Goal: Task Accomplishment & Management: Manage account settings

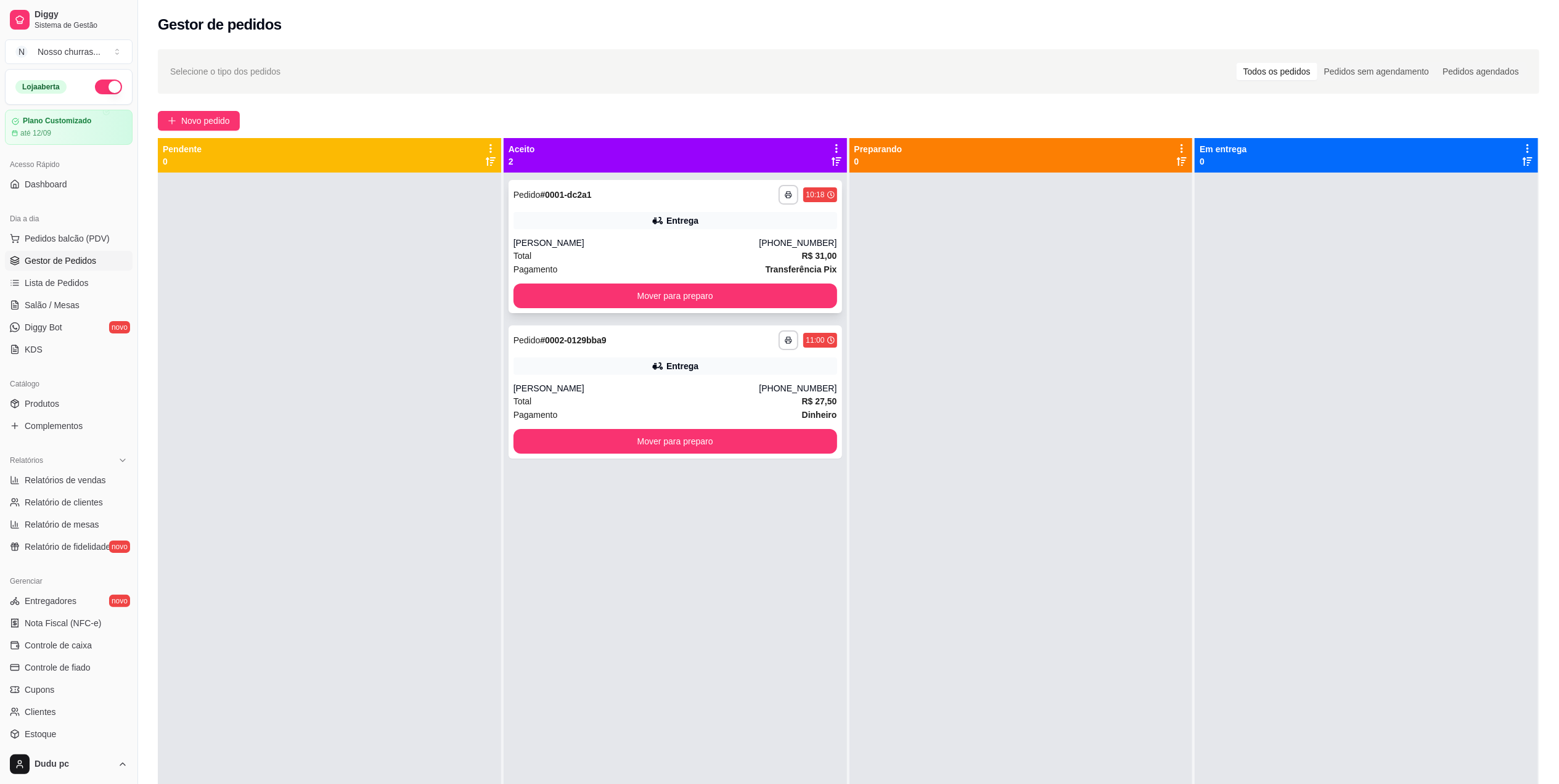
click at [783, 308] on div "**********" at bounding box center [675, 246] width 333 height 133
click at [573, 300] on button "Mover para preparo" at bounding box center [675, 296] width 323 height 25
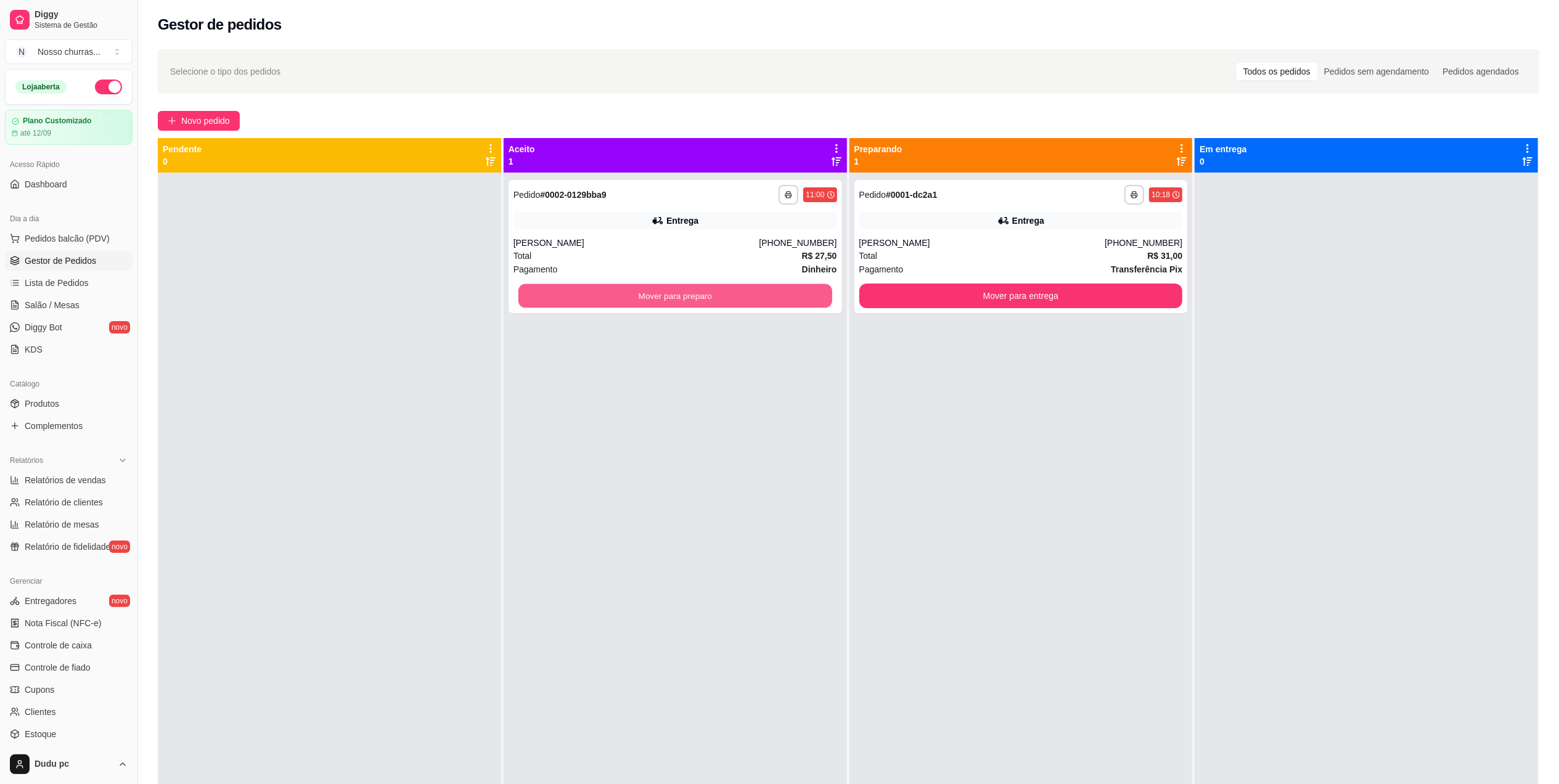
click at [573, 300] on button "Mover para preparo" at bounding box center [675, 295] width 314 height 24
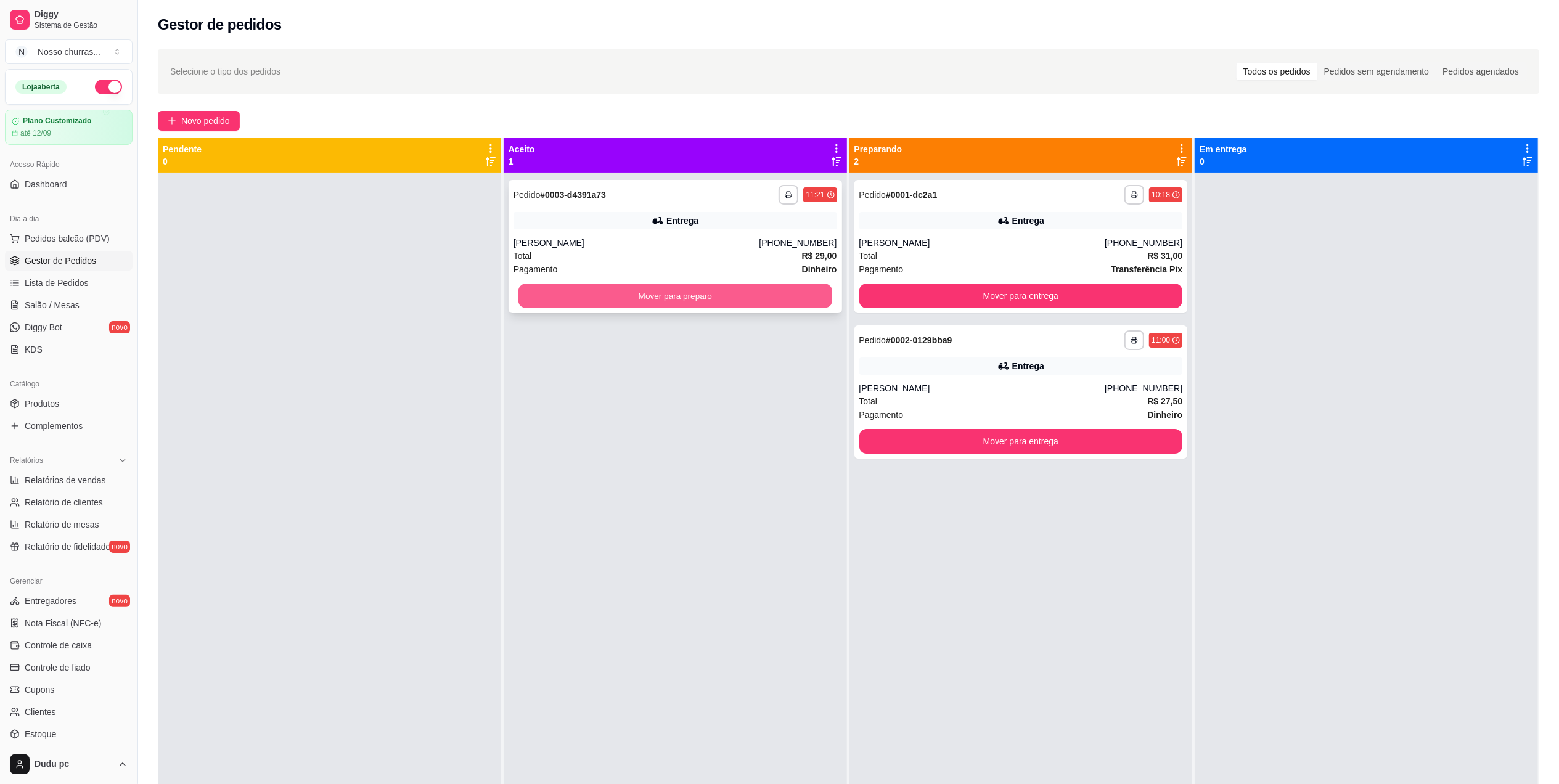
click at [521, 296] on button "Mover para preparo" at bounding box center [675, 295] width 314 height 24
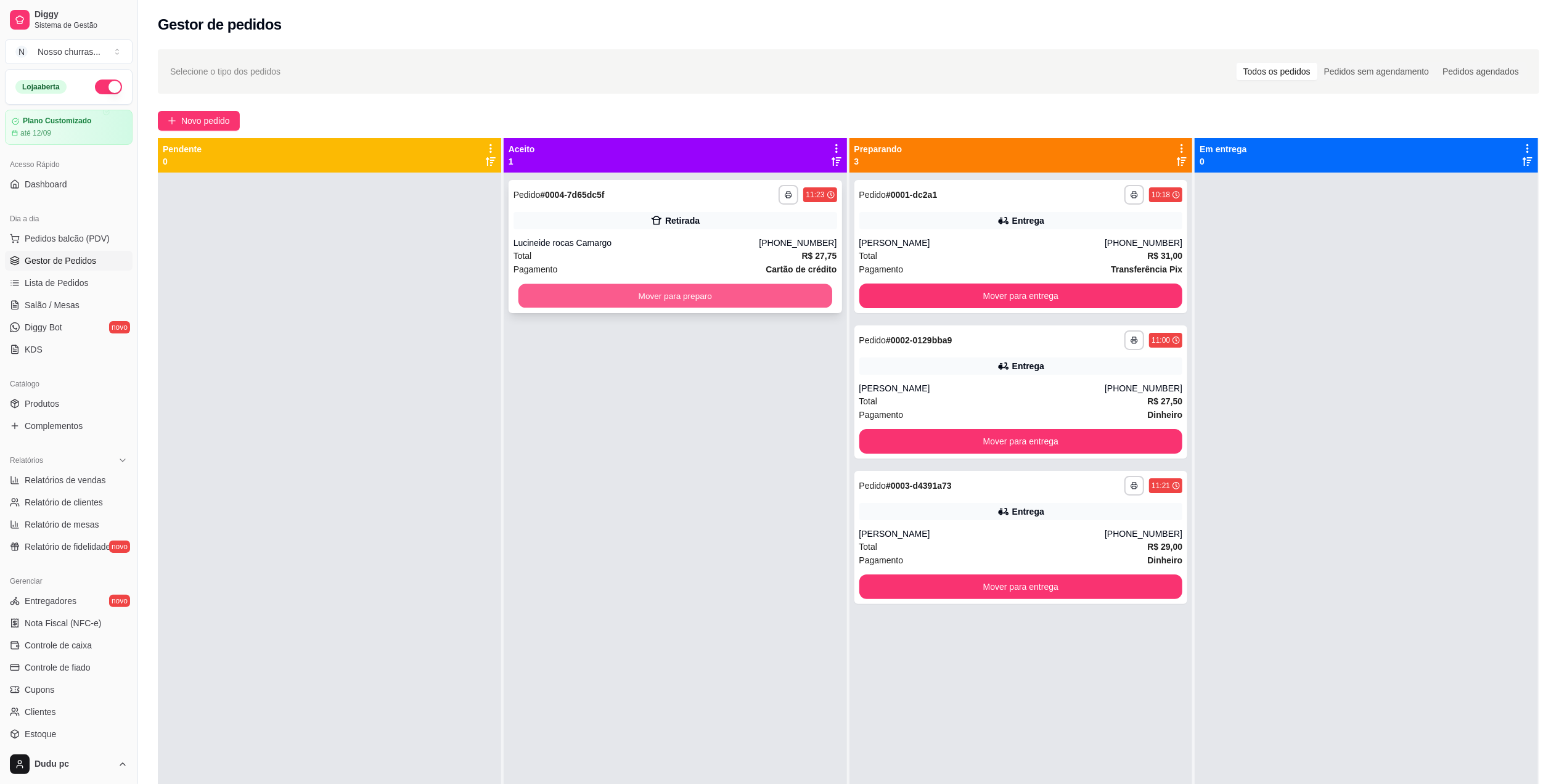
click at [551, 300] on button "Mover para preparo" at bounding box center [675, 295] width 314 height 24
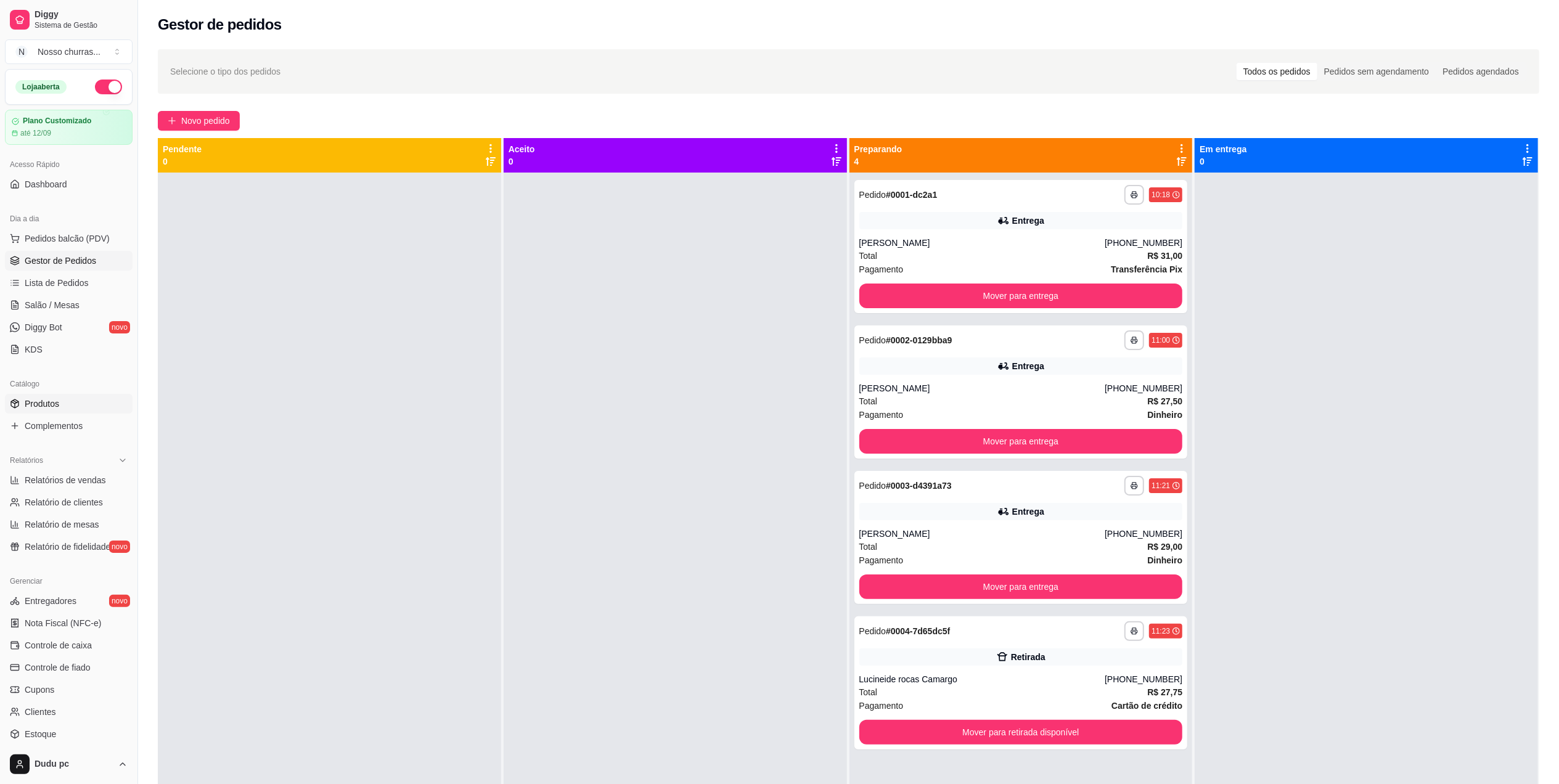
click at [79, 407] on link "Produtos" at bounding box center [69, 403] width 128 height 19
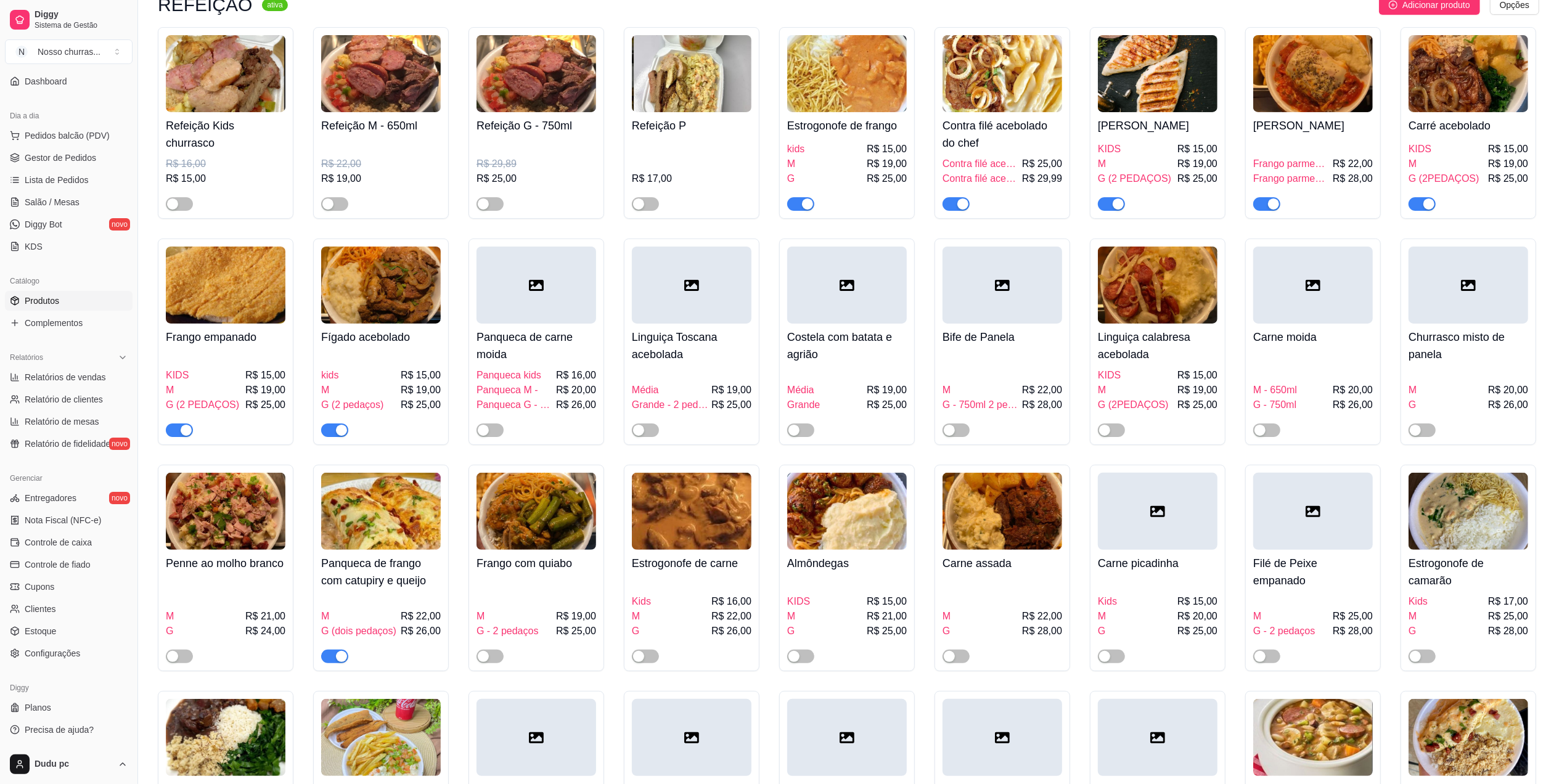
scroll to position [131, 0]
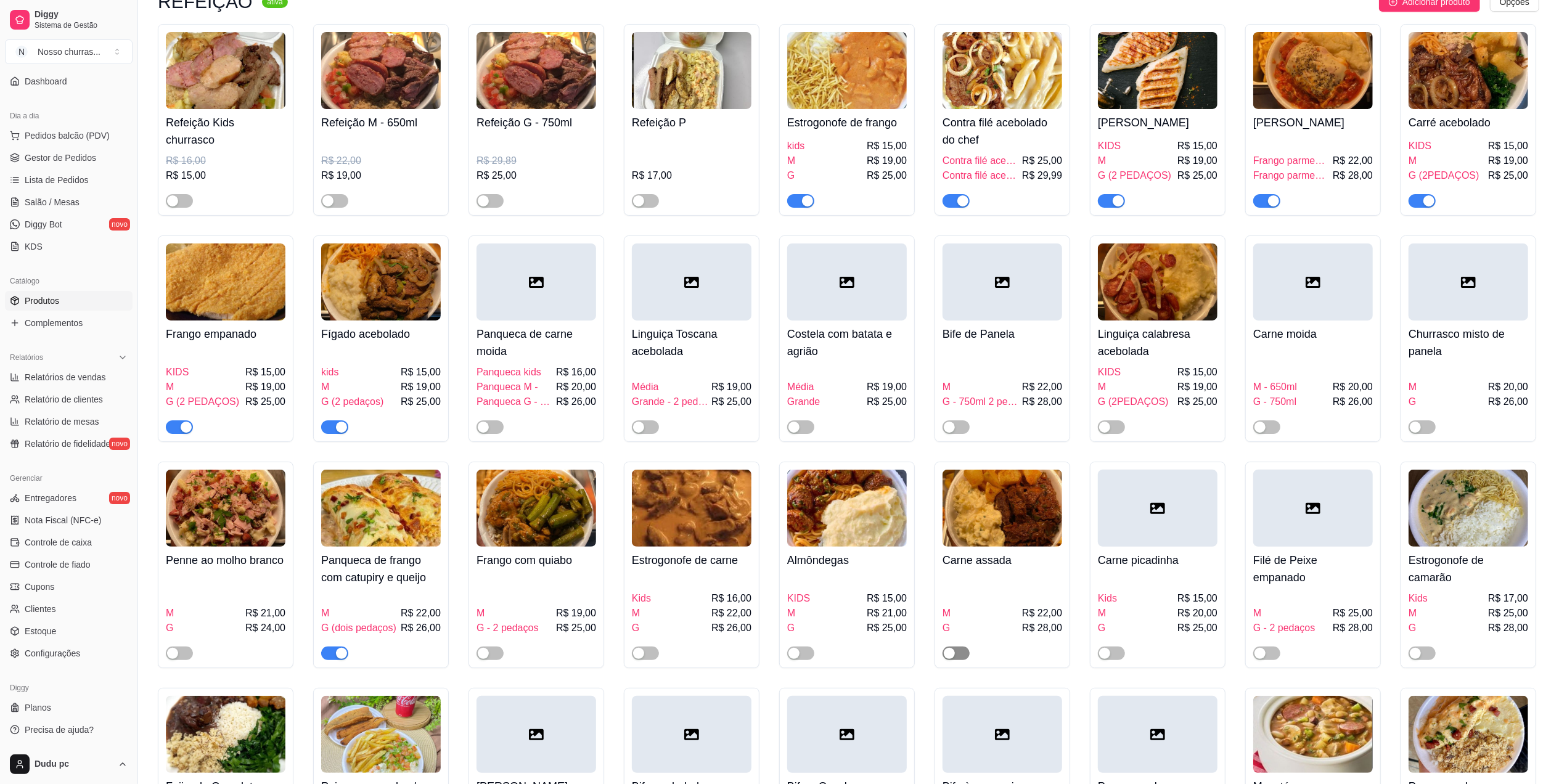
click at [956, 659] on button "button" at bounding box center [955, 653] width 27 height 13
click at [63, 375] on span "Relatórios de vendas" at bounding box center [65, 377] width 81 height 12
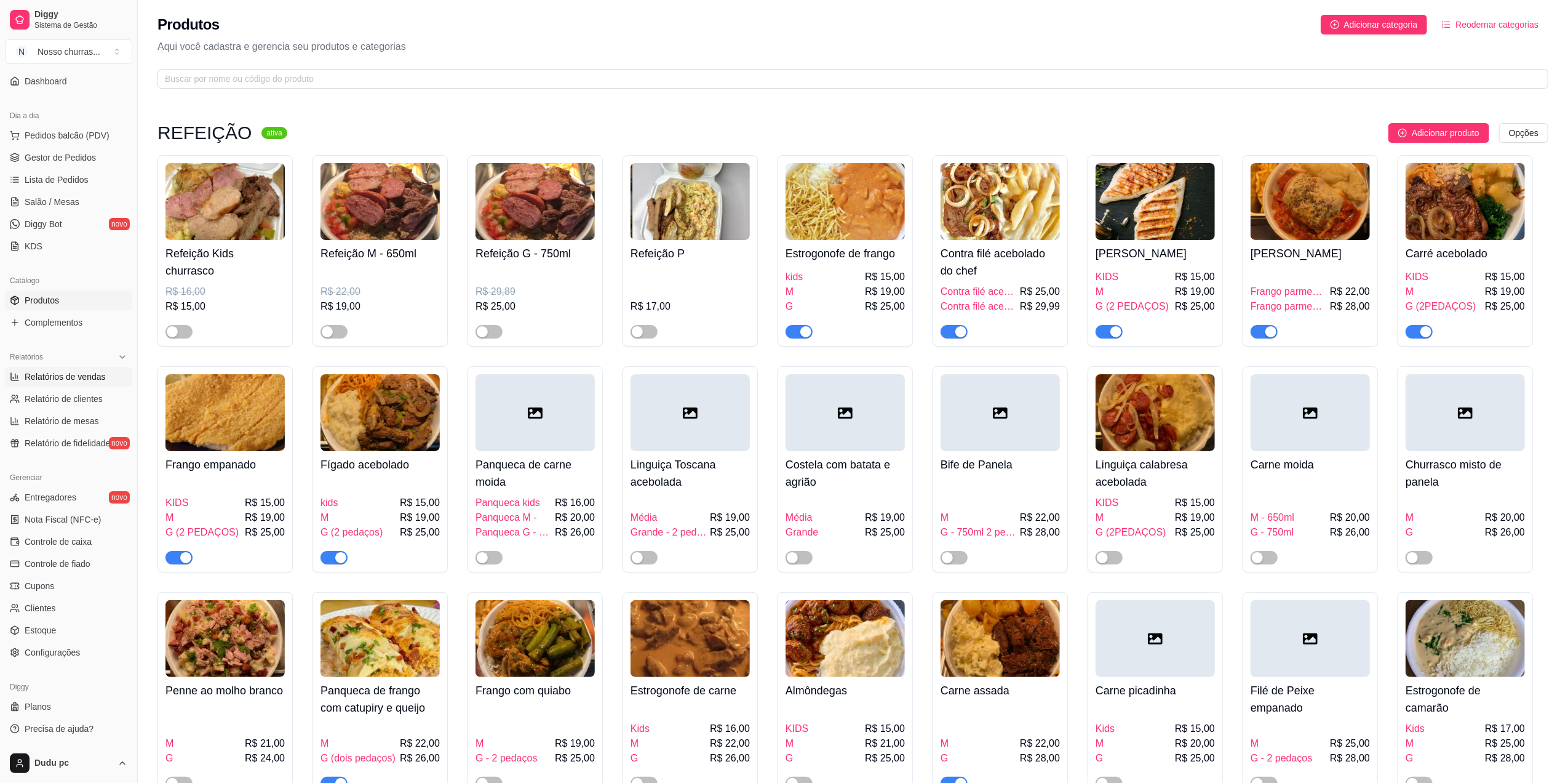
select select "ALL"
select select "0"
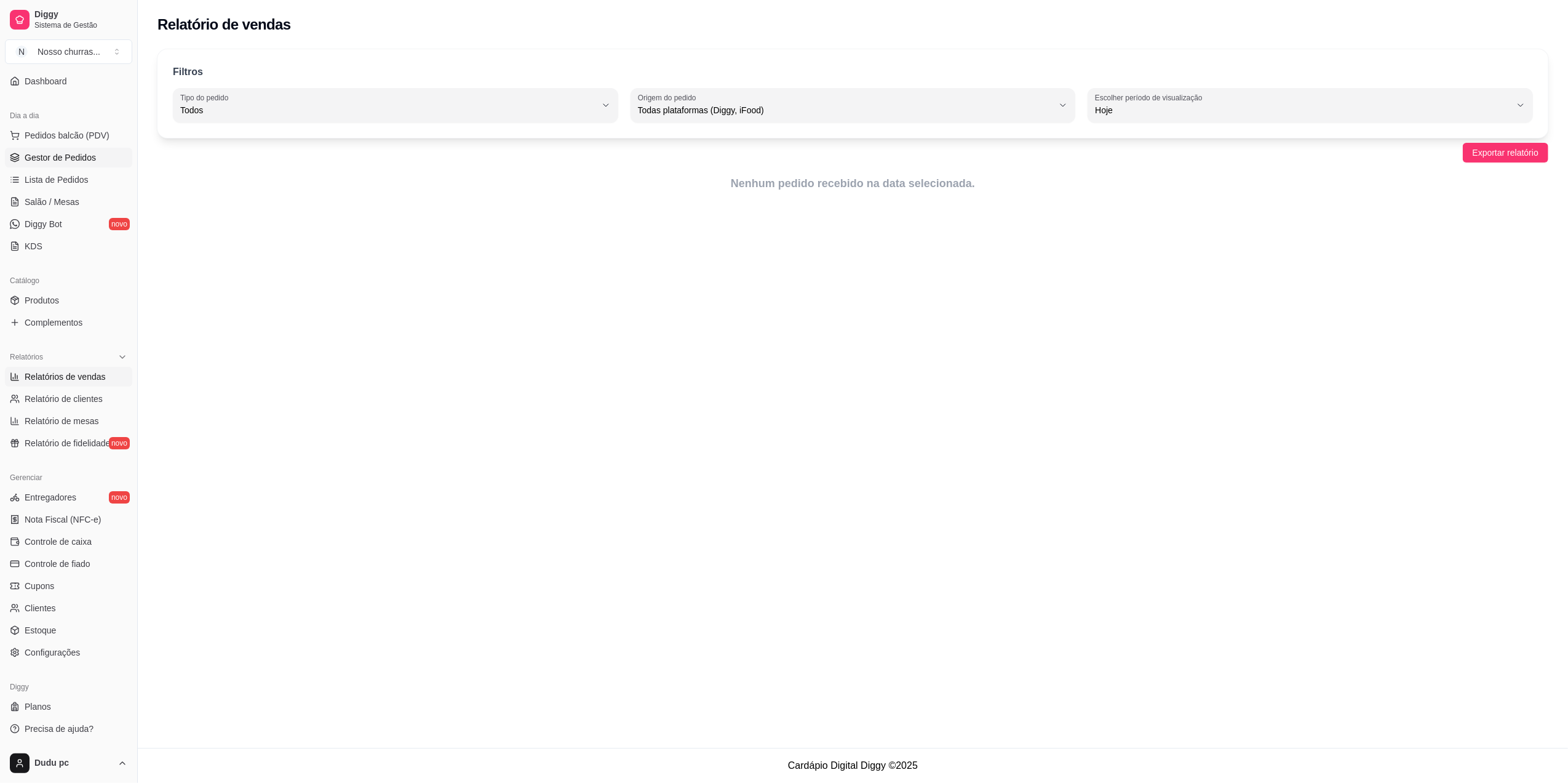
click at [79, 161] on span "Gestor de Pedidos" at bounding box center [60, 157] width 71 height 12
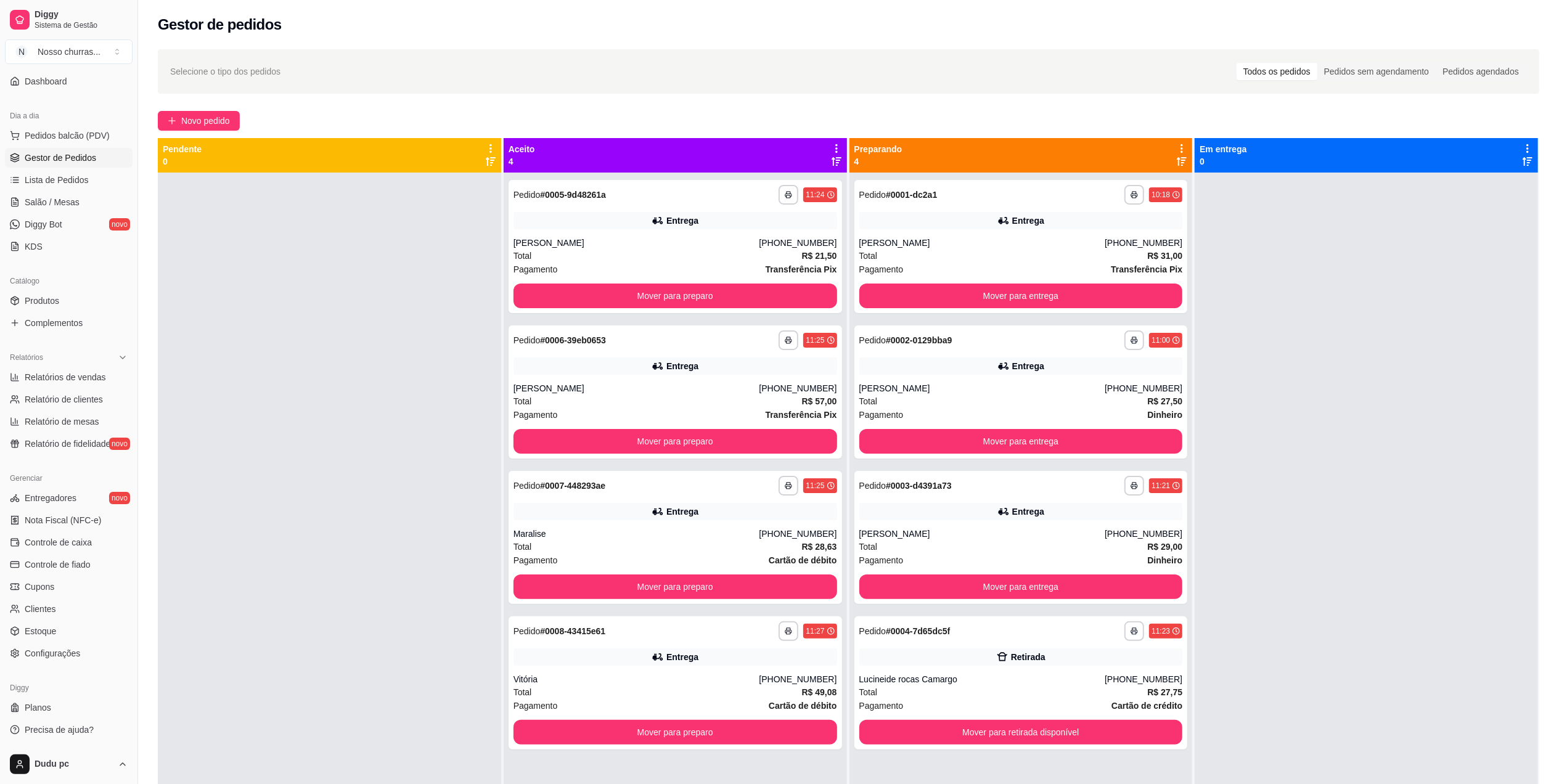
click at [412, 702] on div at bounding box center [330, 565] width 344 height 784
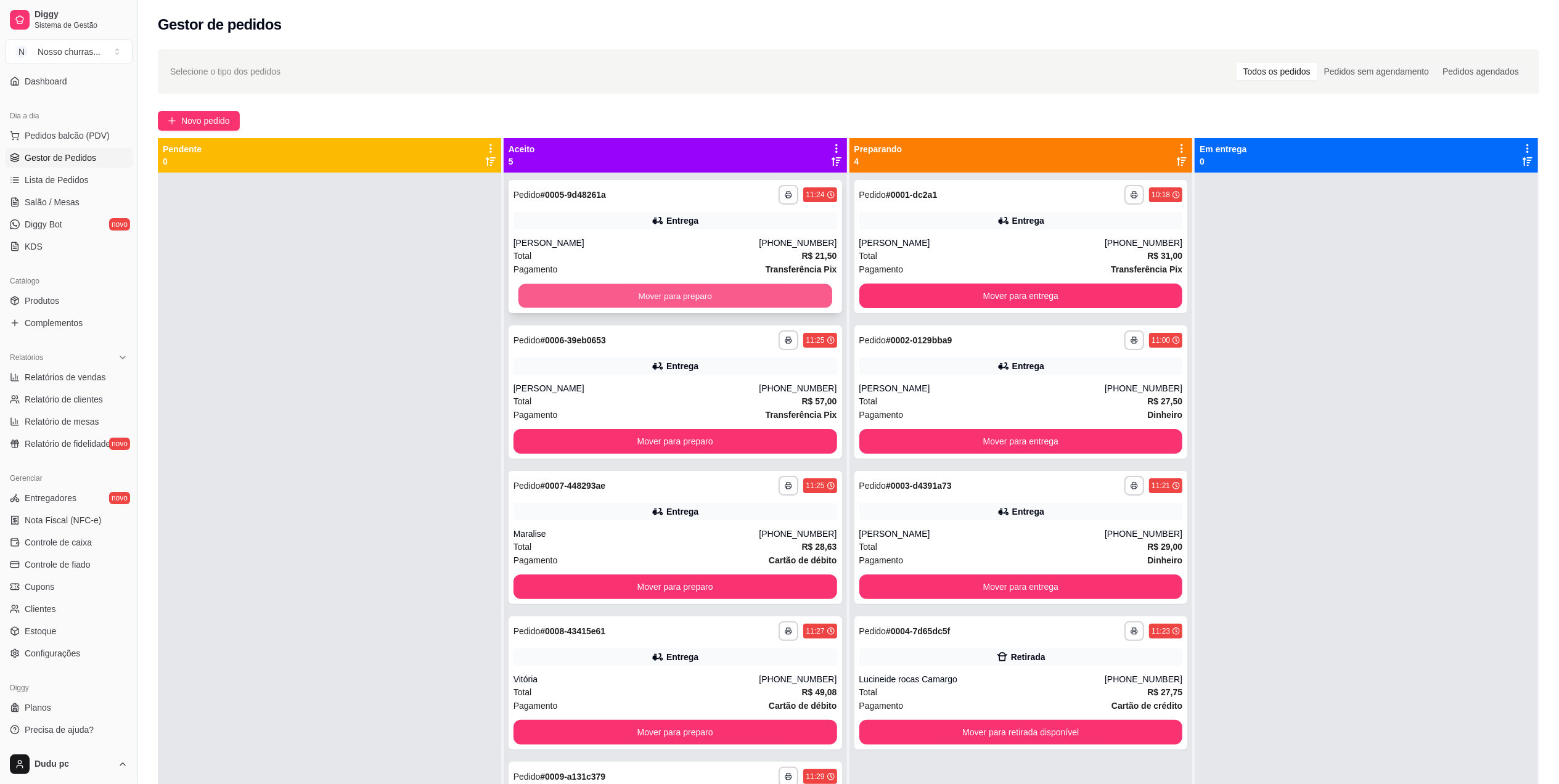
click at [593, 296] on button "Mover para preparo" at bounding box center [675, 295] width 314 height 24
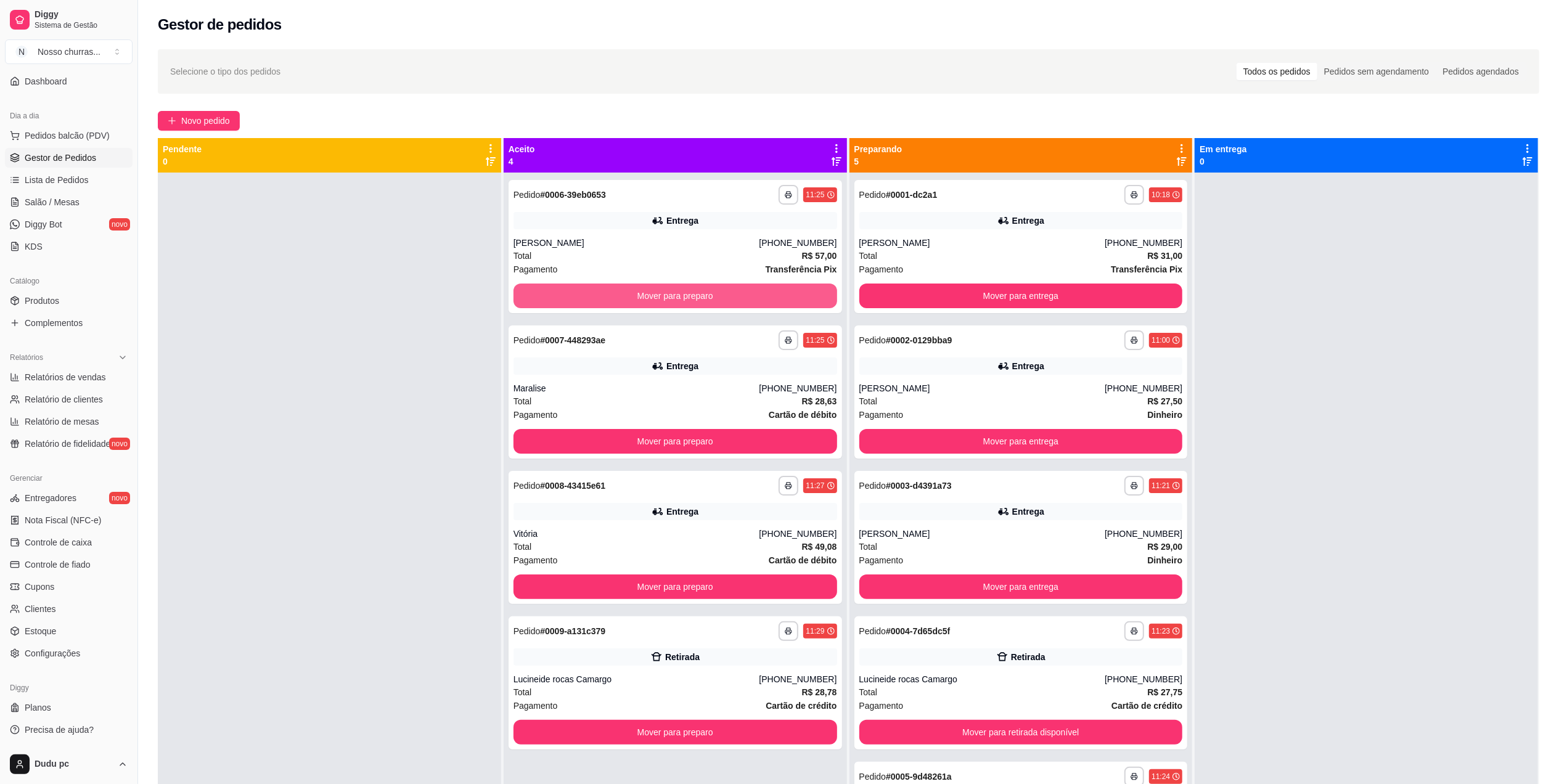
click at [593, 296] on button "Mover para preparo" at bounding box center [675, 296] width 323 height 25
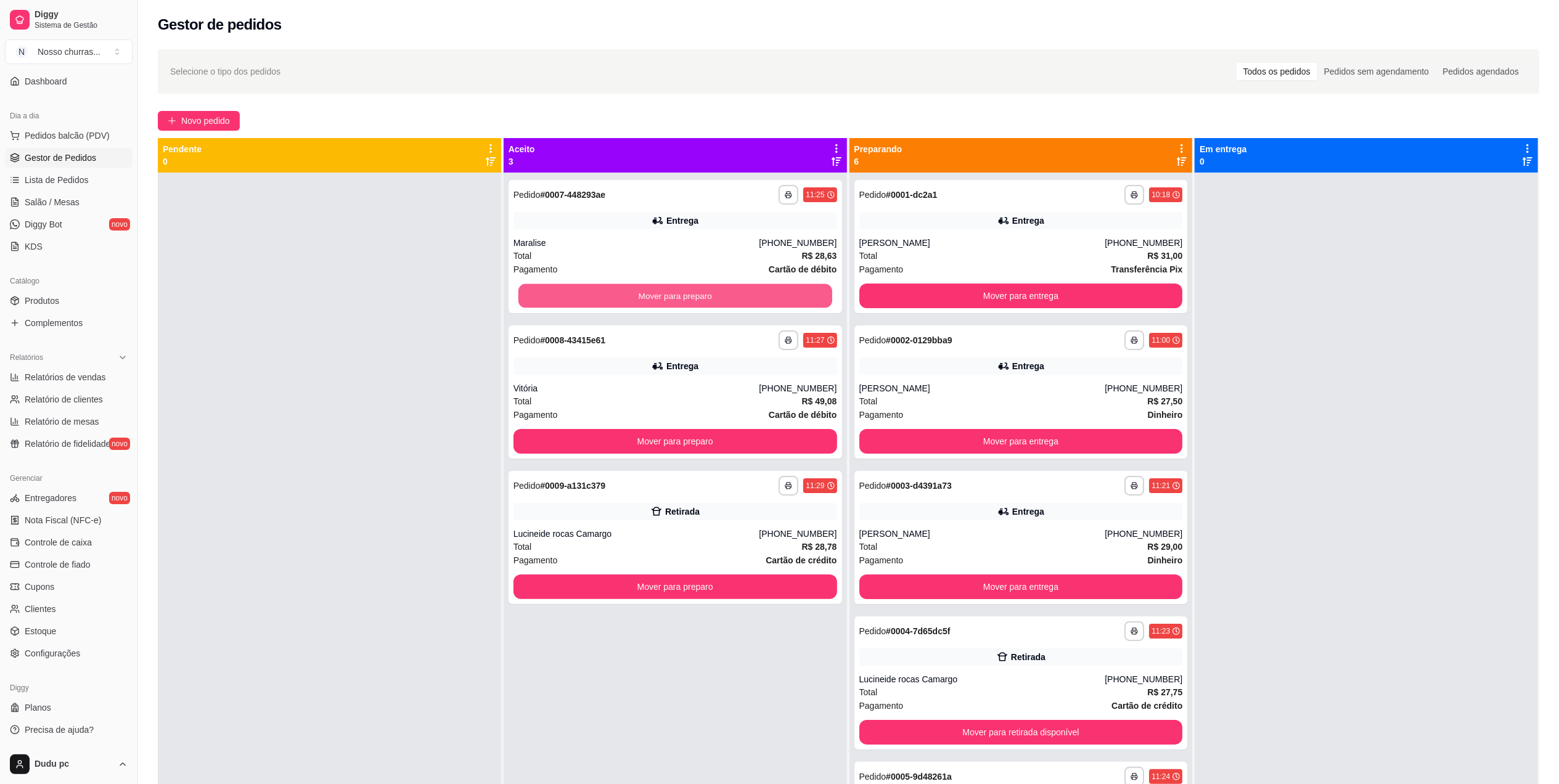
click at [593, 296] on button "Mover para preparo" at bounding box center [675, 295] width 314 height 24
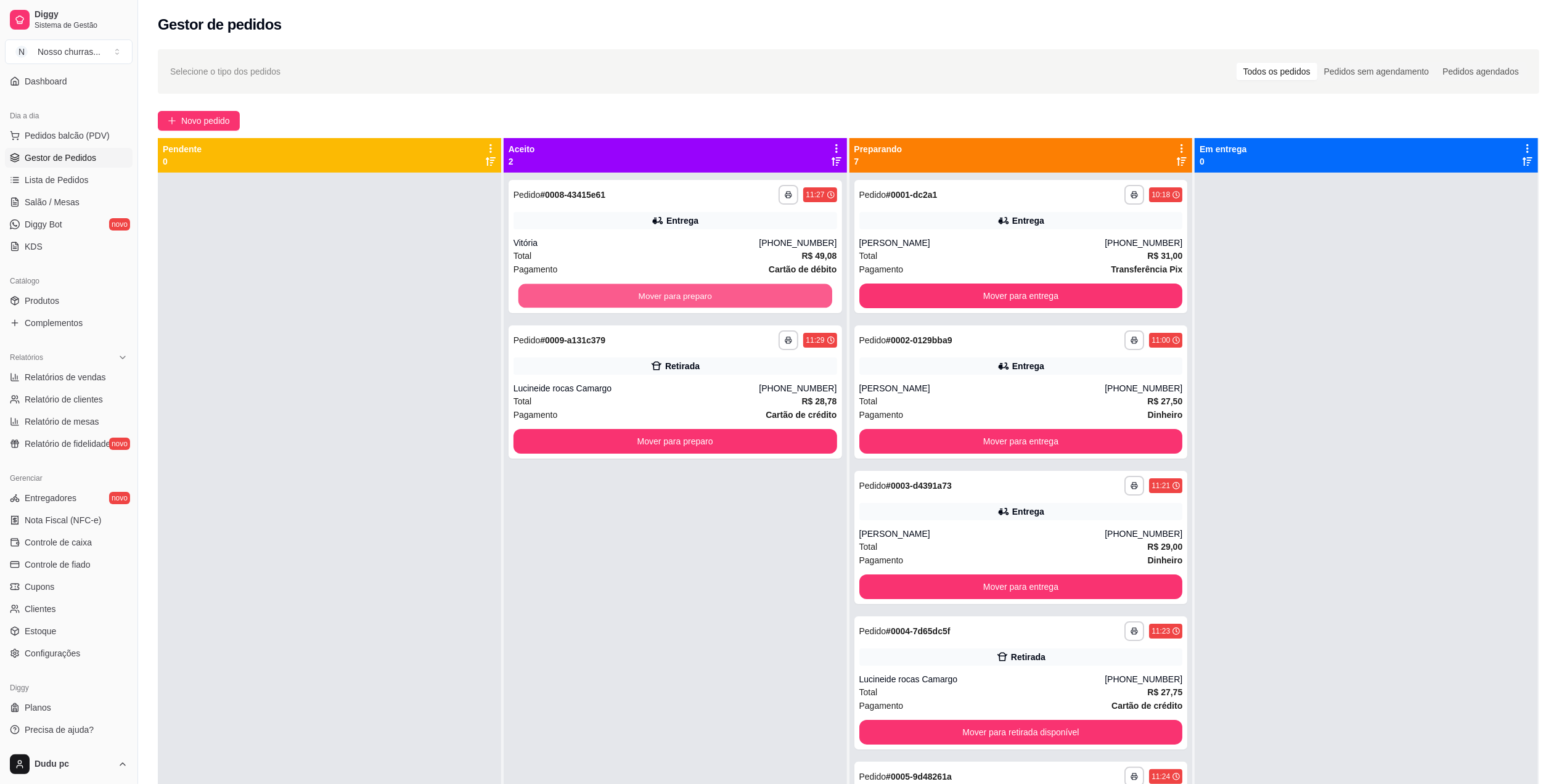
click at [593, 296] on button "Mover para preparo" at bounding box center [675, 295] width 314 height 24
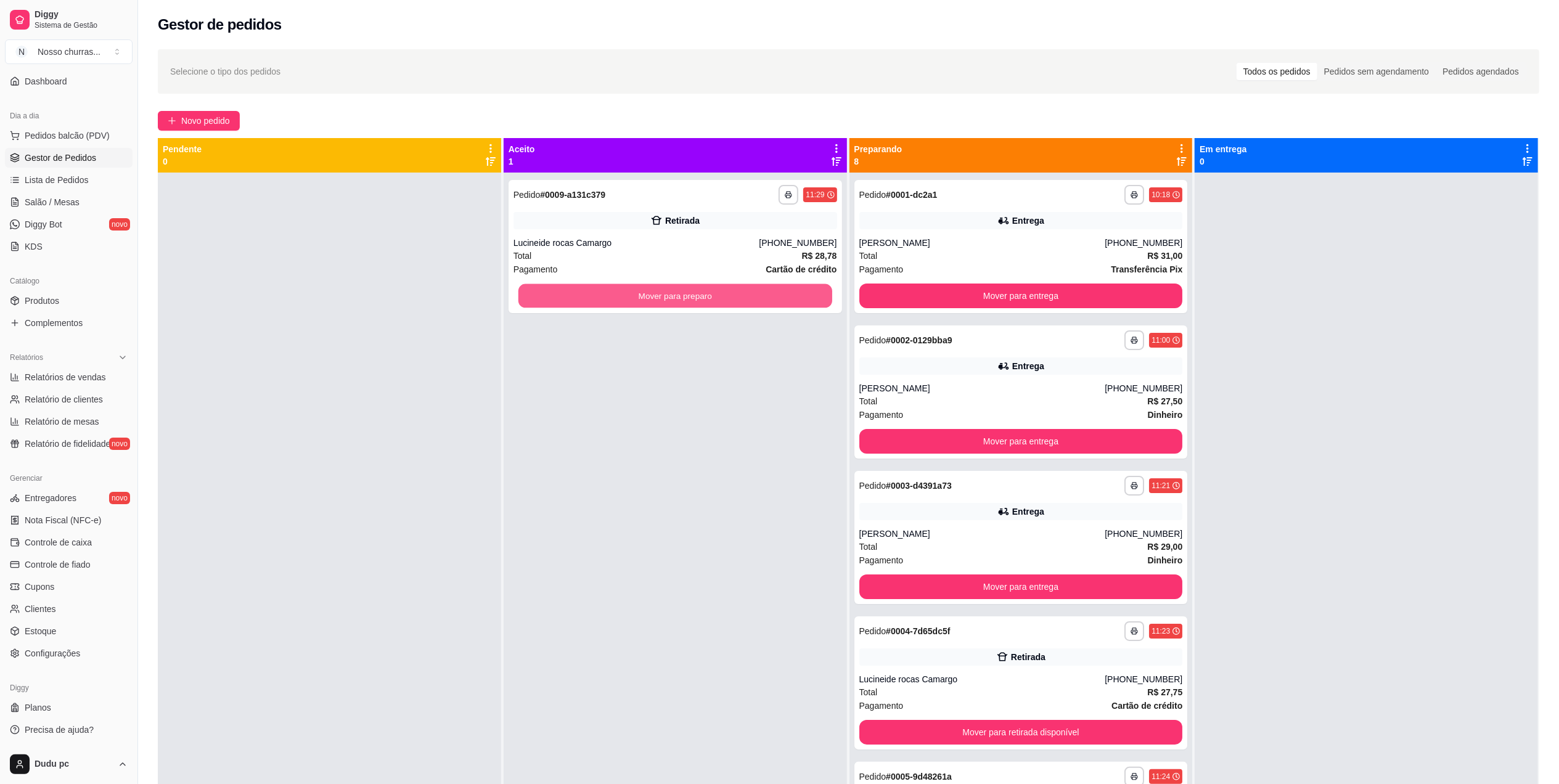
click at [593, 296] on button "Mover para preparo" at bounding box center [675, 295] width 314 height 24
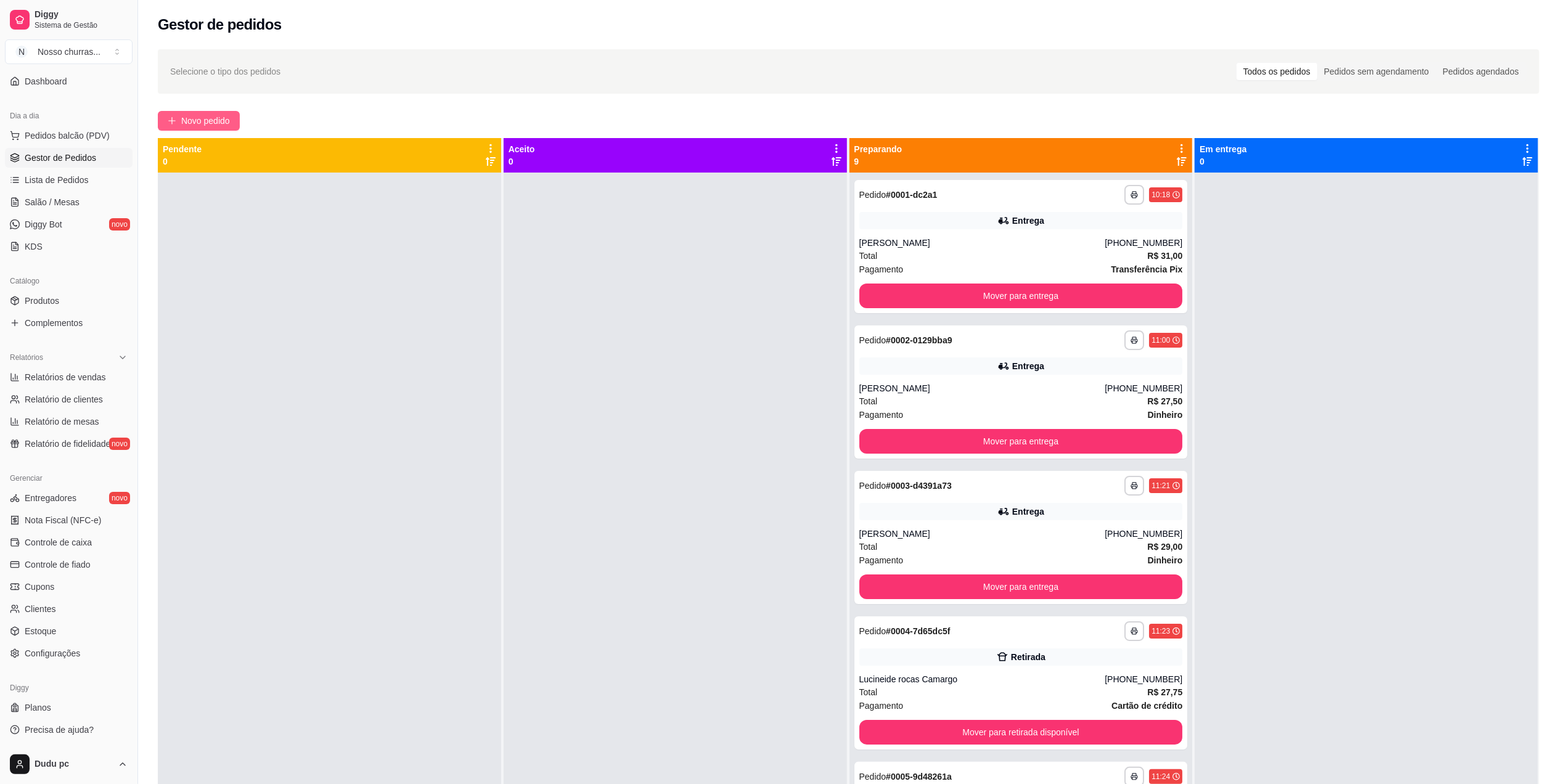
click at [219, 124] on span "Novo pedido" at bounding box center [205, 120] width 48 height 13
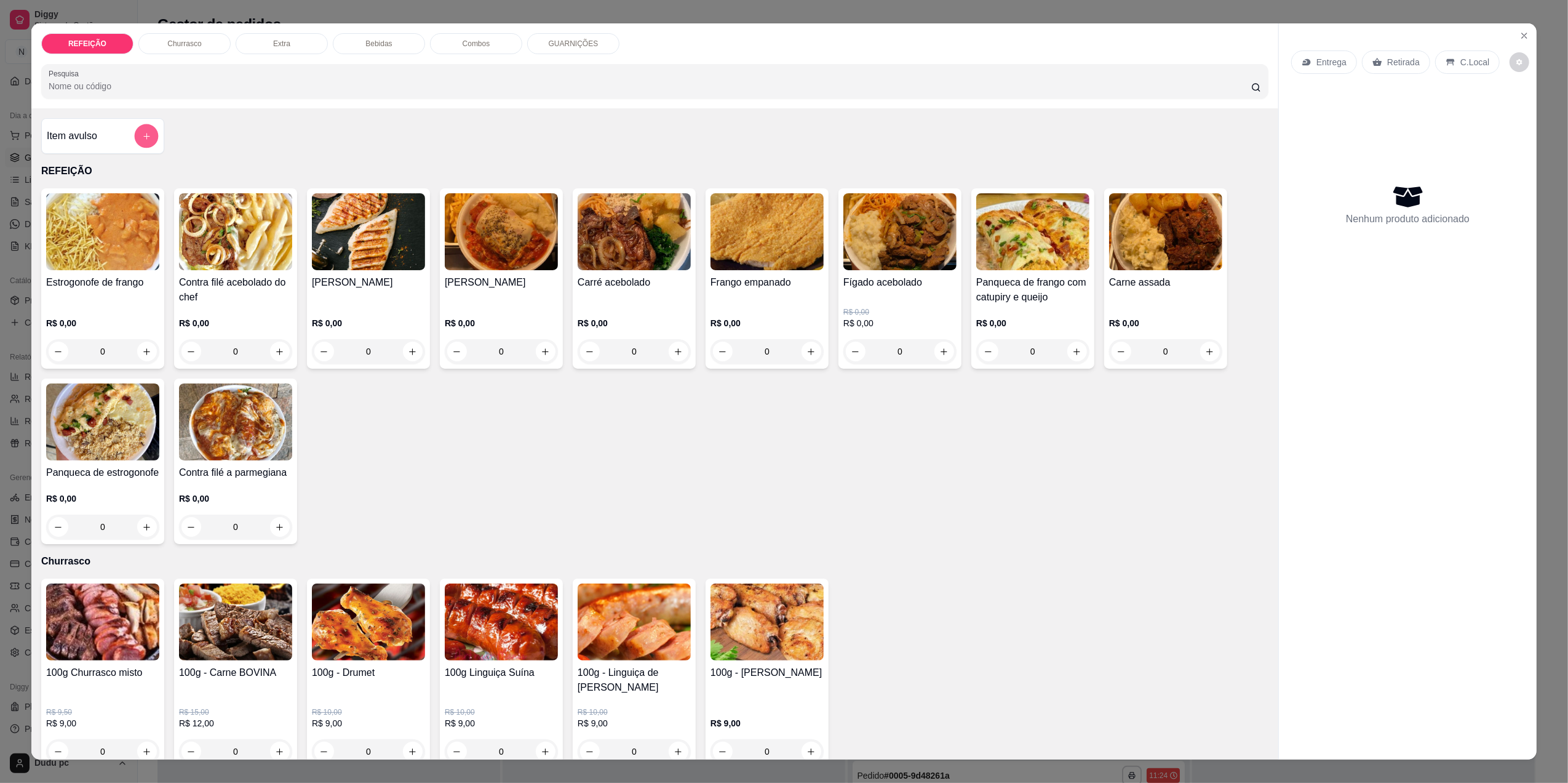
click at [136, 142] on button "add-separate-item" at bounding box center [146, 135] width 24 height 24
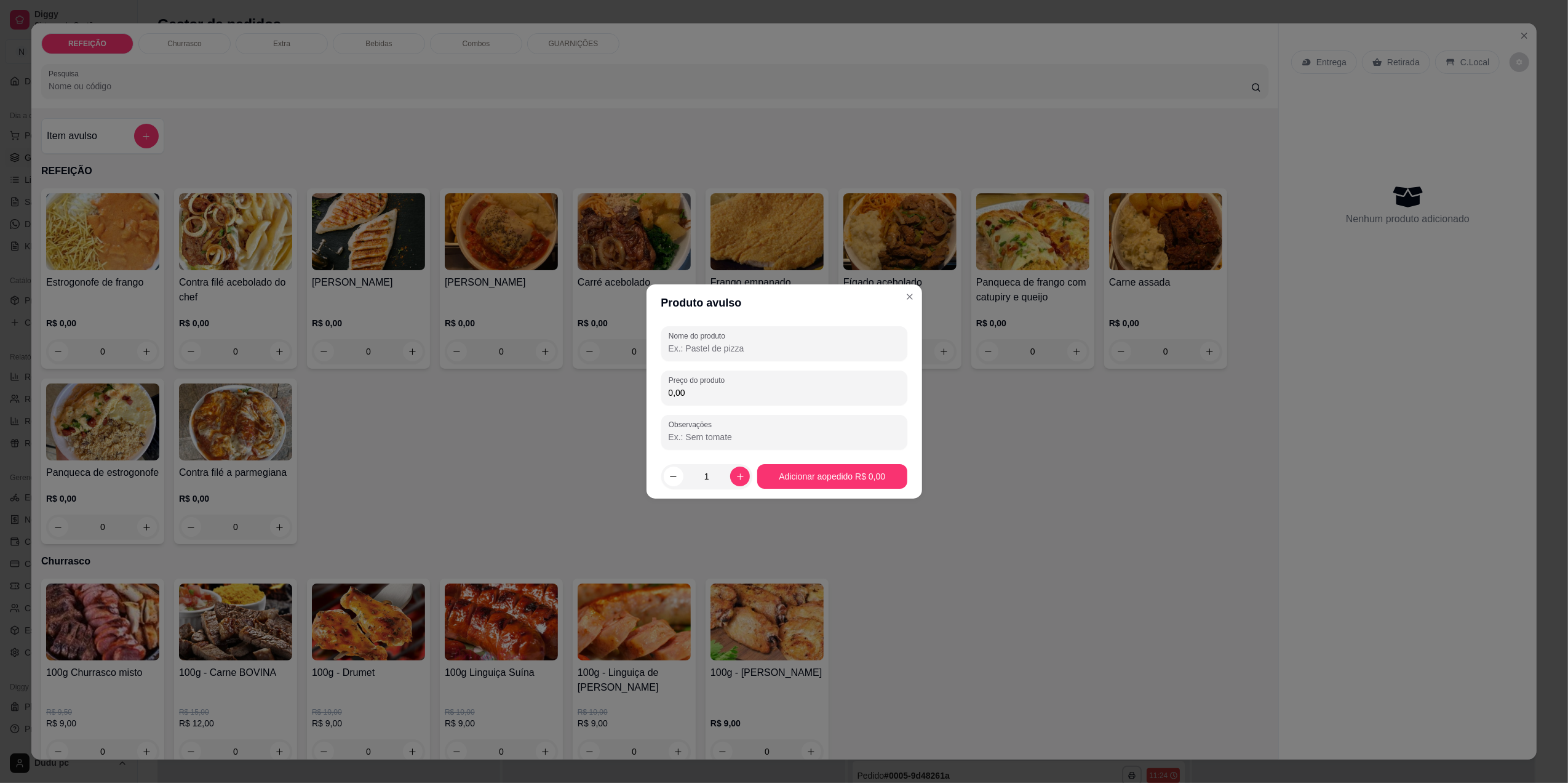
click at [711, 348] on input "Nome do produto" at bounding box center [784, 348] width 231 height 12
type input "senhor"
click at [724, 386] on input "0,00" at bounding box center [784, 392] width 231 height 12
type input "22,00"
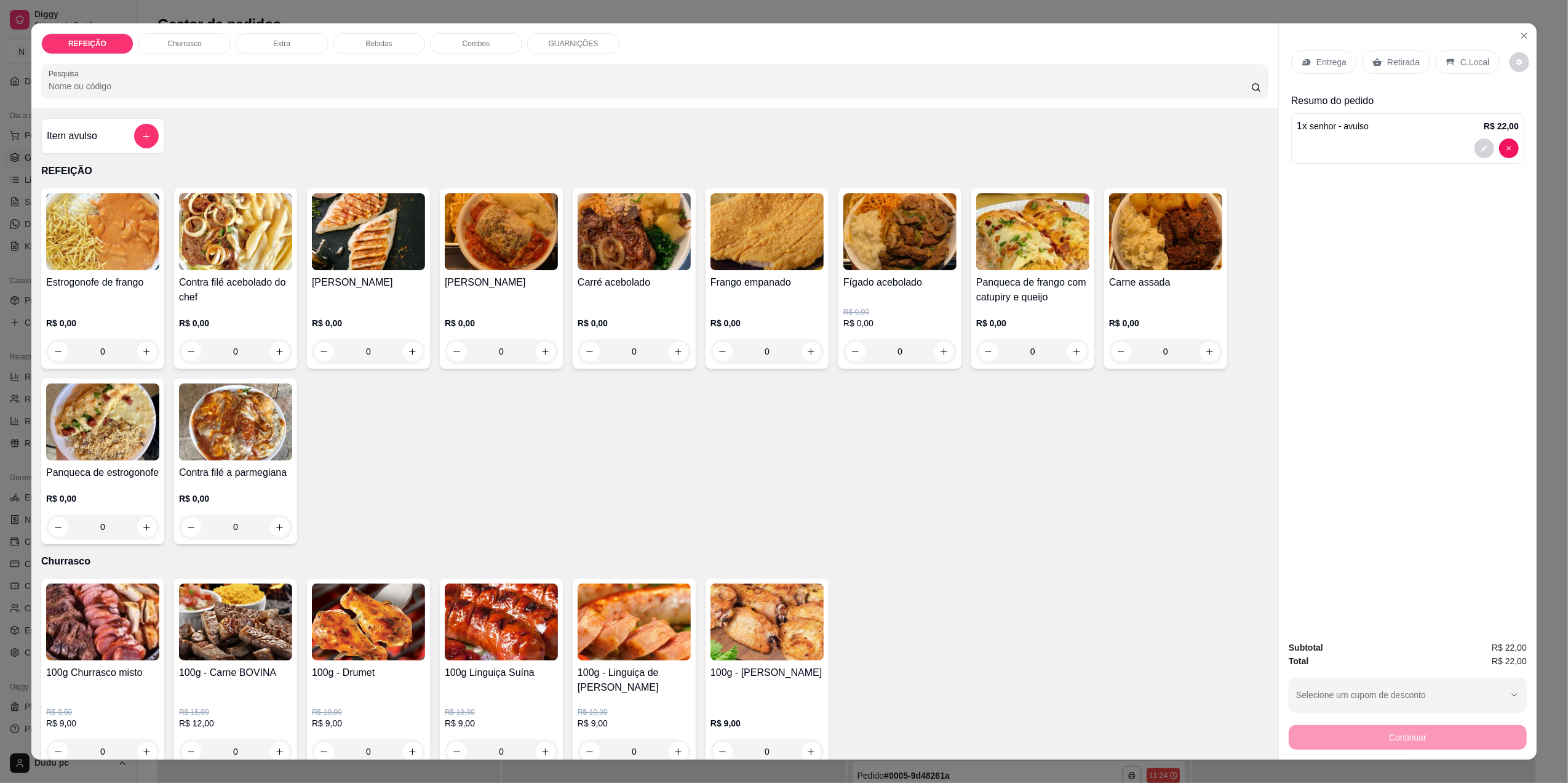
click at [1413, 67] on div "Retirada" at bounding box center [1396, 62] width 69 height 24
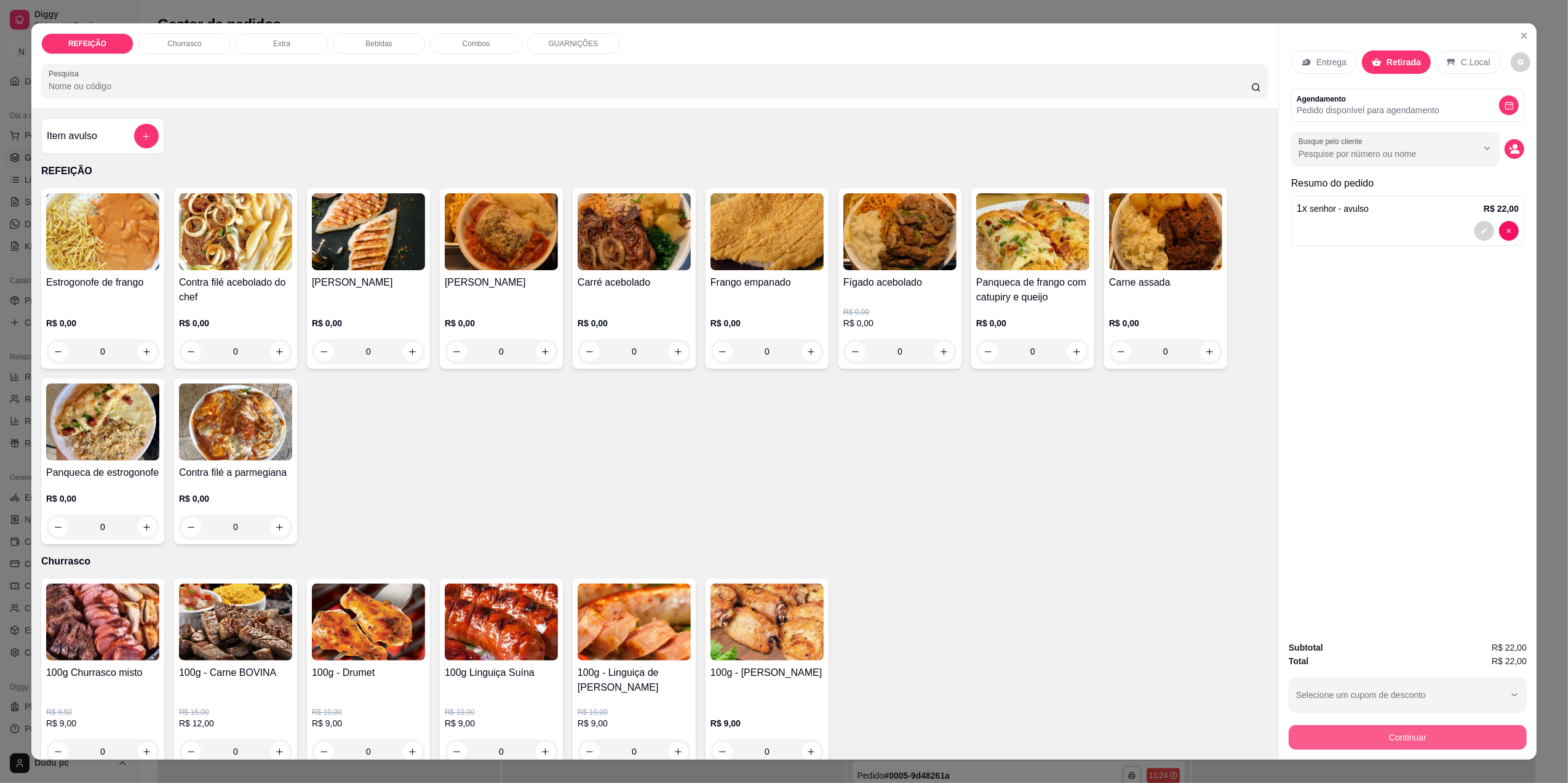
click at [1392, 728] on button "Continuar" at bounding box center [1407, 737] width 238 height 25
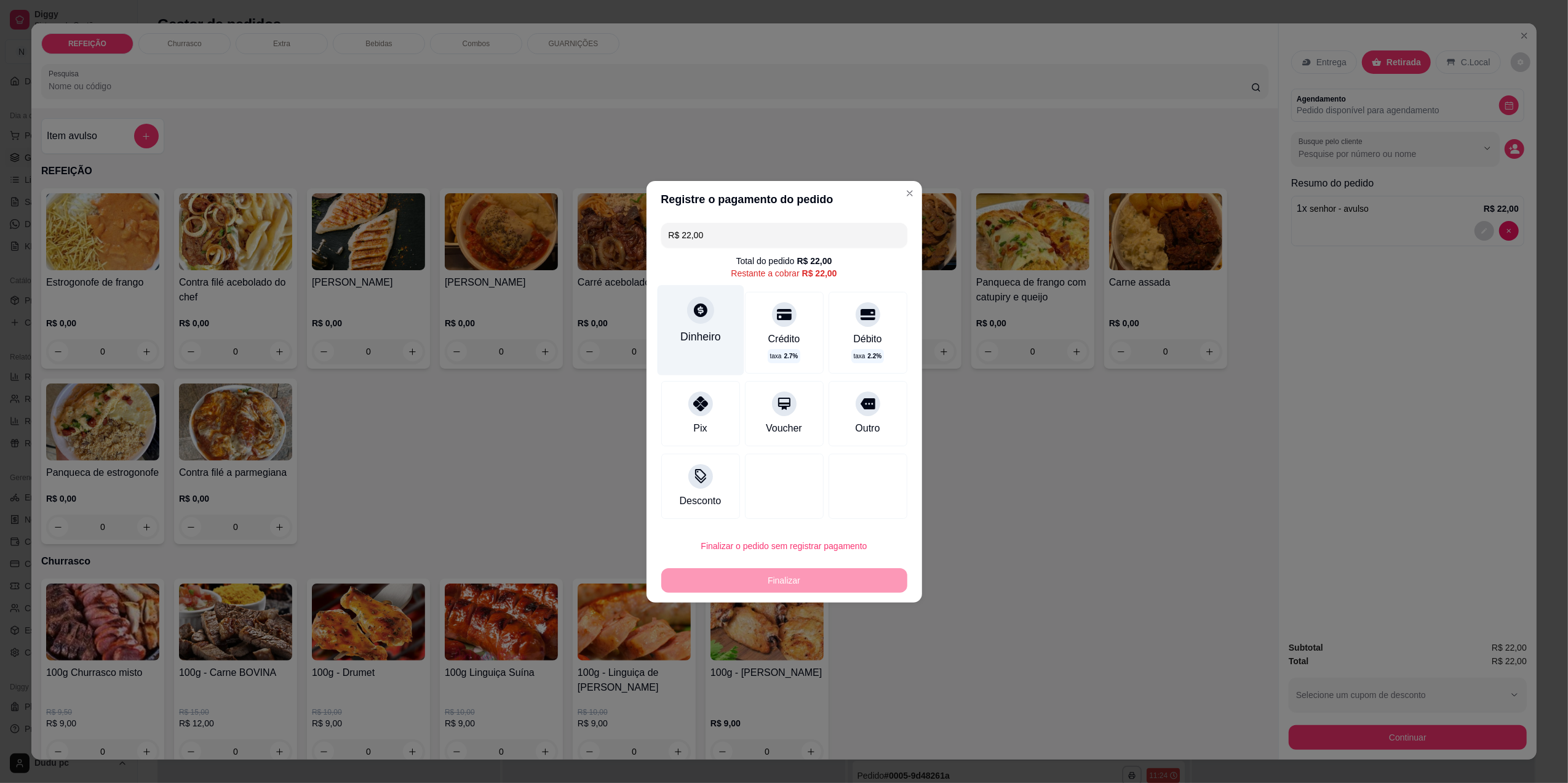
click at [687, 333] on div "Dinheiro" at bounding box center [701, 336] width 40 height 16
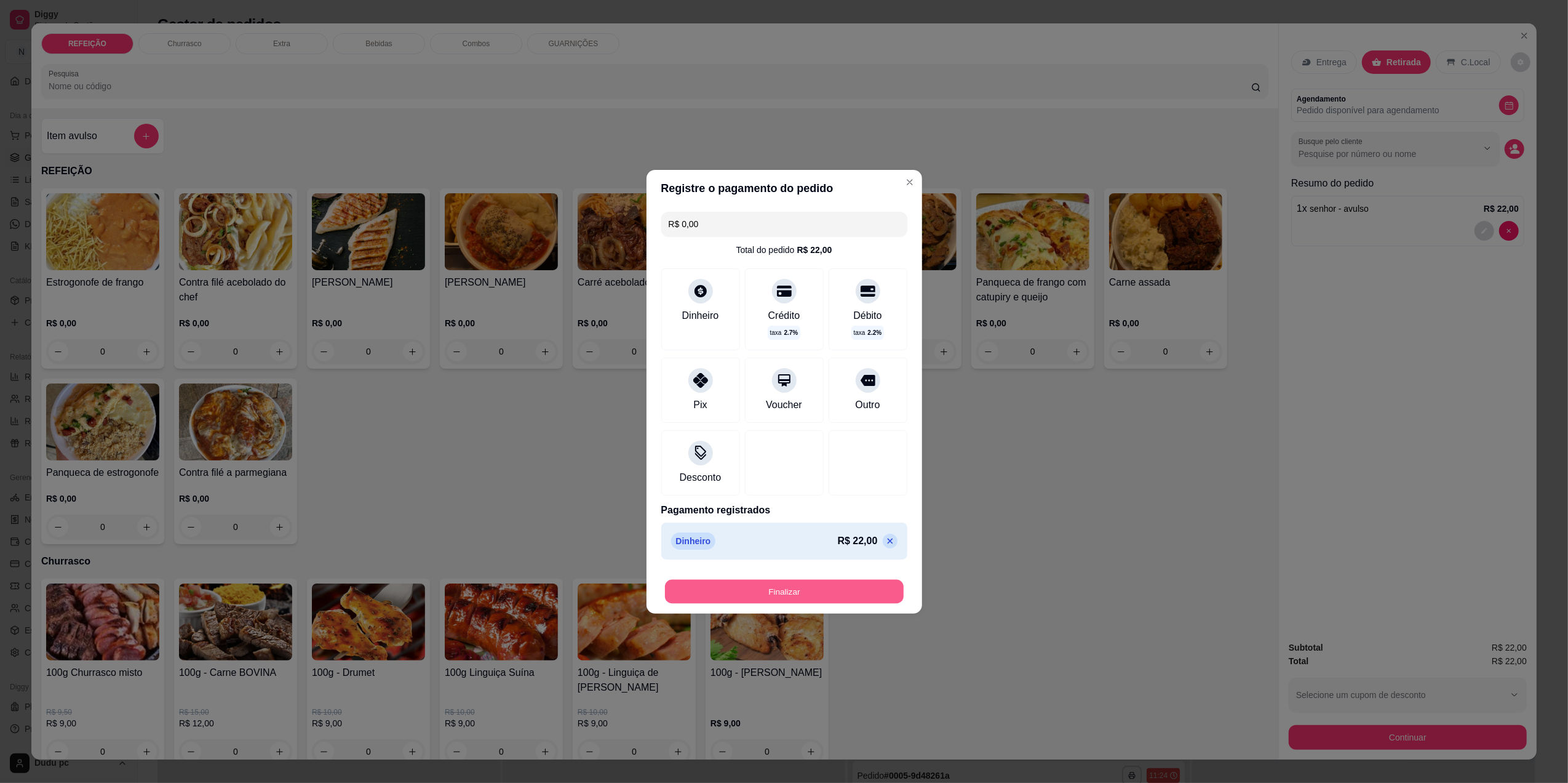
click at [778, 589] on button "Finalizar" at bounding box center [784, 590] width 238 height 24
type input "-R$ 22,00"
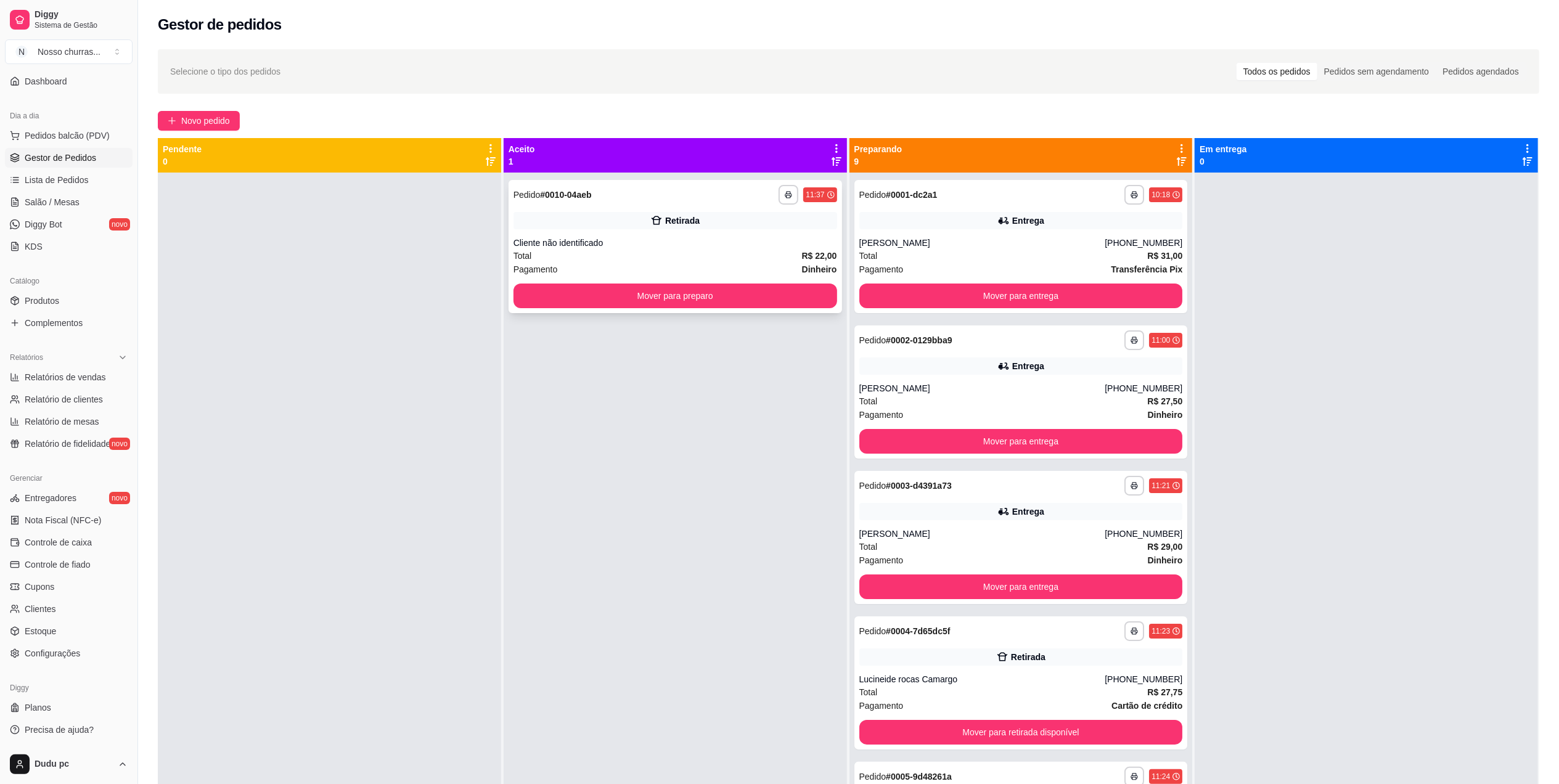
click at [651, 268] on div "Pagamento Dinheiro" at bounding box center [675, 269] width 323 height 13
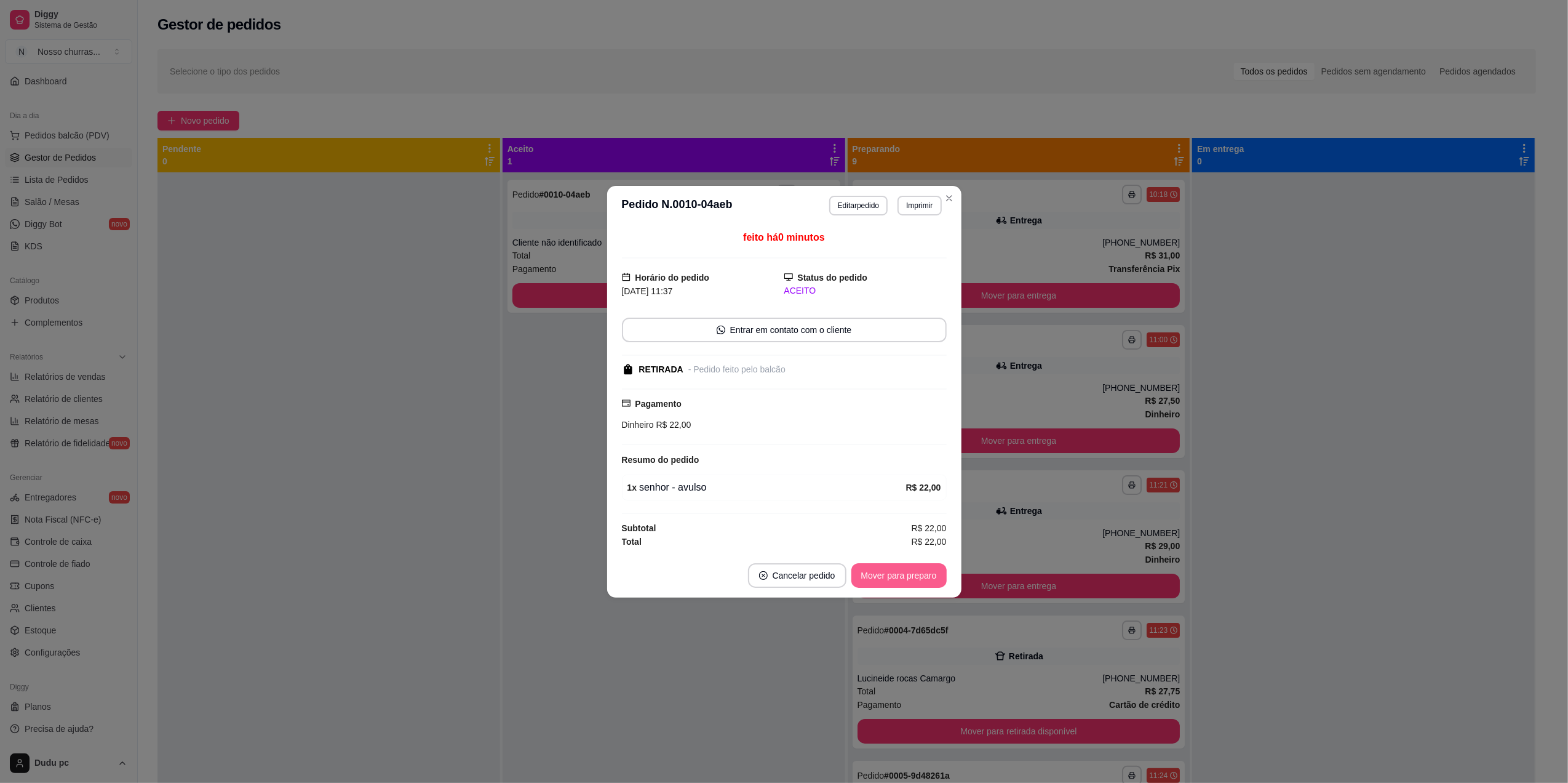
click at [887, 574] on button "Mover para preparo" at bounding box center [899, 575] width 95 height 25
click at [887, 574] on button "Mover para retirada disponível" at bounding box center [879, 574] width 132 height 24
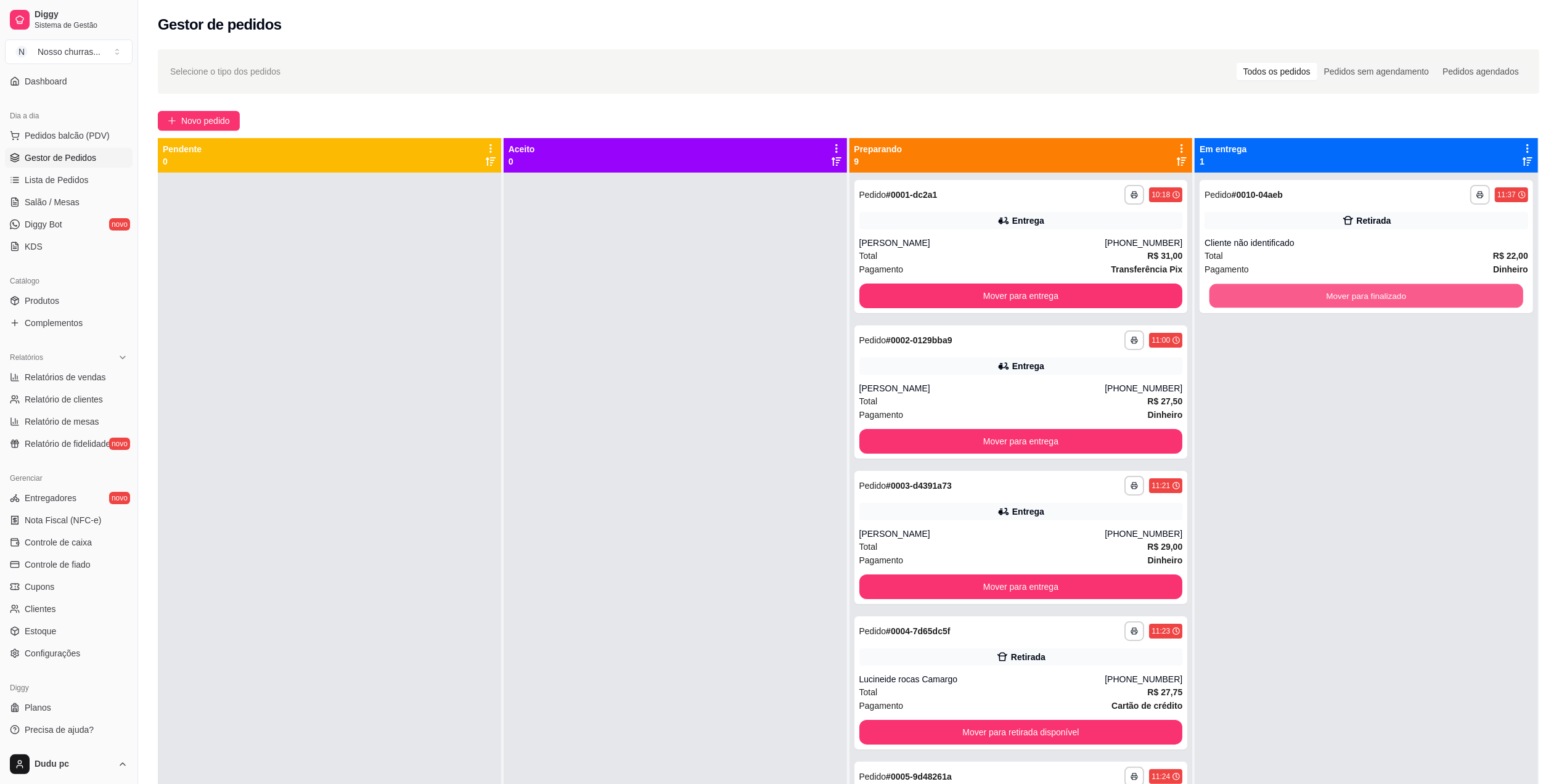
click at [1303, 293] on button "Mover para finalizado" at bounding box center [1366, 295] width 314 height 24
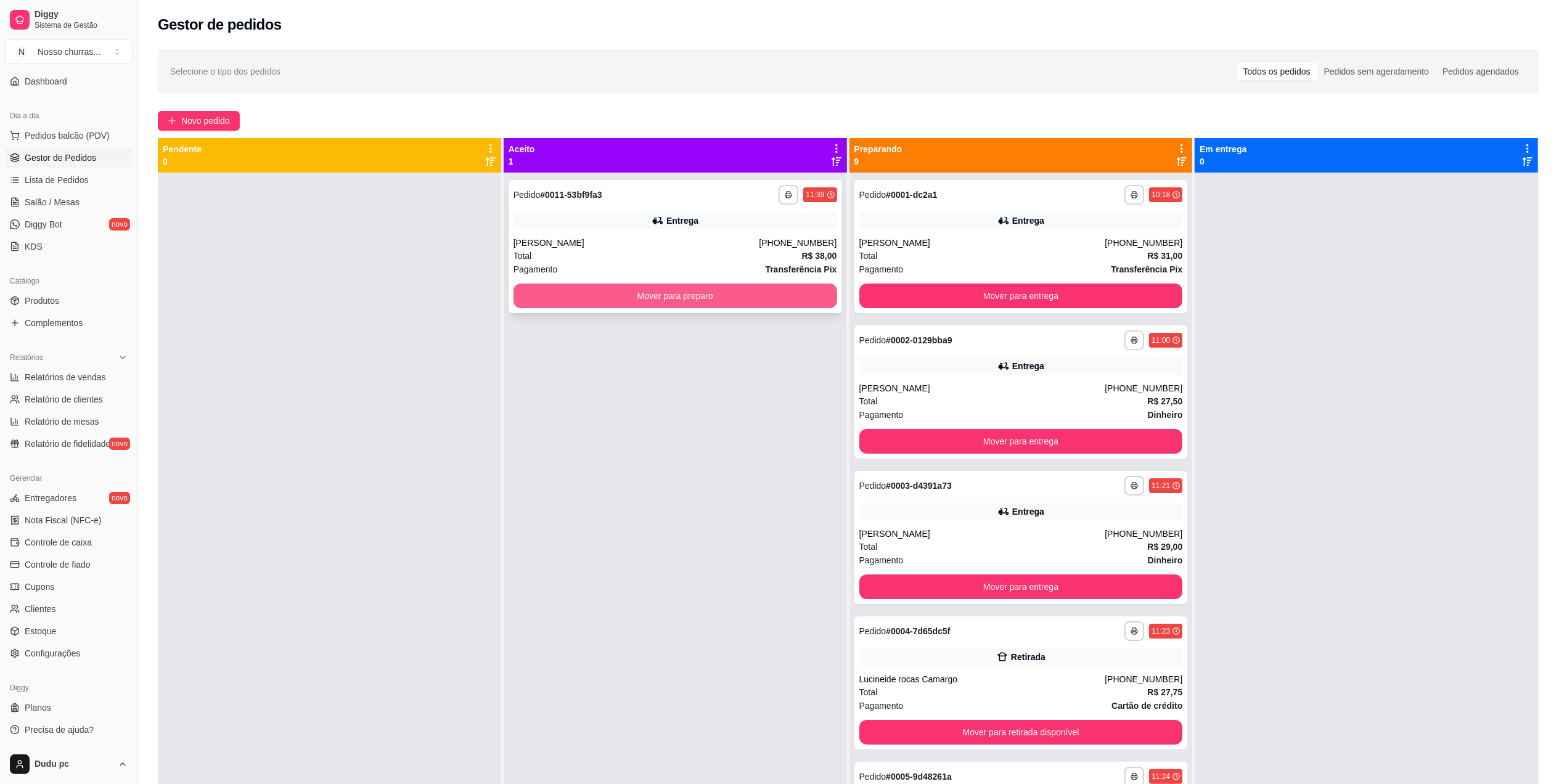
click at [760, 297] on button "Mover para preparo" at bounding box center [675, 296] width 323 height 25
click at [760, 297] on button "Mover para preparo" at bounding box center [675, 295] width 314 height 24
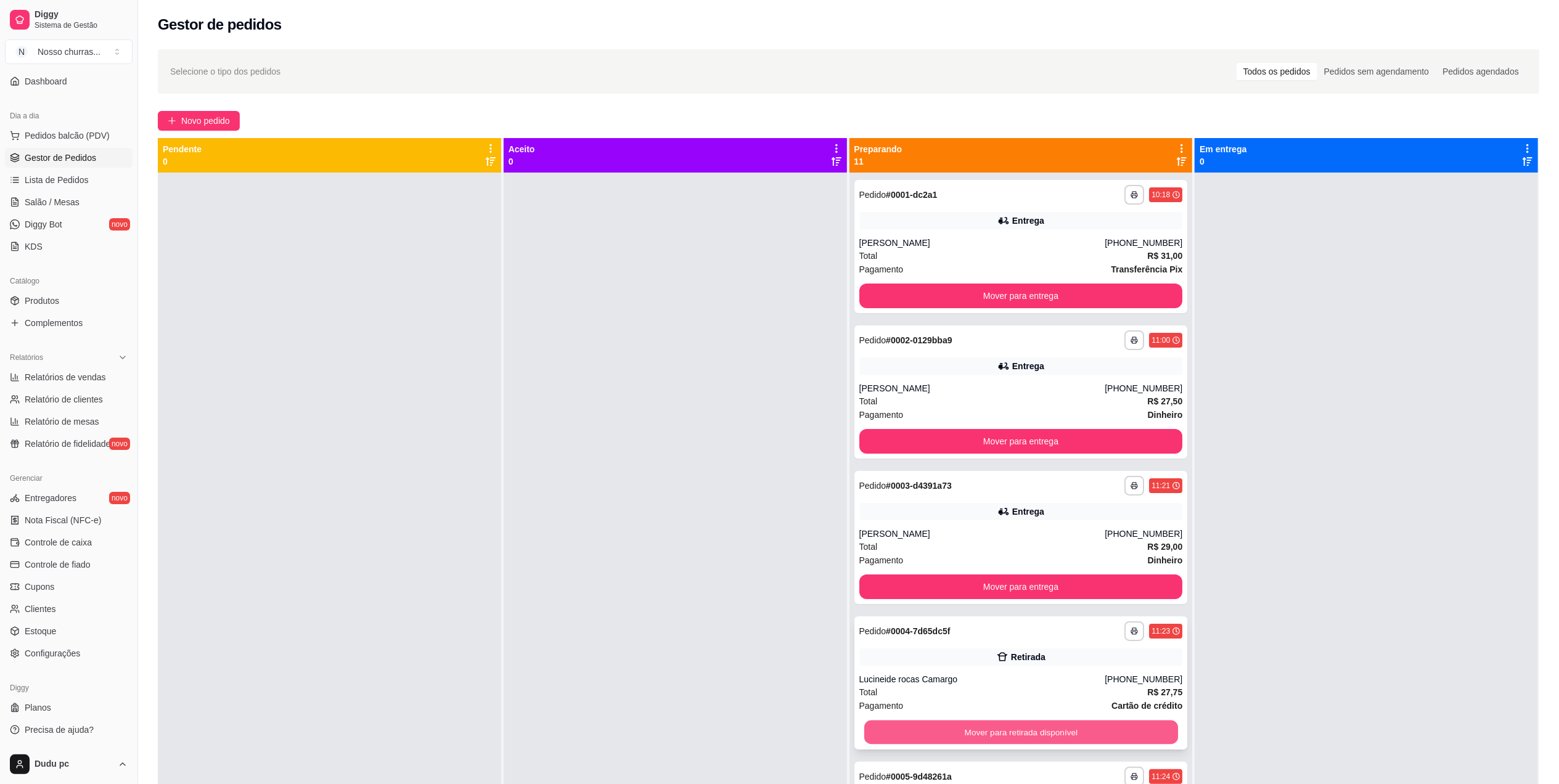
click at [902, 728] on button "Mover para retirada disponível" at bounding box center [1021, 732] width 314 height 24
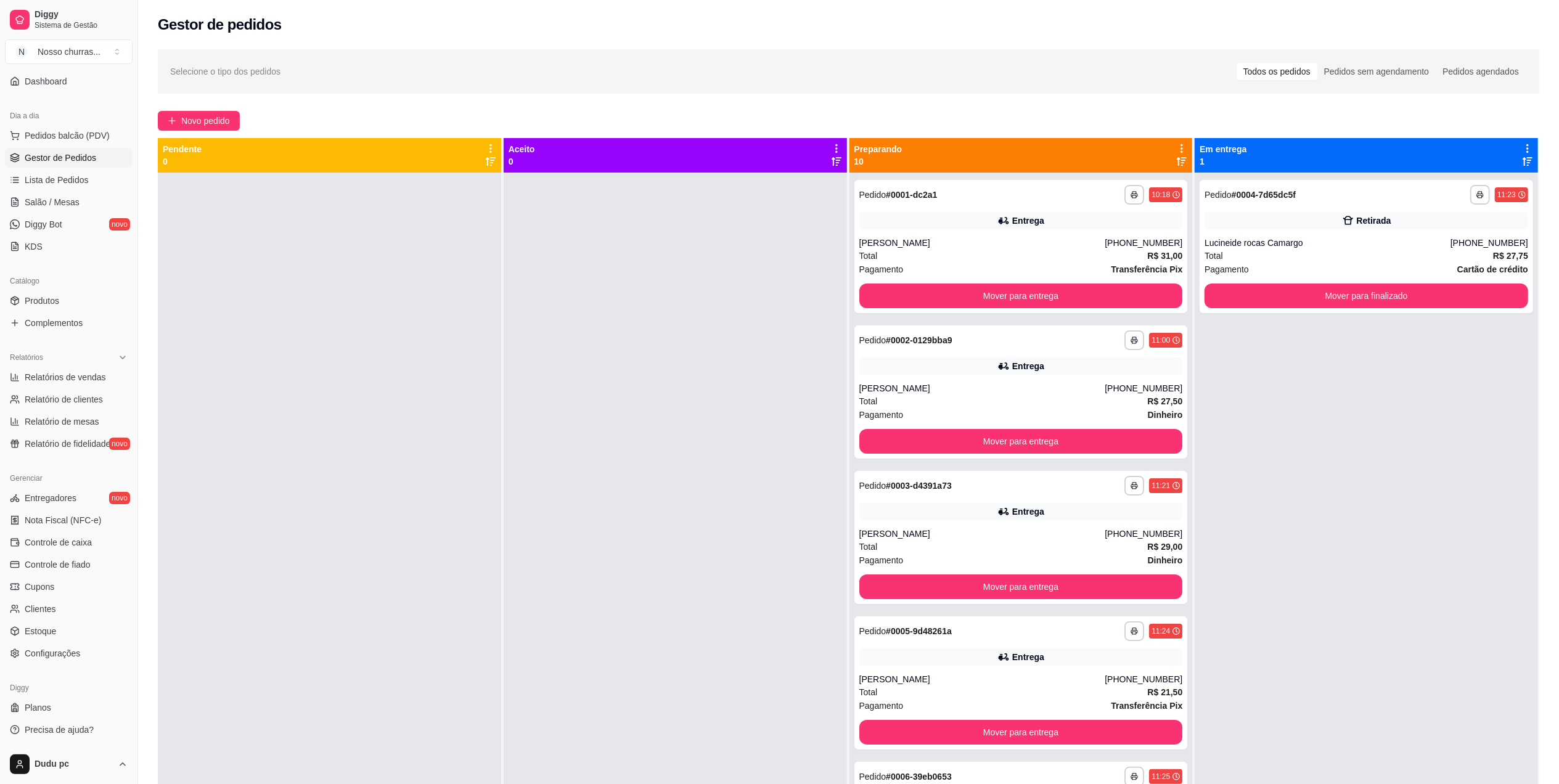
scroll to position [683, 0]
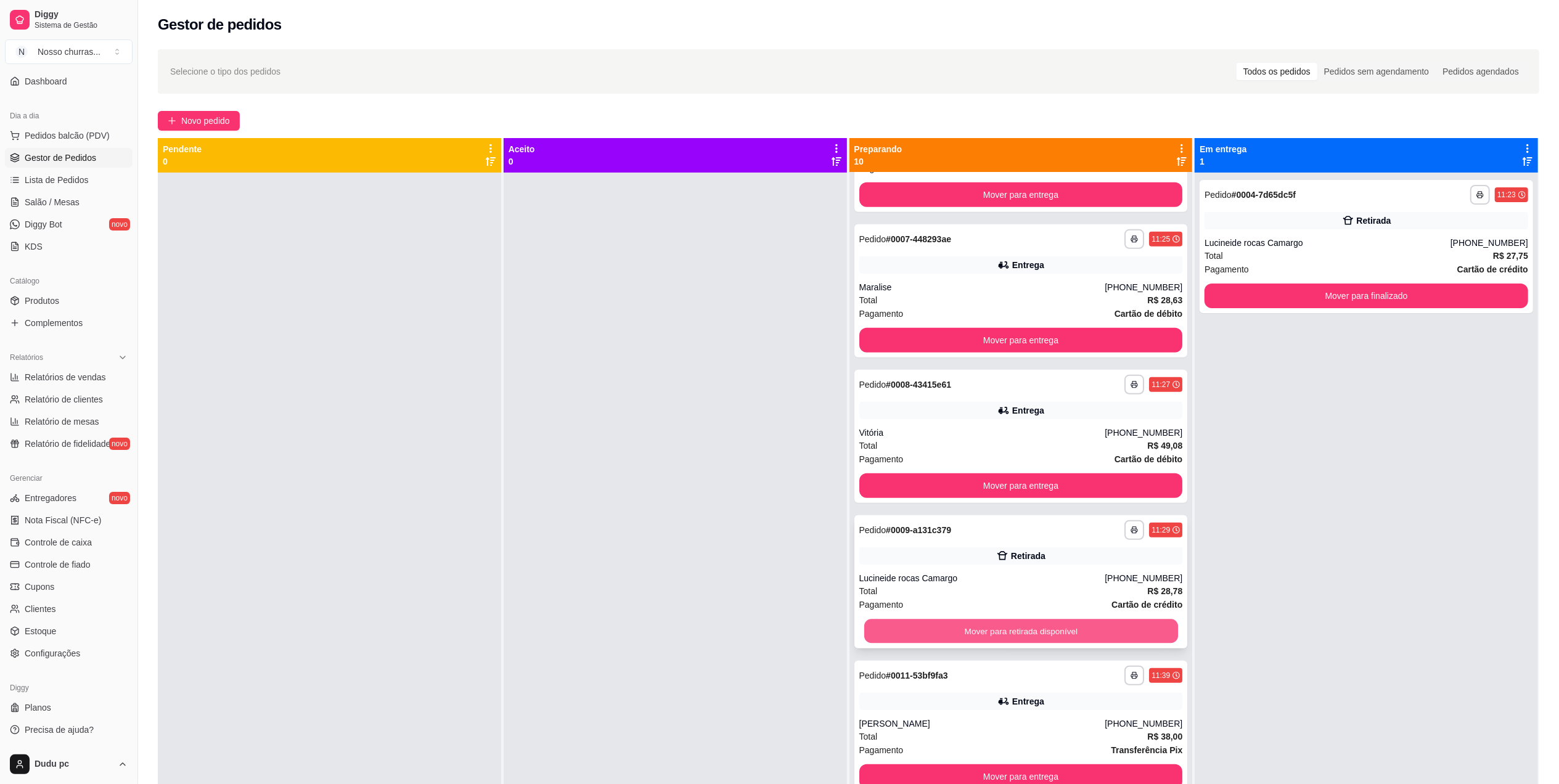
click at [1112, 636] on button "Mover para retirada disponível" at bounding box center [1021, 631] width 314 height 24
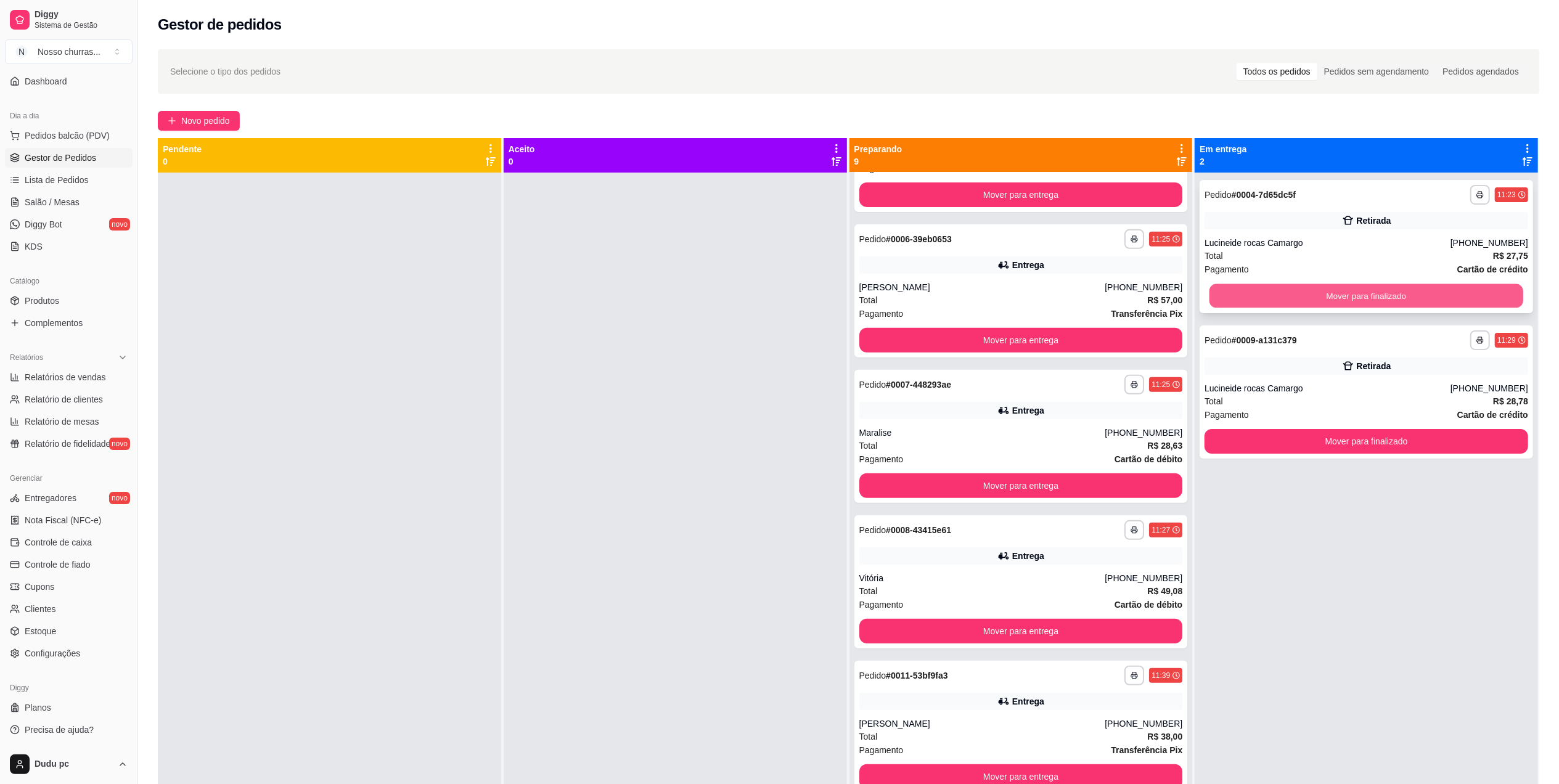
click at [1270, 304] on button "Mover para finalizado" at bounding box center [1366, 295] width 314 height 24
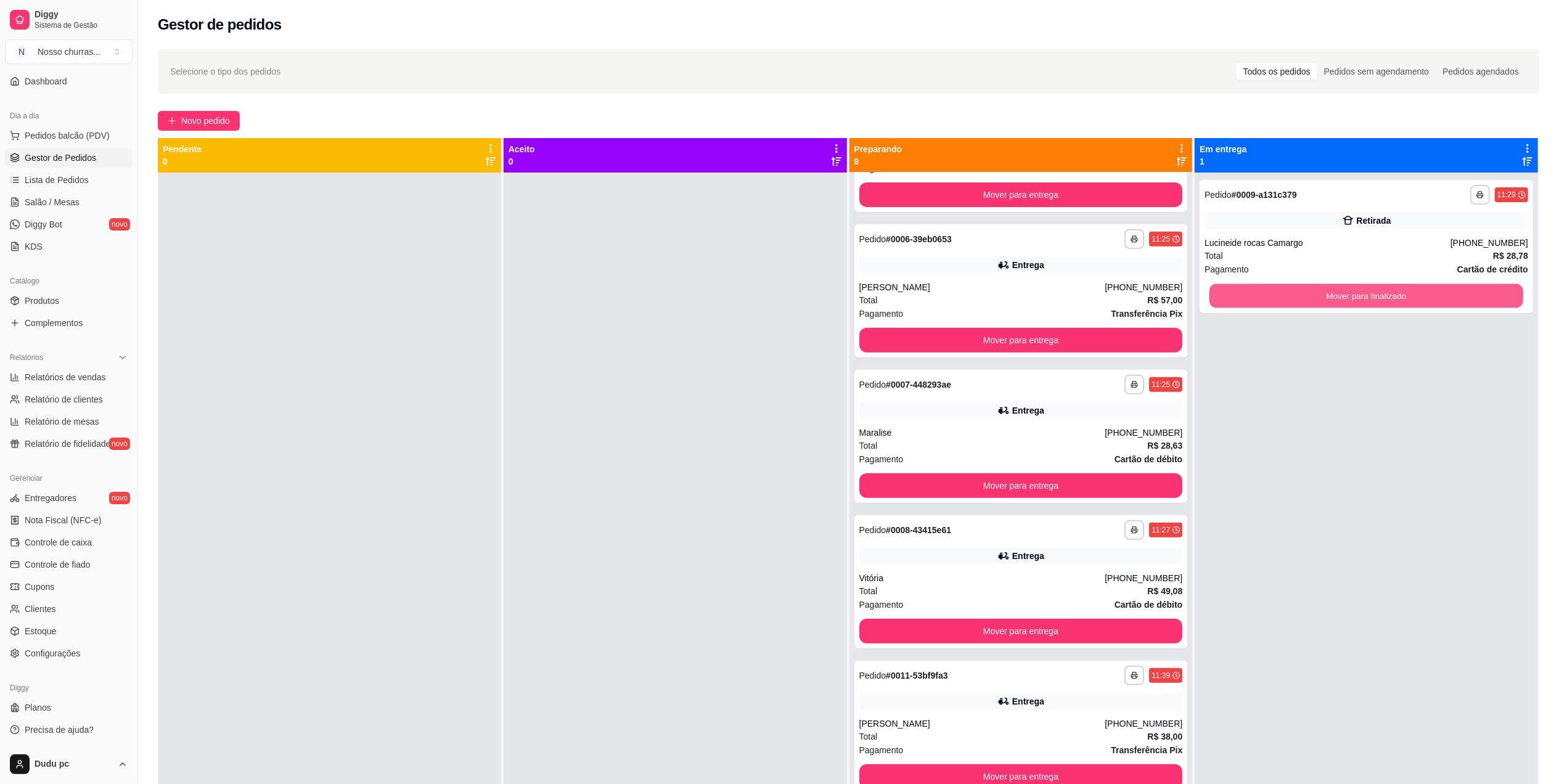
click at [1270, 304] on button "Mover para finalizado" at bounding box center [1366, 295] width 314 height 24
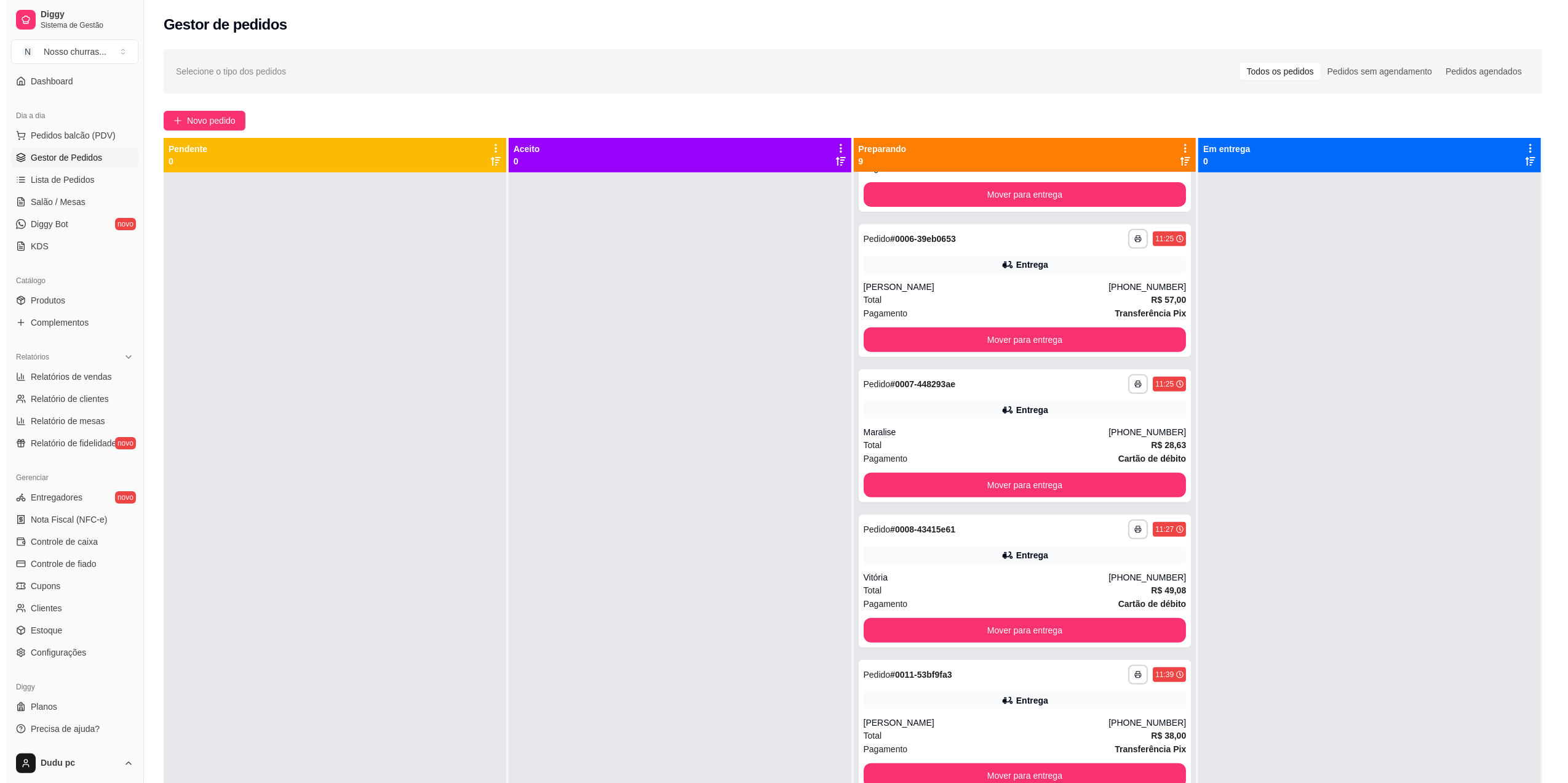
scroll to position [0, 0]
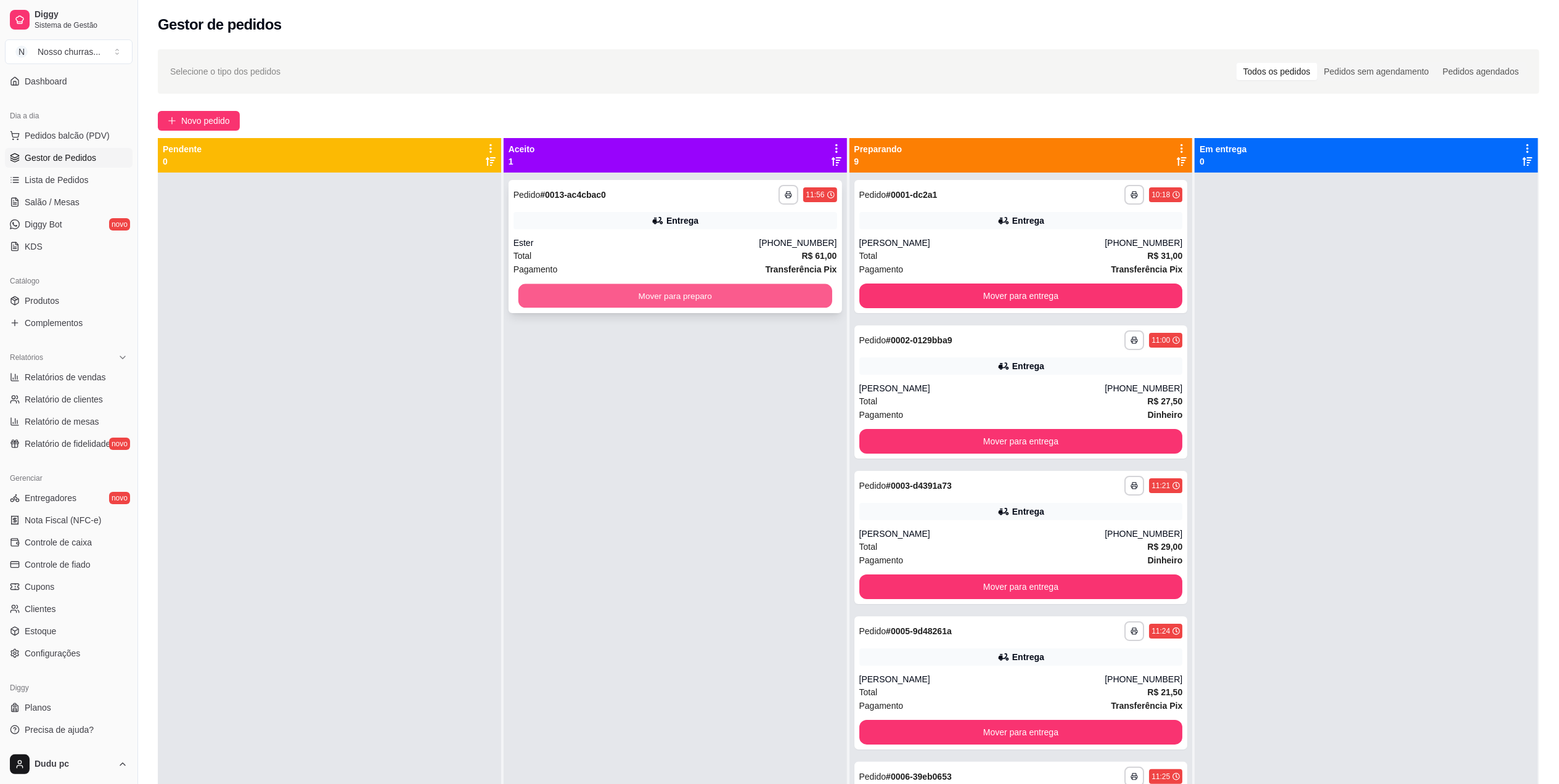
click at [542, 299] on button "Mover para preparo" at bounding box center [675, 295] width 314 height 24
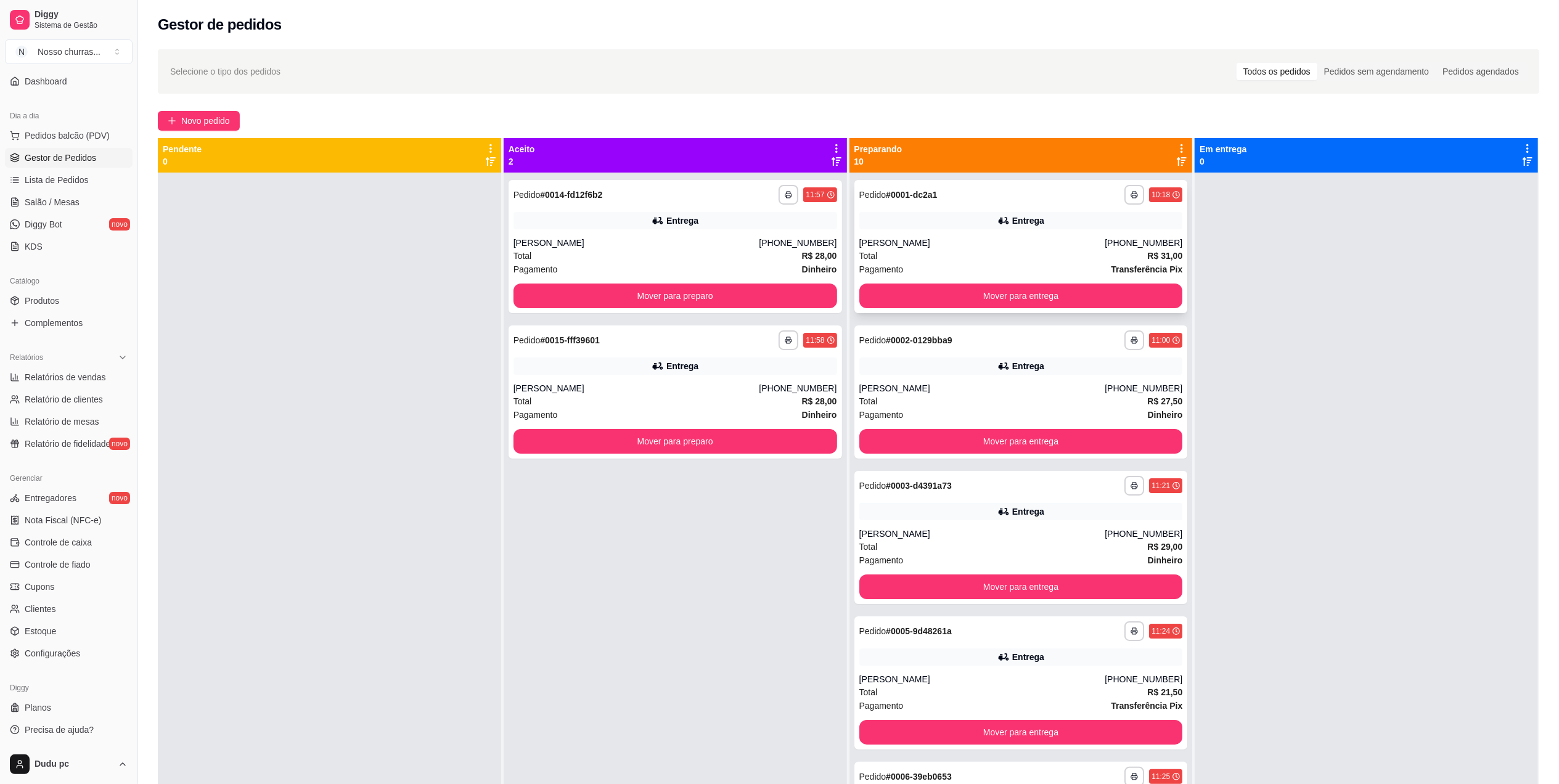
click at [1117, 262] on div "Total R$ 31,00" at bounding box center [1021, 255] width 323 height 13
click at [1130, 307] on button "Mover para entrega" at bounding box center [1021, 296] width 323 height 25
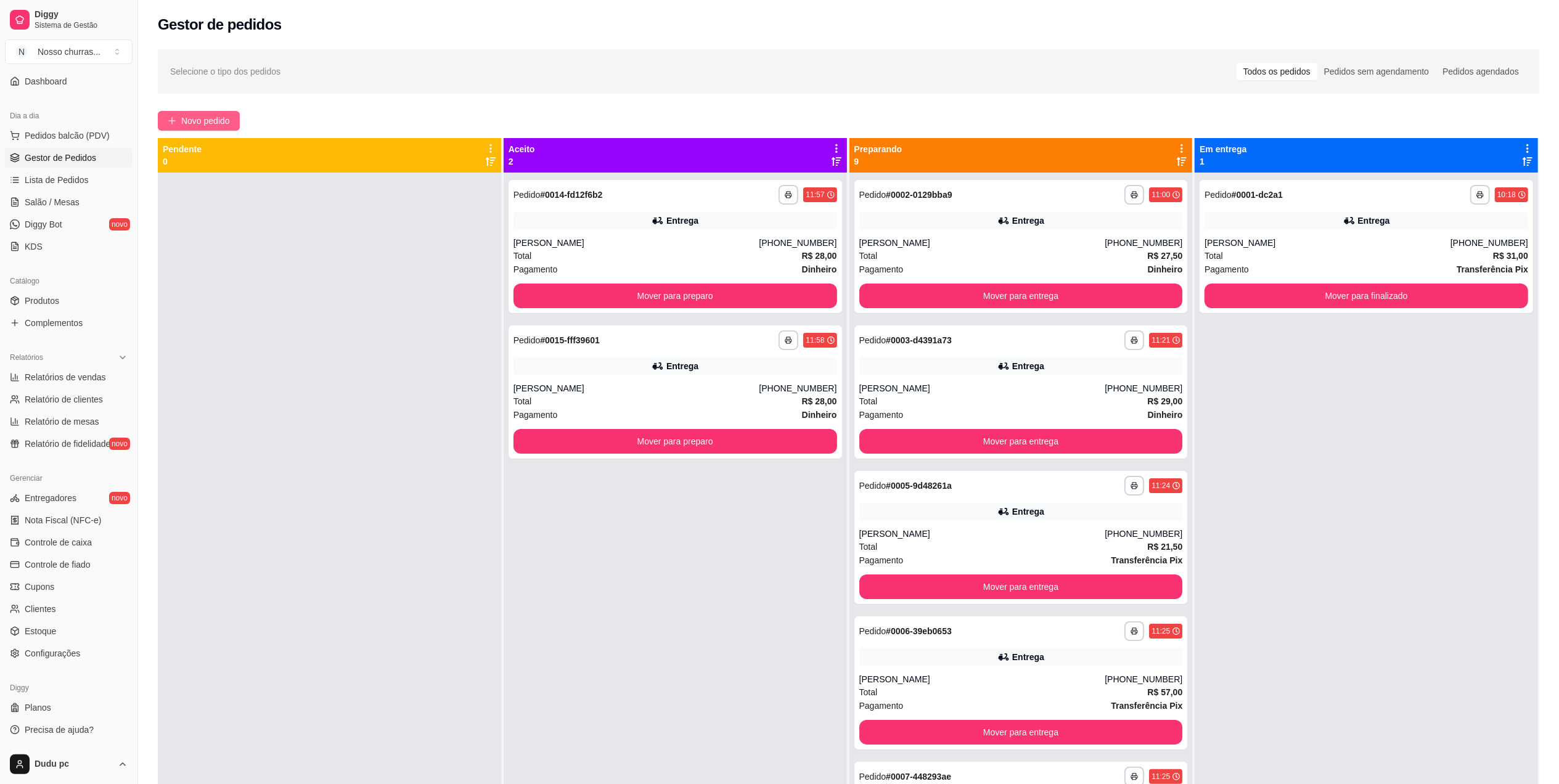
click at [217, 123] on span "Novo pedido" at bounding box center [205, 120] width 48 height 13
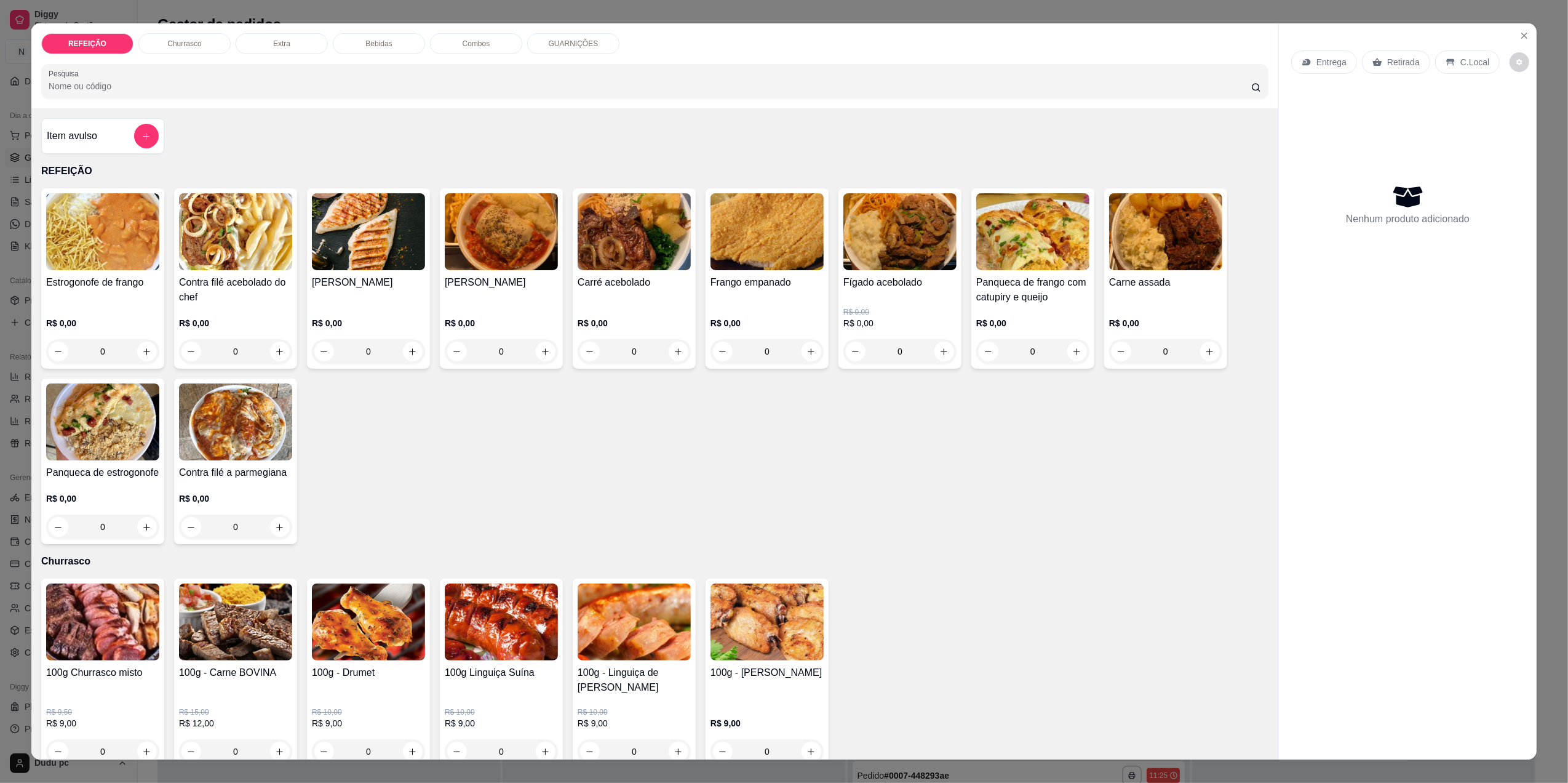
click at [807, 355] on div "0" at bounding box center [767, 351] width 113 height 25
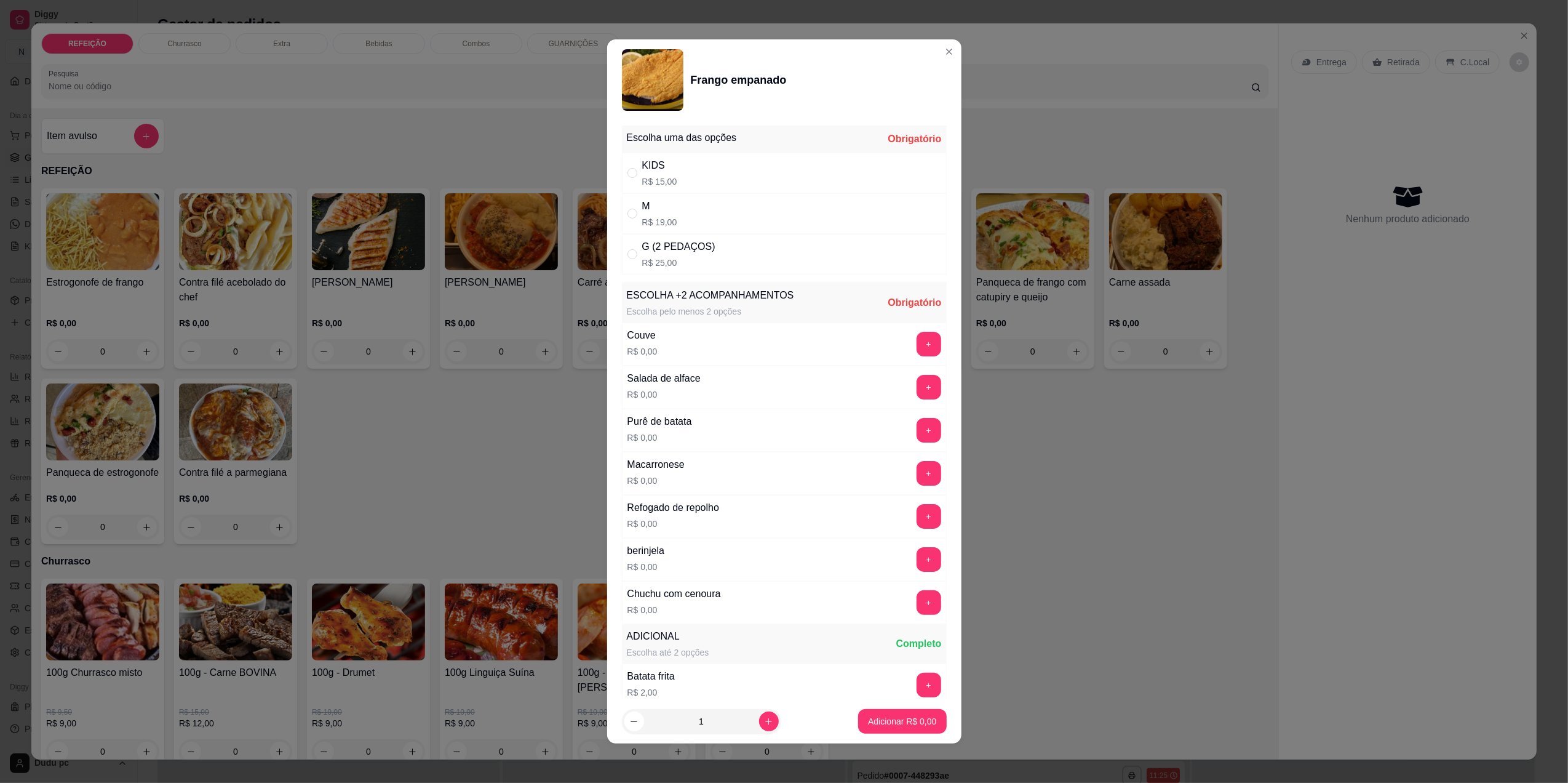
click at [729, 225] on div "M R$ 19,00" at bounding box center [784, 214] width 325 height 40
radio input "true"
click at [916, 521] on button "+" at bounding box center [929, 516] width 25 height 25
click at [916, 515] on button "+" at bounding box center [928, 516] width 24 height 24
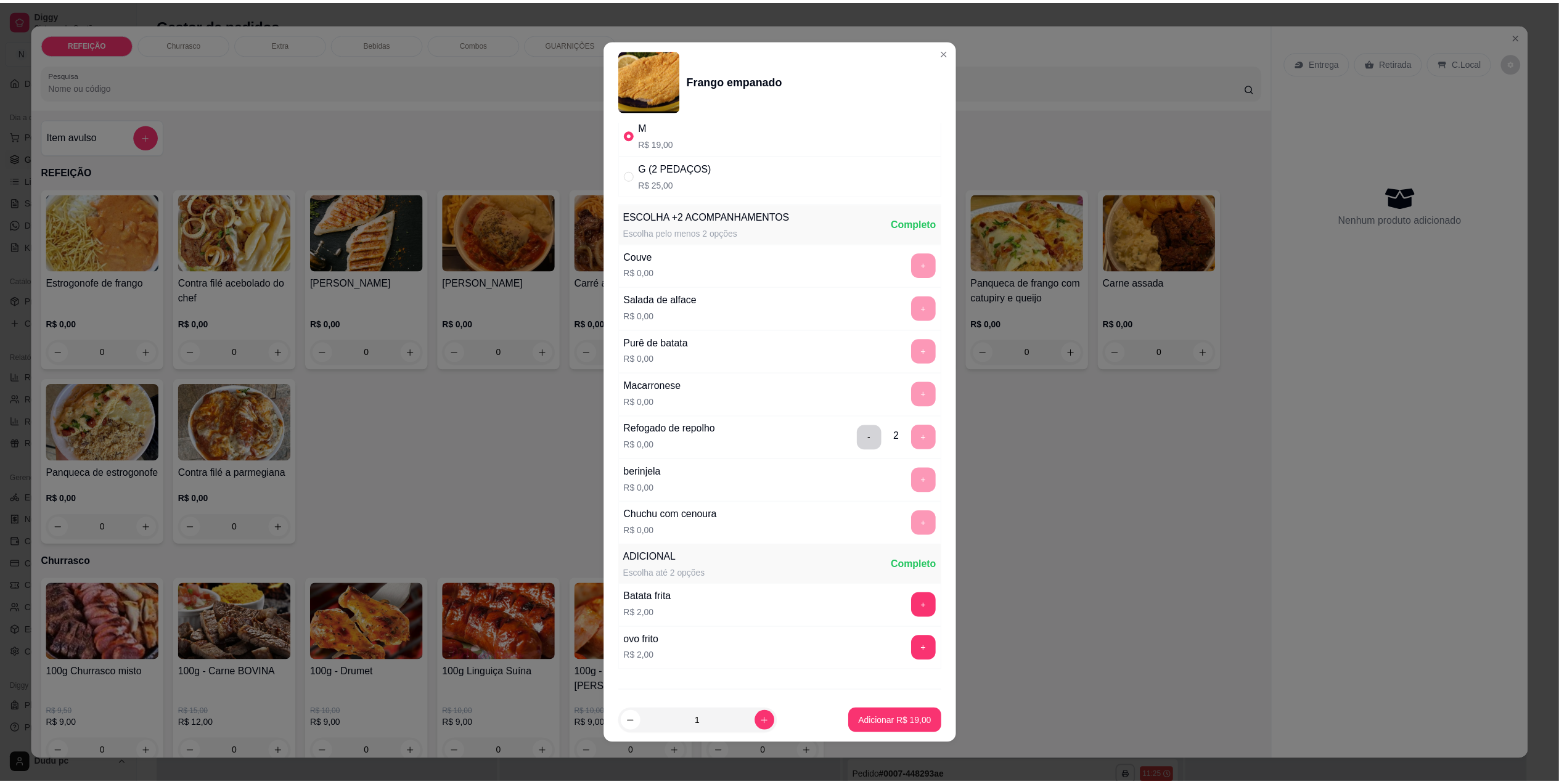
scroll to position [149, 0]
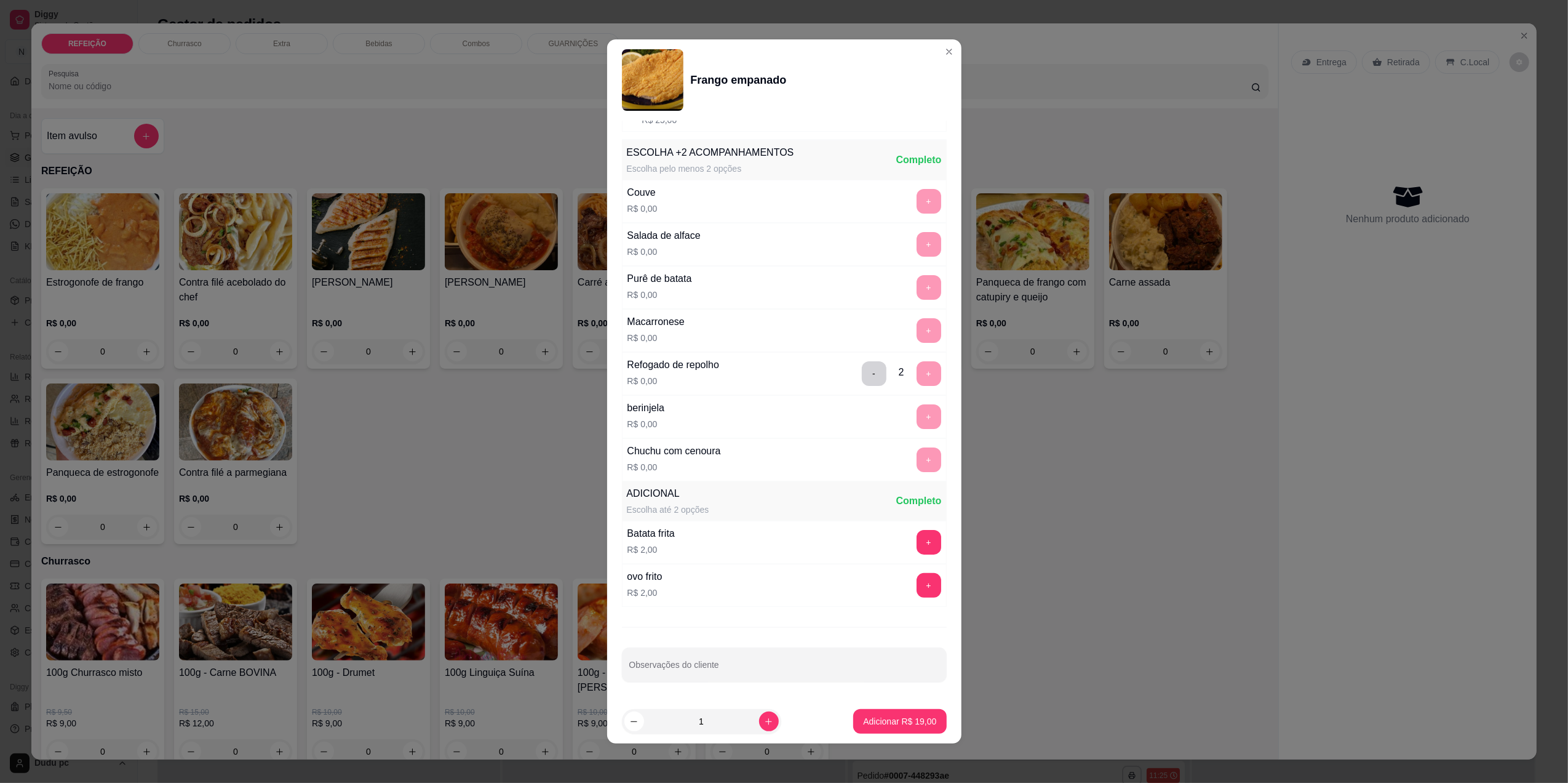
click at [858, 740] on footer "1 Adicionar R$ 19,00" at bounding box center [784, 721] width 354 height 44
click at [863, 720] on p "Adicionar R$ 19,00" at bounding box center [899, 721] width 73 height 12
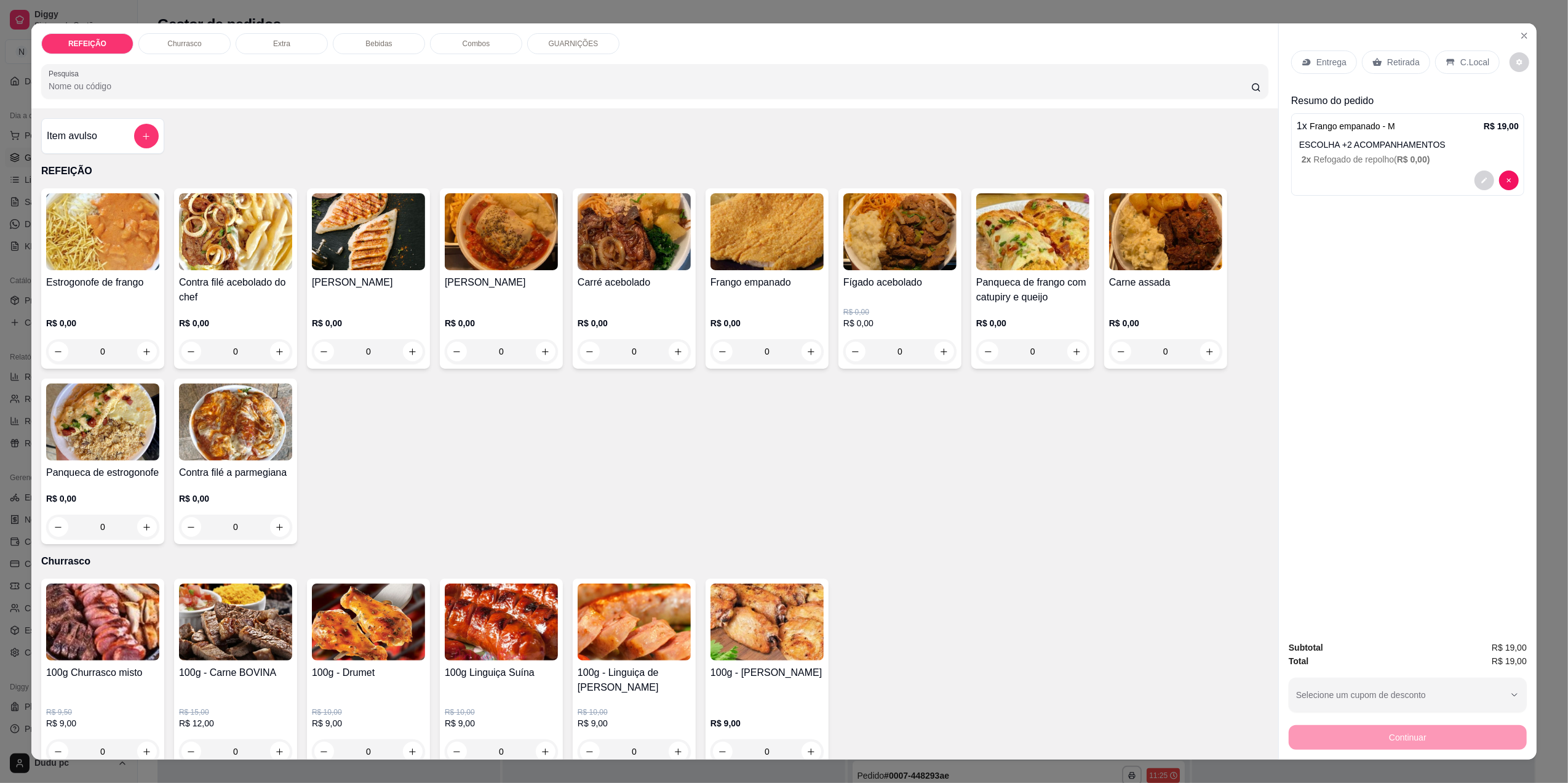
click at [1462, 61] on p "C.Local" at bounding box center [1474, 62] width 29 height 12
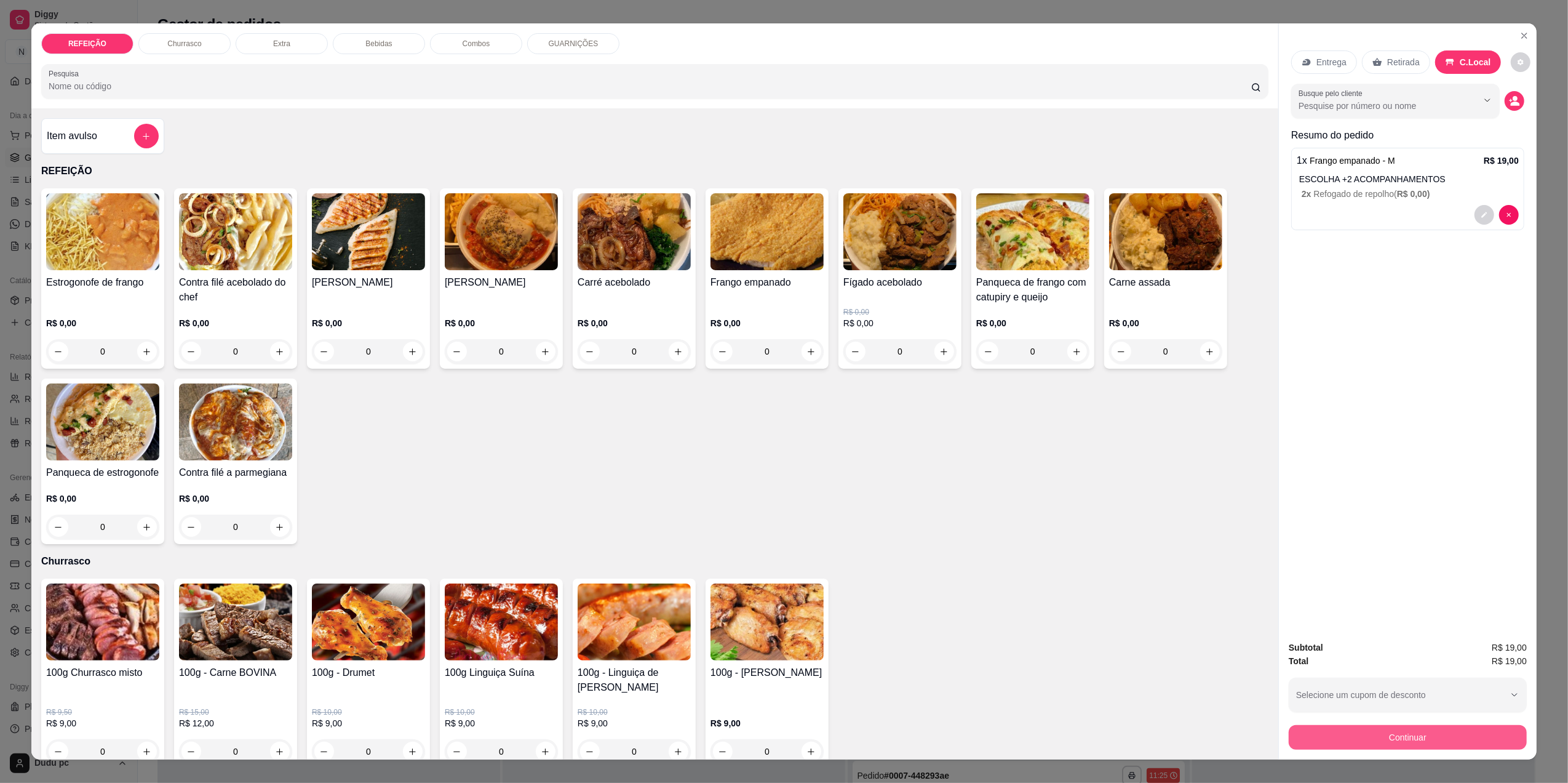
click at [1326, 735] on button "Continuar" at bounding box center [1407, 737] width 238 height 25
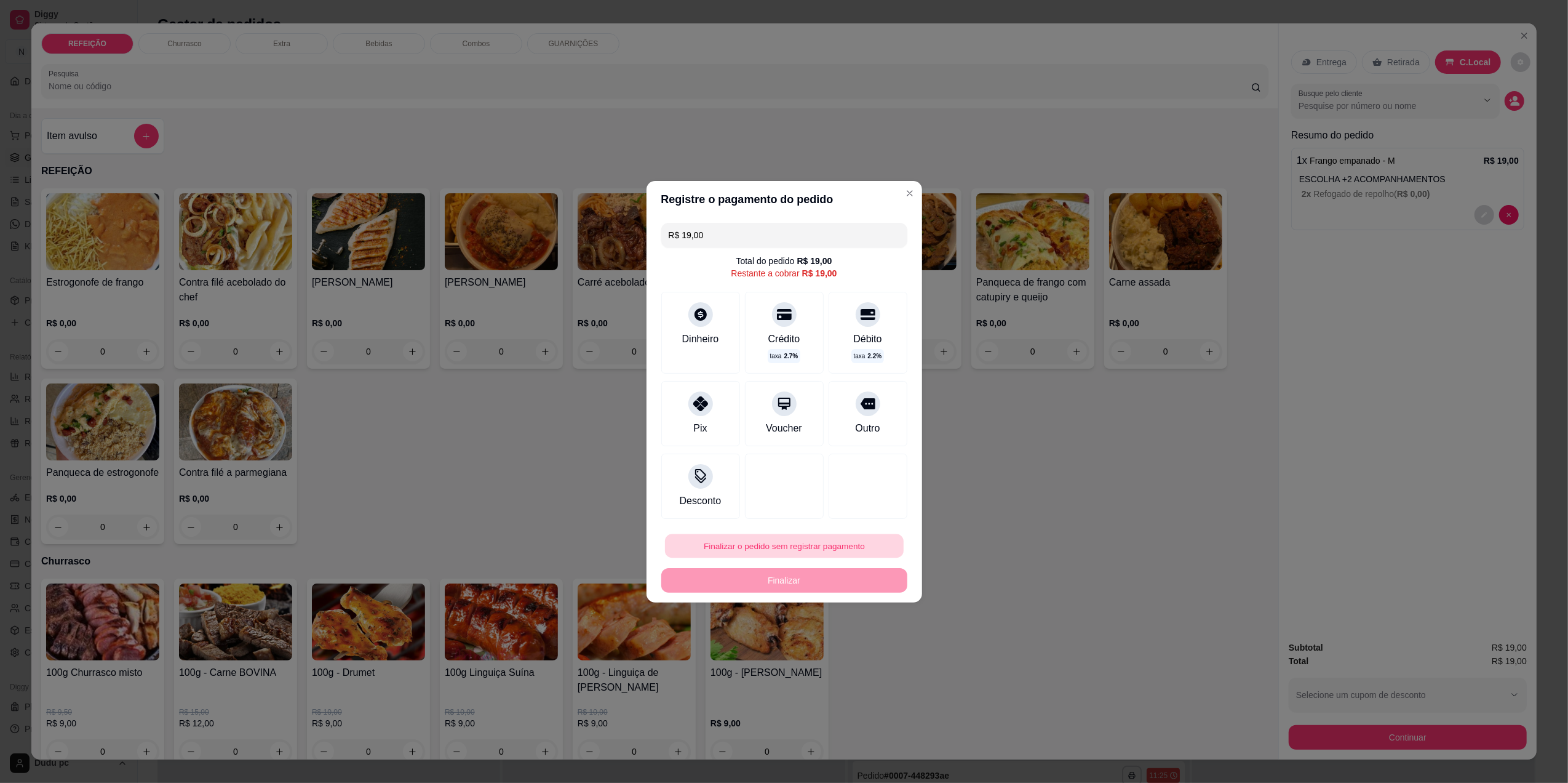
click at [746, 538] on button "Finalizar o pedido sem registrar pagamento" at bounding box center [784, 545] width 238 height 24
click at [844, 654] on button "Confirmar" at bounding box center [859, 647] width 44 height 18
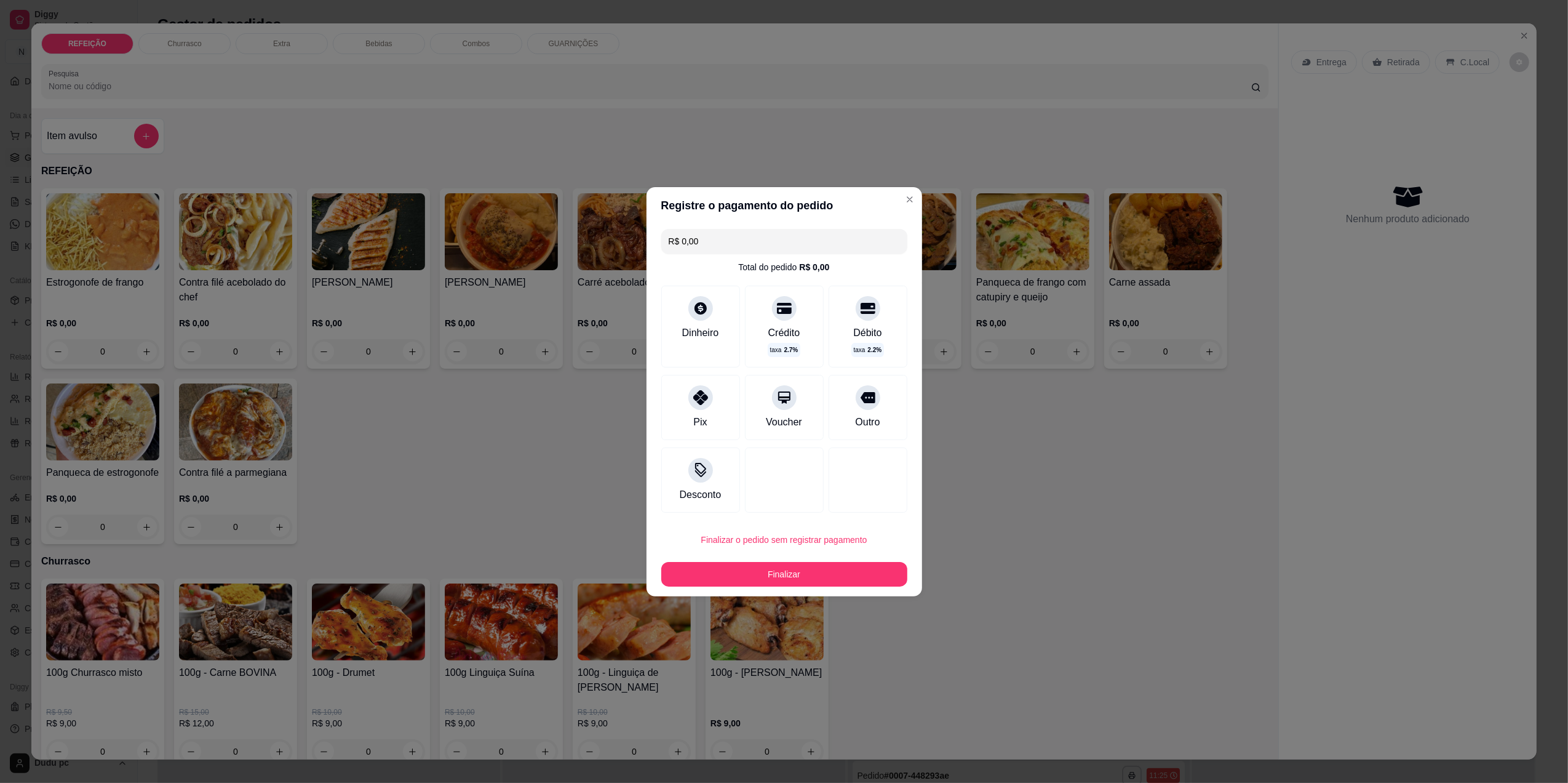
type input "R$ 0,00"
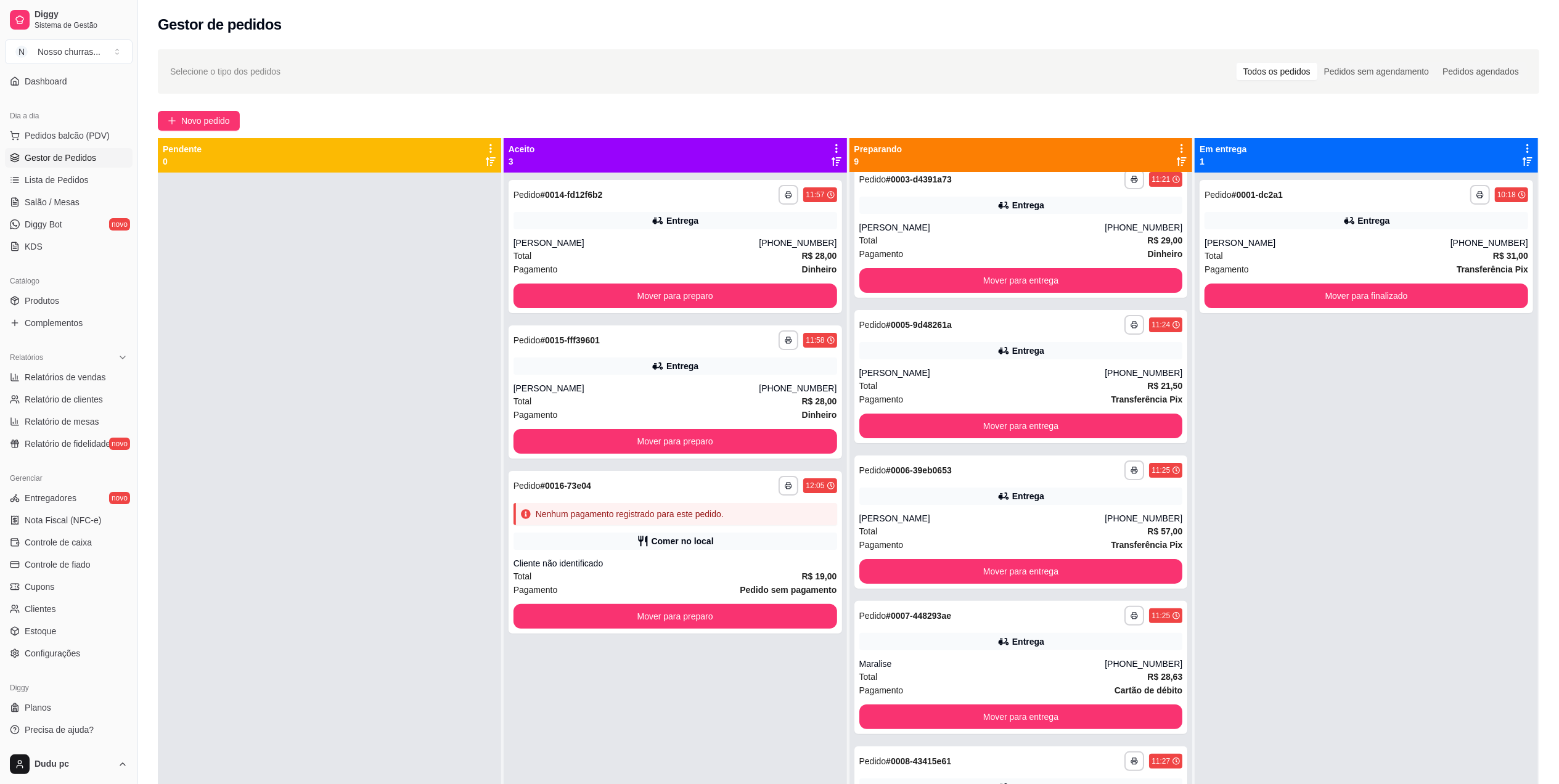
scroll to position [186, 0]
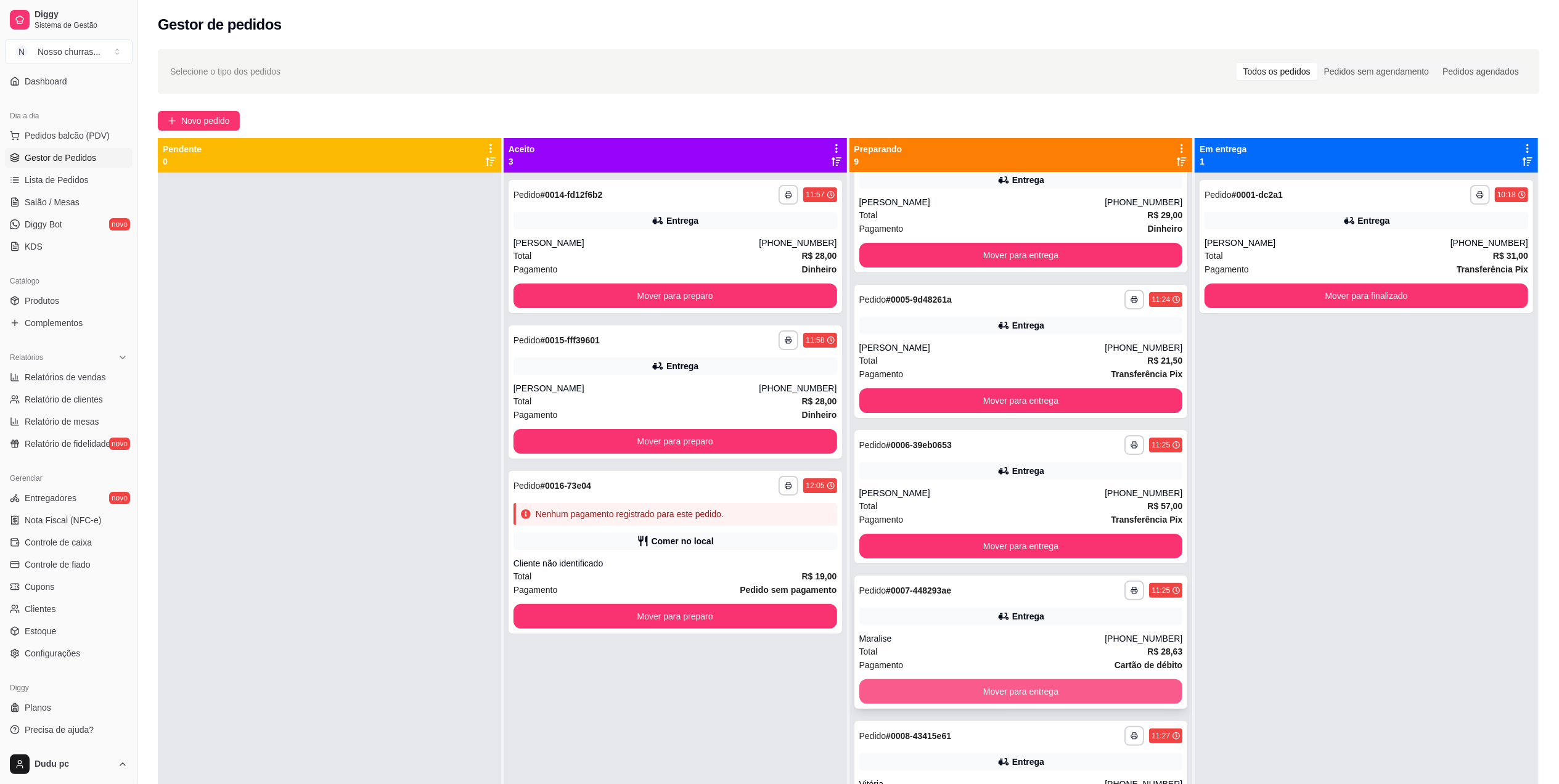
click at [1083, 686] on button "Mover para entrega" at bounding box center [1021, 692] width 323 height 25
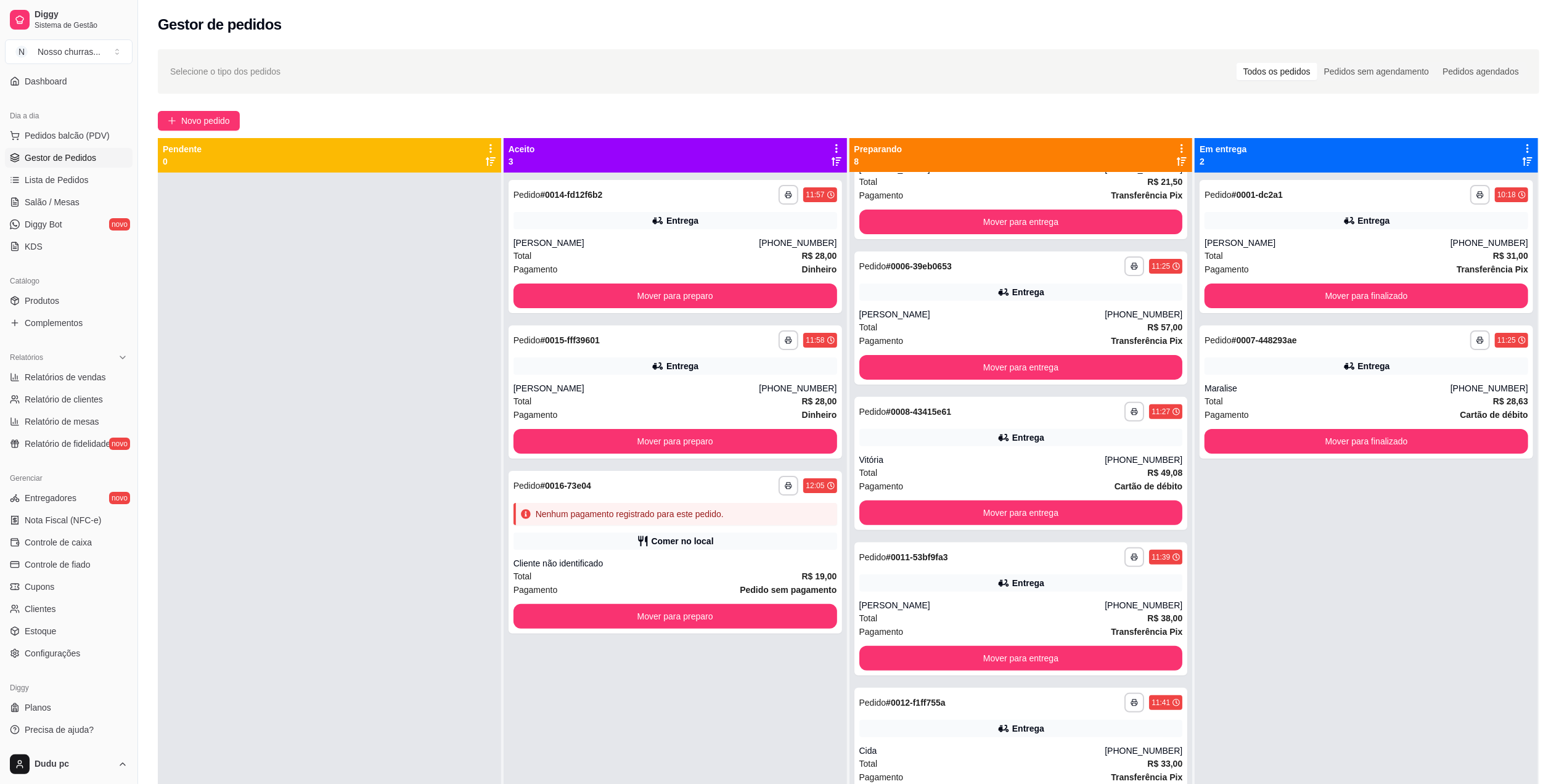
scroll to position [392, 0]
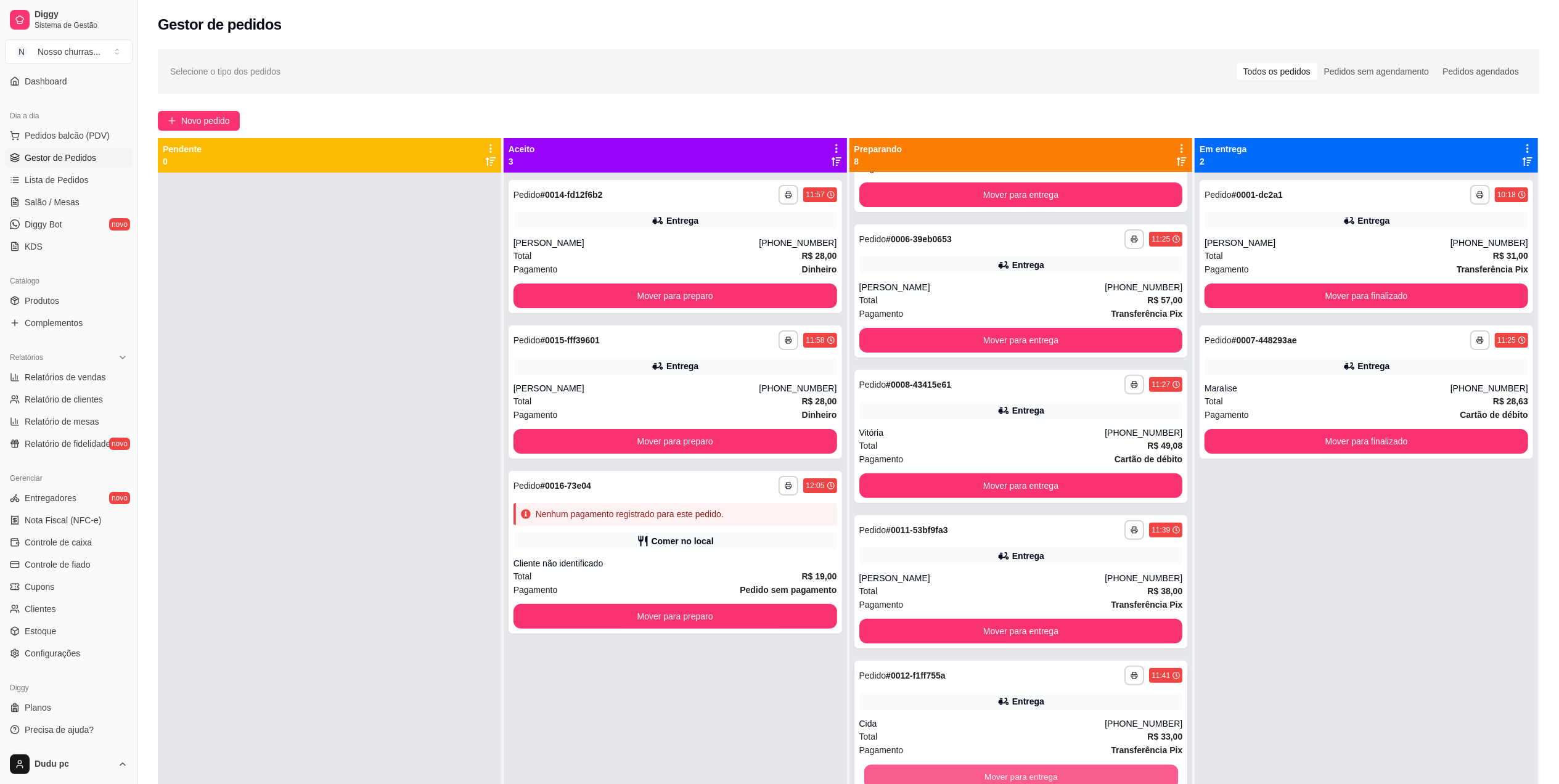
click at [1117, 770] on button "Mover para entrega" at bounding box center [1021, 776] width 314 height 24
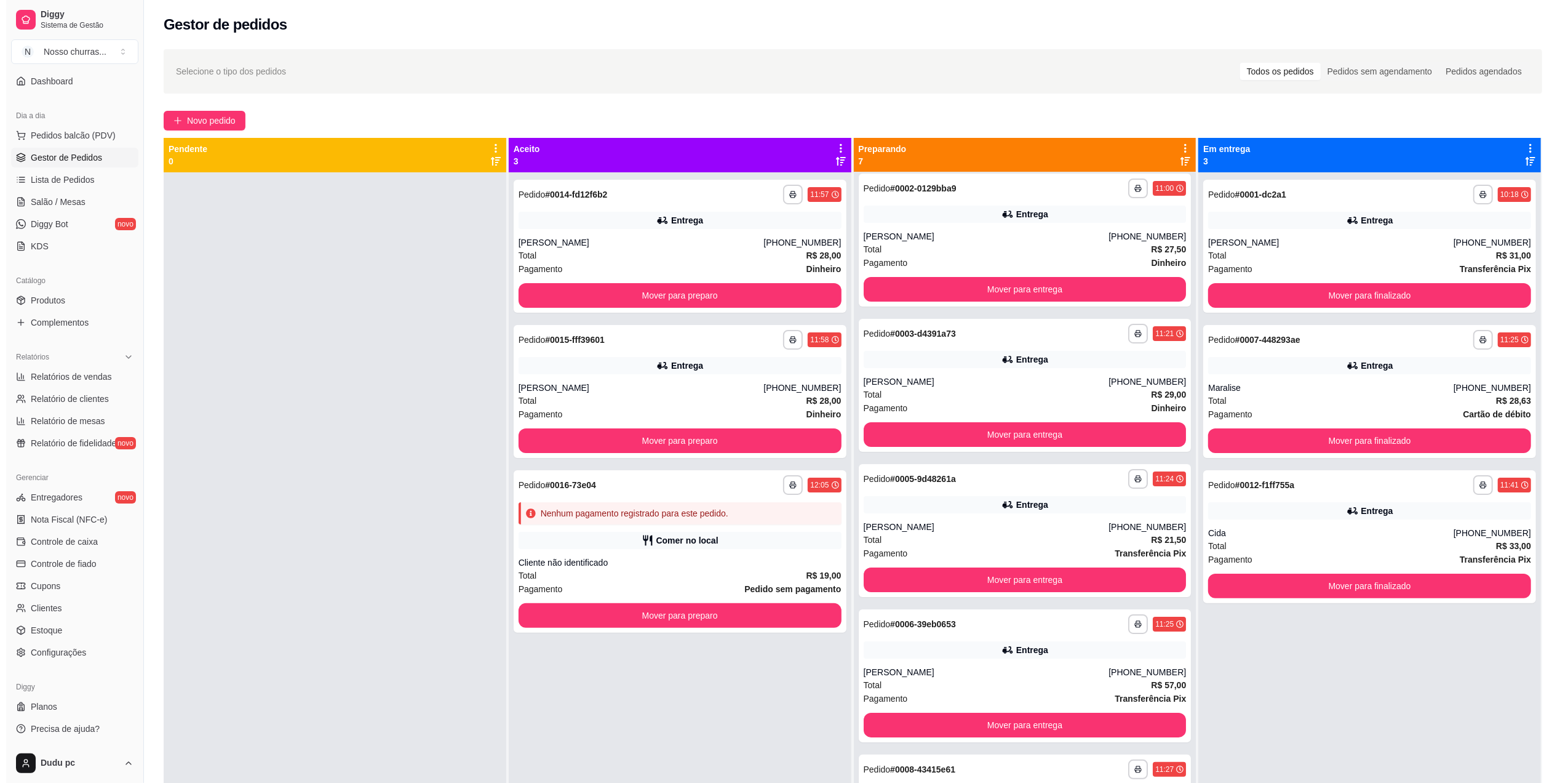
scroll to position [0, 0]
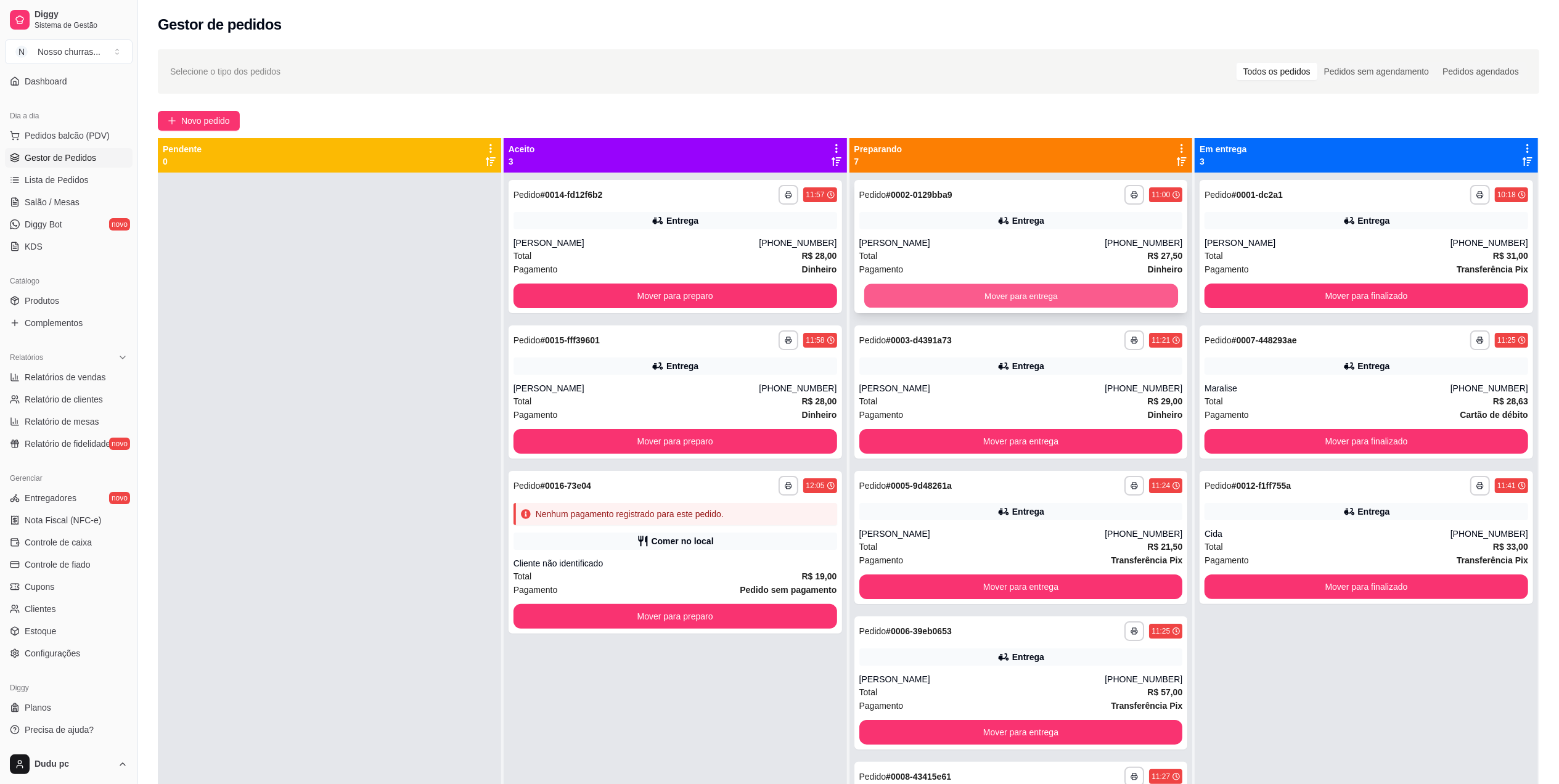
click at [1095, 284] on button "Mover para entrega" at bounding box center [1021, 295] width 314 height 24
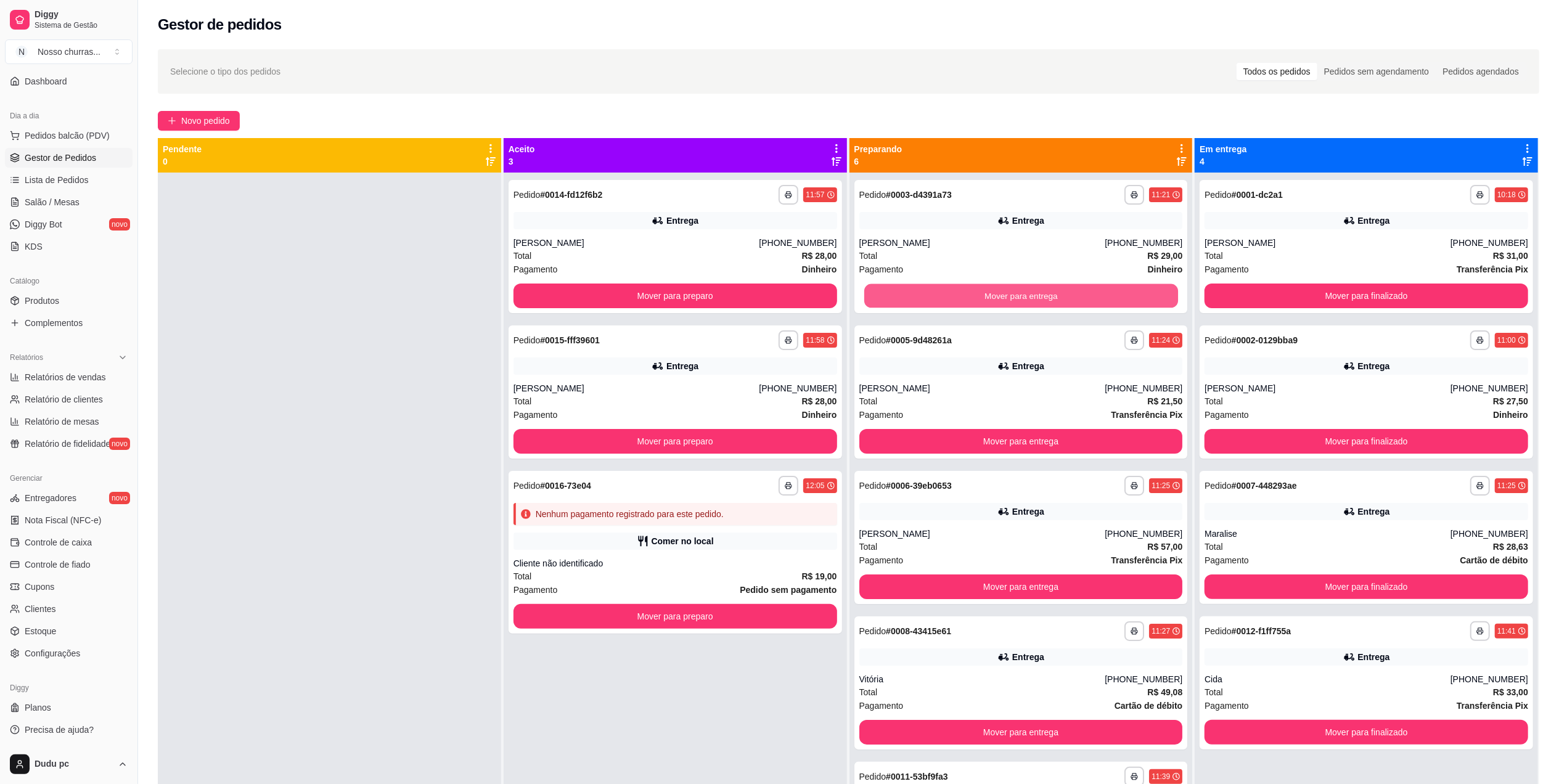
click at [1095, 284] on button "Mover para entrega" at bounding box center [1021, 295] width 314 height 24
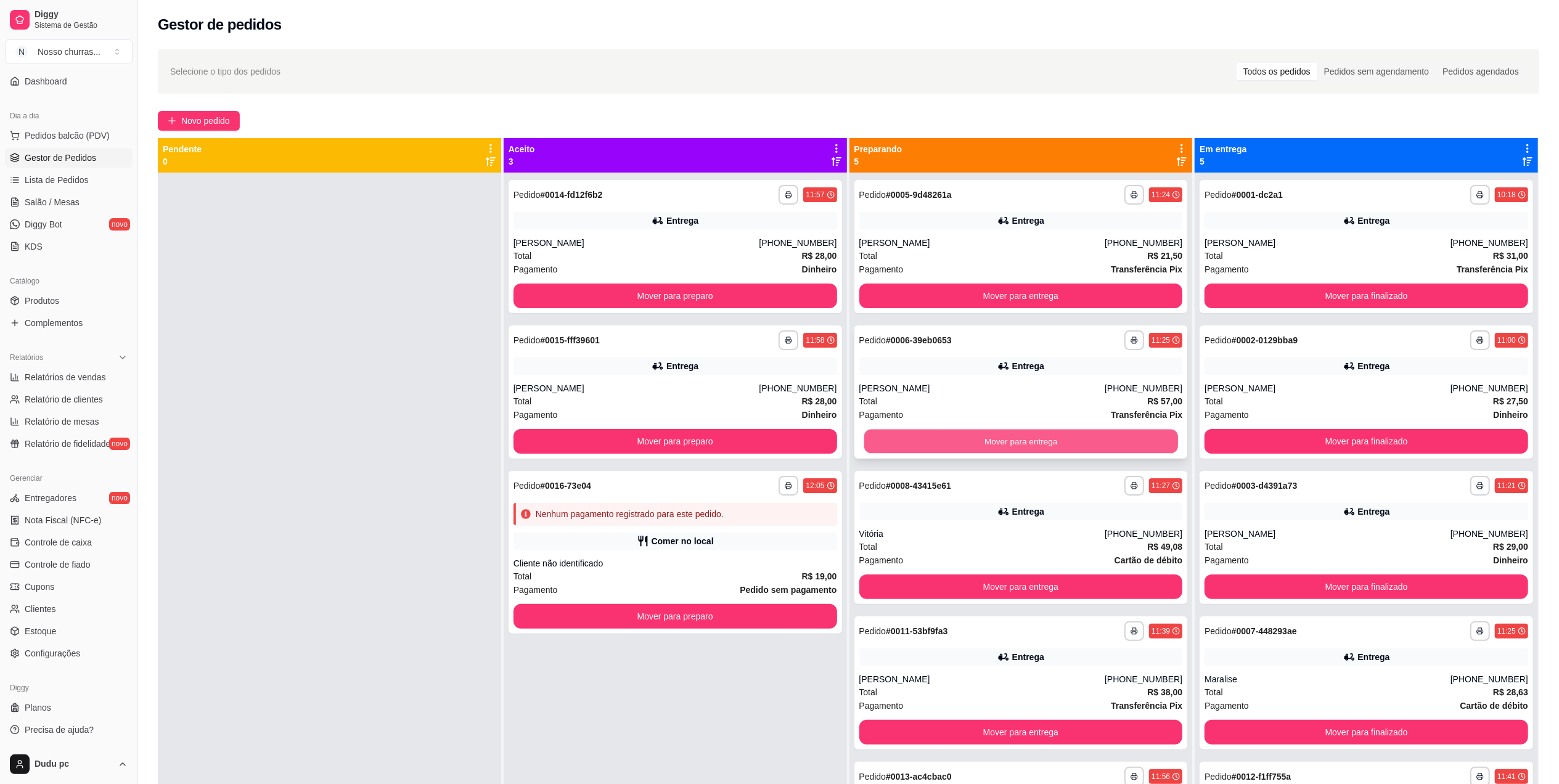
click at [1106, 439] on button "Mover para entrega" at bounding box center [1021, 440] width 314 height 24
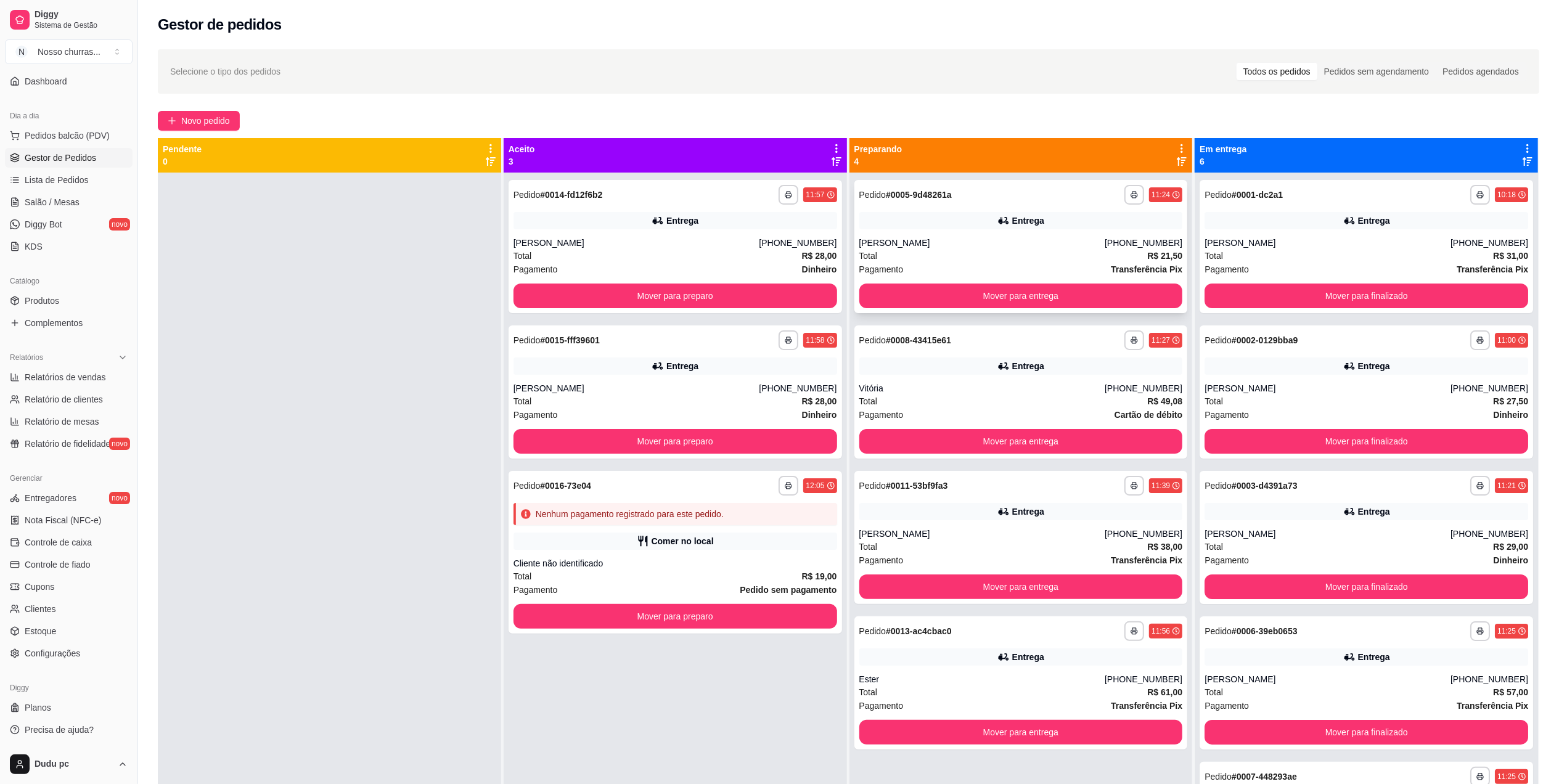
click at [1056, 263] on div "Pagamento Transferência Pix" at bounding box center [1021, 269] width 323 height 13
click at [1260, 535] on div "[PERSON_NAME]" at bounding box center [1327, 534] width 246 height 12
click at [1231, 400] on div "Total R$ 27,50" at bounding box center [1366, 401] width 323 height 13
click at [1304, 487] on div "**********" at bounding box center [1366, 485] width 323 height 19
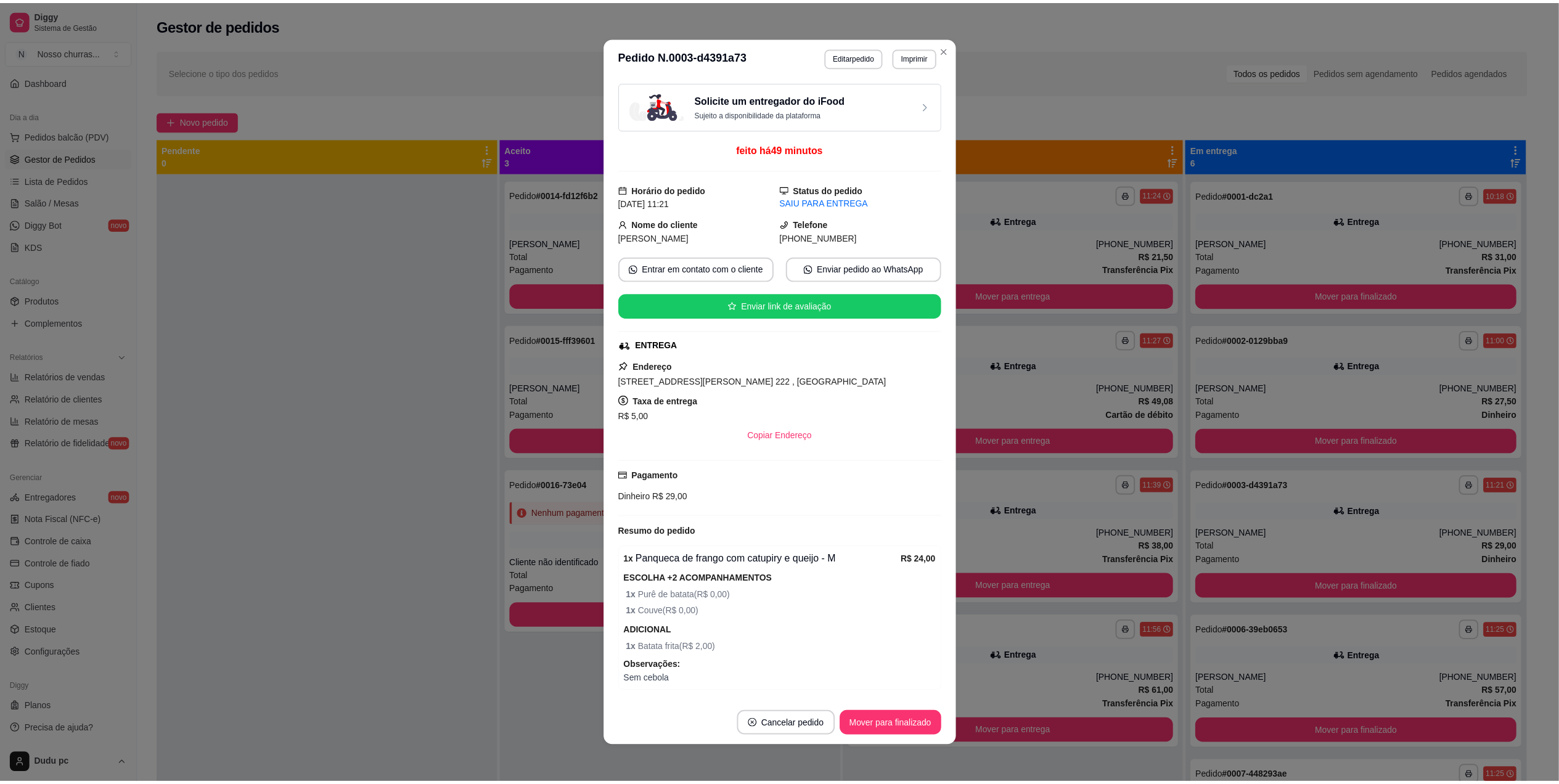
scroll to position [50, 0]
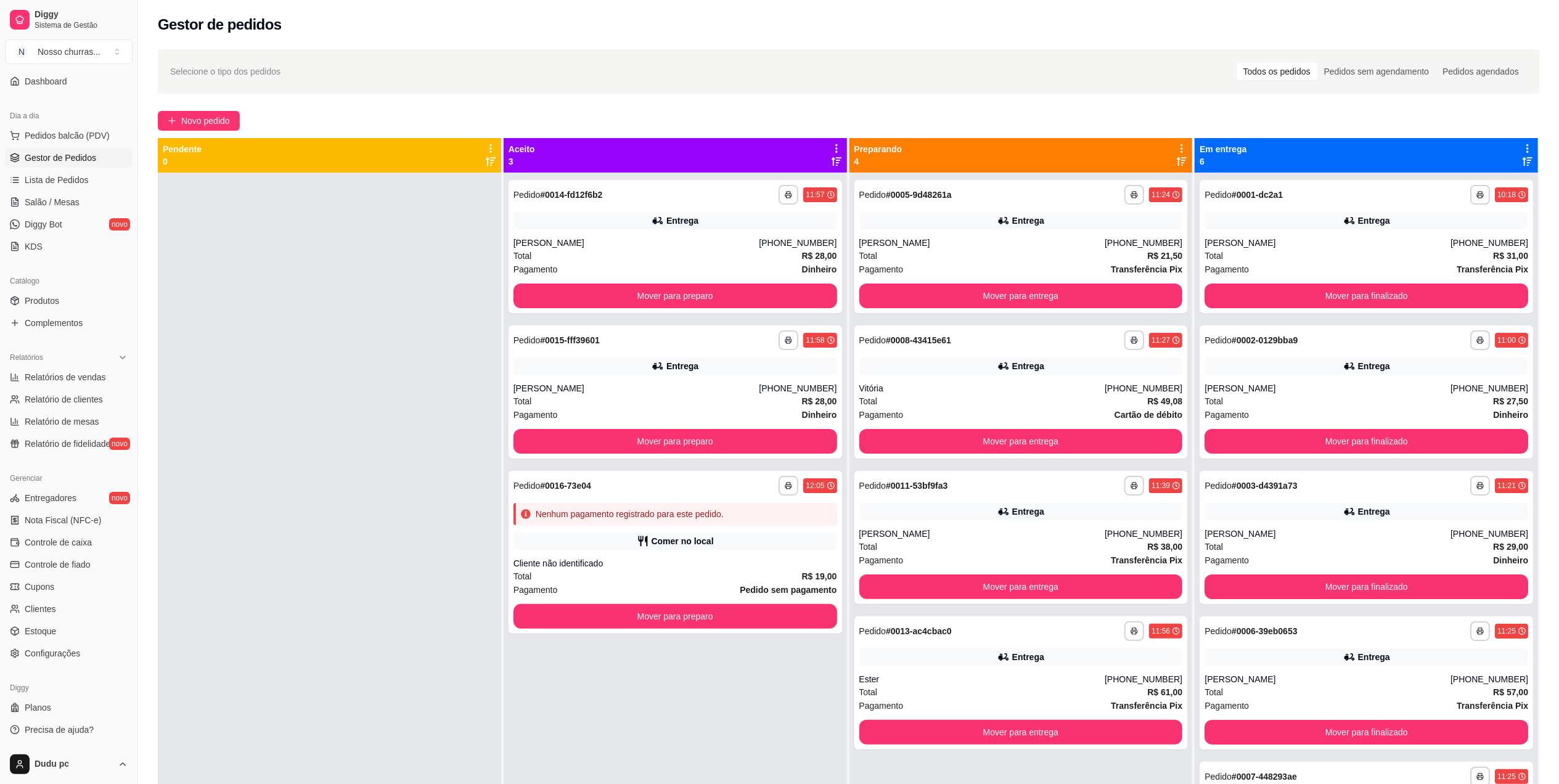
click at [1343, 651] on icon at bounding box center [1349, 657] width 12 height 12
click at [726, 292] on button "Mover para preparo" at bounding box center [675, 295] width 314 height 24
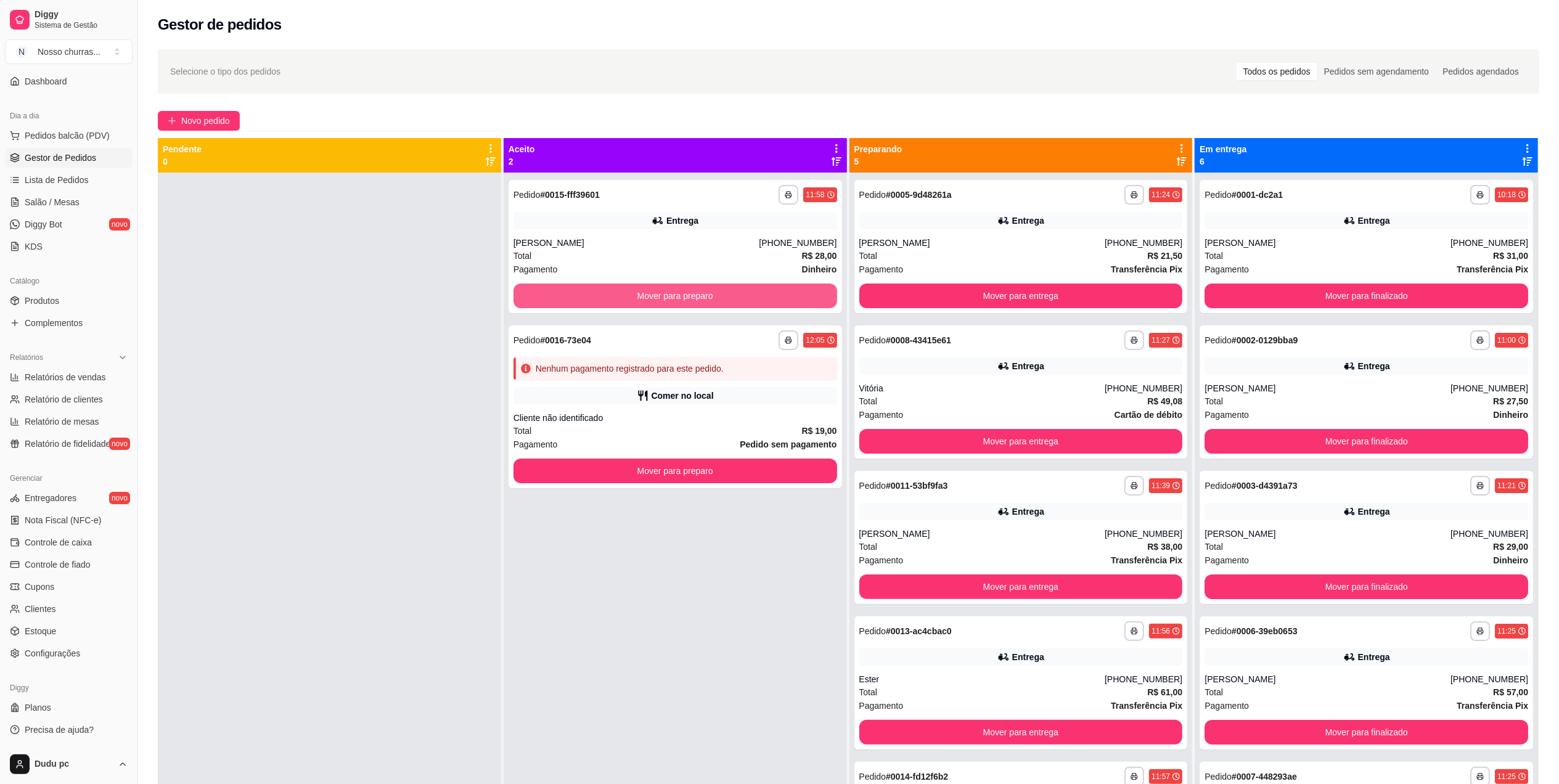
click at [726, 292] on button "Mover para preparo" at bounding box center [675, 296] width 323 height 25
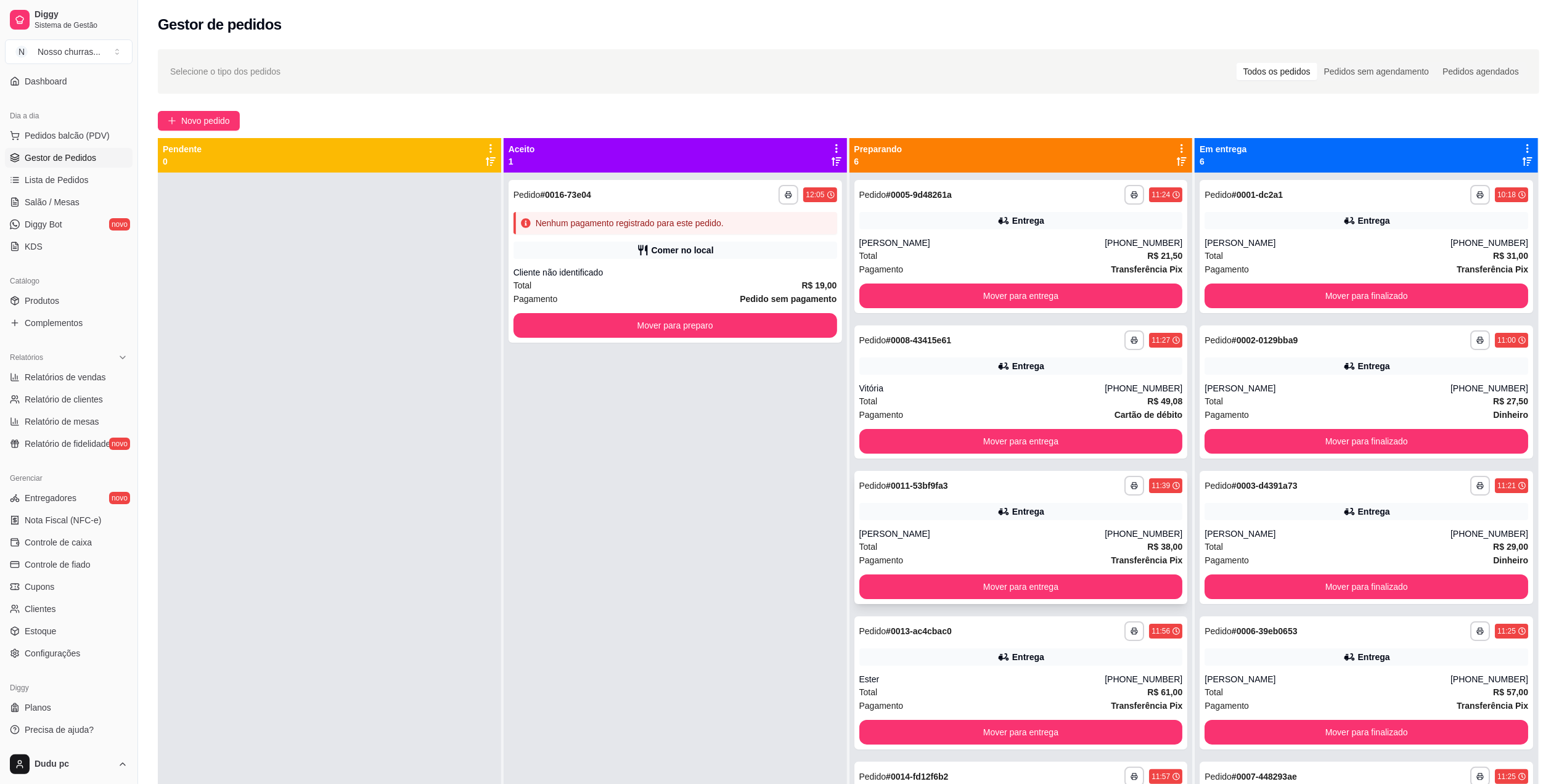
click at [928, 484] on strong "# 0011-53bf9fa3" at bounding box center [917, 485] width 62 height 10
click at [895, 523] on div "**********" at bounding box center [1021, 536] width 333 height 133
click at [1391, 475] on div "**********" at bounding box center [1366, 536] width 333 height 133
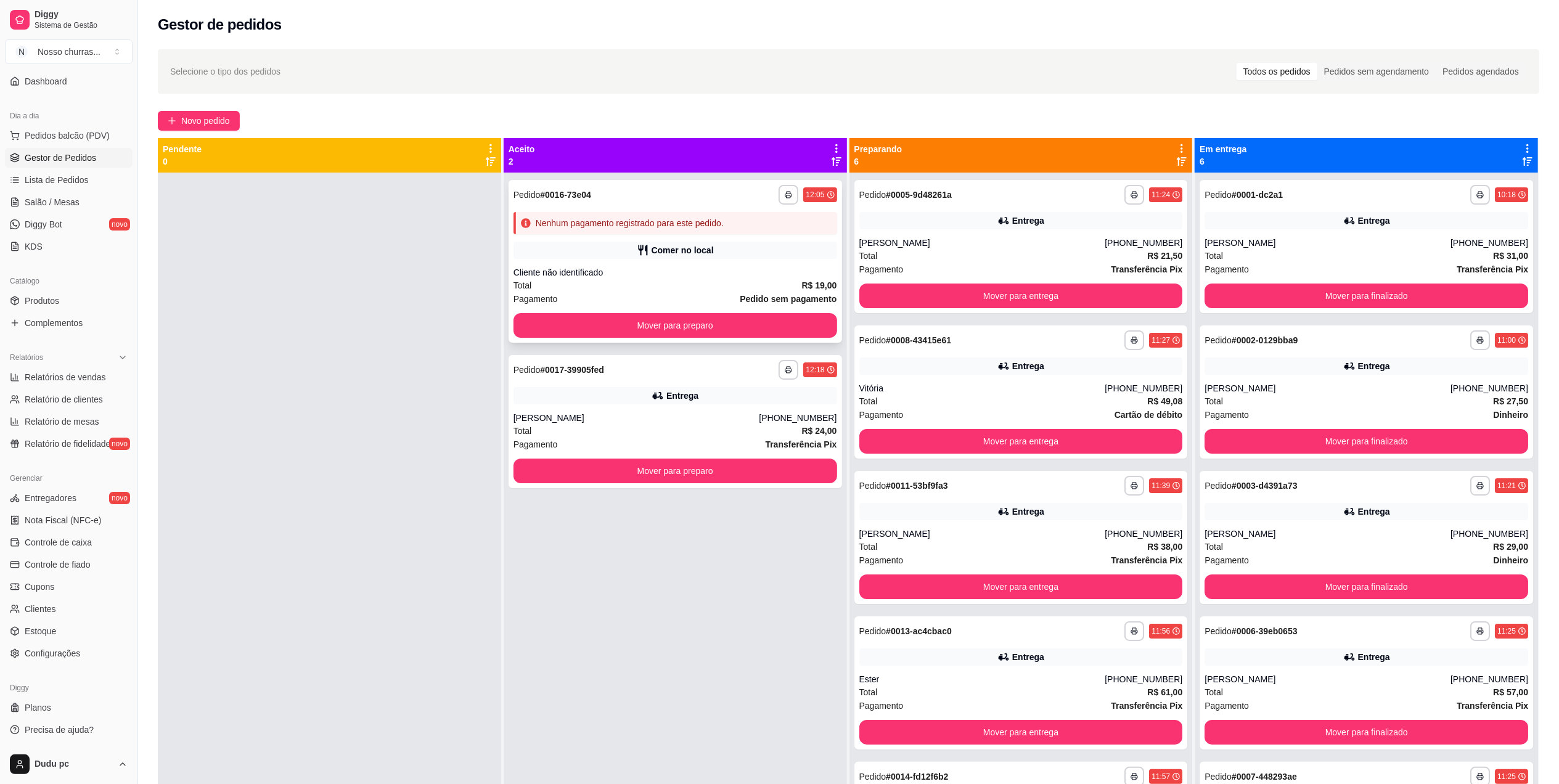
click at [715, 242] on div "Comer no local" at bounding box center [675, 250] width 323 height 18
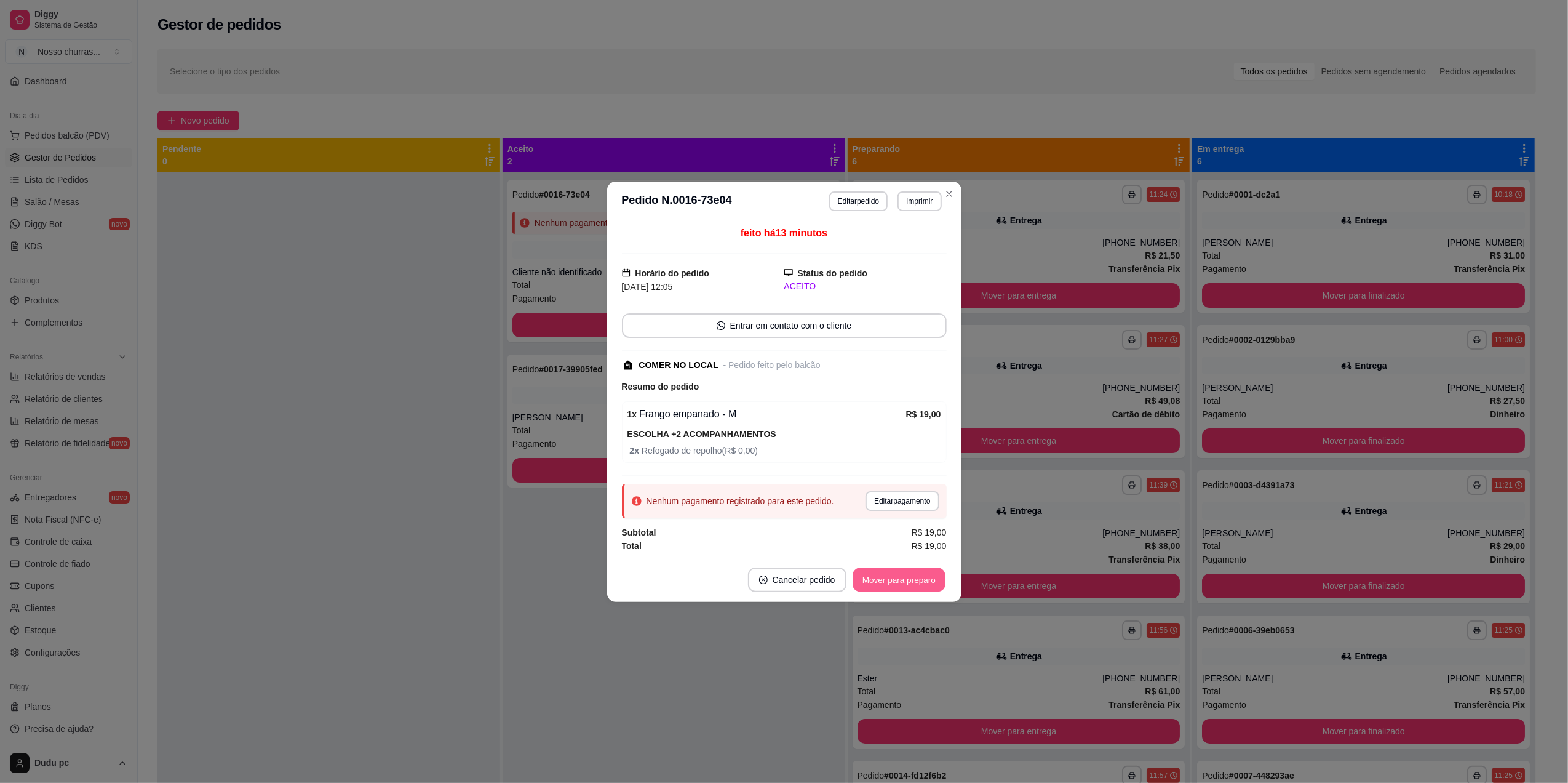
click at [903, 589] on button "Mover para preparo" at bounding box center [898, 579] width 92 height 24
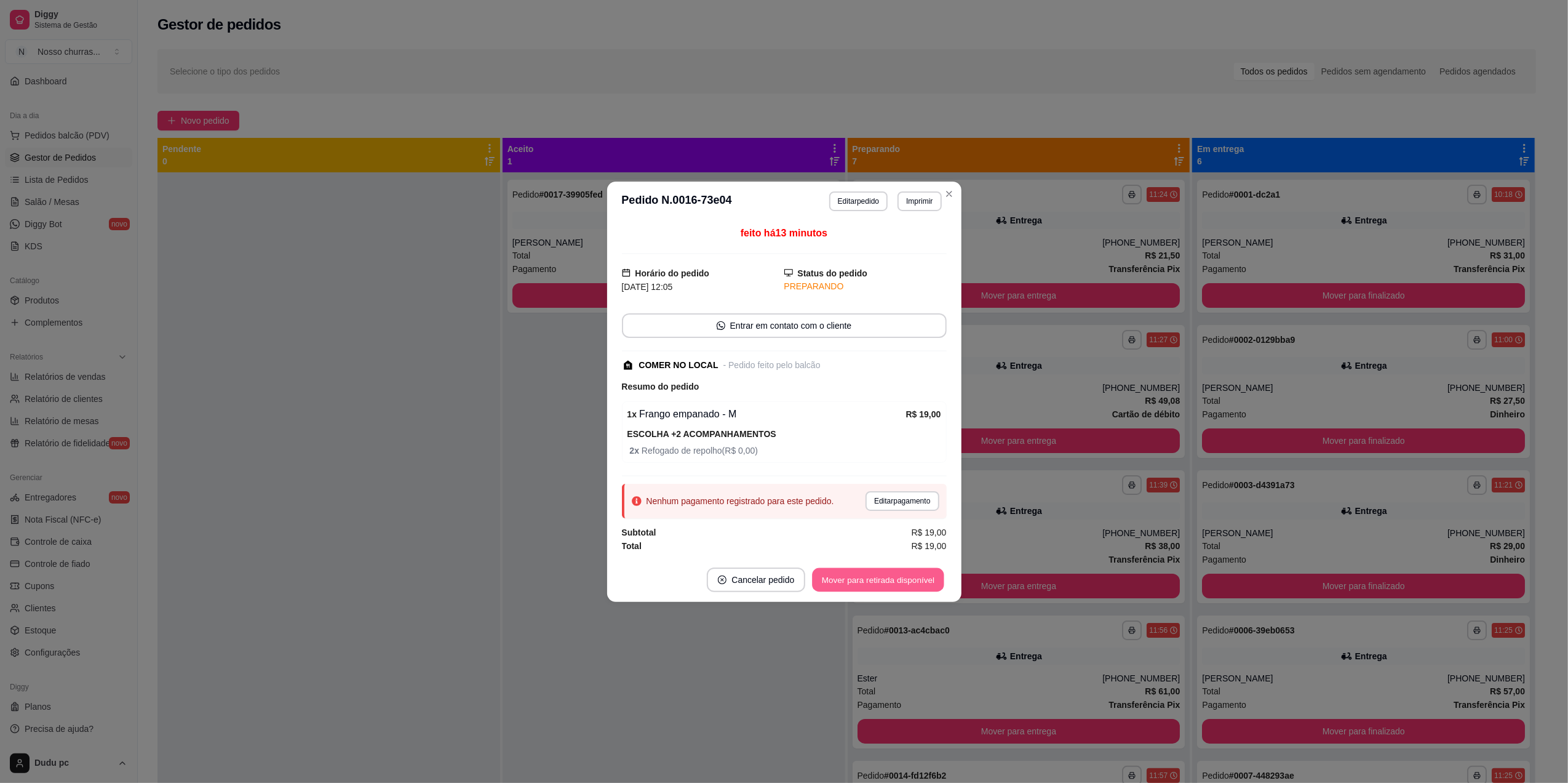
click at [907, 589] on button "Mover para retirada disponível" at bounding box center [879, 579] width 132 height 24
click at [907, 589] on button "Mover para finalizado" at bounding box center [895, 580] width 102 height 25
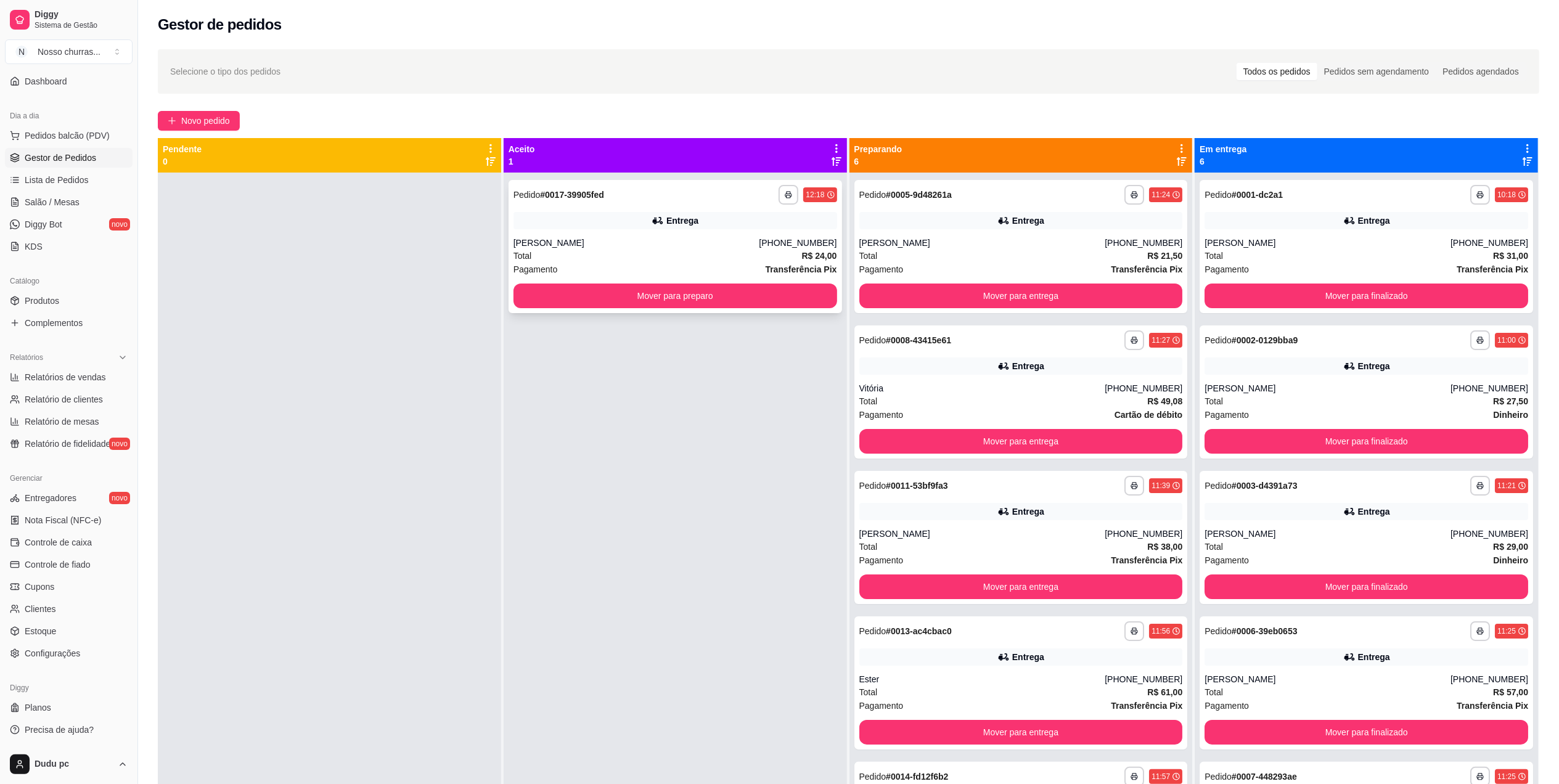
click at [622, 309] on div "**********" at bounding box center [675, 246] width 333 height 133
click at [739, 301] on button "Mover para preparo" at bounding box center [675, 295] width 314 height 24
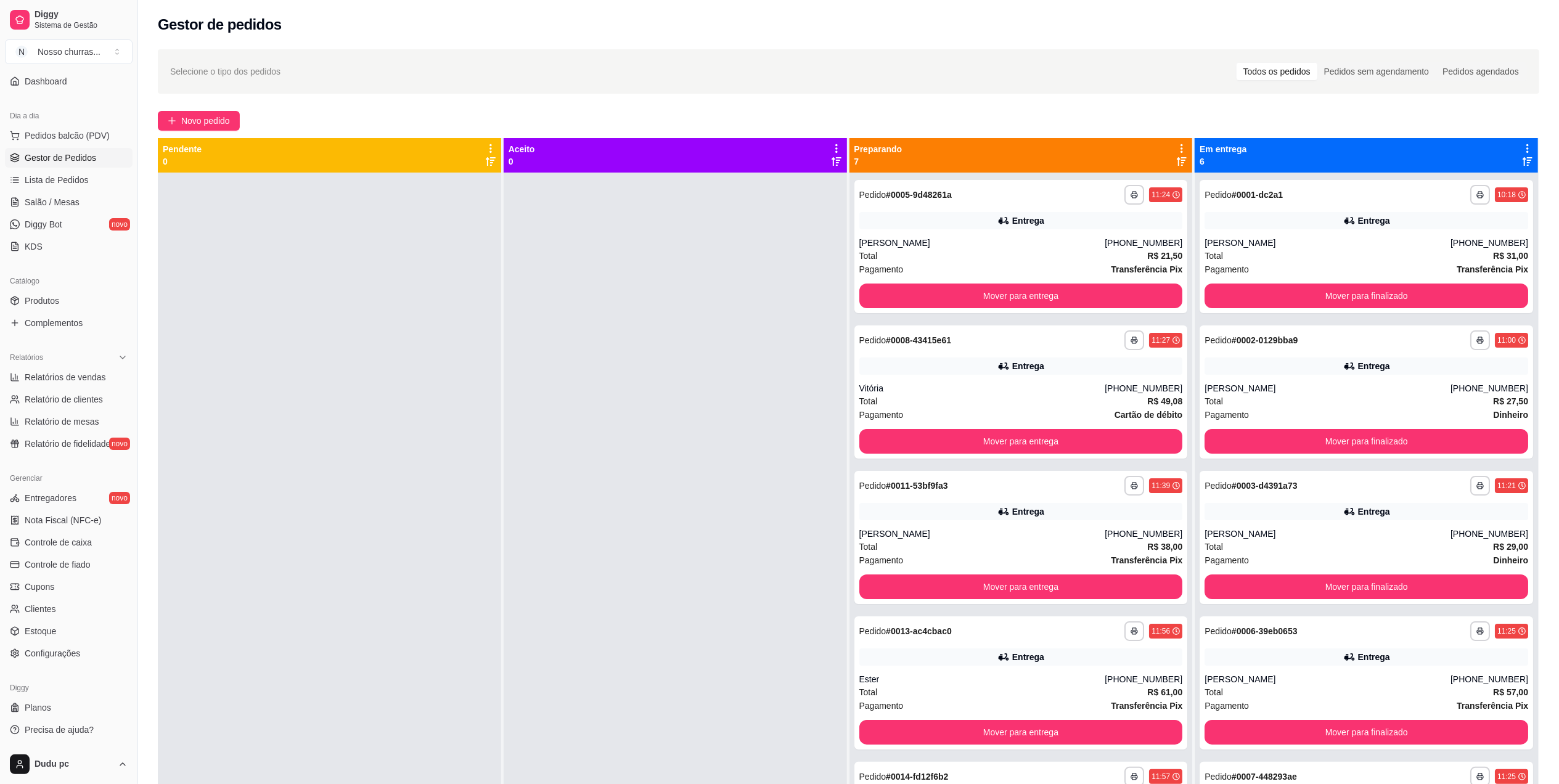
click at [680, 352] on div at bounding box center [675, 565] width 344 height 784
click at [1295, 299] on button "Mover para finalizado" at bounding box center [1366, 295] width 314 height 24
click at [1081, 206] on div "**********" at bounding box center [1021, 246] width 333 height 133
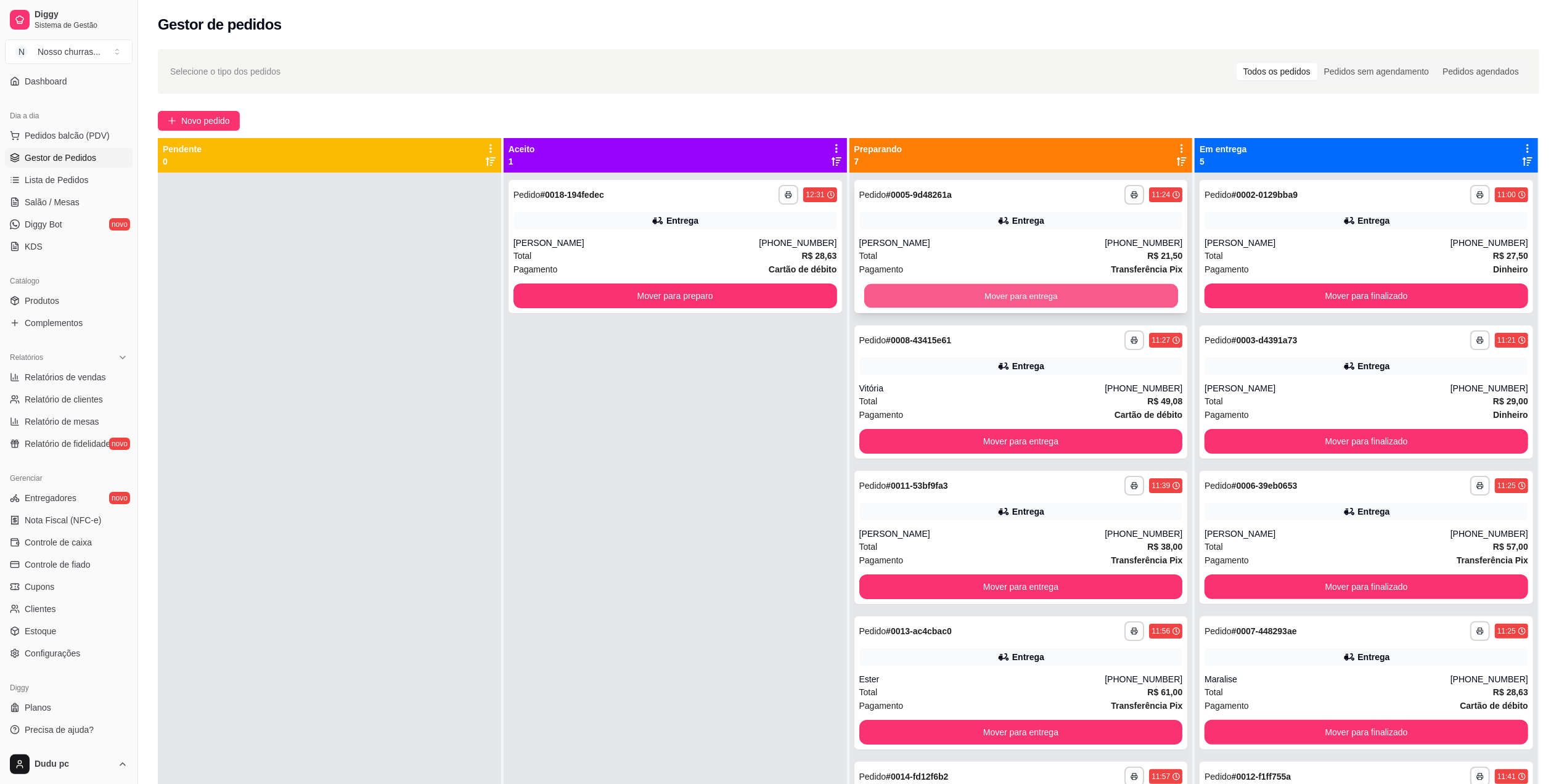
click at [1007, 292] on button "Mover para entrega" at bounding box center [1021, 295] width 314 height 24
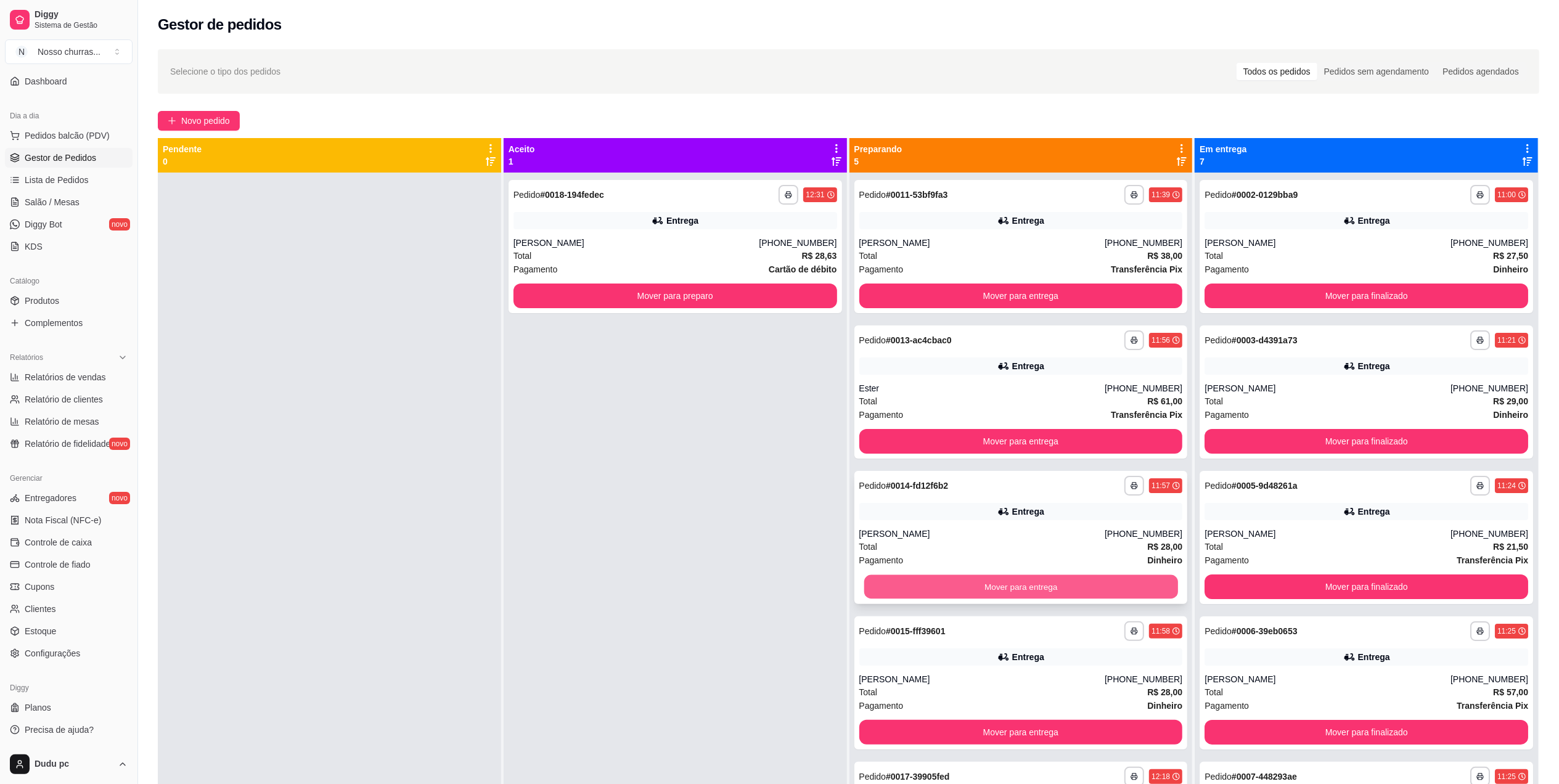
click at [959, 588] on button "Mover para entrega" at bounding box center [1021, 587] width 314 height 24
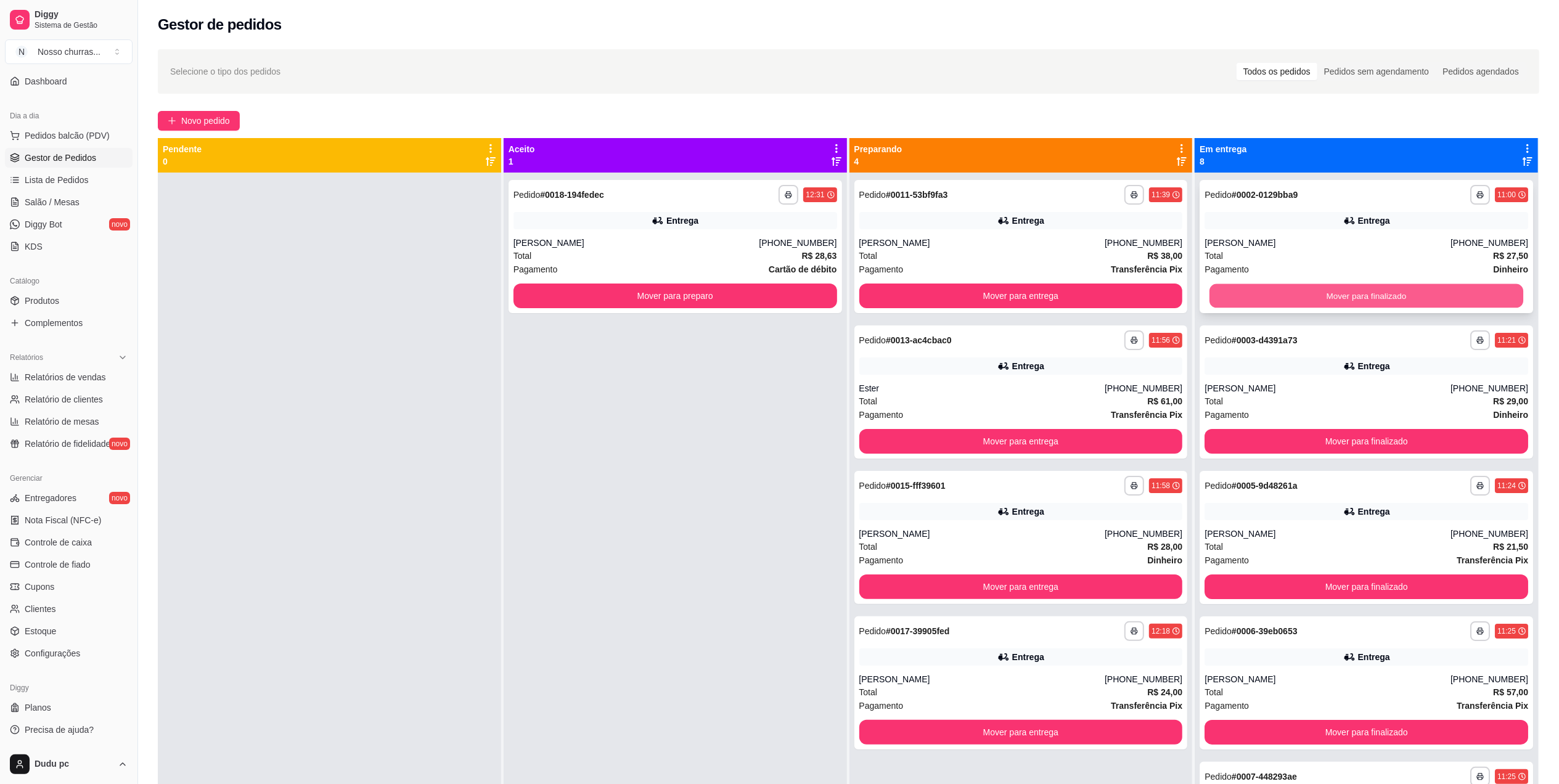
click at [1369, 284] on button "Mover para finalizado" at bounding box center [1366, 295] width 314 height 24
click at [1490, 507] on div "Entrega" at bounding box center [1366, 512] width 323 height 18
click at [1510, 704] on div "**********" at bounding box center [1366, 565] width 344 height 784
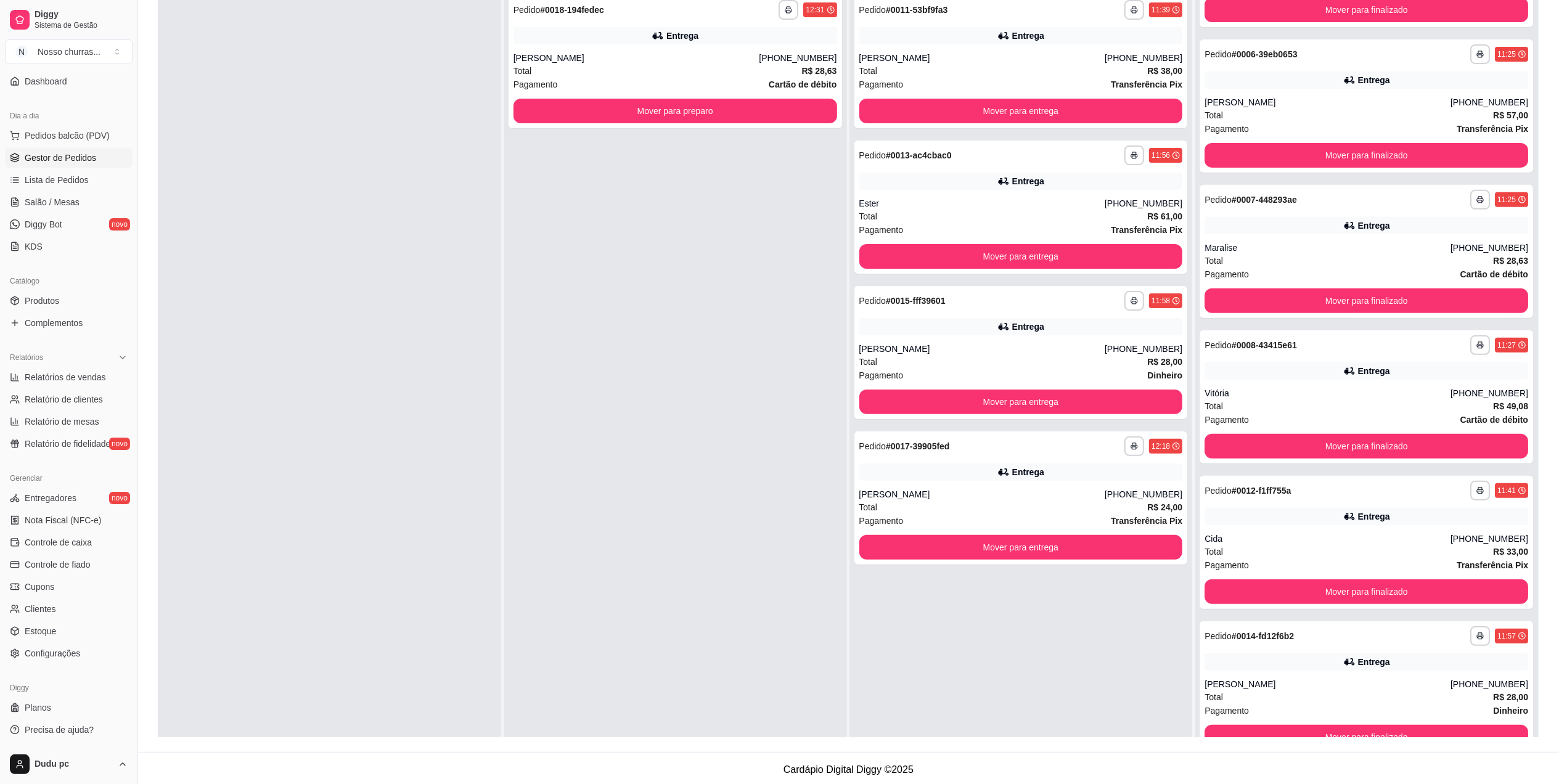
scroll to position [188, 0]
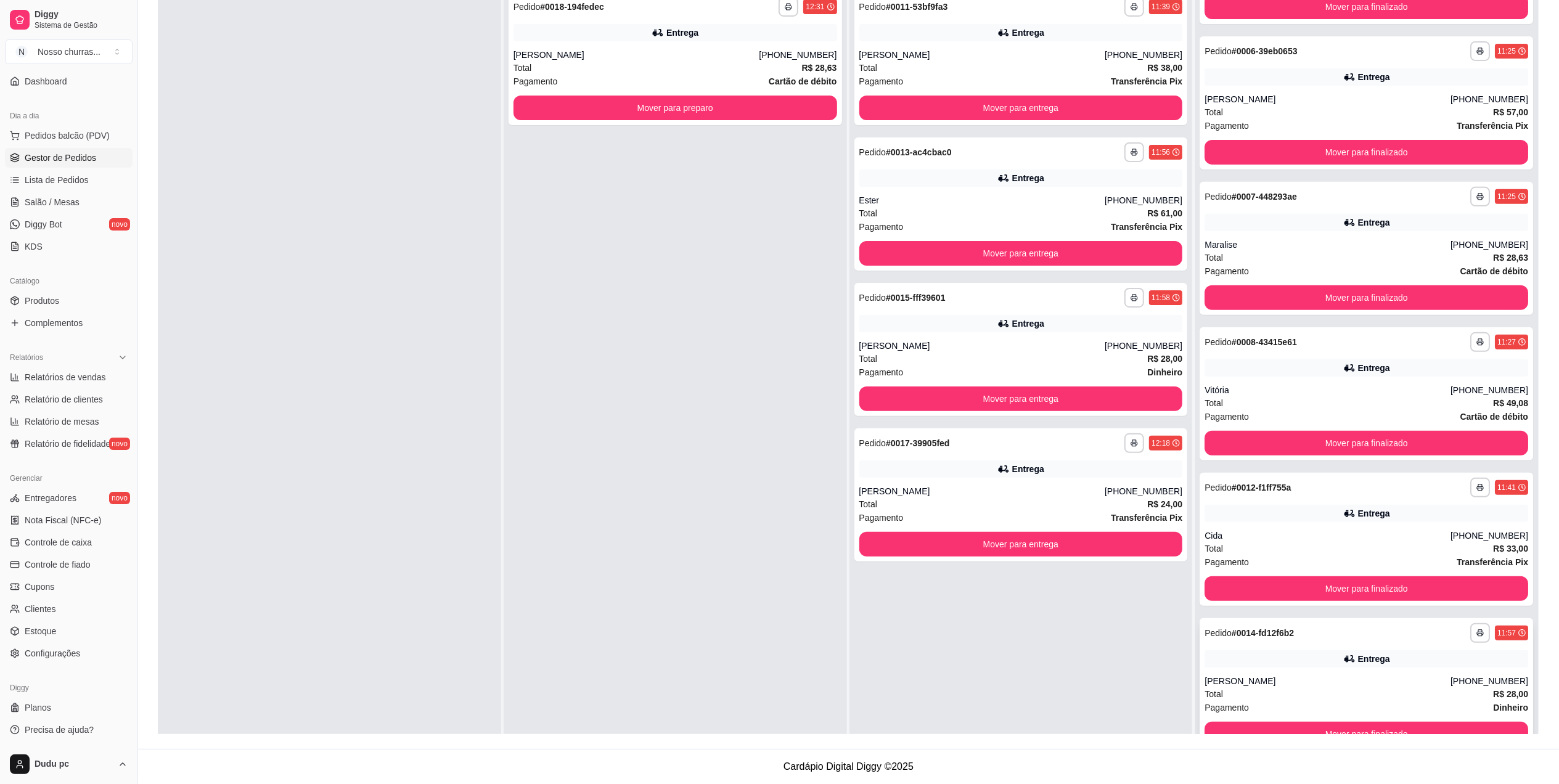
click at [1447, 659] on div "Entrega" at bounding box center [1366, 659] width 323 height 18
click at [590, 108] on button "Mover para preparo" at bounding box center [675, 107] width 323 height 25
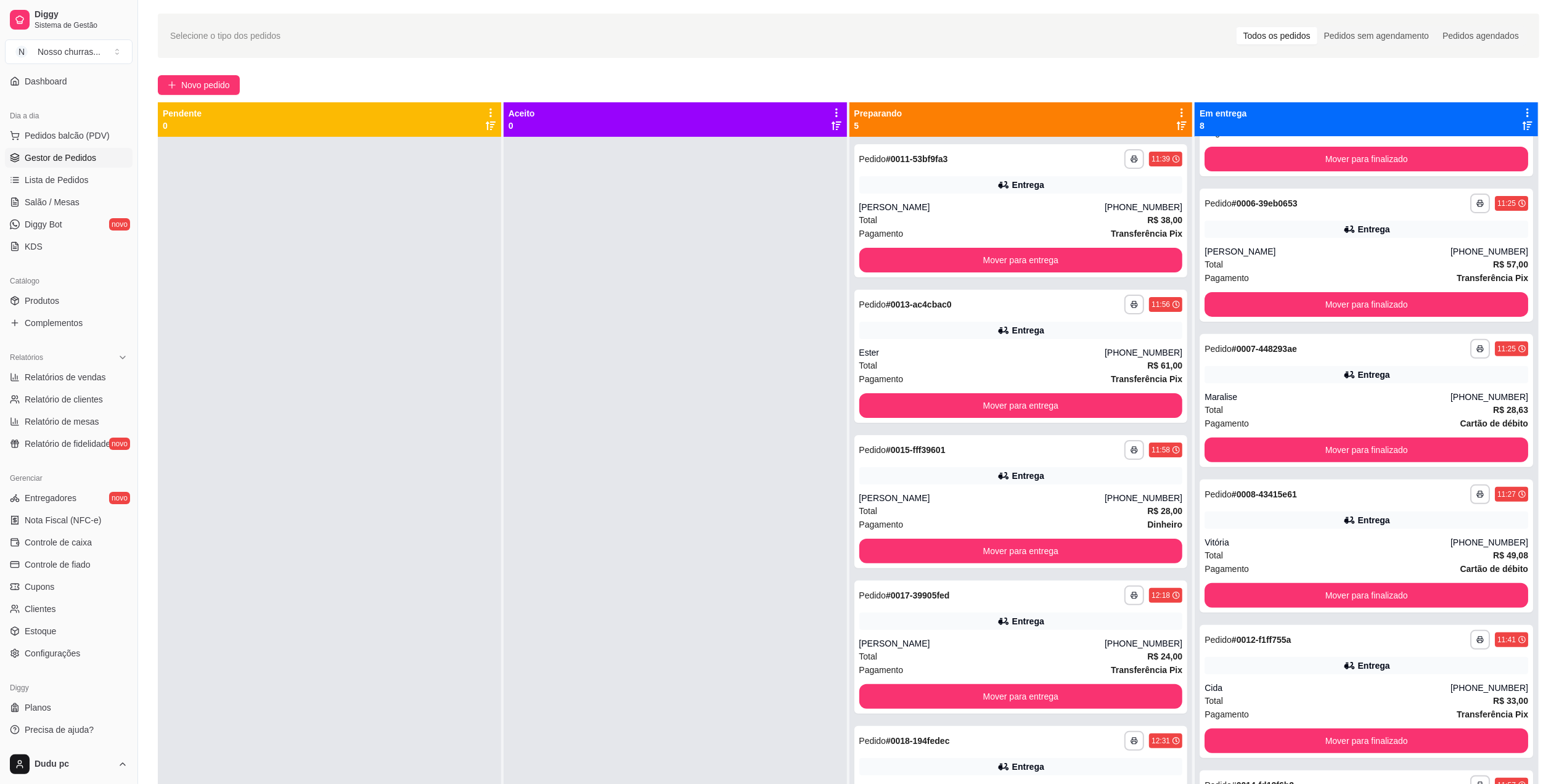
scroll to position [0, 0]
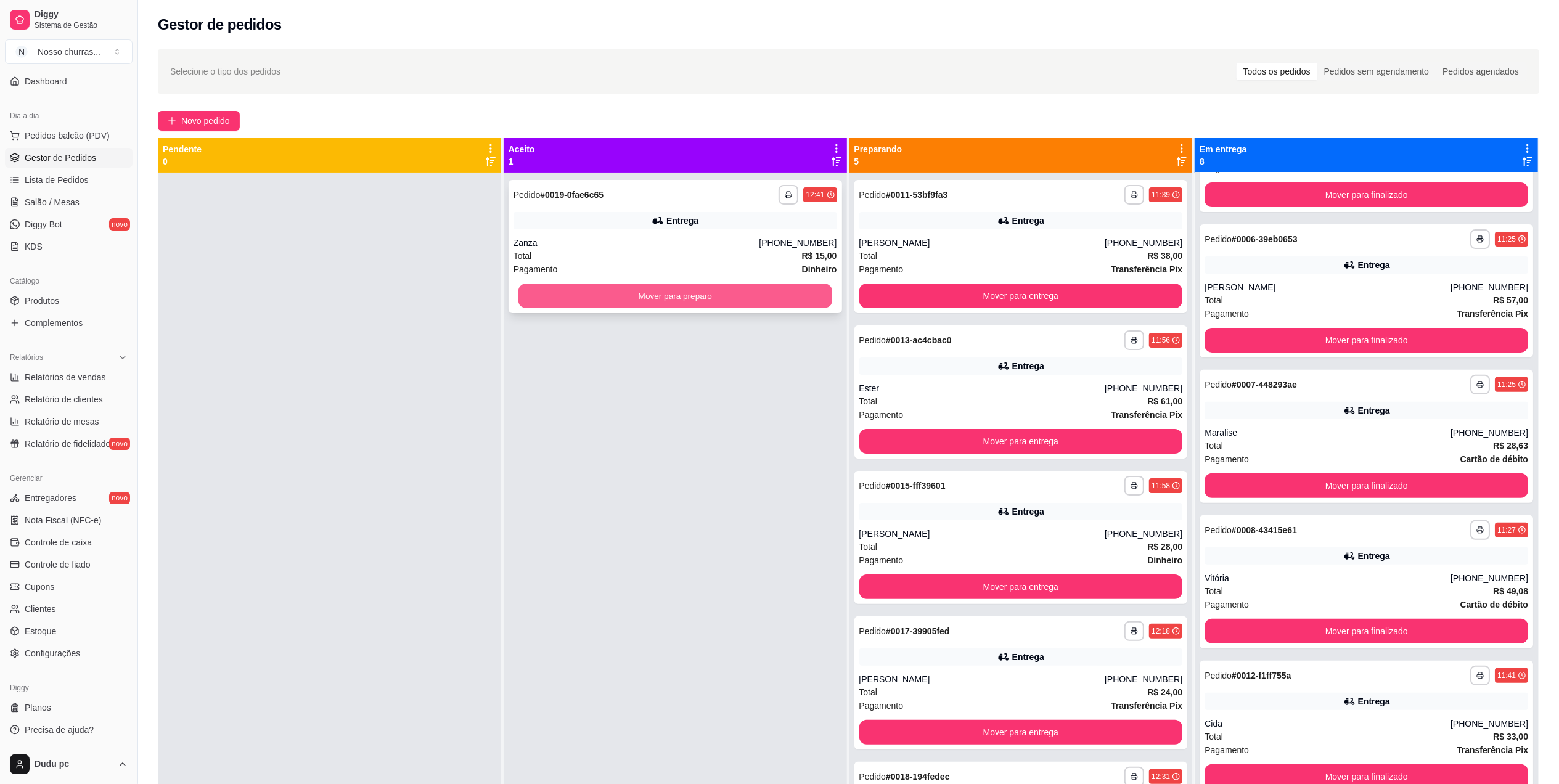
click at [760, 304] on button "Mover para preparo" at bounding box center [675, 295] width 314 height 24
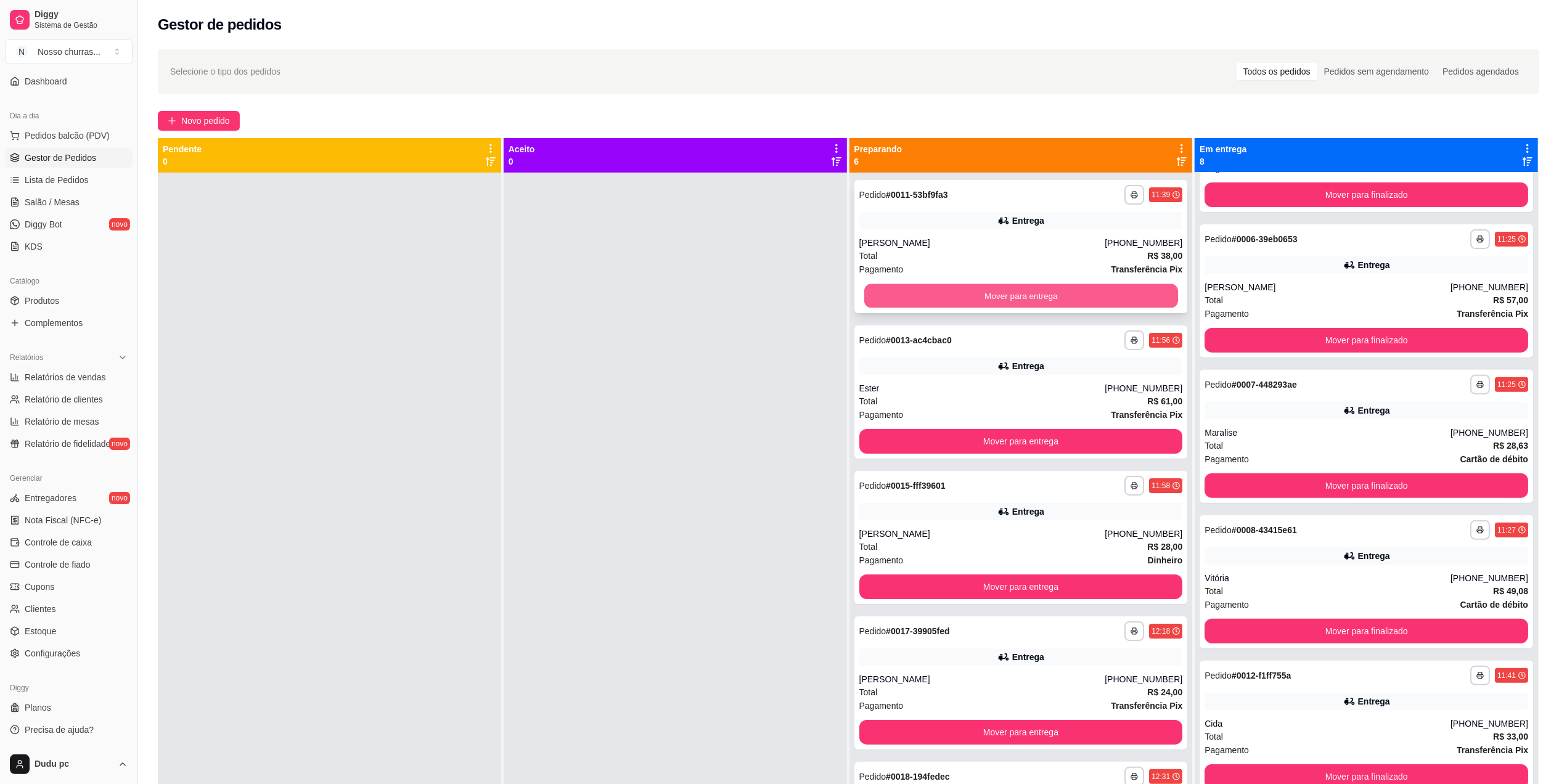
click at [983, 302] on button "Mover para entrega" at bounding box center [1021, 295] width 314 height 24
click at [731, 336] on div at bounding box center [675, 565] width 344 height 784
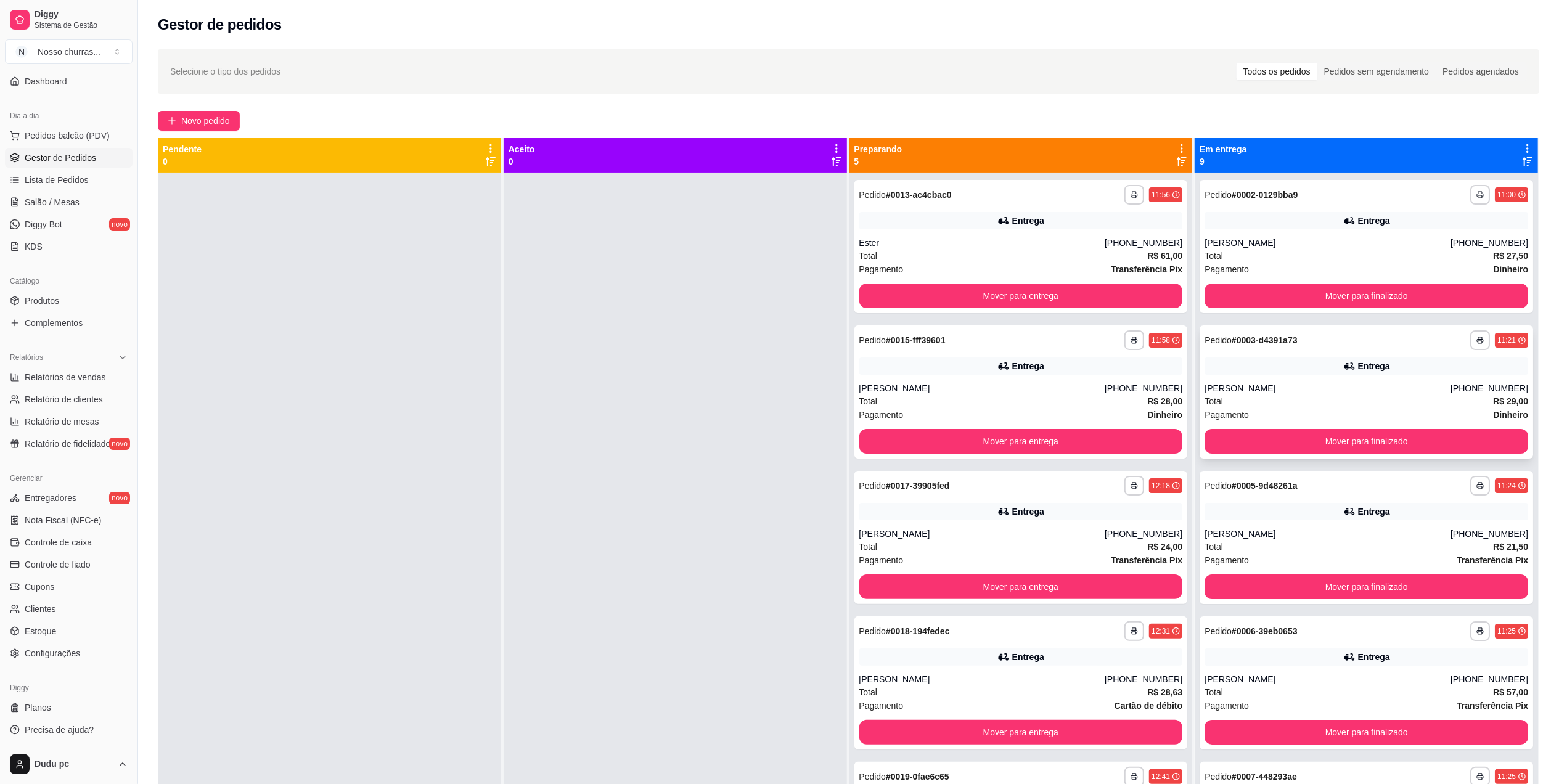
click at [1393, 414] on div "Pagamento Dinheiro" at bounding box center [1366, 414] width 323 height 13
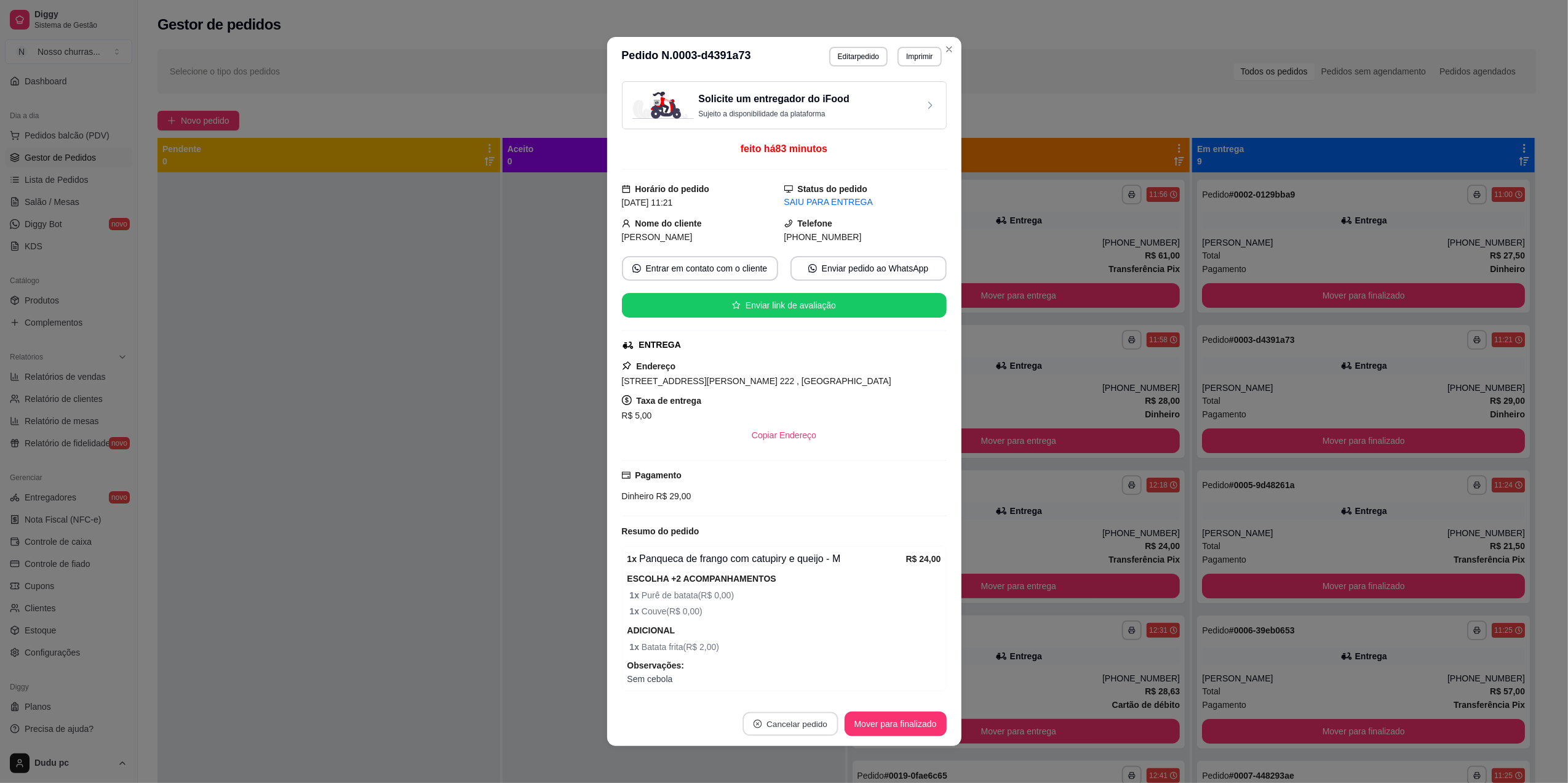
click at [786, 722] on button "Cancelar pedido" at bounding box center [790, 723] width 95 height 24
click at [806, 687] on button "Sim" at bounding box center [819, 692] width 48 height 24
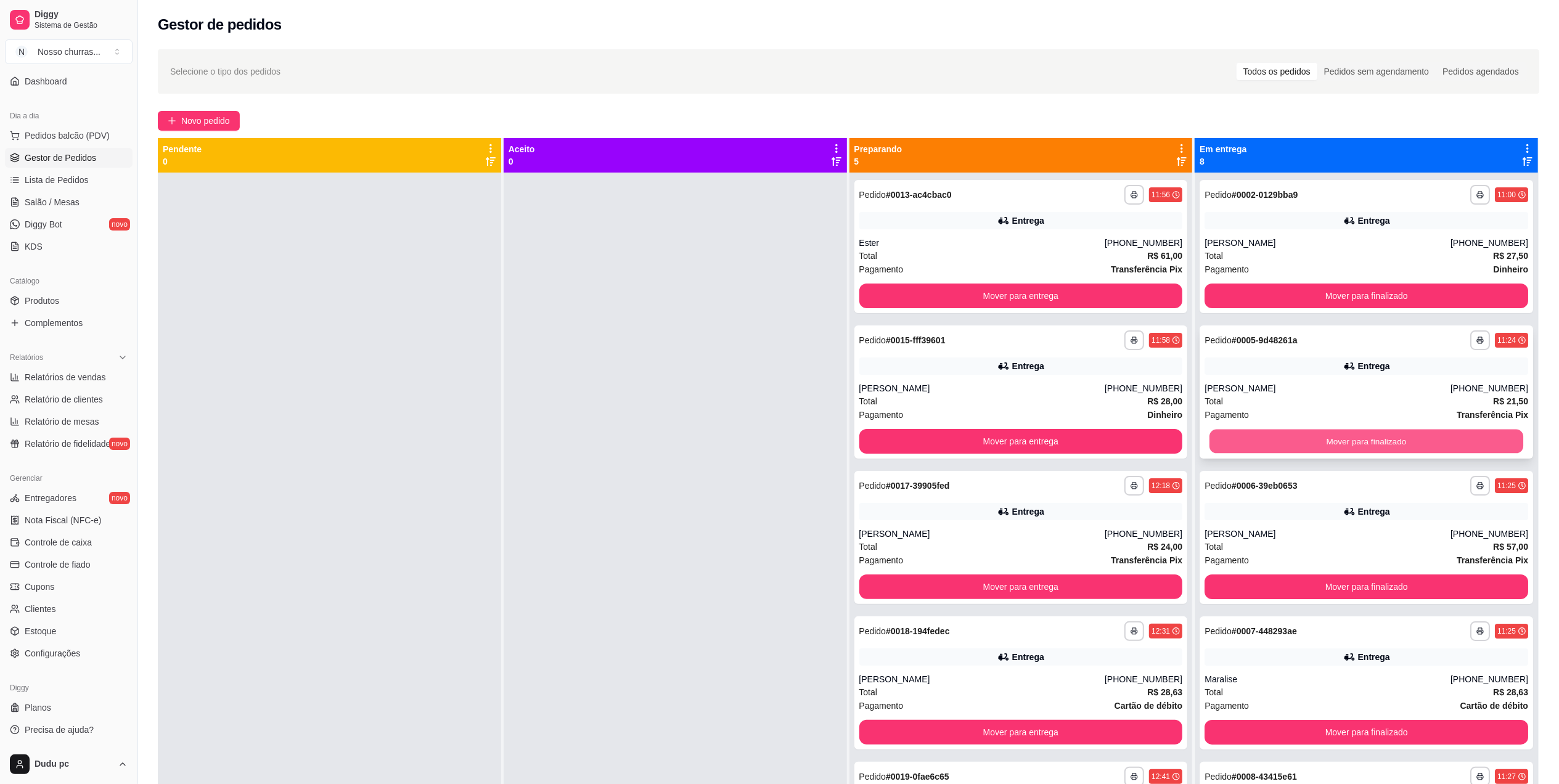
click at [1298, 440] on button "Mover para finalizado" at bounding box center [1366, 440] width 314 height 24
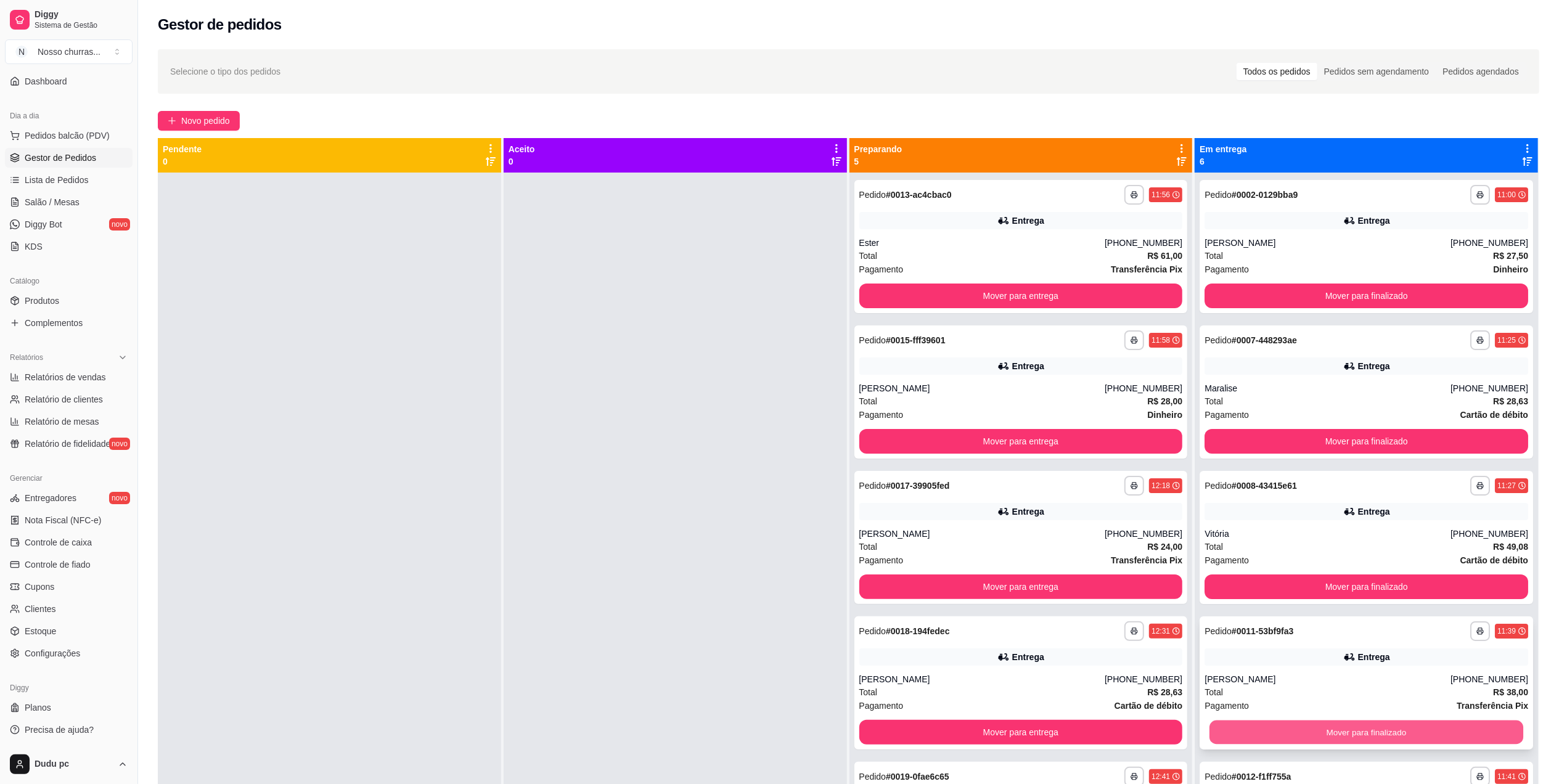
click at [1266, 723] on button "Mover para finalizado" at bounding box center [1366, 732] width 314 height 24
click at [765, 723] on div at bounding box center [675, 565] width 344 height 784
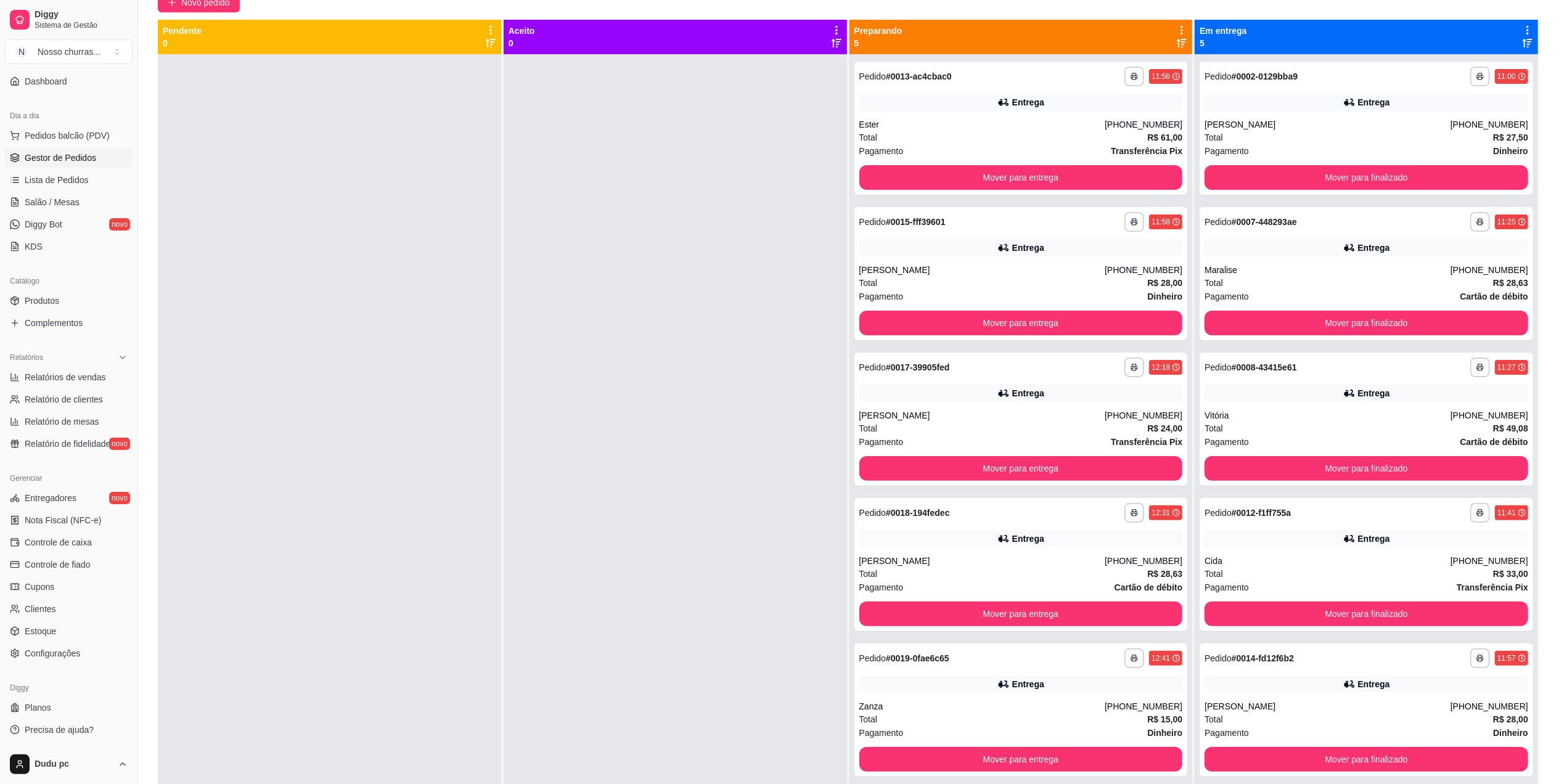
scroll to position [126, 0]
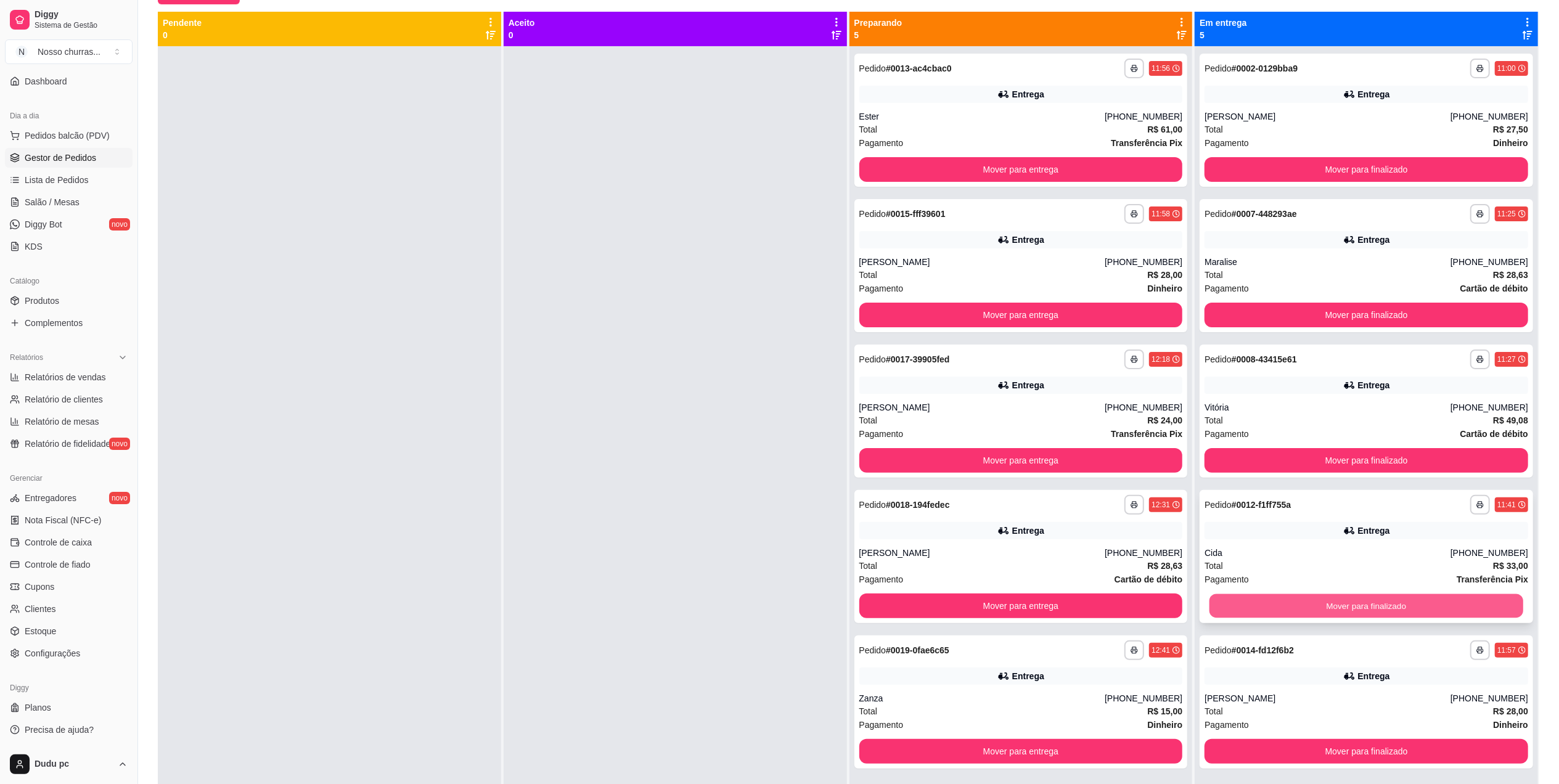
click at [1312, 602] on button "Mover para finalizado" at bounding box center [1366, 605] width 314 height 24
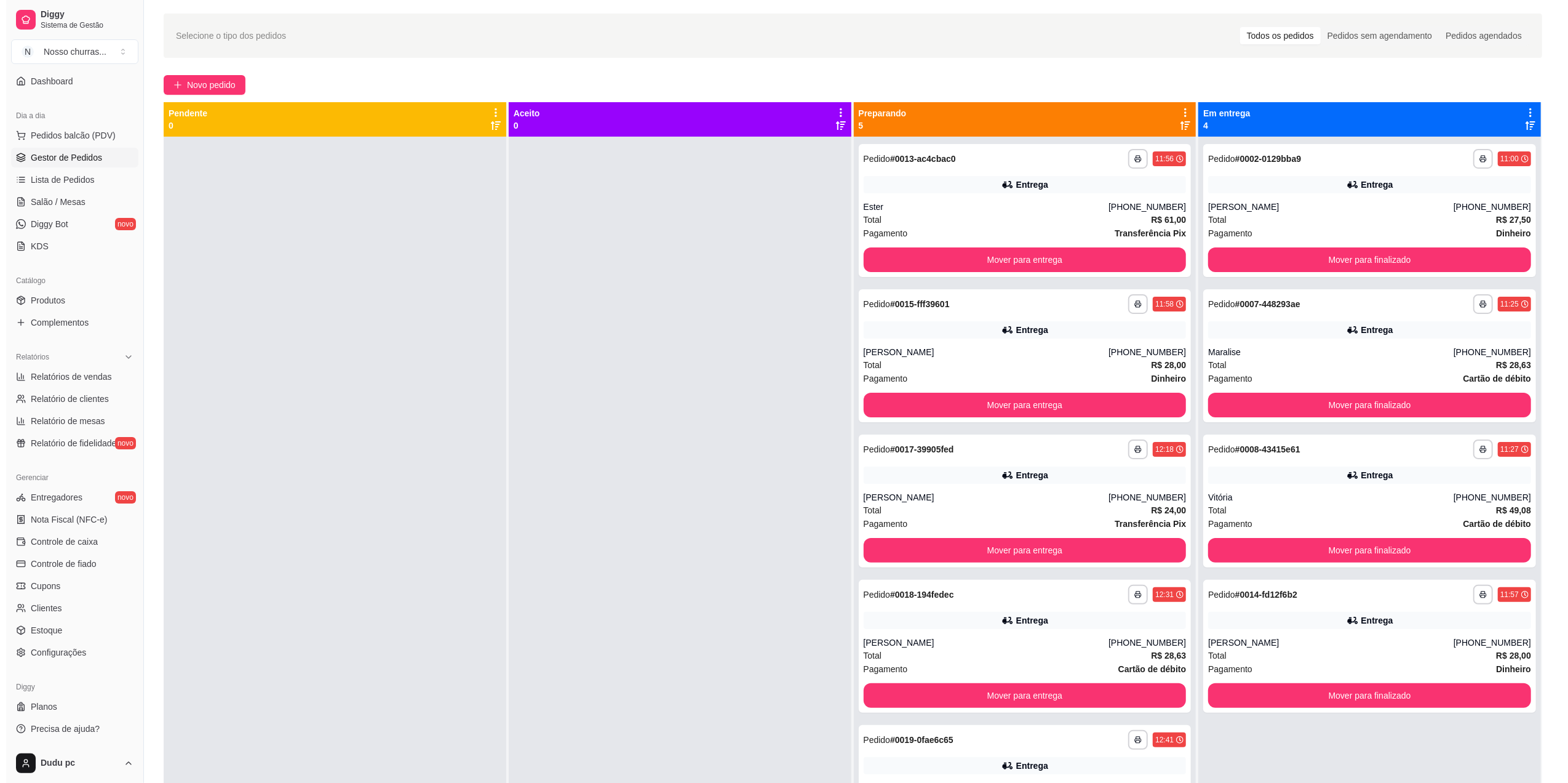
scroll to position [0, 0]
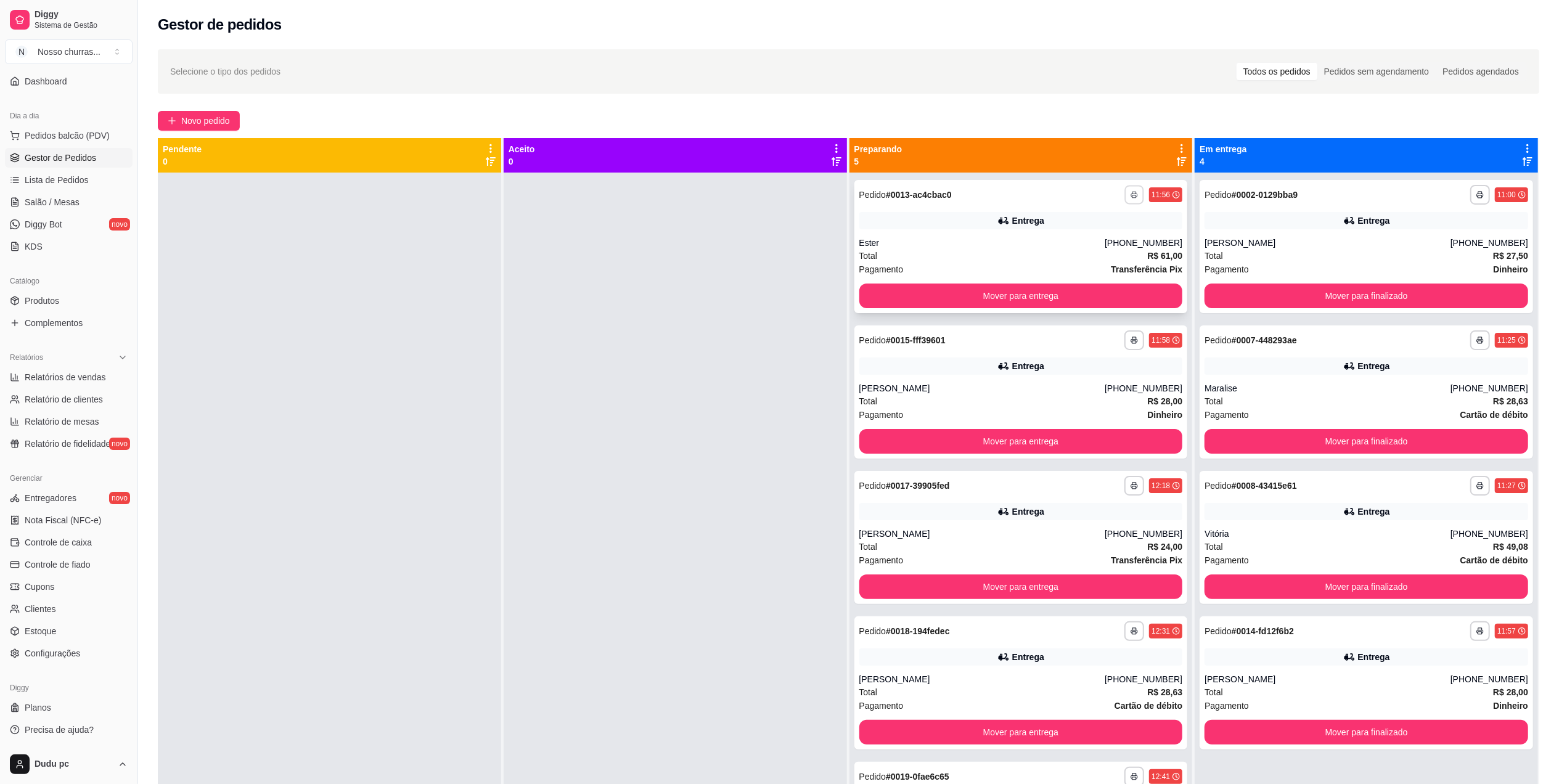
click at [1130, 189] on button "button" at bounding box center [1134, 195] width 19 height 19
click at [999, 217] on icon at bounding box center [1004, 220] width 12 height 12
click at [33, 159] on span "Gestor de Pedidos" at bounding box center [60, 158] width 71 height 12
click at [31, 181] on span "Lista de Pedidos" at bounding box center [56, 180] width 64 height 12
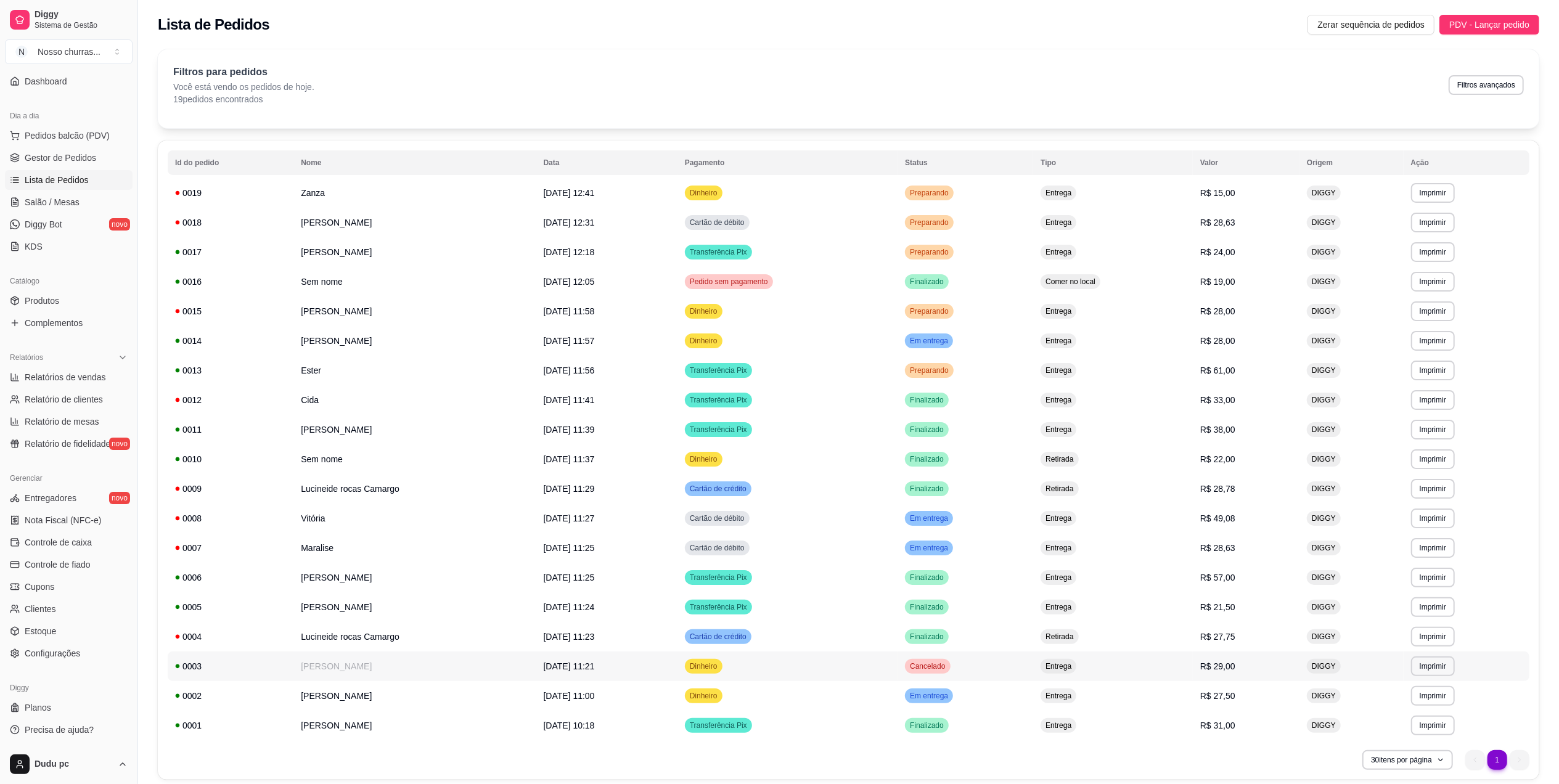
click at [308, 668] on td "[PERSON_NAME]" at bounding box center [414, 666] width 242 height 30
click at [89, 163] on span "Gestor de Pedidos" at bounding box center [60, 158] width 71 height 12
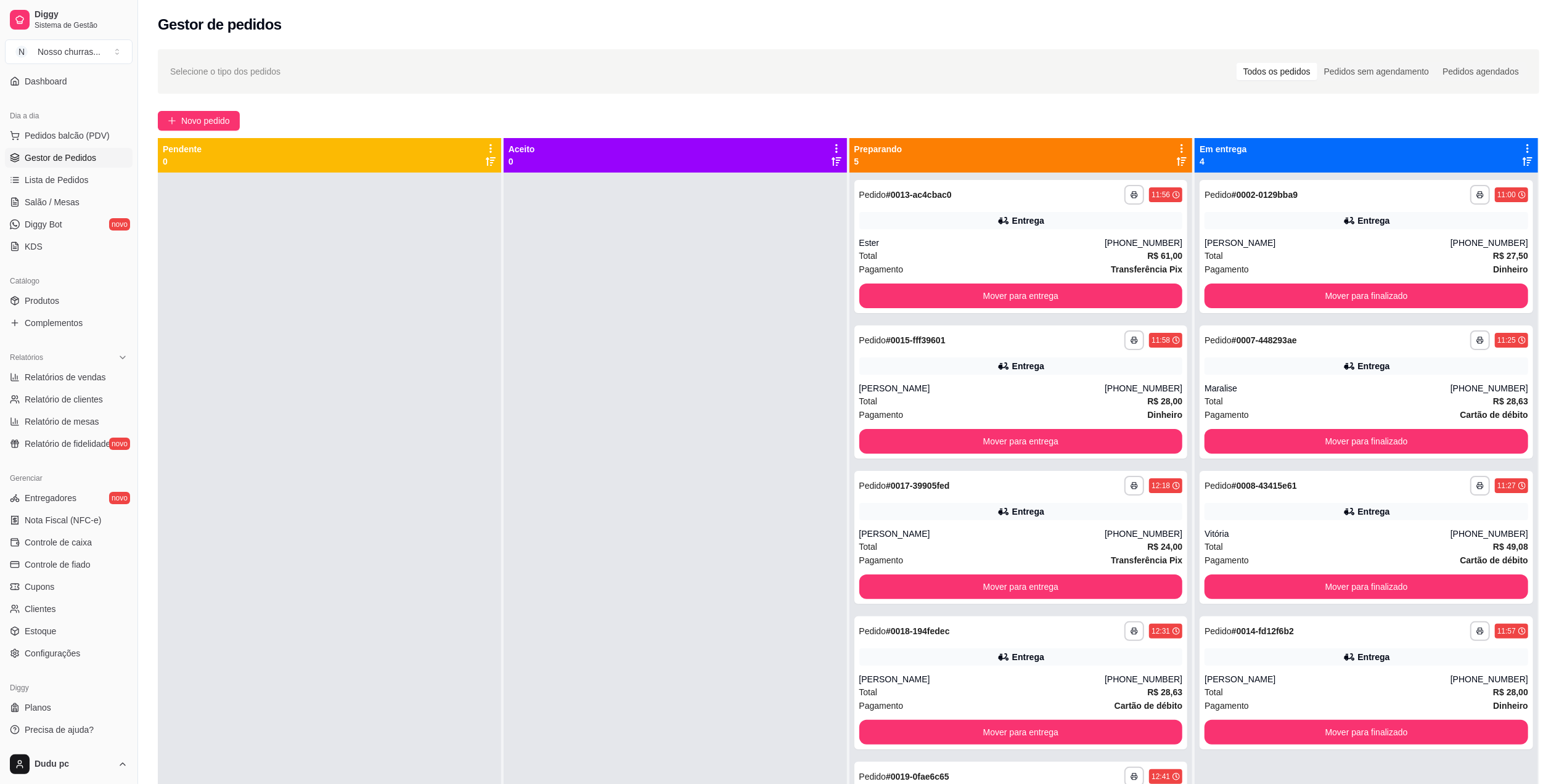
click at [89, 163] on span "Gestor de Pedidos" at bounding box center [60, 158] width 71 height 12
click at [1045, 286] on button "Mover para entrega" at bounding box center [1021, 295] width 314 height 24
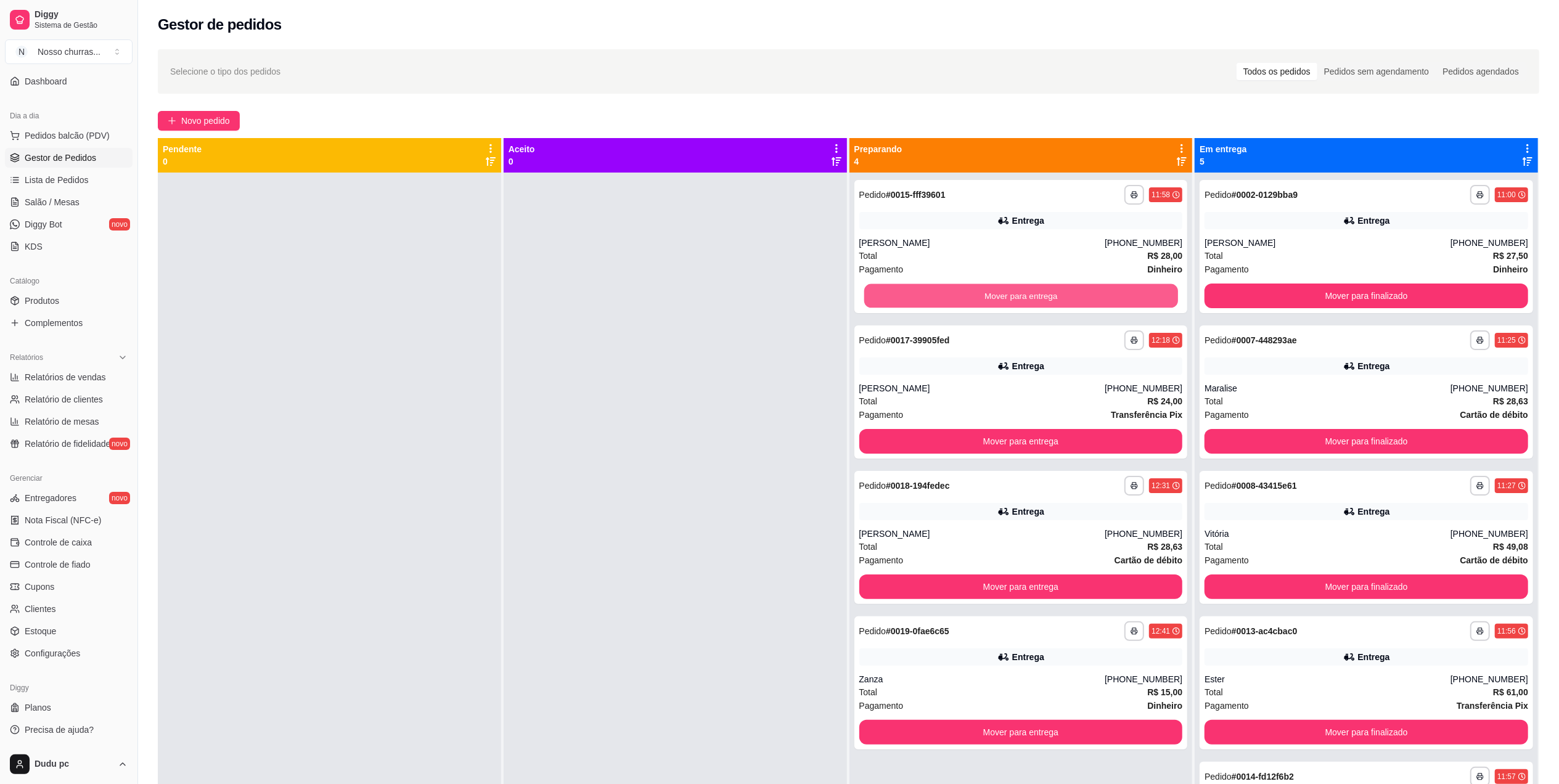
click at [1045, 286] on button "Mover para entrega" at bounding box center [1021, 295] width 314 height 24
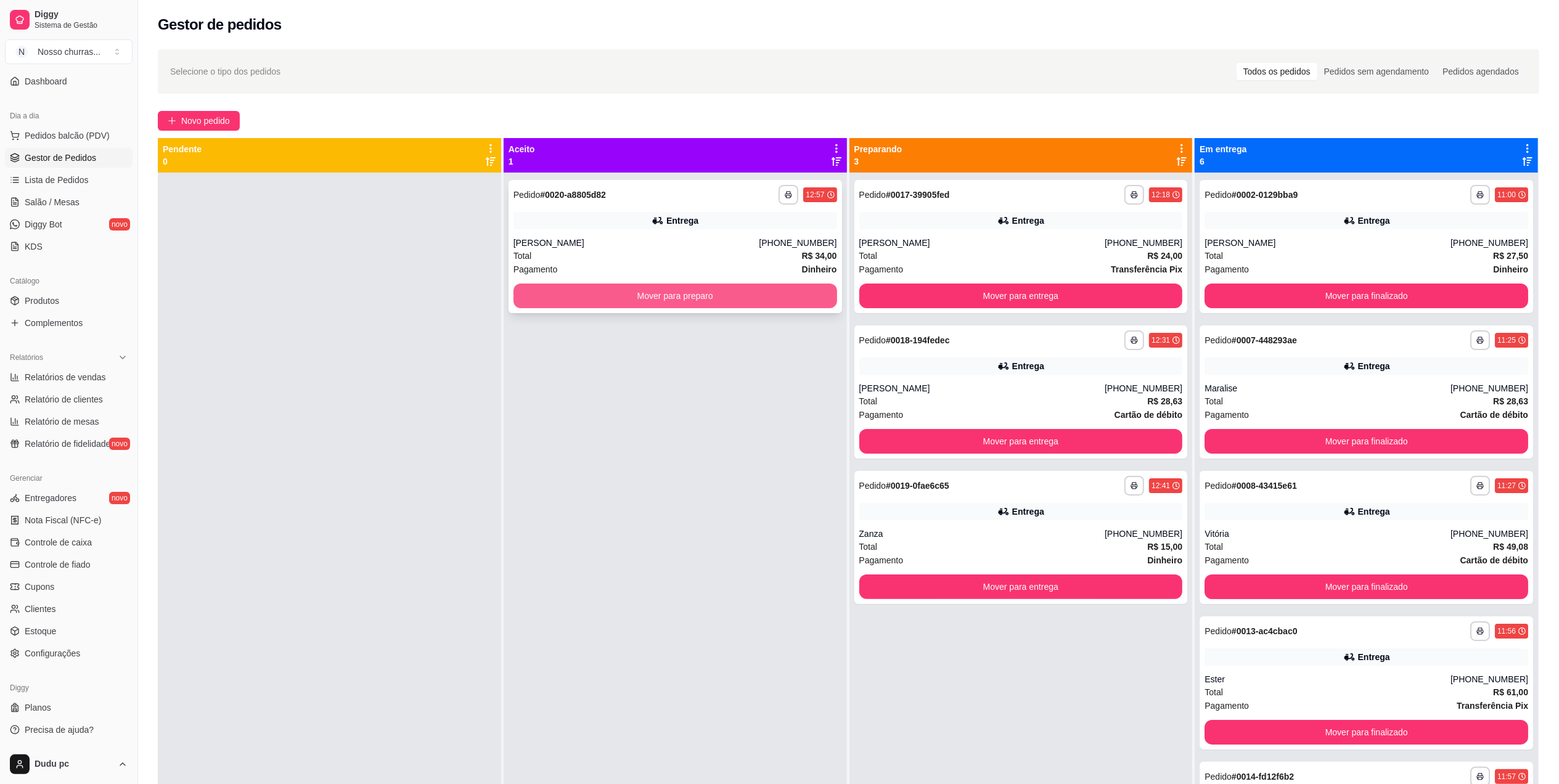
click at [784, 299] on button "Mover para preparo" at bounding box center [675, 296] width 323 height 25
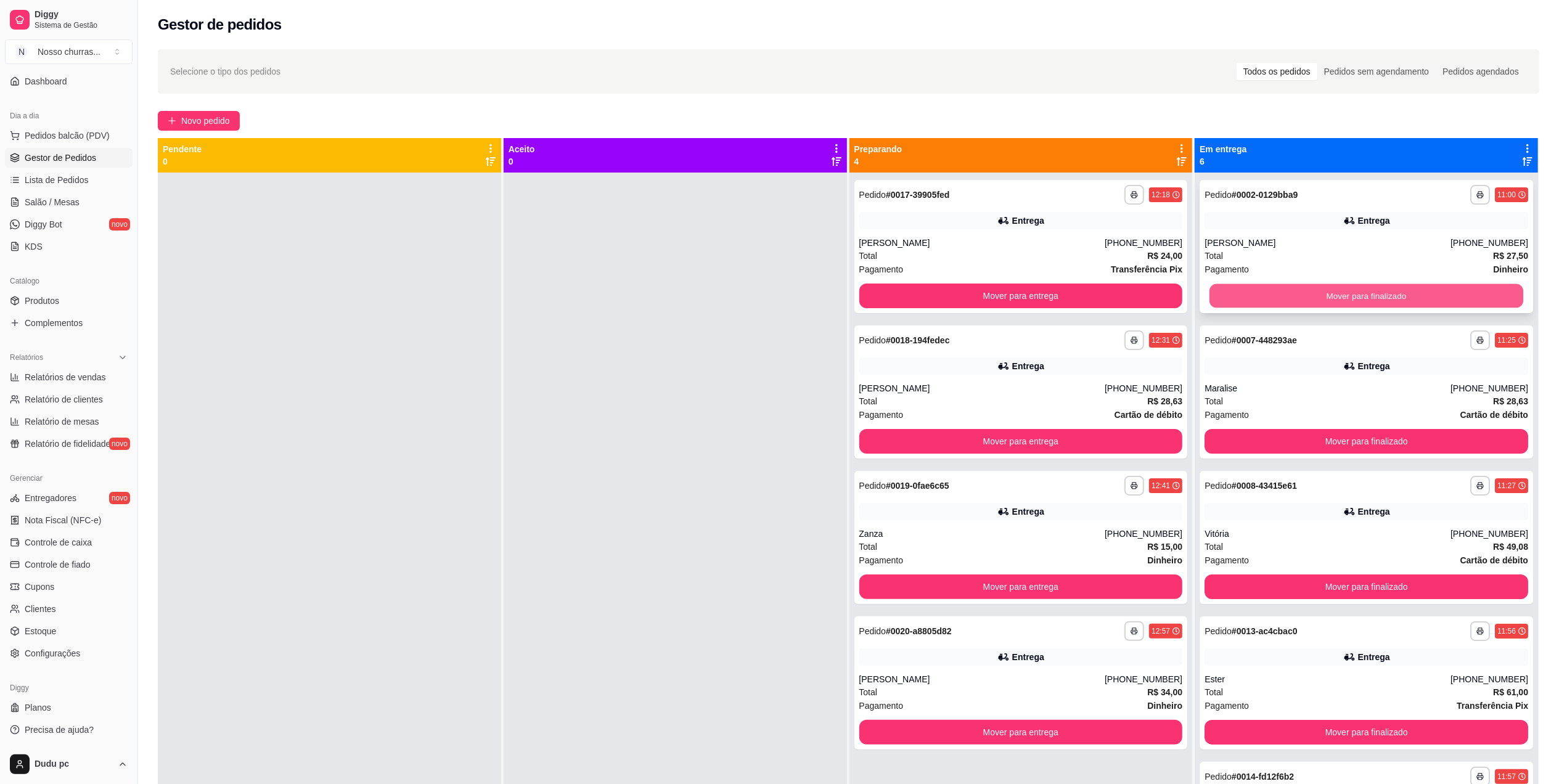
click at [1385, 304] on button "Mover para finalizado" at bounding box center [1366, 295] width 314 height 24
click at [1383, 300] on button "Mover para finalizado" at bounding box center [1366, 295] width 314 height 24
click at [1383, 300] on button "Mover para finalizado" at bounding box center [1366, 296] width 323 height 25
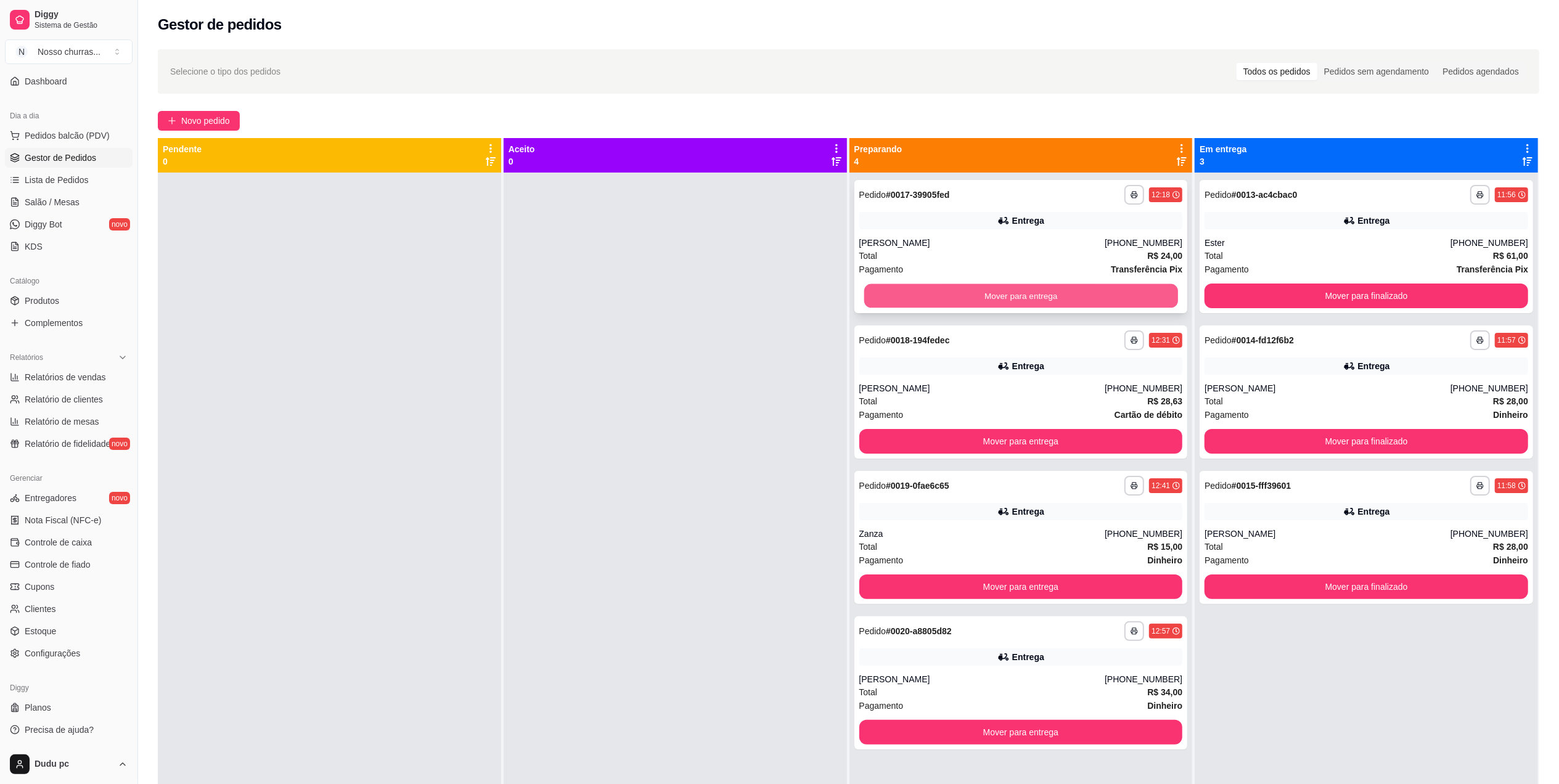
click at [1092, 293] on button "Mover para entrega" at bounding box center [1021, 295] width 314 height 24
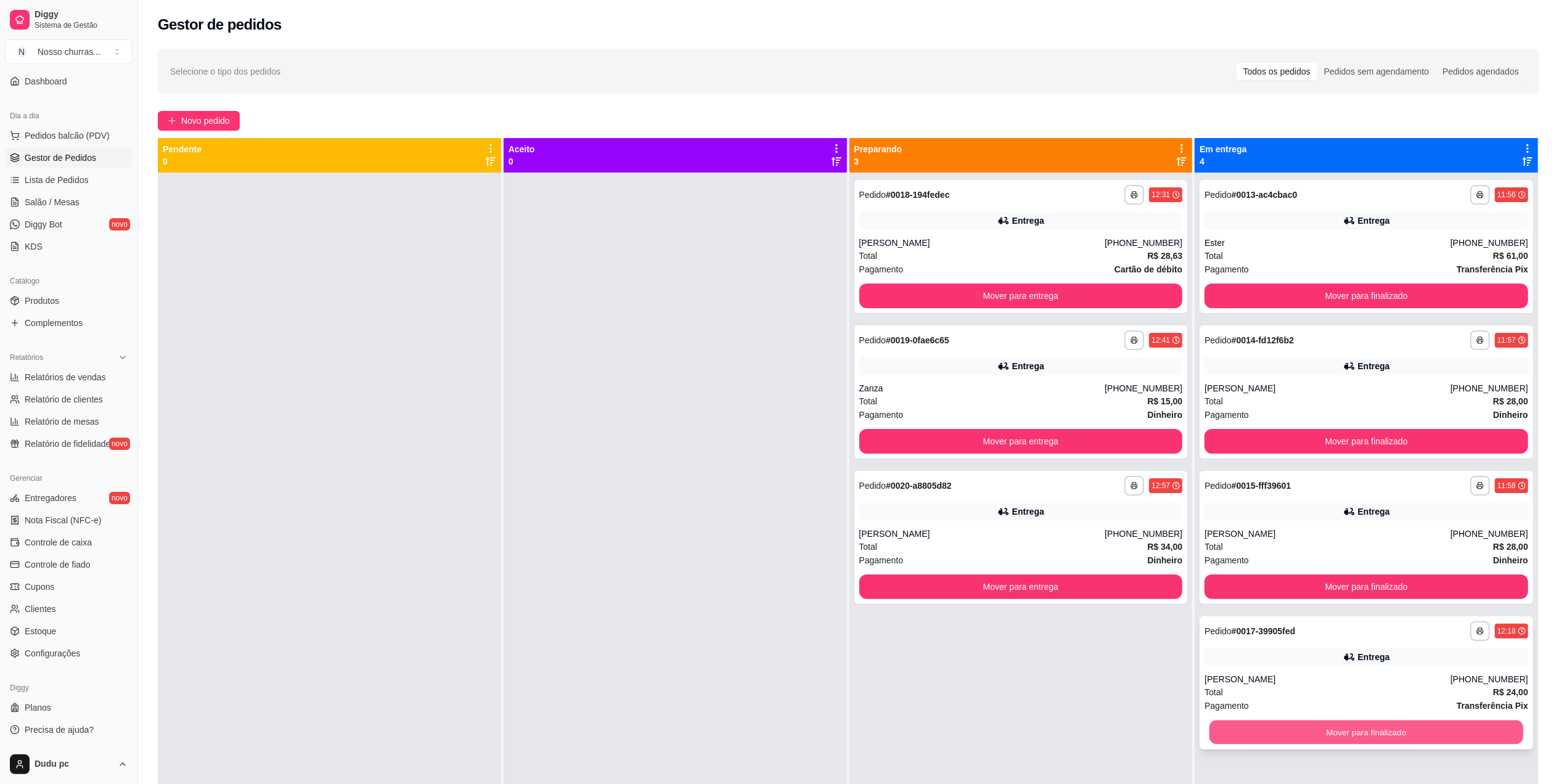
click at [1265, 735] on button "Mover para finalizado" at bounding box center [1366, 732] width 314 height 24
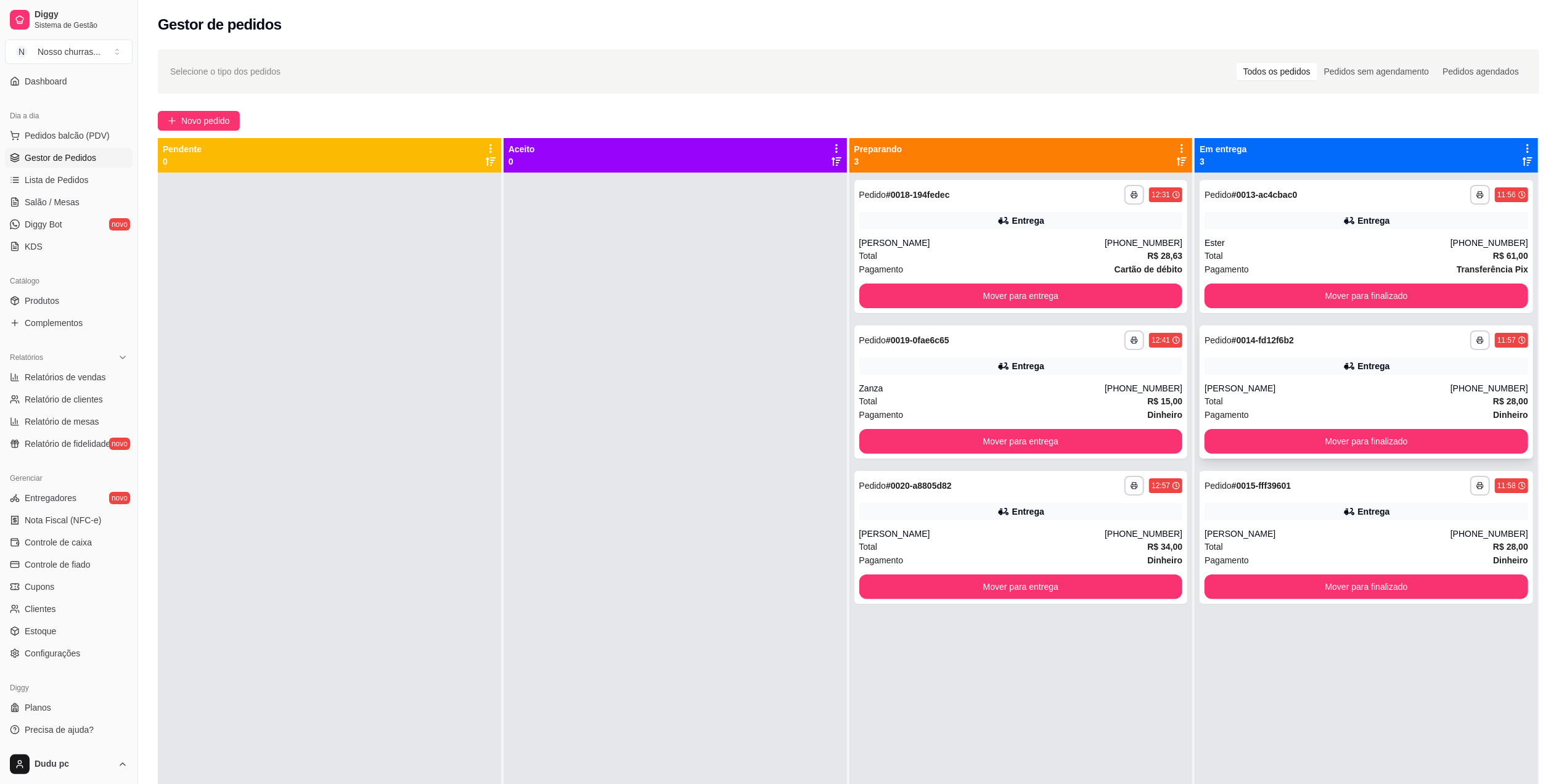
click at [1254, 413] on div "Pagamento Dinheiro" at bounding box center [1366, 414] width 323 height 13
click at [1253, 440] on button "Mover para finalizado" at bounding box center [1366, 440] width 314 height 24
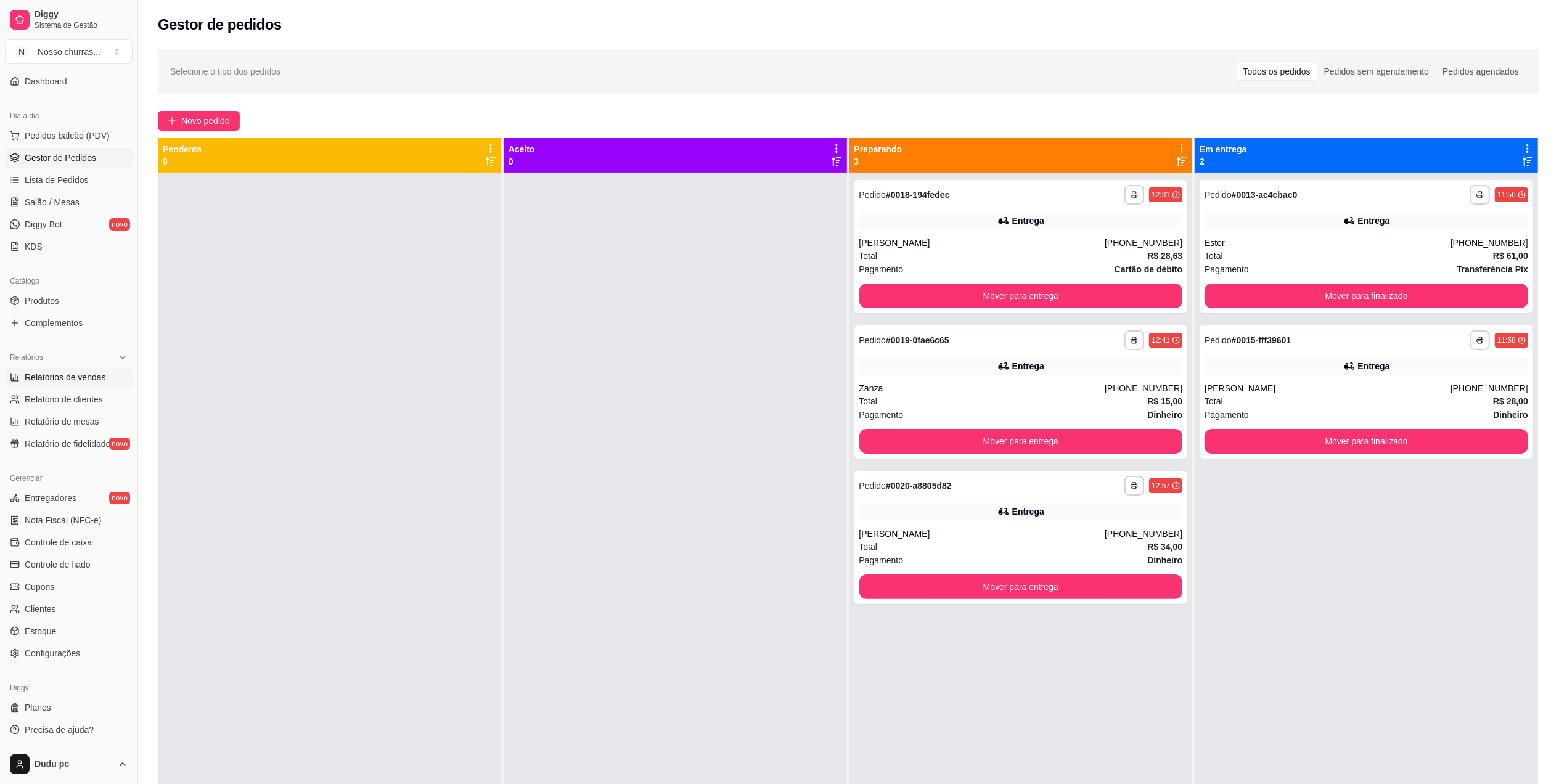
click at [75, 372] on span "Relatórios de vendas" at bounding box center [65, 377] width 81 height 12
select select "ALL"
select select "0"
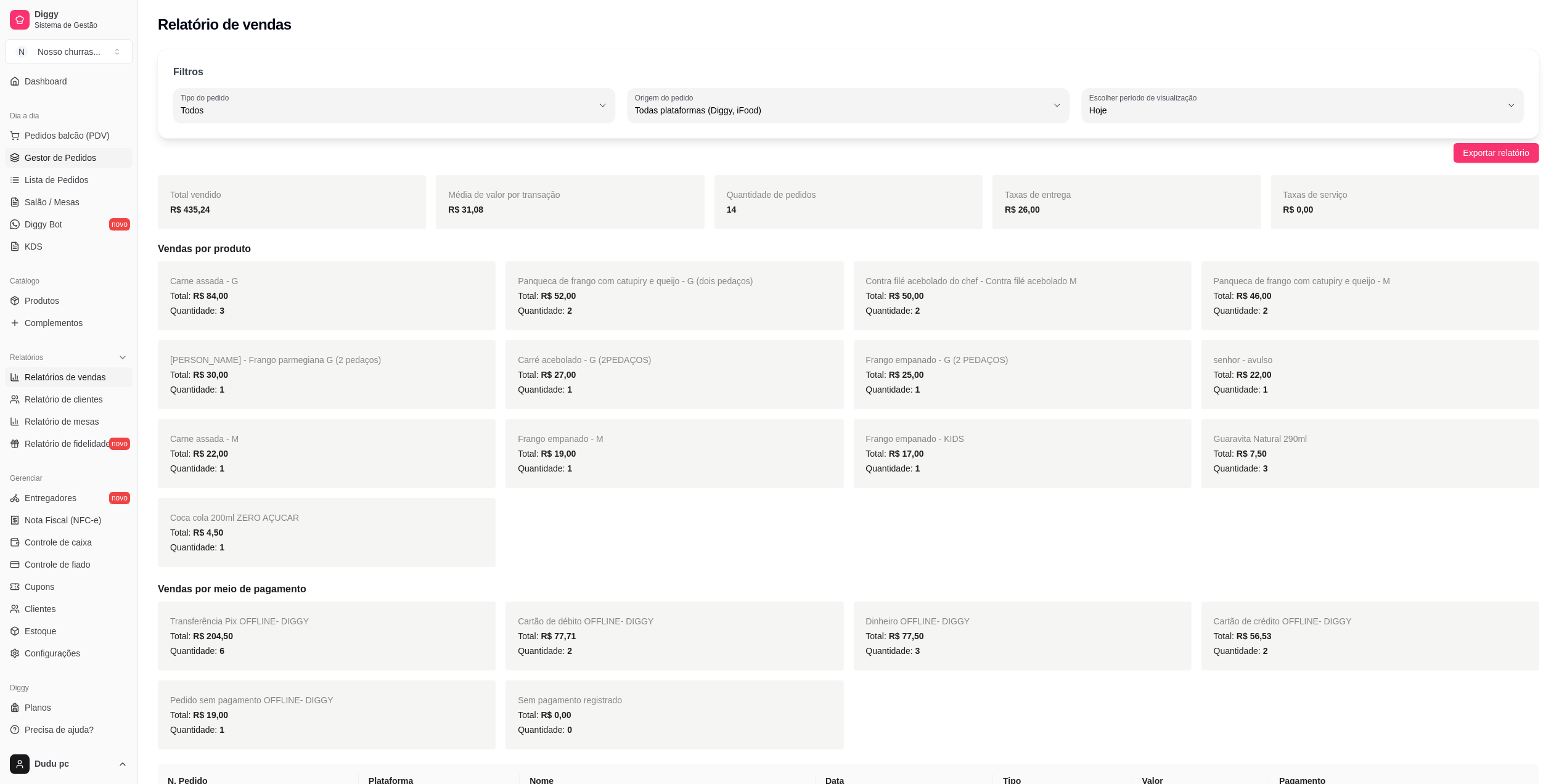
click at [45, 161] on span "Gestor de Pedidos" at bounding box center [60, 158] width 71 height 12
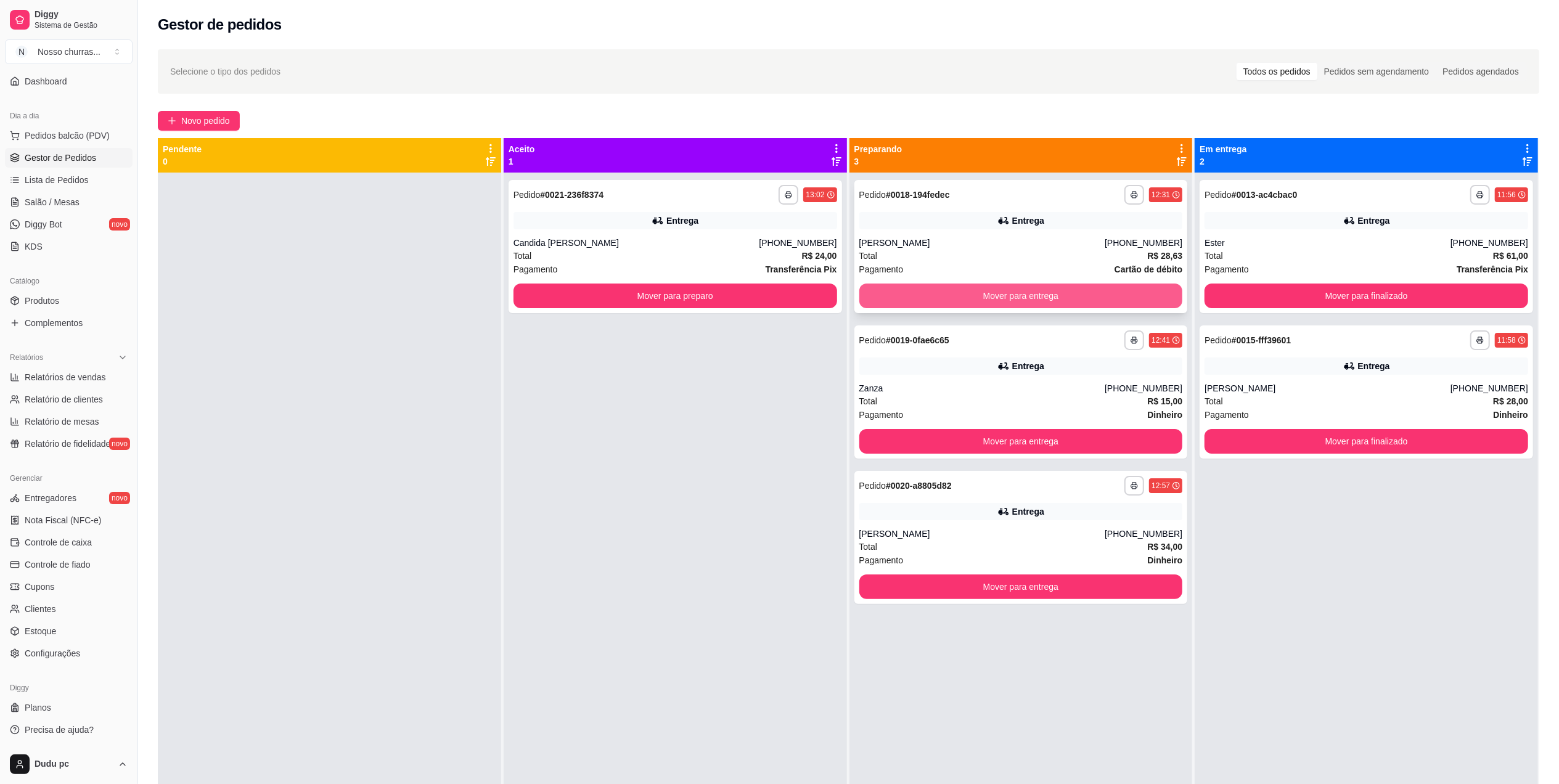
click at [943, 293] on button "Mover para entrega" at bounding box center [1021, 296] width 323 height 25
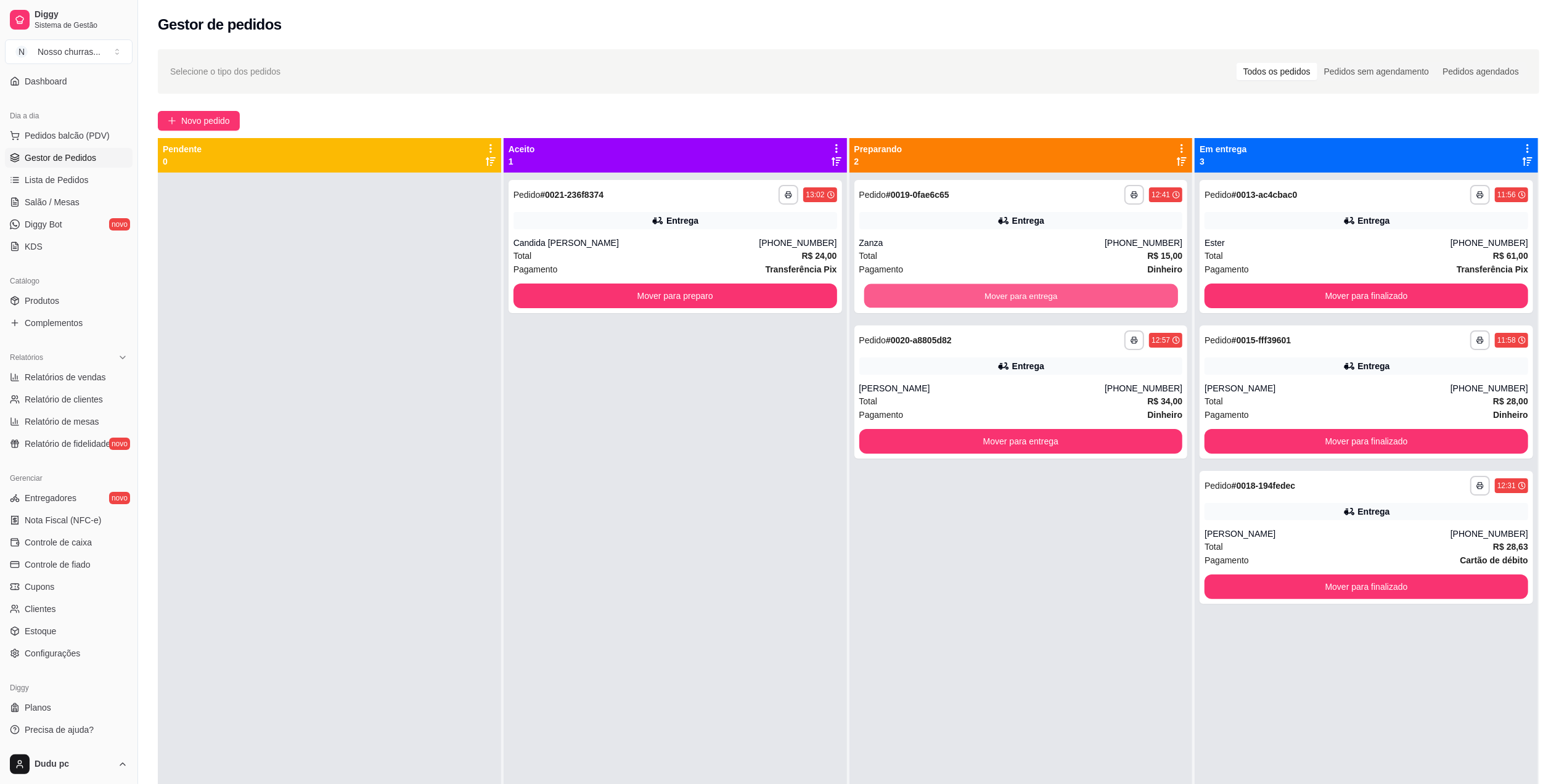
click at [943, 293] on button "Mover para entrega" at bounding box center [1021, 295] width 314 height 24
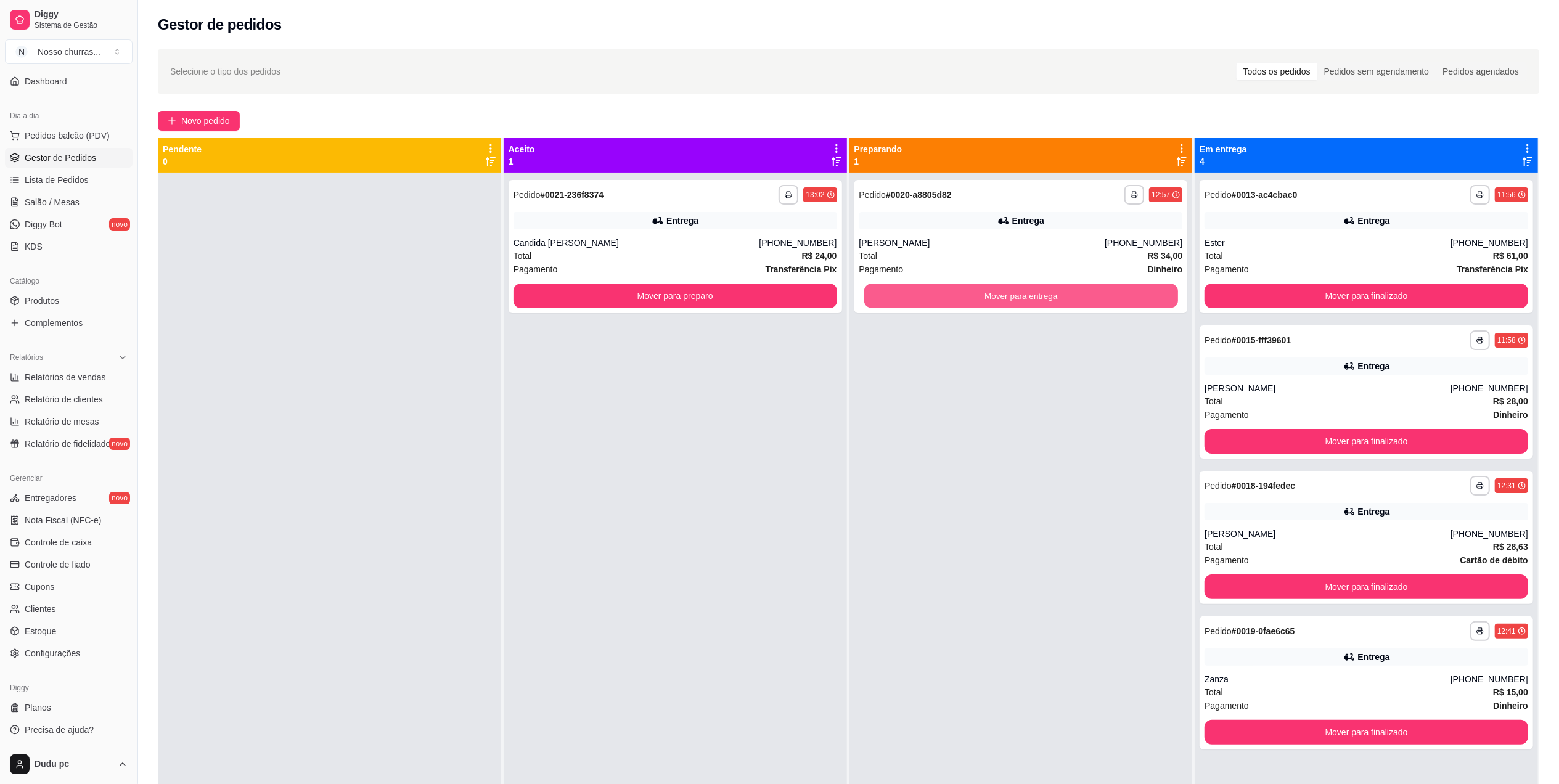
click at [943, 293] on button "Mover para entrega" at bounding box center [1021, 295] width 314 height 24
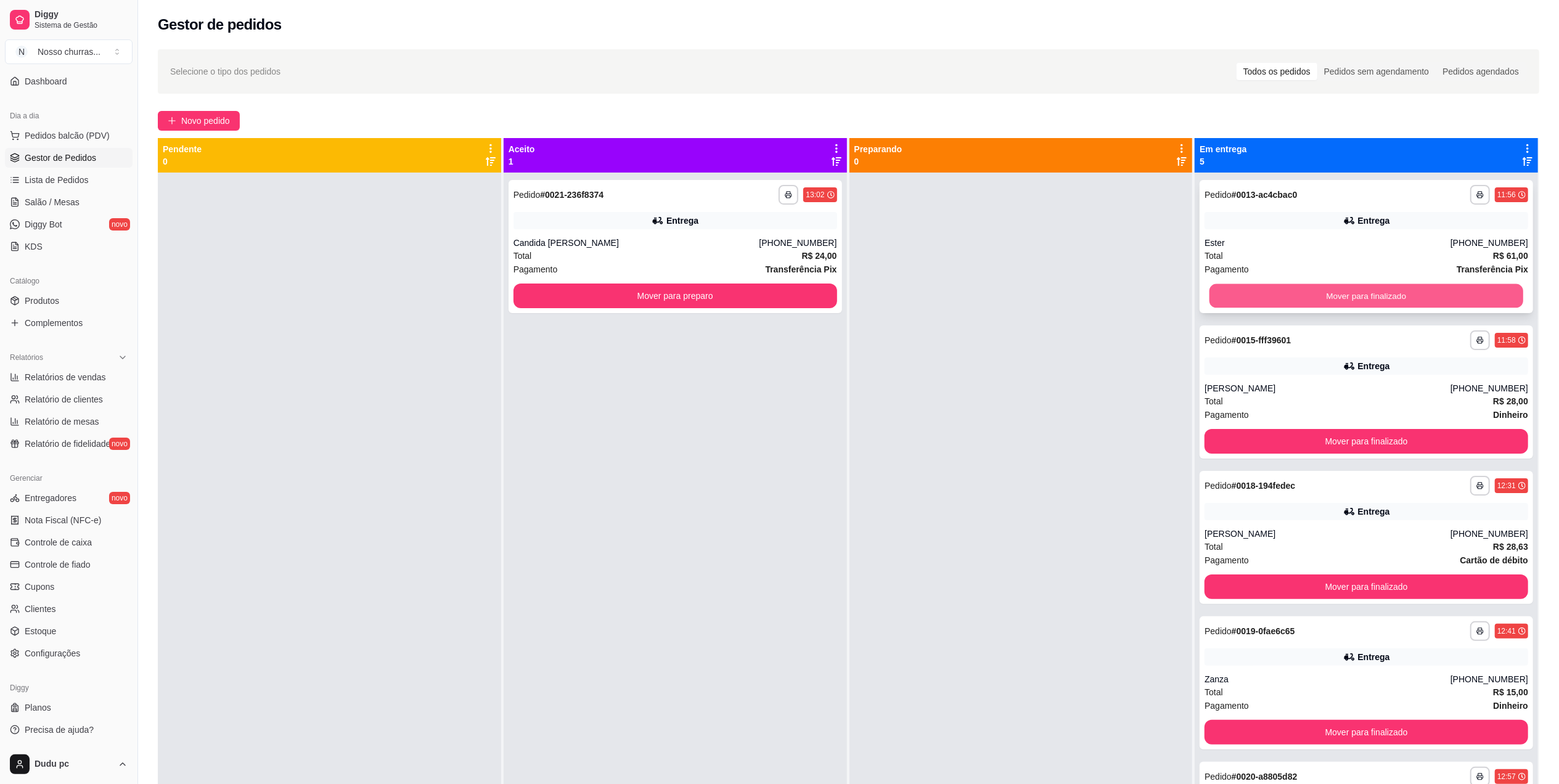
click at [1243, 288] on button "Mover para finalizado" at bounding box center [1366, 295] width 314 height 24
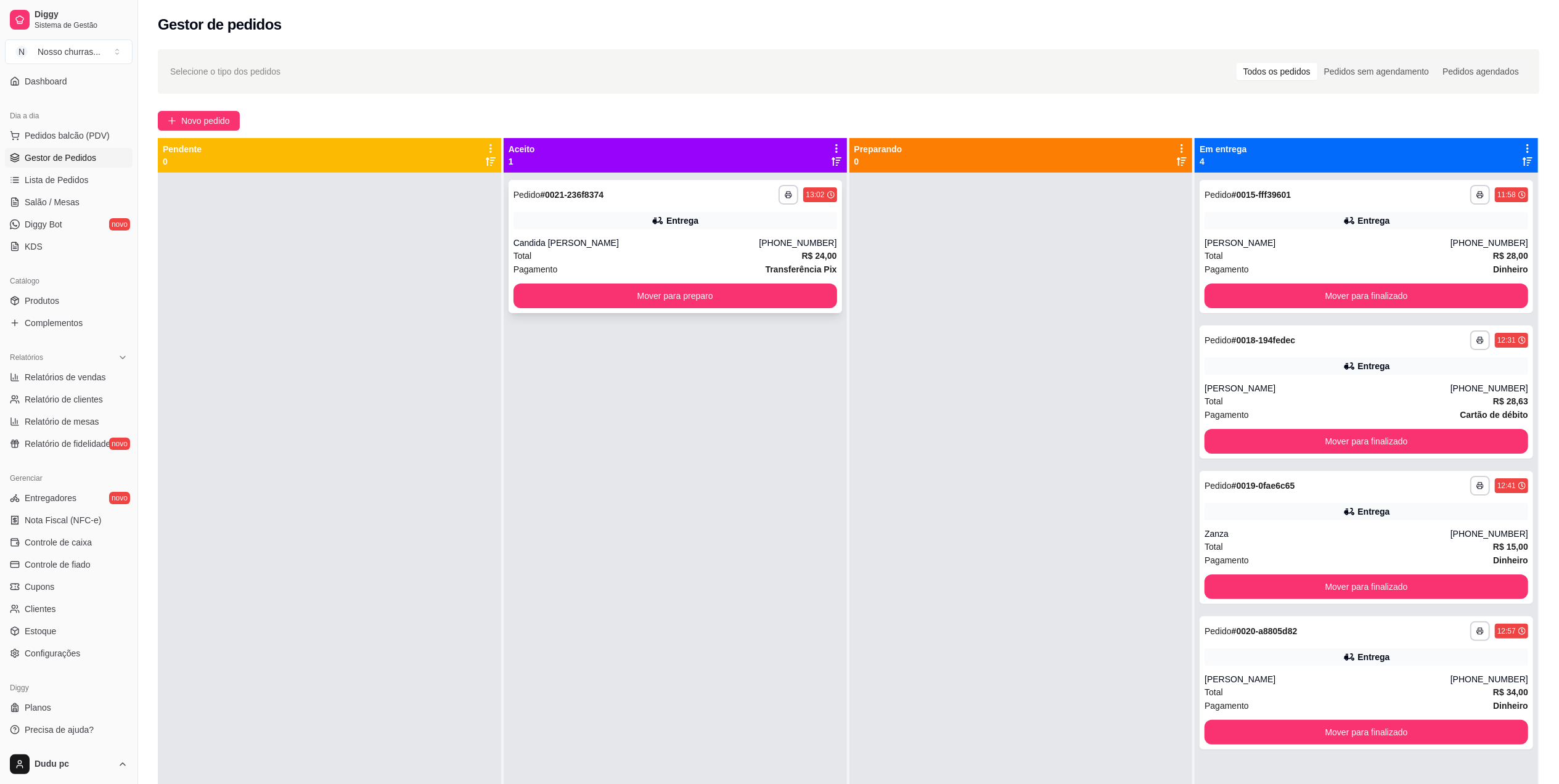
click at [806, 280] on div "**********" at bounding box center [675, 246] width 333 height 133
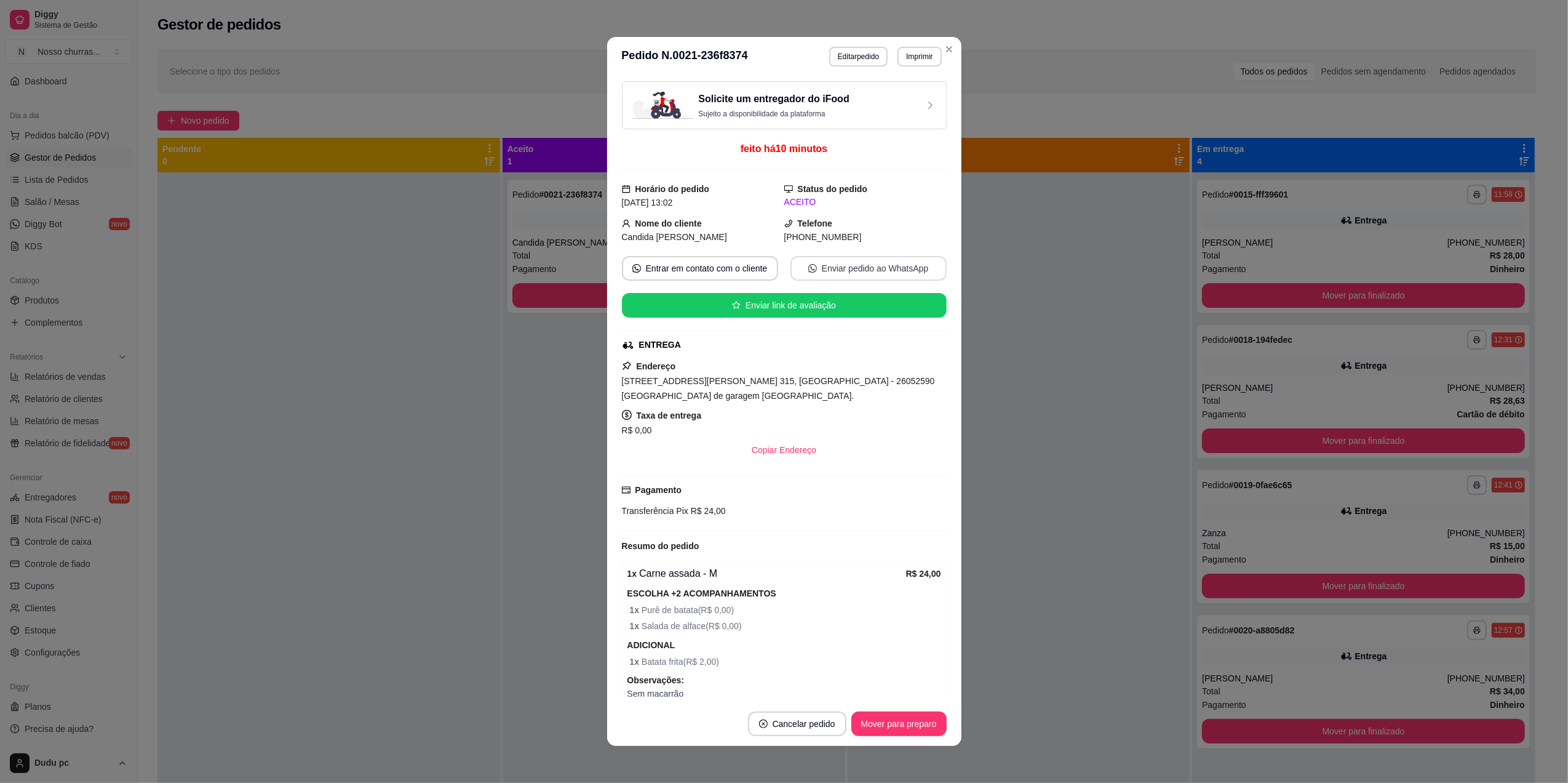
click at [803, 277] on button "Enviar pedido ao WhatsApp" at bounding box center [869, 268] width 157 height 25
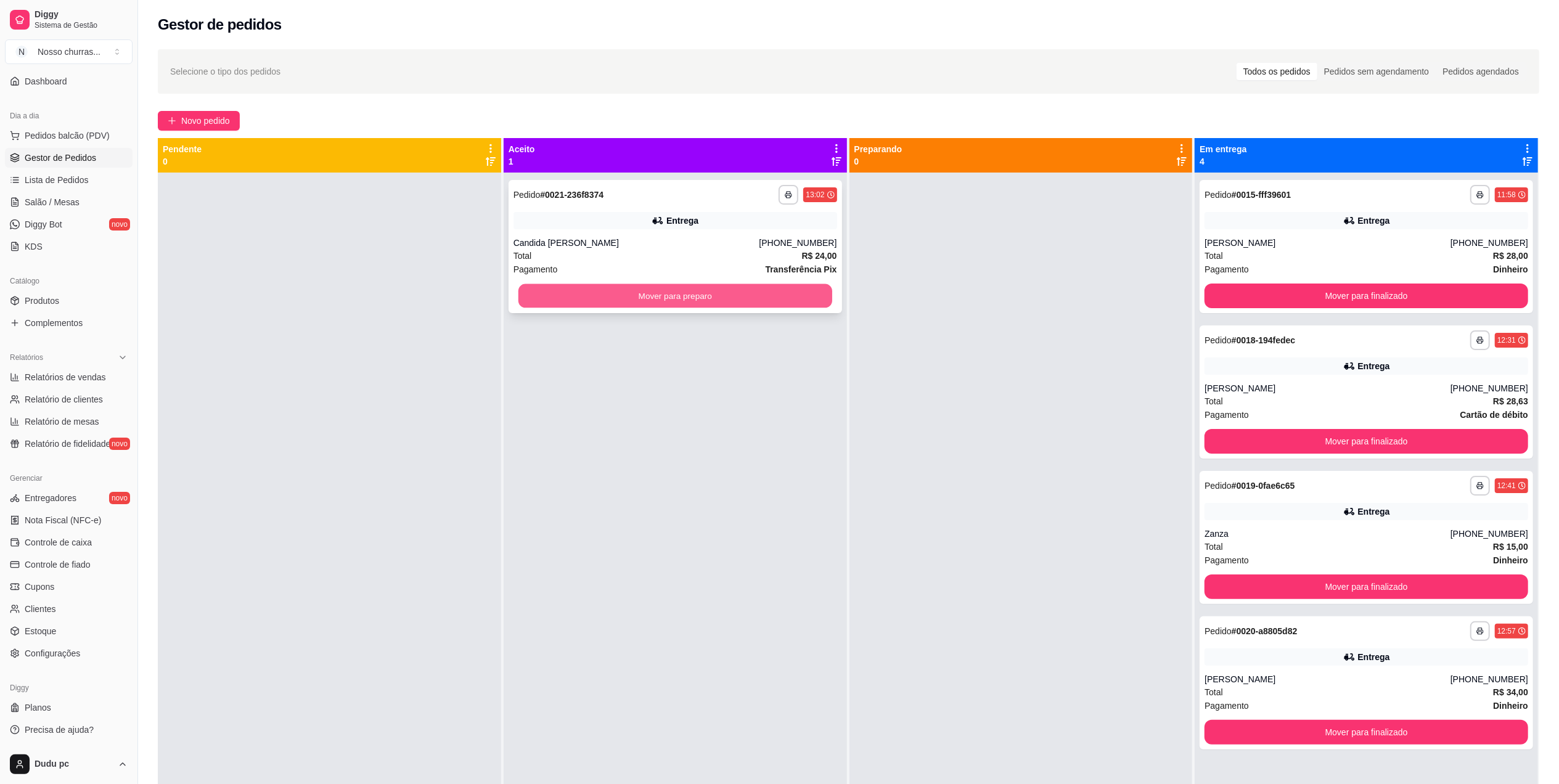
click at [525, 292] on button "Mover para preparo" at bounding box center [675, 295] width 314 height 24
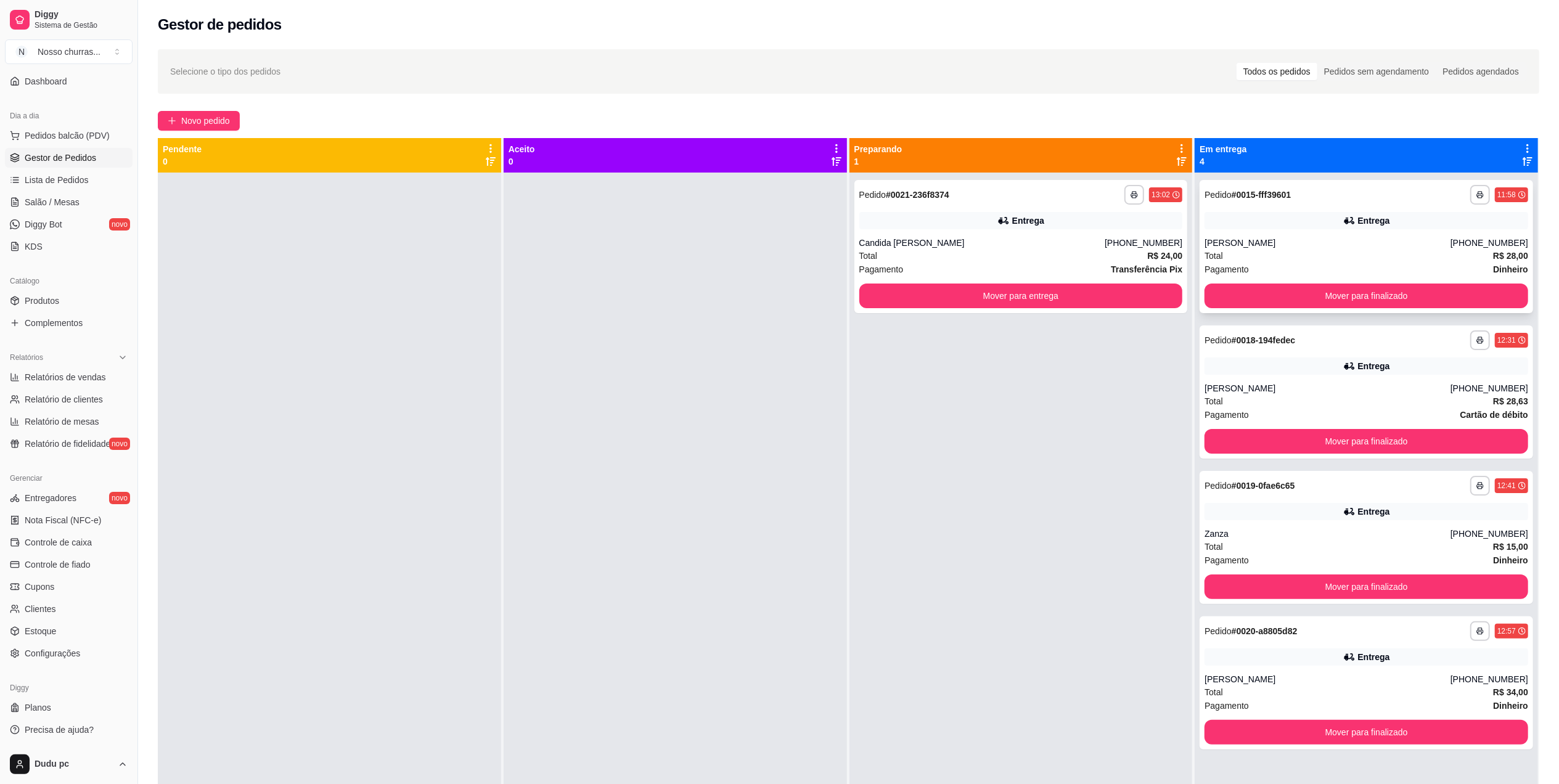
click at [1342, 233] on div "**********" at bounding box center [1366, 246] width 333 height 133
click at [1315, 413] on div "Pagamento Cartão de débito" at bounding box center [1366, 414] width 323 height 13
click at [1295, 651] on div "Entrega" at bounding box center [1366, 657] width 323 height 18
click at [1313, 228] on div "Entrega" at bounding box center [1366, 221] width 323 height 18
click at [101, 377] on span "Relatórios de vendas" at bounding box center [65, 377] width 81 height 12
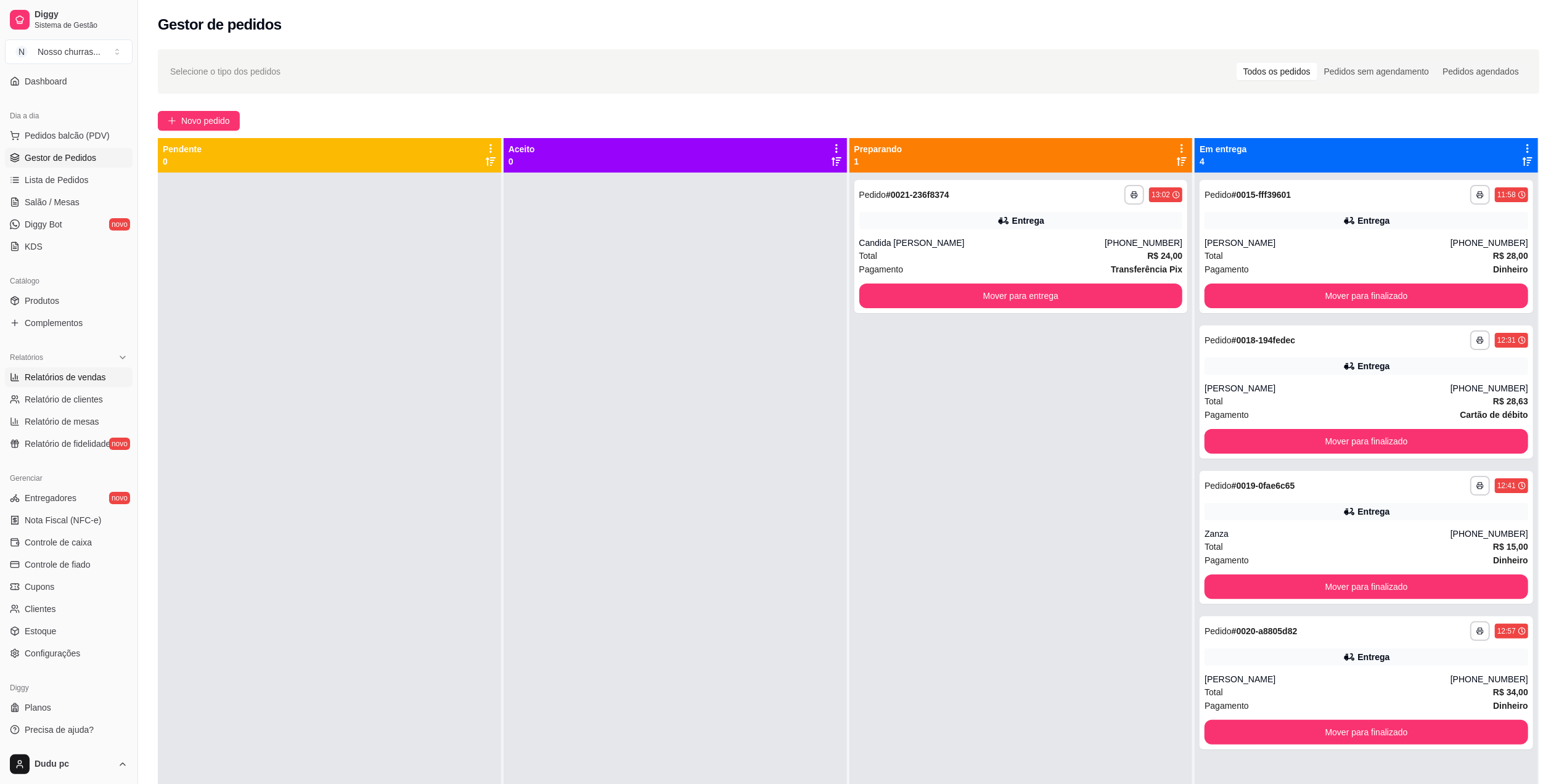
select select "ALL"
select select "0"
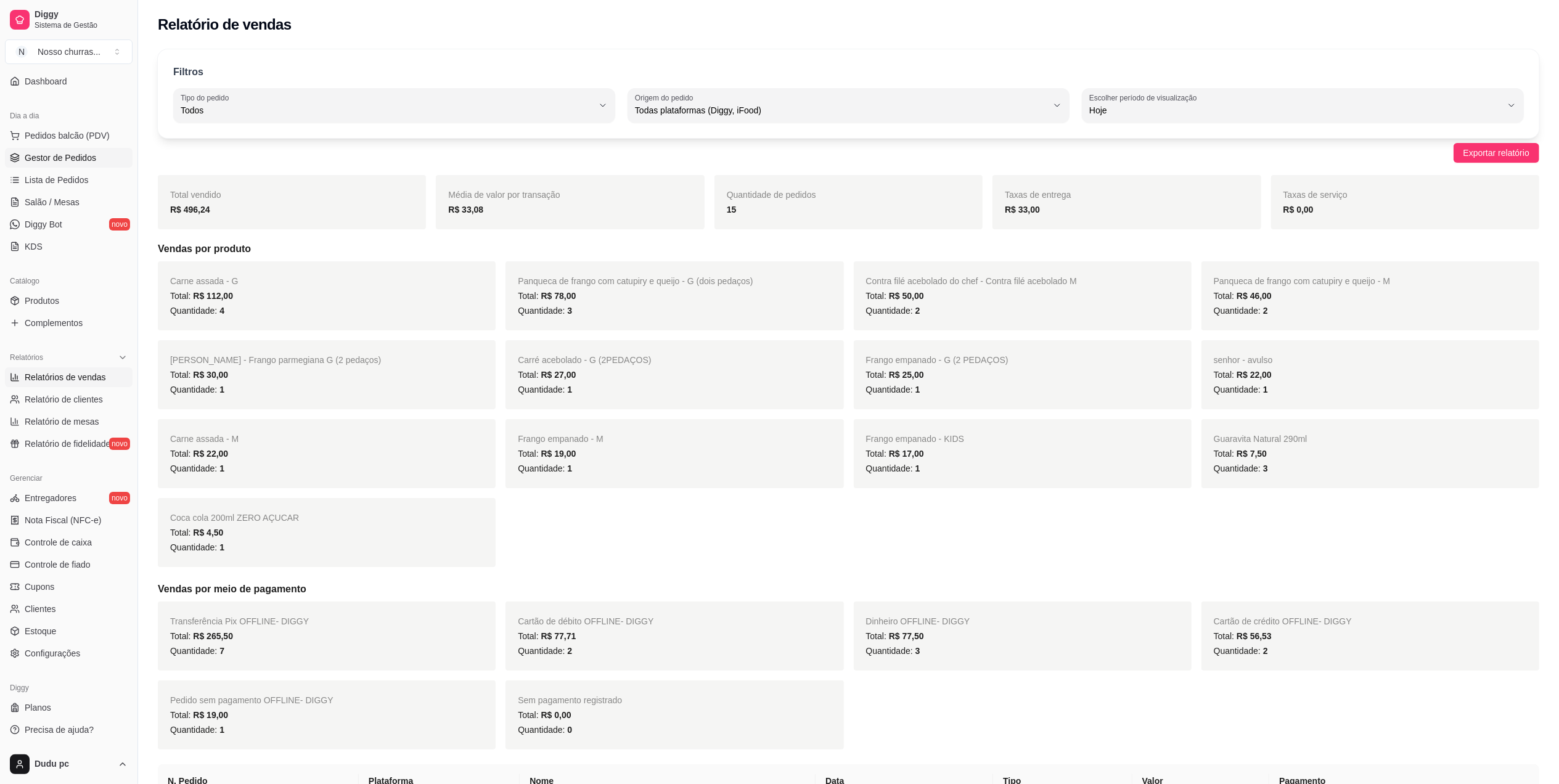
click at [75, 157] on span "Gestor de Pedidos" at bounding box center [60, 158] width 71 height 12
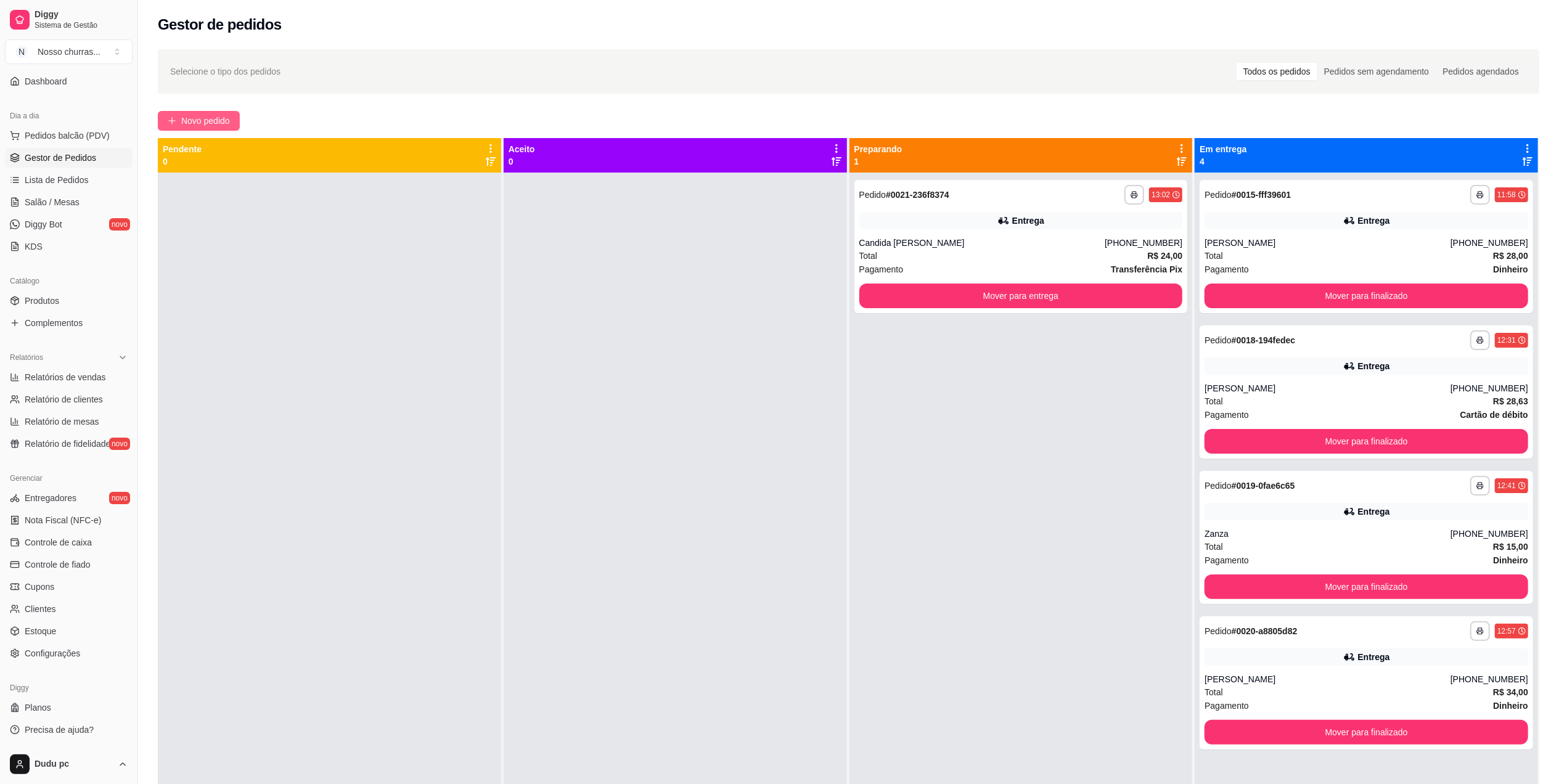
click at [195, 126] on span "Novo pedido" at bounding box center [205, 120] width 48 height 13
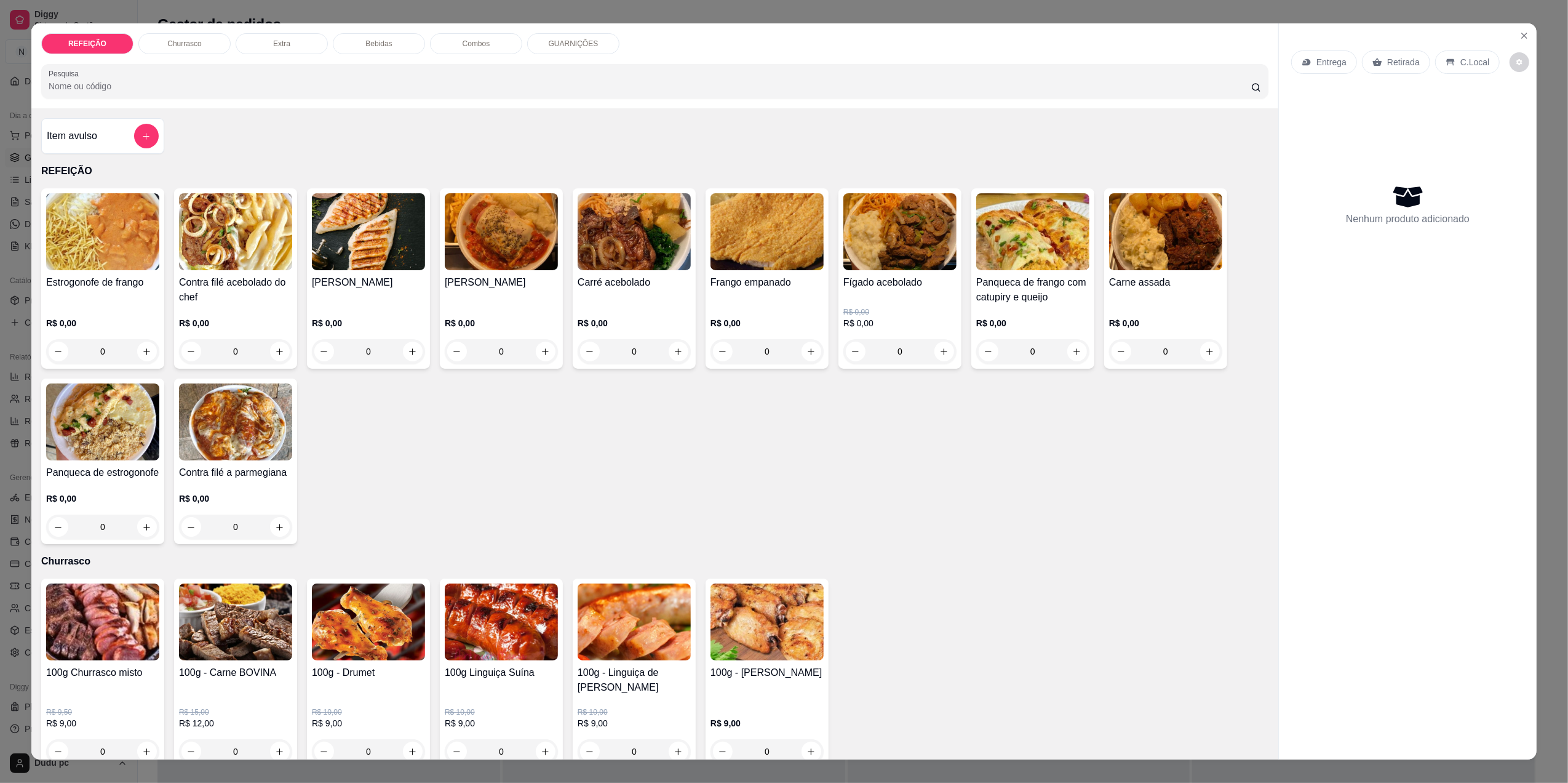
click at [541, 353] on div "0" at bounding box center [501, 351] width 113 height 25
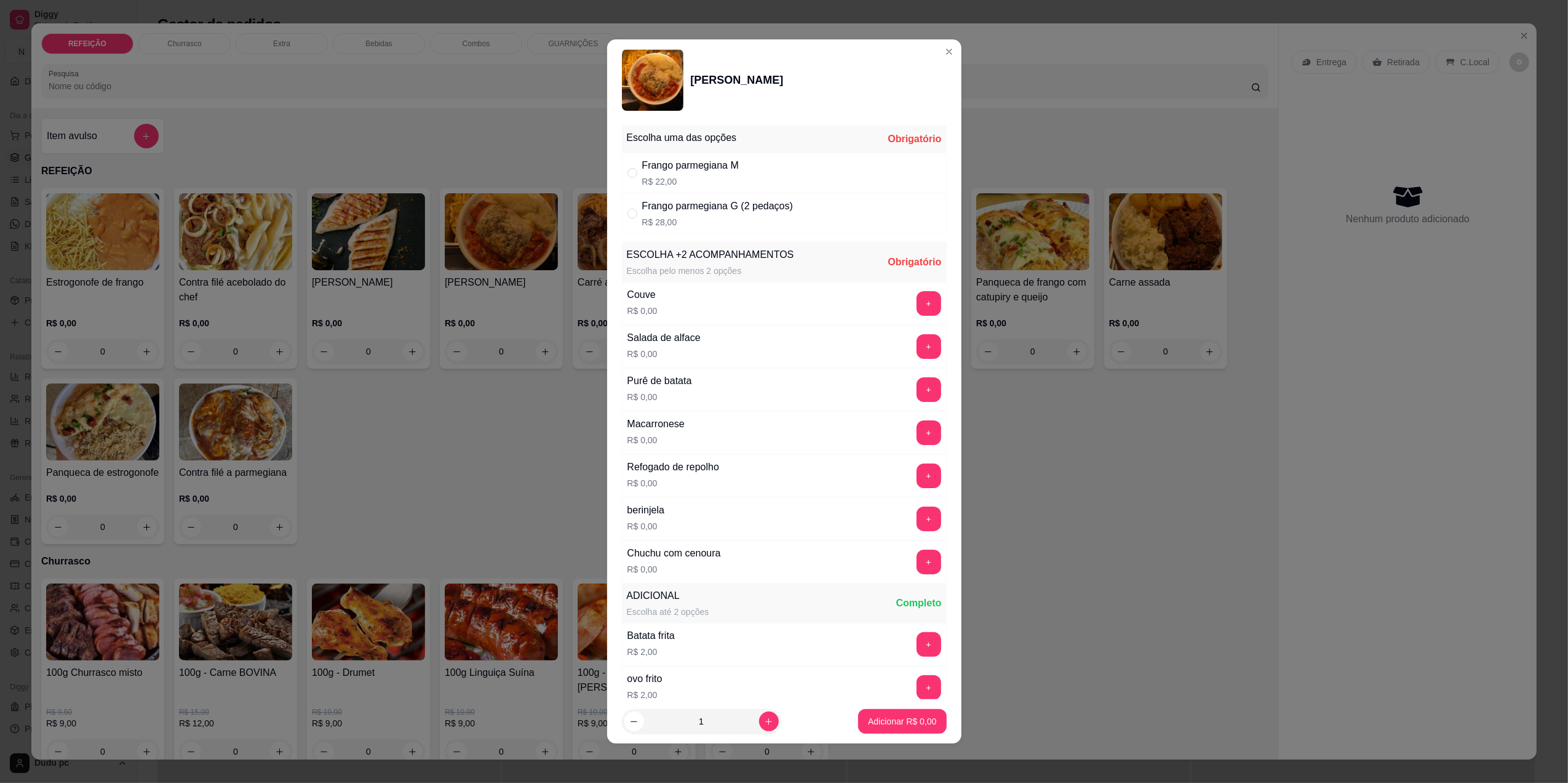
click at [748, 215] on div "Frango parmegiana G (2 pedaços) R$ 28,00" at bounding box center [717, 214] width 150 height 30
radio input "true"
click at [916, 428] on button "+" at bounding box center [928, 432] width 24 height 24
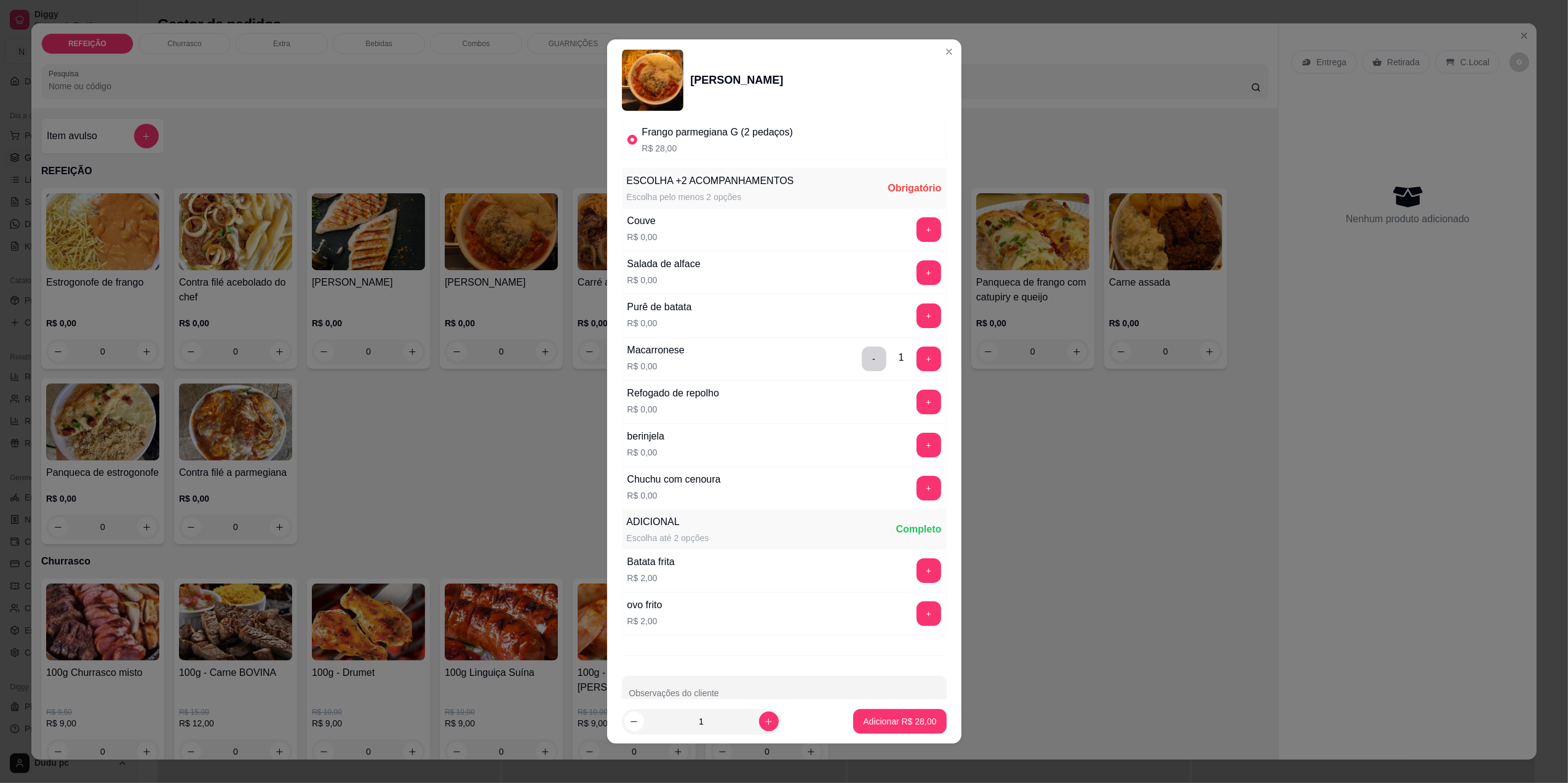
scroll to position [106, 0]
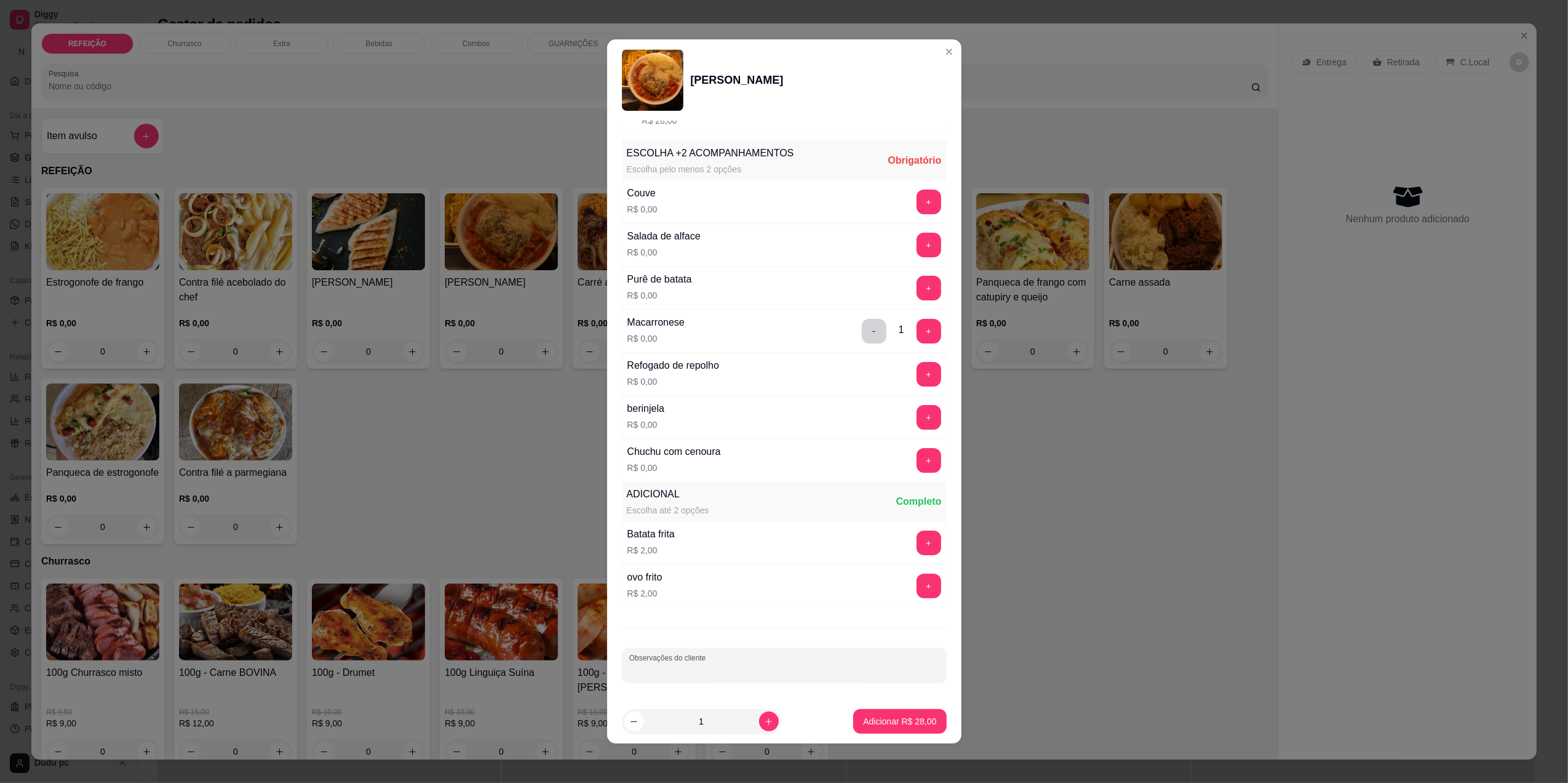
click at [821, 665] on input "Observações do cliente" at bounding box center [784, 670] width 310 height 12
type input "sem macarrão"
click at [916, 538] on button "+" at bounding box center [929, 543] width 25 height 25
click at [916, 370] on button "+" at bounding box center [928, 373] width 24 height 24
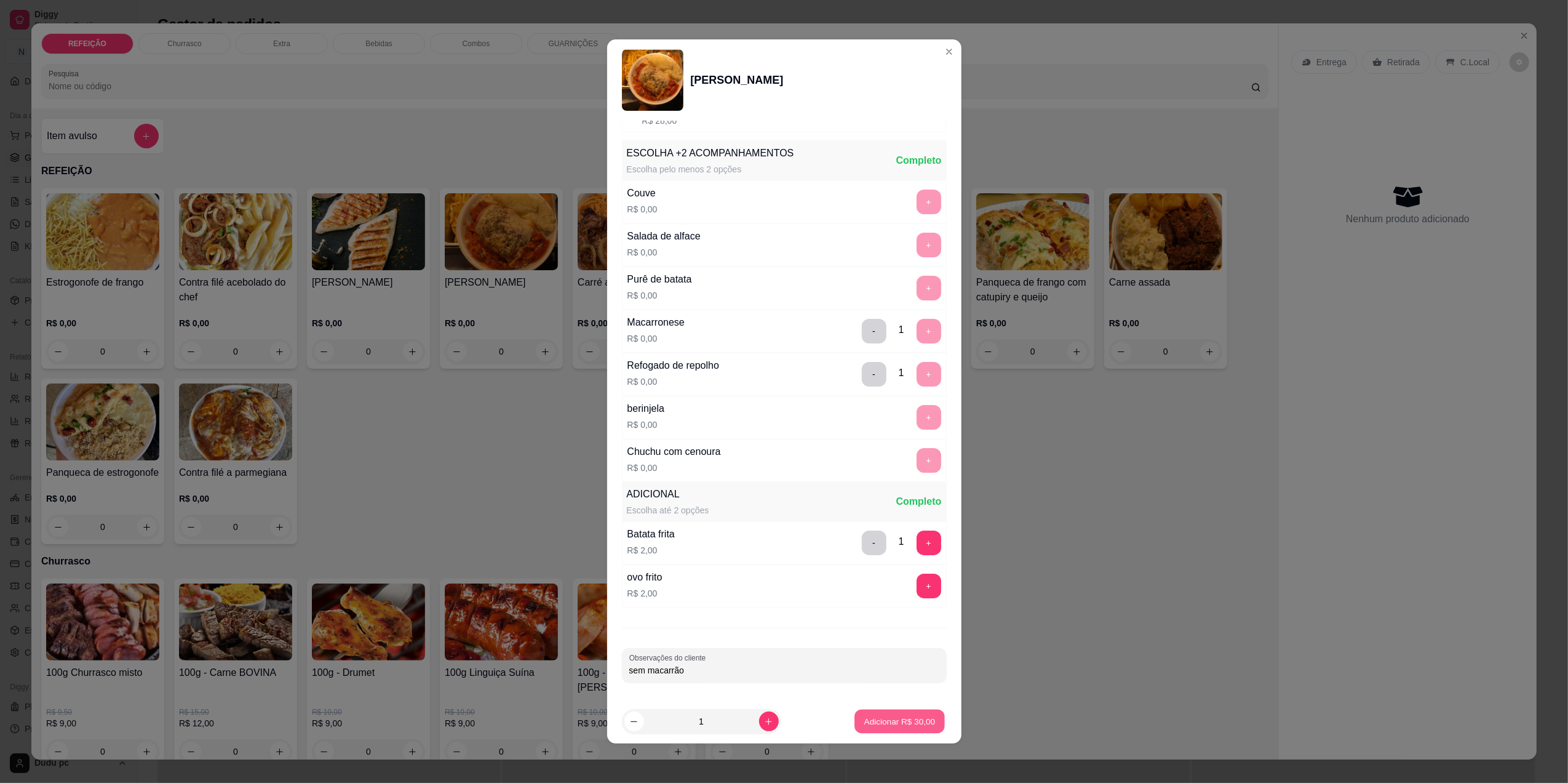
click at [866, 722] on p "Adicionar R$ 30,00" at bounding box center [900, 721] width 71 height 11
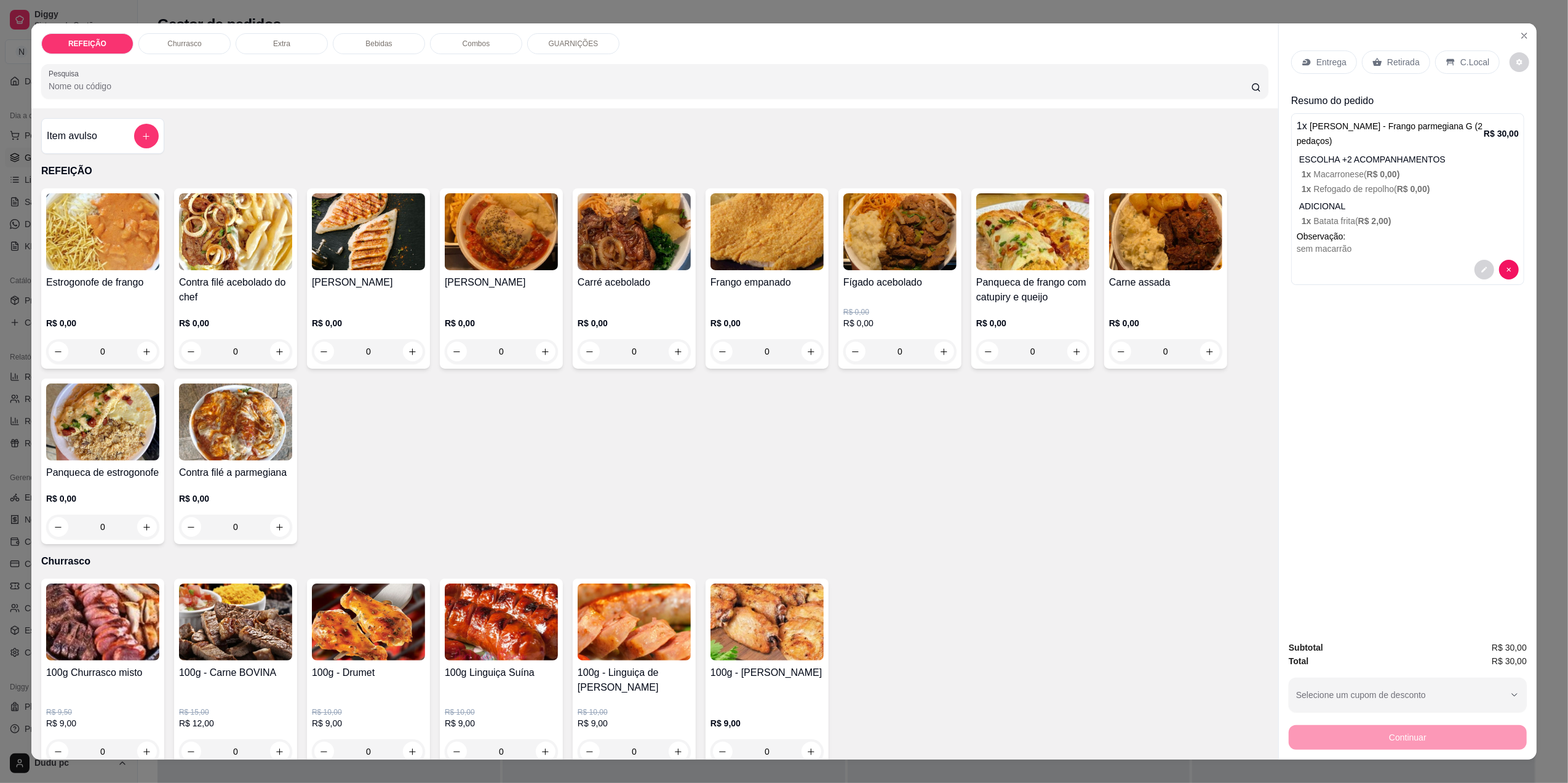
click at [1379, 62] on div "Retirada" at bounding box center [1396, 62] width 69 height 24
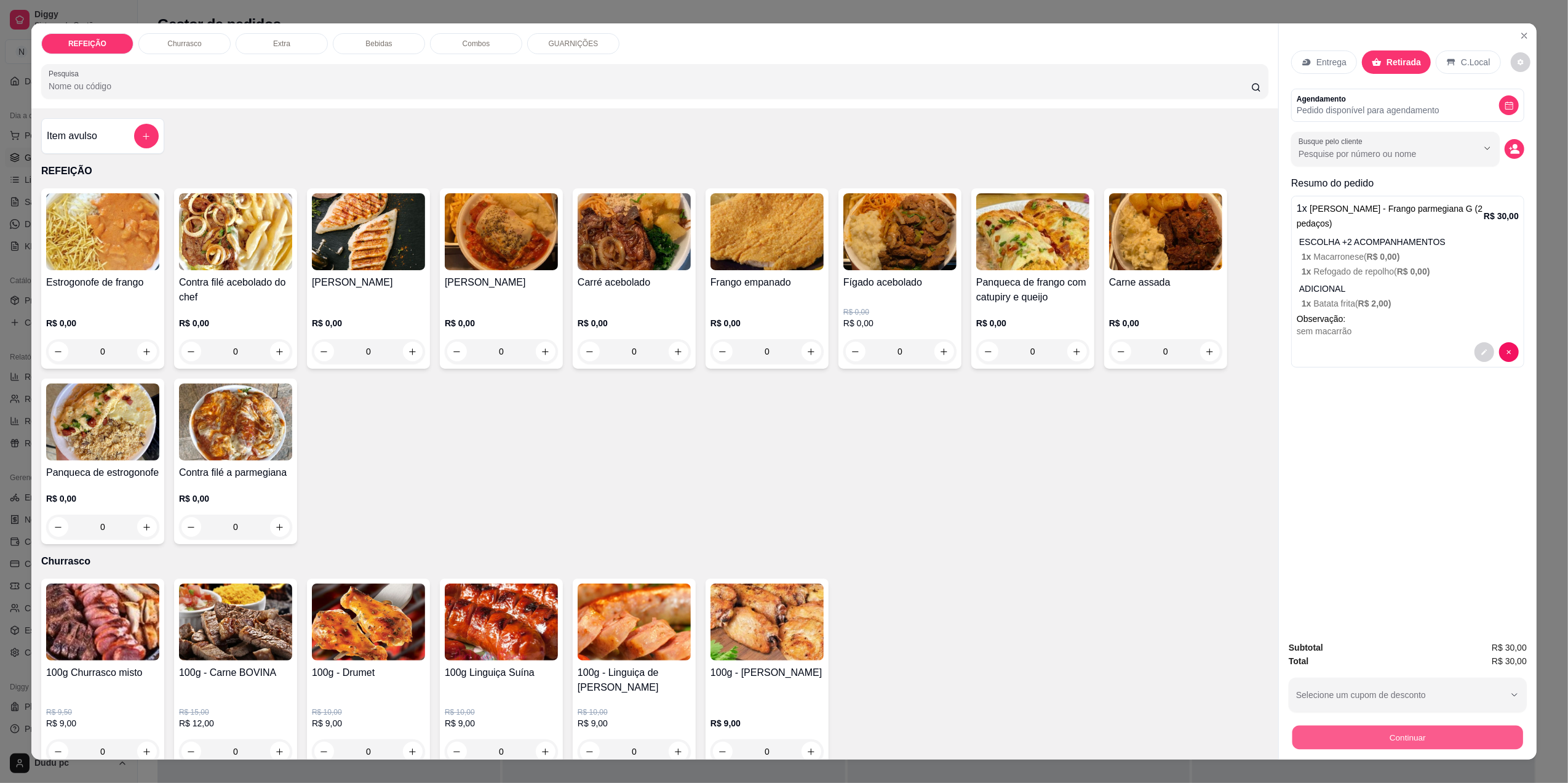
click at [1314, 735] on button "Continuar" at bounding box center [1407, 736] width 230 height 24
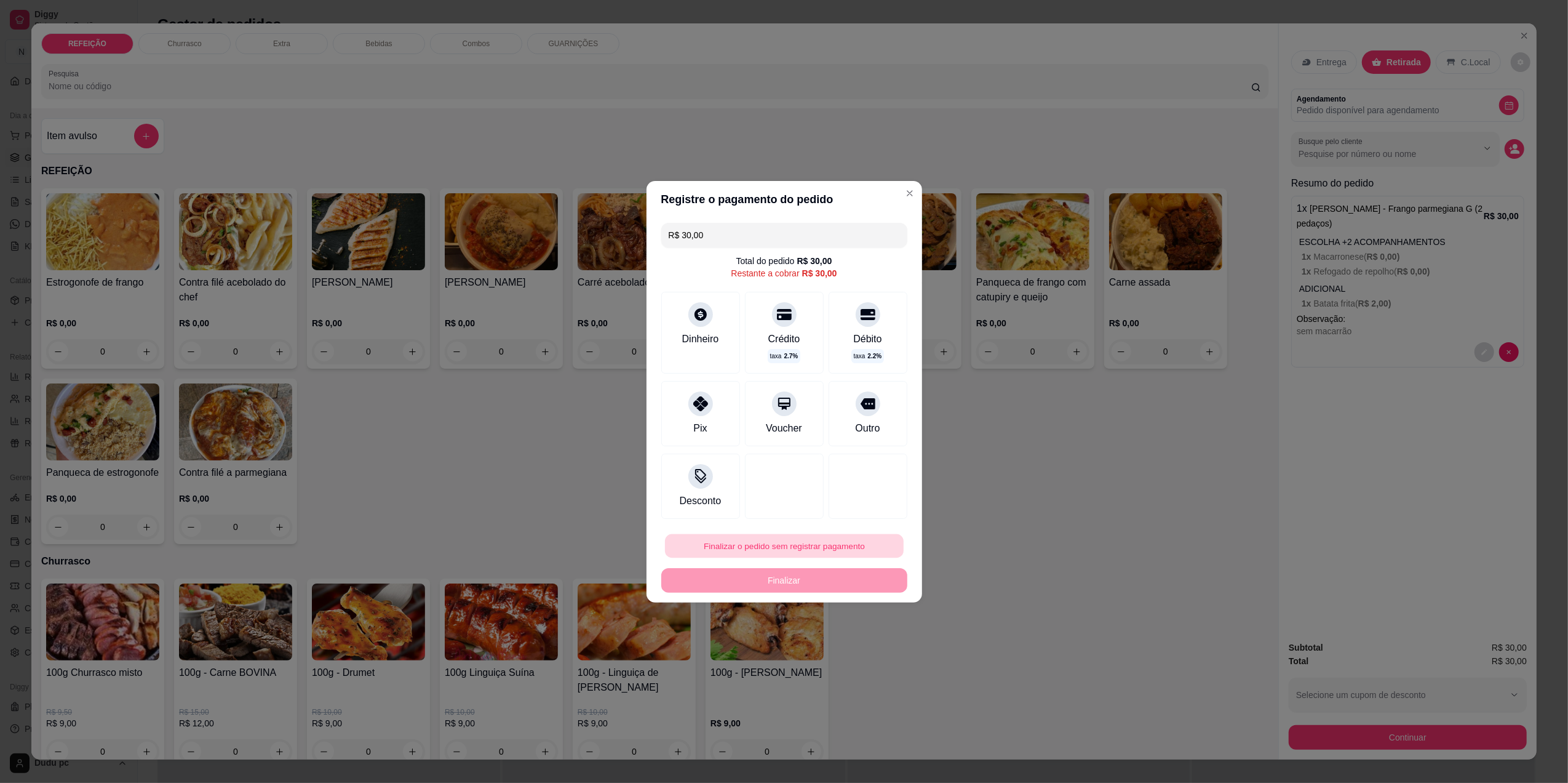
click at [754, 546] on button "Finalizar o pedido sem registrar pagamento" at bounding box center [784, 545] width 238 height 24
click at [852, 646] on button "Confirmar" at bounding box center [859, 647] width 44 height 18
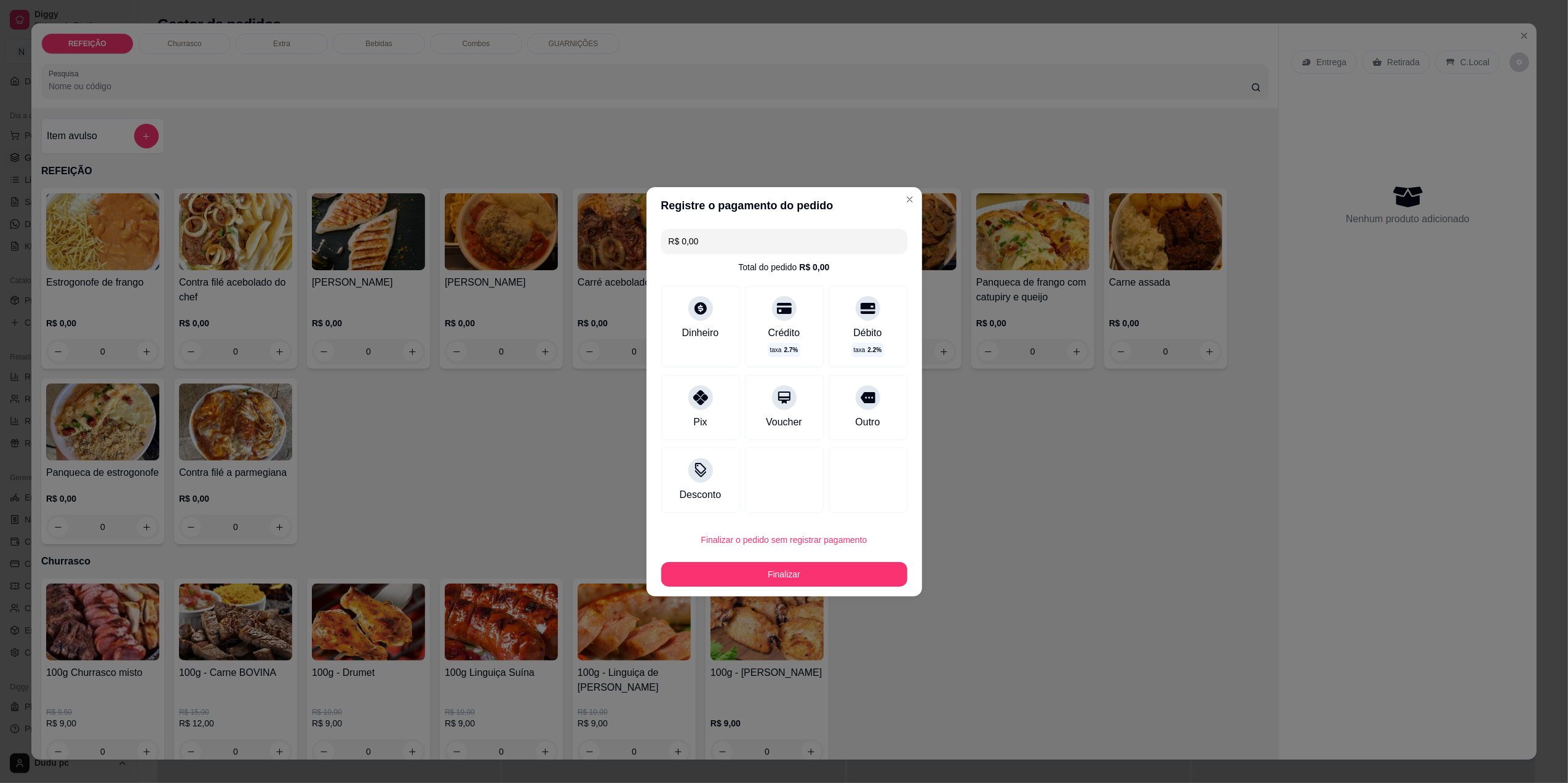
type input "R$ 0,00"
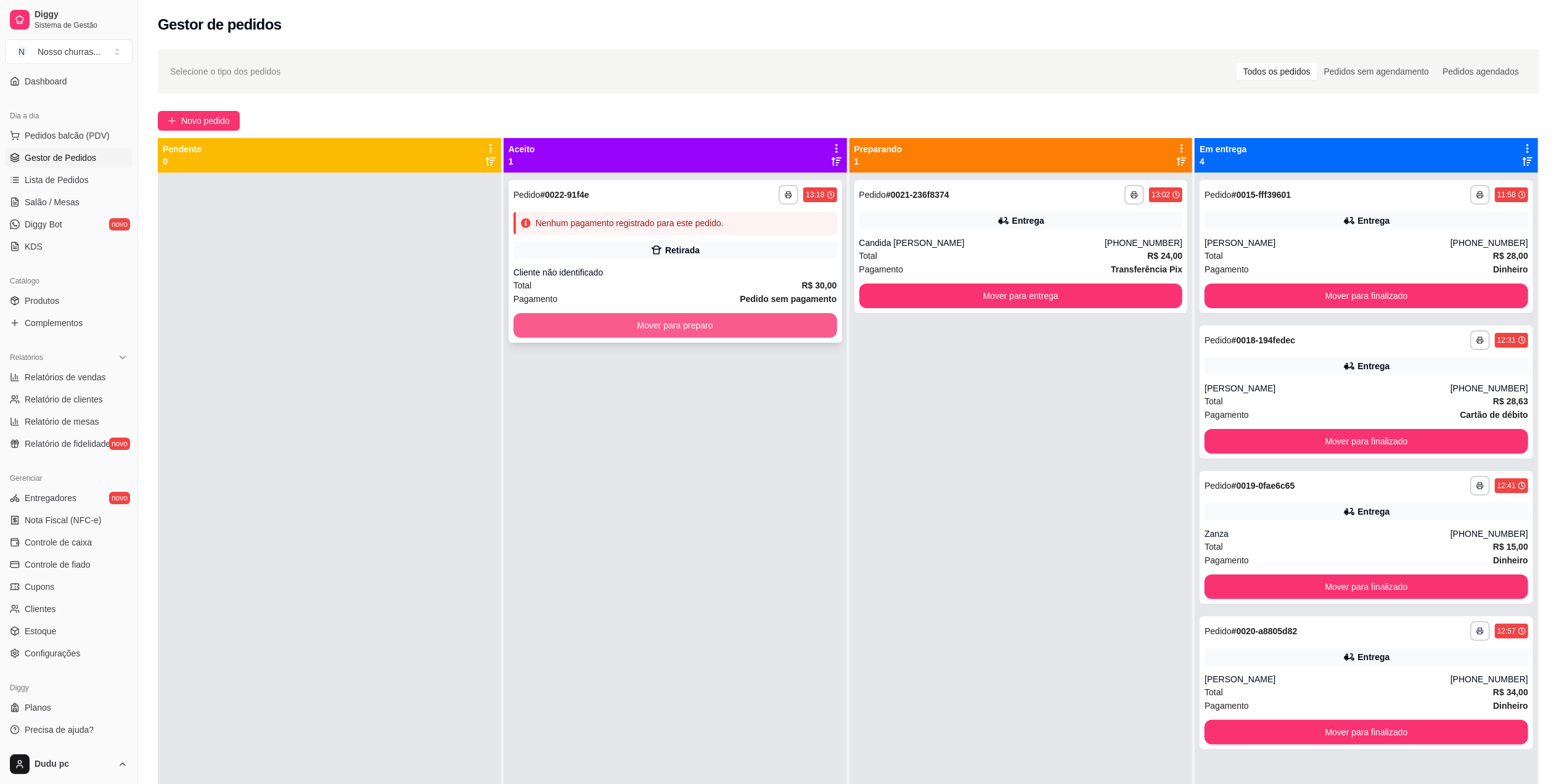
click at [778, 329] on button "Mover para preparo" at bounding box center [675, 325] width 323 height 25
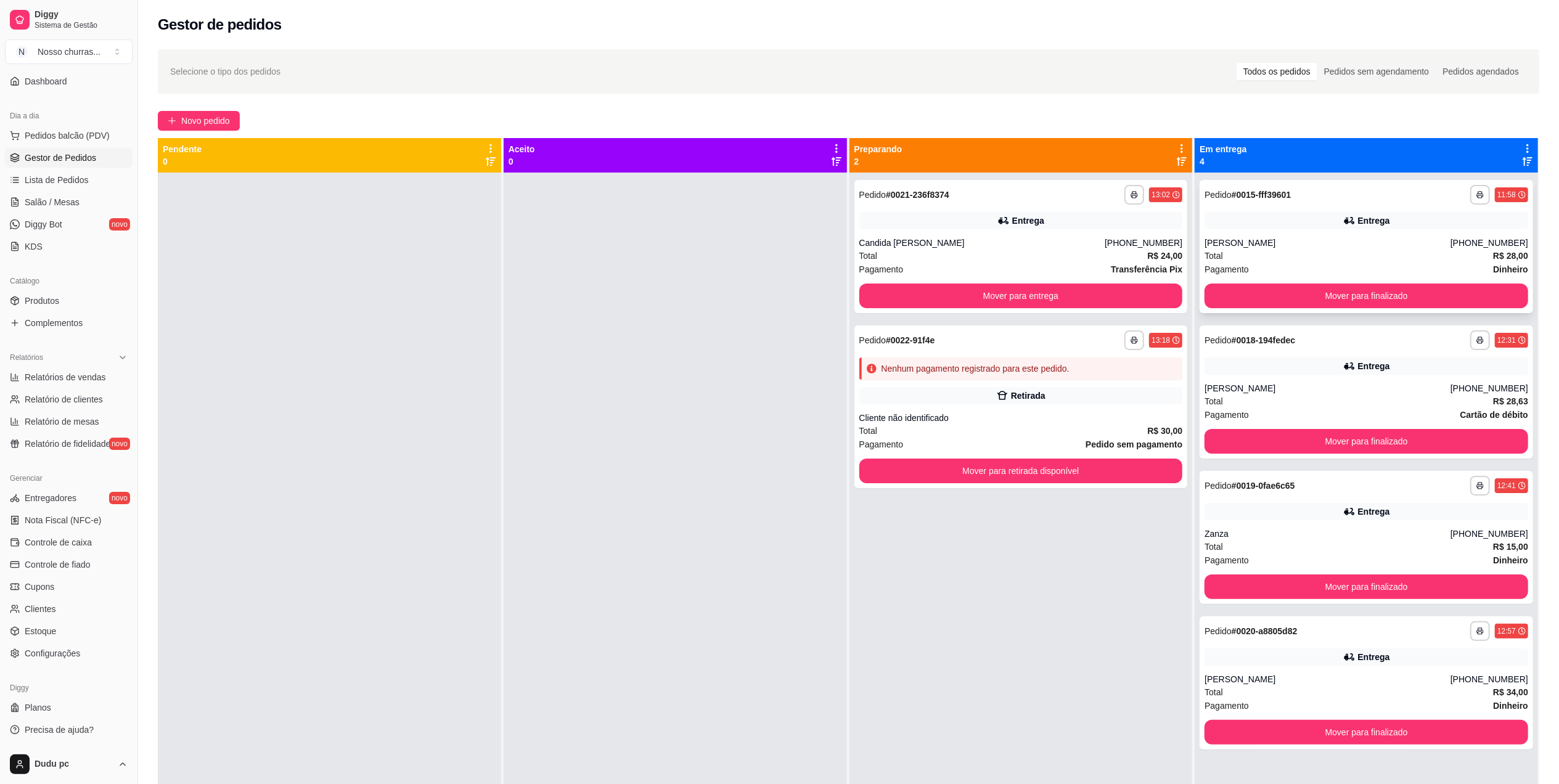
click at [1366, 226] on div "Entrega" at bounding box center [1374, 220] width 32 height 12
click at [1315, 296] on button "Mover para finalizado" at bounding box center [1366, 295] width 314 height 24
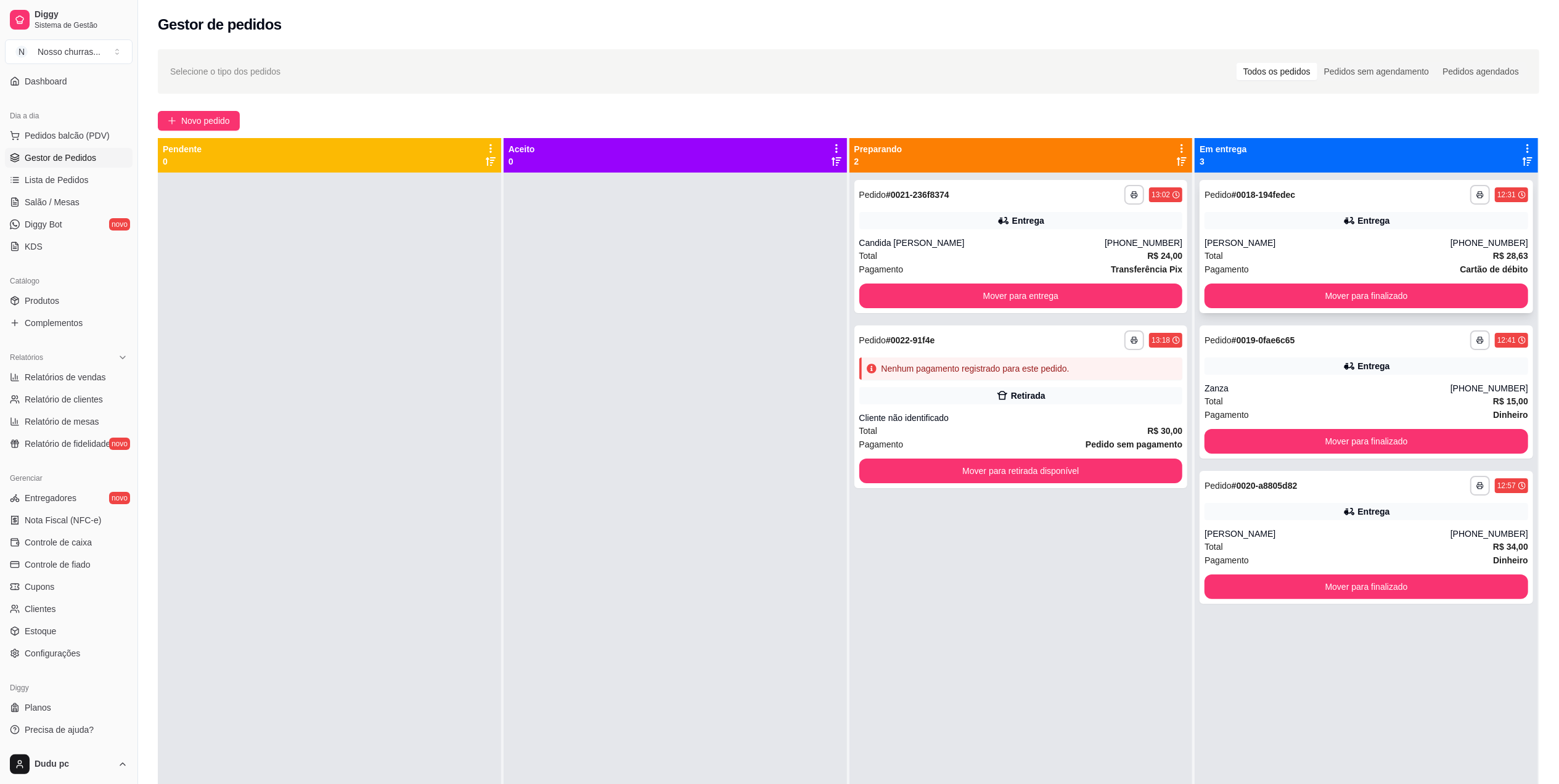
click at [1297, 247] on div "[PERSON_NAME]" at bounding box center [1327, 243] width 246 height 12
click at [1237, 444] on button "Mover para finalizado" at bounding box center [1366, 440] width 314 height 24
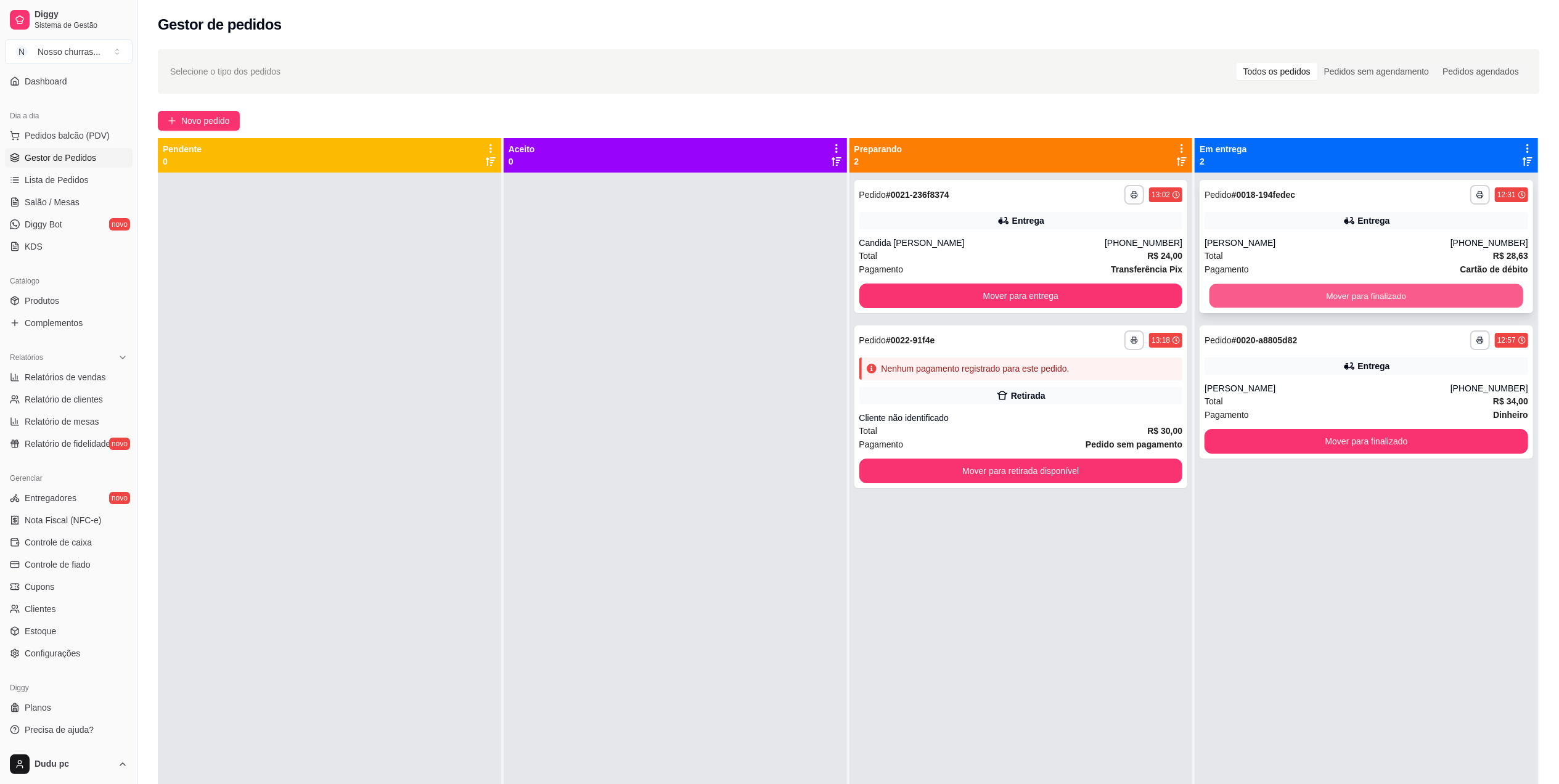
click at [1243, 287] on button "Mover para finalizado" at bounding box center [1366, 295] width 314 height 24
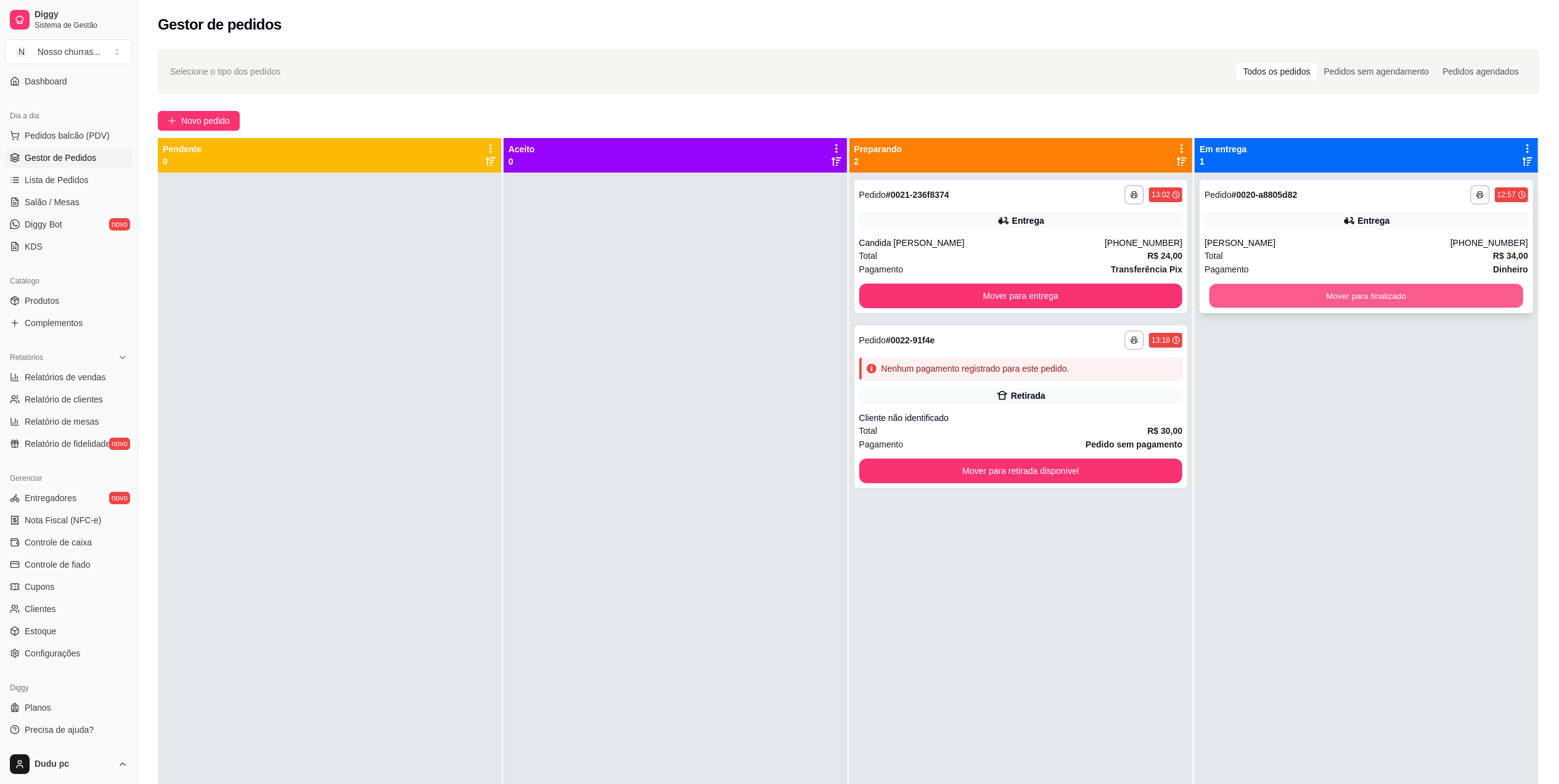
click at [1243, 290] on button "Mover para finalizado" at bounding box center [1366, 295] width 314 height 24
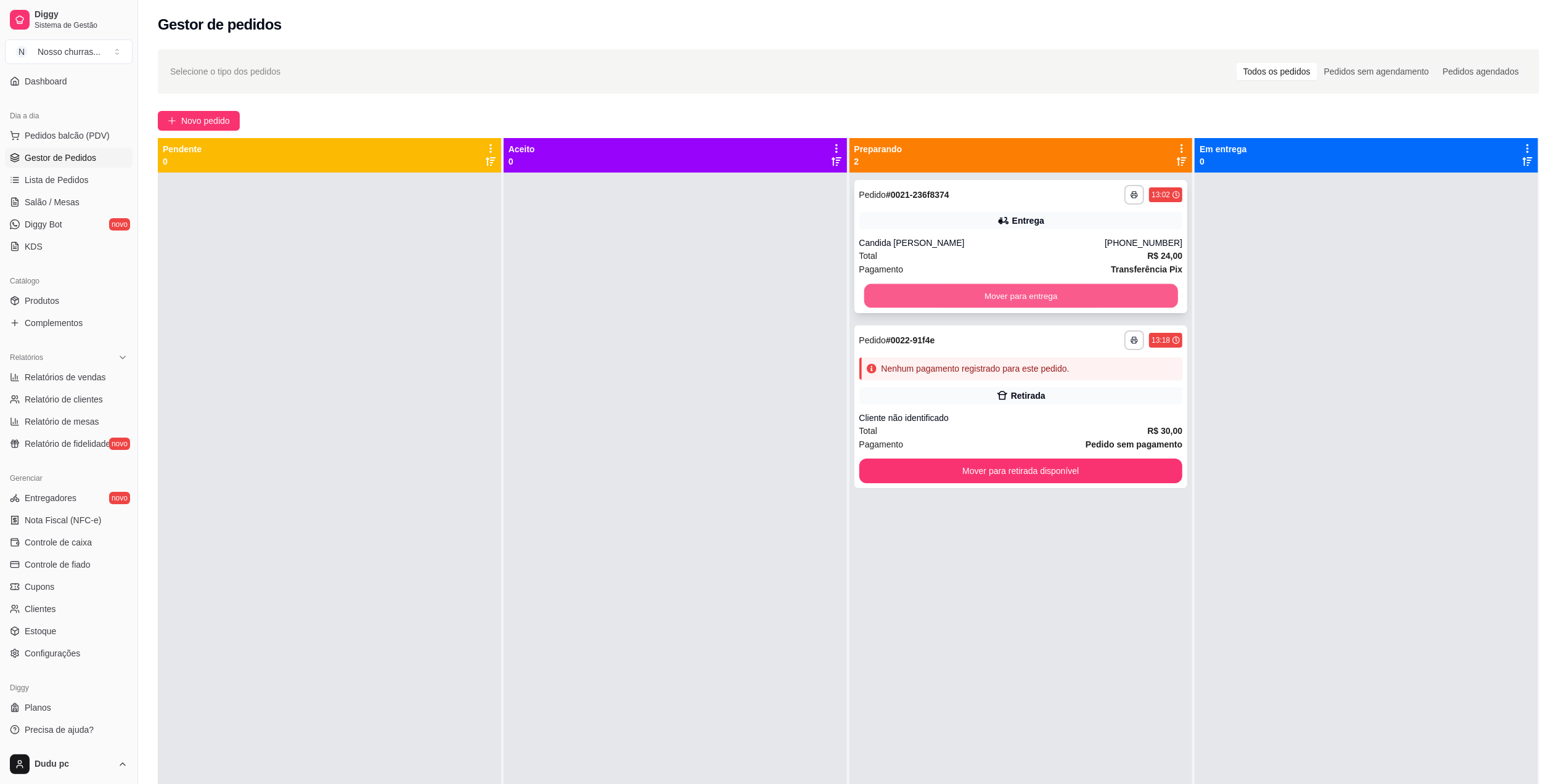
click at [1137, 300] on button "Mover para entrega" at bounding box center [1021, 295] width 314 height 24
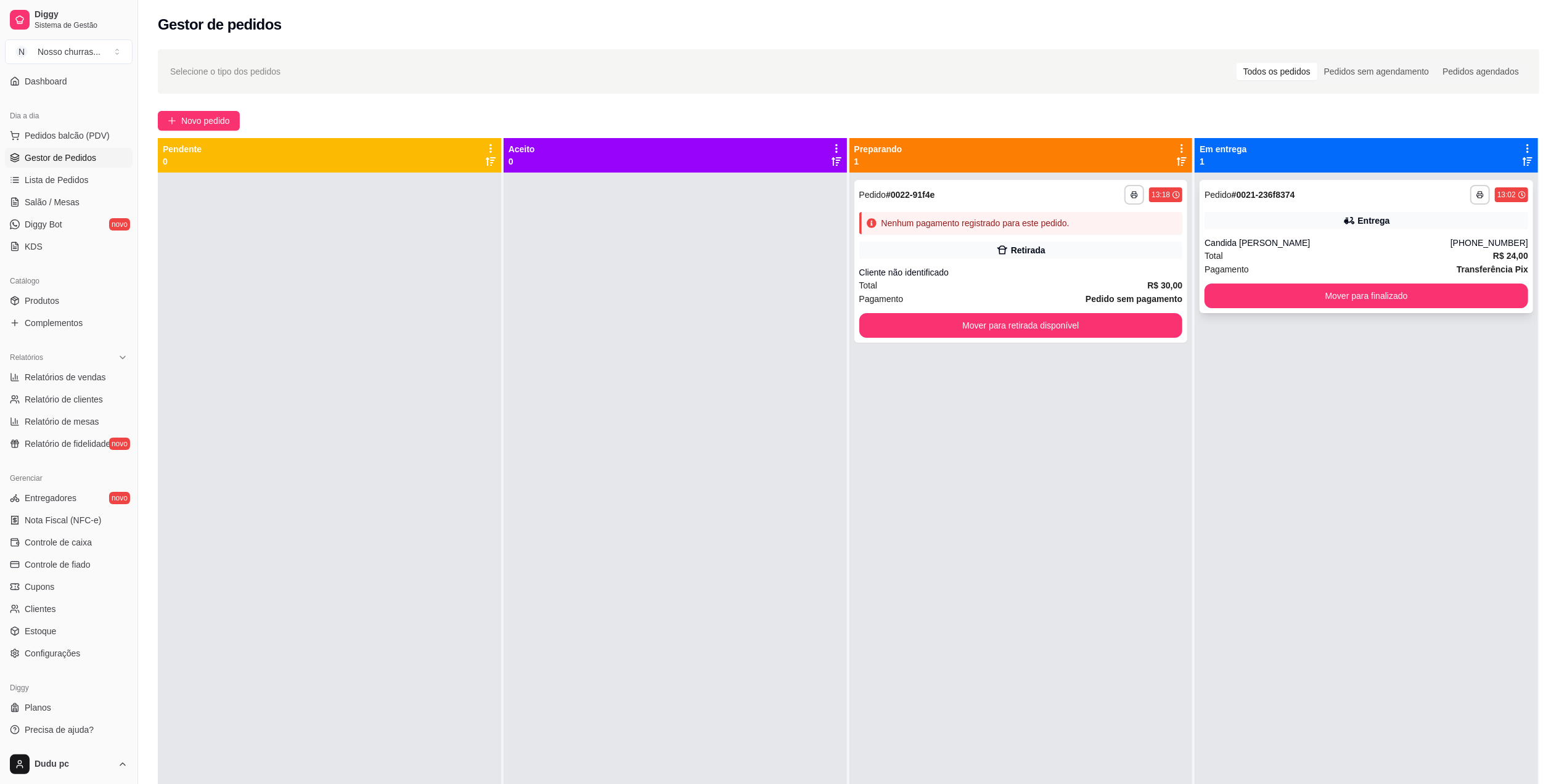
click at [1250, 228] on div "Entrega" at bounding box center [1366, 221] width 323 height 18
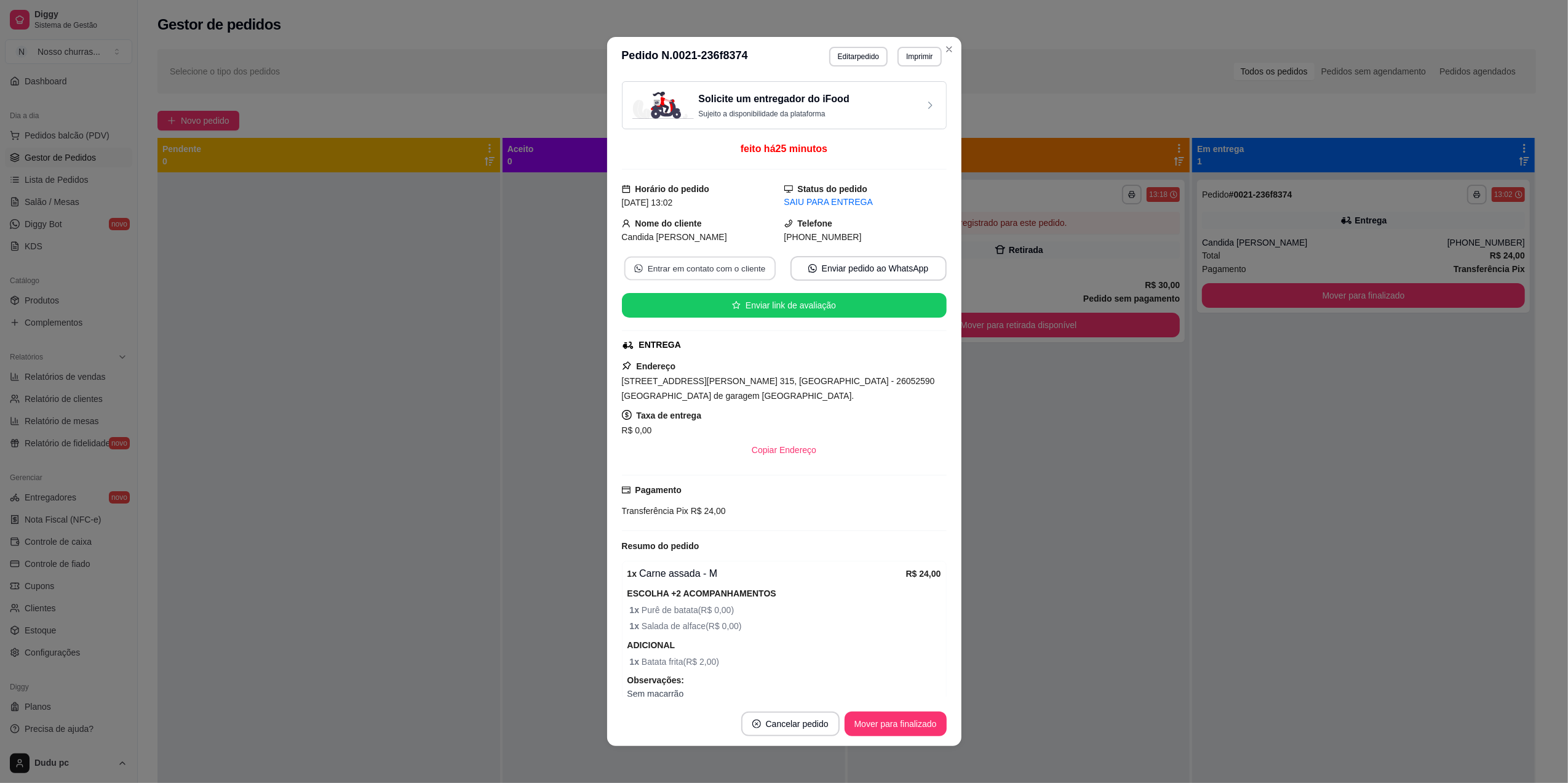
click at [645, 279] on button "Entrar em contato com o cliente" at bounding box center [699, 268] width 151 height 24
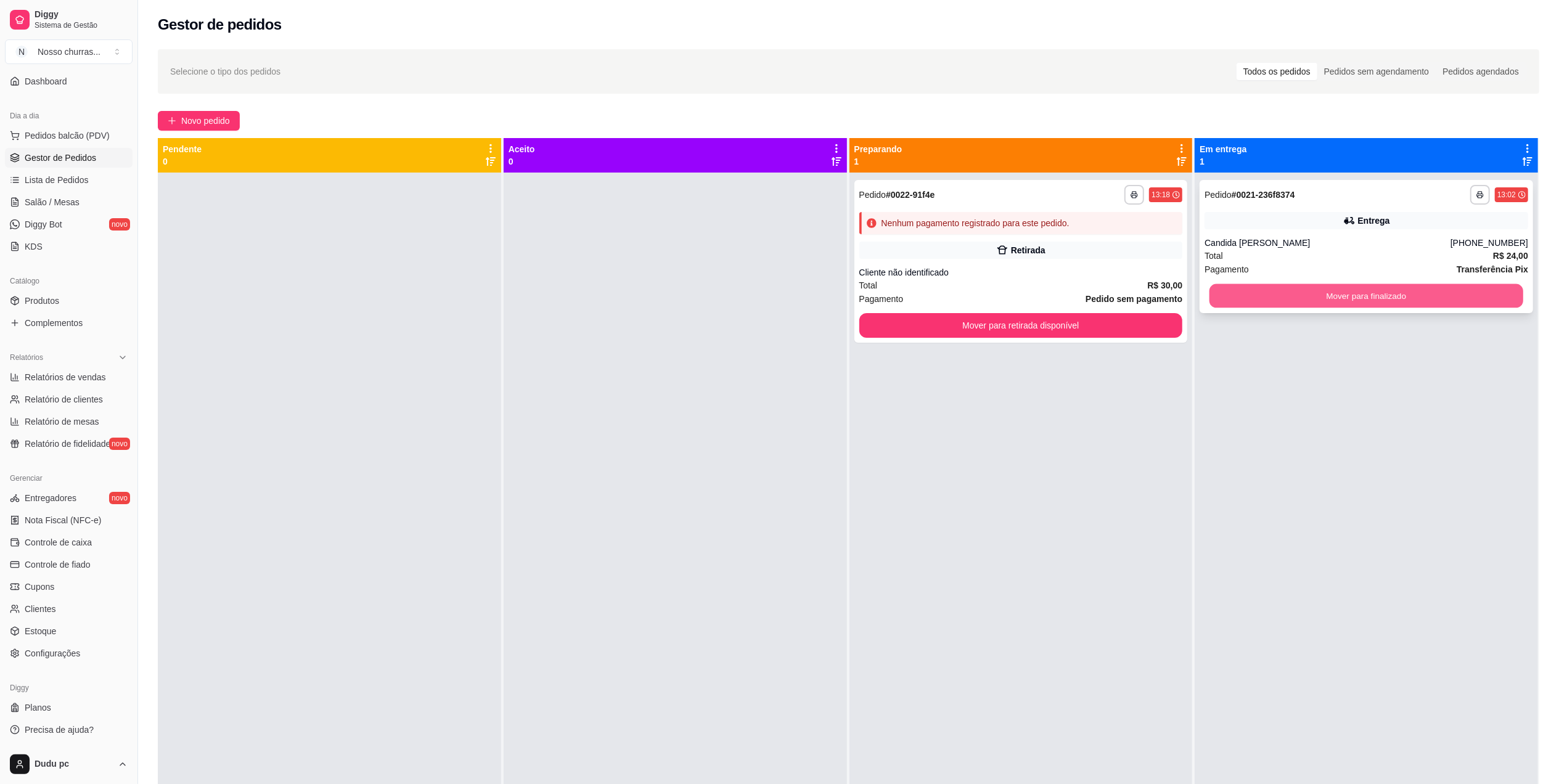
click at [1238, 296] on button "Mover para finalizado" at bounding box center [1366, 295] width 314 height 24
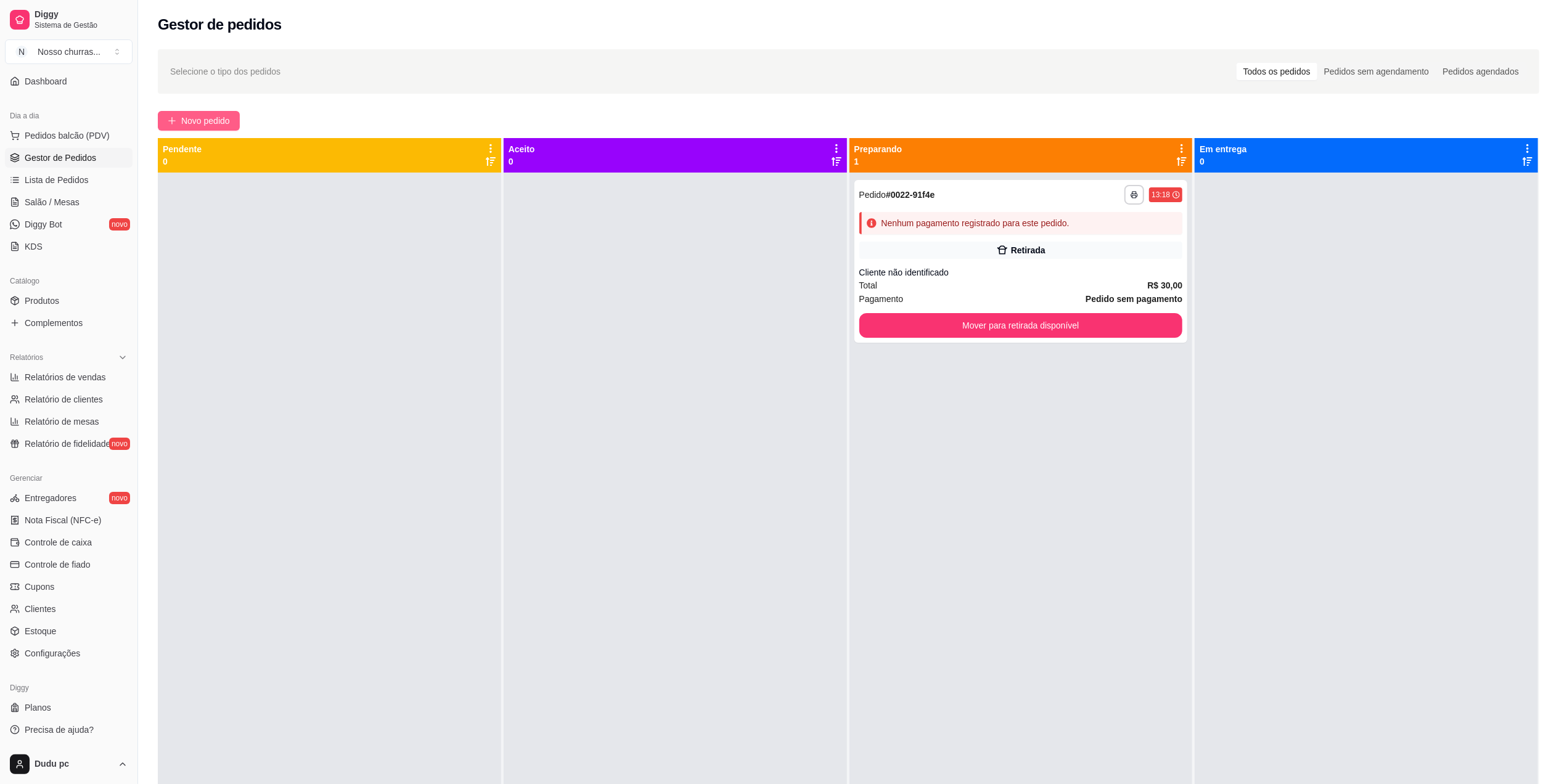
click at [186, 115] on span "Novo pedido" at bounding box center [205, 120] width 48 height 13
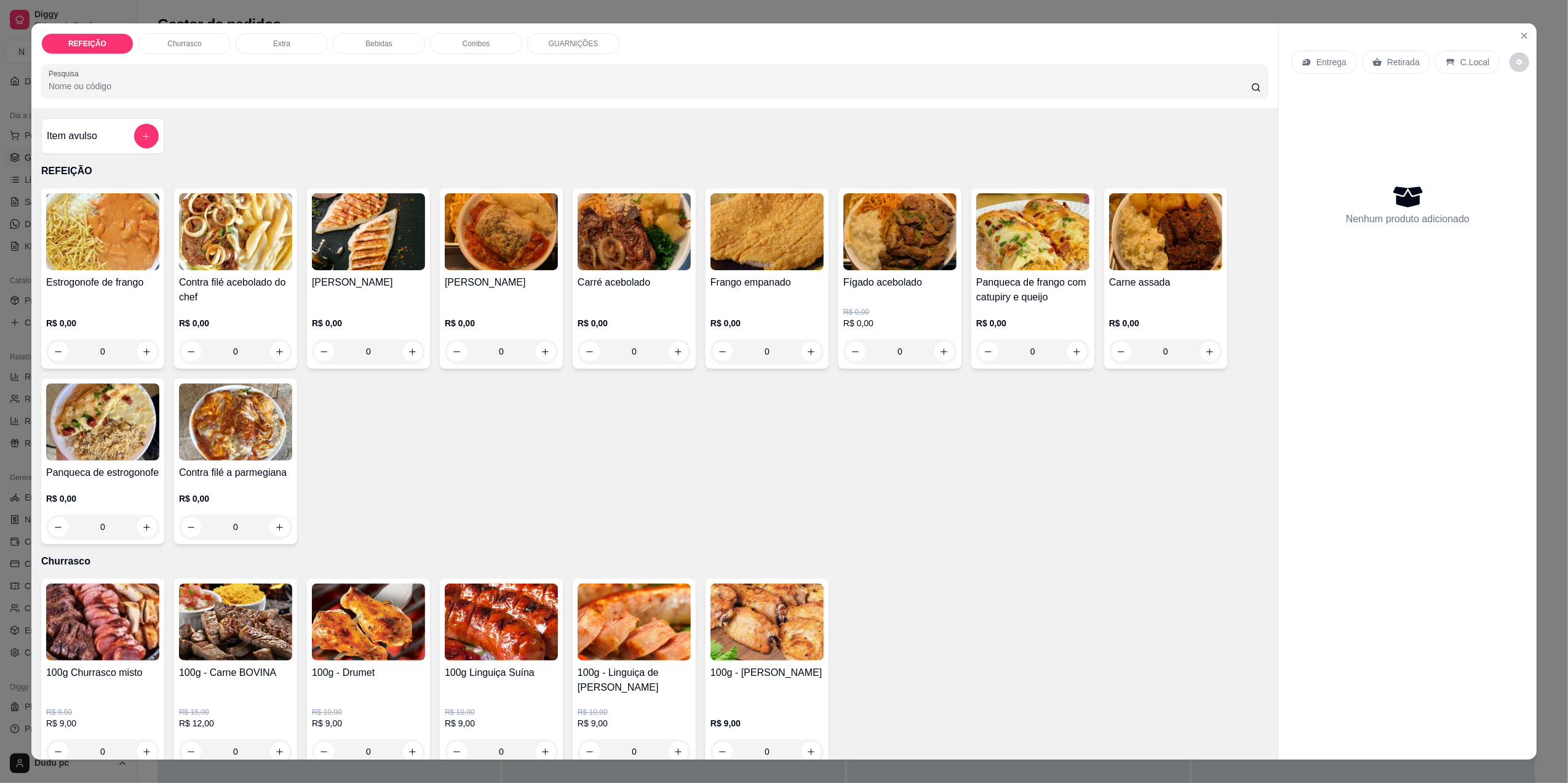
click at [135, 353] on div "0" at bounding box center [102, 351] width 113 height 25
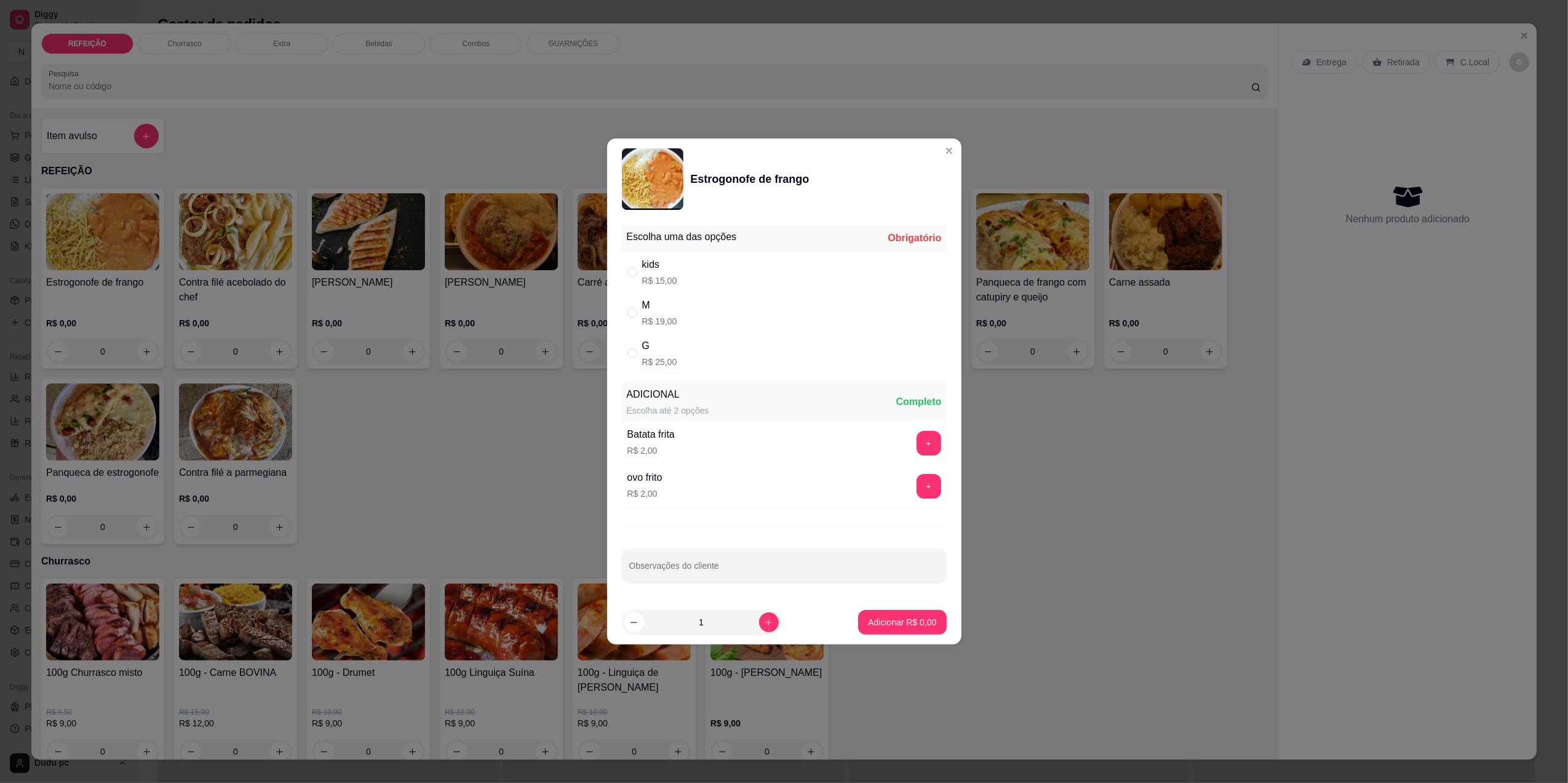
click at [762, 345] on div "G R$ 25,00" at bounding box center [784, 353] width 325 height 40
radio input "true"
click at [764, 623] on icon "increase-product-quantity" at bounding box center [769, 622] width 9 height 9
type input "2"
click at [886, 626] on p "Adicionar R$ 50,00" at bounding box center [900, 621] width 71 height 11
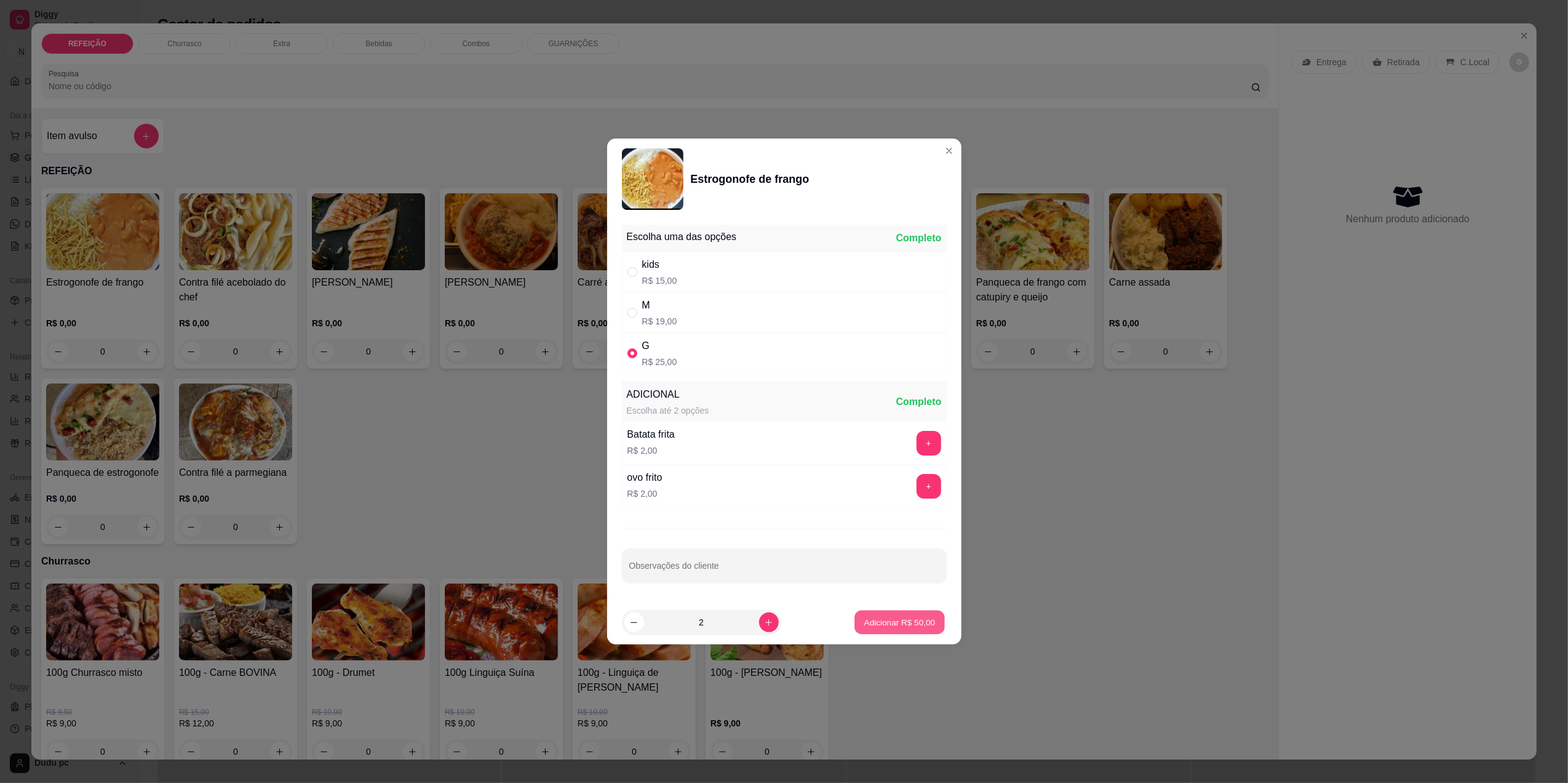
type input "2"
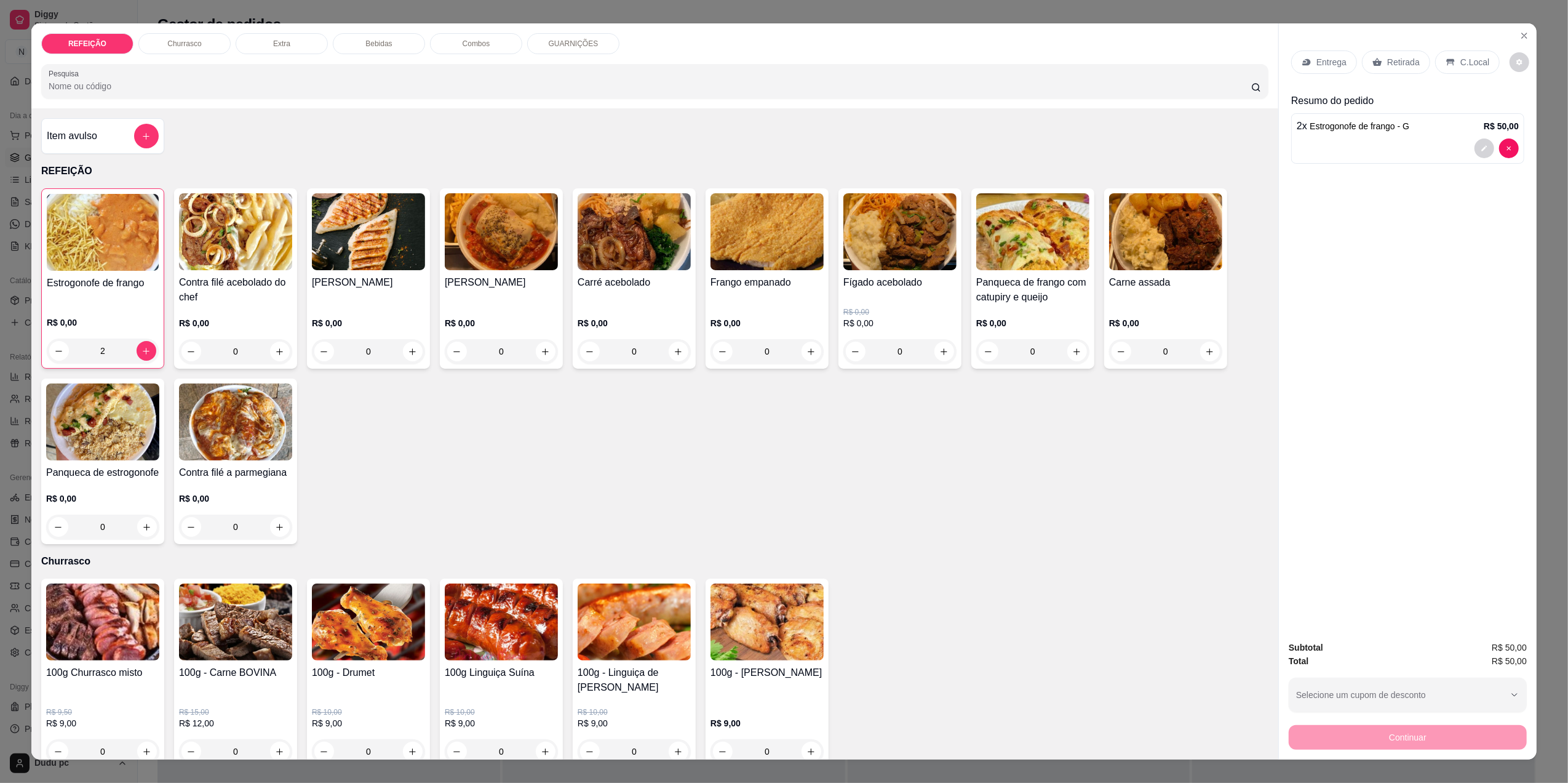
click at [1446, 59] on icon at bounding box center [1450, 62] width 10 height 10
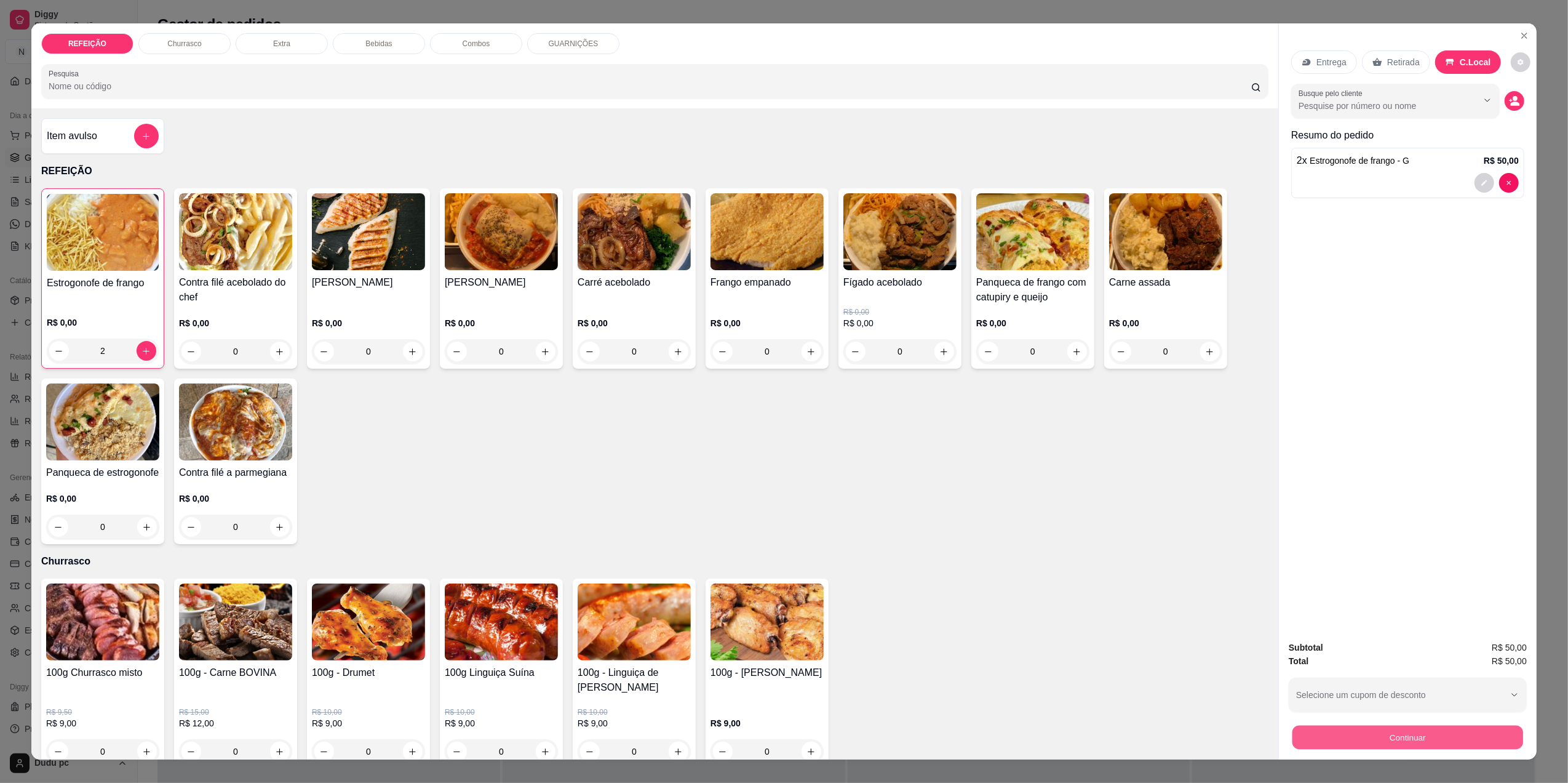
click at [1316, 739] on button "Continuar" at bounding box center [1407, 736] width 230 height 24
click at [1474, 185] on button "decrease-product-quantity" at bounding box center [1484, 183] width 19 height 19
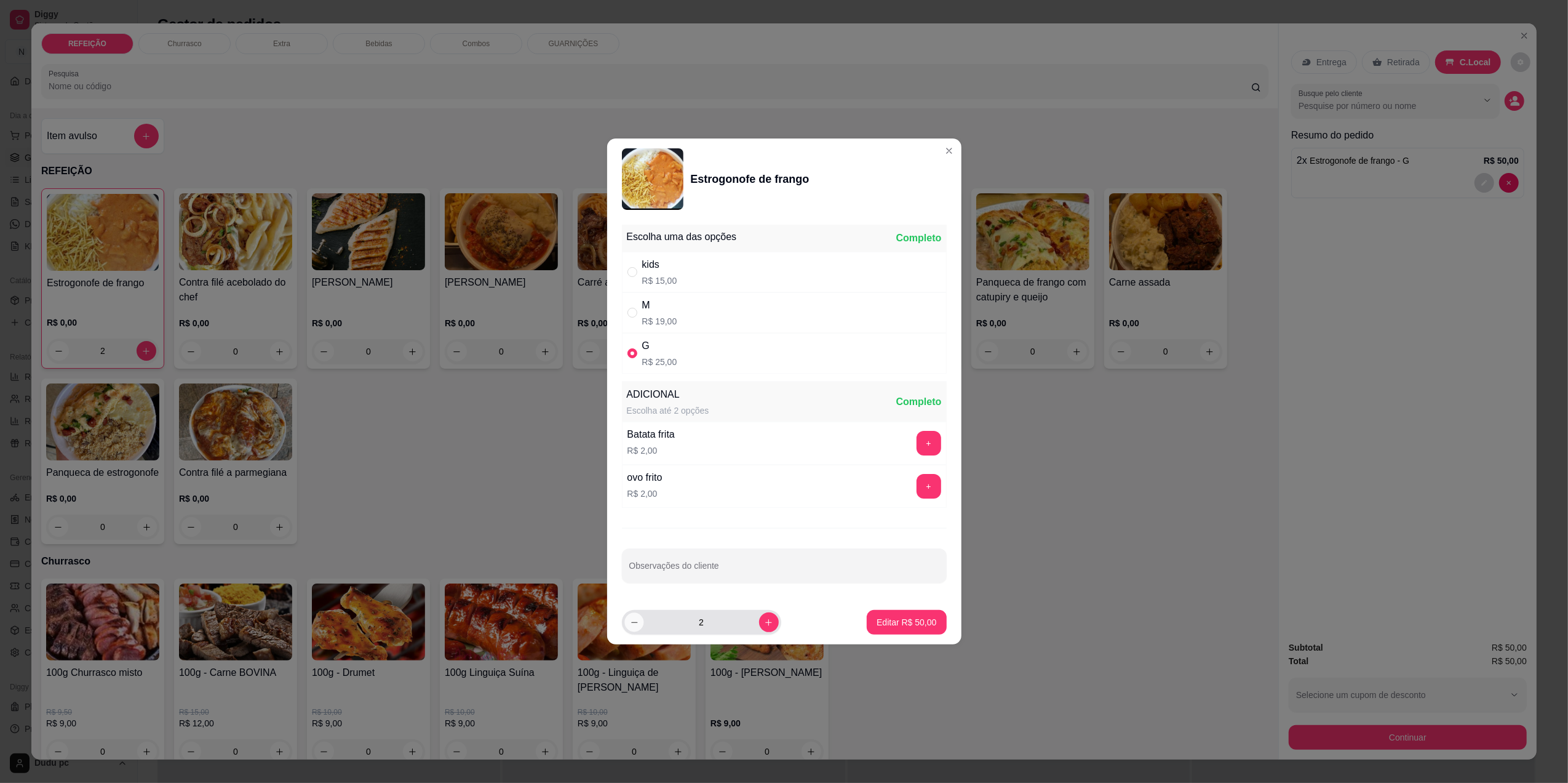
click at [627, 626] on button "decrease-product-quantity" at bounding box center [634, 622] width 19 height 19
type input "1"
click at [866, 620] on div "Editar R$ 25,00" at bounding box center [906, 622] width 79 height 25
click at [881, 621] on p "Editar R$ 25,00" at bounding box center [907, 622] width 60 height 12
type input "1"
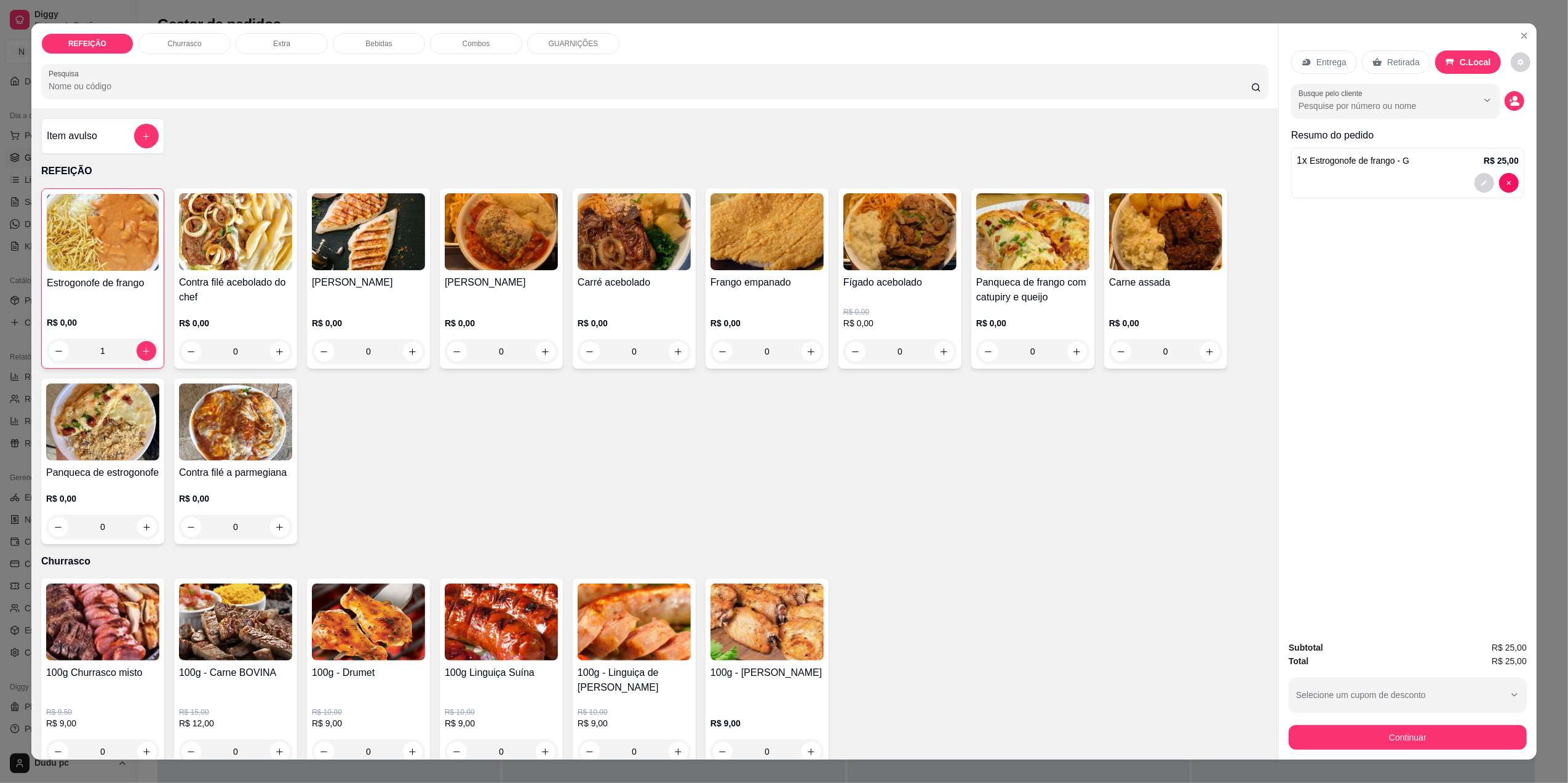
click at [149, 360] on div "1" at bounding box center [102, 351] width 112 height 25
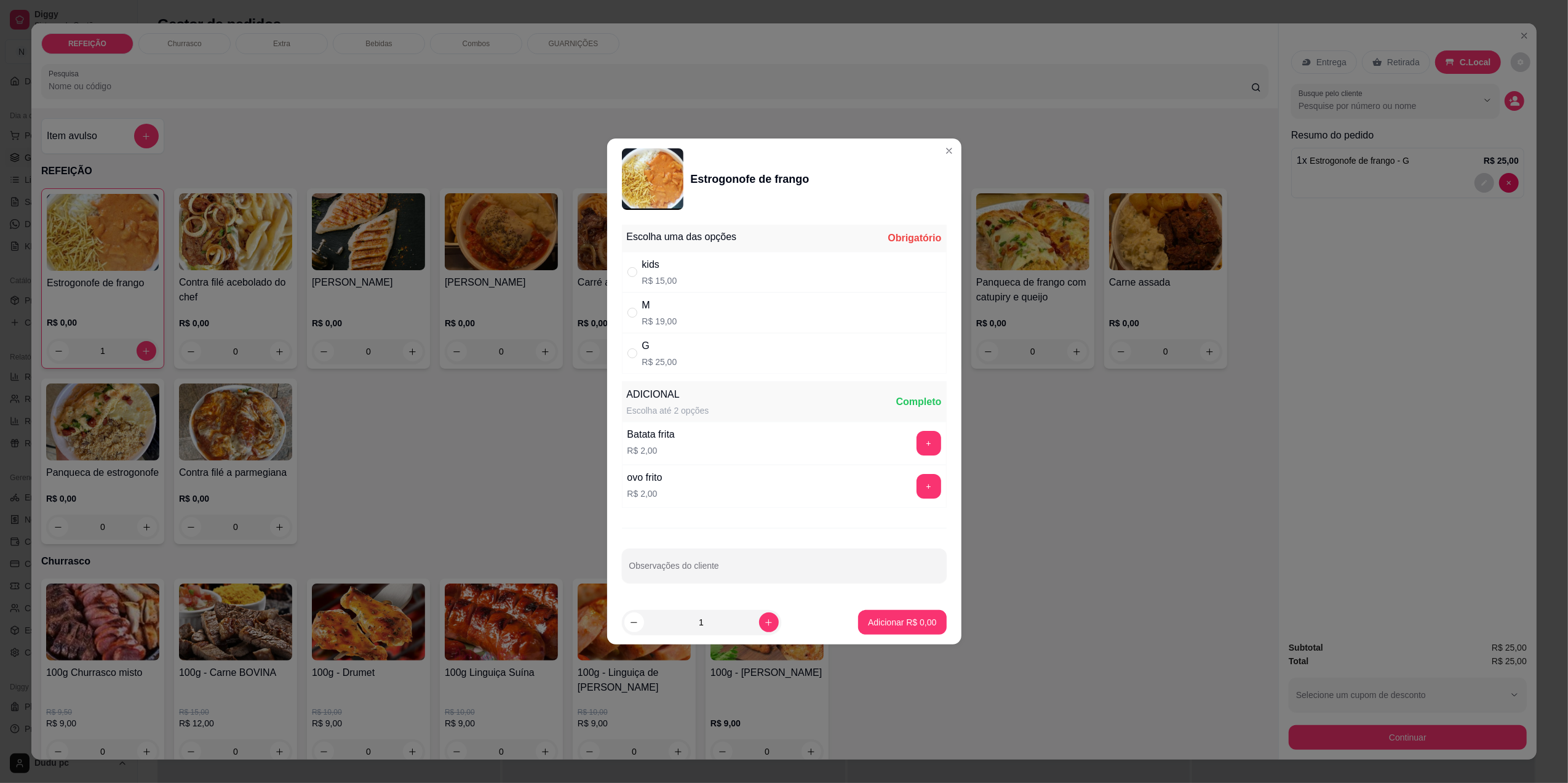
click at [670, 309] on div "M" at bounding box center [660, 305] width 35 height 15
radio input "true"
click at [889, 613] on button "Adicionar R$ 19,00" at bounding box center [900, 622] width 91 height 24
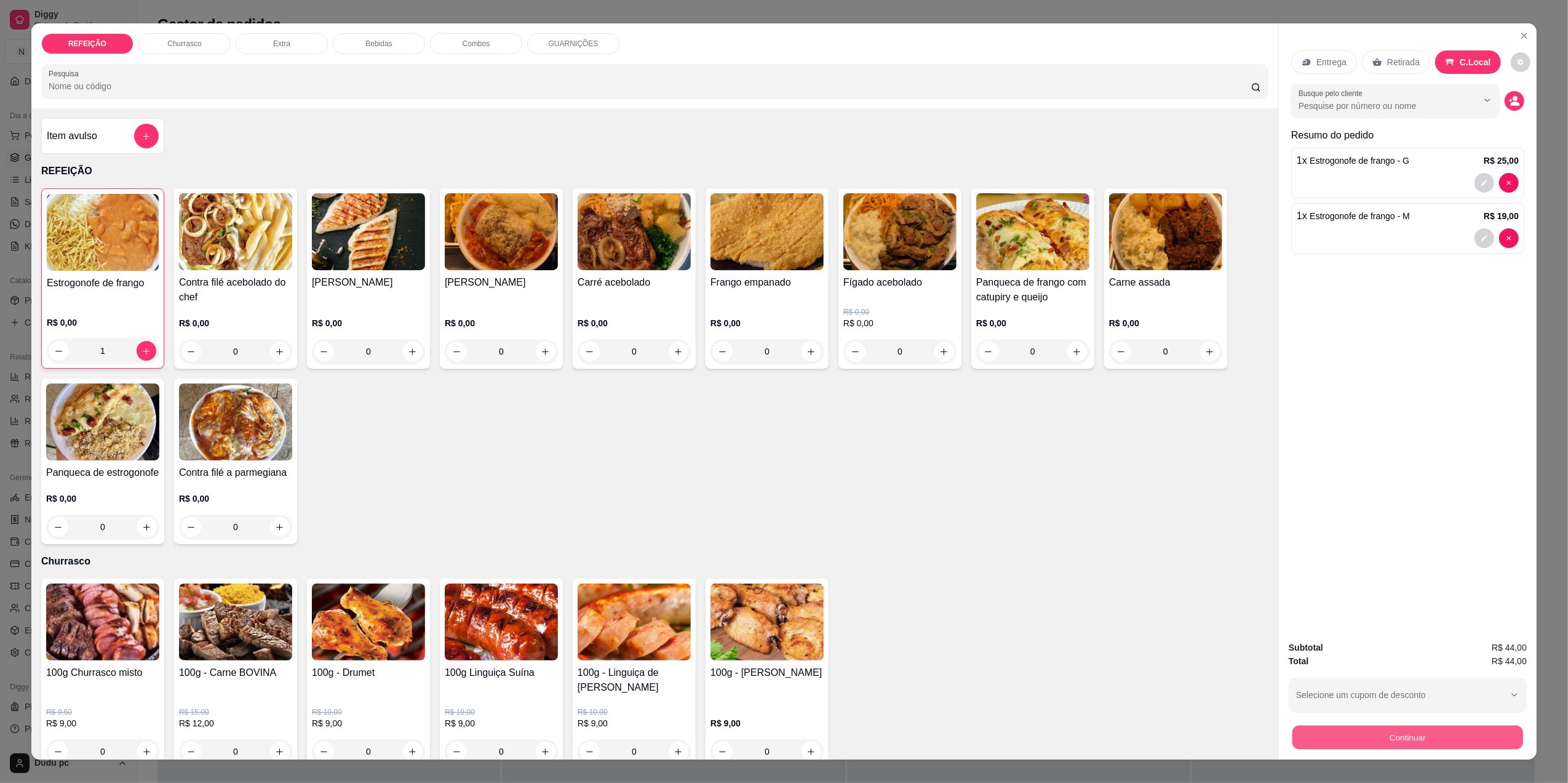
click at [1375, 734] on button "Continuar" at bounding box center [1407, 736] width 230 height 24
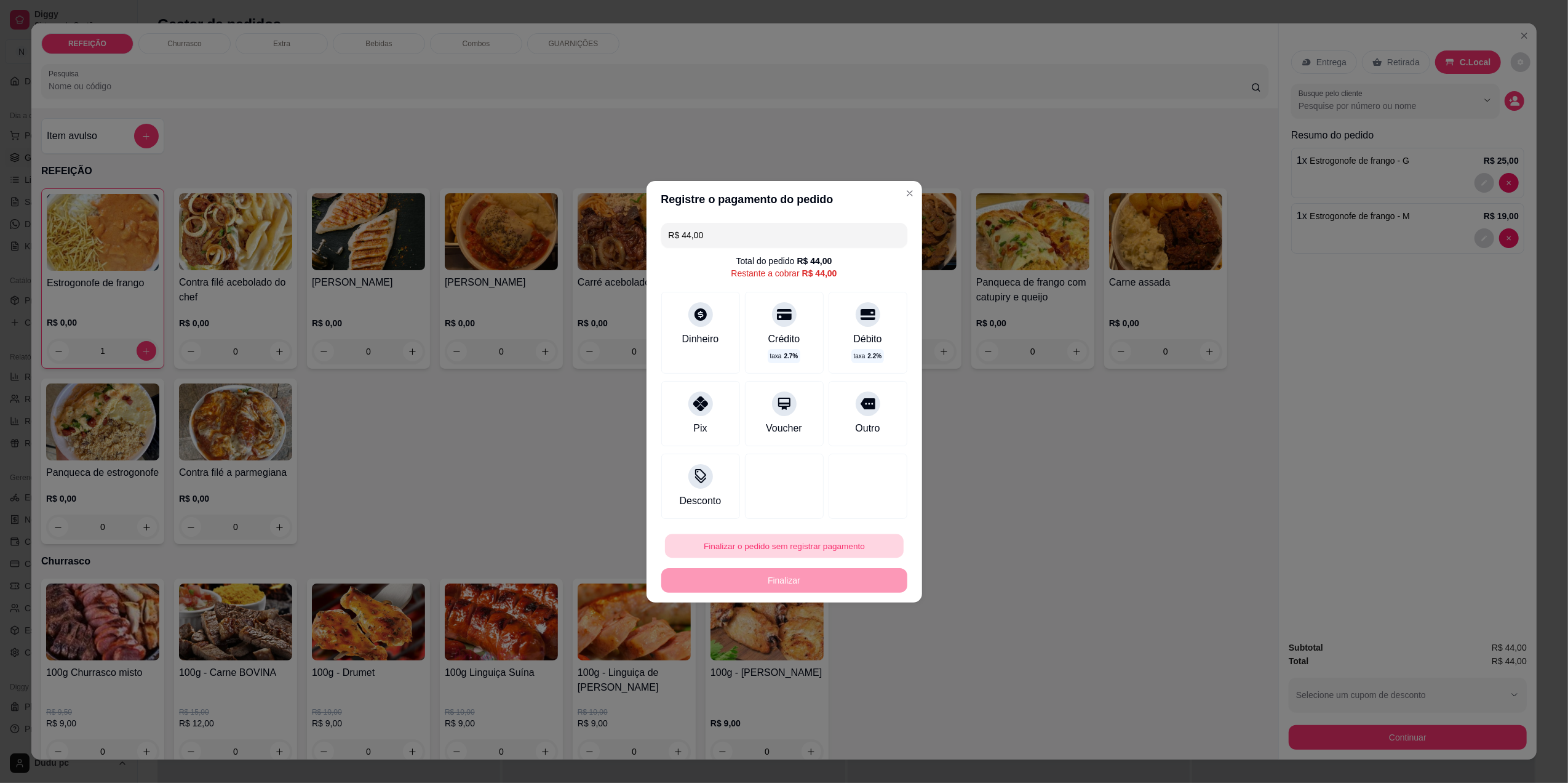
click at [814, 552] on button "Finalizar o pedido sem registrar pagamento" at bounding box center [784, 545] width 238 height 24
click at [854, 654] on button "Confirmar" at bounding box center [860, 647] width 44 height 18
type input "0"
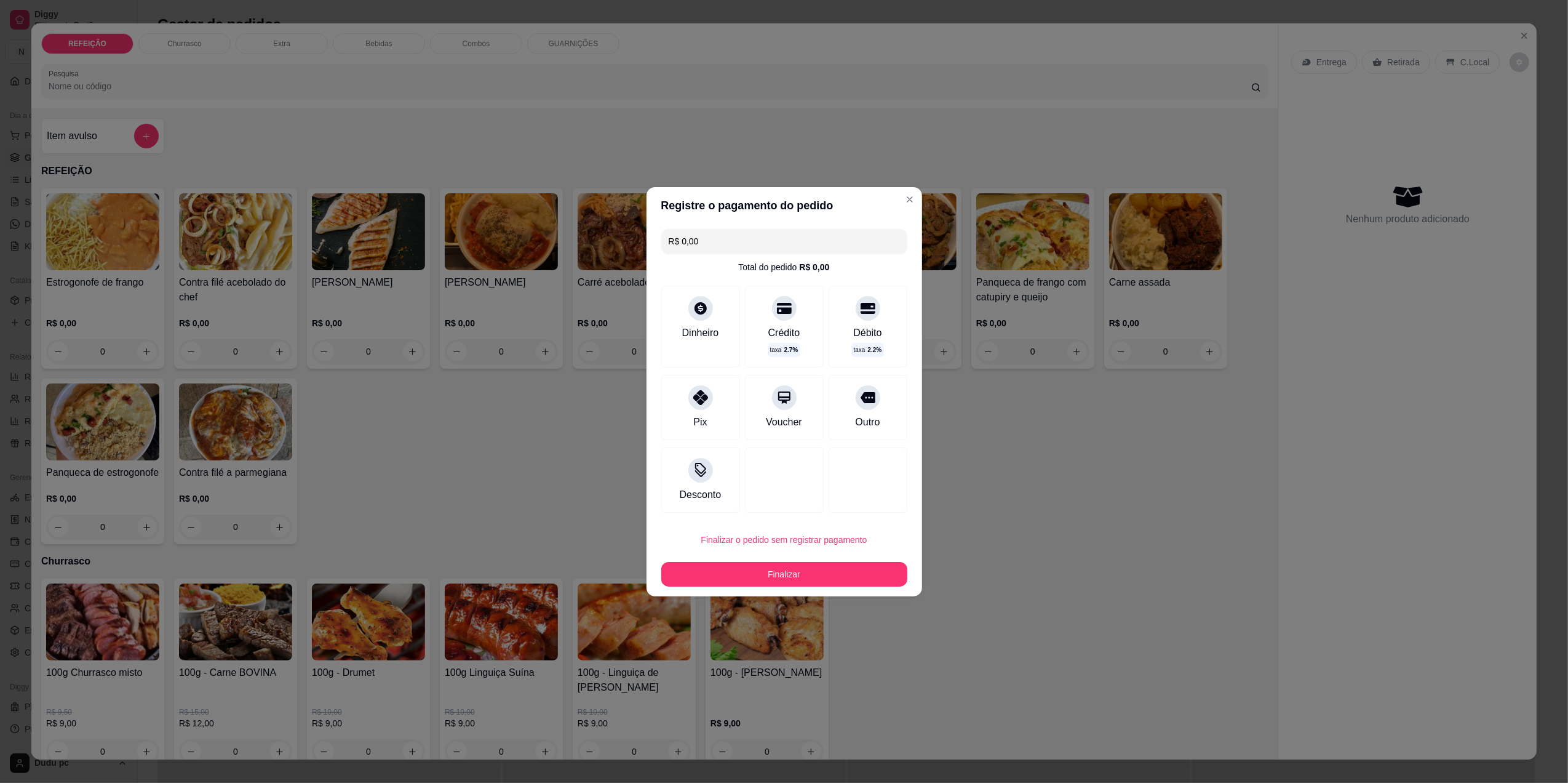
type input "R$ 0,00"
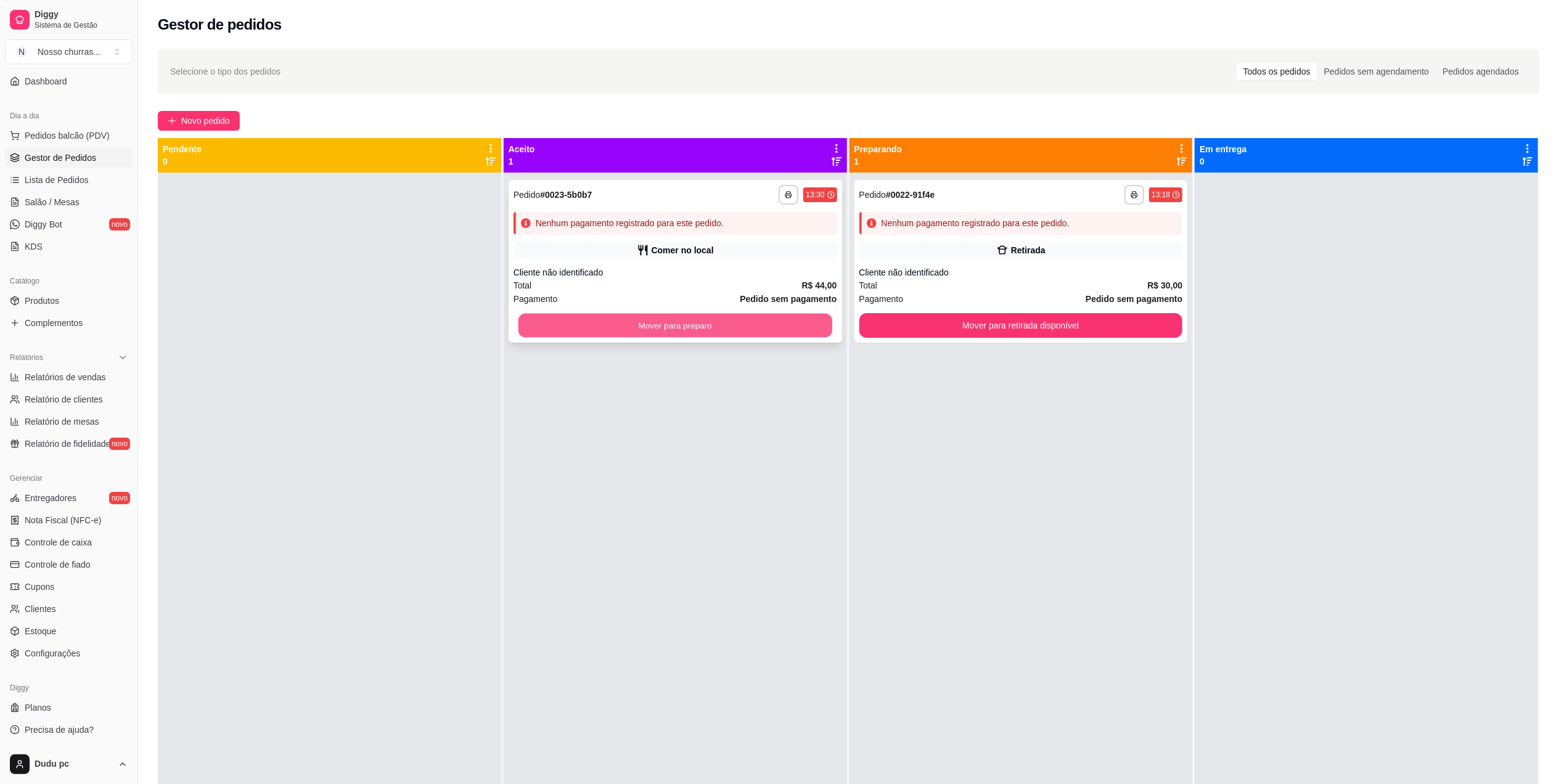
click at [770, 322] on button "Mover para preparo" at bounding box center [675, 325] width 314 height 24
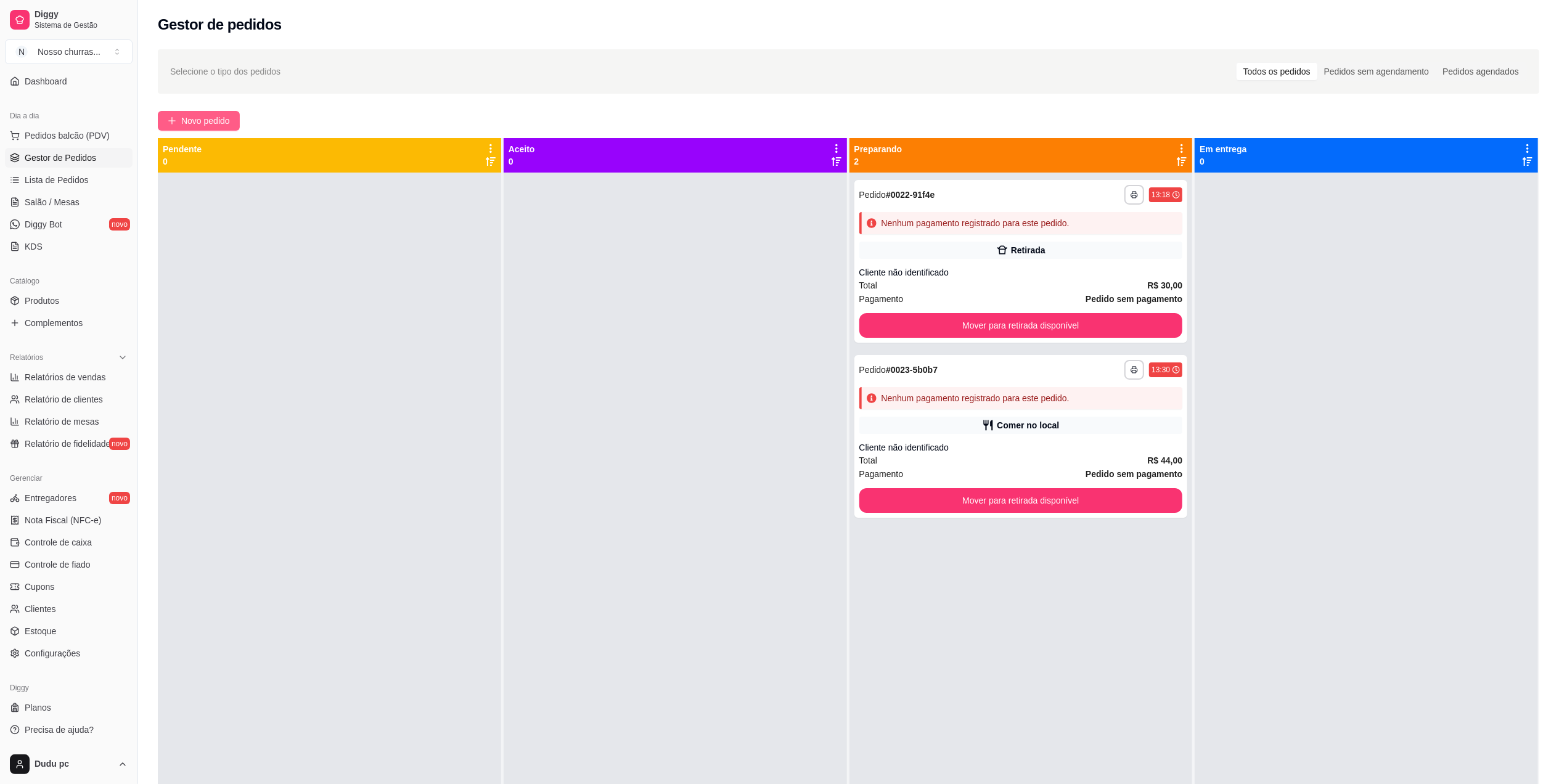
click at [222, 122] on span "Novo pedido" at bounding box center [205, 120] width 48 height 13
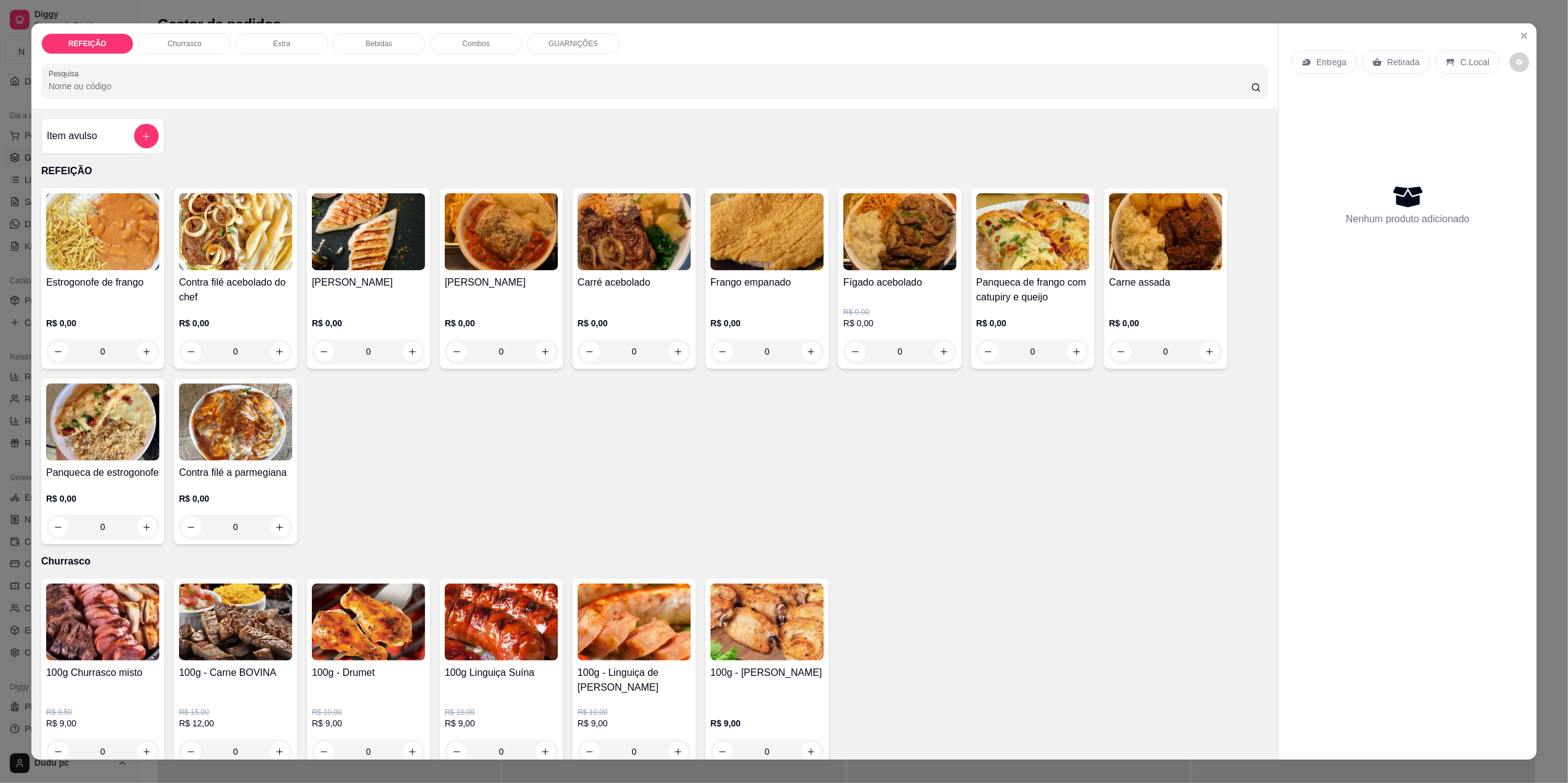
click at [1199, 350] on div "0" at bounding box center [1165, 351] width 113 height 25
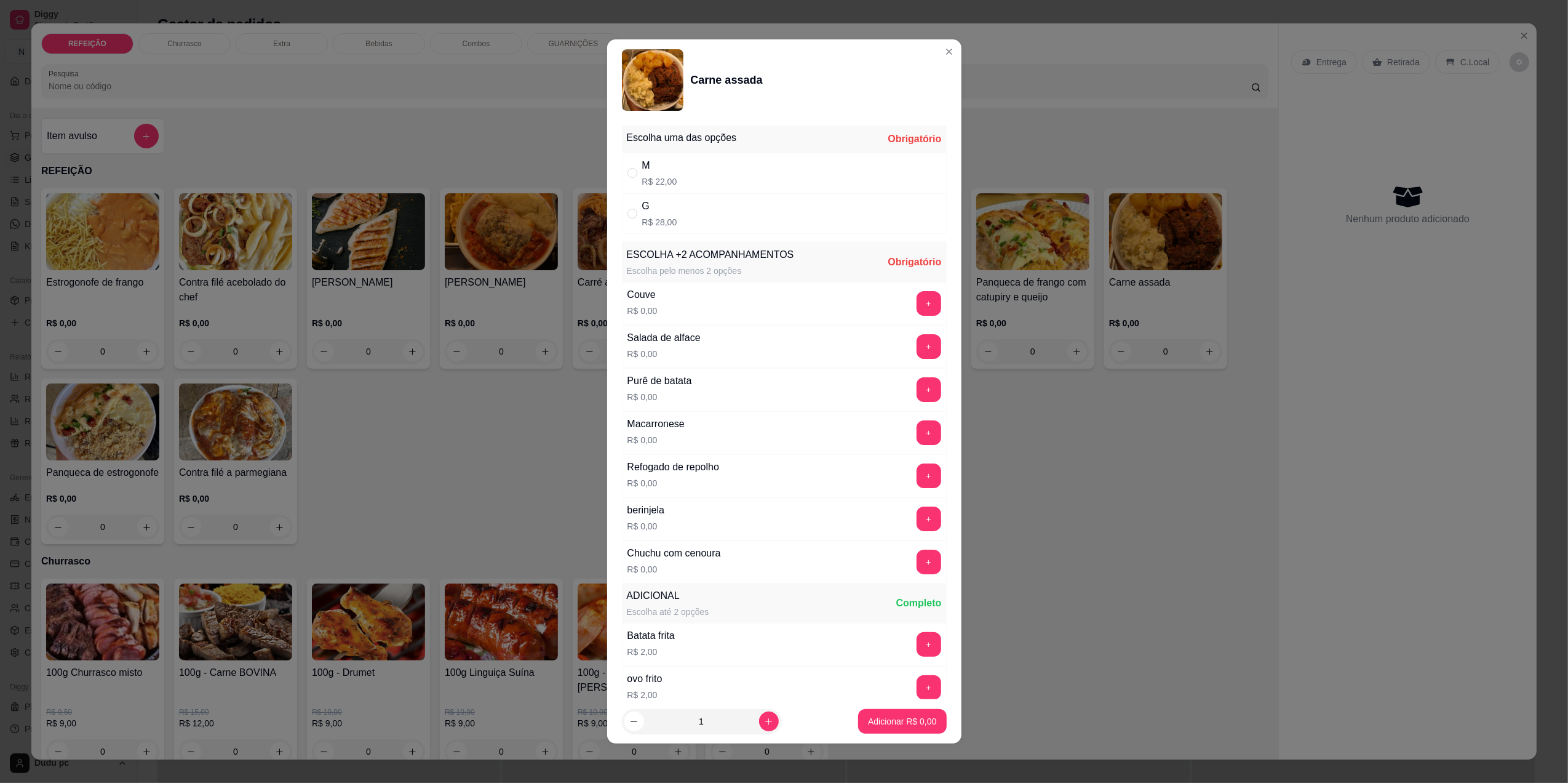
click at [805, 212] on div "G R$ 28,00" at bounding box center [784, 214] width 325 height 40
radio input "true"
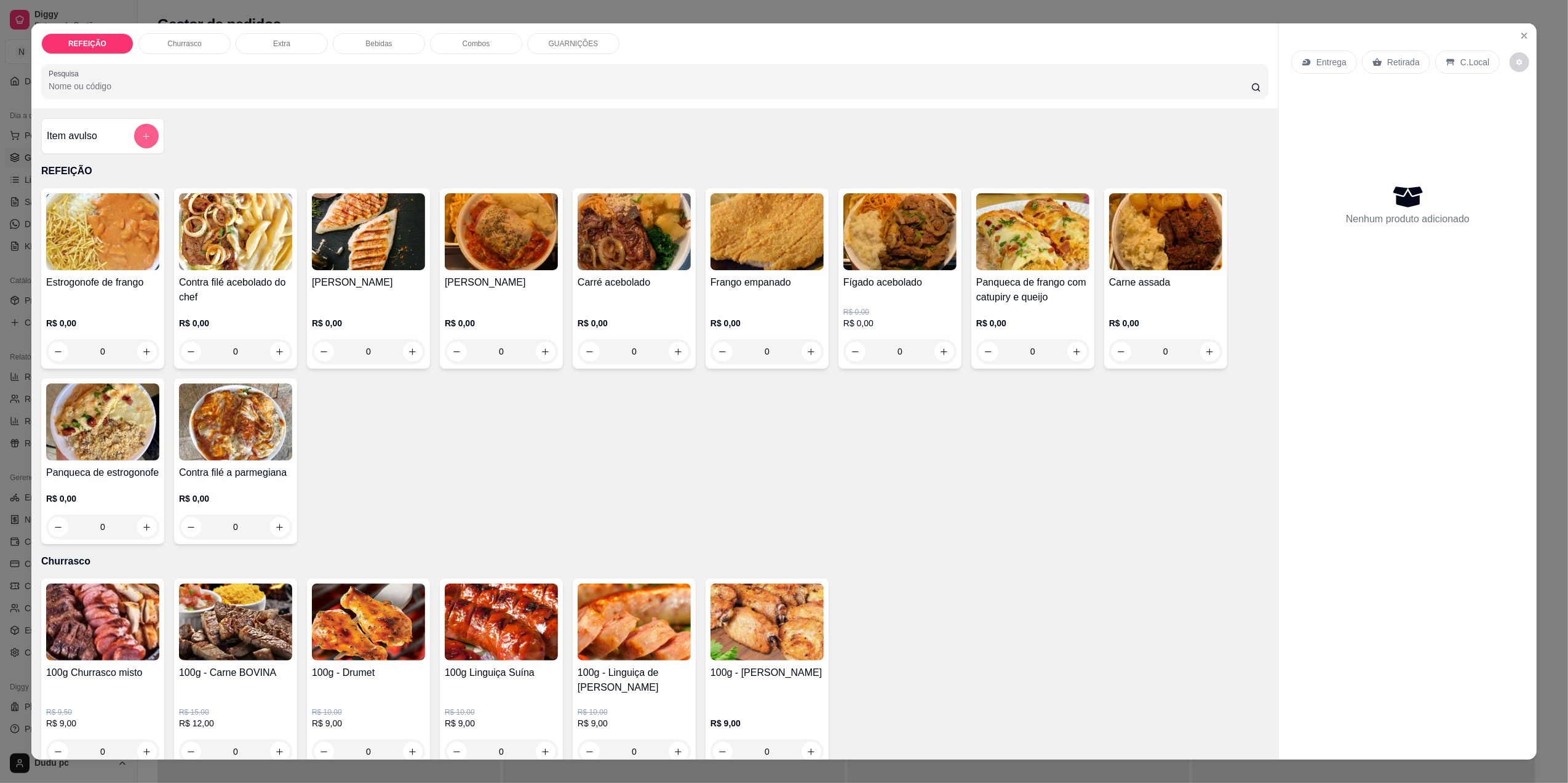
click at [146, 133] on button "add-separate-item" at bounding box center [146, 136] width 25 height 25
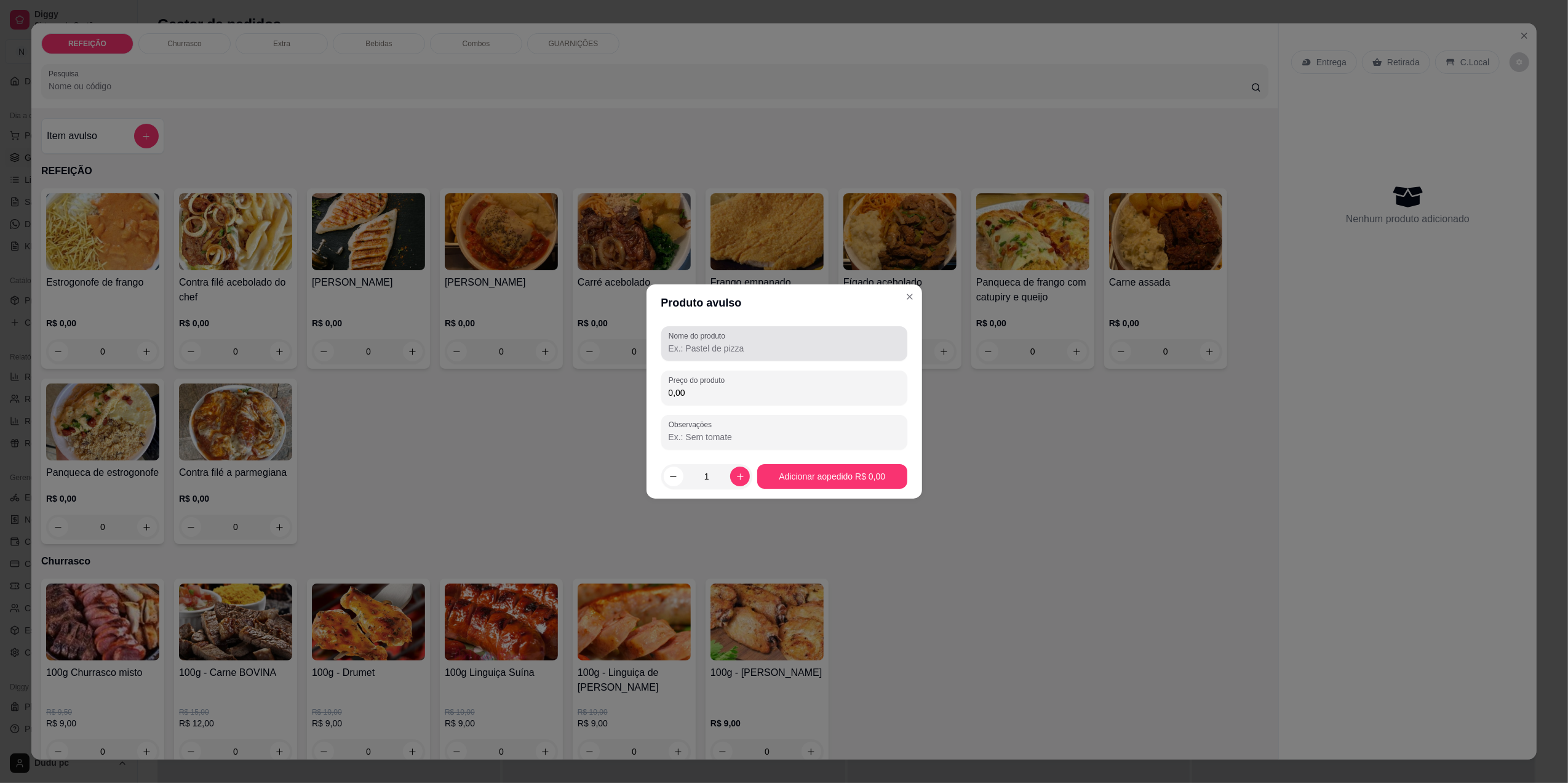
click at [726, 353] on input "Nome do produto" at bounding box center [784, 348] width 231 height 12
type input "2 pedaços"
click at [741, 394] on input "0,00" at bounding box center [784, 392] width 231 height 12
type input "25,00"
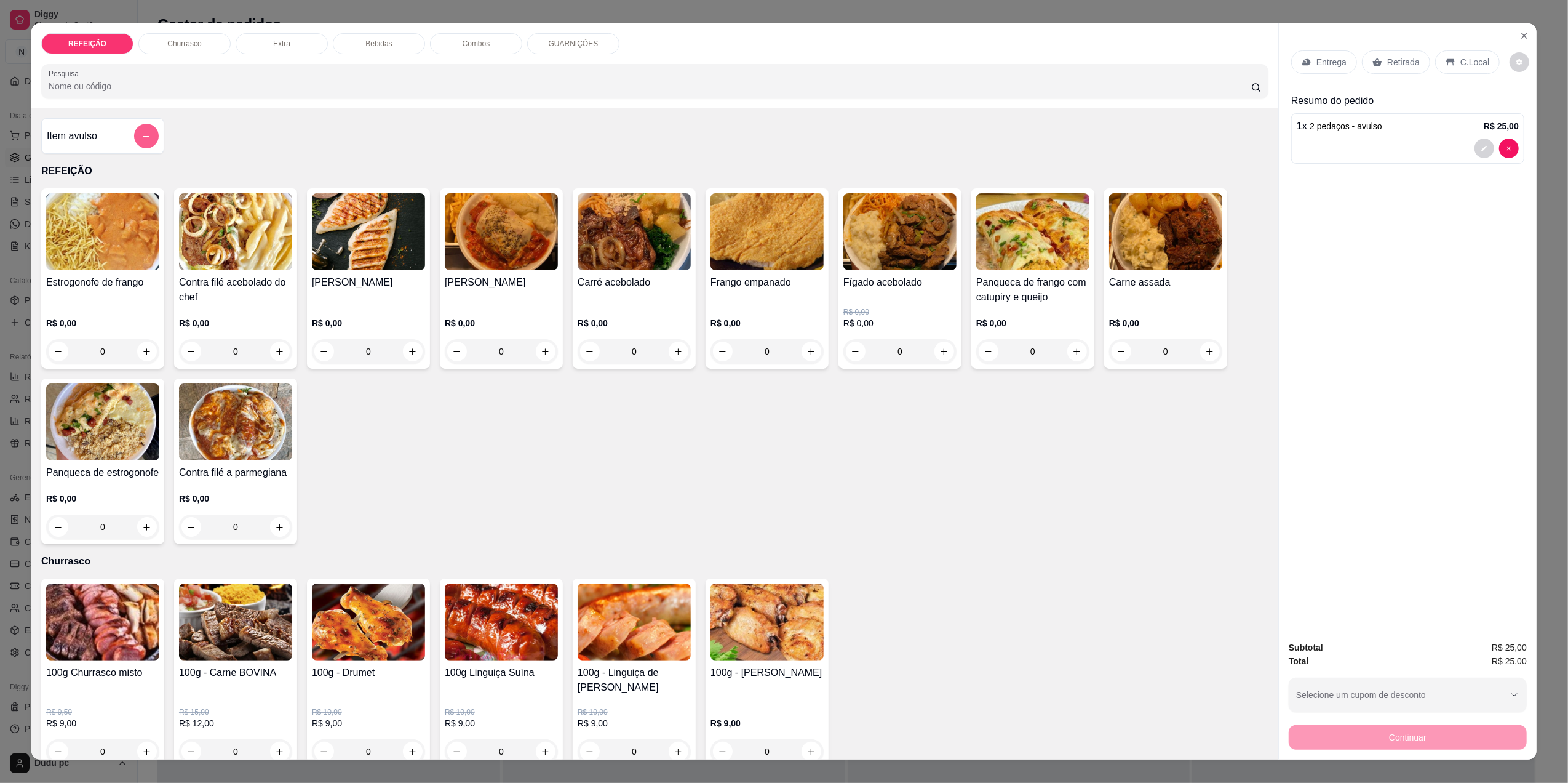
click at [142, 138] on icon "add-separate-item" at bounding box center [146, 136] width 9 height 9
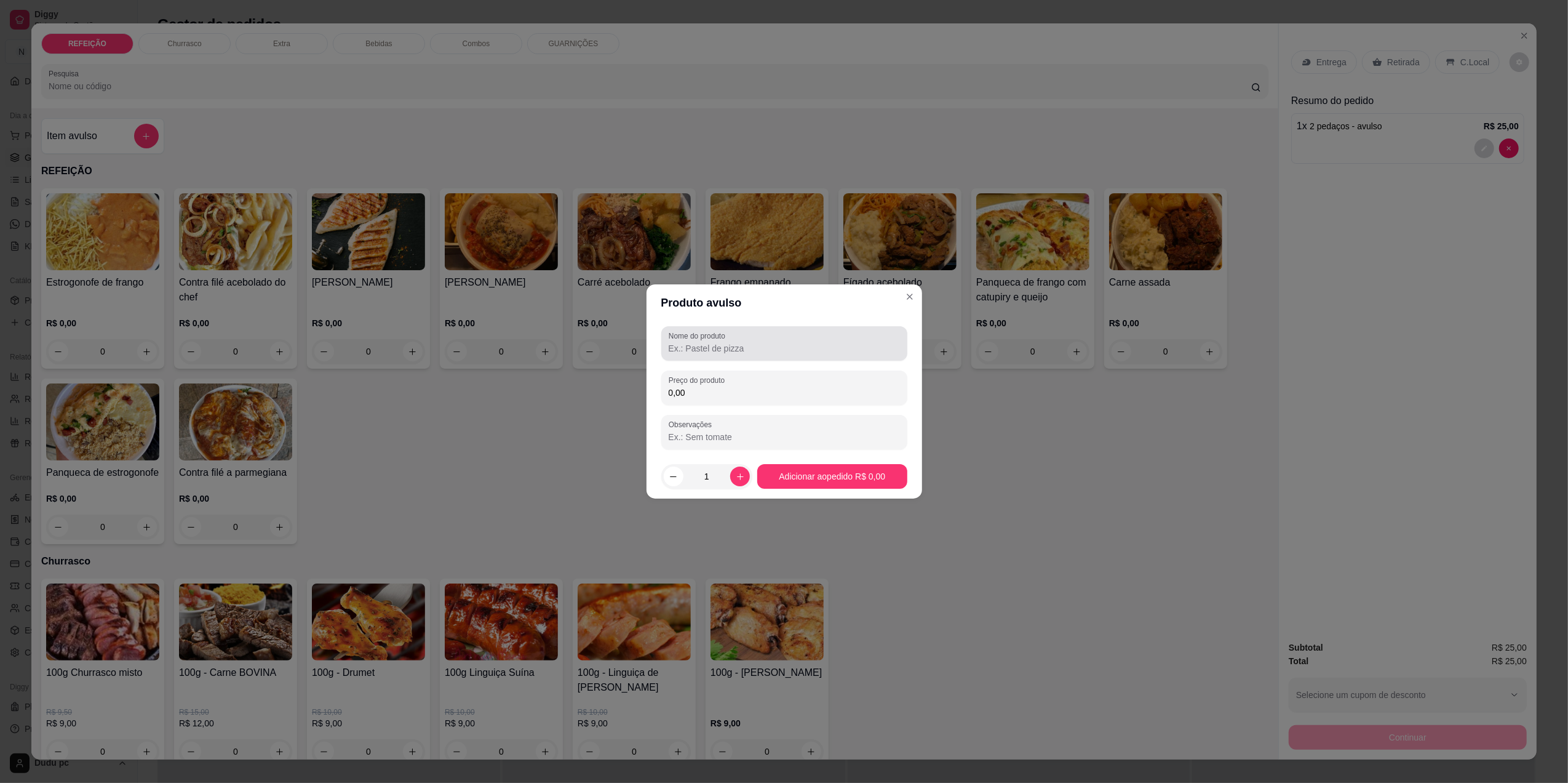
click at [682, 340] on div "Nome do produto" at bounding box center [784, 343] width 246 height 34
type input "k"
type input "coca 1L"
click at [687, 390] on input "0,00" at bounding box center [784, 392] width 231 height 12
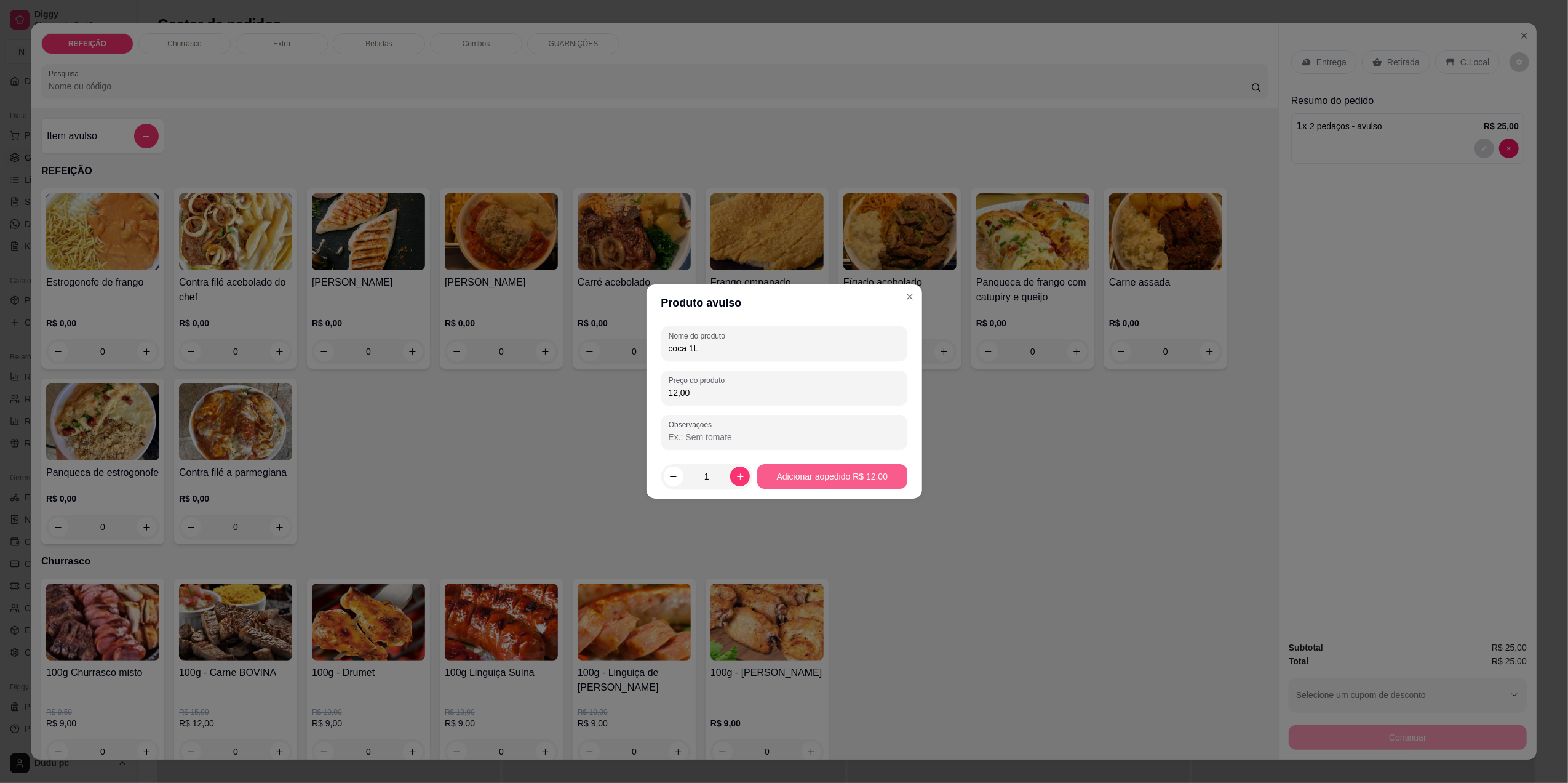
type input "12,00"
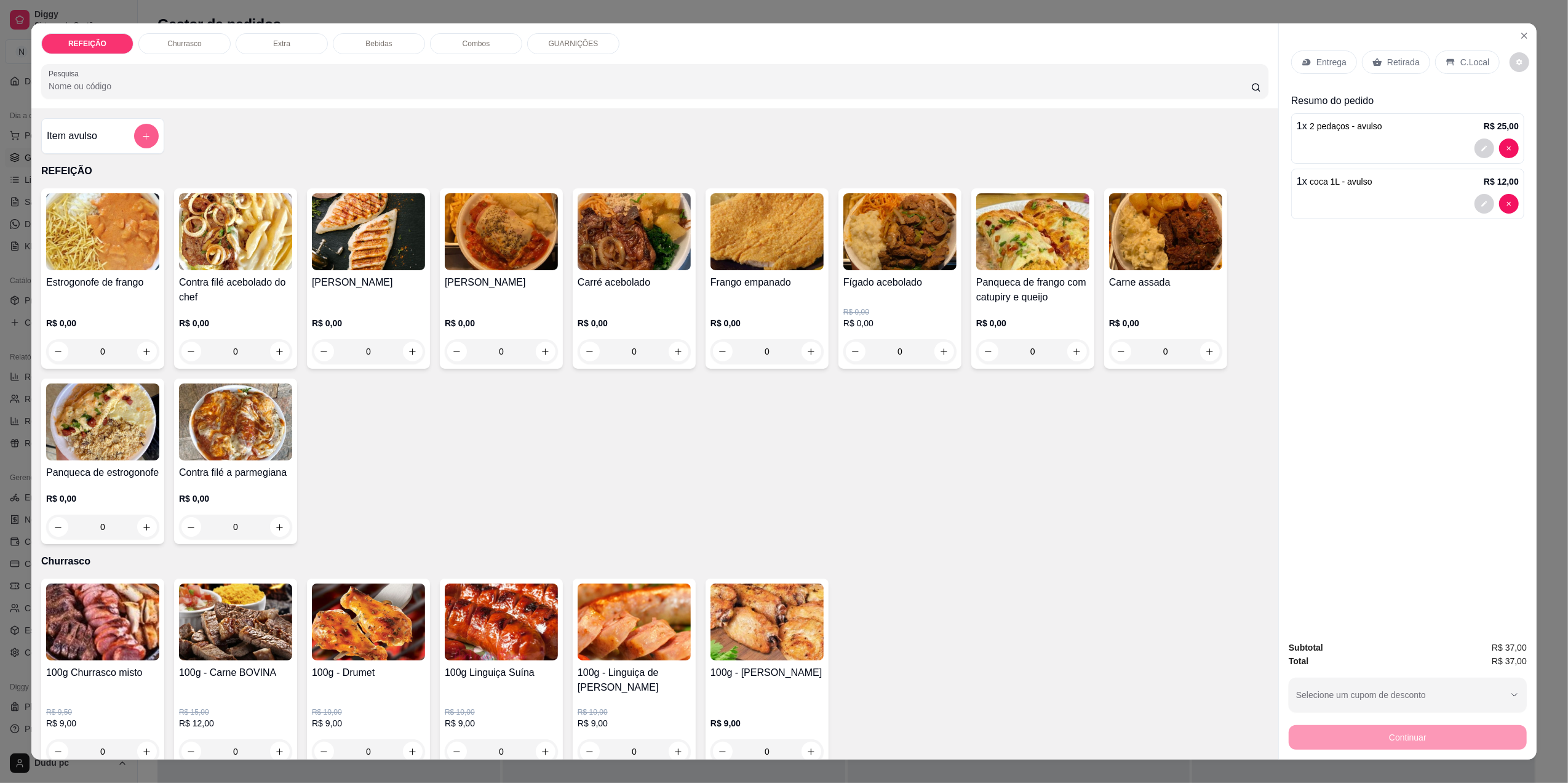
click at [148, 136] on button "add-separate-item" at bounding box center [146, 136] width 25 height 25
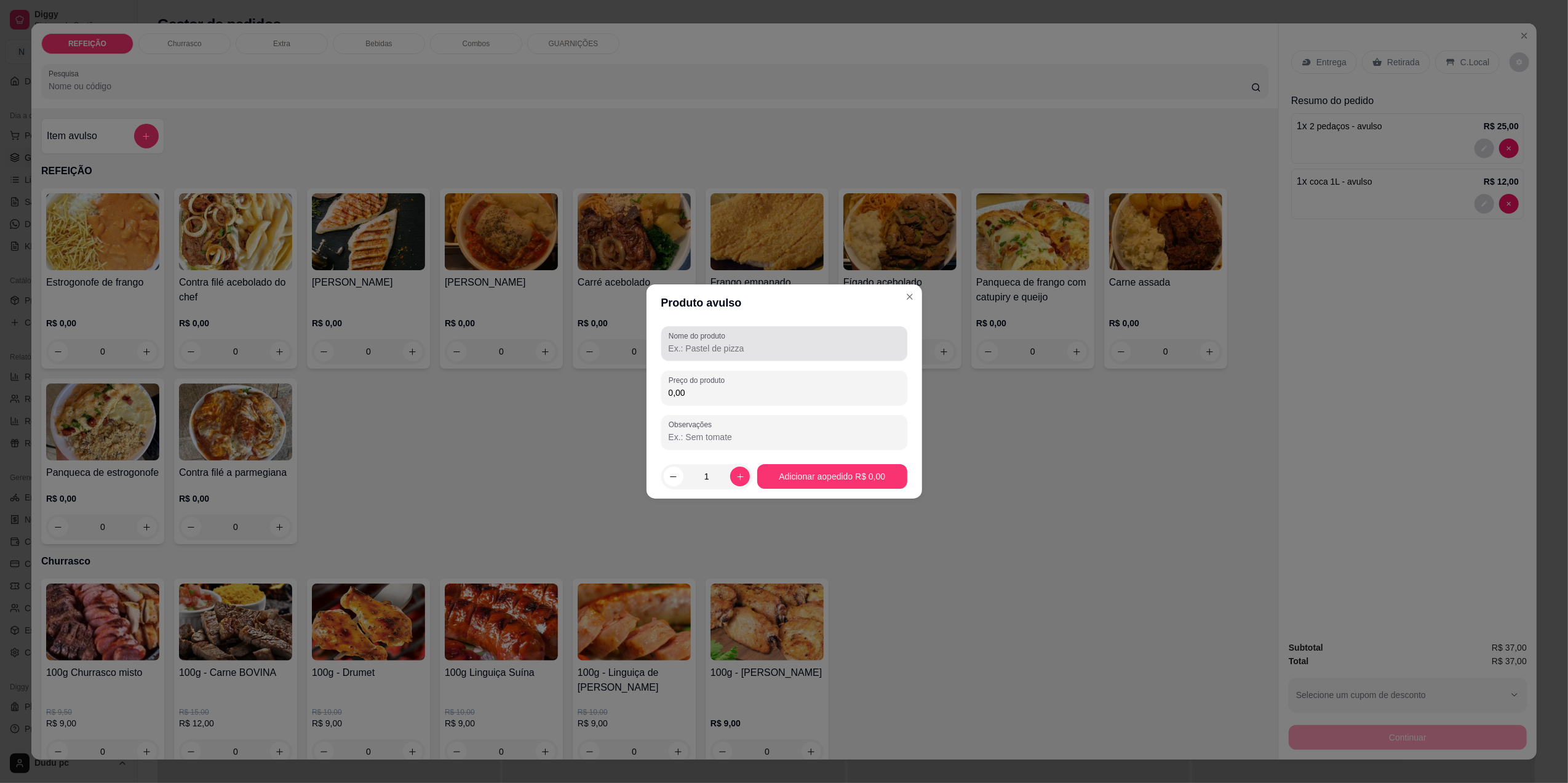
click at [721, 355] on div at bounding box center [784, 343] width 231 height 25
type input "1 PEDAÇO"
click at [716, 389] on input "0,00" at bounding box center [784, 392] width 231 height 12
type input "19,00"
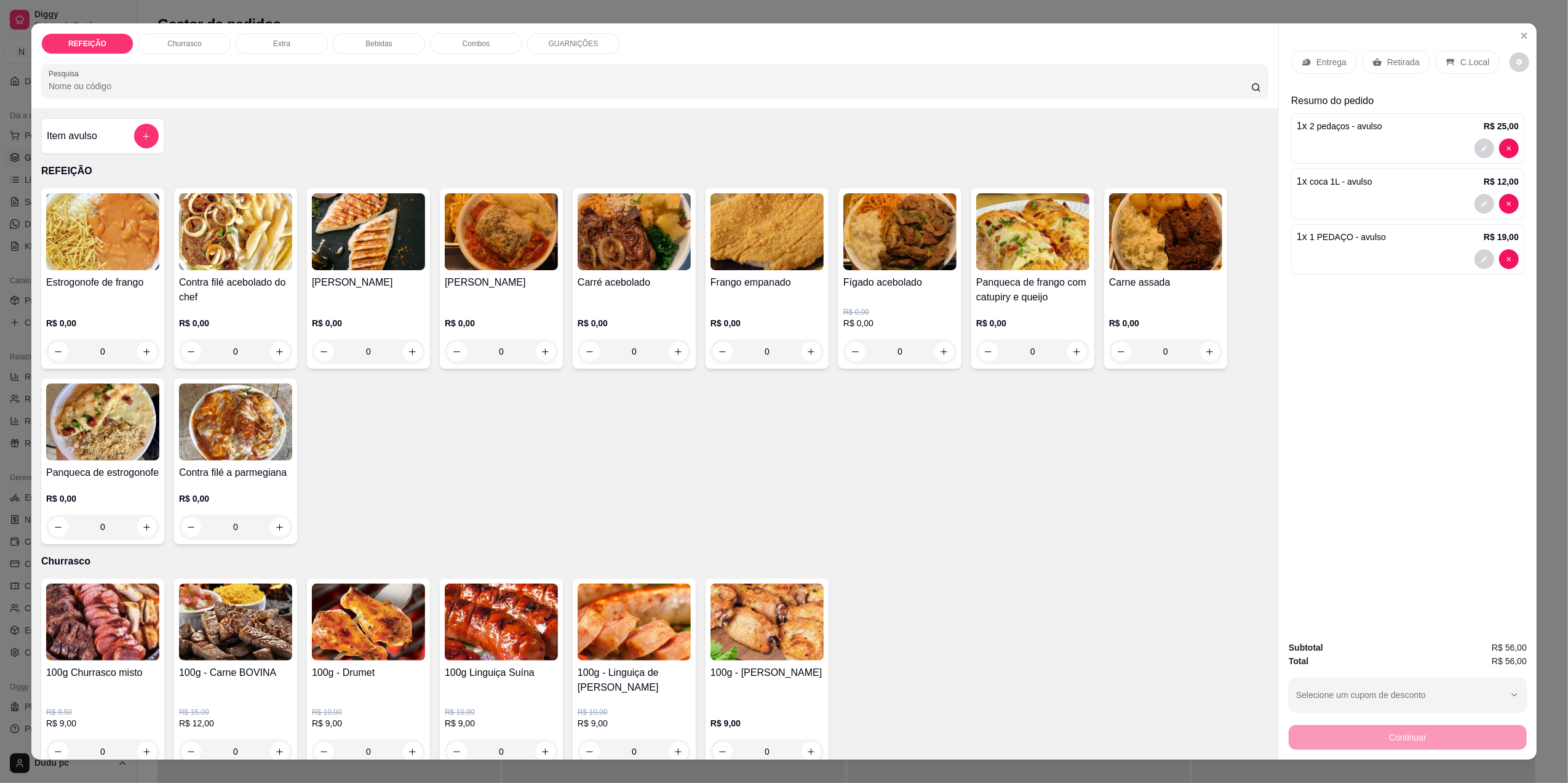
click at [1452, 55] on div "C.Local" at bounding box center [1467, 62] width 64 height 24
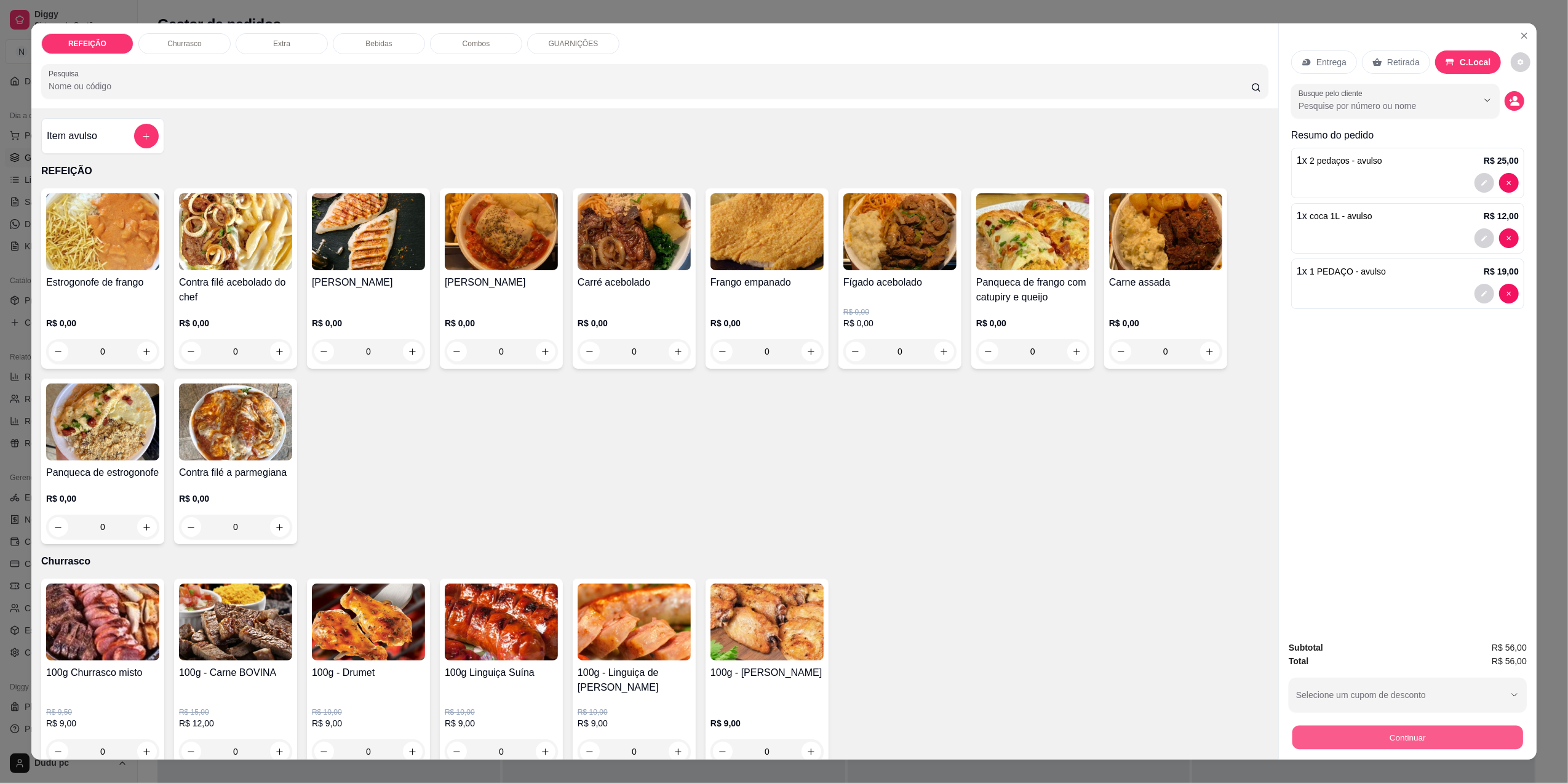
click at [1337, 740] on button "Continuar" at bounding box center [1407, 736] width 230 height 24
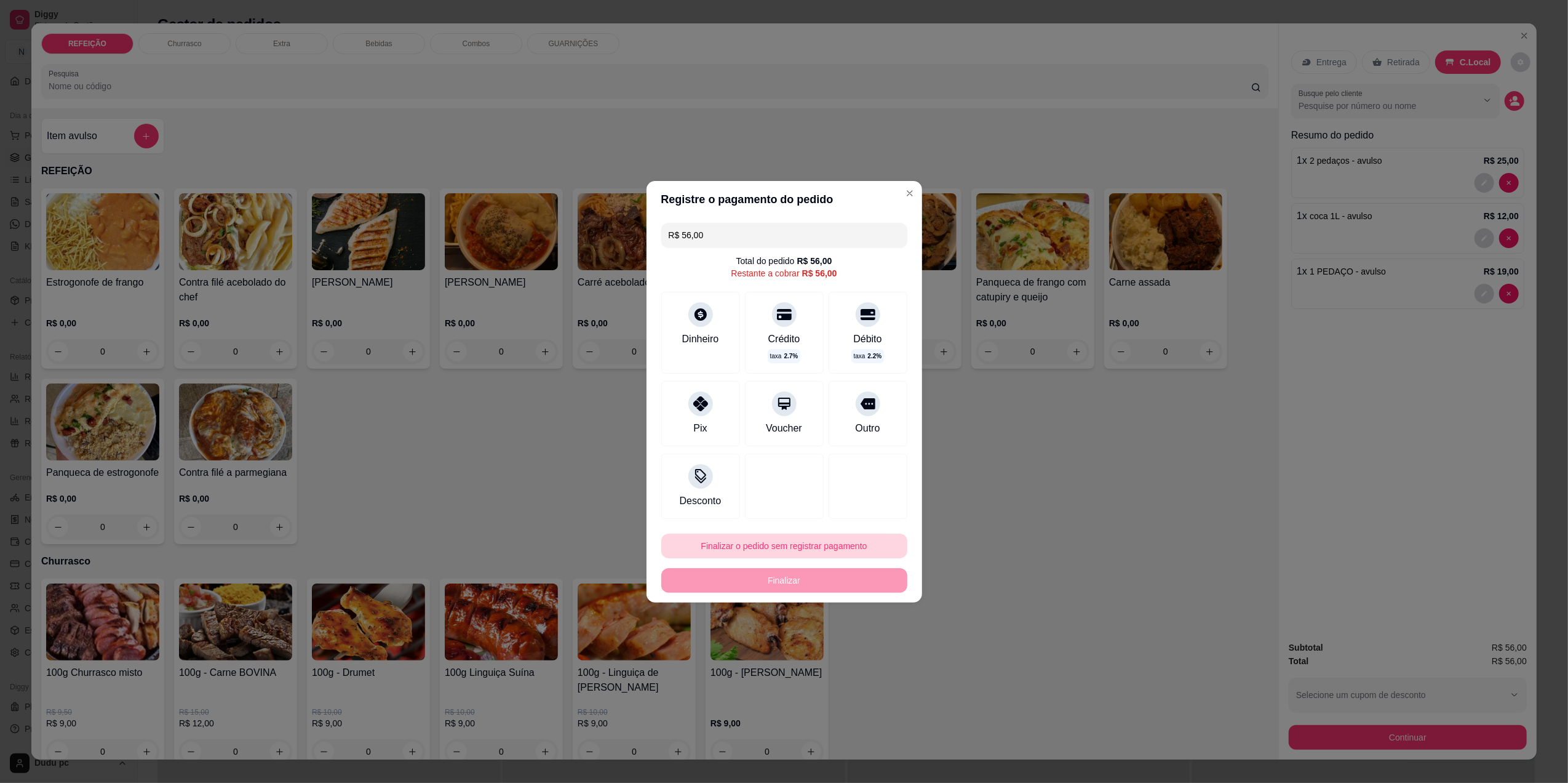
click at [846, 550] on button "Finalizar o pedido sem registrar pagamento" at bounding box center [784, 545] width 246 height 25
click at [860, 656] on button "Confirmar" at bounding box center [860, 647] width 44 height 18
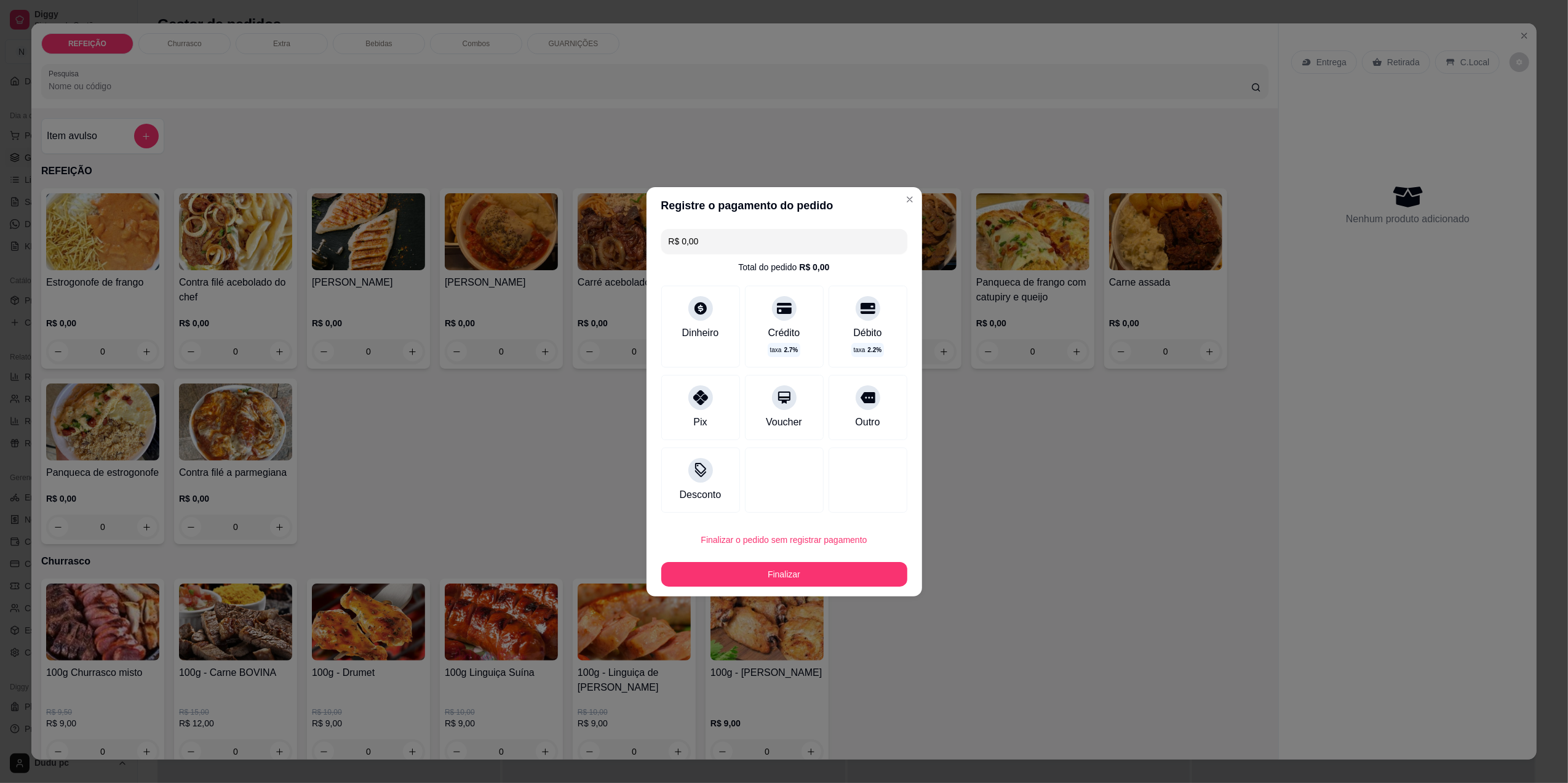
type input "R$ 0,00"
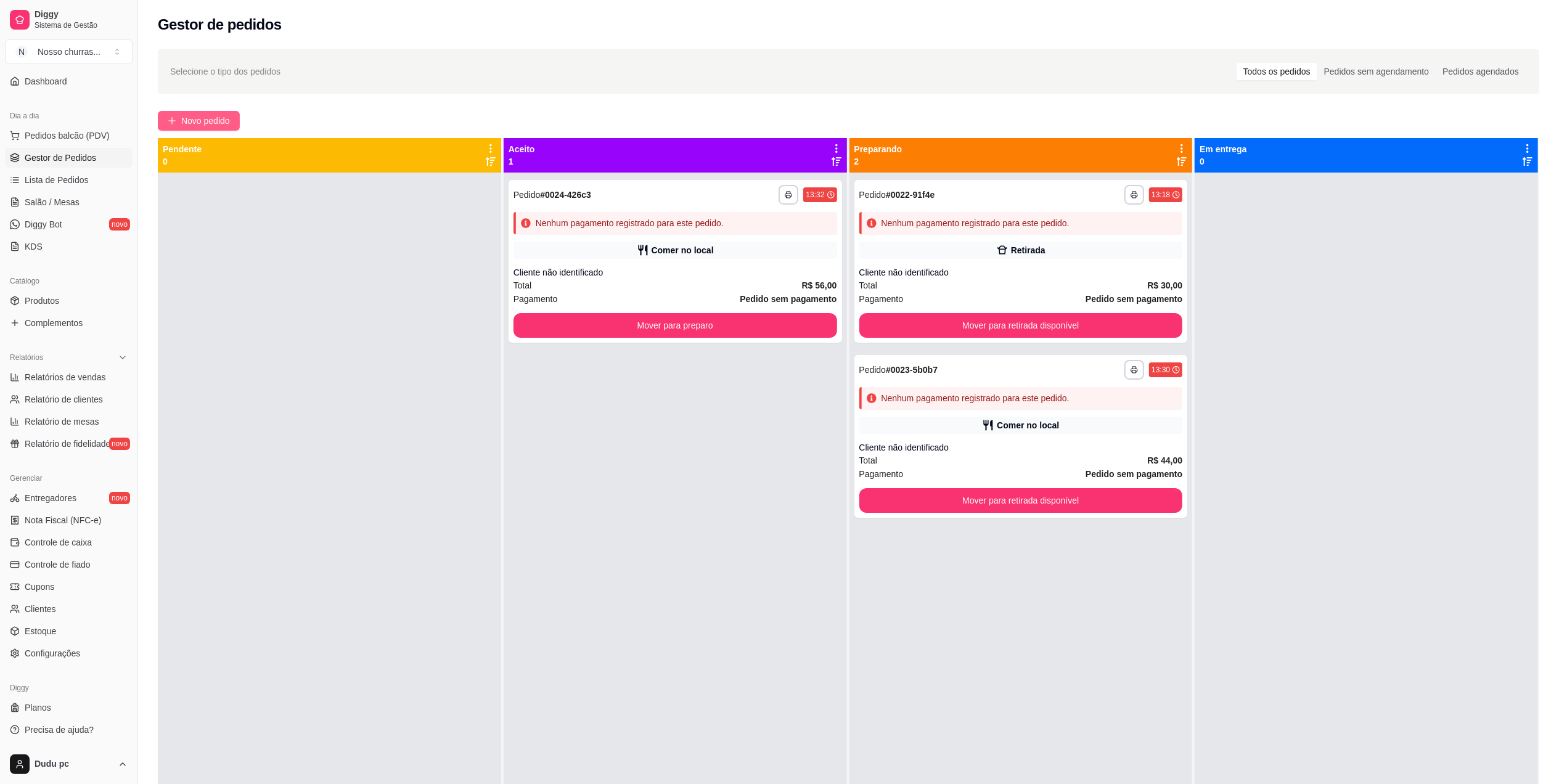
click at [210, 123] on span "Novo pedido" at bounding box center [205, 120] width 48 height 13
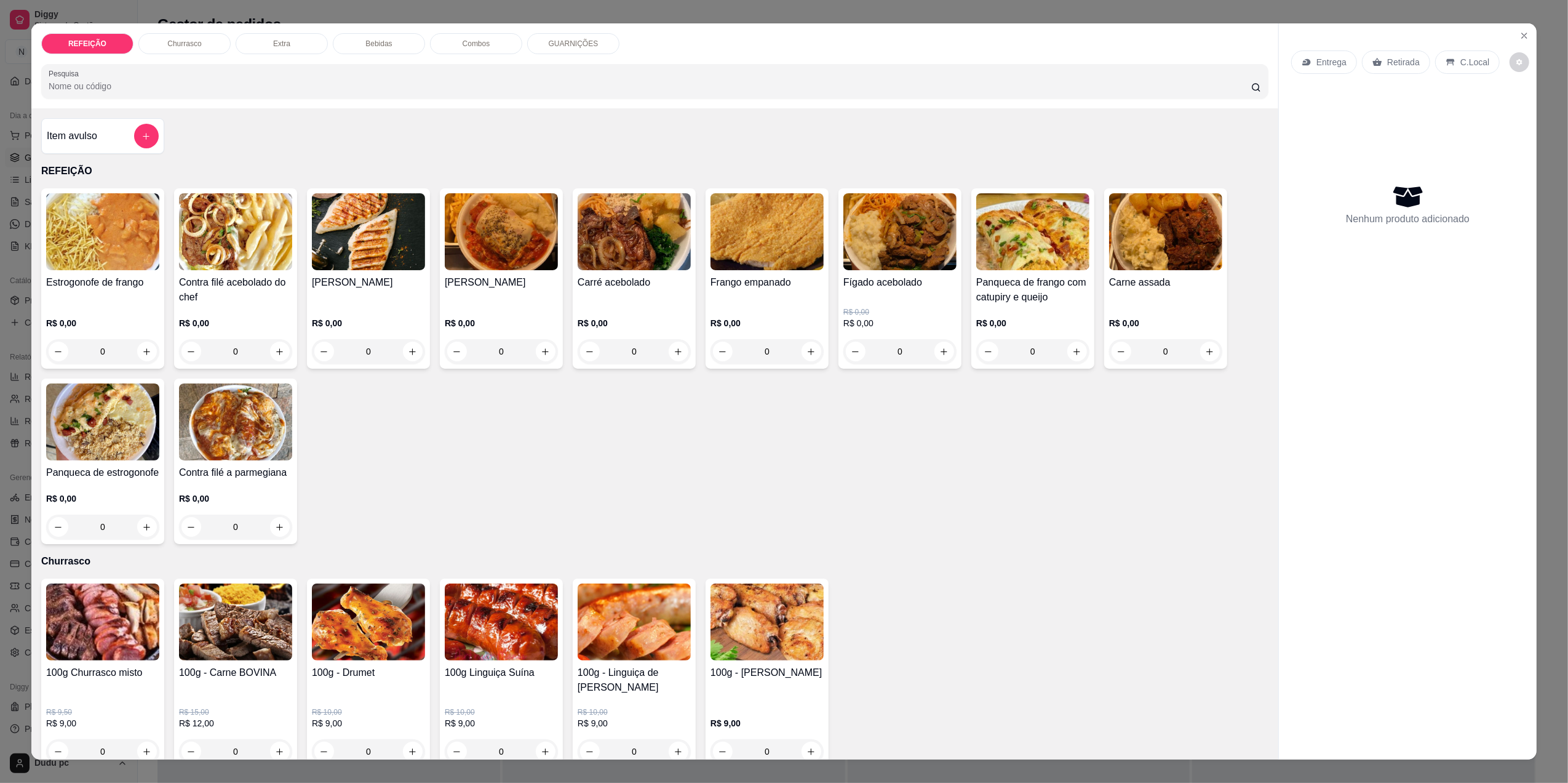
click at [408, 355] on div "0" at bounding box center [368, 351] width 113 height 25
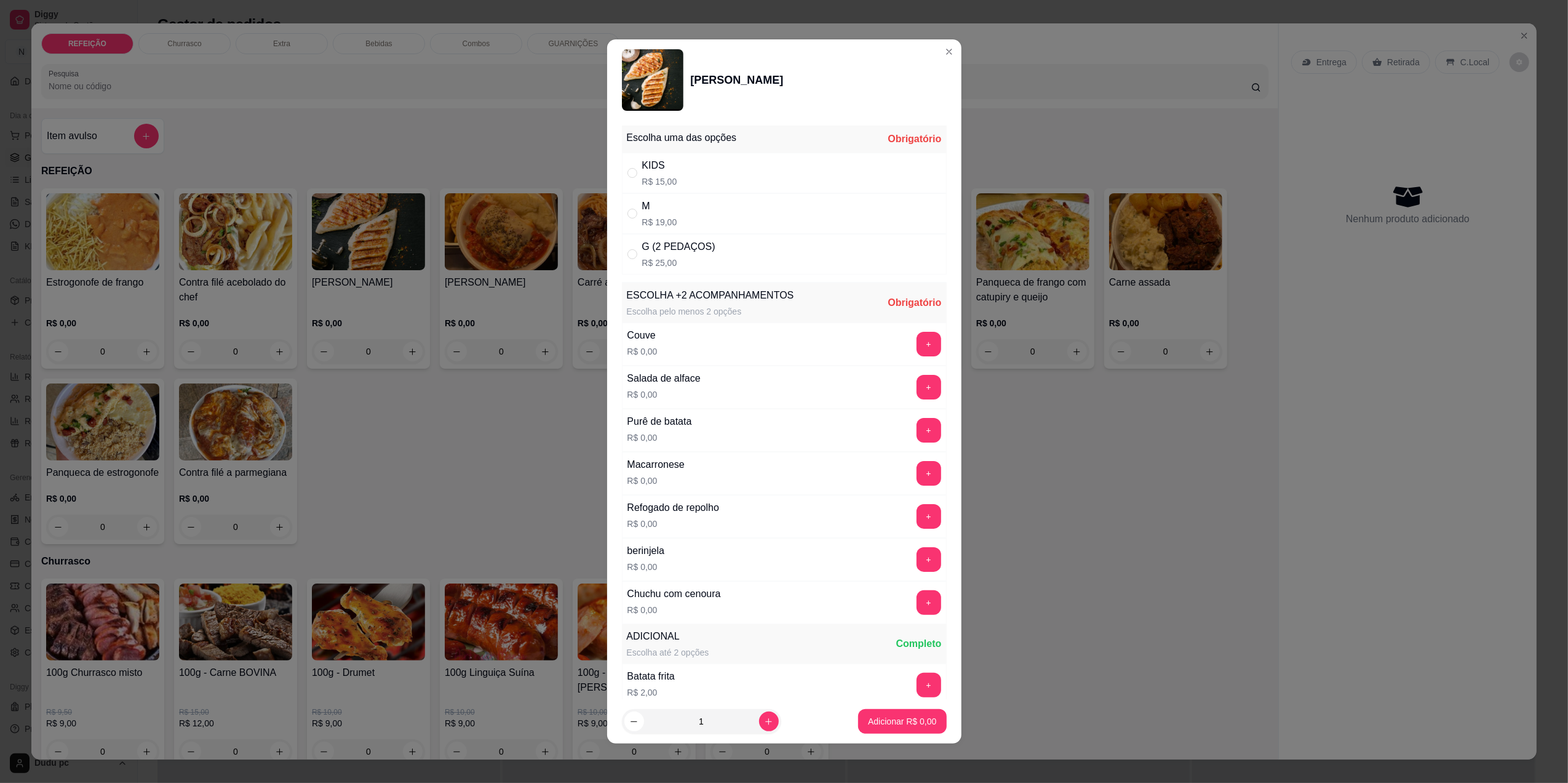
click at [687, 198] on div "M R$ 19,00" at bounding box center [784, 214] width 325 height 40
radio input "true"
click at [916, 384] on button "+" at bounding box center [928, 386] width 24 height 24
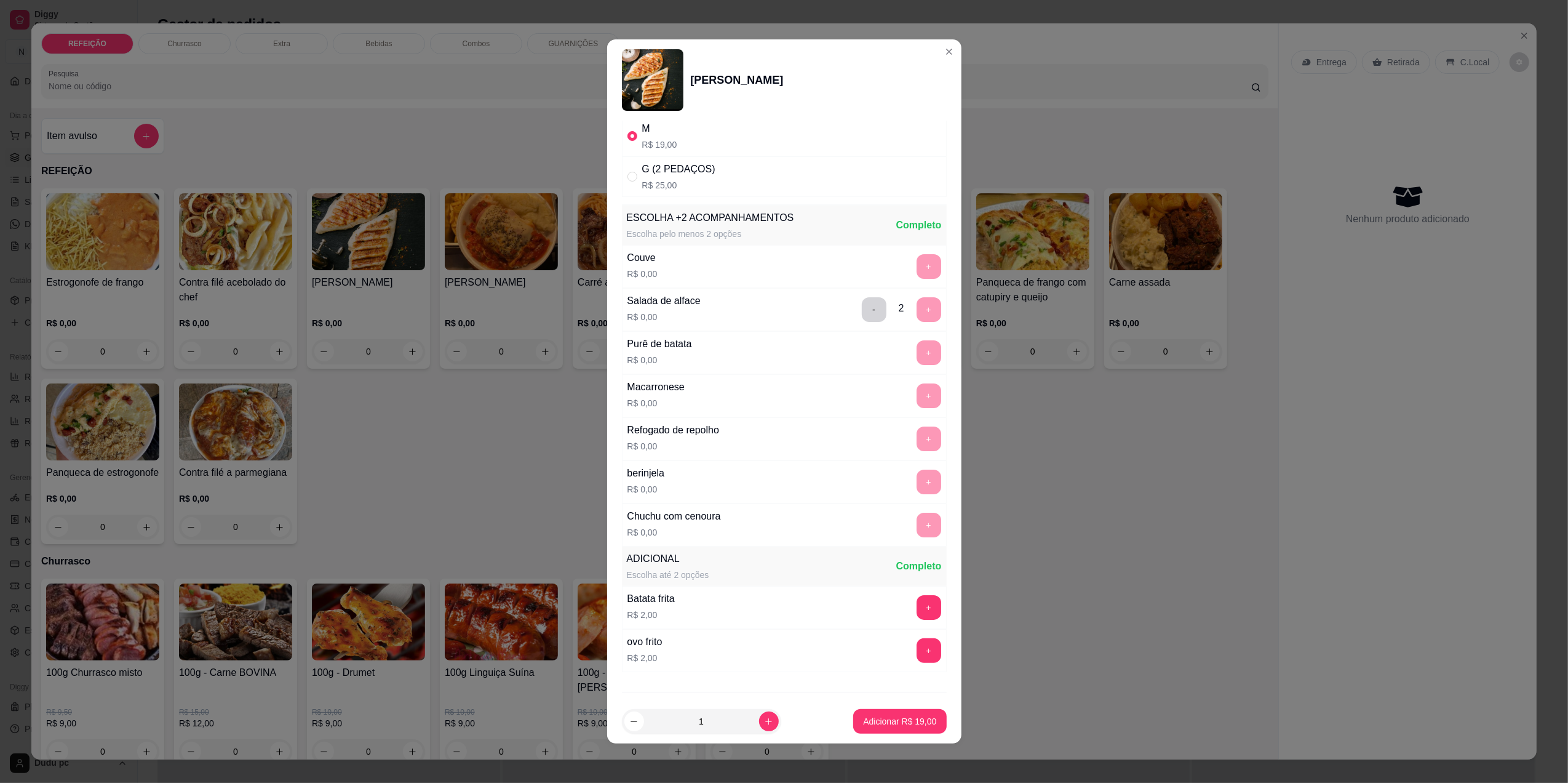
scroll to position [148, 0]
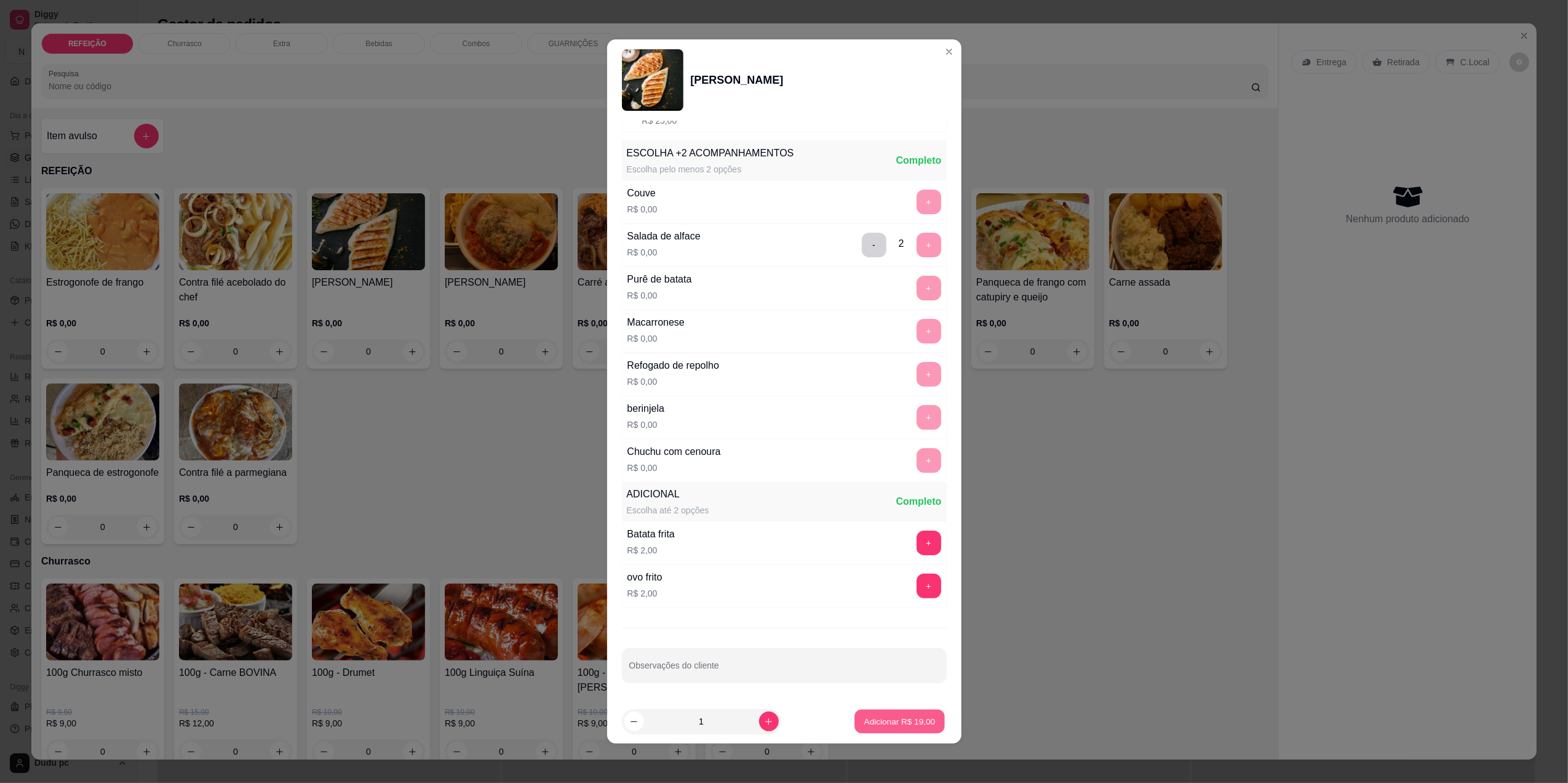
click at [869, 726] on p "Adicionar R$ 19,00" at bounding box center [900, 721] width 71 height 11
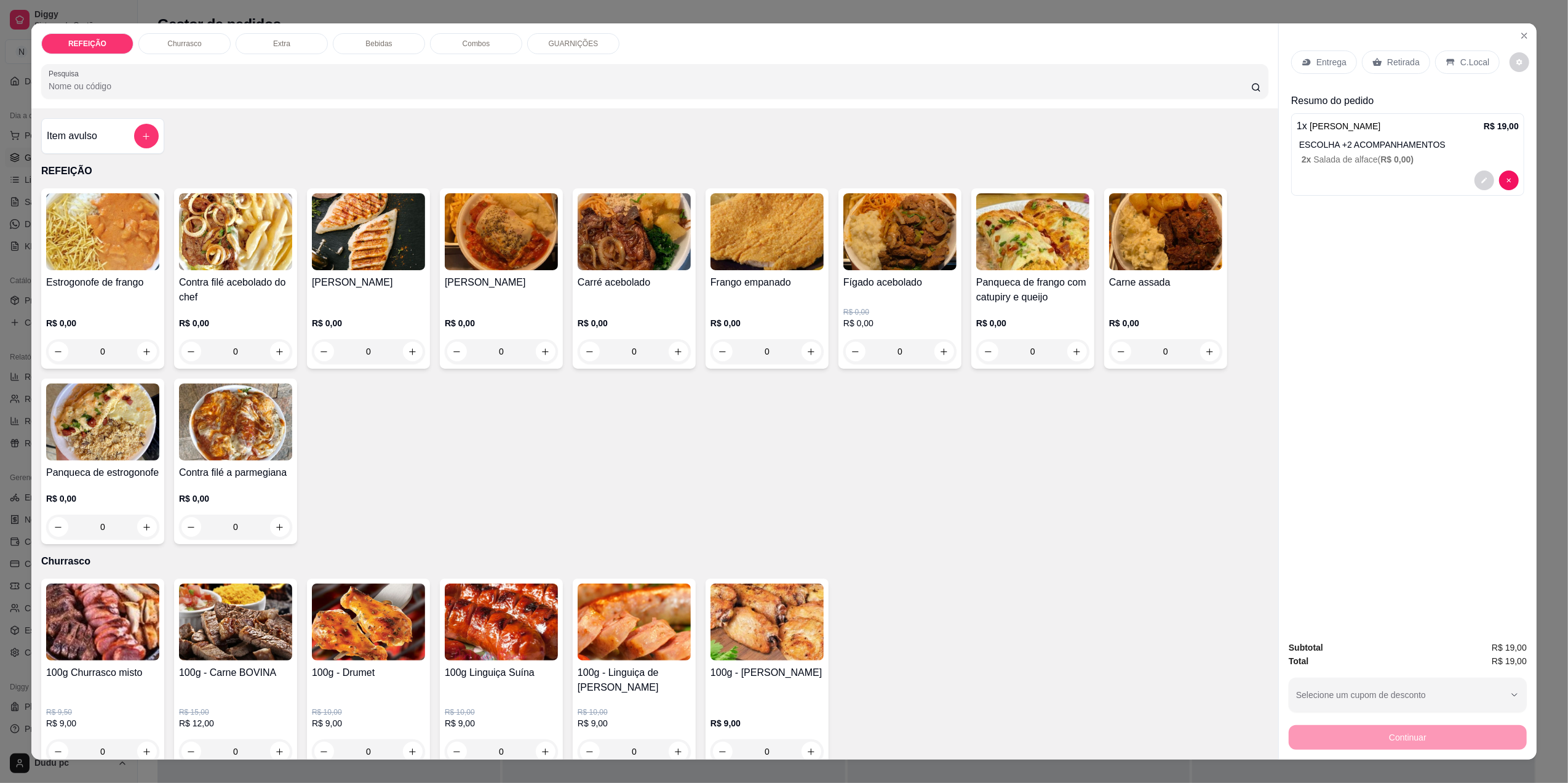
click at [389, 43] on div "Bebidas" at bounding box center [378, 44] width 92 height 21
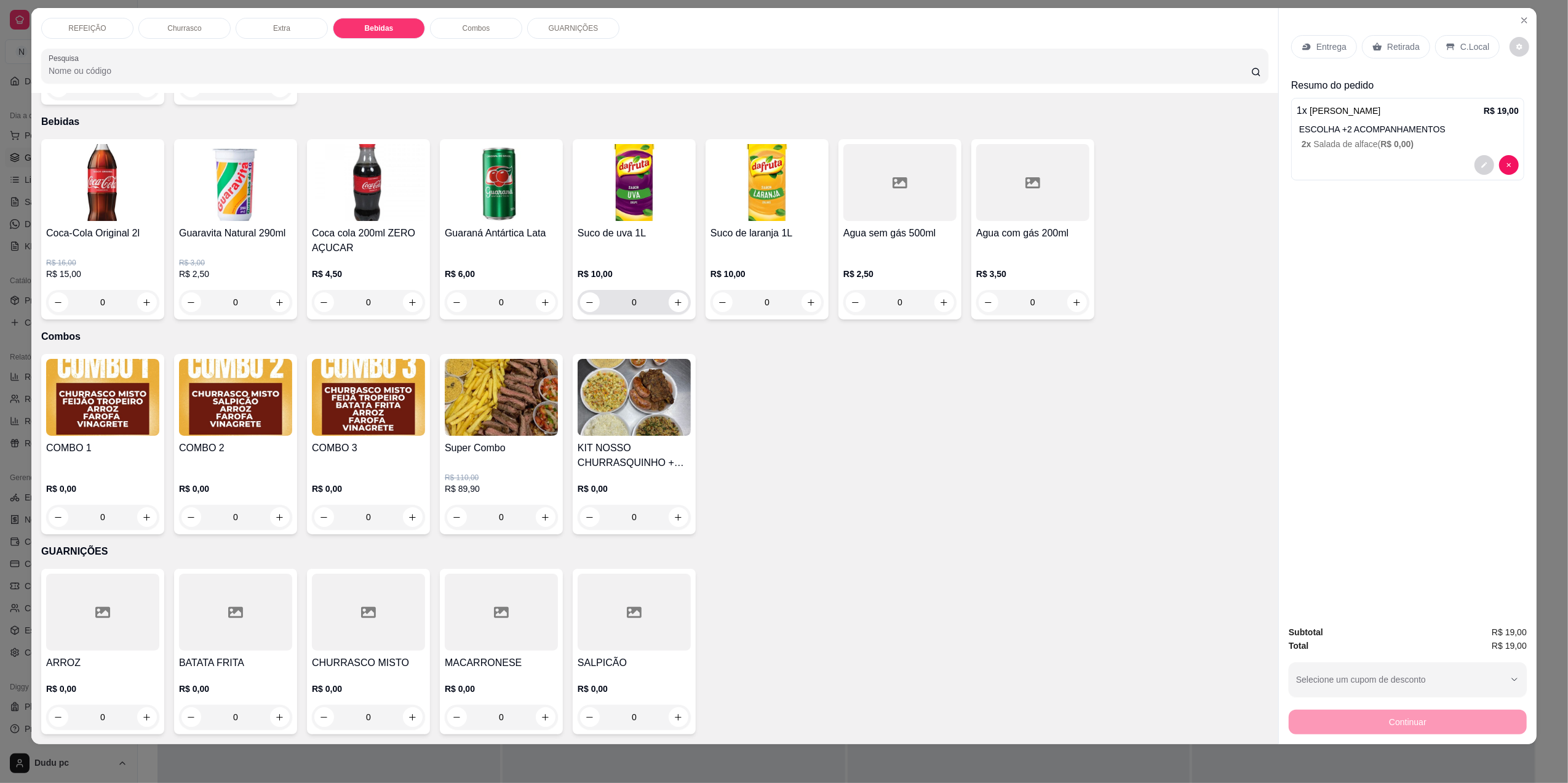
click at [668, 290] on div "0" at bounding box center [634, 302] width 108 height 25
click at [675, 302] on icon "increase-product-quantity" at bounding box center [678, 302] width 6 height 6
type input "1"
click at [99, 26] on div "REFEIÇÃO" at bounding box center [87, 28] width 92 height 21
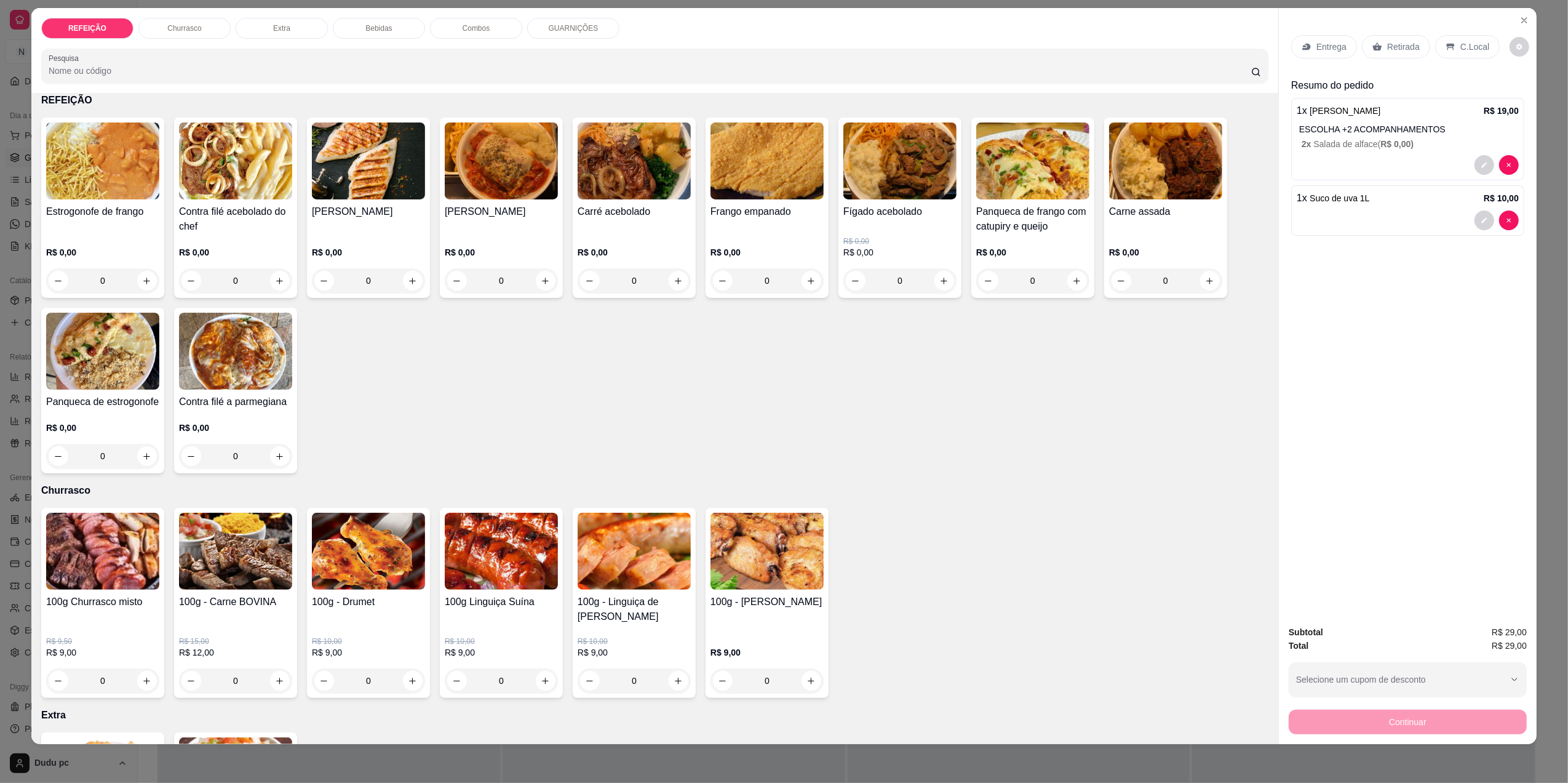
click at [807, 274] on div "0" at bounding box center [767, 281] width 113 height 25
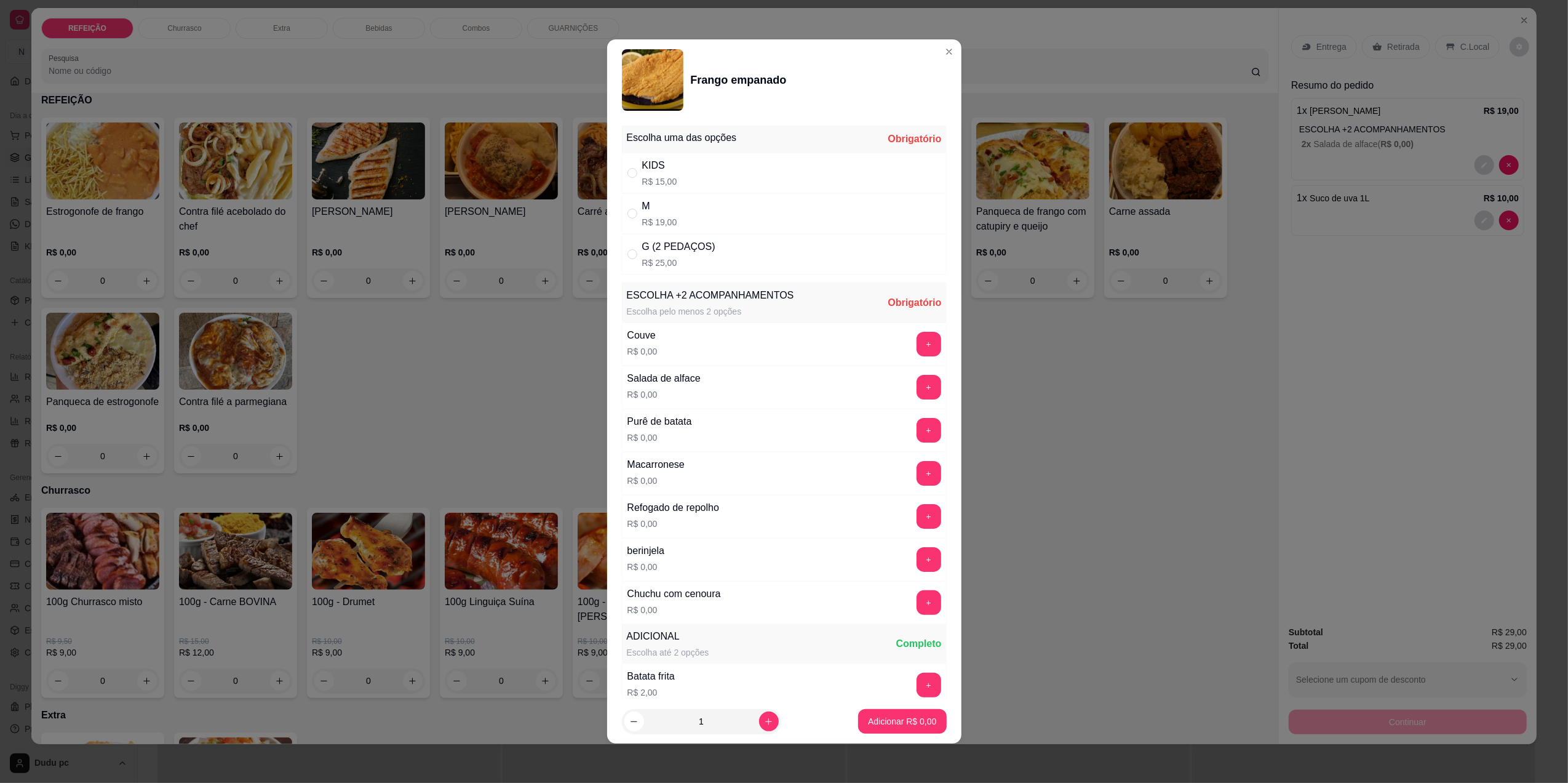
click at [760, 229] on div "M R$ 19,00" at bounding box center [784, 214] width 325 height 40
radio input "true"
click at [916, 392] on button "+" at bounding box center [929, 387] width 25 height 25
click at [916, 392] on button "+" at bounding box center [928, 387] width 24 height 24
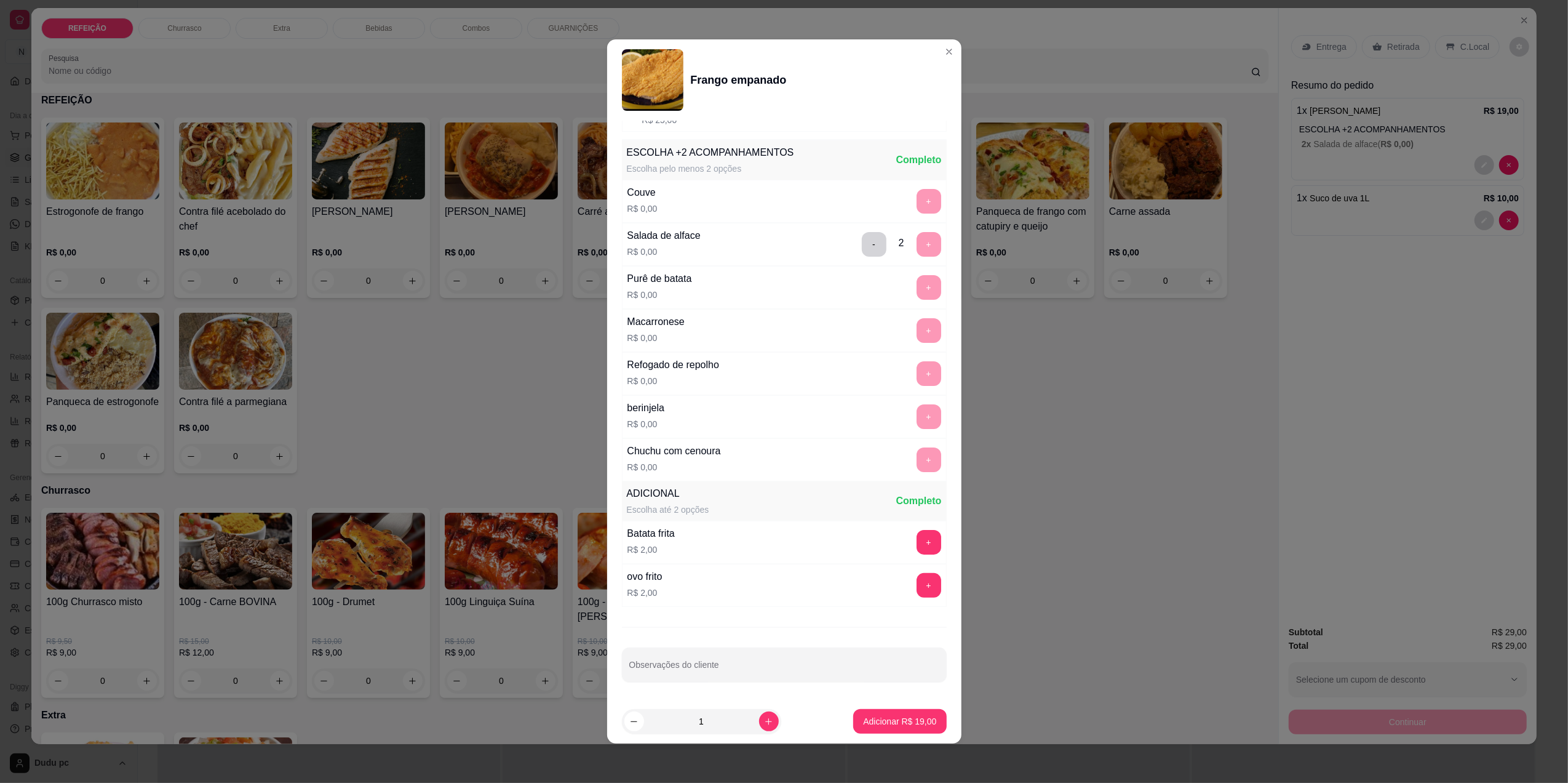
scroll to position [149, 0]
click at [889, 720] on p "Adicionar R$ 19,00" at bounding box center [900, 721] width 71 height 11
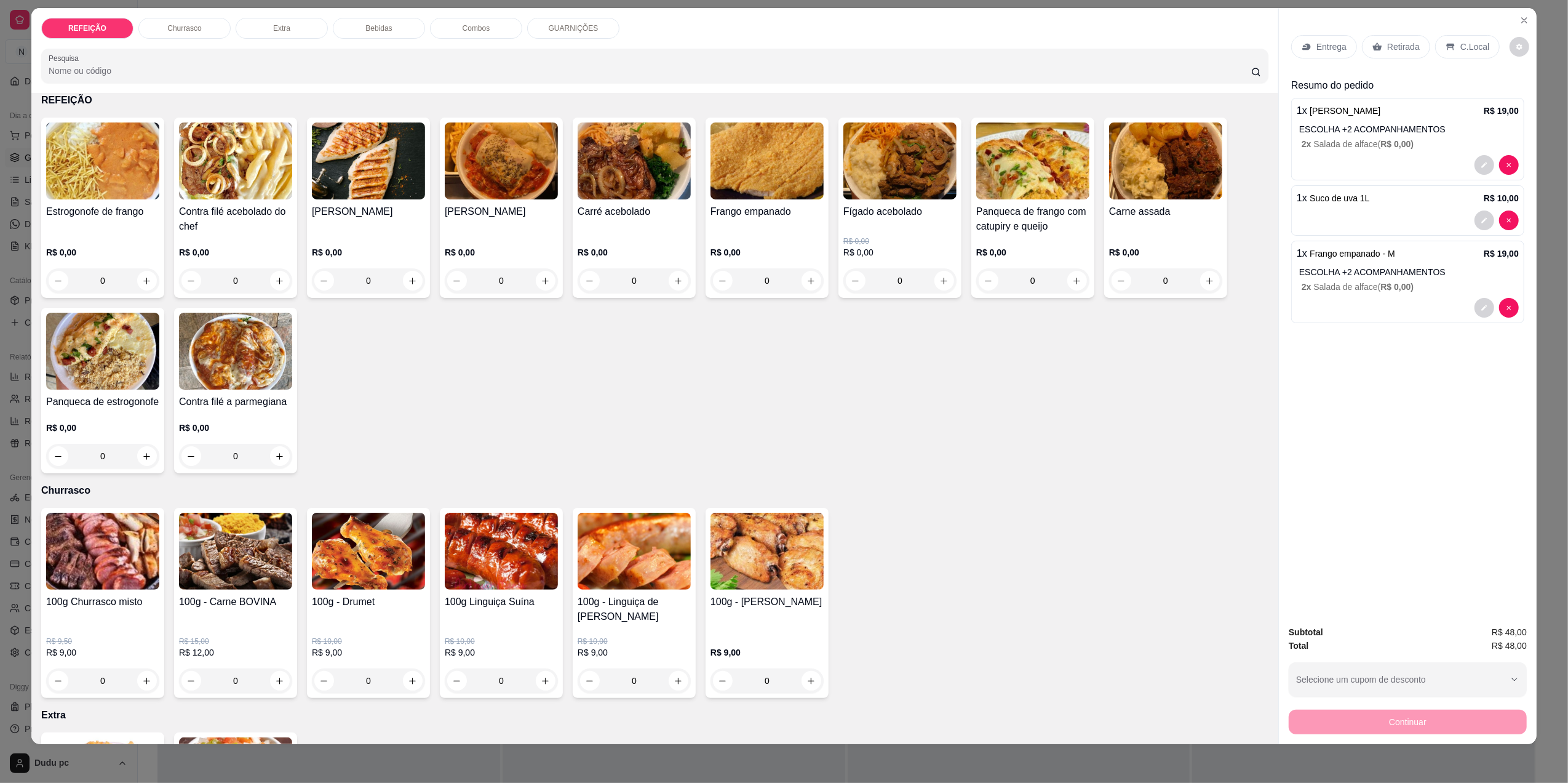
click at [1464, 38] on div "C.Local" at bounding box center [1467, 47] width 64 height 24
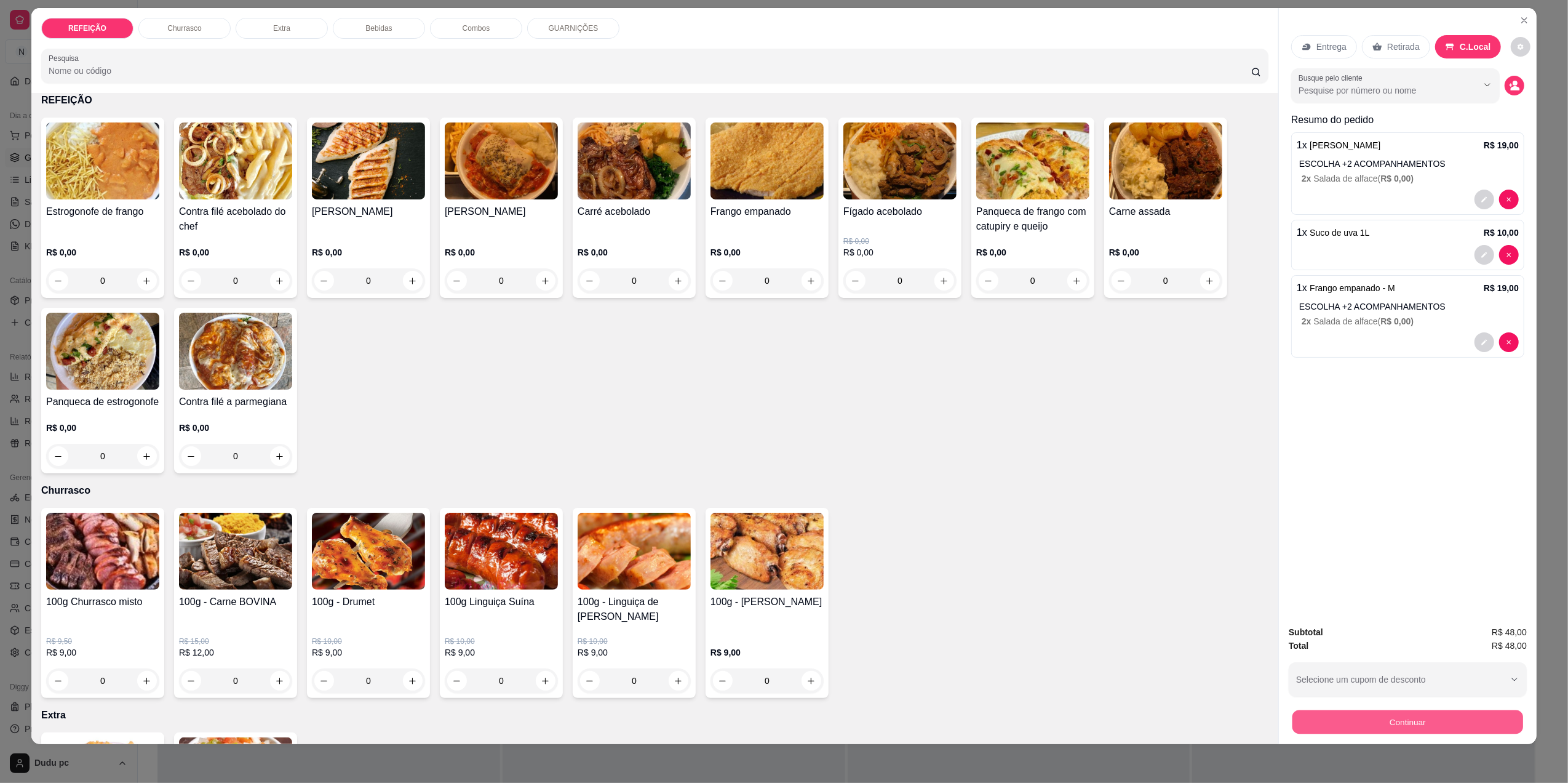
click at [1398, 731] on button "Continuar" at bounding box center [1407, 721] width 230 height 24
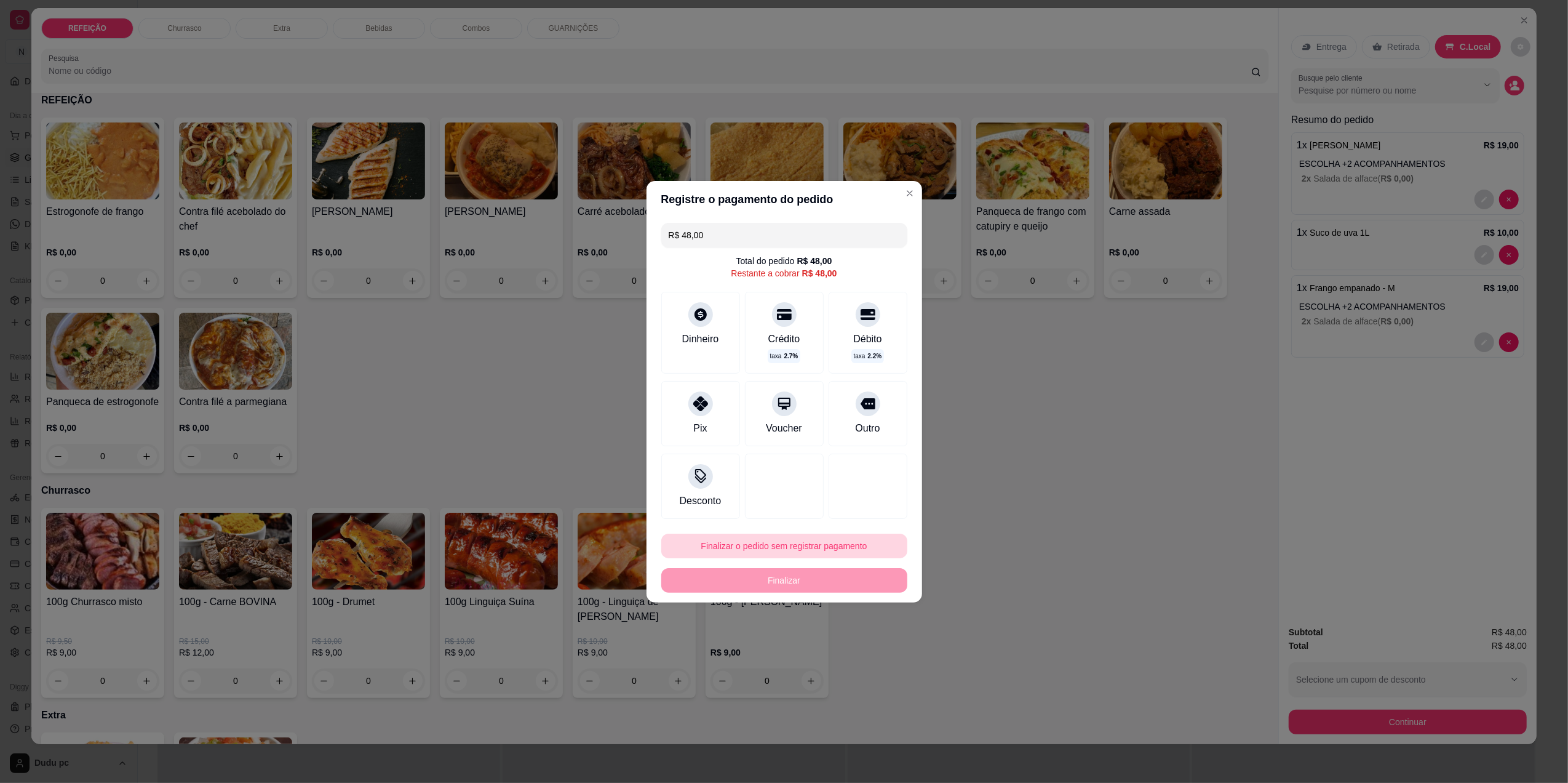
click at [758, 552] on button "Finalizar o pedido sem registrar pagamento" at bounding box center [784, 545] width 246 height 25
click at [847, 650] on button "Confirmar" at bounding box center [861, 648] width 46 height 19
type input "0"
type input "R$ 0,00"
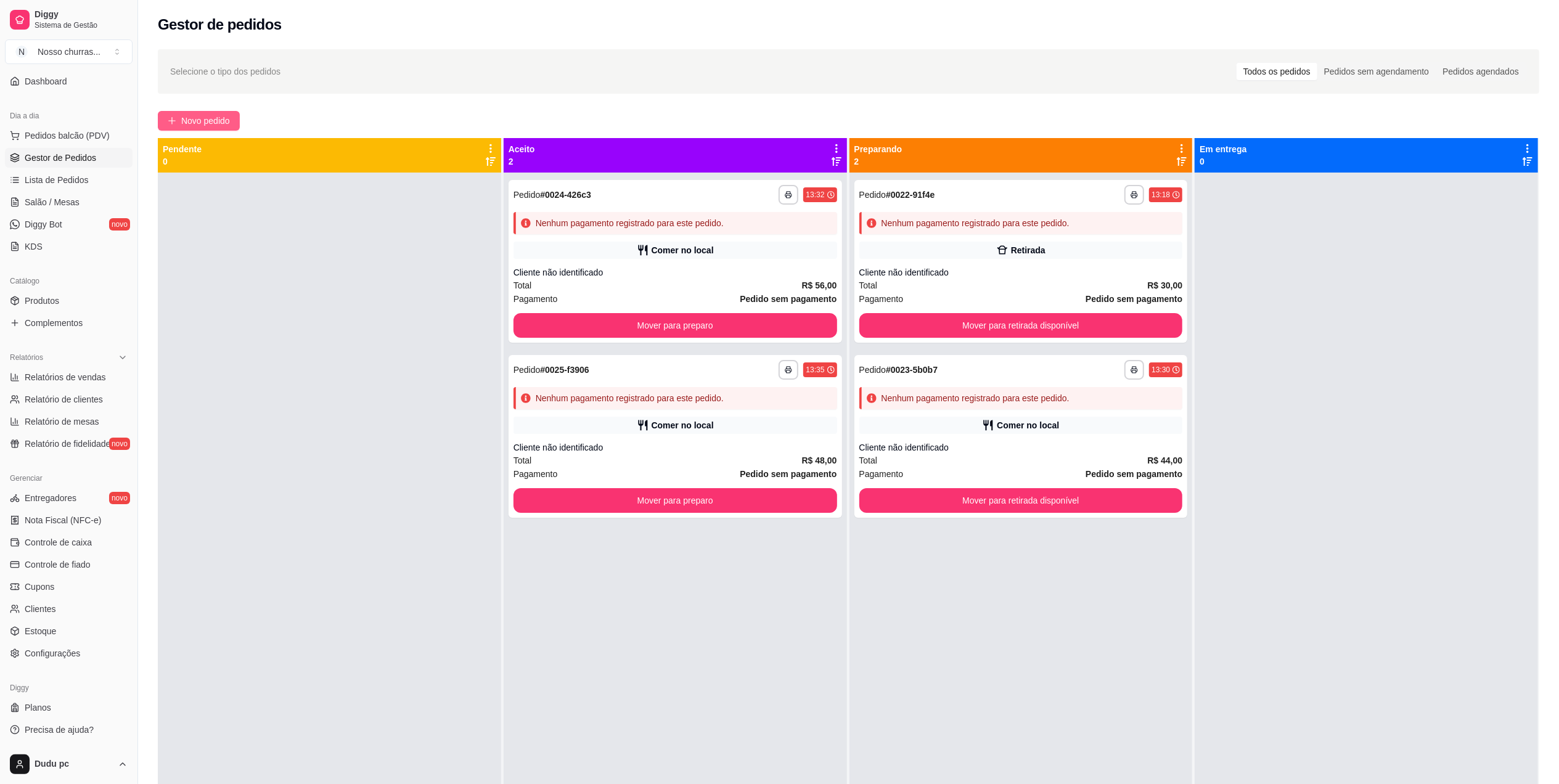
click at [216, 114] on button "Novo pedido" at bounding box center [198, 121] width 82 height 19
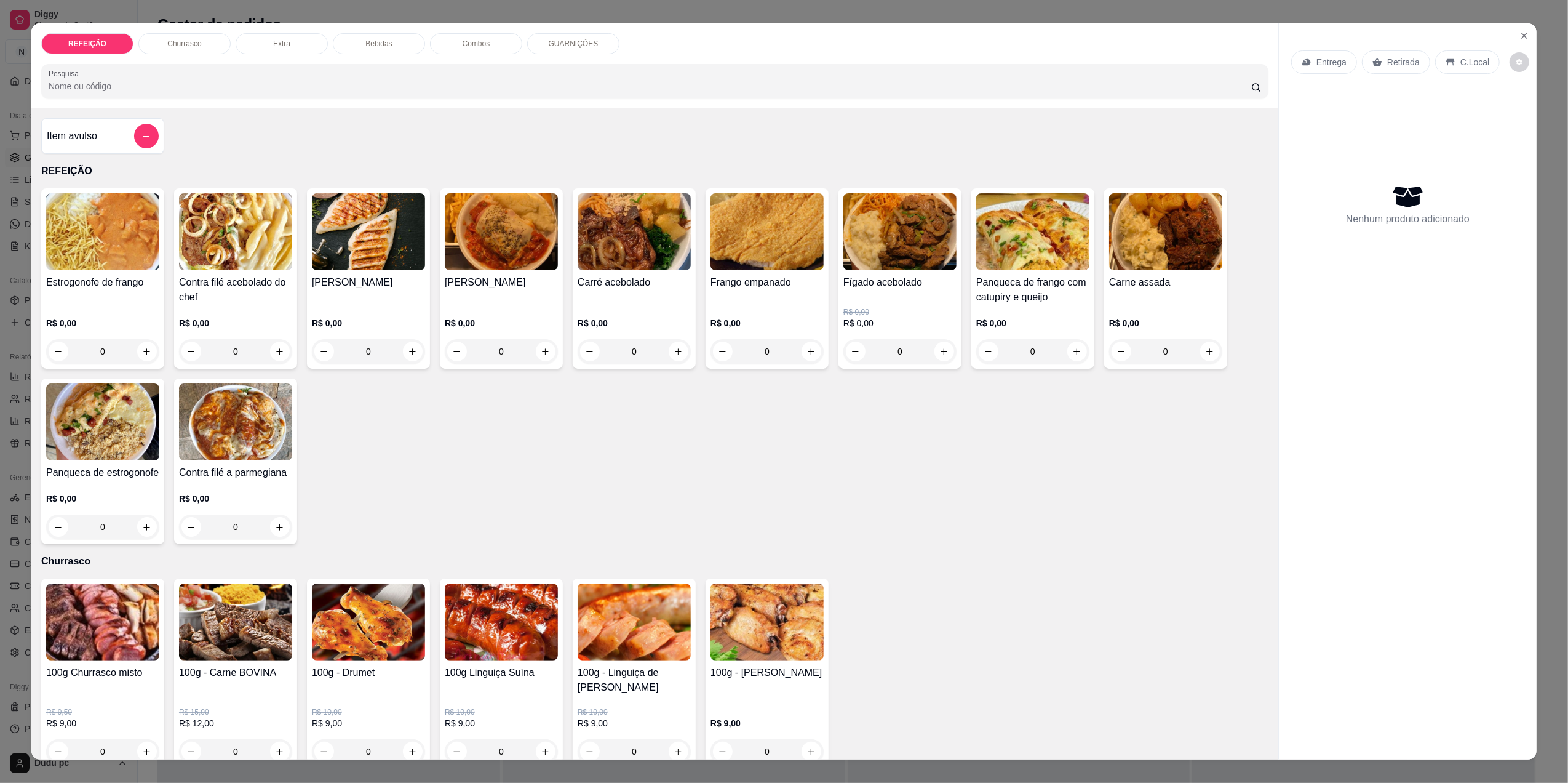
click at [419, 349] on div "0" at bounding box center [368, 351] width 113 height 25
click at [370, 50] on div "Bebidas" at bounding box center [378, 44] width 92 height 21
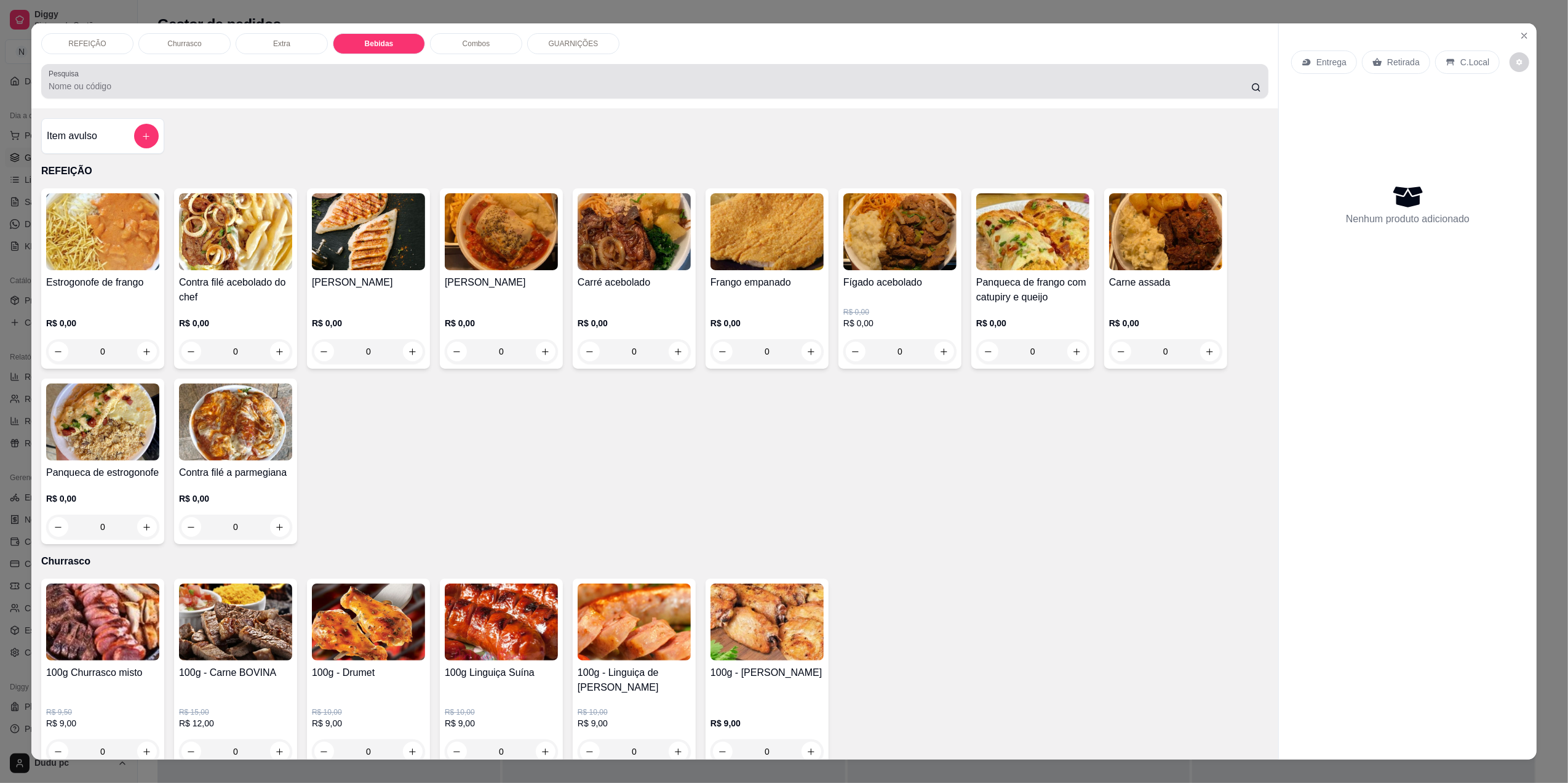
scroll to position [15, 0]
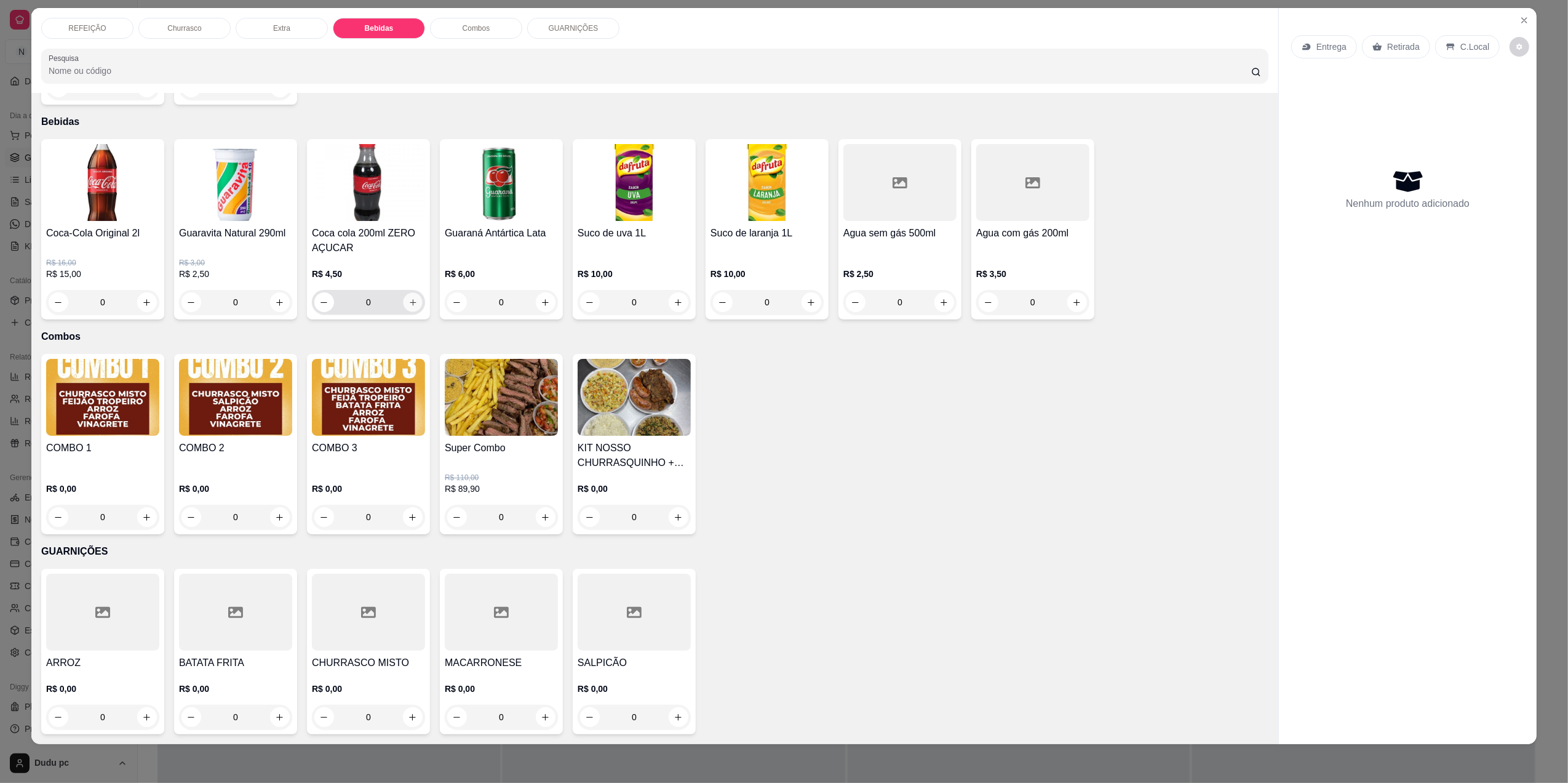
click at [408, 304] on icon "increase-product-quantity" at bounding box center [412, 303] width 9 height 9
type input "1"
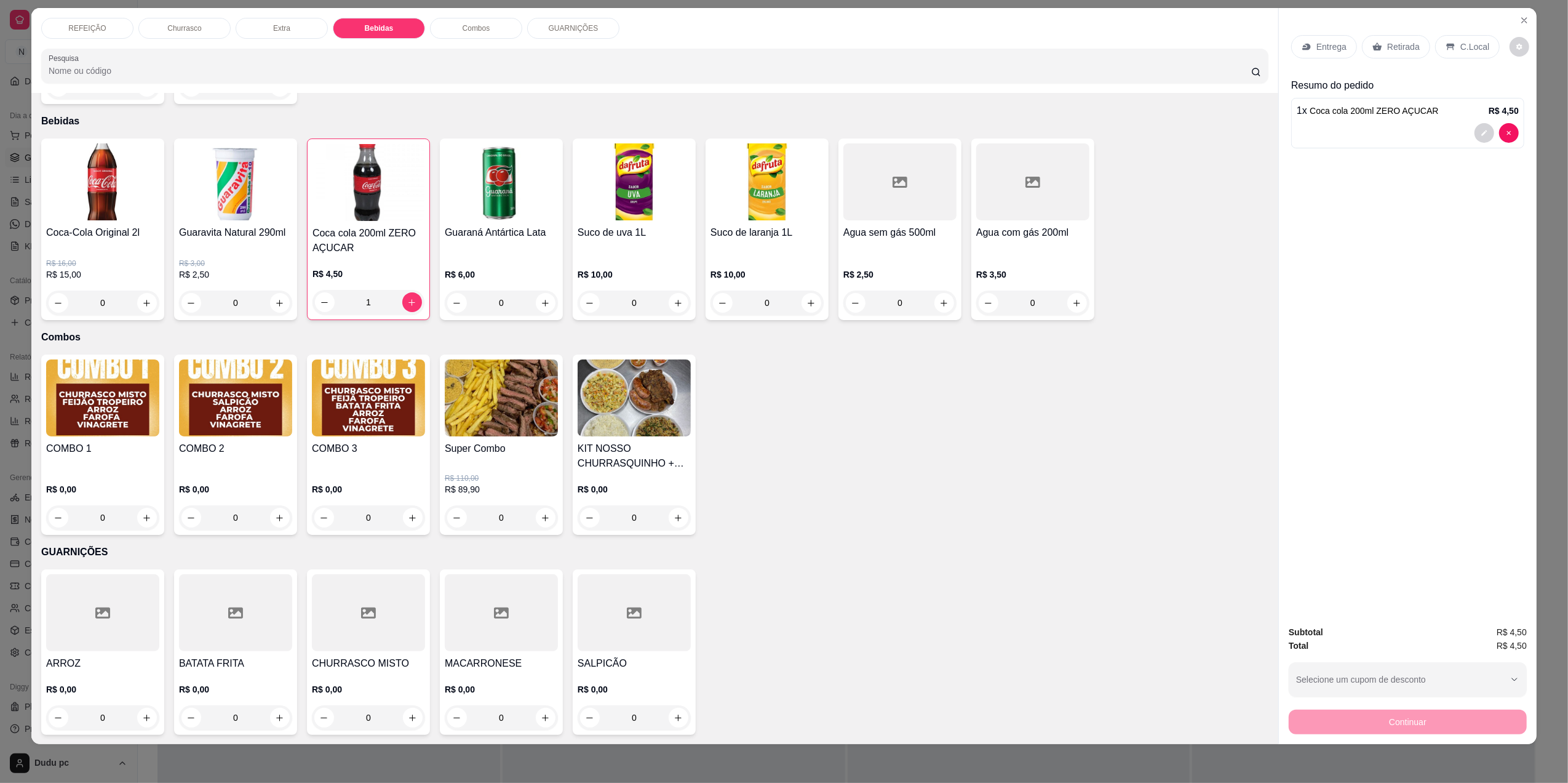
click at [101, 34] on div "REFEIÇÃO" at bounding box center [87, 28] width 92 height 21
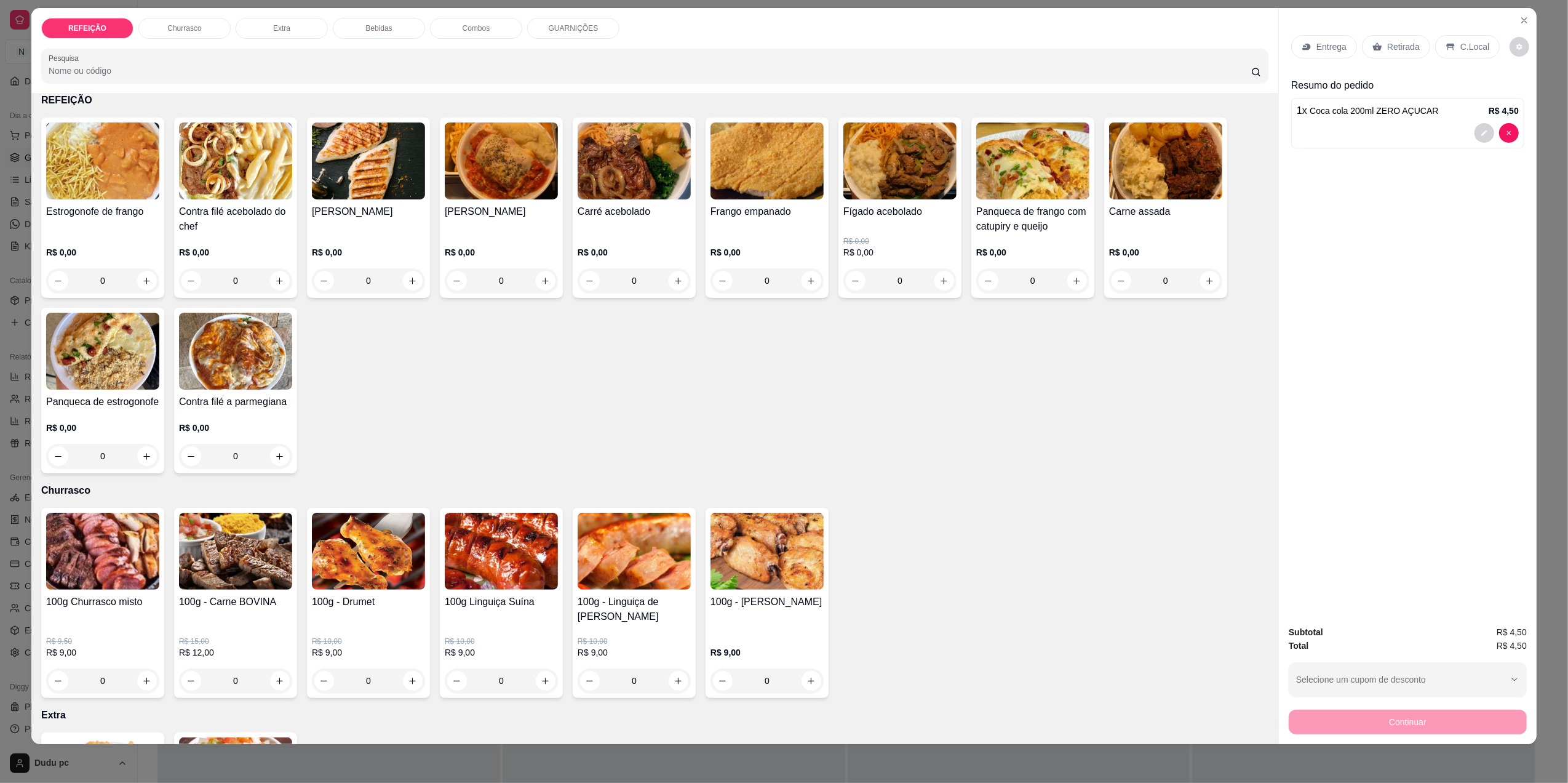
click at [398, 277] on div "0" at bounding box center [368, 281] width 113 height 25
click at [673, 282] on div "0" at bounding box center [634, 281] width 113 height 25
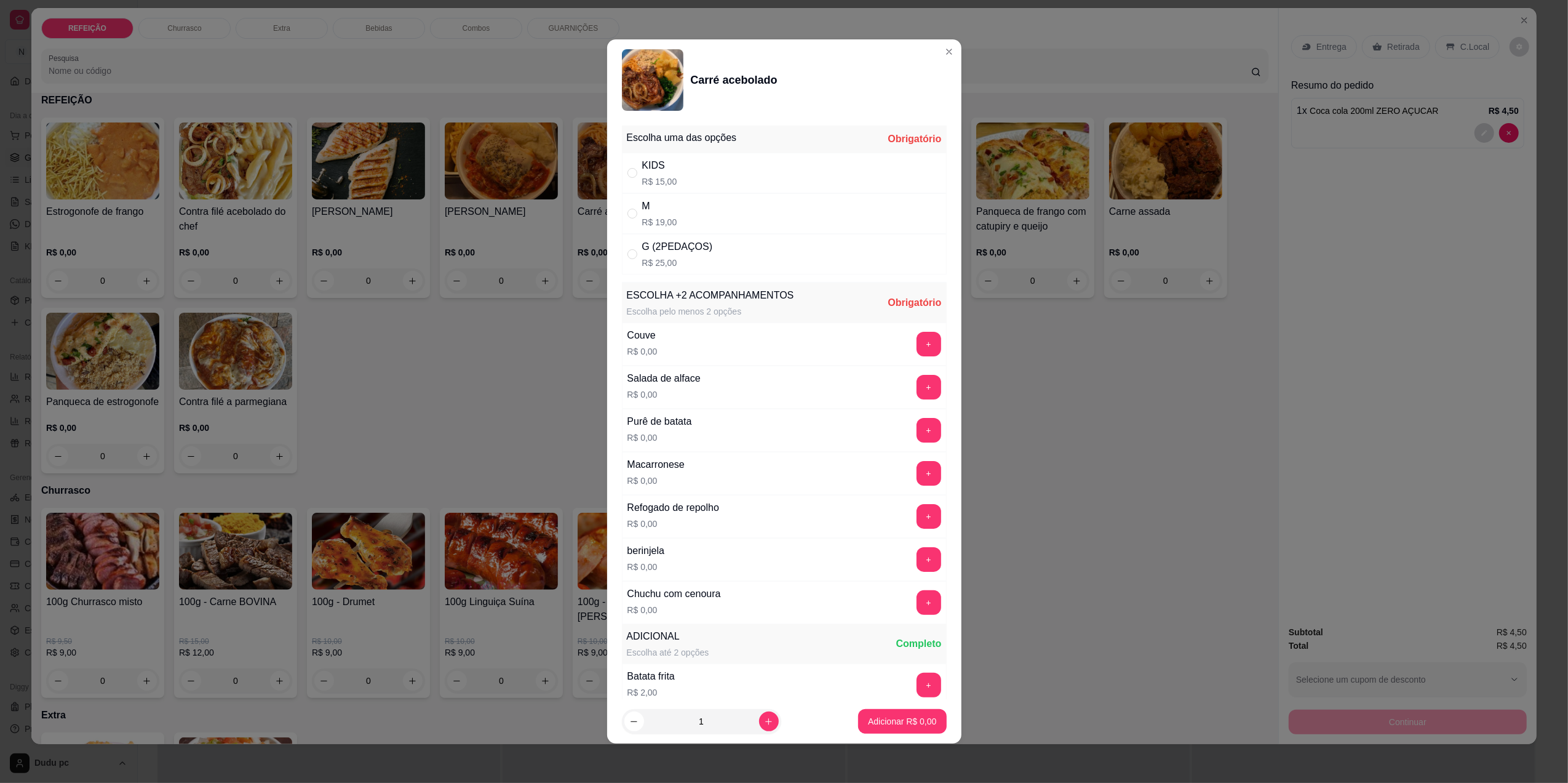
click at [660, 223] on p "R$ 19,00" at bounding box center [660, 222] width 35 height 12
radio input "true"
click at [916, 468] on button "+" at bounding box center [929, 473] width 25 height 25
click at [916, 475] on button "+" at bounding box center [928, 472] width 24 height 24
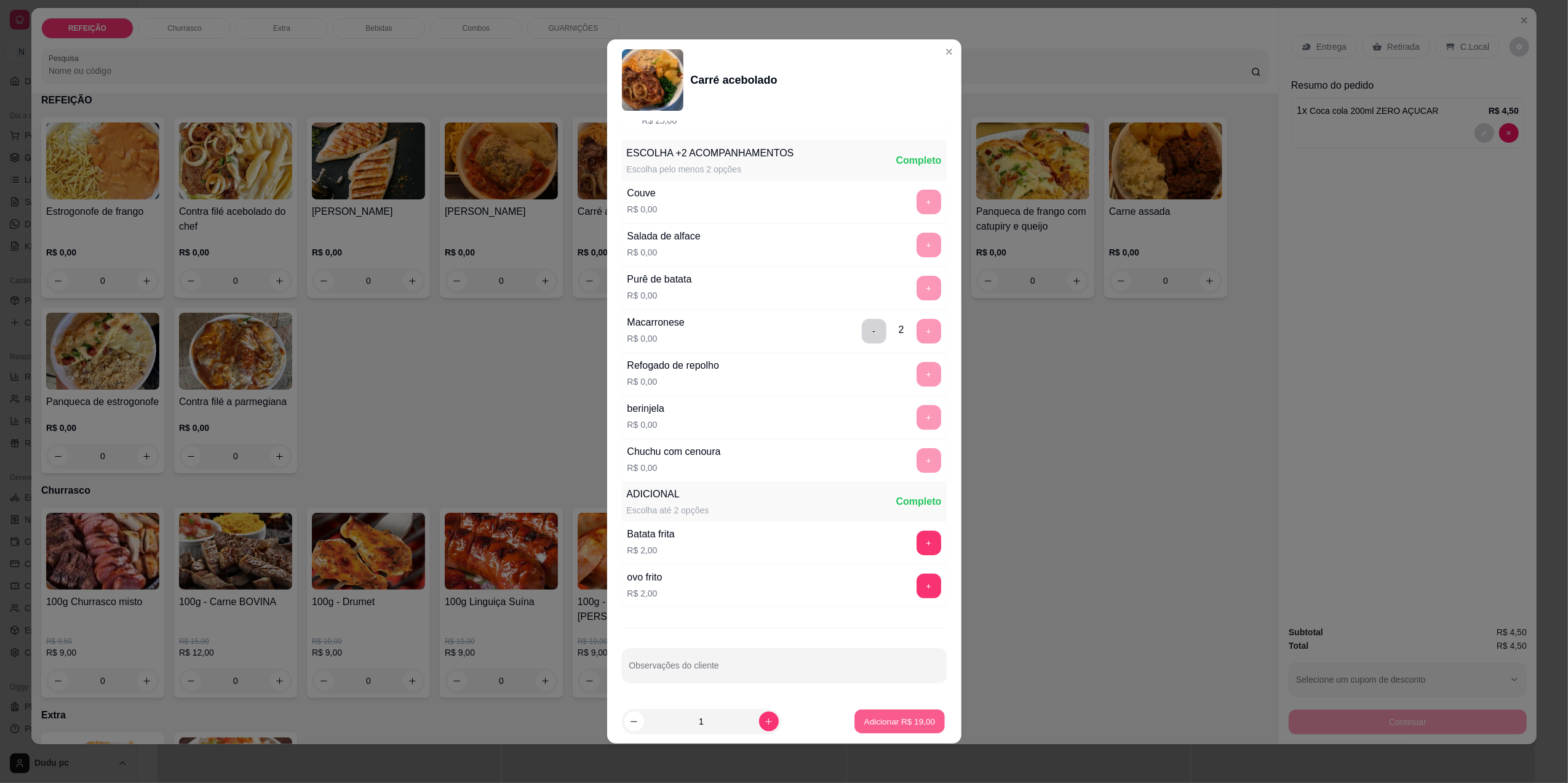
click at [886, 715] on p "Adicionar R$ 19,00" at bounding box center [900, 721] width 71 height 11
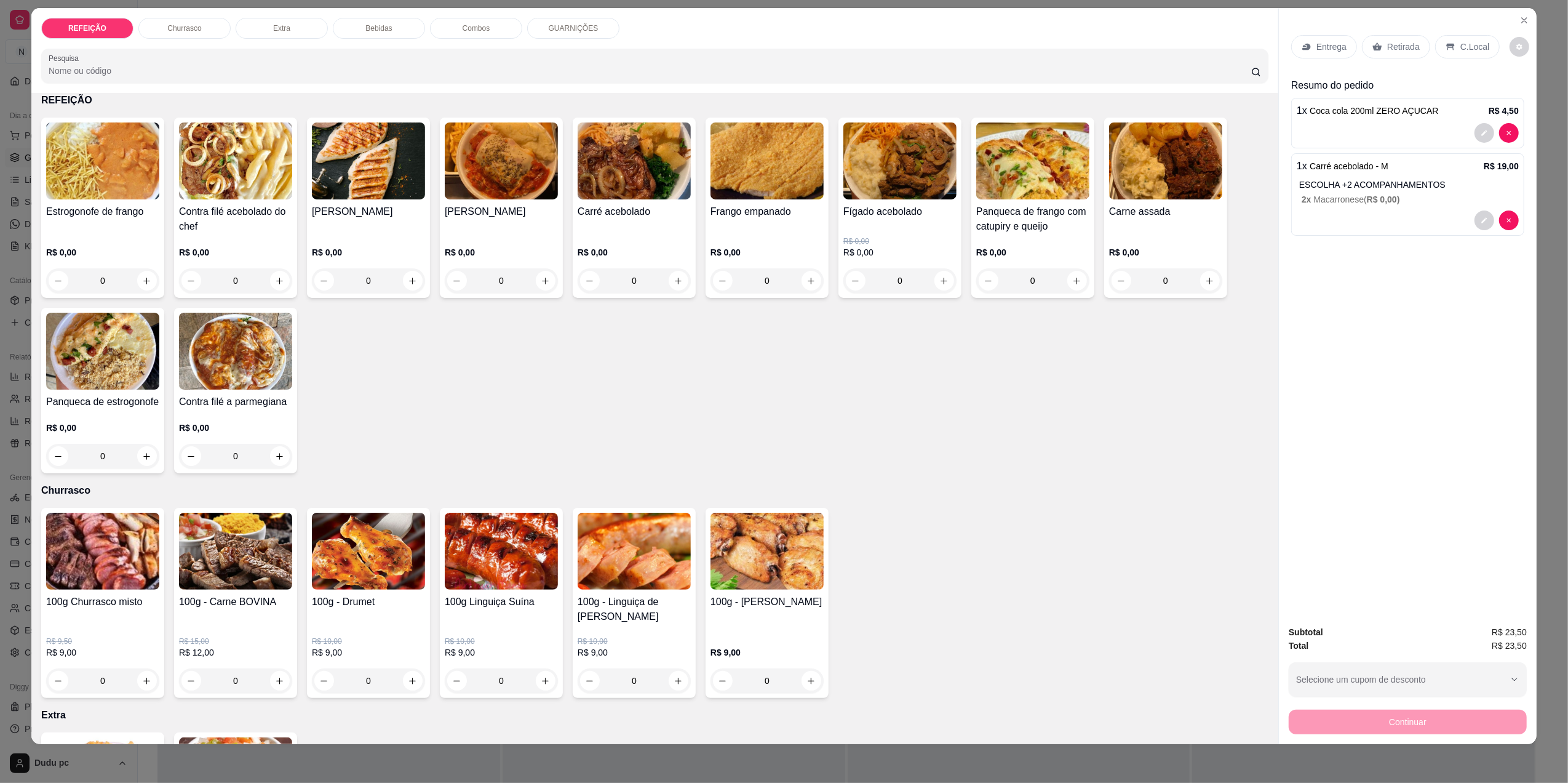
click at [1401, 52] on p "Retirada" at bounding box center [1403, 47] width 33 height 12
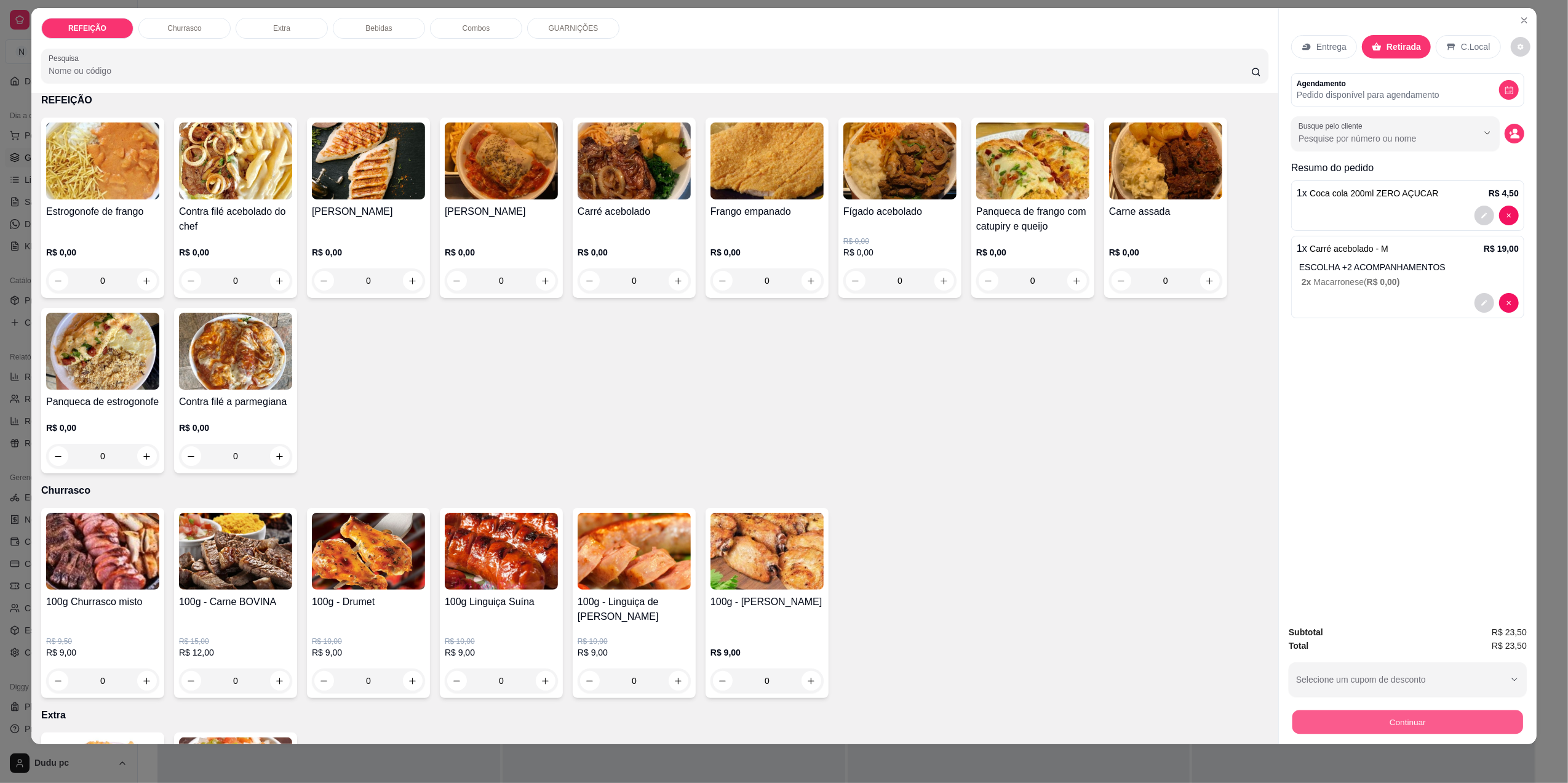
click at [1374, 721] on button "Continuar" at bounding box center [1407, 721] width 230 height 24
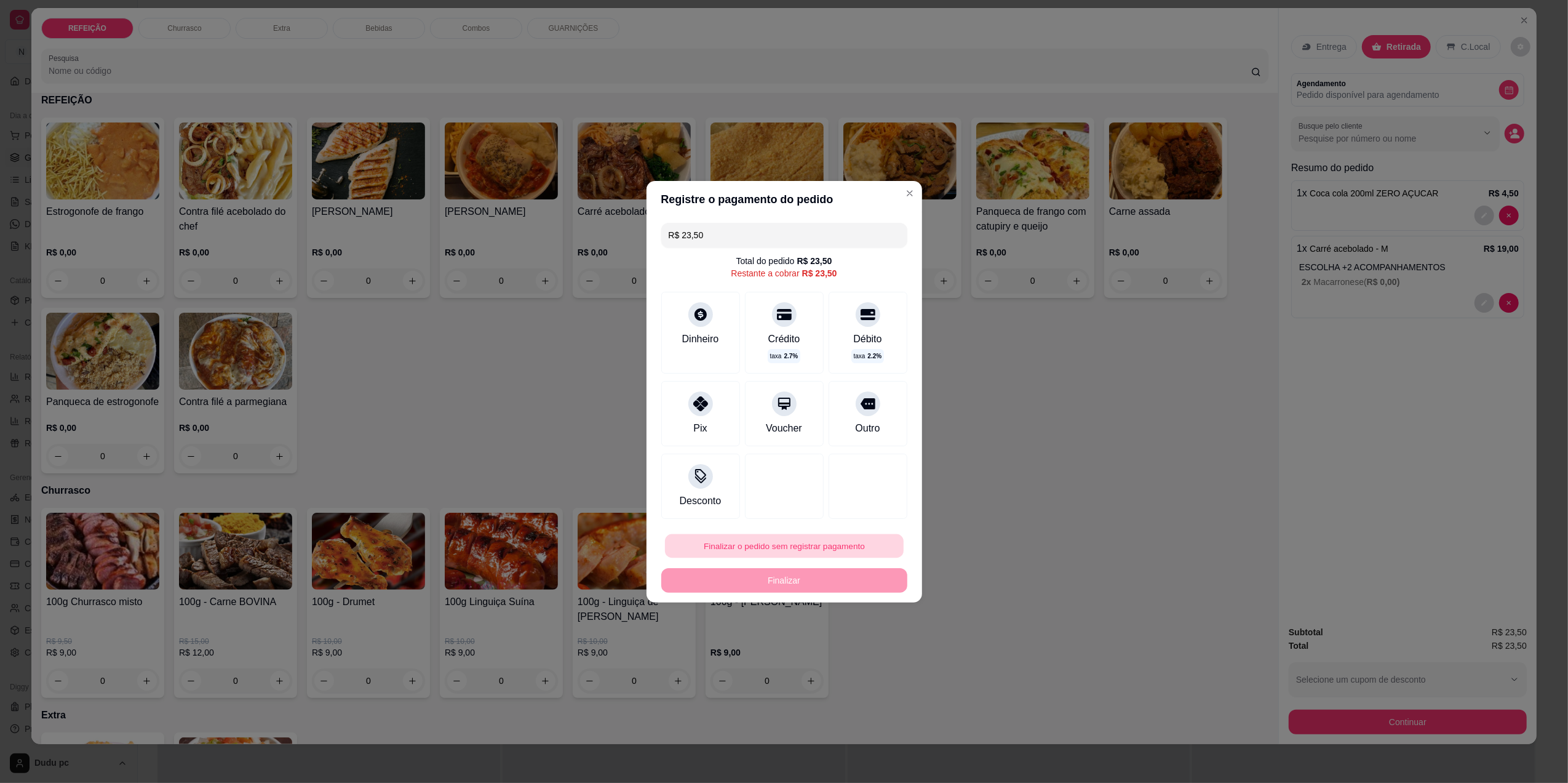
click at [795, 547] on button "Finalizar o pedido sem registrar pagamento" at bounding box center [784, 545] width 238 height 24
click at [852, 650] on button "Confirmar" at bounding box center [860, 647] width 44 height 18
type input "0"
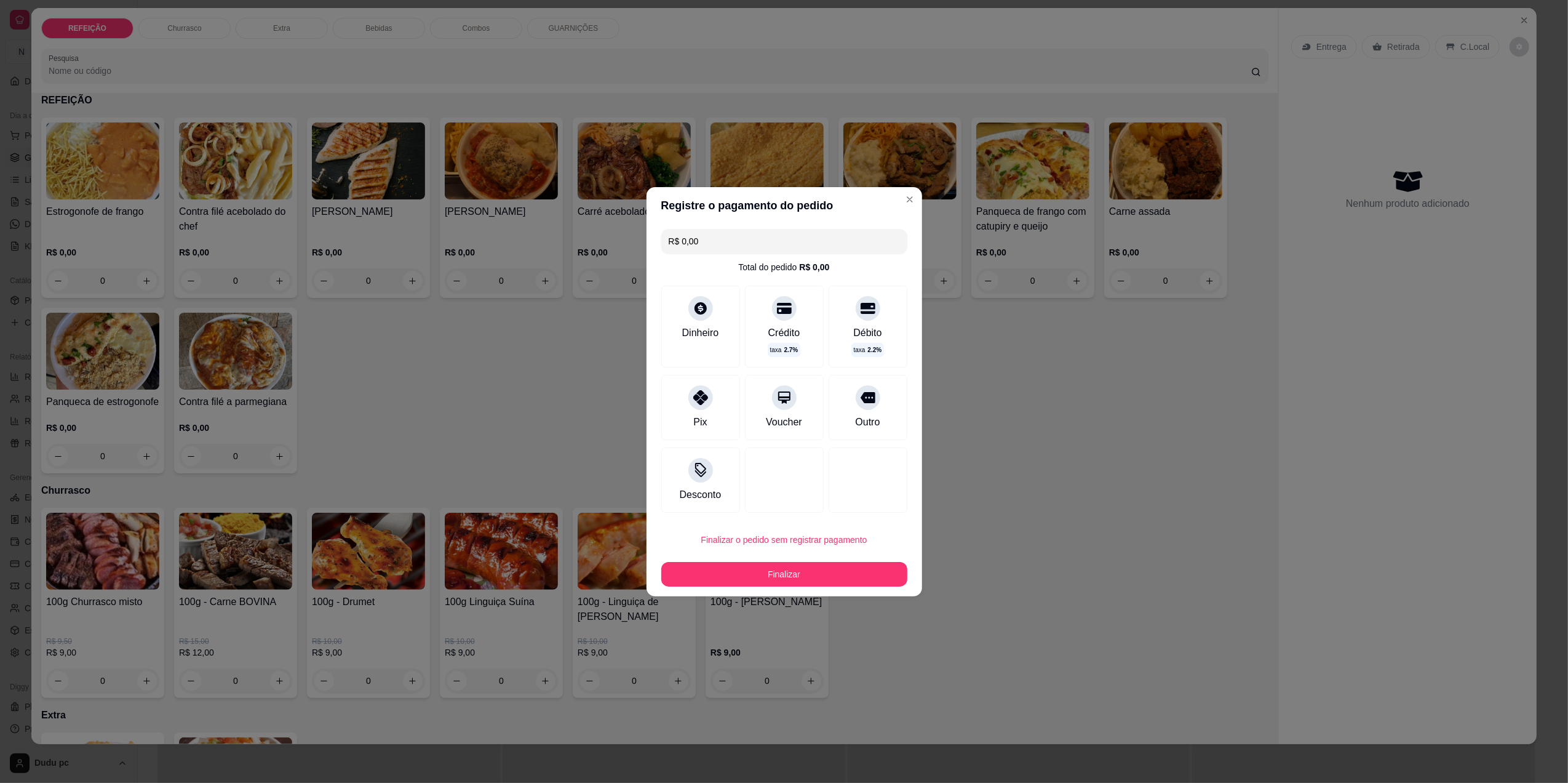
type input "R$ 0,00"
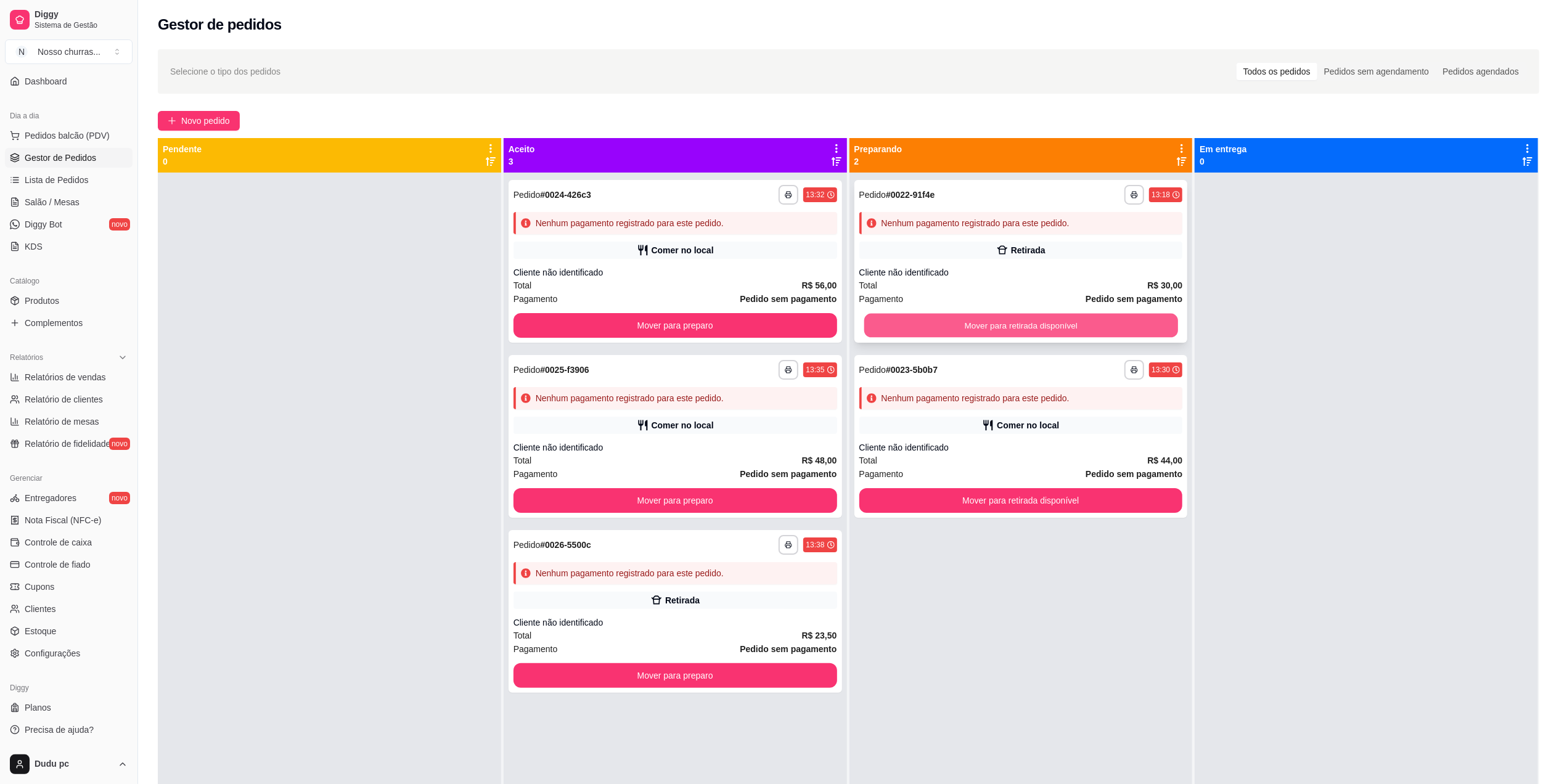
click at [971, 331] on button "Mover para retirada disponível" at bounding box center [1021, 325] width 314 height 24
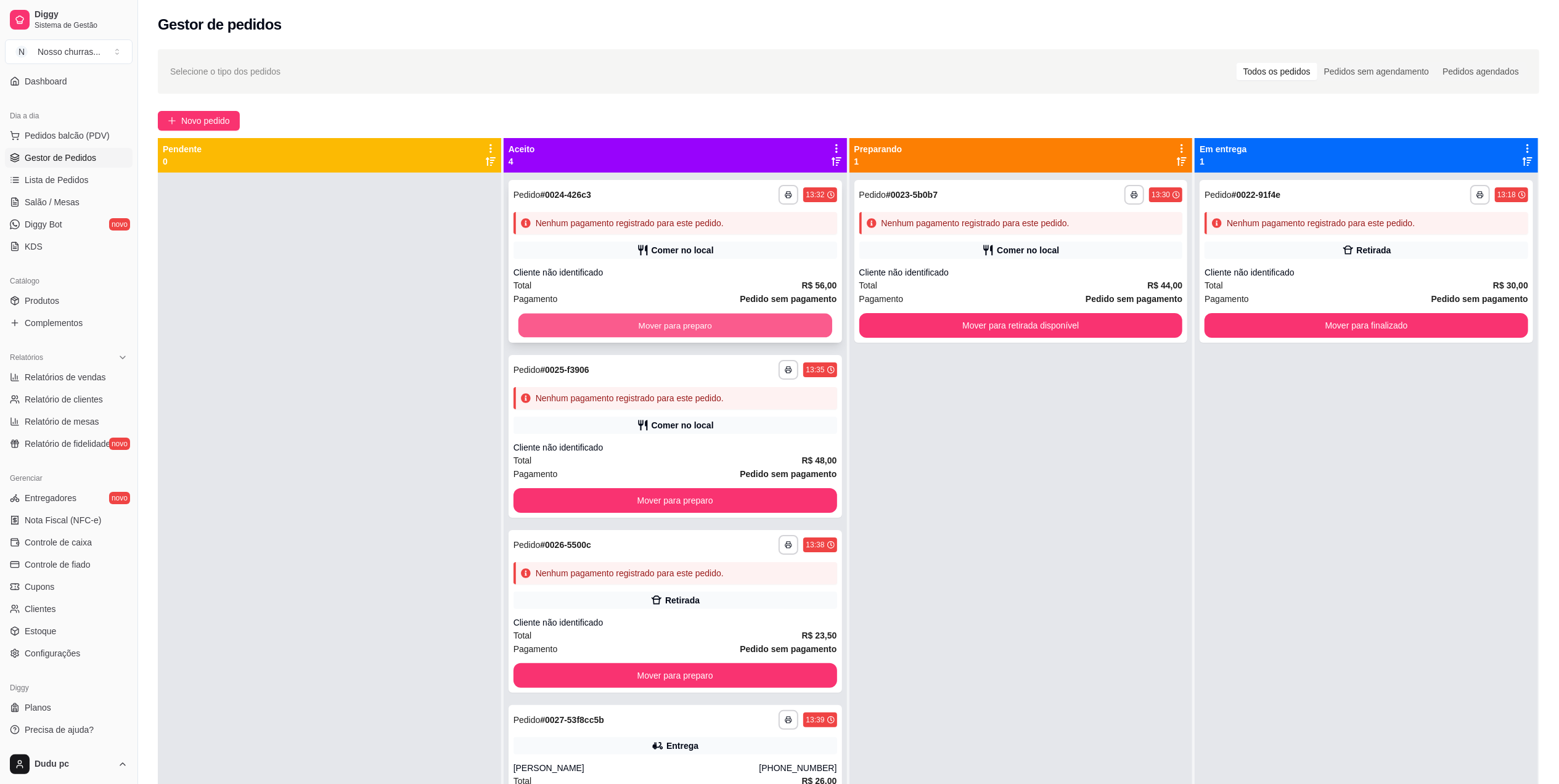
click at [795, 337] on button "Mover para preparo" at bounding box center [675, 325] width 314 height 24
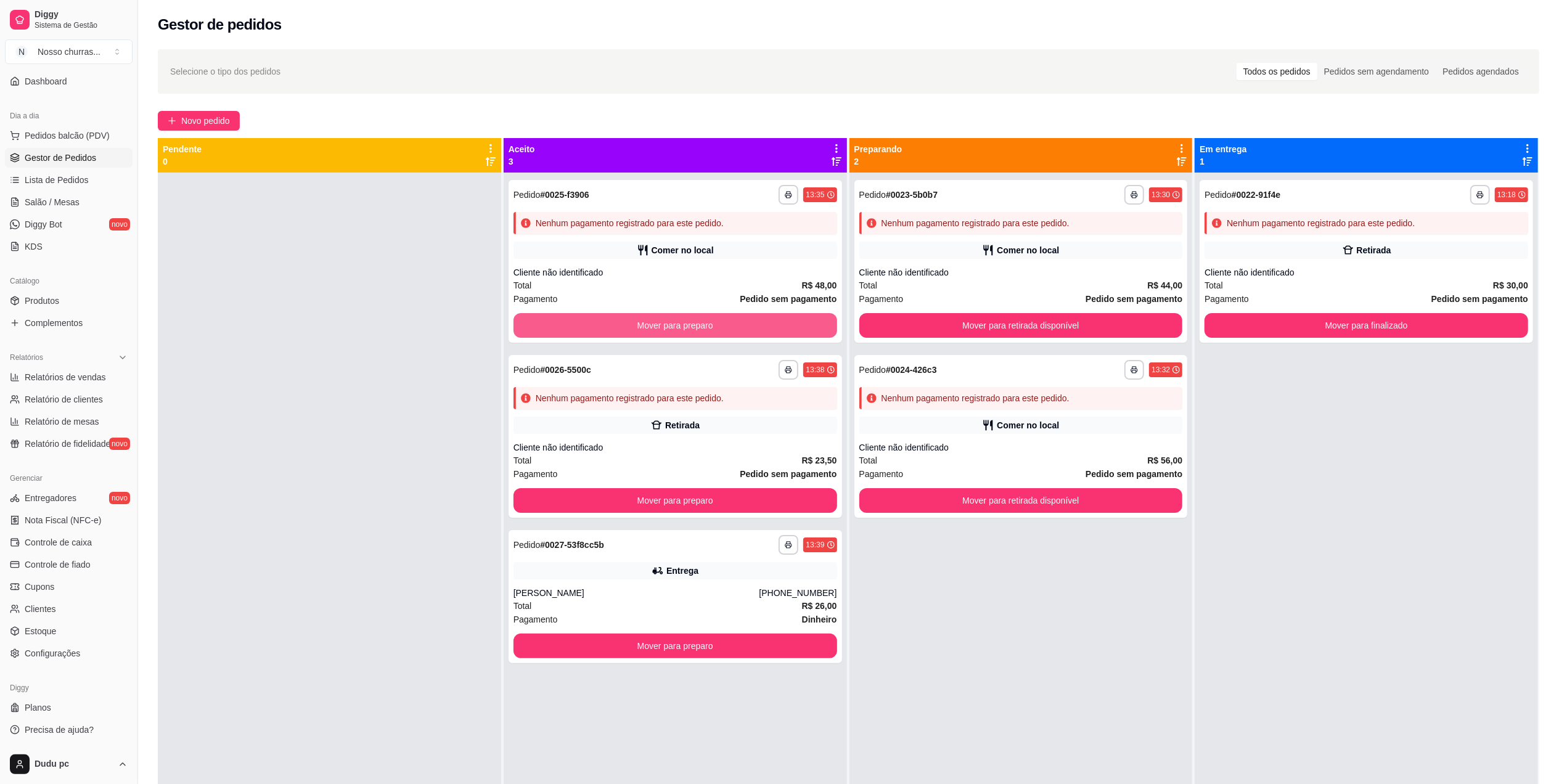
click at [795, 337] on button "Mover para preparo" at bounding box center [675, 325] width 323 height 25
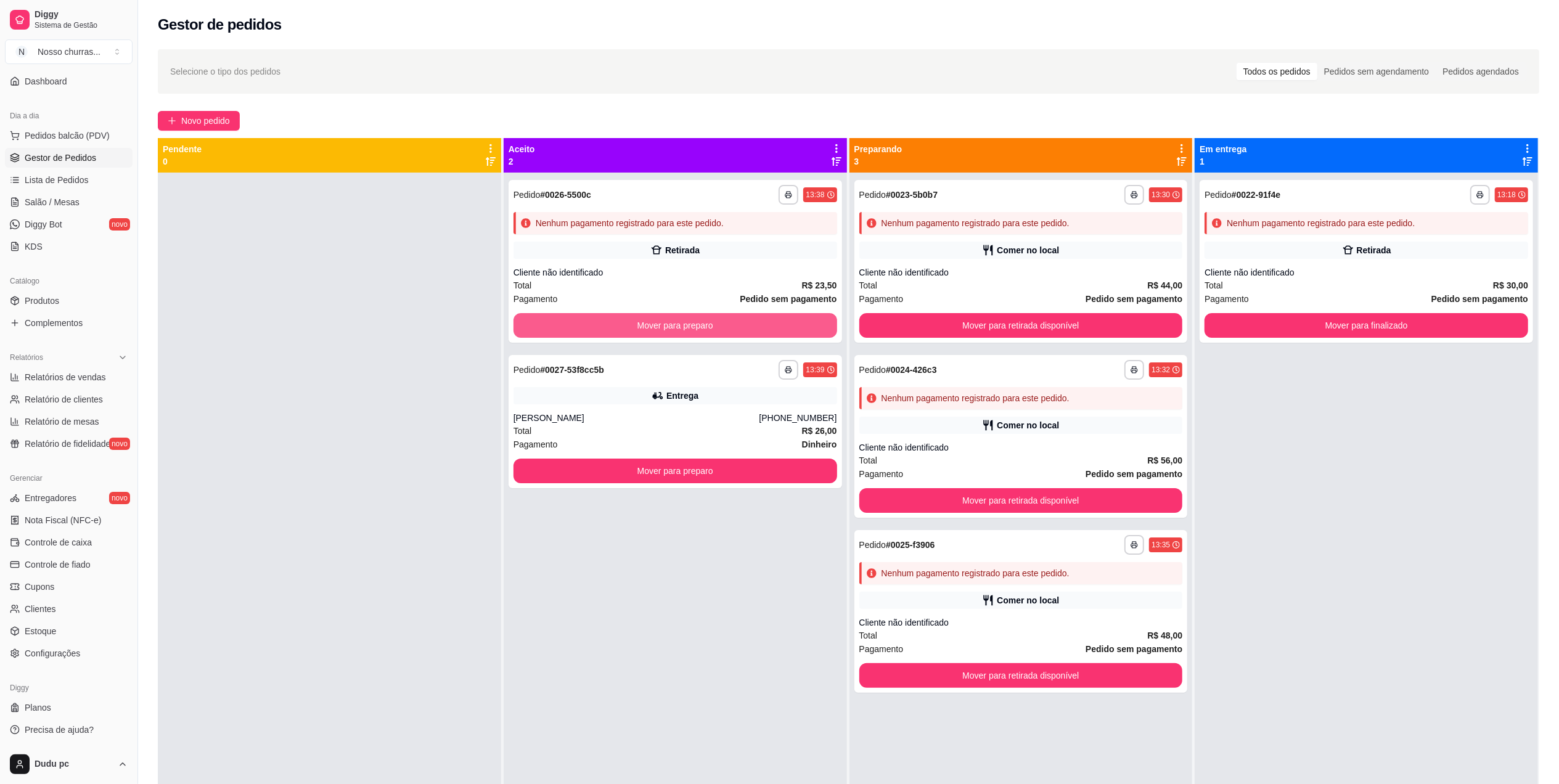
click at [795, 337] on button "Mover para preparo" at bounding box center [675, 325] width 323 height 25
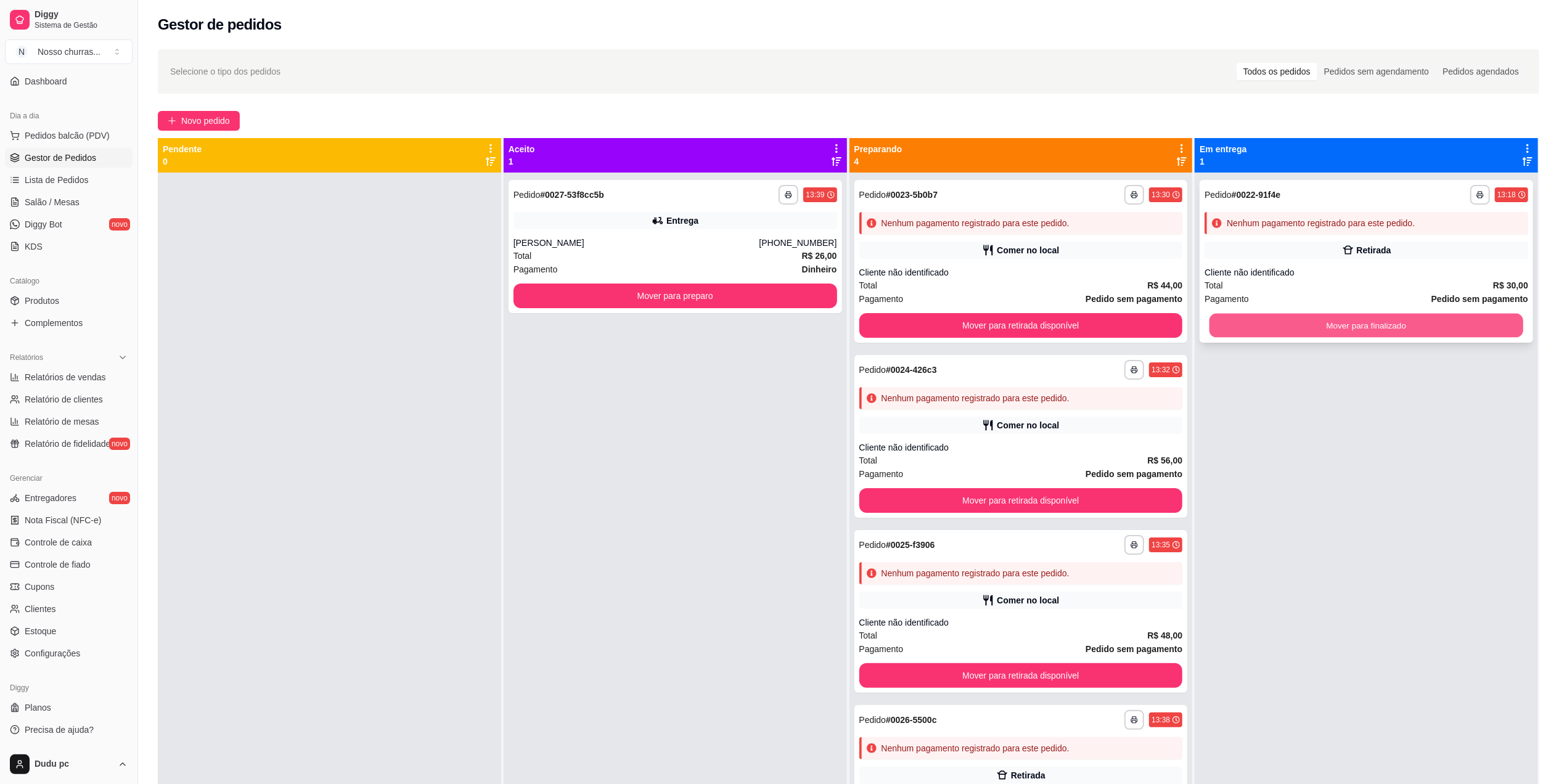
click at [1219, 325] on button "Mover para finalizado" at bounding box center [1366, 325] width 314 height 24
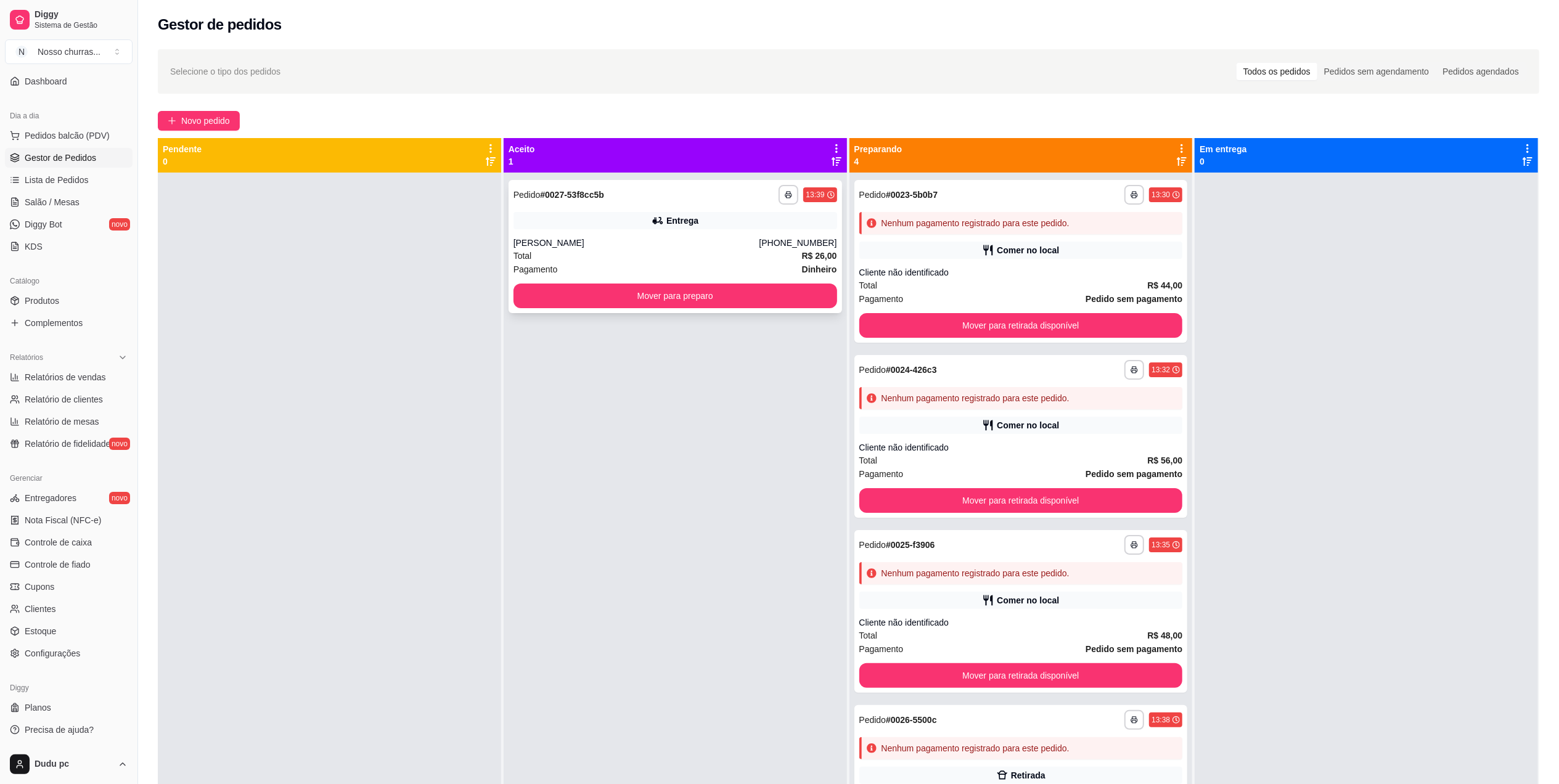
click at [766, 266] on div "Pagamento Dinheiro" at bounding box center [675, 269] width 323 height 13
click at [980, 316] on button "Mover para retirada disponível" at bounding box center [1021, 325] width 323 height 25
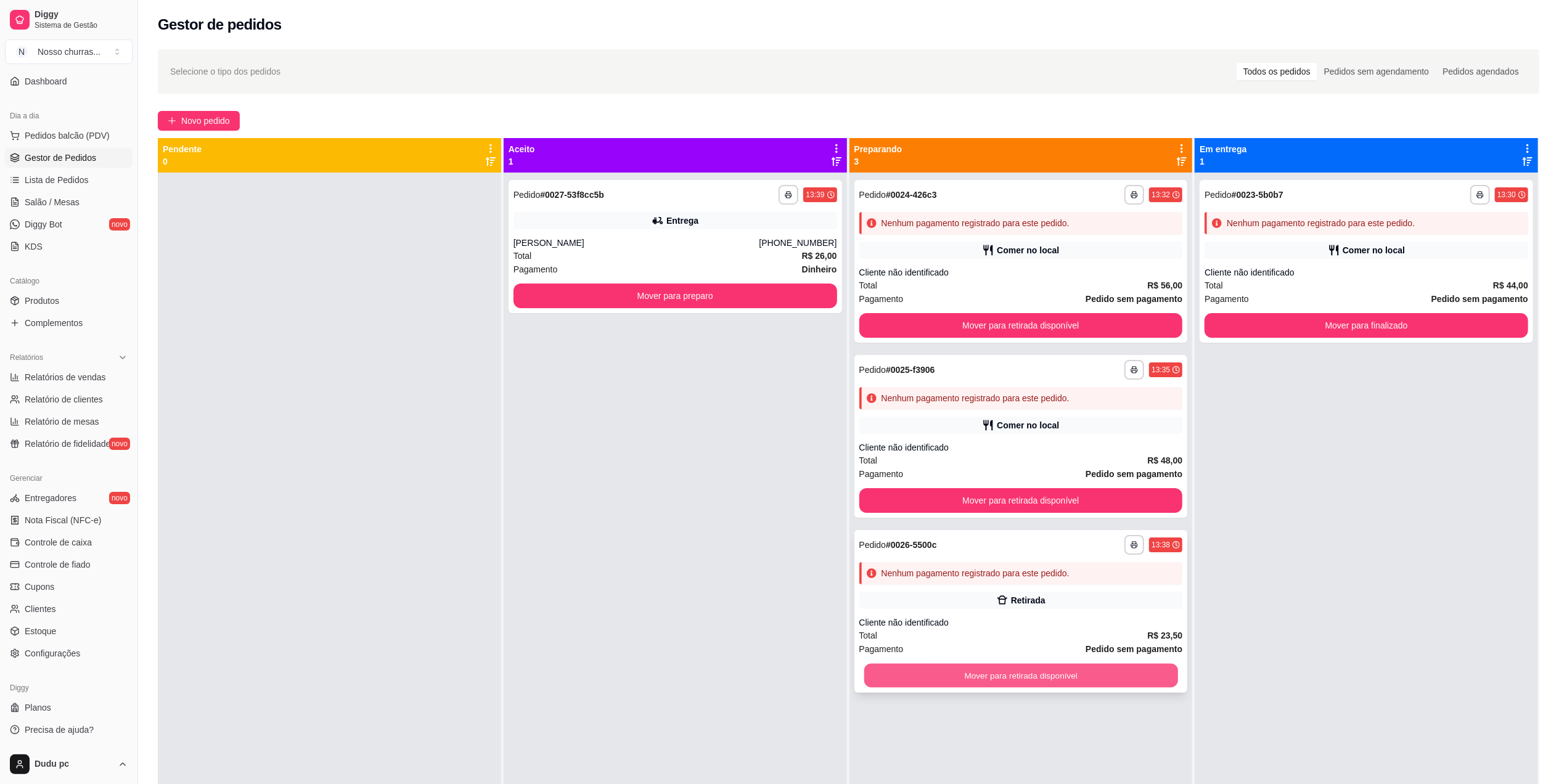
click at [1002, 676] on button "Mover para retirada disponível" at bounding box center [1021, 675] width 314 height 24
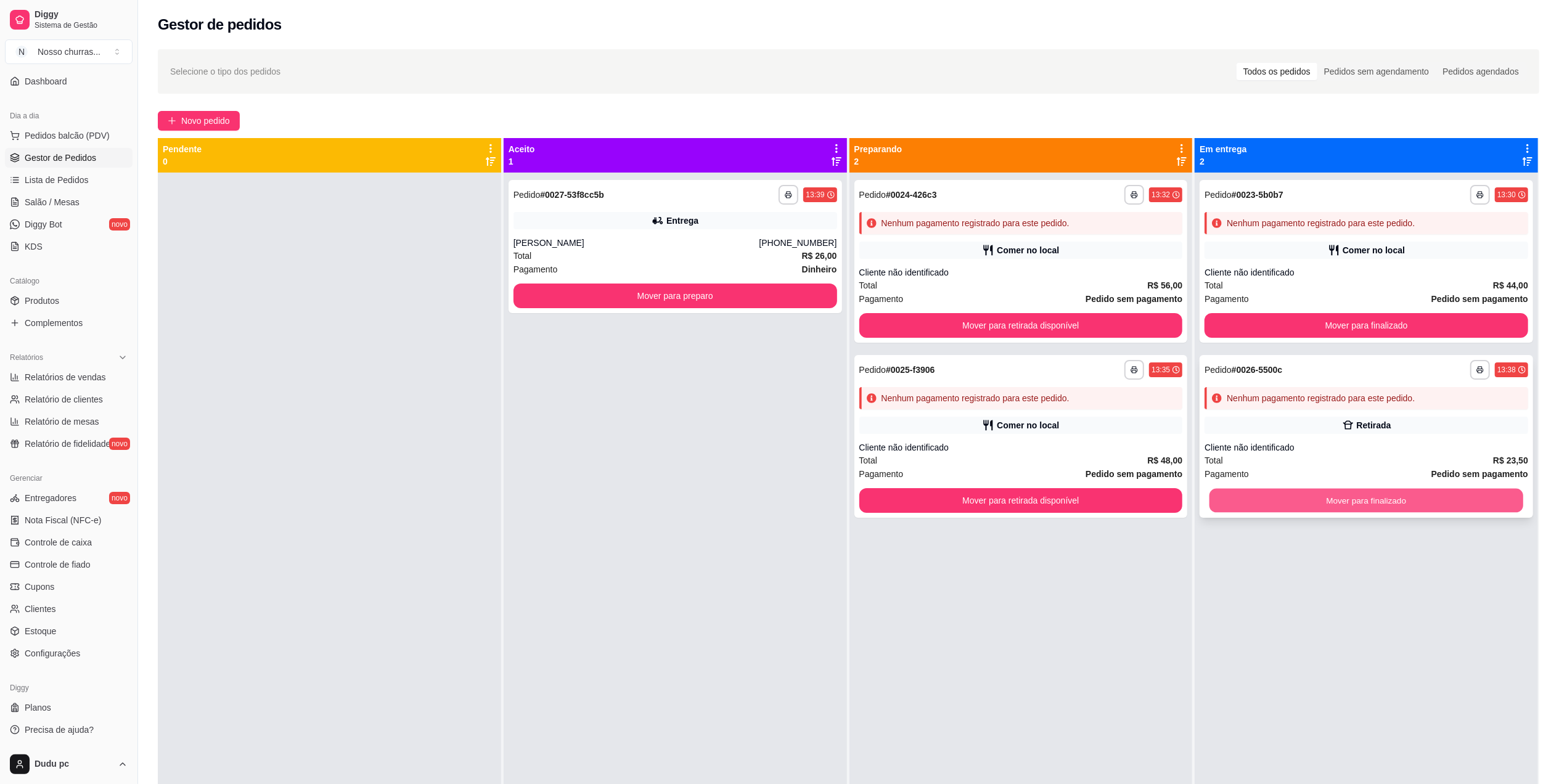
click at [1332, 503] on button "Mover para finalizado" at bounding box center [1366, 500] width 314 height 24
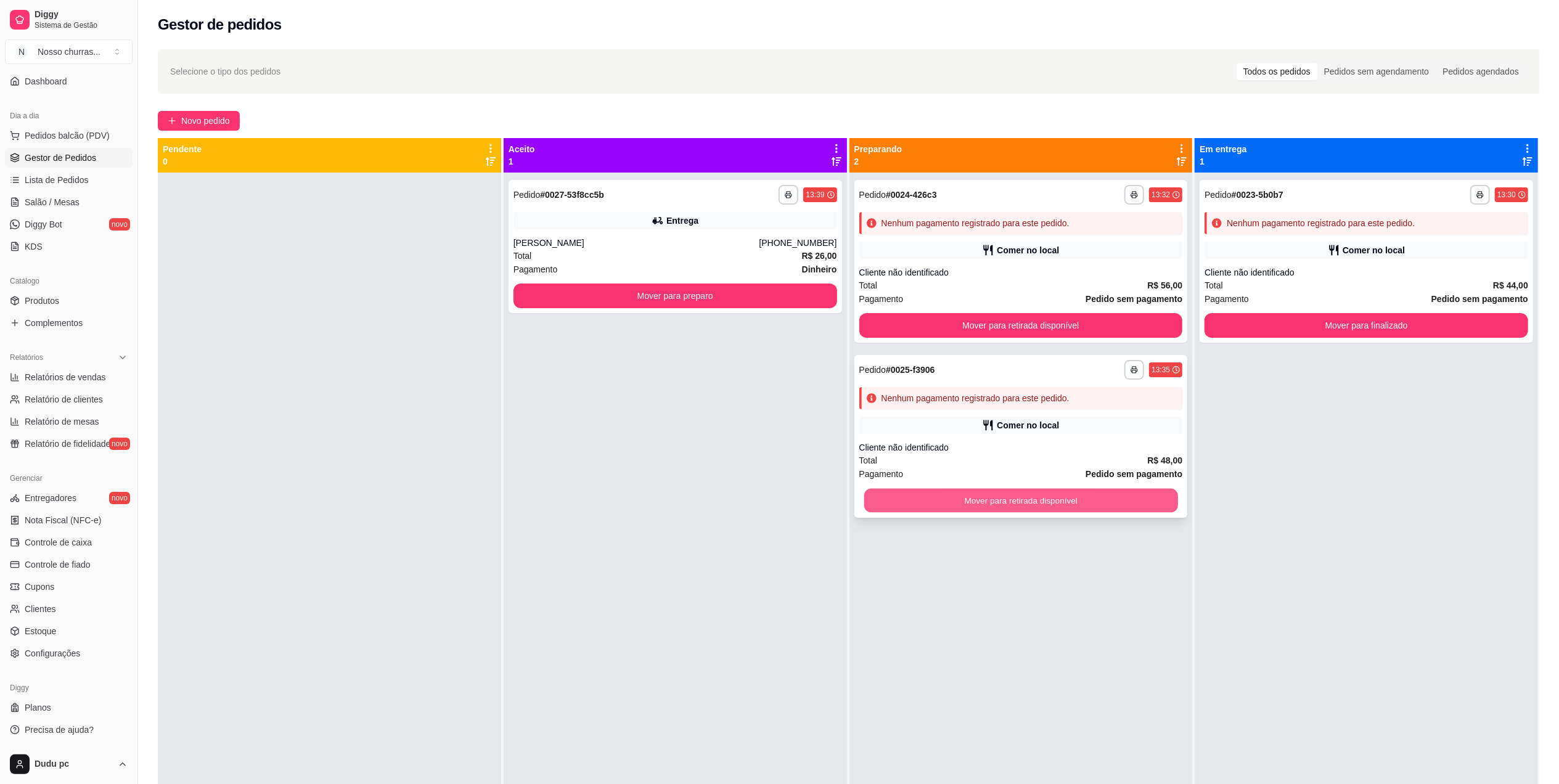
click at [1151, 503] on button "Mover para retirada disponível" at bounding box center [1021, 500] width 314 height 24
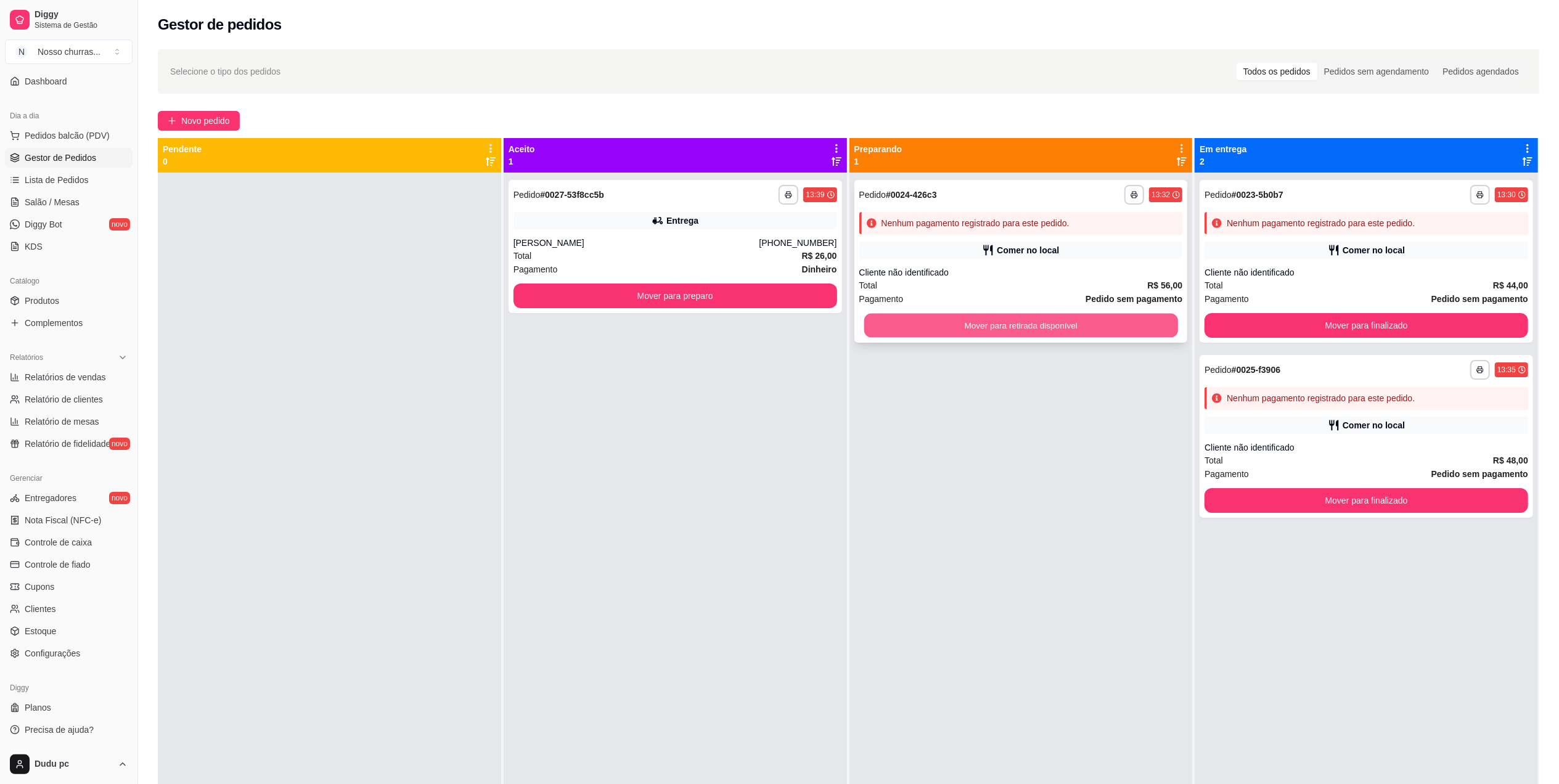
click at [1102, 328] on button "Mover para retirada disponível" at bounding box center [1021, 325] width 314 height 24
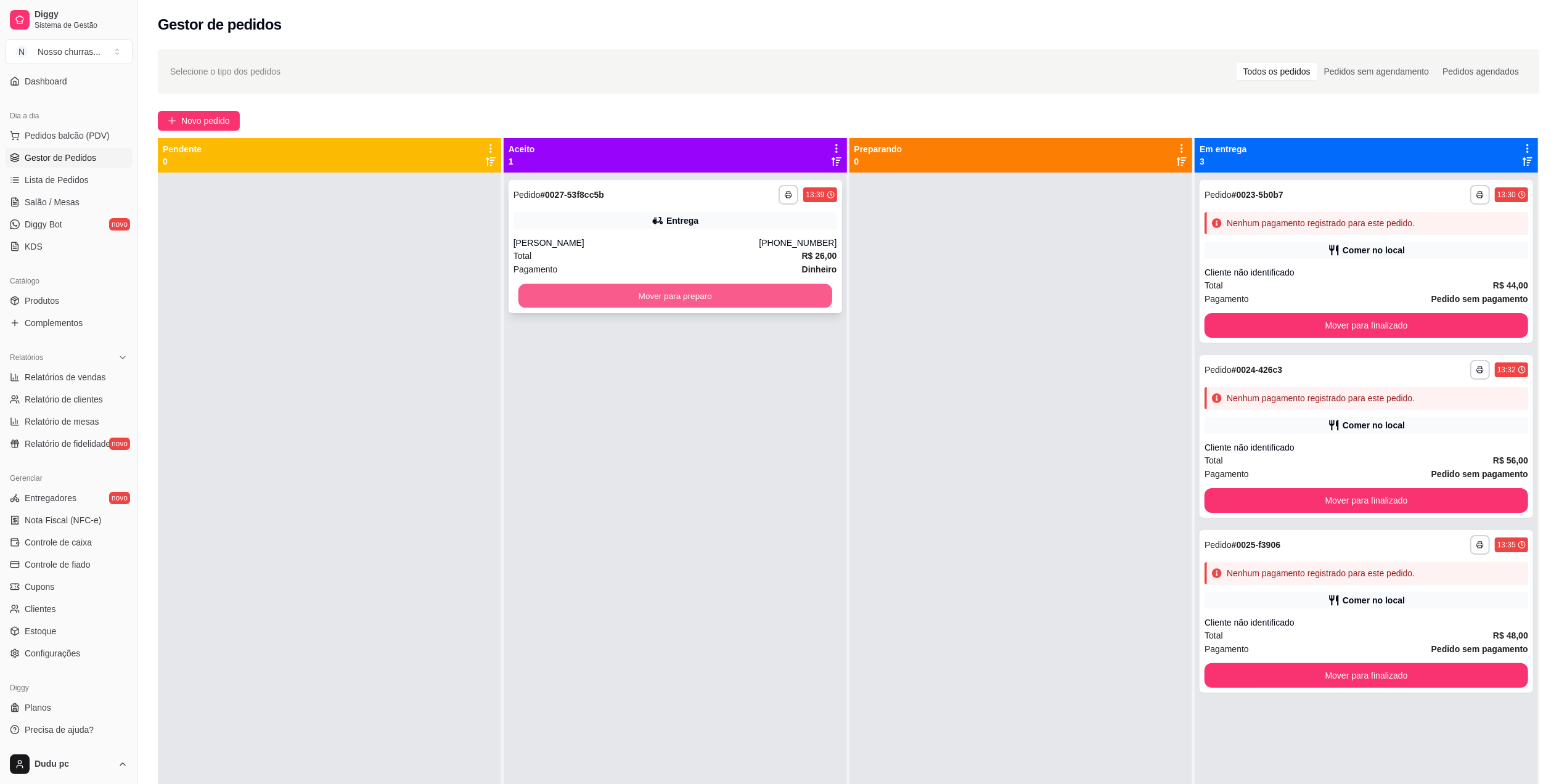
click at [761, 286] on button "Mover para preparo" at bounding box center [675, 295] width 314 height 24
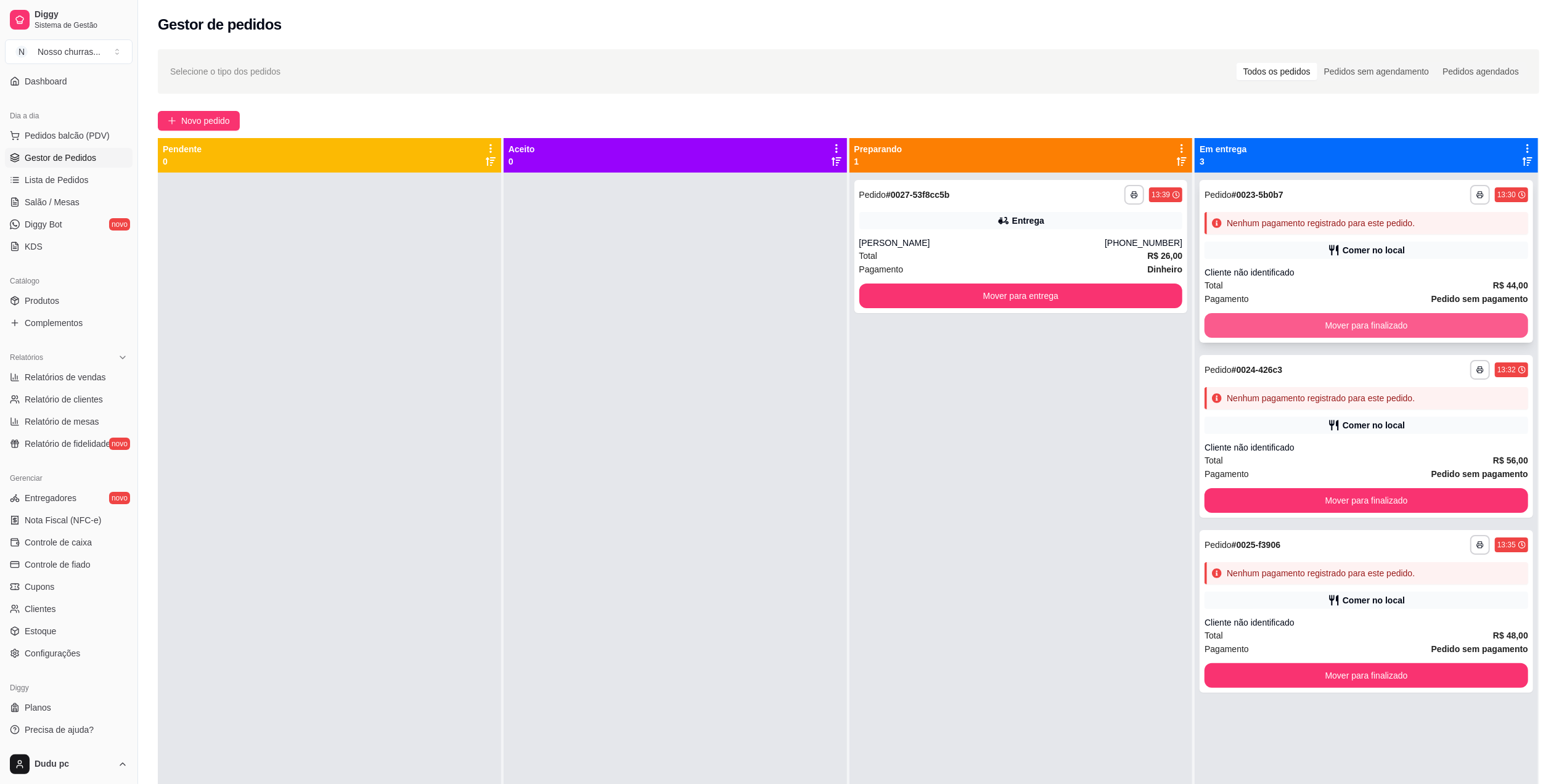
click at [1324, 326] on button "Mover para finalizado" at bounding box center [1366, 325] width 323 height 25
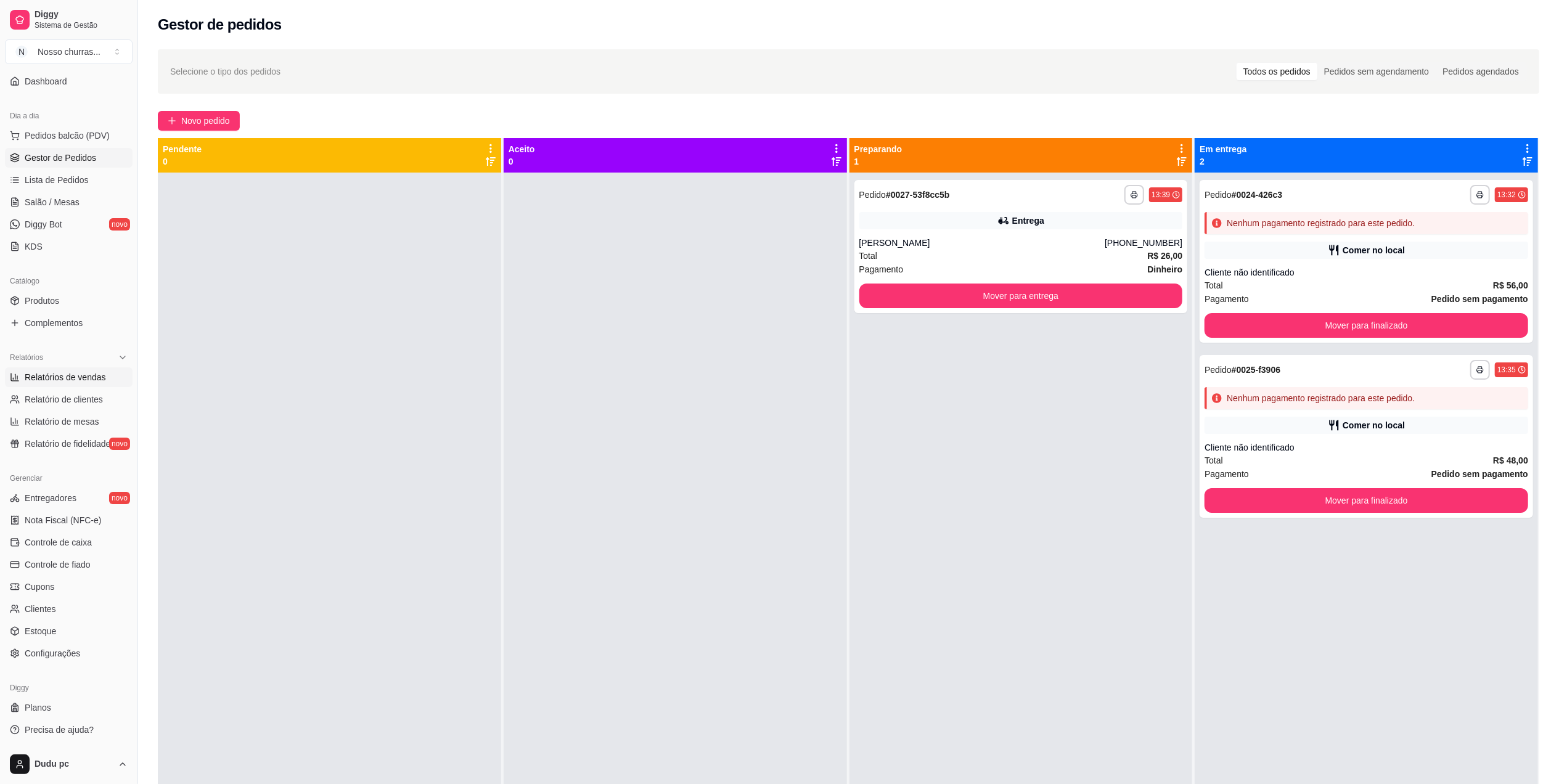
click at [59, 378] on span "Relatórios de vendas" at bounding box center [65, 377] width 81 height 12
select select "ALL"
select select "0"
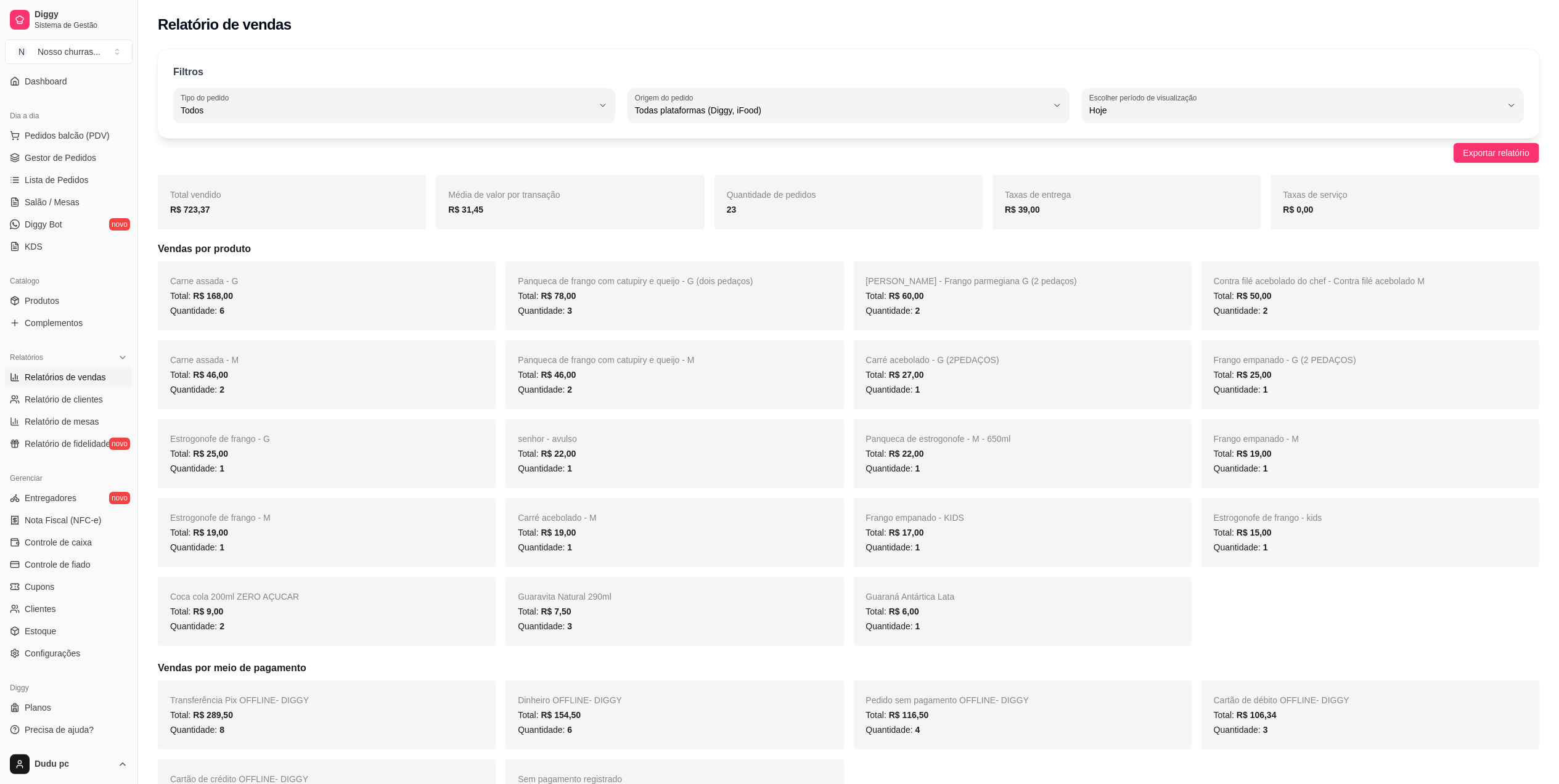
click at [57, 152] on span "Gestor de Pedidos" at bounding box center [60, 158] width 71 height 12
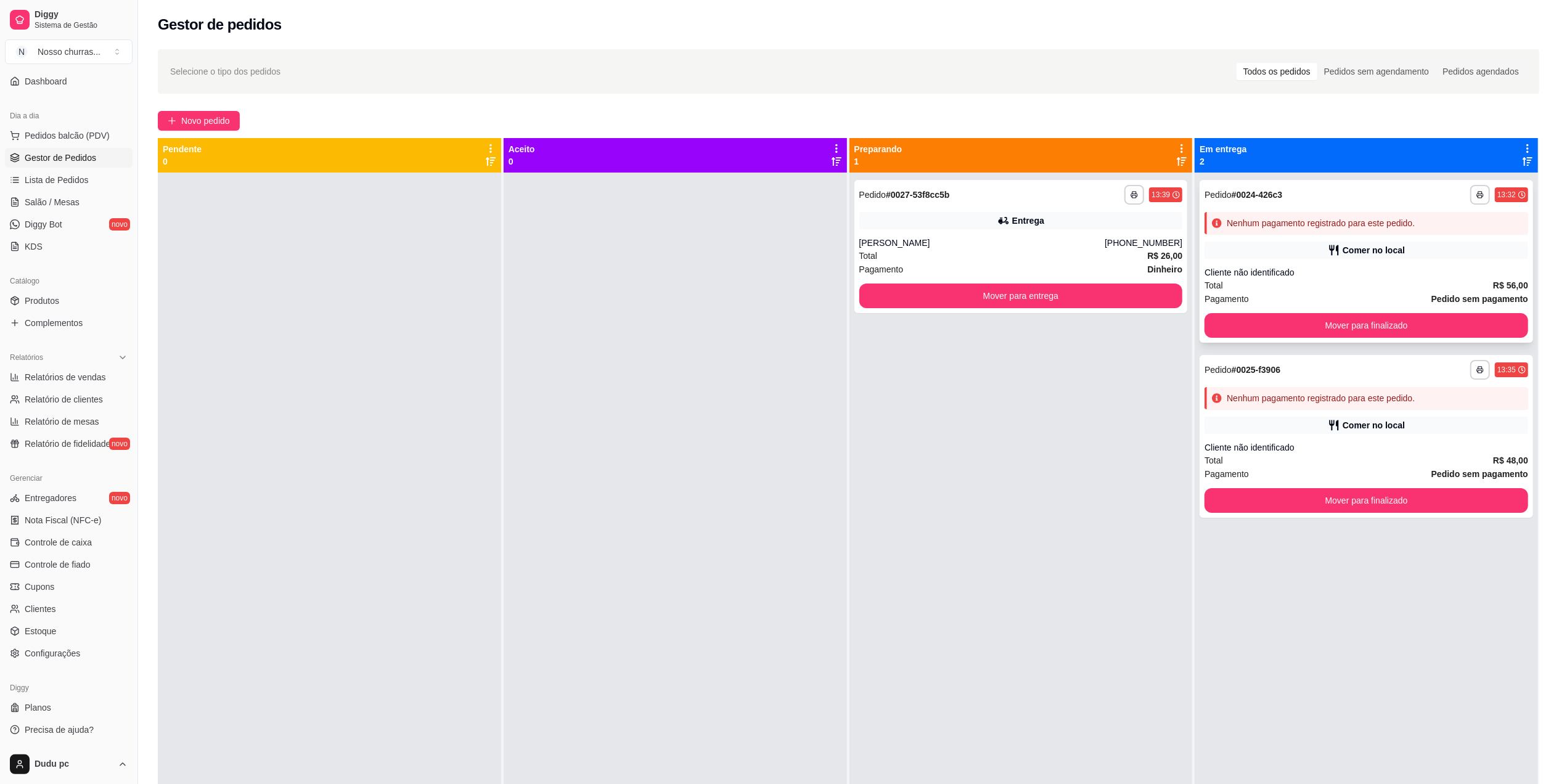
click at [1245, 252] on div "Comer no local" at bounding box center [1366, 250] width 323 height 18
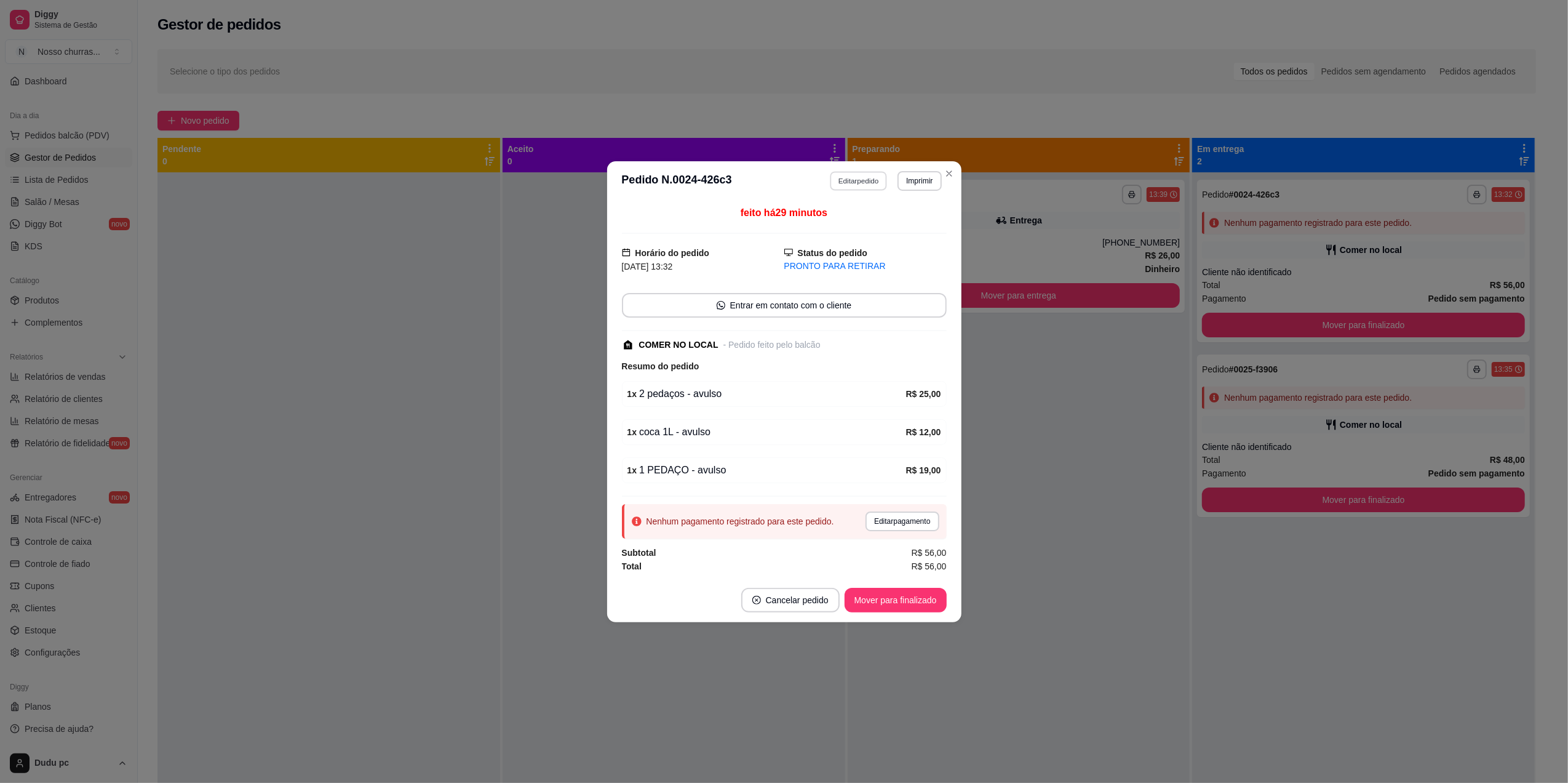
click at [847, 183] on button "Editar pedido" at bounding box center [857, 180] width 57 height 19
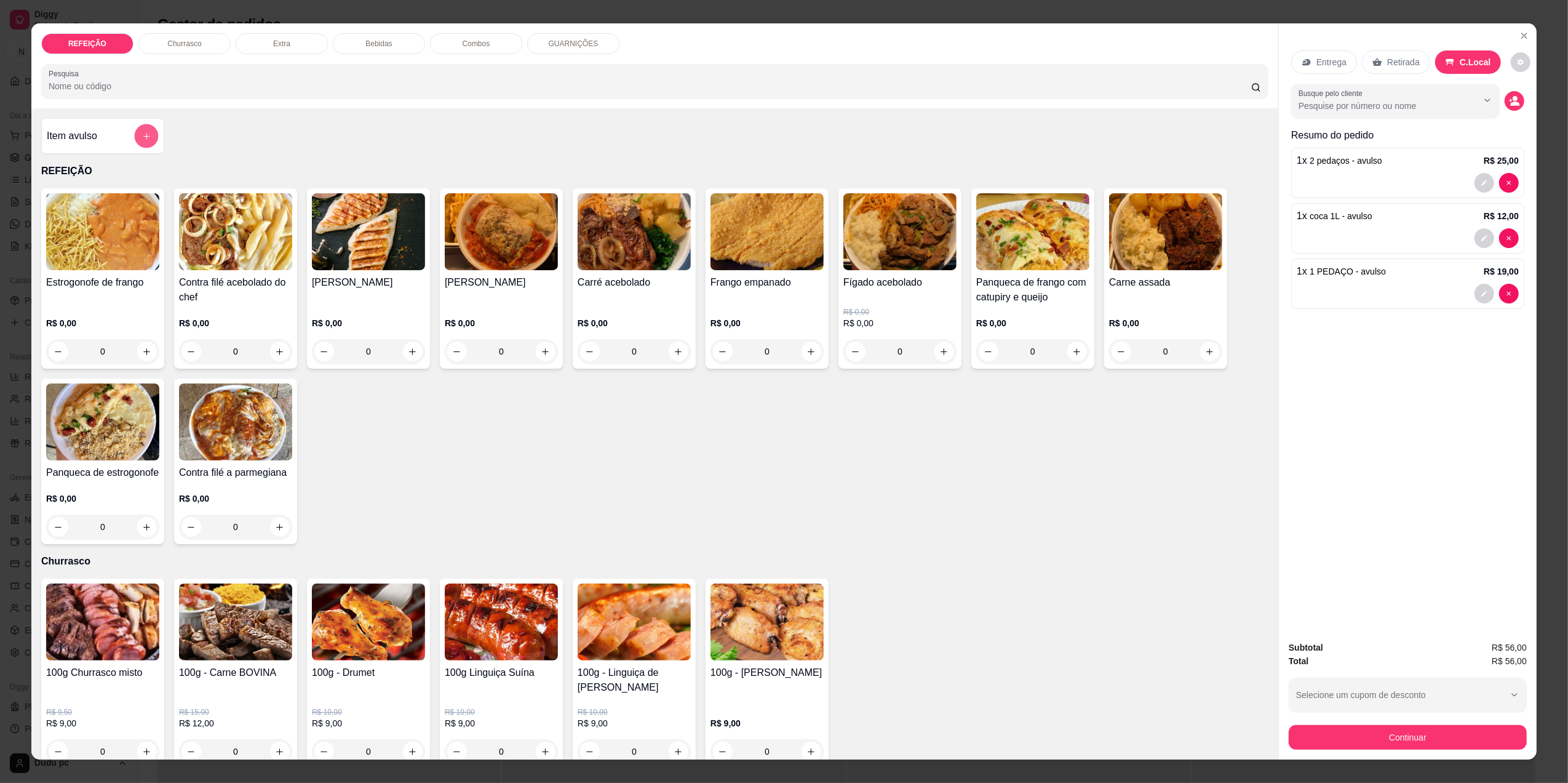
click at [143, 138] on icon "add-separate-item" at bounding box center [146, 135] width 6 height 6
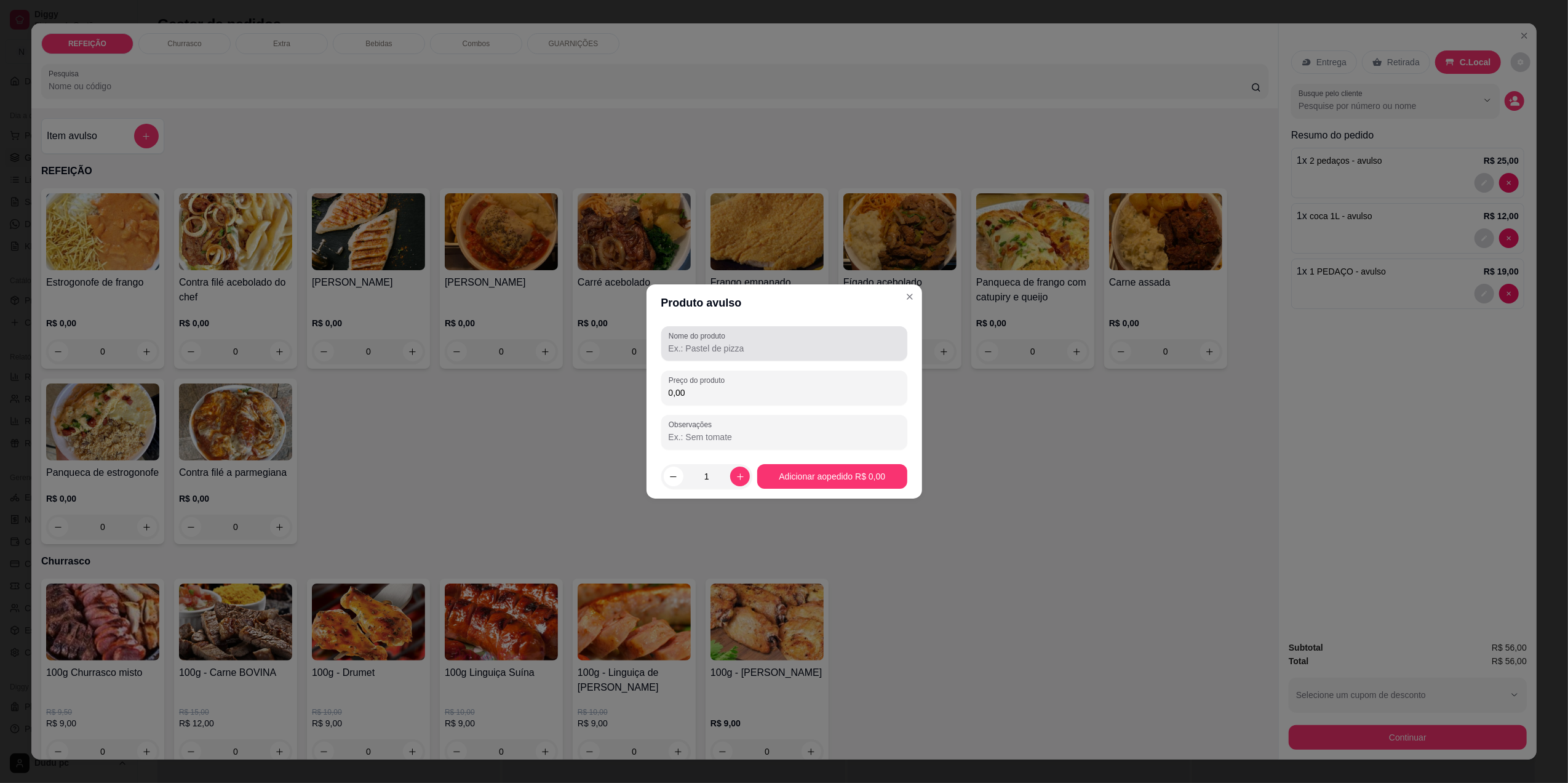
click at [725, 338] on label "Nome do produto" at bounding box center [698, 336] width 61 height 11
click at [725, 342] on input "Nome do produto" at bounding box center [784, 348] width 231 height 12
click at [725, 338] on label "Nome do produto" at bounding box center [698, 336] width 61 height 11
click at [725, 342] on input "Nome do produto" at bounding box center [784, 348] width 231 height 12
click at [725, 338] on label "Nome do produto" at bounding box center [698, 336] width 61 height 11
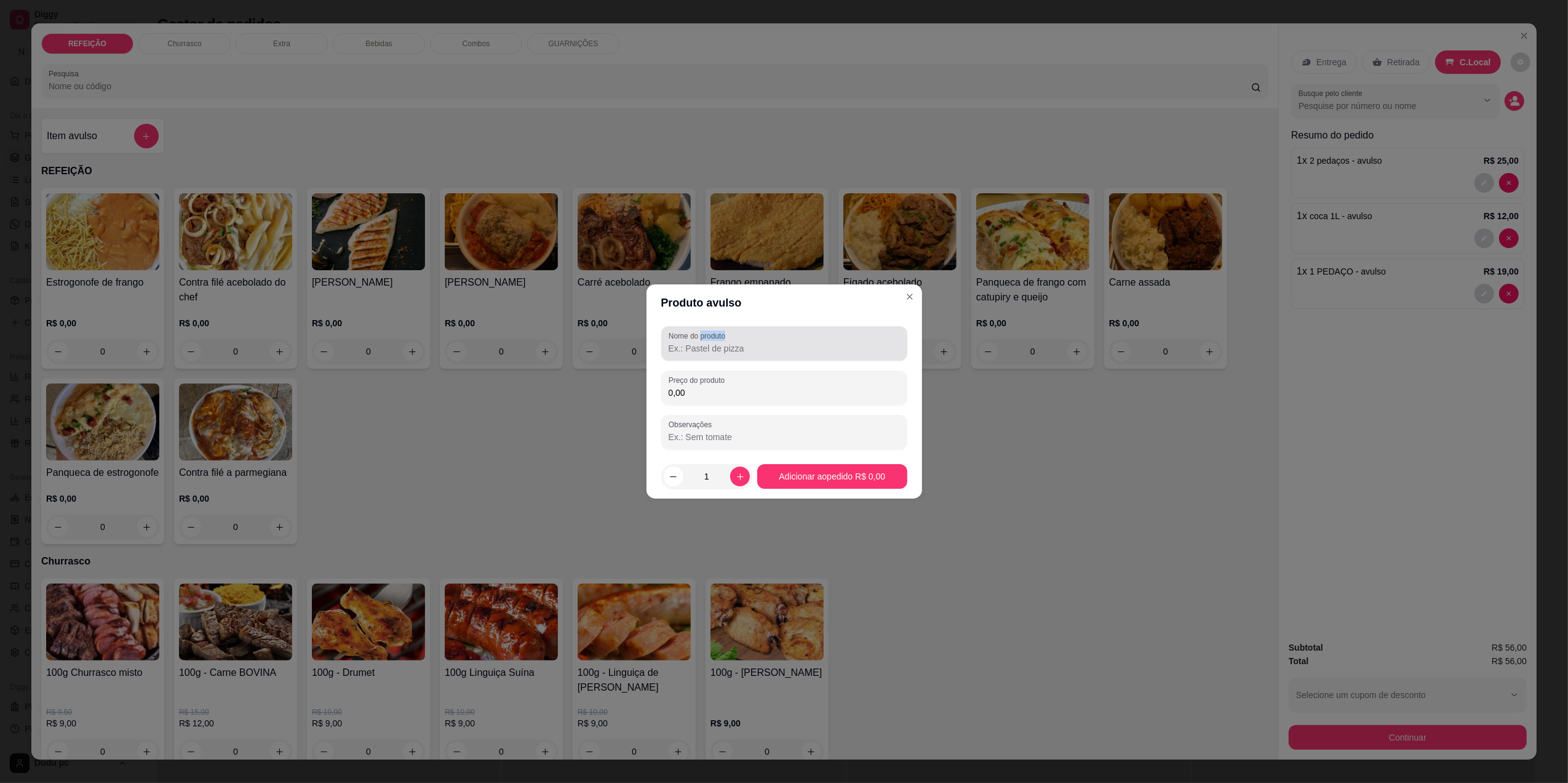
click at [725, 342] on input "Nome do produto" at bounding box center [784, 348] width 231 height 12
drag, startPoint x: 725, startPoint y: 338, endPoint x: 679, endPoint y: 350, distance: 47.5
click at [679, 350] on input "Nome do produto" at bounding box center [784, 348] width 231 height 12
type input "1 MARMITA"
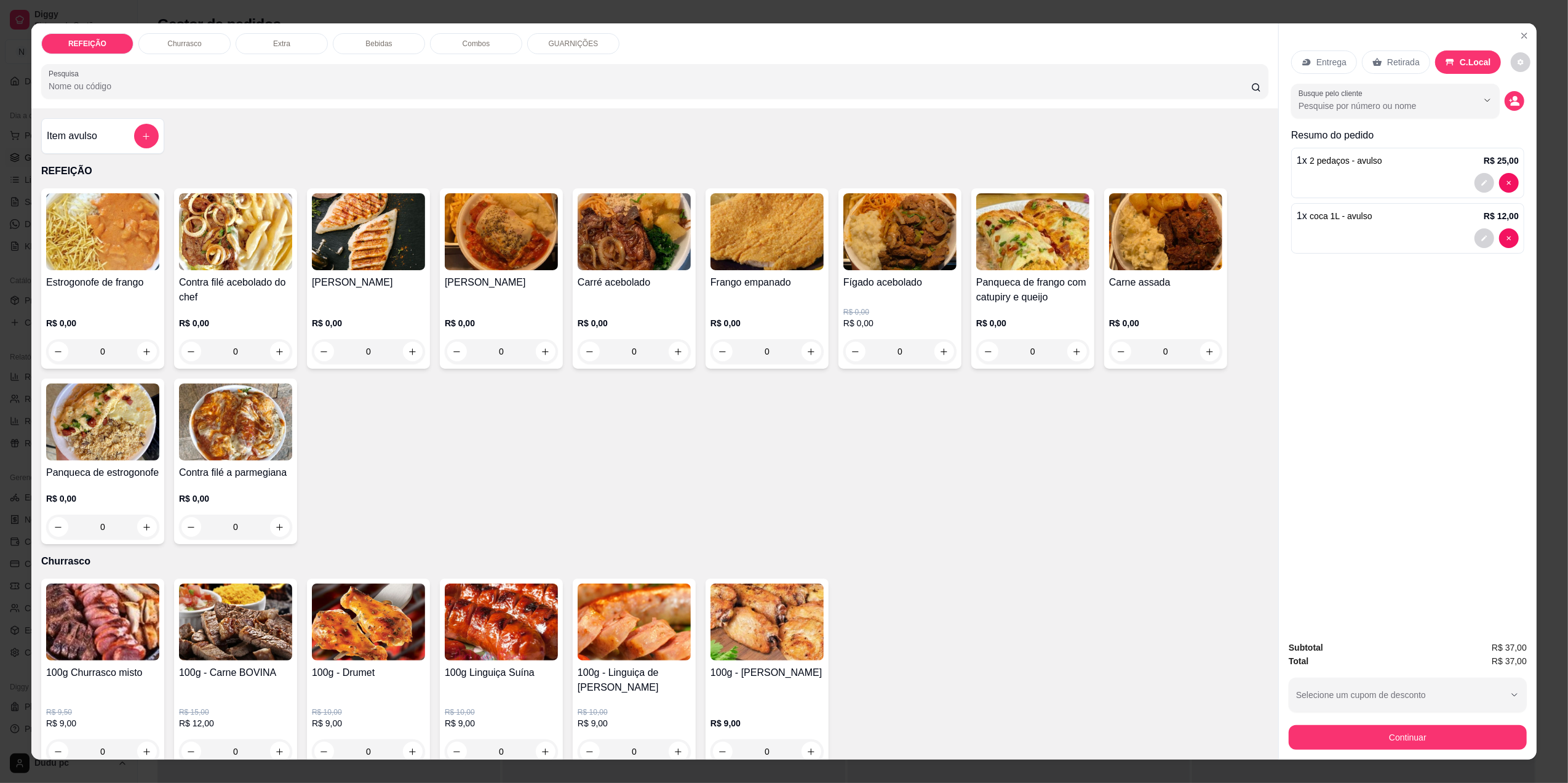
click at [1527, 31] on div "Entrega Retirada C.Local Busque pelo cliente Resumo do pedido 1 x 2 pedaços - a…" at bounding box center [1407, 327] width 258 height 607
click at [1519, 32] on icon "Close" at bounding box center [1523, 35] width 10 height 10
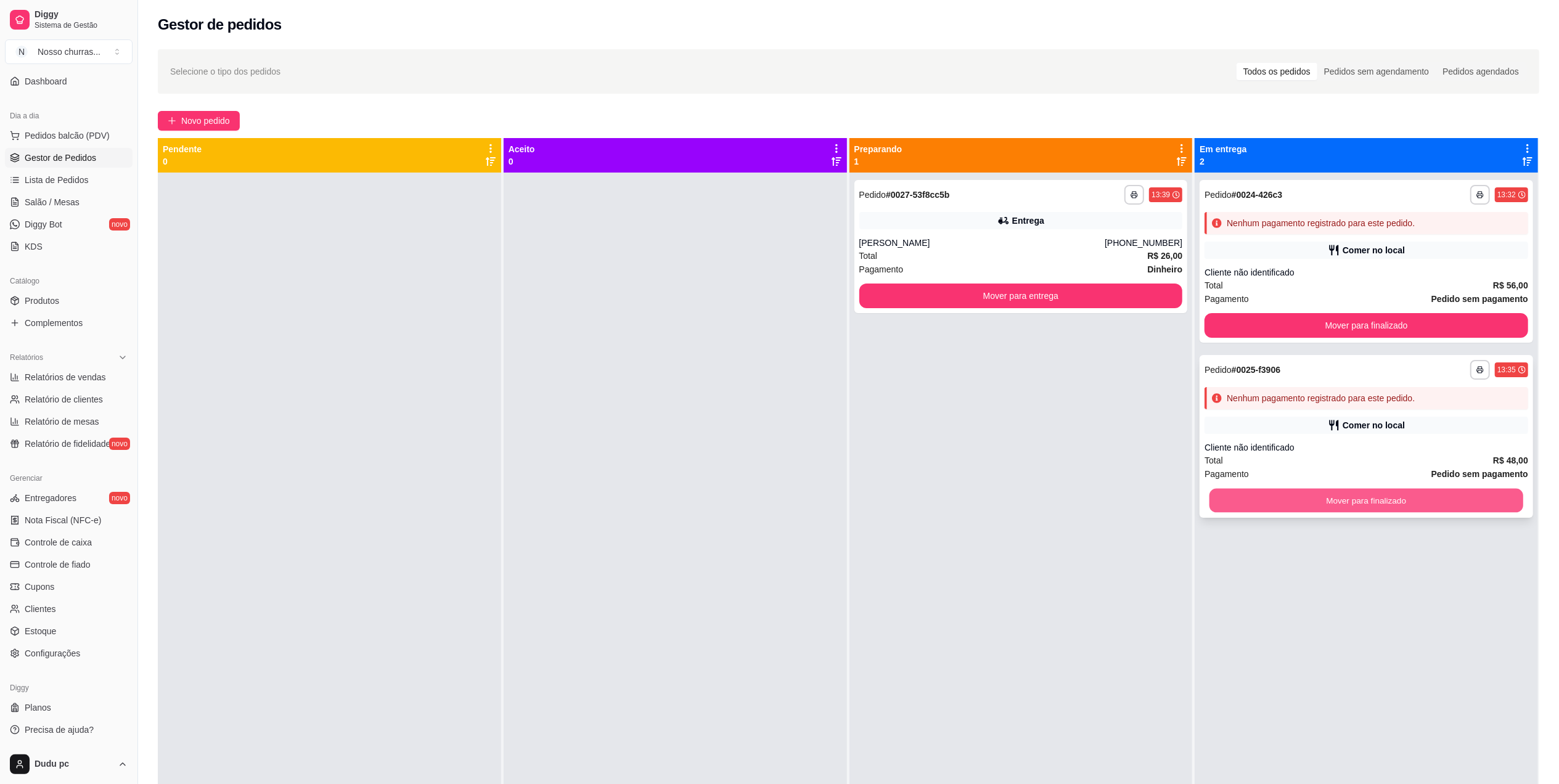
click at [1286, 503] on button "Mover para finalizado" at bounding box center [1366, 500] width 314 height 24
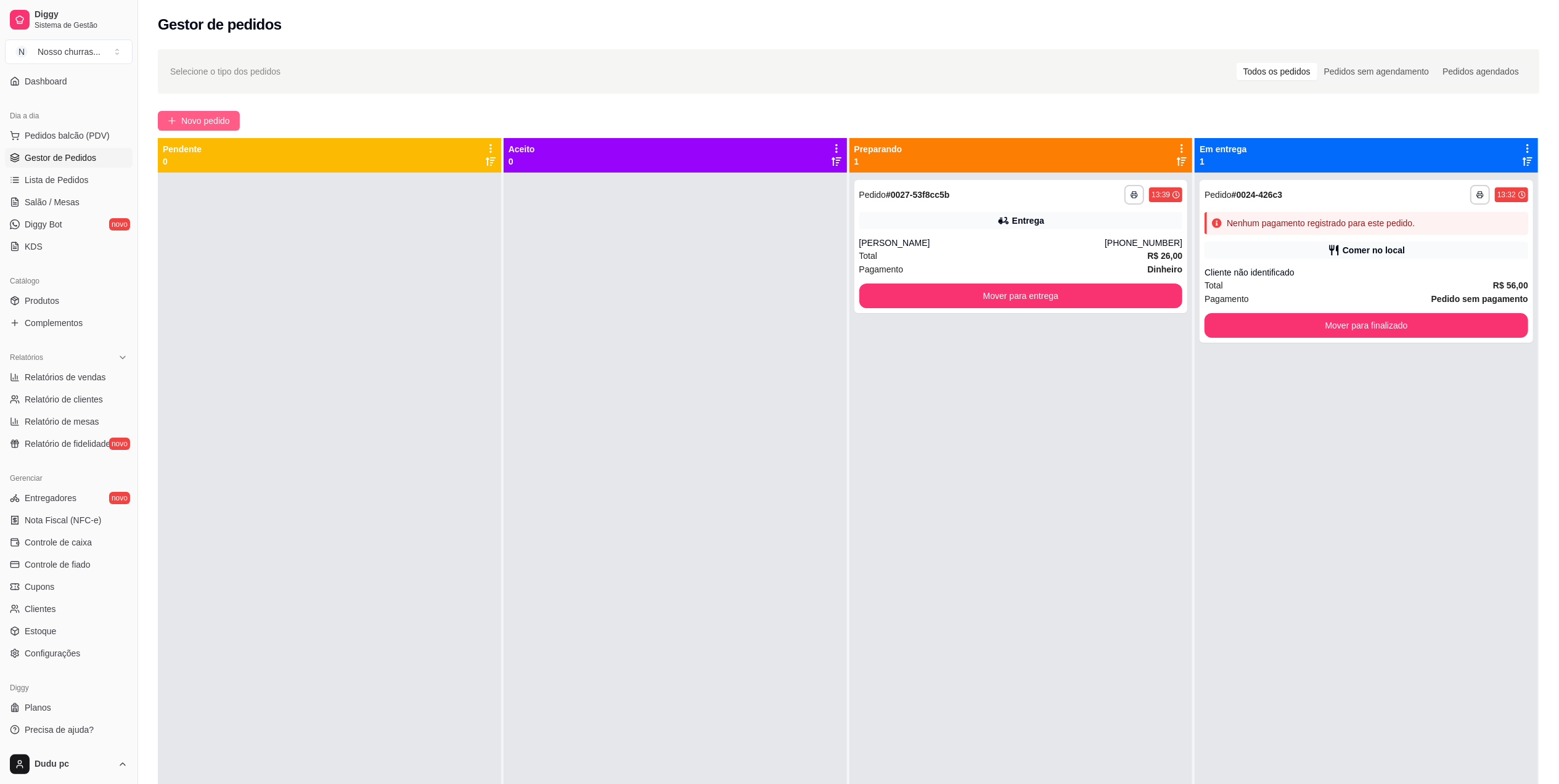
click at [238, 118] on button "Novo pedido" at bounding box center [198, 121] width 82 height 19
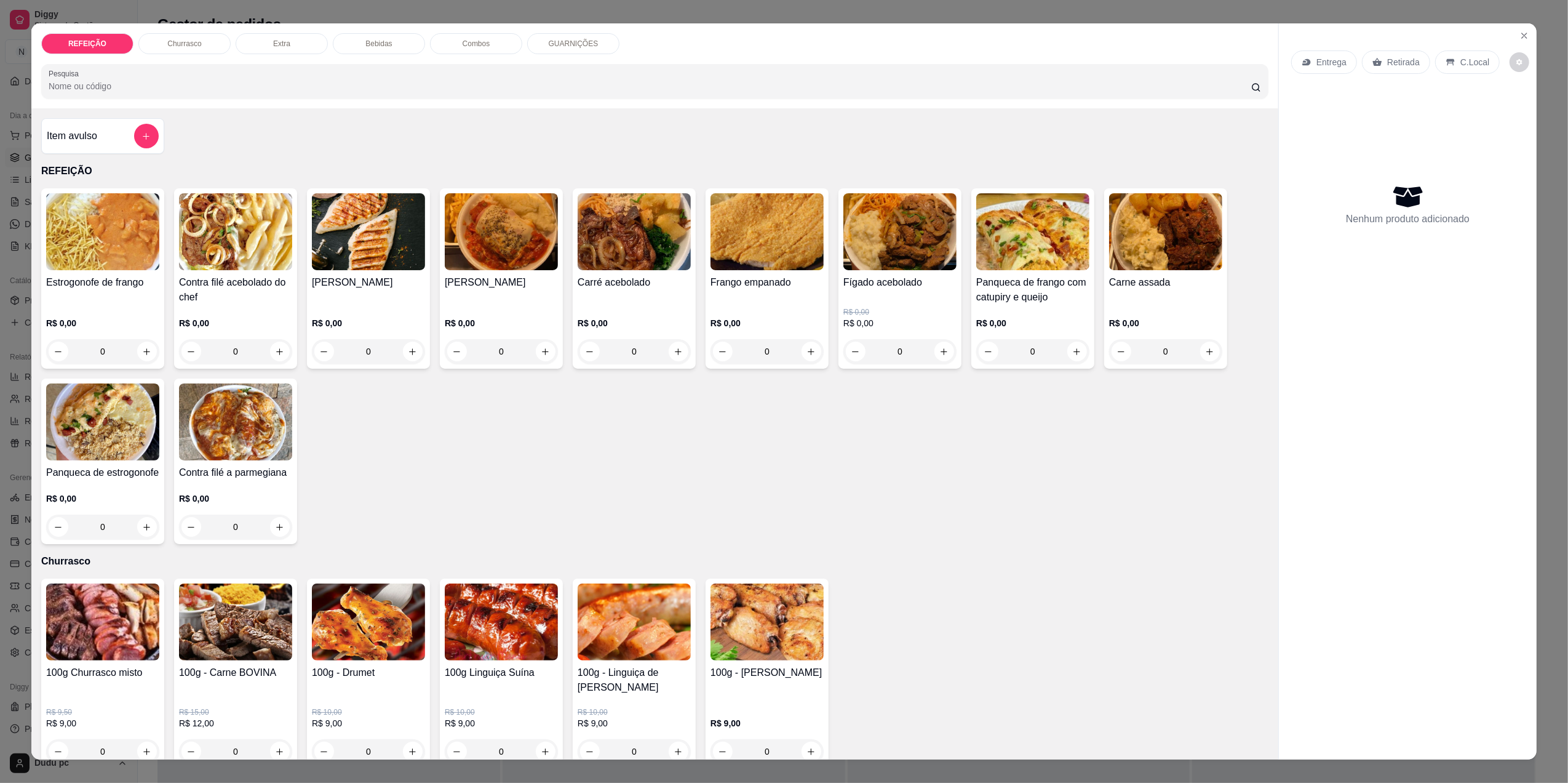
click at [803, 343] on div "0" at bounding box center [767, 351] width 113 height 25
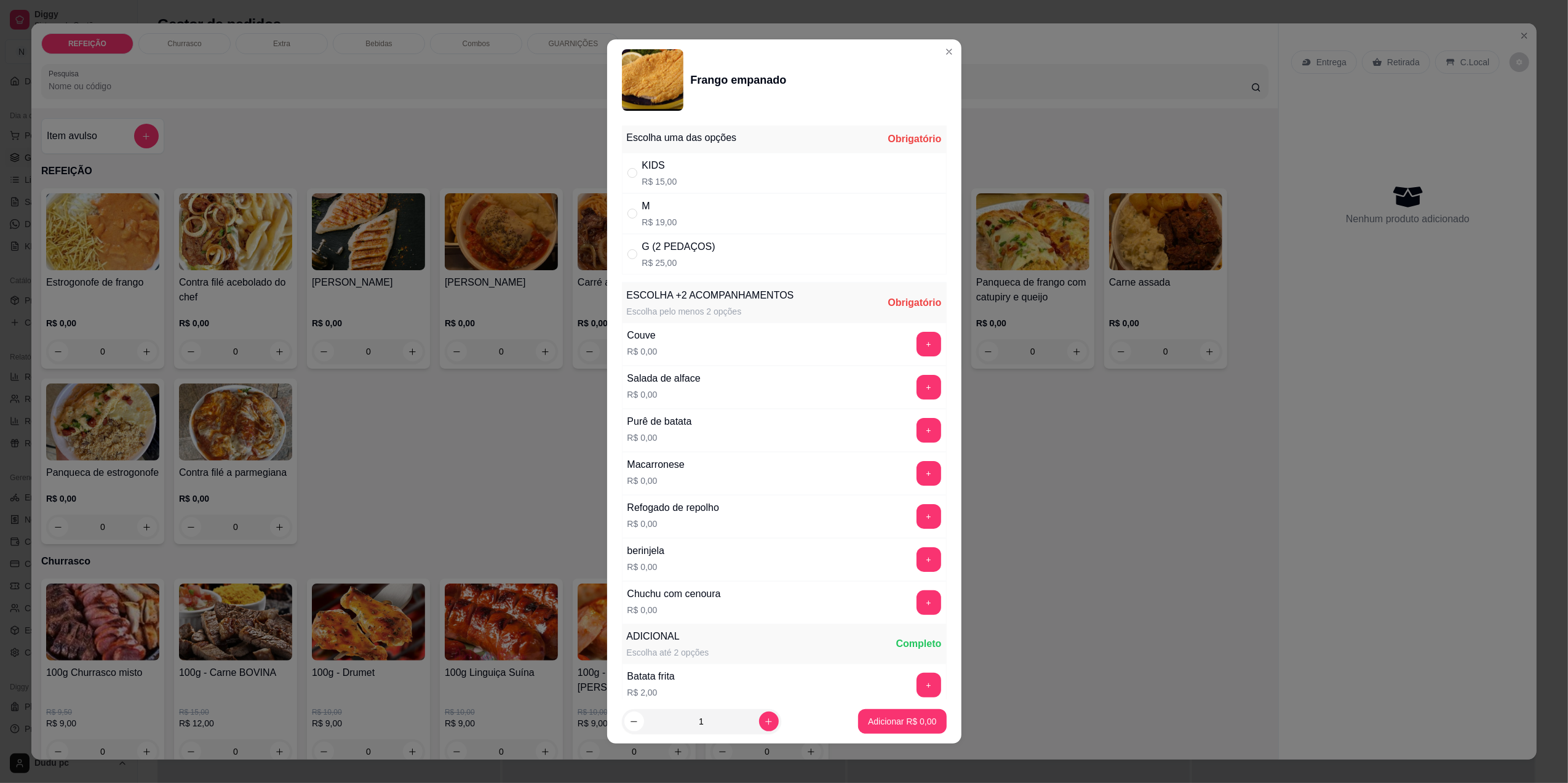
click at [647, 257] on p "R$ 25,00" at bounding box center [678, 263] width 73 height 12
radio input "true"
click at [916, 441] on button "+" at bounding box center [928, 430] width 24 height 24
click at [916, 555] on button "+" at bounding box center [929, 560] width 25 height 25
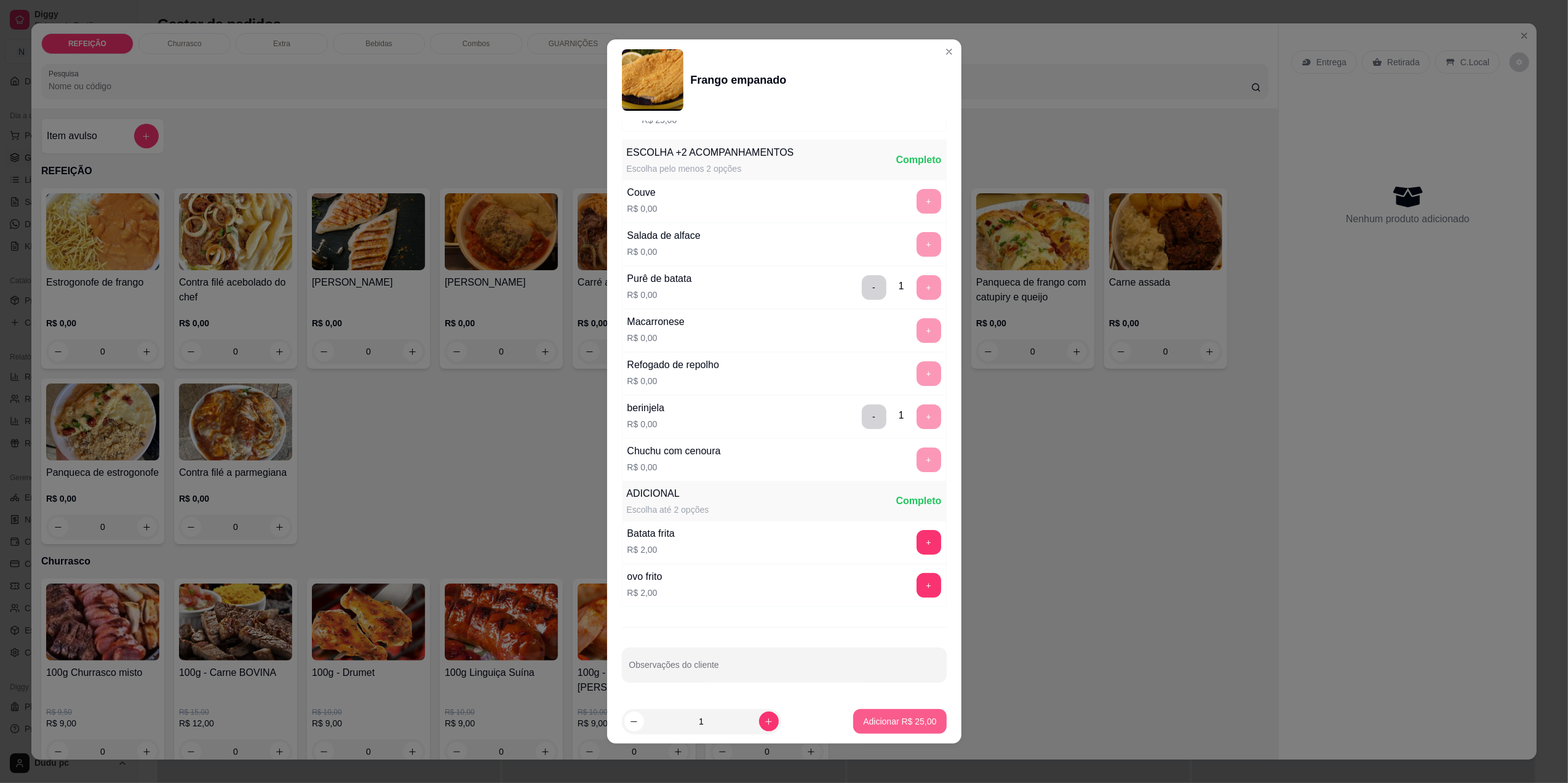
click at [881, 723] on p "Adicionar R$ 25,00" at bounding box center [899, 721] width 73 height 12
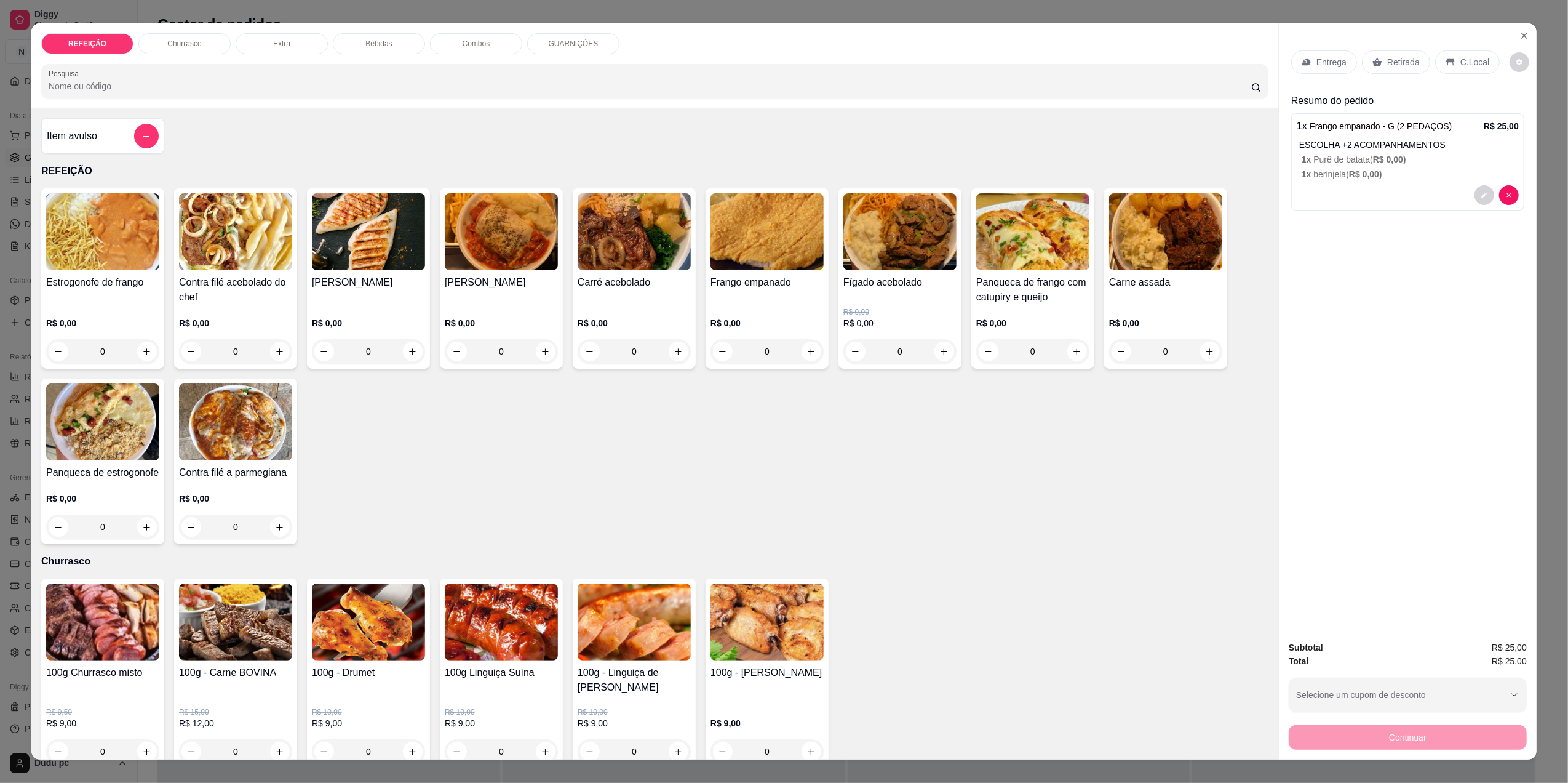
click at [1412, 61] on div "Retirada" at bounding box center [1396, 62] width 69 height 24
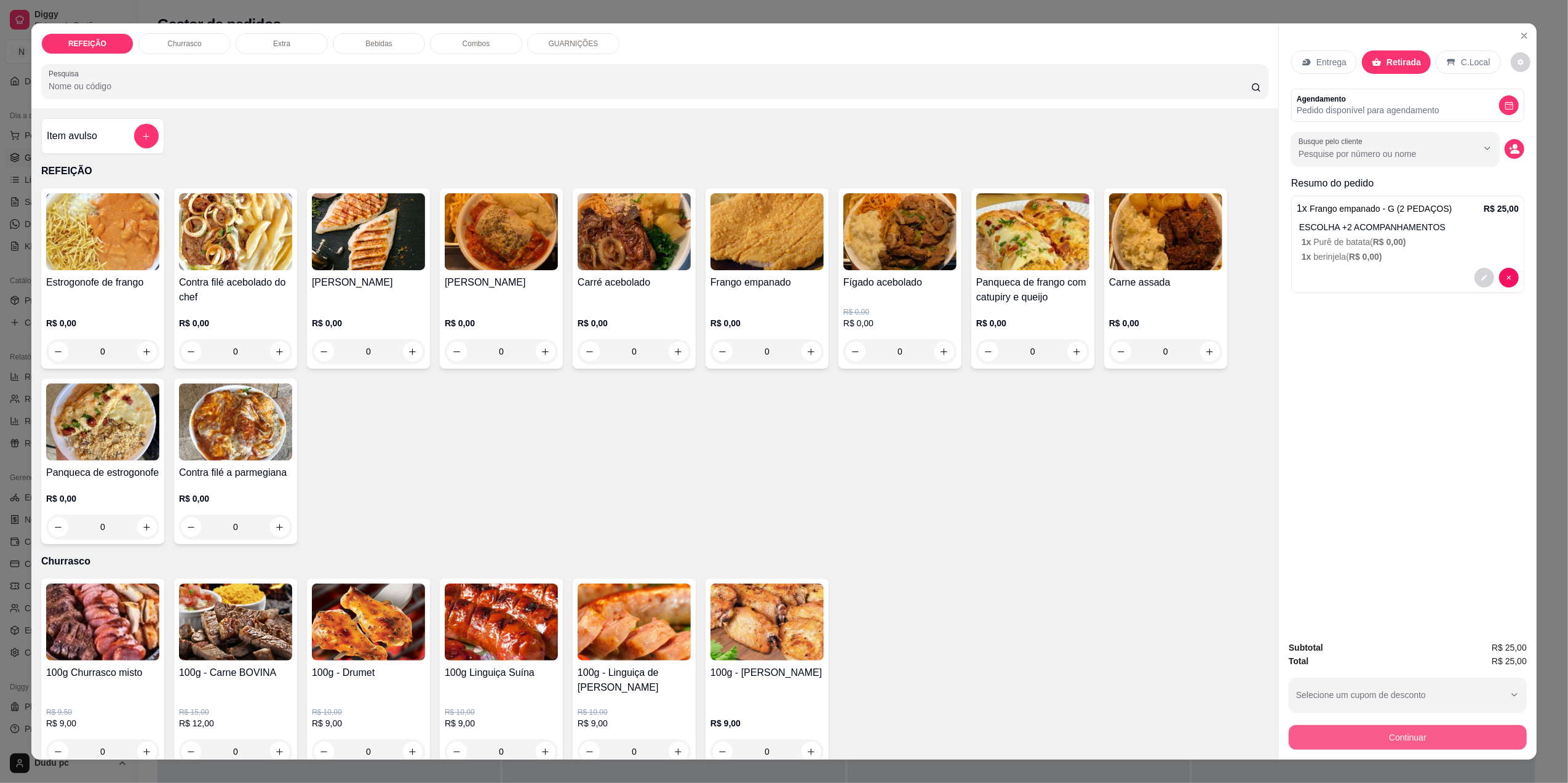
click at [1344, 744] on button "Continuar" at bounding box center [1407, 737] width 238 height 25
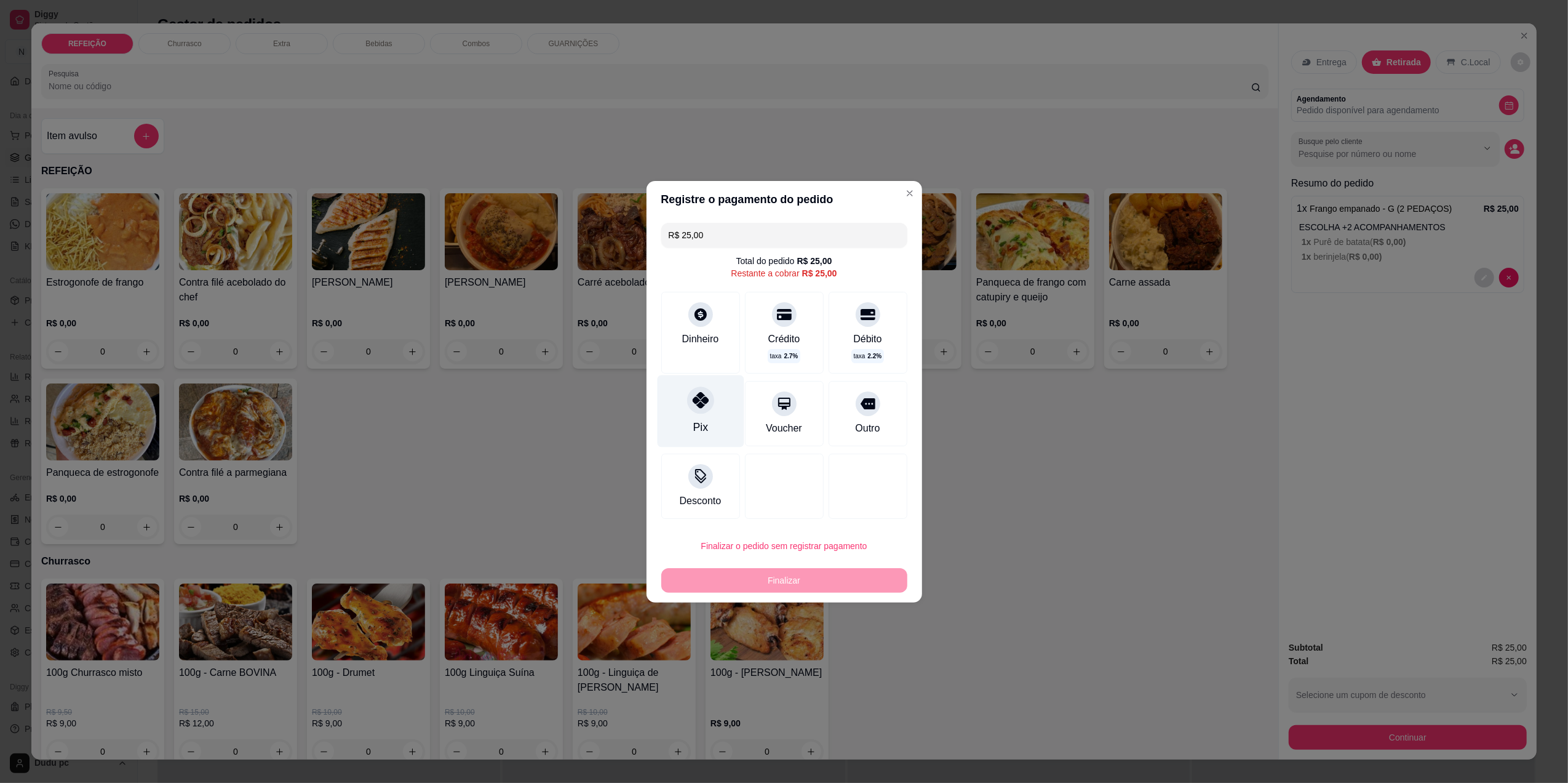
click at [712, 421] on div "Pix" at bounding box center [700, 411] width 87 height 72
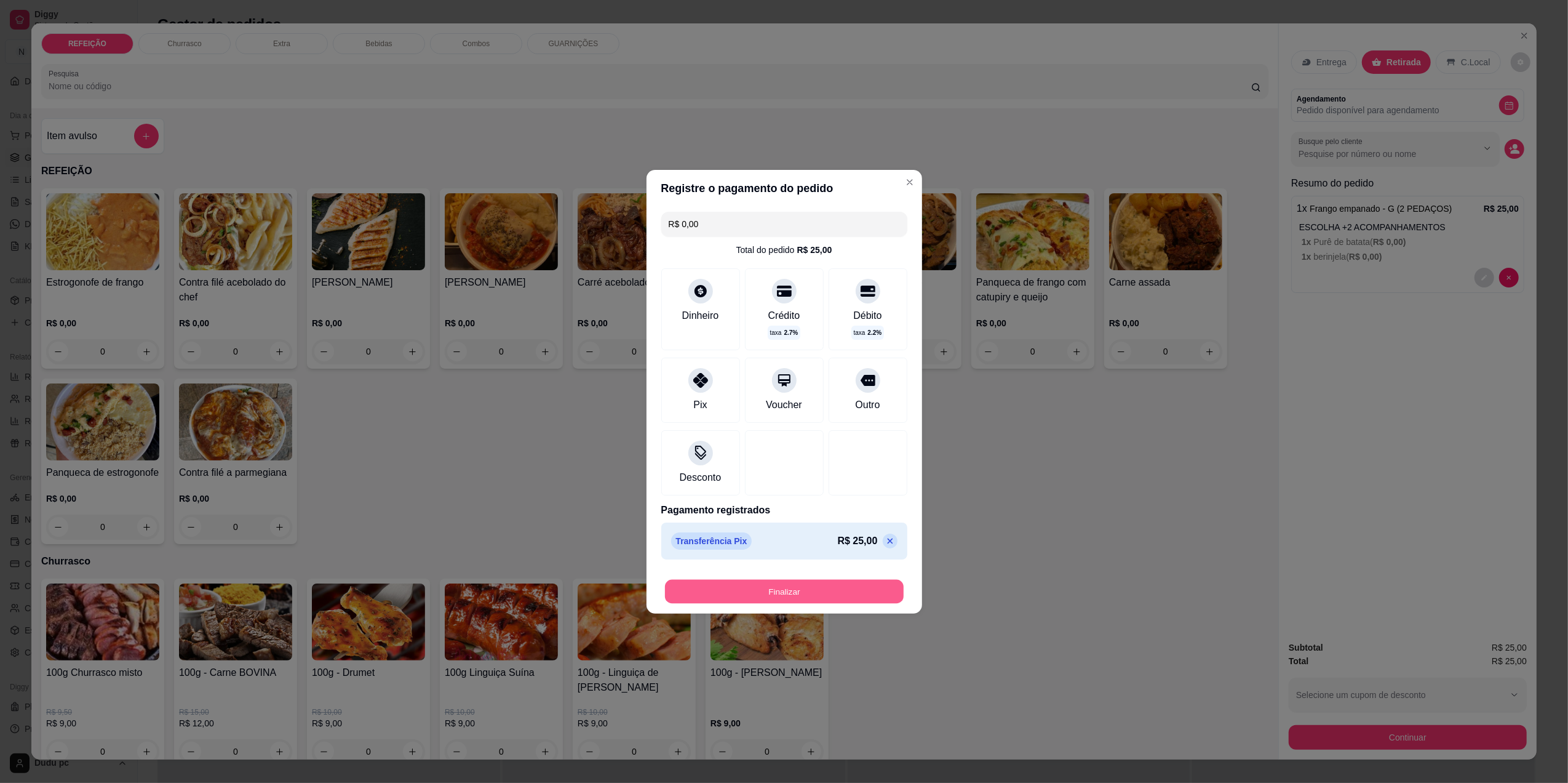
click at [808, 595] on button "Finalizar" at bounding box center [784, 590] width 238 height 24
type input "-R$ 25,00"
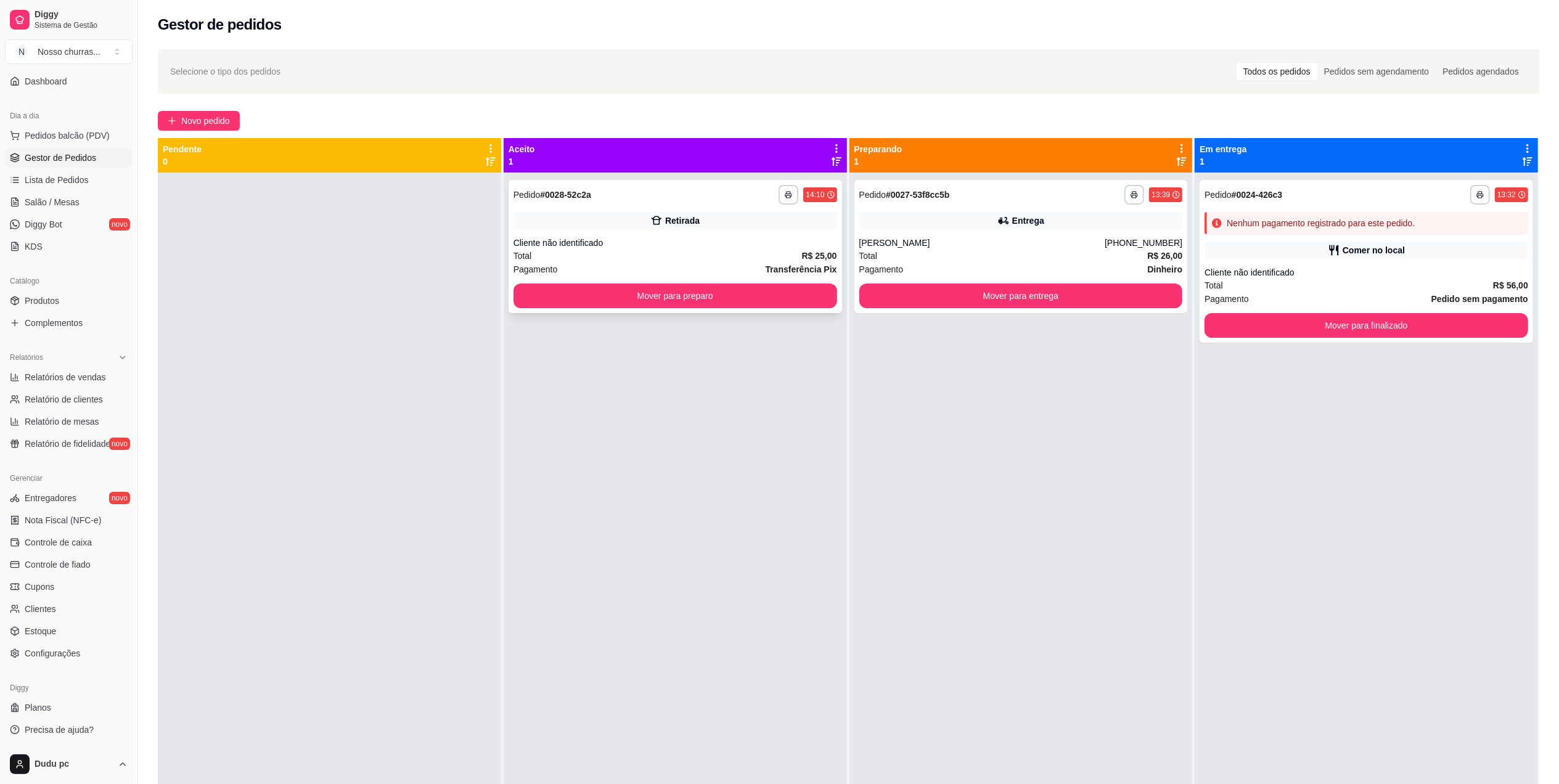
click at [765, 302] on button "Mover para preparo" at bounding box center [675, 296] width 323 height 25
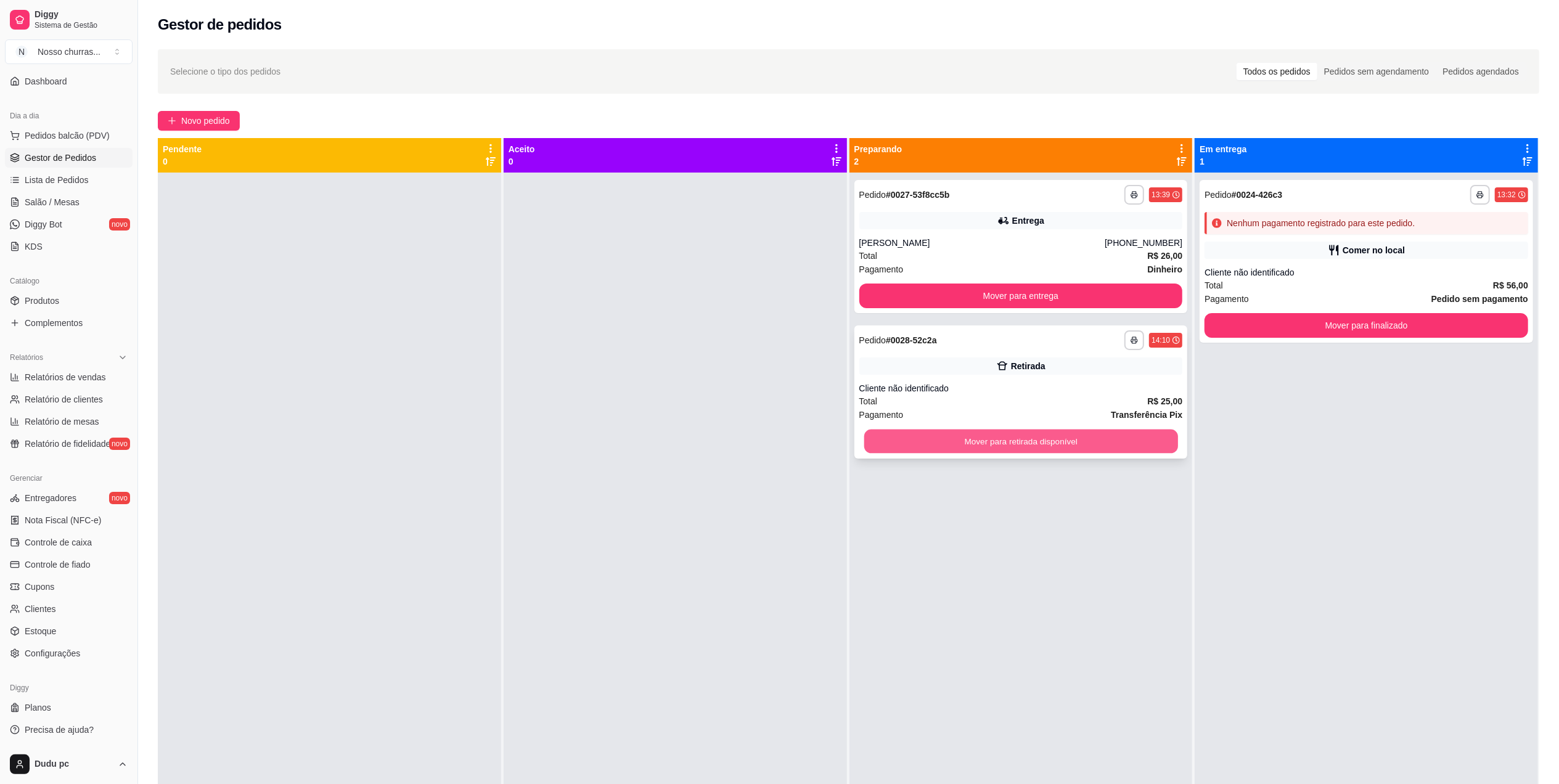
click at [917, 439] on button "Mover para retirada disponível" at bounding box center [1021, 440] width 314 height 24
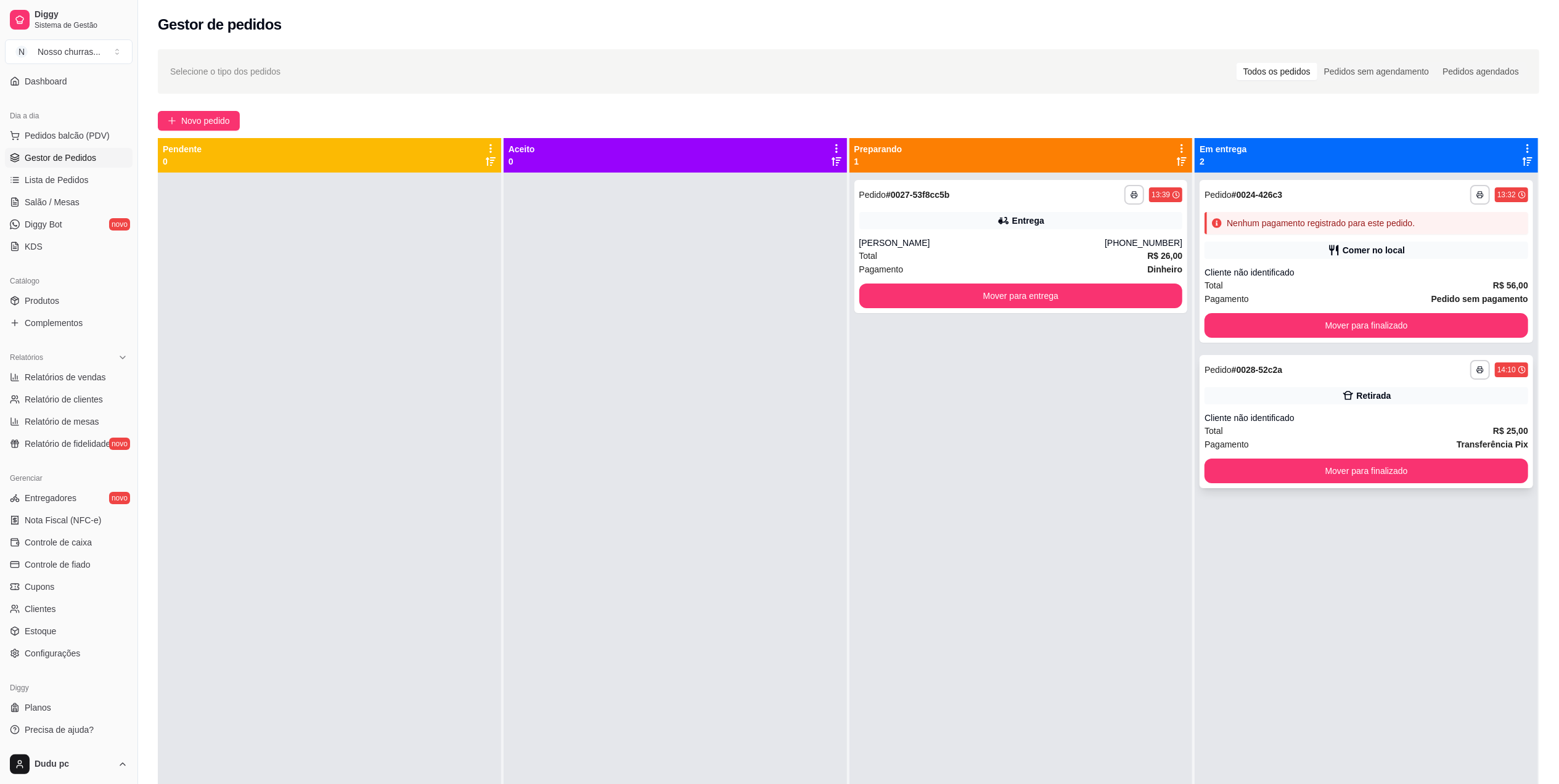
click at [1251, 457] on div "**********" at bounding box center [1366, 421] width 333 height 133
click at [1261, 475] on button "Mover para finalizado" at bounding box center [1366, 470] width 314 height 24
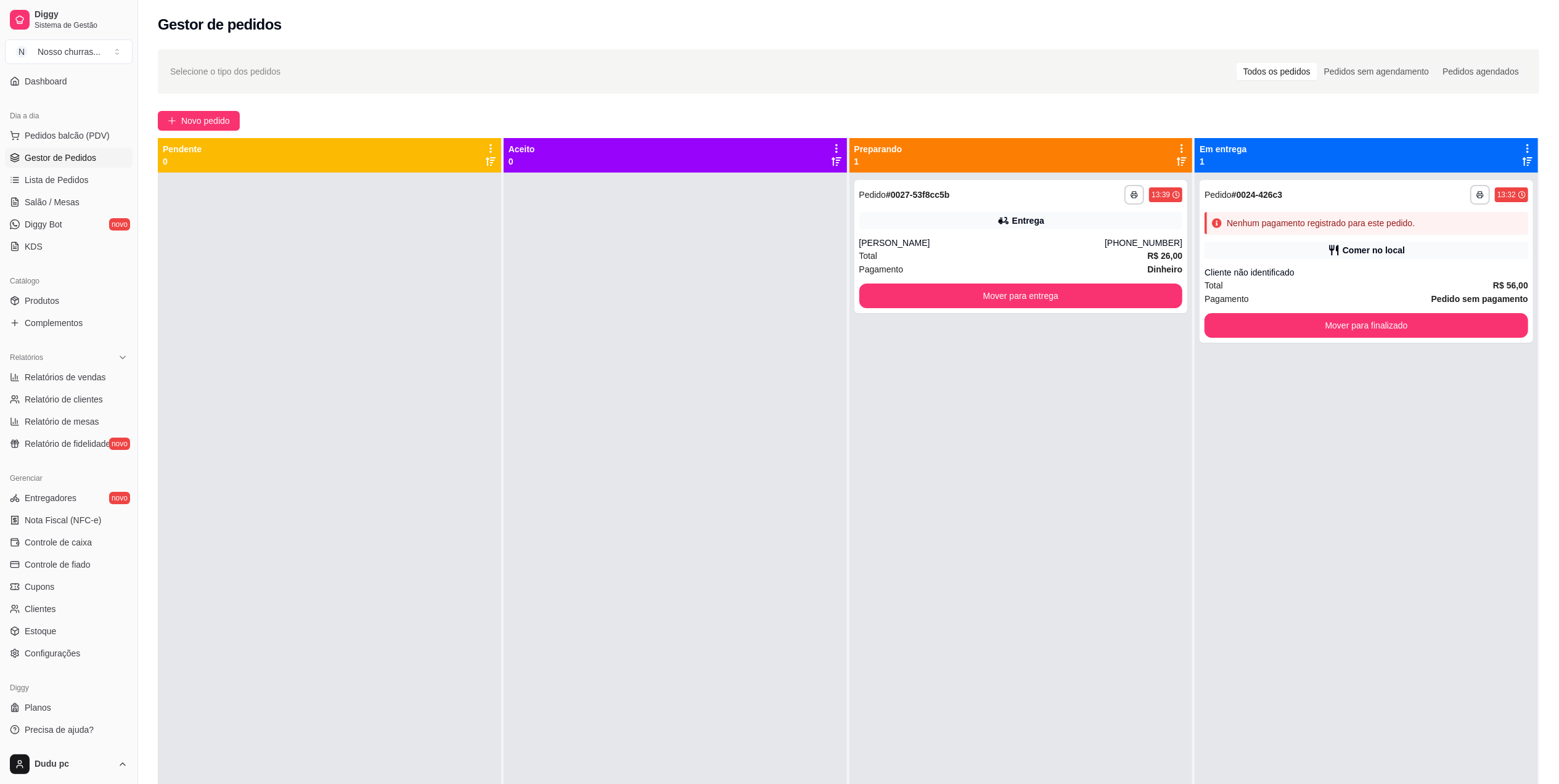
click at [205, 137] on div "**********" at bounding box center [849, 490] width 1421 height 895
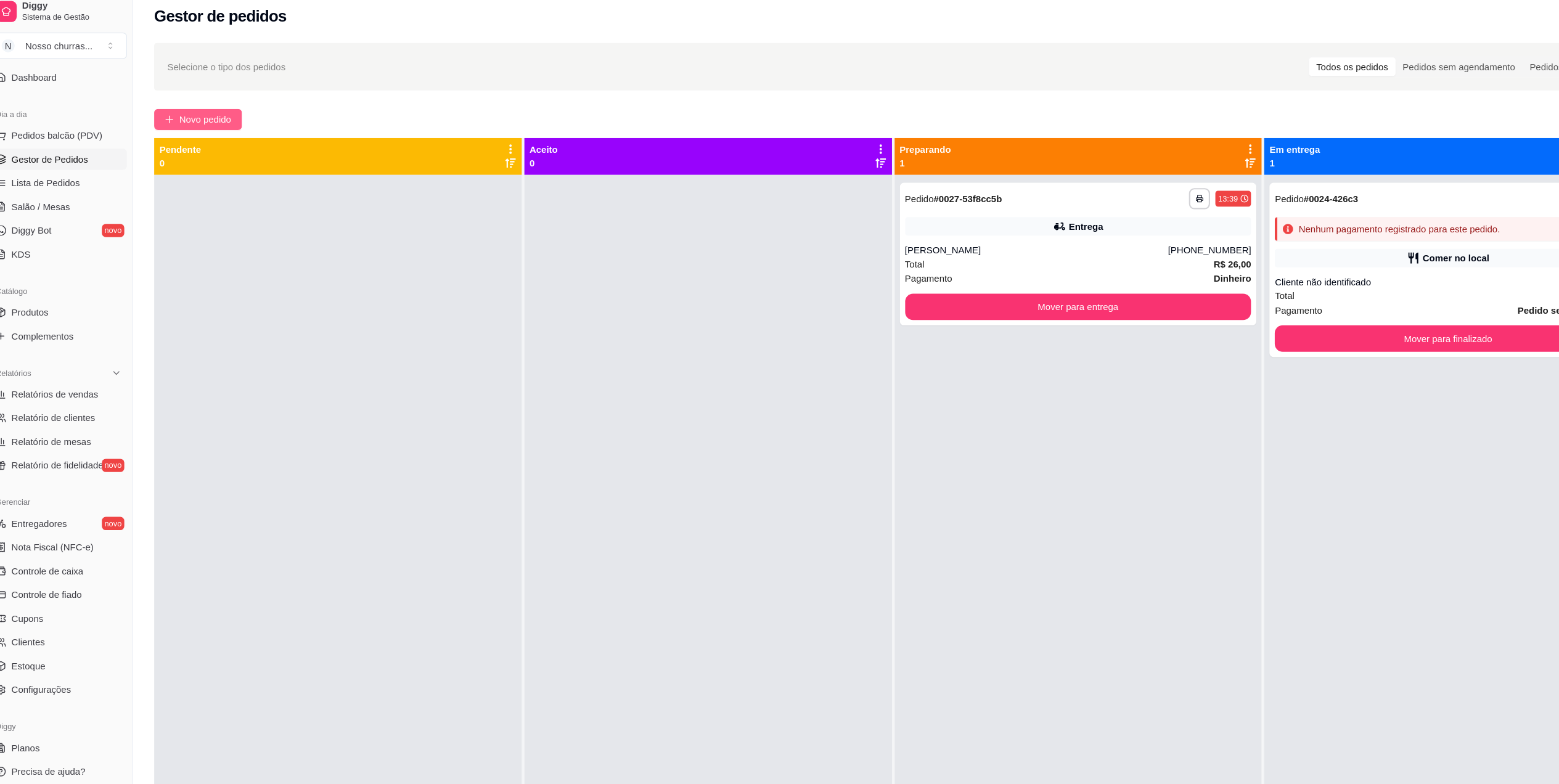
click at [190, 121] on span "Novo pedido" at bounding box center [205, 120] width 48 height 13
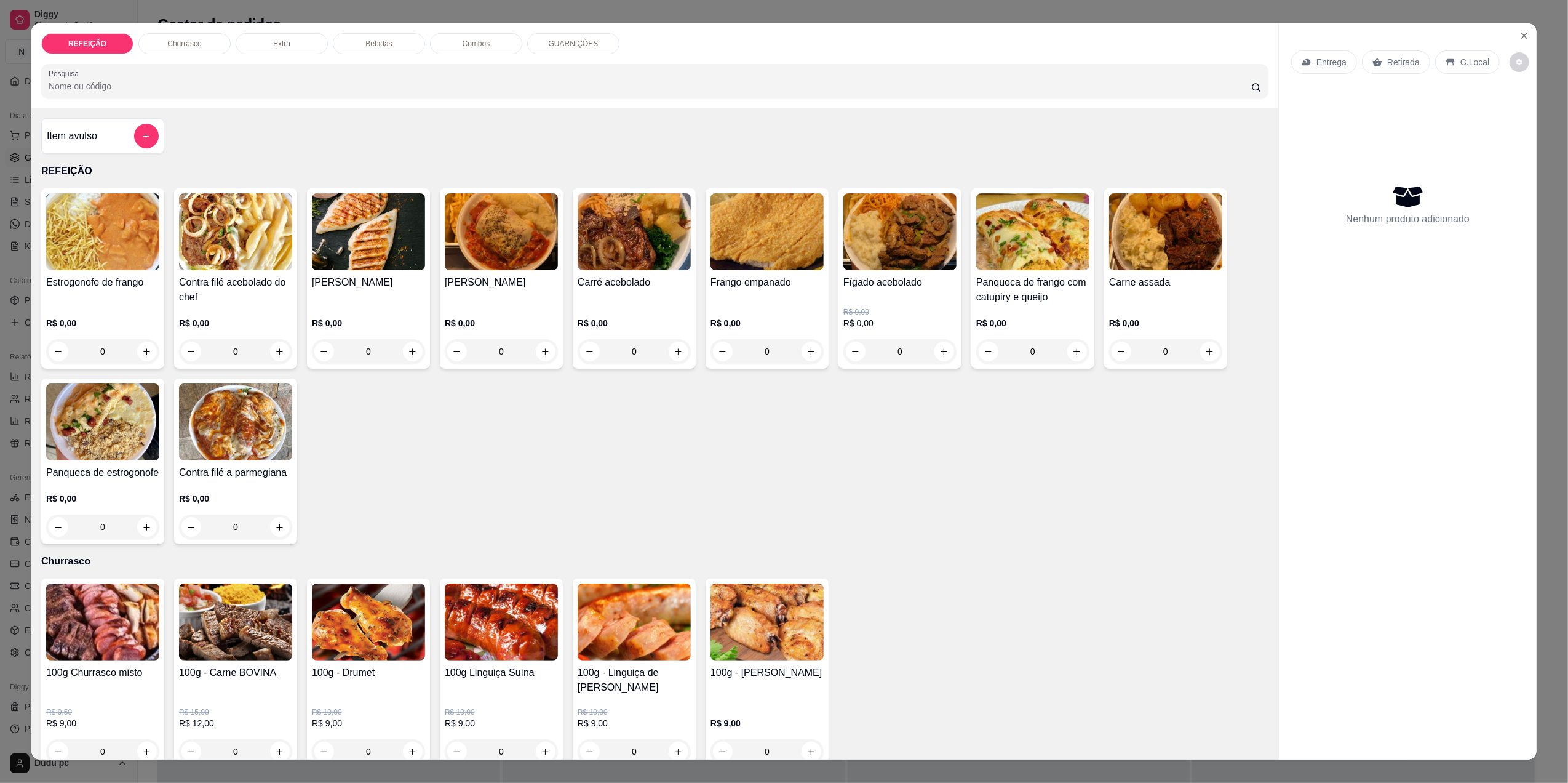
click at [542, 343] on div "0" at bounding box center [501, 351] width 113 height 25
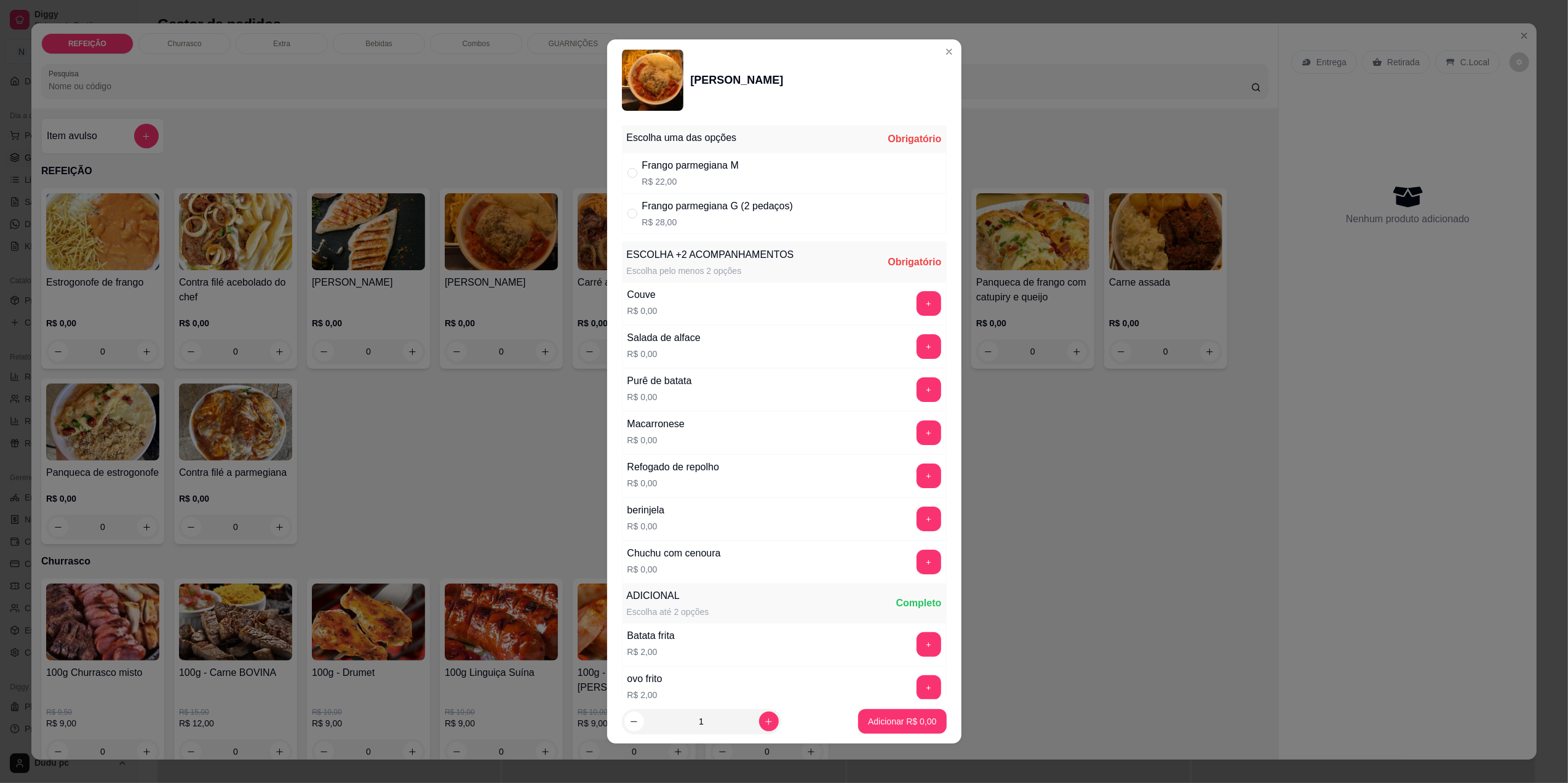
click at [768, 217] on p "R$ 28,00" at bounding box center [717, 222] width 150 height 12
radio input "true"
click at [916, 432] on button "+" at bounding box center [928, 432] width 24 height 24
click at [916, 521] on button "+" at bounding box center [928, 518] width 24 height 24
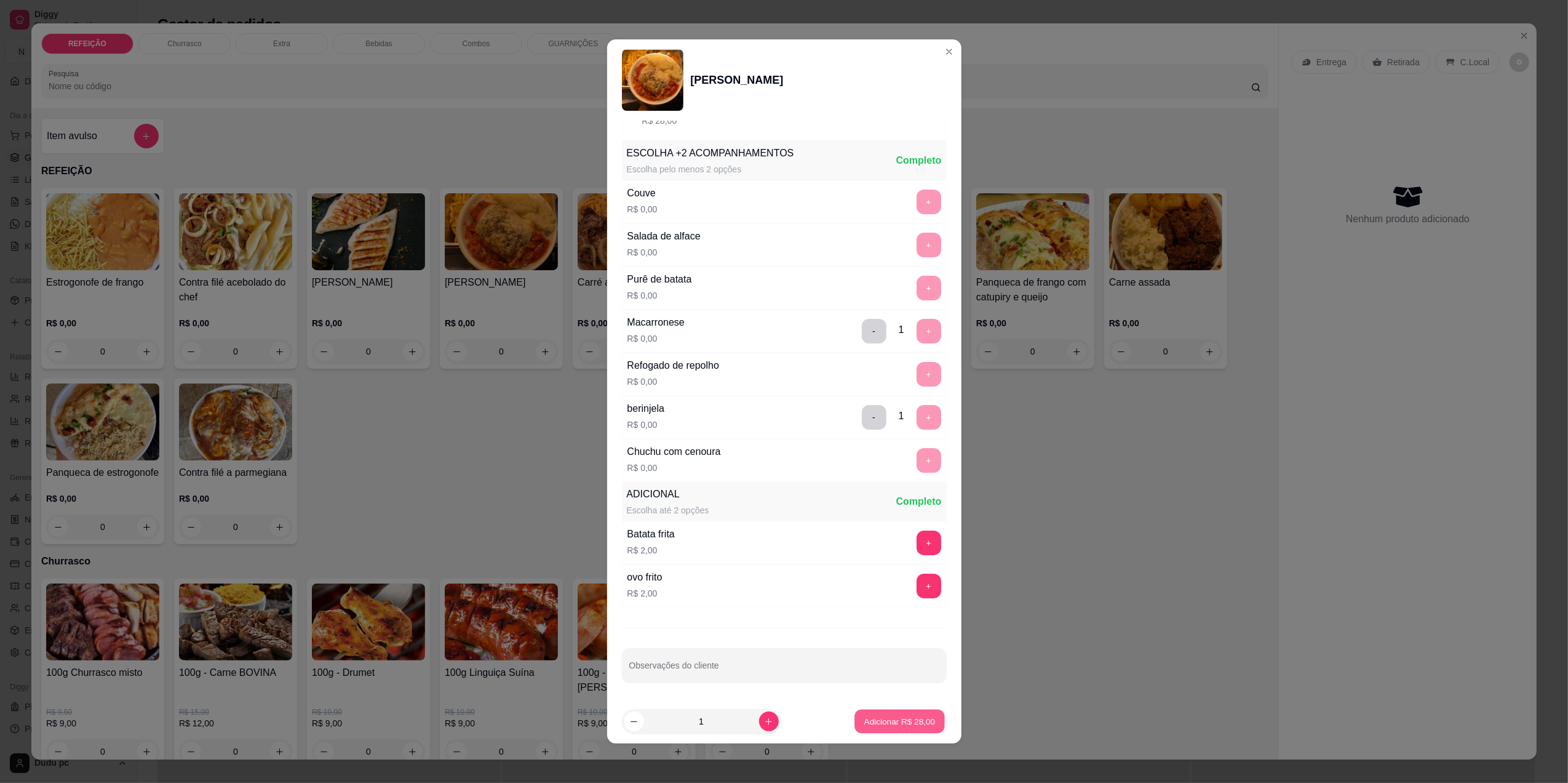
click at [877, 720] on p "Adicionar R$ 28,00" at bounding box center [900, 721] width 71 height 11
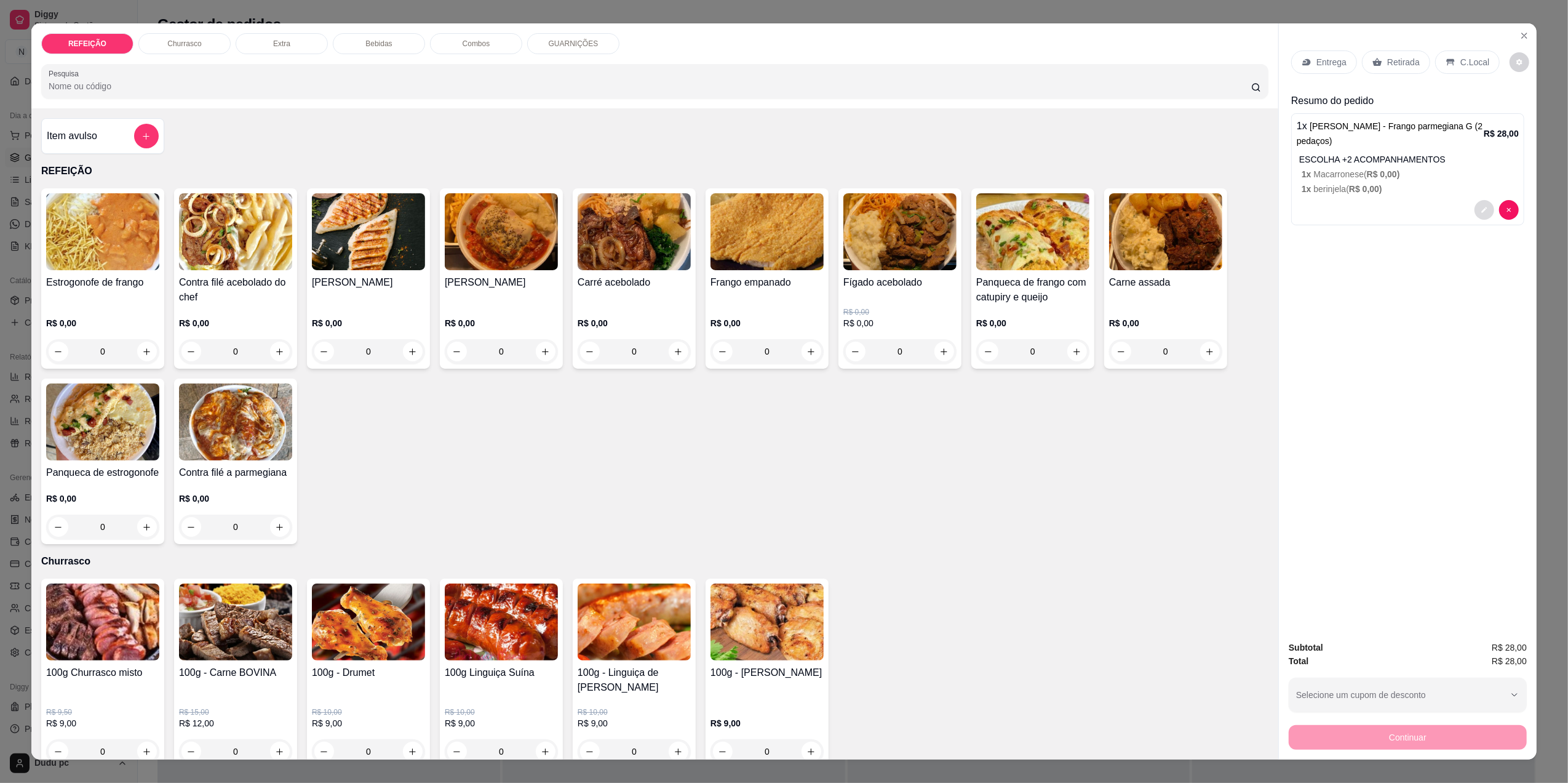
click at [1474, 209] on button "decrease-product-quantity" at bounding box center [1484, 209] width 19 height 19
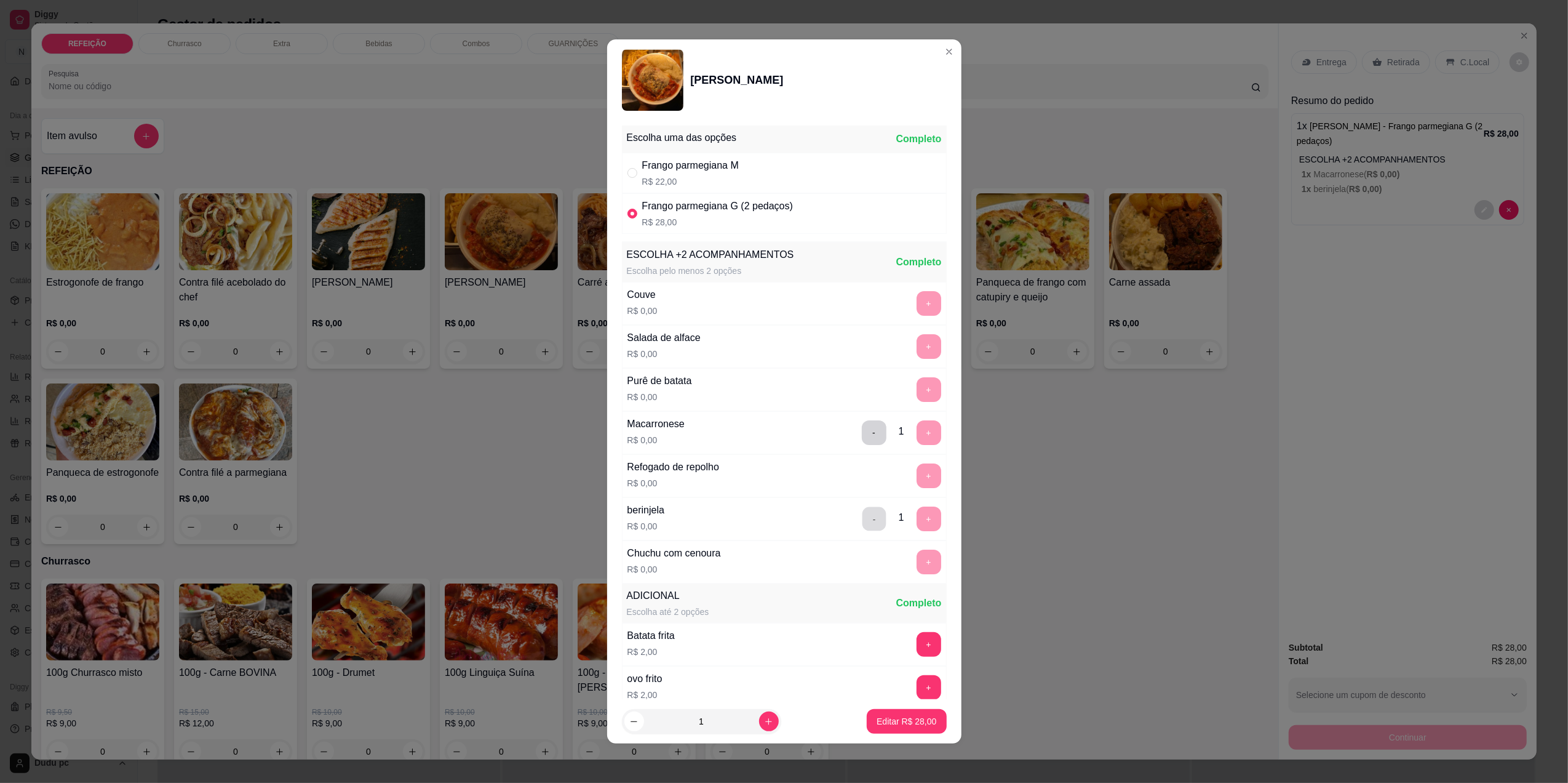
click at [862, 518] on button "-" at bounding box center [873, 518] width 24 height 24
click at [916, 562] on button "+" at bounding box center [928, 561] width 24 height 24
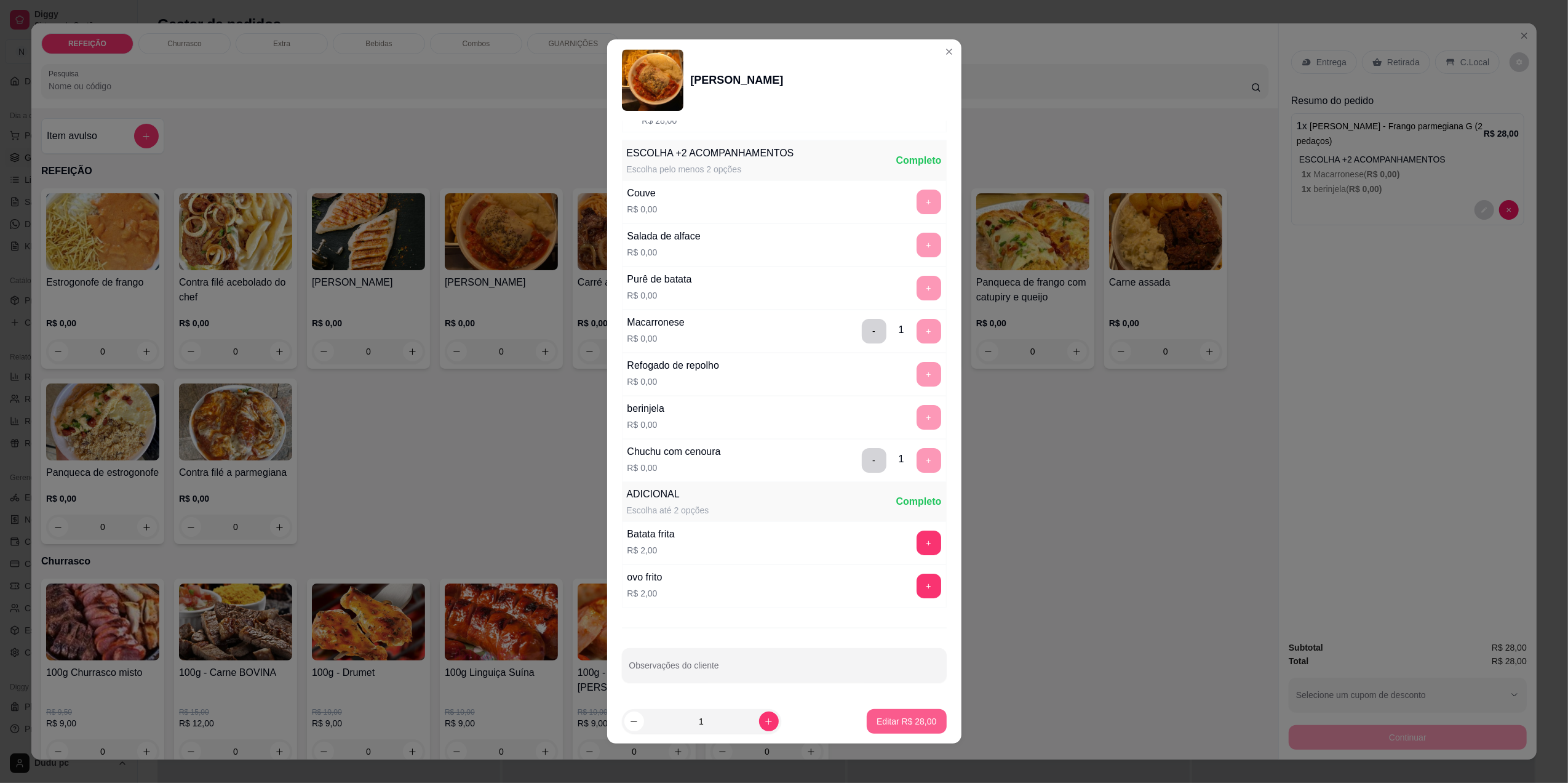
click at [923, 723] on p "Editar R$ 28,00" at bounding box center [907, 721] width 60 height 12
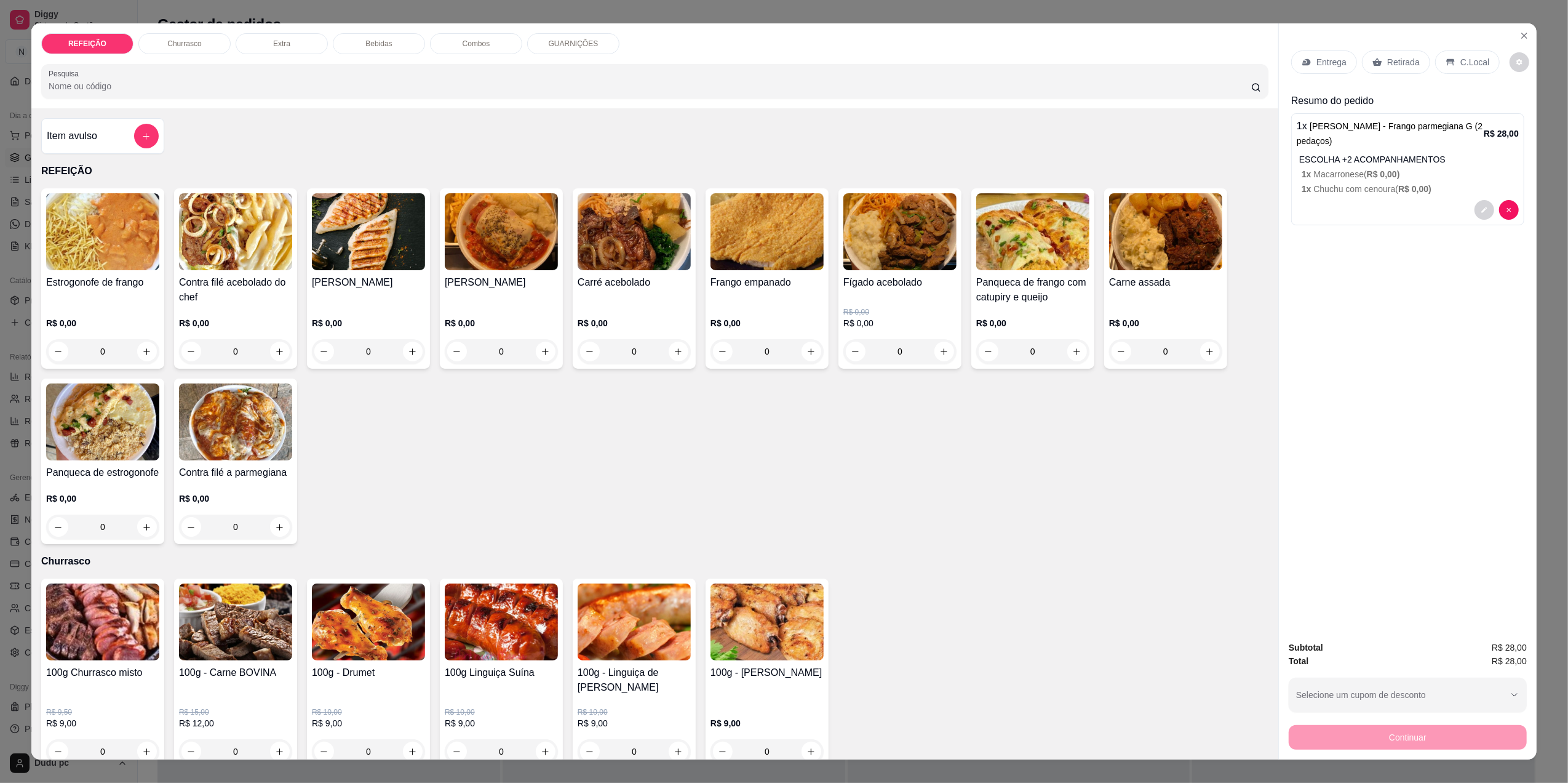
click at [1403, 62] on p "Retirada" at bounding box center [1403, 62] width 33 height 12
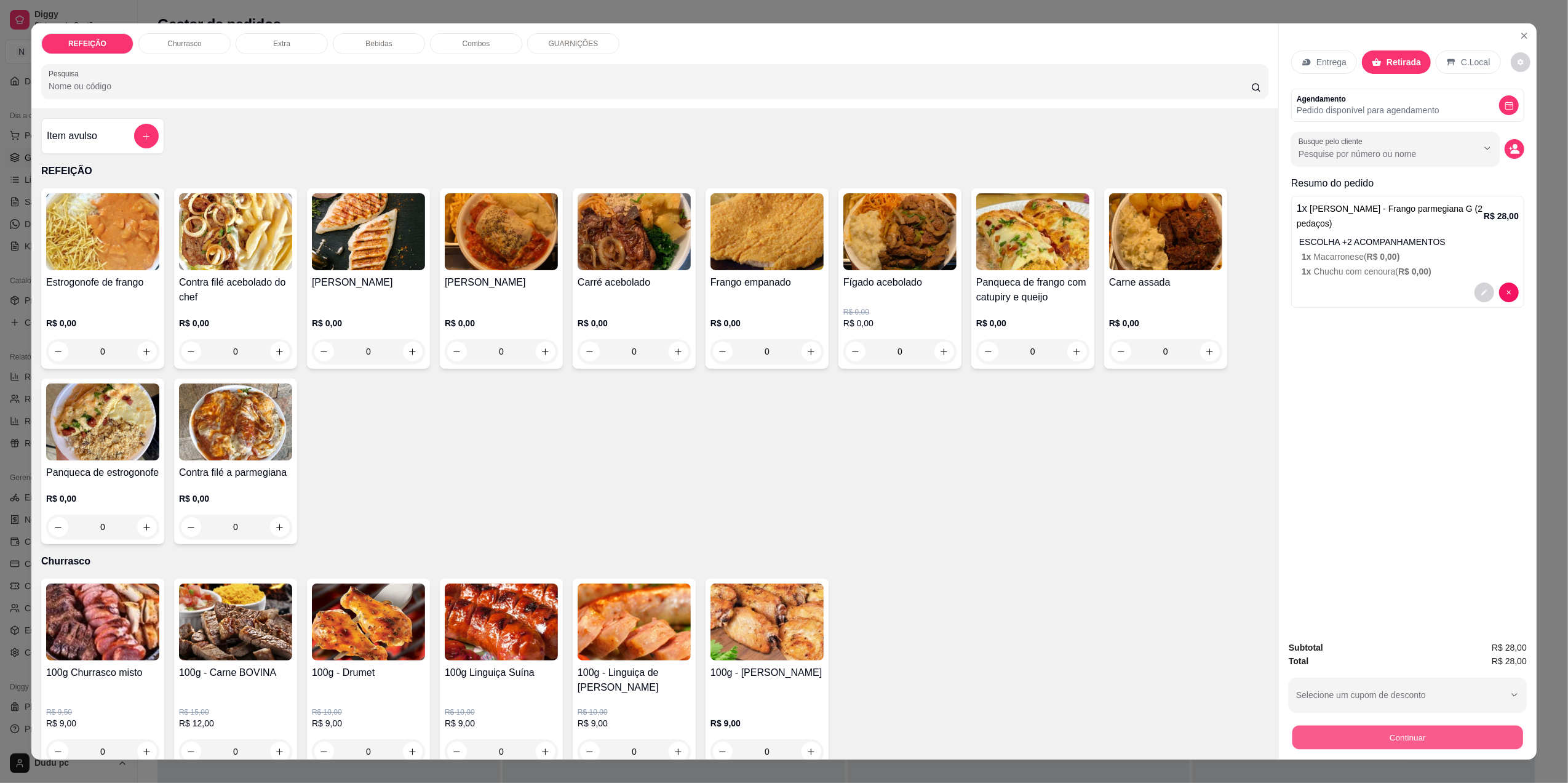
click at [1324, 735] on button "Continuar" at bounding box center [1407, 736] width 230 height 24
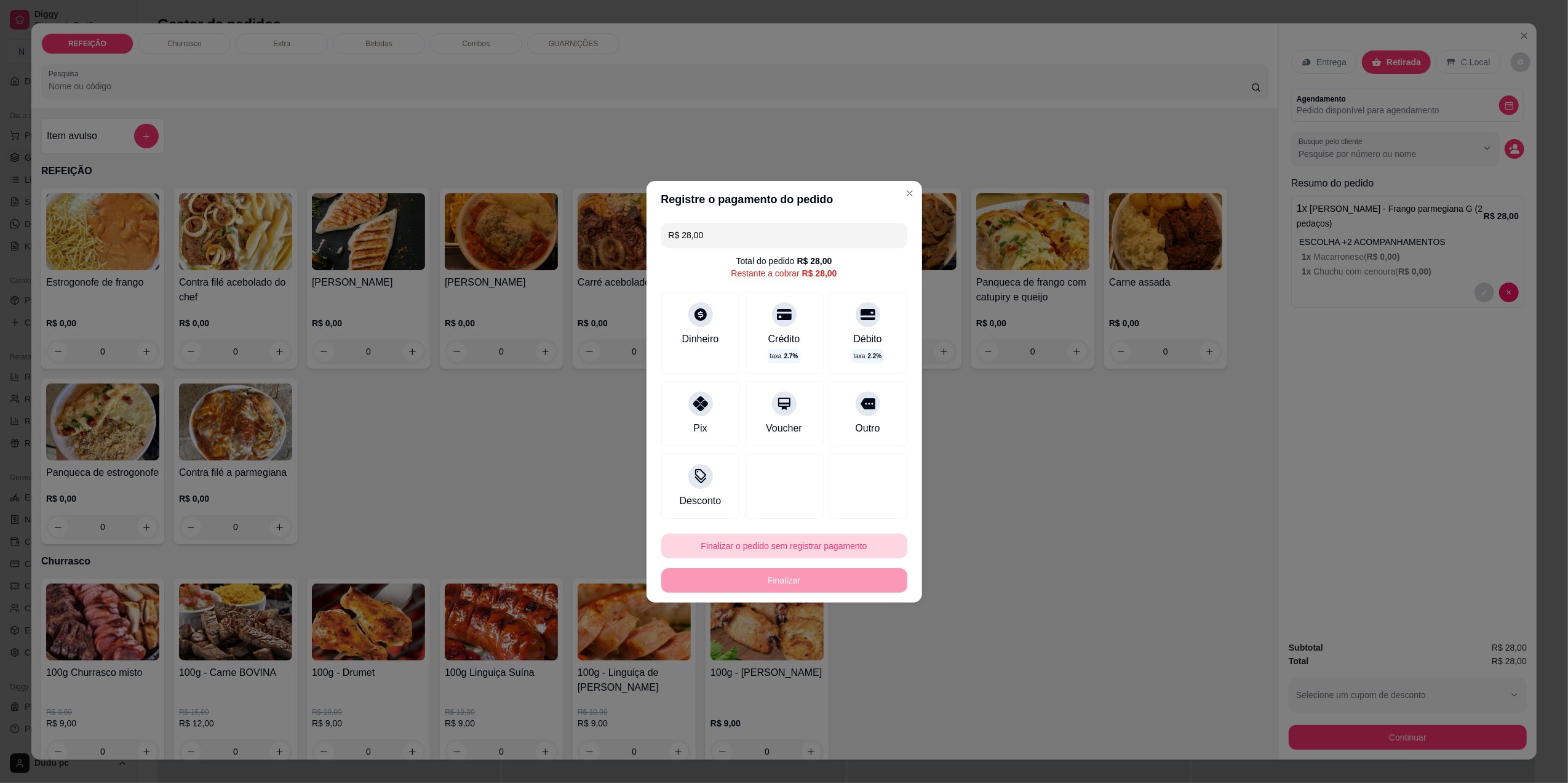
click at [715, 543] on button "Finalizar o pedido sem registrar pagamento" at bounding box center [784, 545] width 246 height 25
click at [879, 651] on button "Confirmar" at bounding box center [860, 647] width 44 height 18
type input "R$ 0,00"
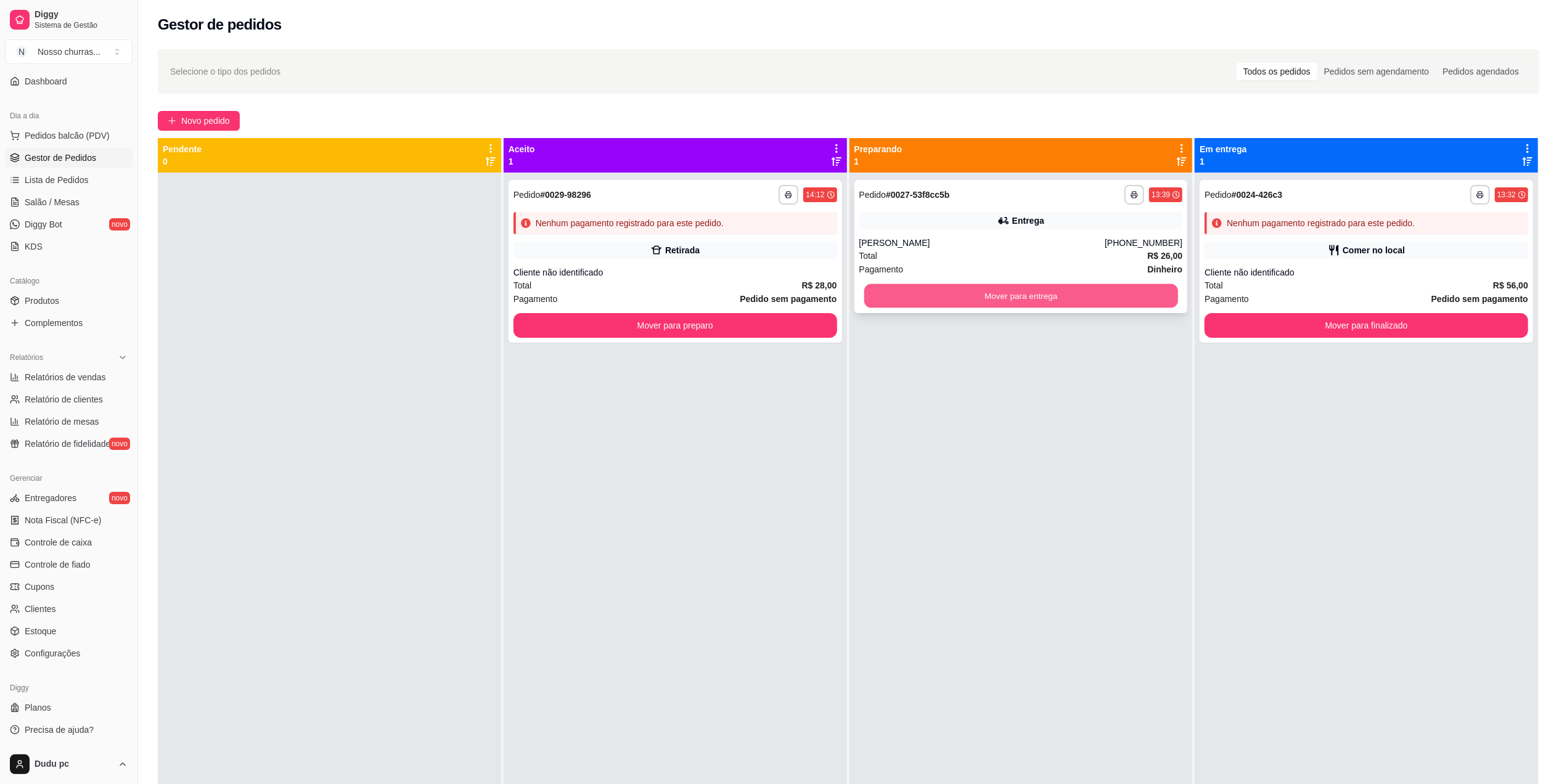
click at [1014, 288] on button "Mover para entrega" at bounding box center [1021, 295] width 314 height 24
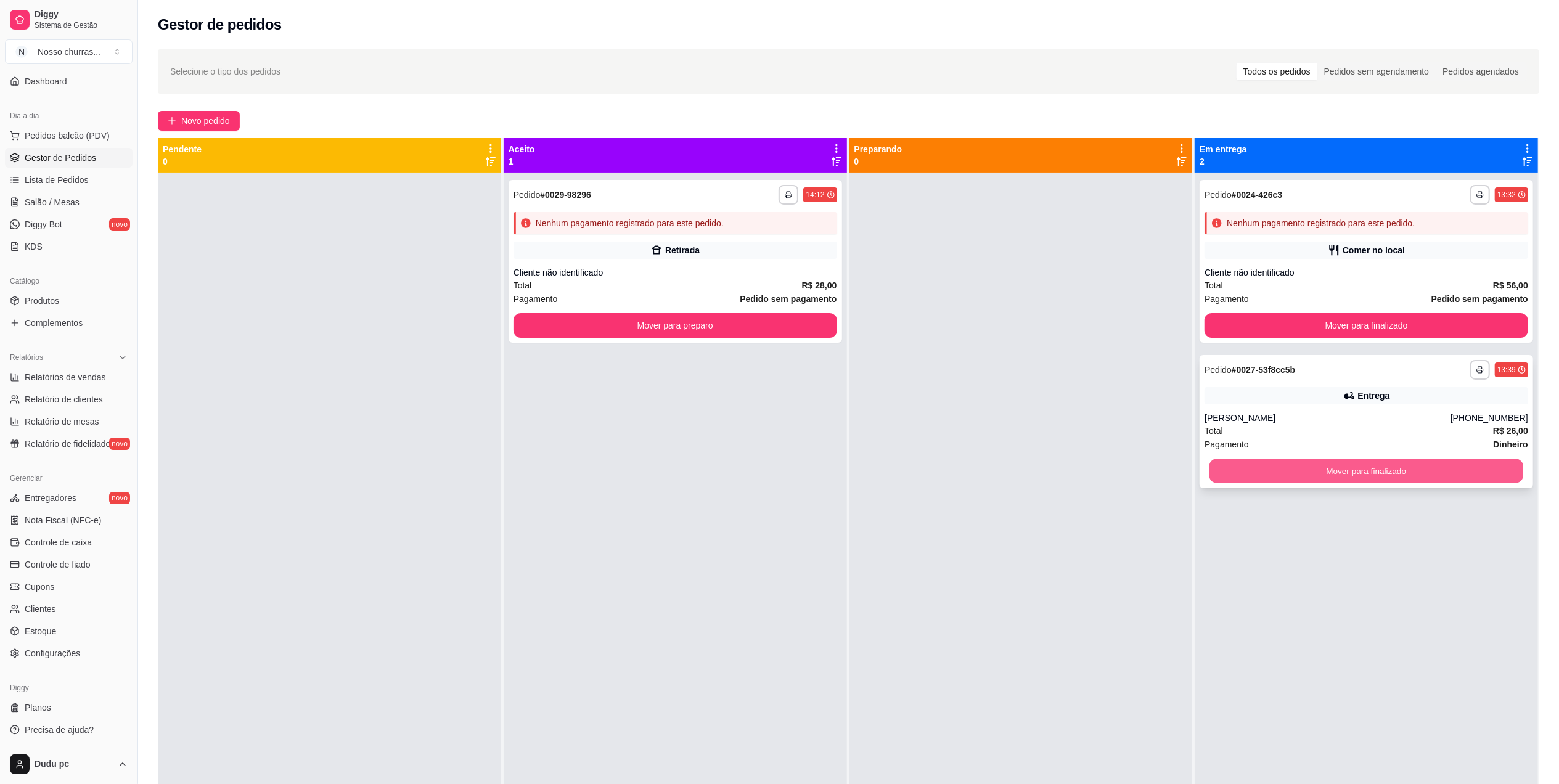
click at [1236, 464] on button "Mover para finalizado" at bounding box center [1366, 470] width 314 height 24
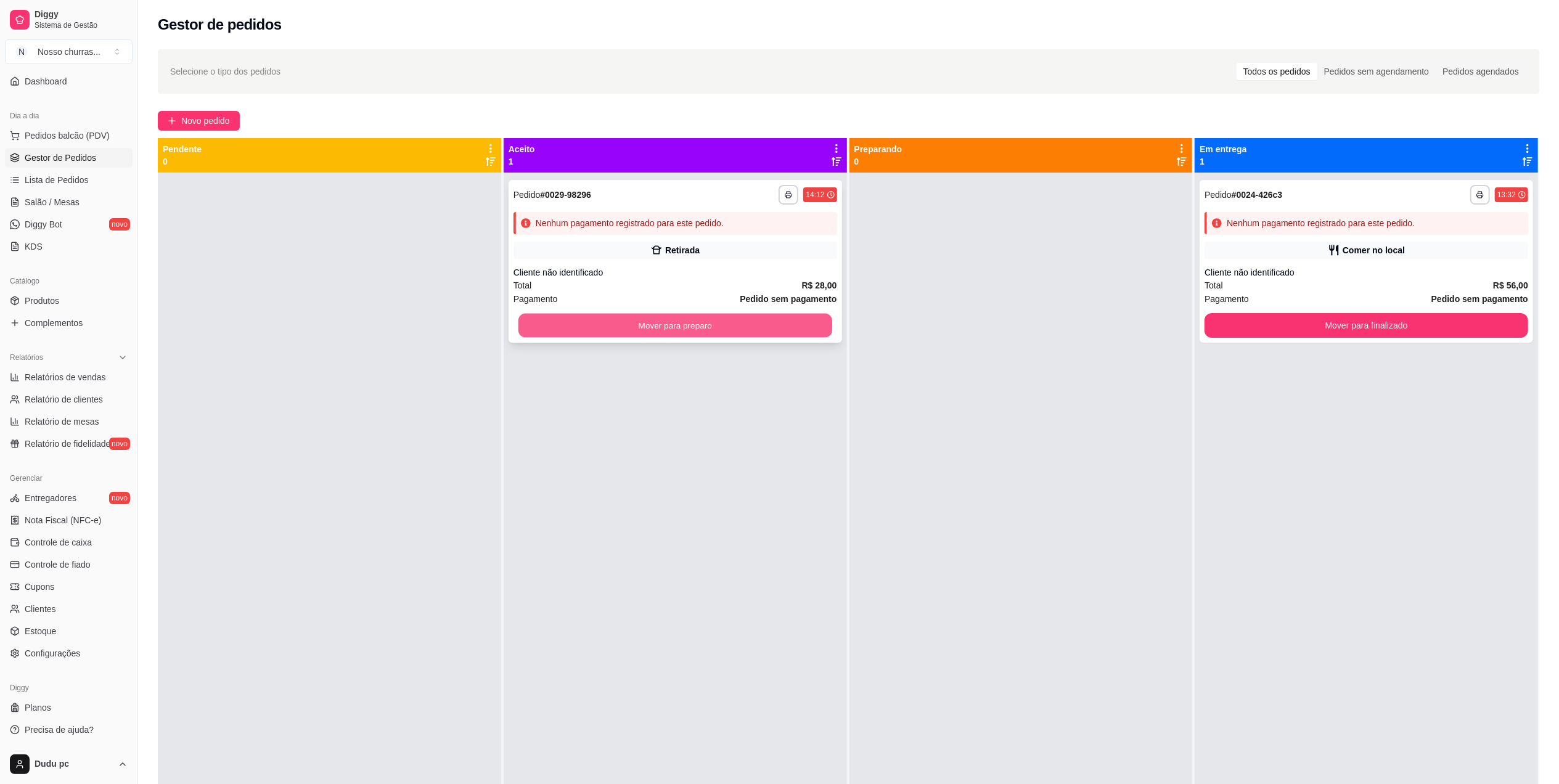
click at [817, 316] on button "Mover para preparo" at bounding box center [675, 325] width 314 height 24
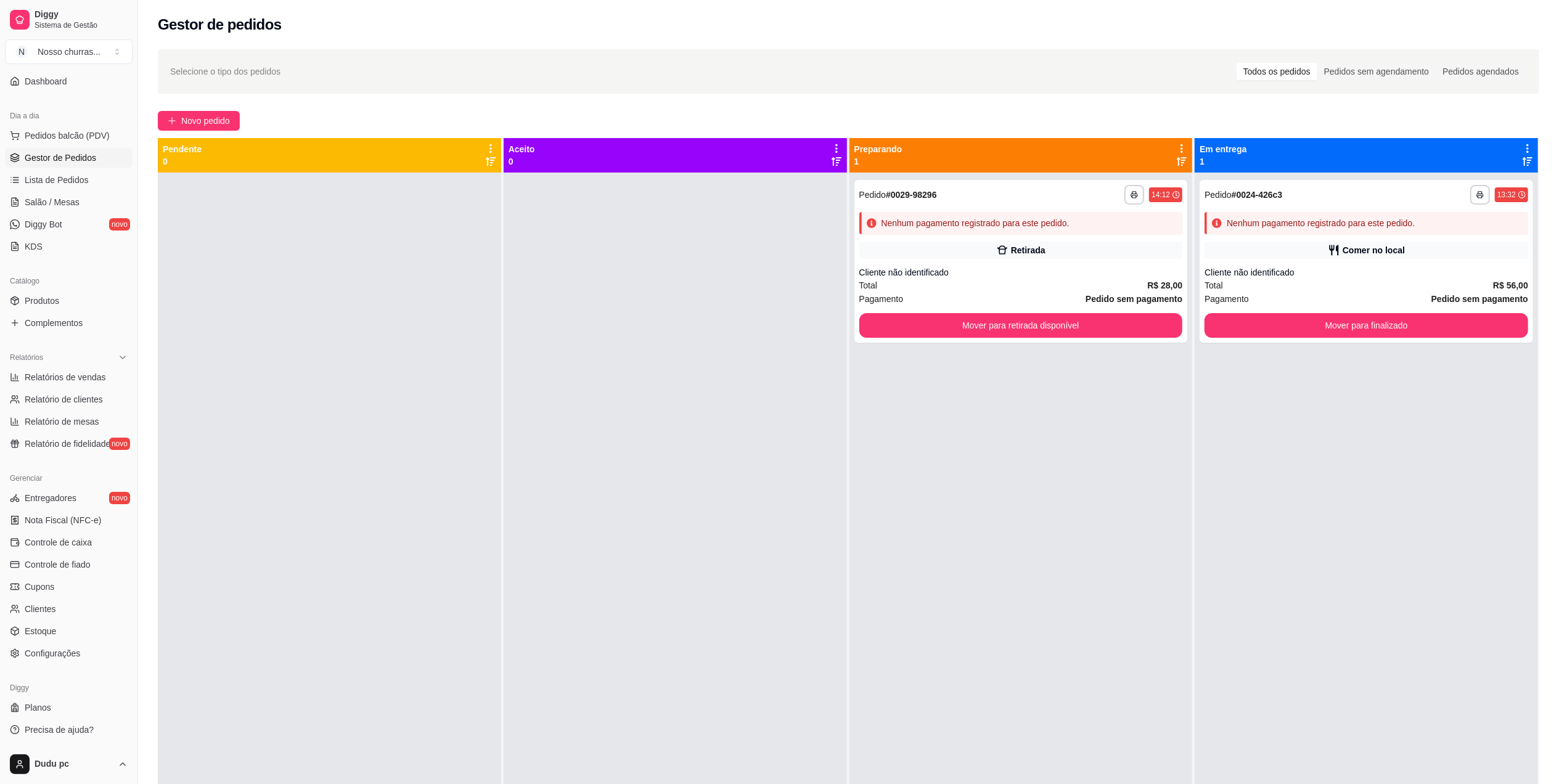
click at [50, 388] on ul "Relatórios de vendas Relatório de clientes Relatório de mesas Relatório de fide…" at bounding box center [69, 410] width 128 height 86
click at [52, 381] on span "Relatórios de vendas" at bounding box center [65, 377] width 81 height 12
select select "ALL"
select select "0"
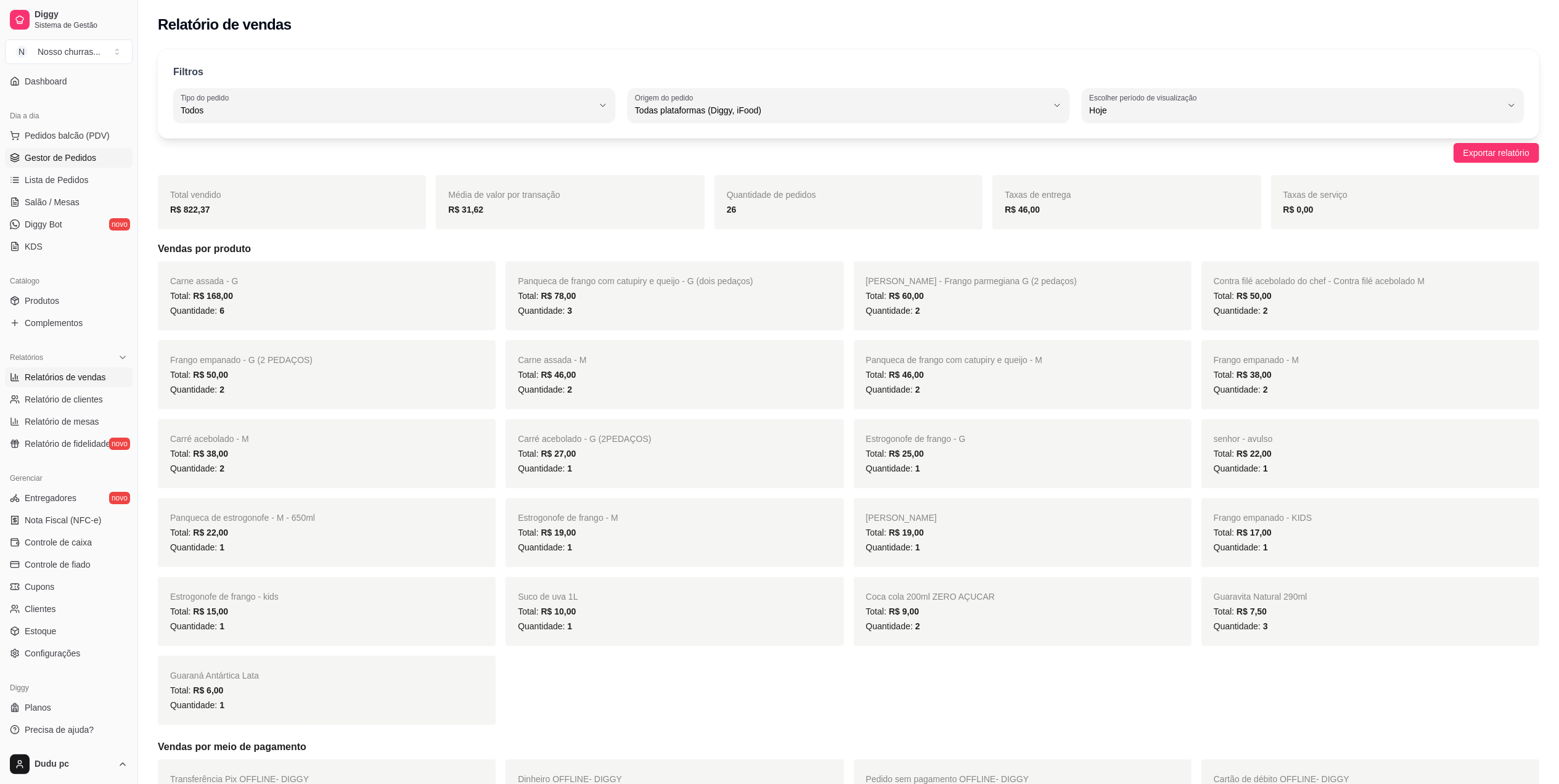
click at [43, 164] on link "Gestor de Pedidos" at bounding box center [69, 158] width 128 height 19
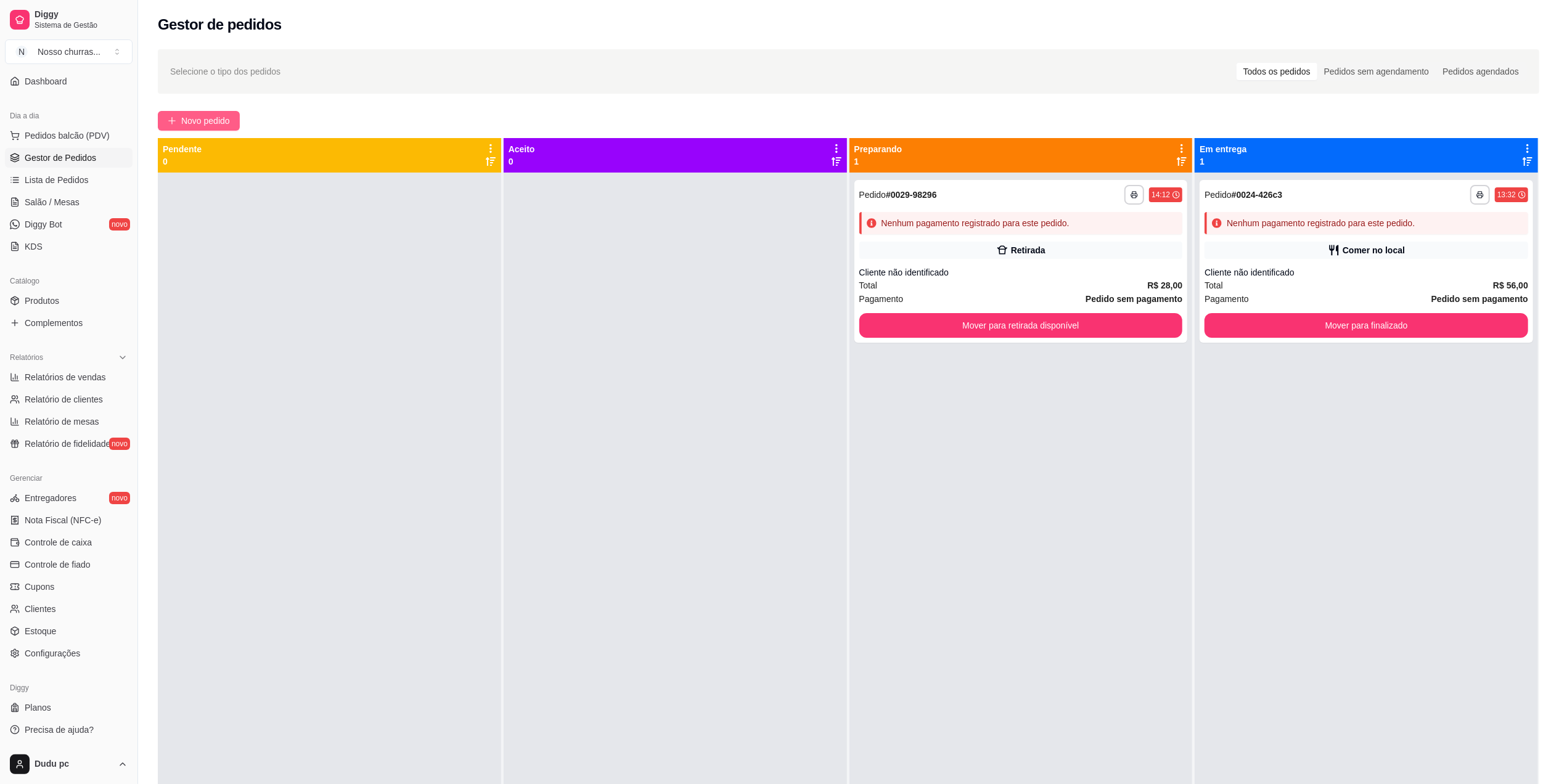
click at [226, 118] on span "Novo pedido" at bounding box center [205, 120] width 48 height 13
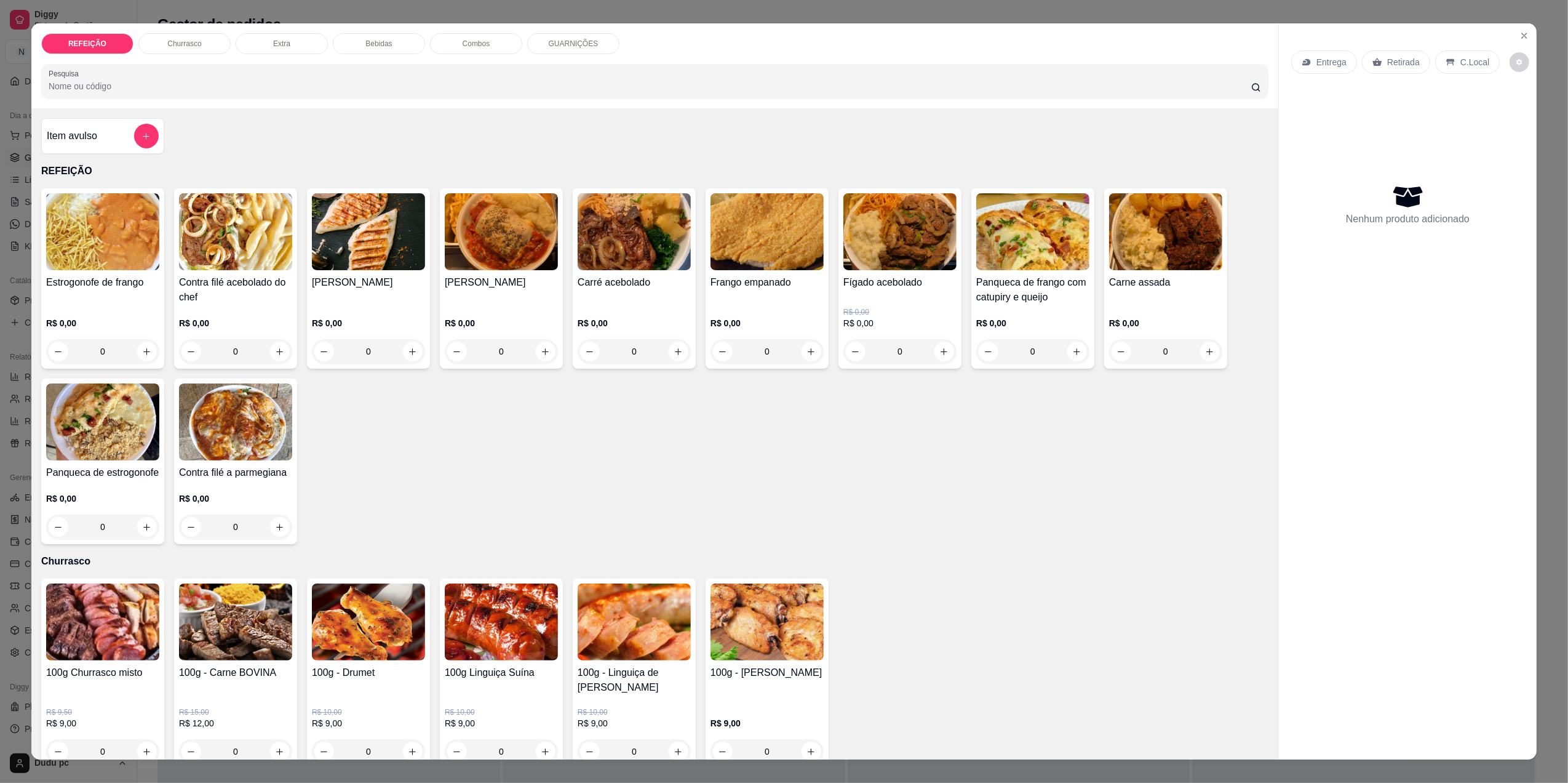
click at [1067, 345] on div "0" at bounding box center [1032, 351] width 113 height 25
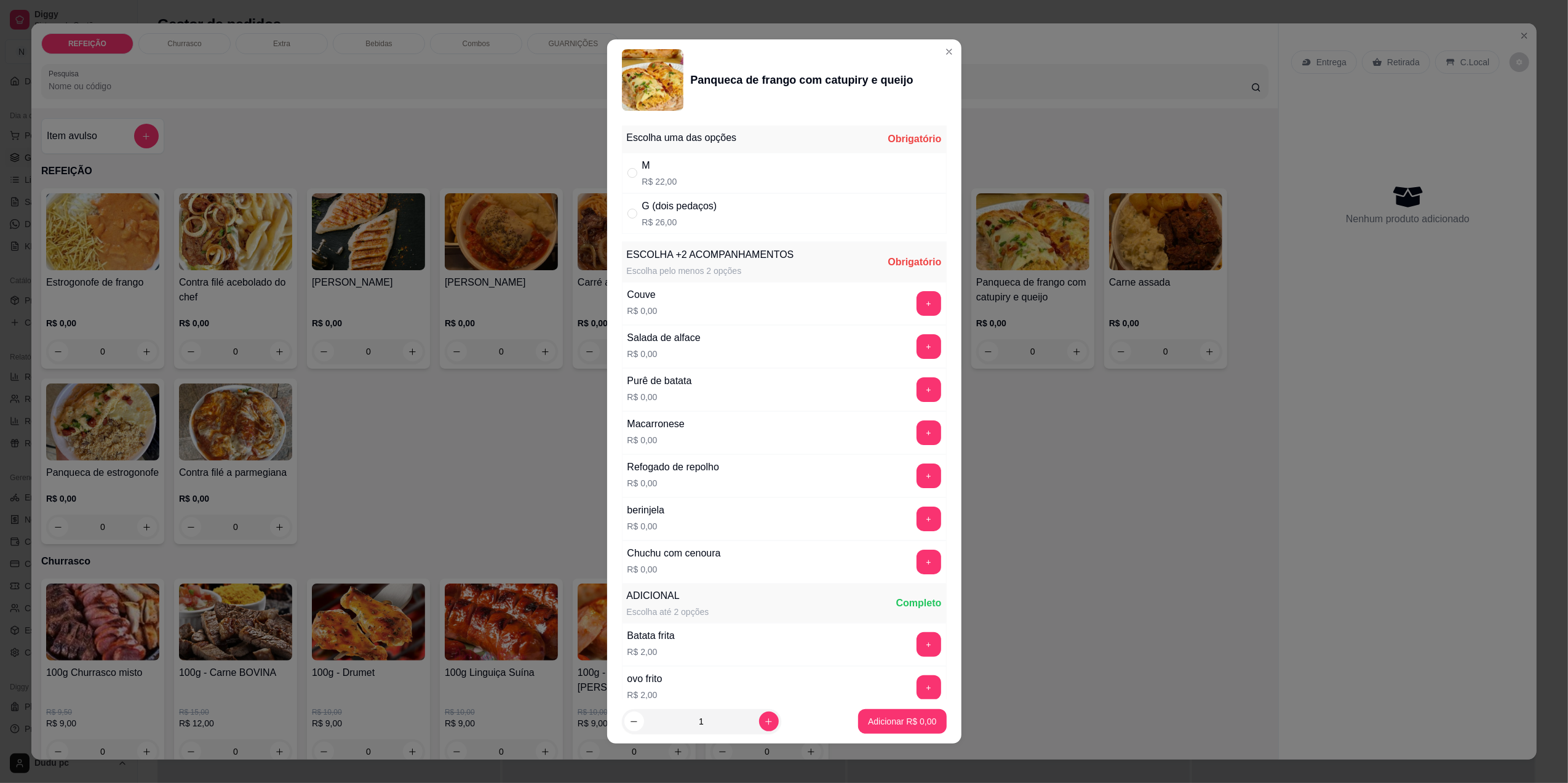
click at [821, 217] on div "G (dois pedaços) R$ 26,00" at bounding box center [784, 214] width 325 height 40
radio input "true"
click at [916, 348] on button "+" at bounding box center [929, 347] width 25 height 25
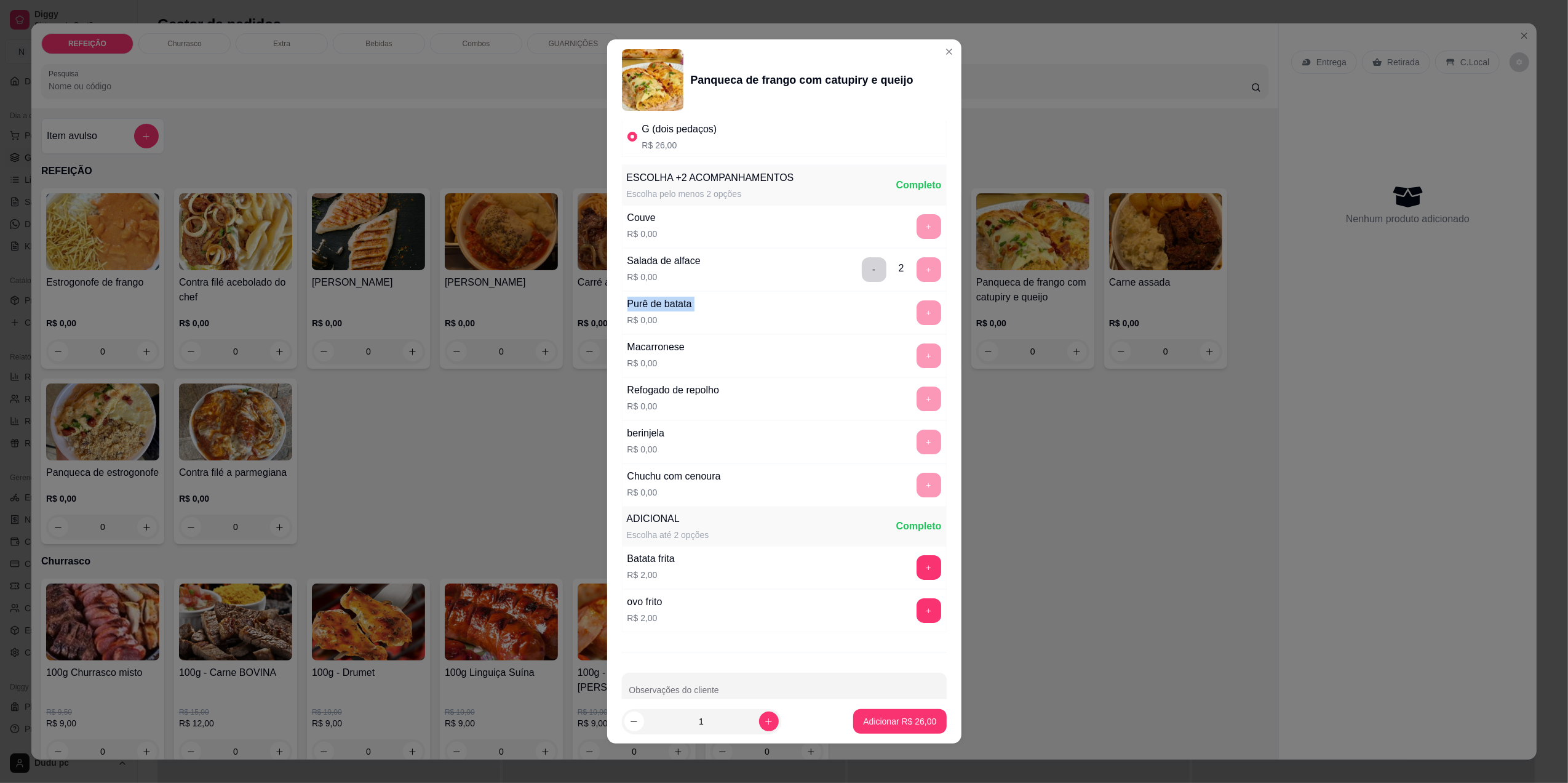
click at [901, 348] on div "ESCOLHA +2 ACOMPANHAMENTOS Escolha pelo menos 2 opções Completo Couve R$ 0,00 +…" at bounding box center [784, 335] width 325 height 340
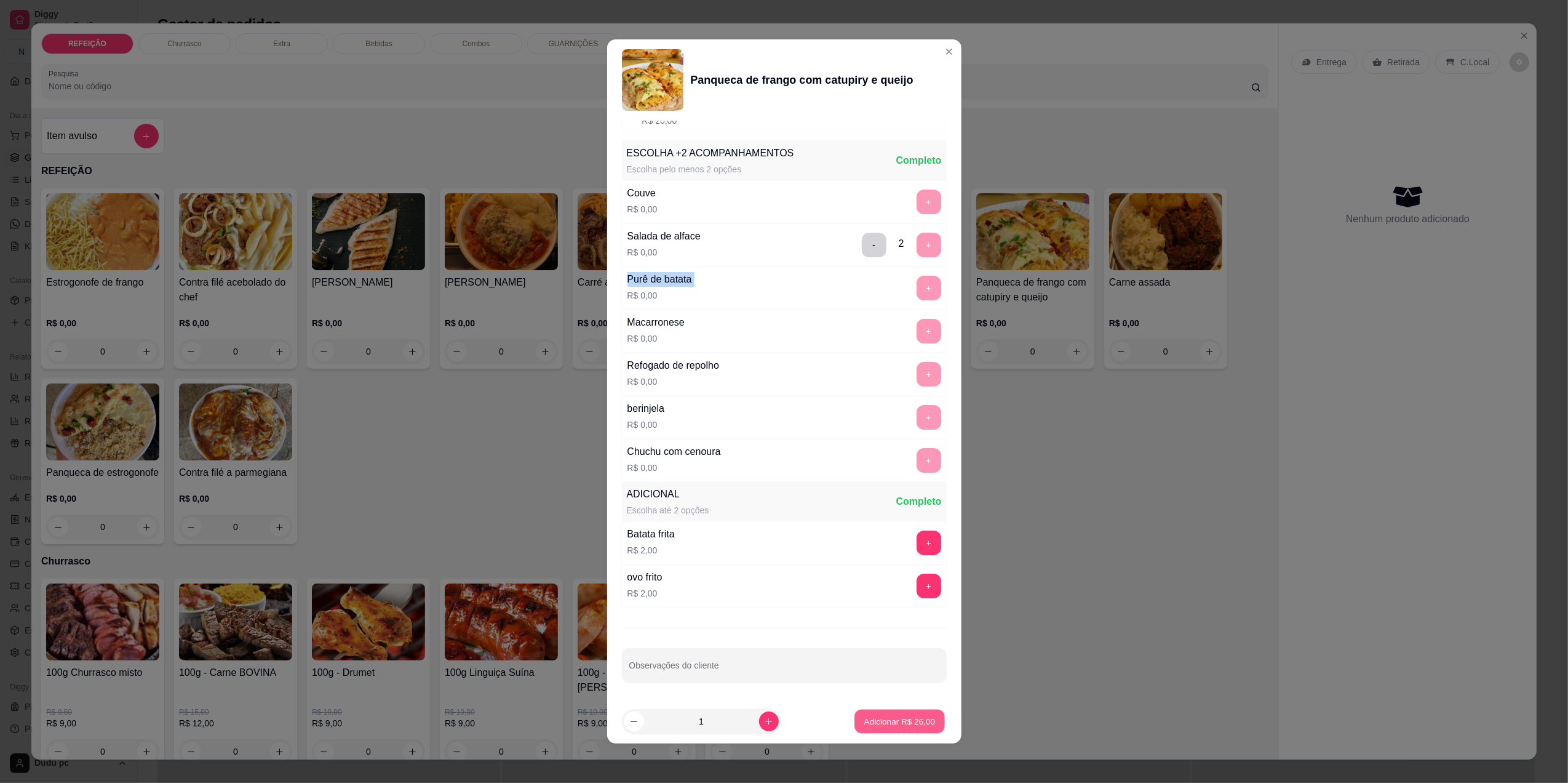
click at [885, 732] on button "Adicionar R$ 26,00" at bounding box center [900, 721] width 91 height 24
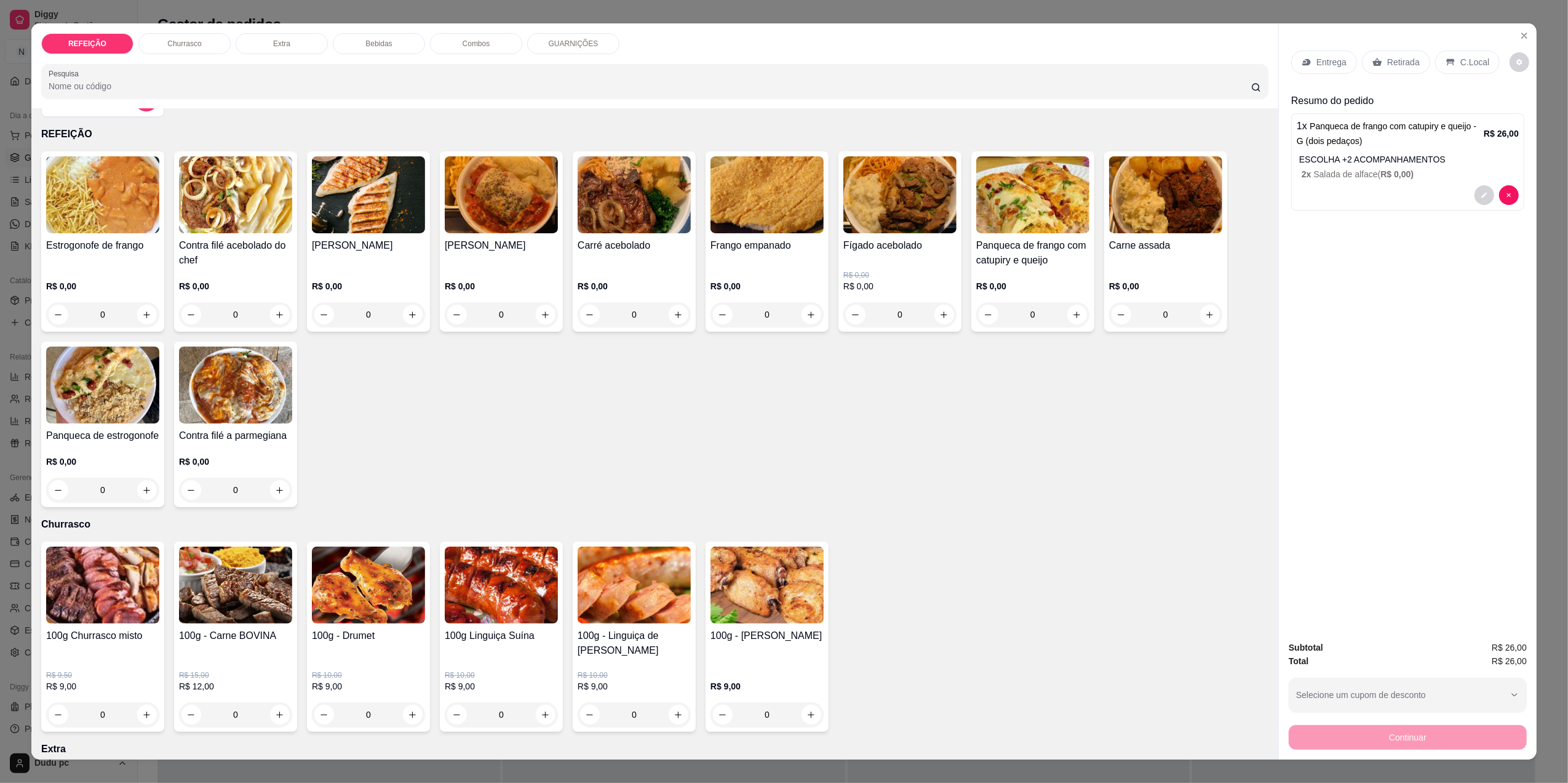
scroll to position [0, 0]
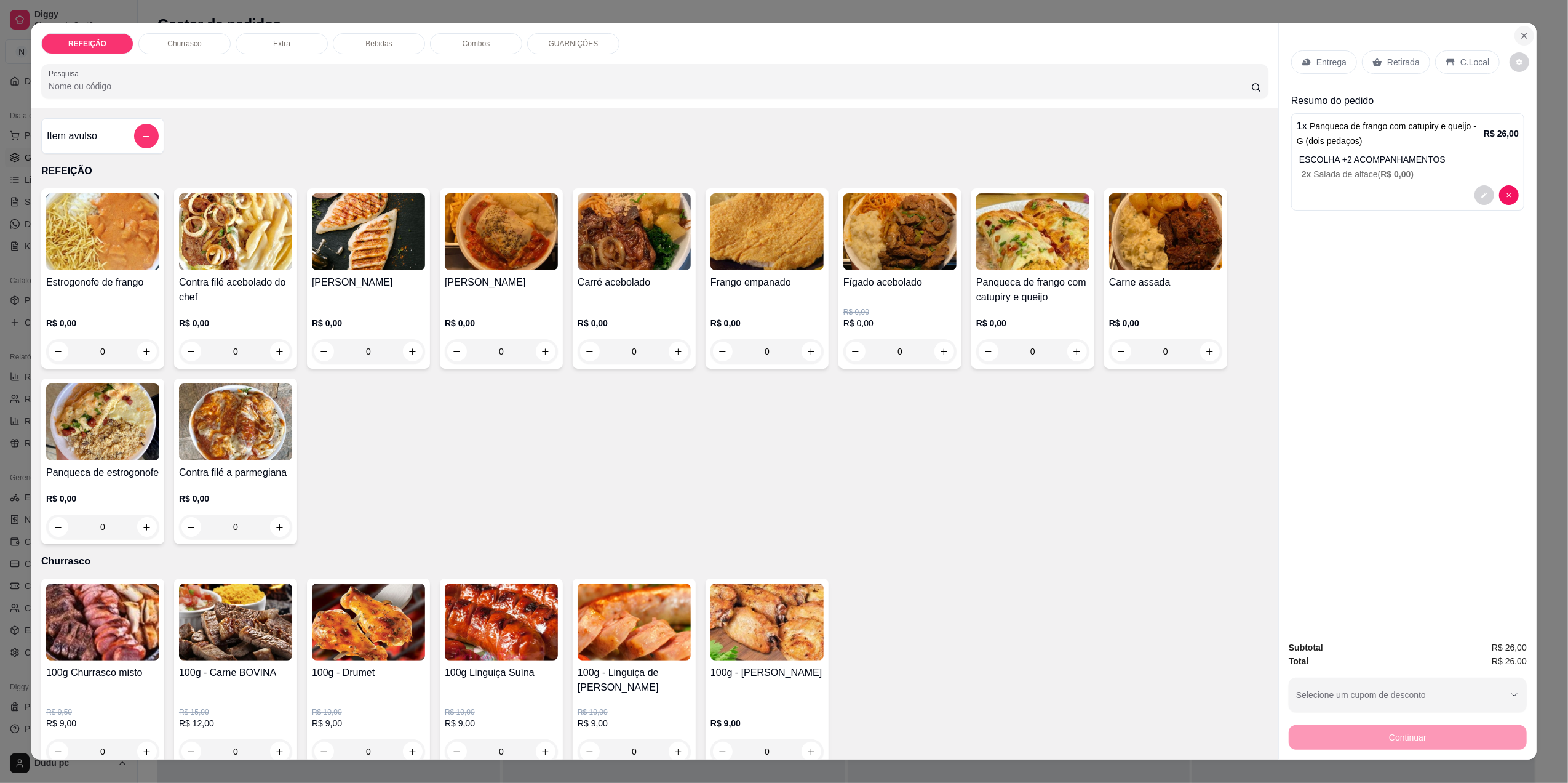
click at [1521, 33] on icon "Close" at bounding box center [1523, 35] width 10 height 10
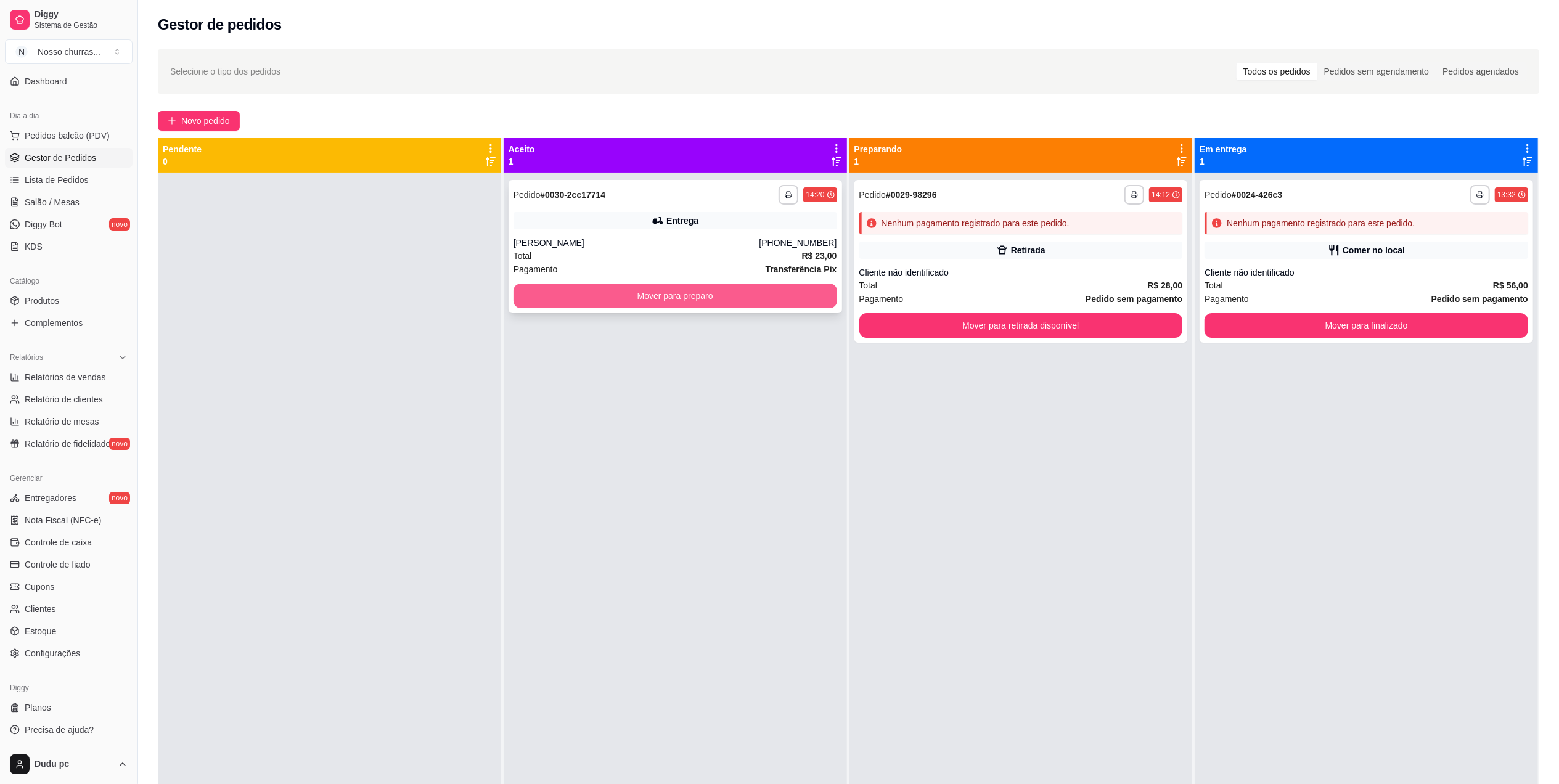
click at [813, 304] on button "Mover para preparo" at bounding box center [675, 296] width 323 height 25
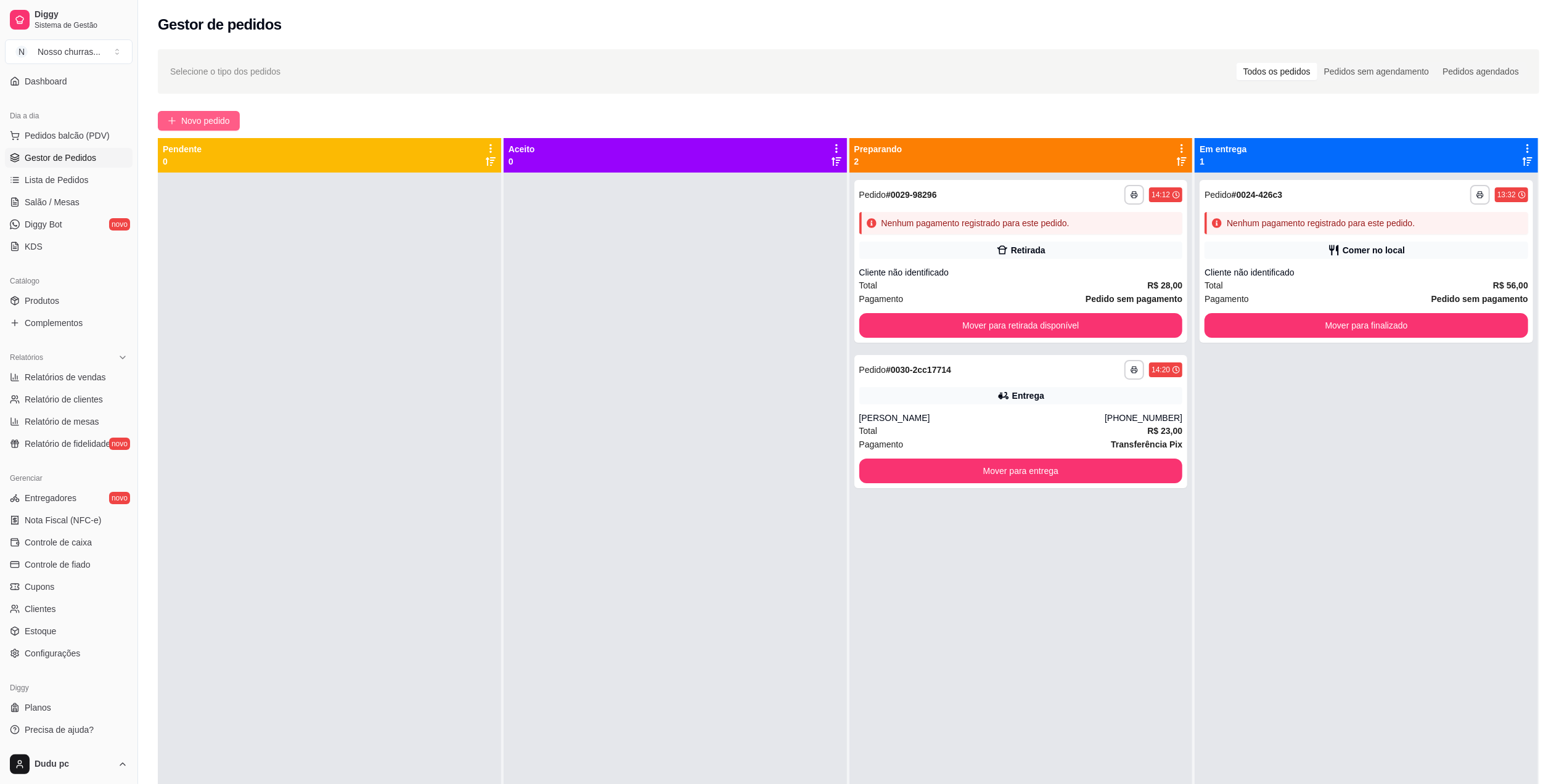
click at [185, 128] on button "Novo pedido" at bounding box center [198, 121] width 82 height 19
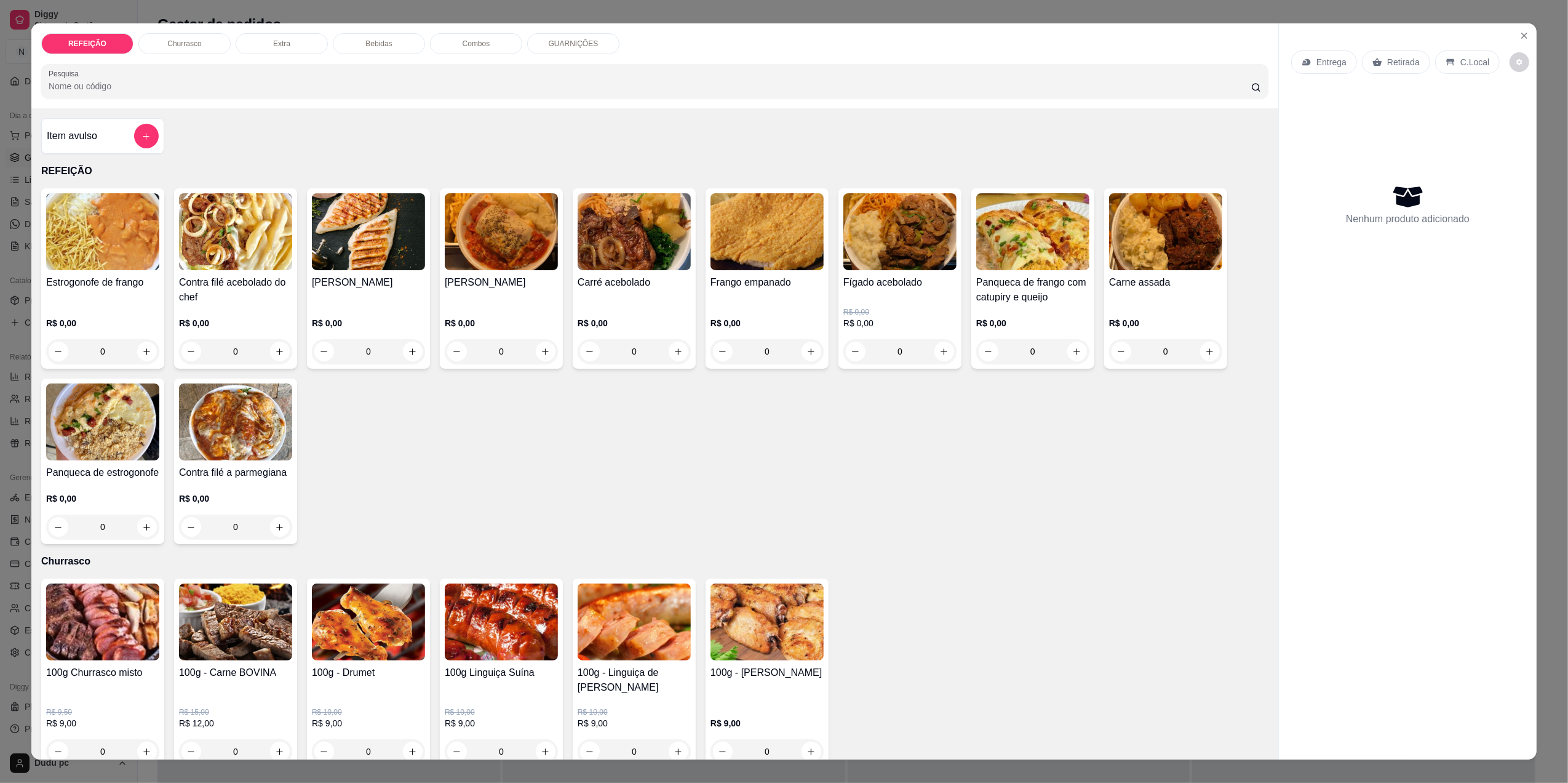
click at [1207, 355] on div "0" at bounding box center [1165, 351] width 113 height 25
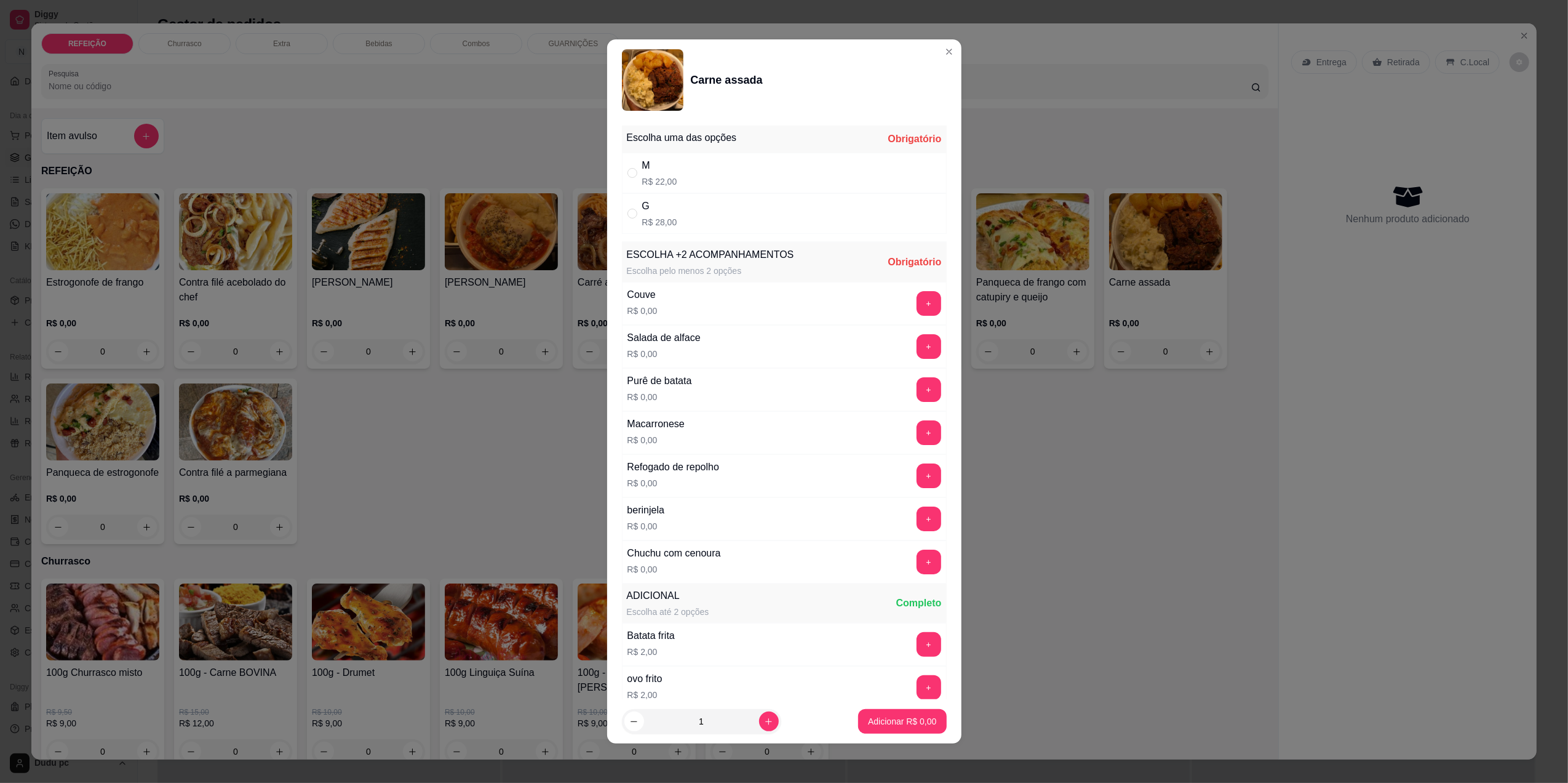
click at [770, 198] on div "G R$ 28,00" at bounding box center [784, 214] width 325 height 40
radio input "true"
click at [916, 349] on button "+" at bounding box center [929, 347] width 25 height 25
click at [916, 349] on button "+" at bounding box center [928, 346] width 24 height 24
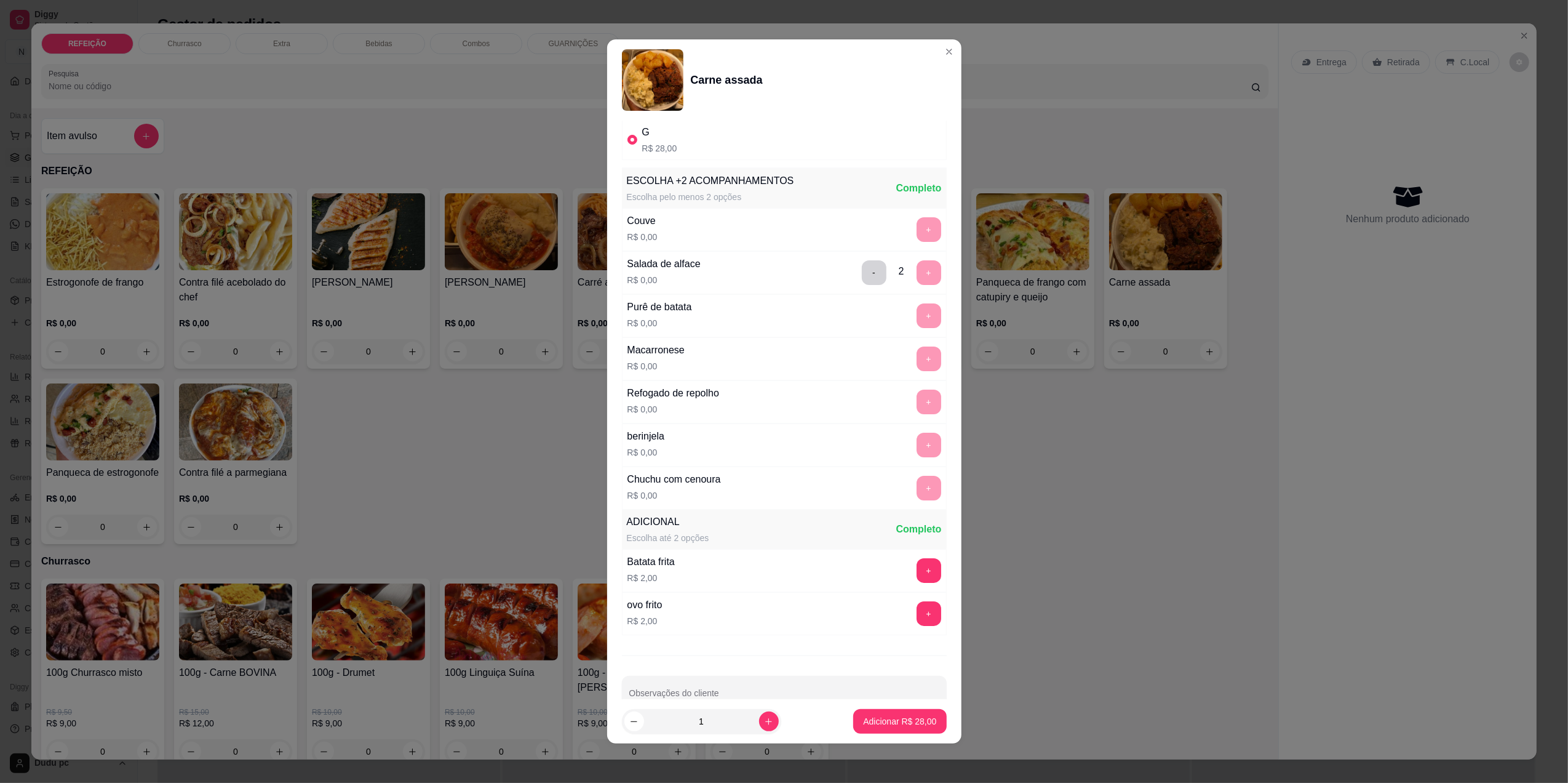
scroll to position [106, 0]
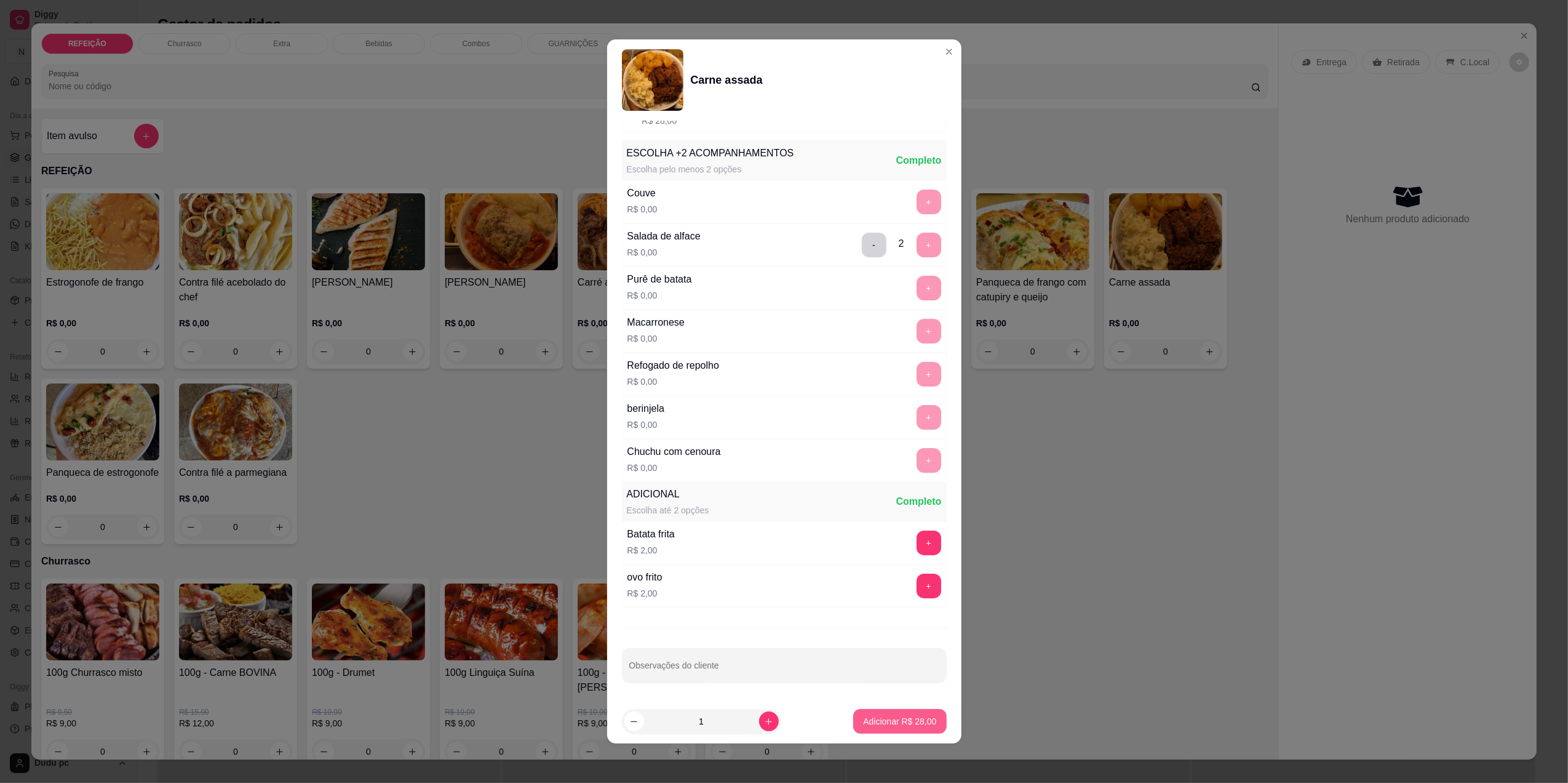
click at [863, 721] on p "Adicionar R$ 28,00" at bounding box center [899, 721] width 73 height 12
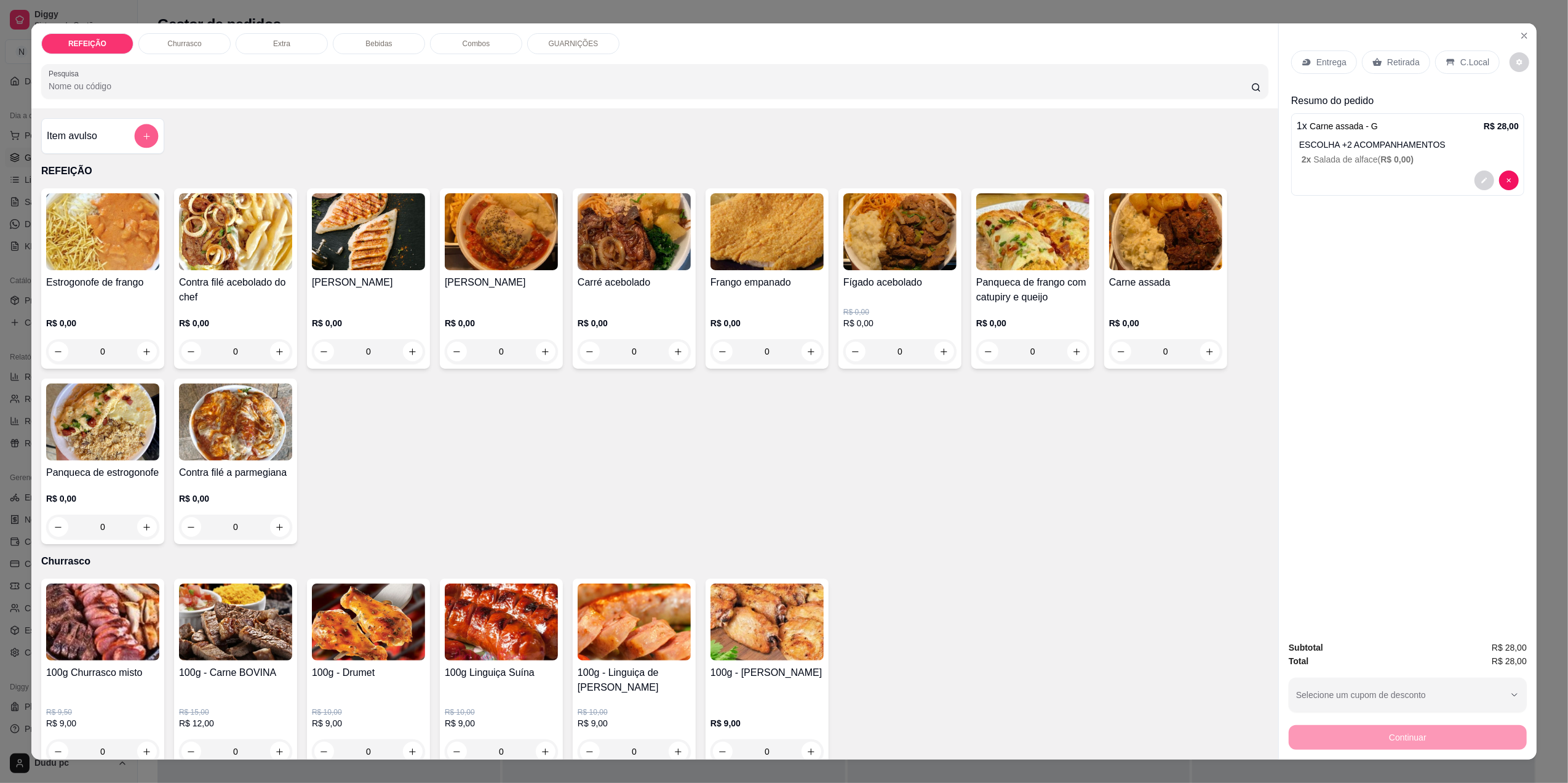
click at [142, 139] on icon "add-separate-item" at bounding box center [147, 136] width 9 height 9
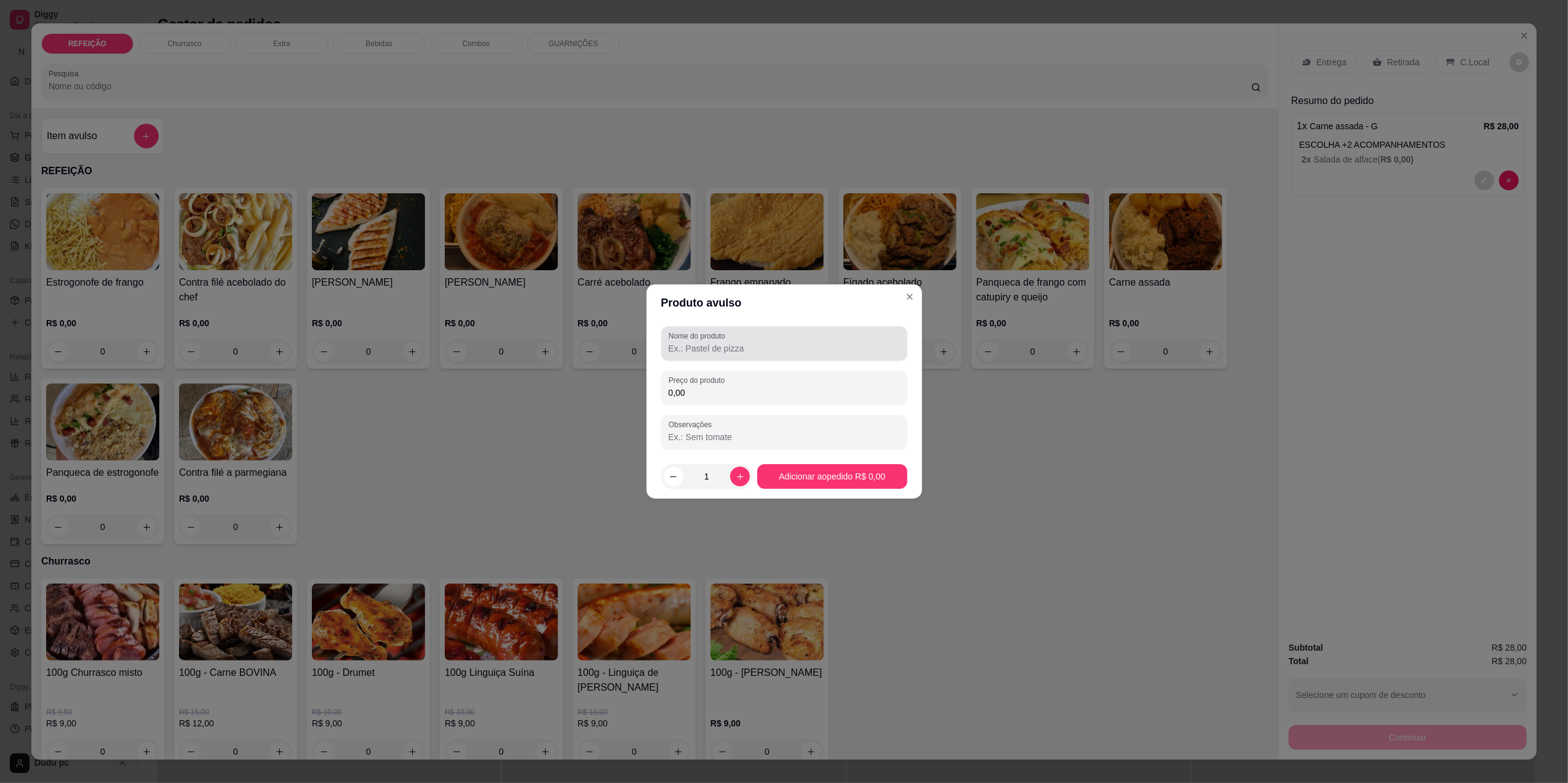
click at [716, 345] on input "Nome do produto" at bounding box center [784, 348] width 231 height 12
type input "AGUA COM GAS"
click at [718, 399] on div "0,00" at bounding box center [784, 388] width 231 height 25
type input "3,00"
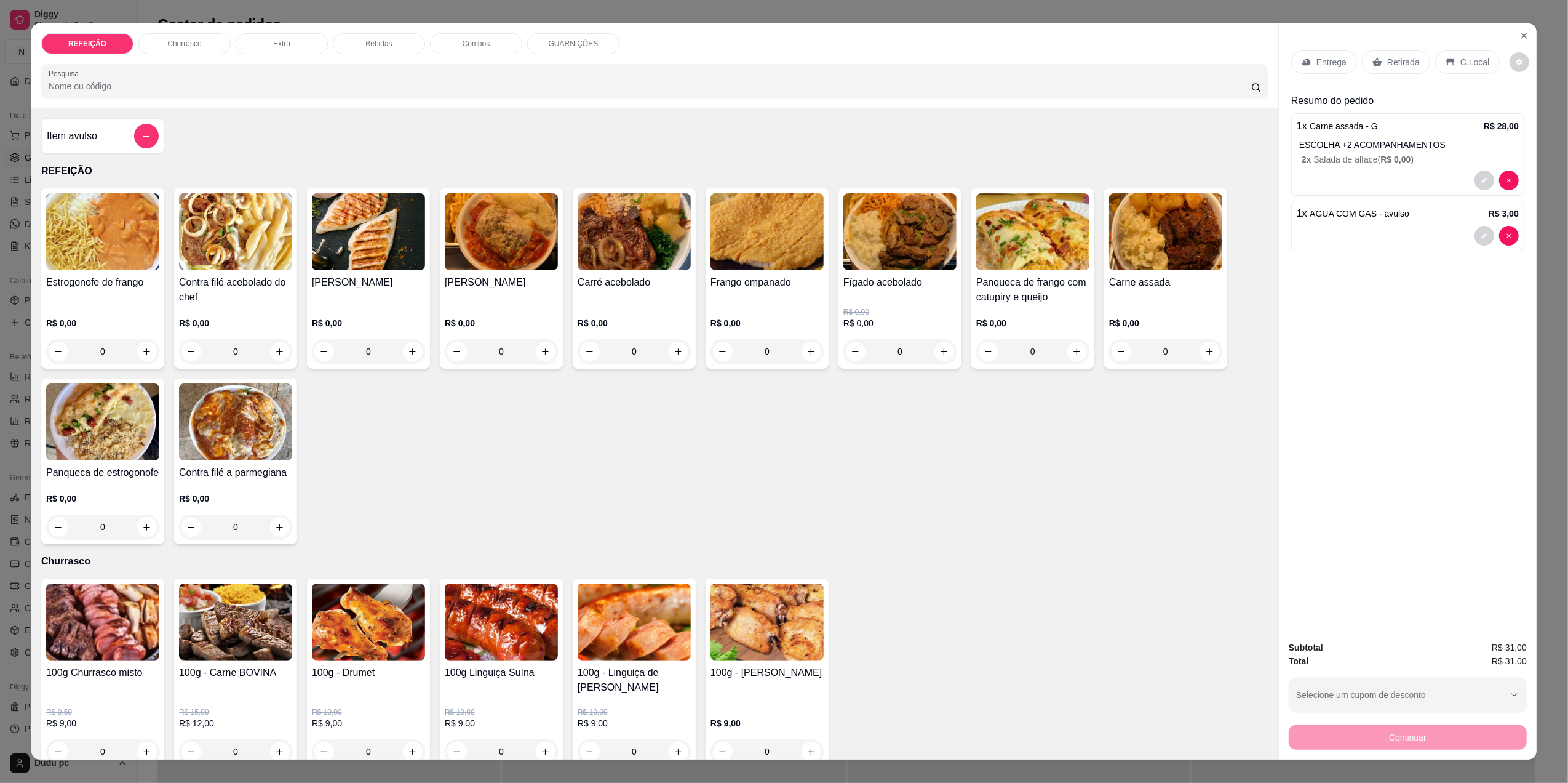
click at [1460, 68] on p "C.Local" at bounding box center [1474, 62] width 29 height 12
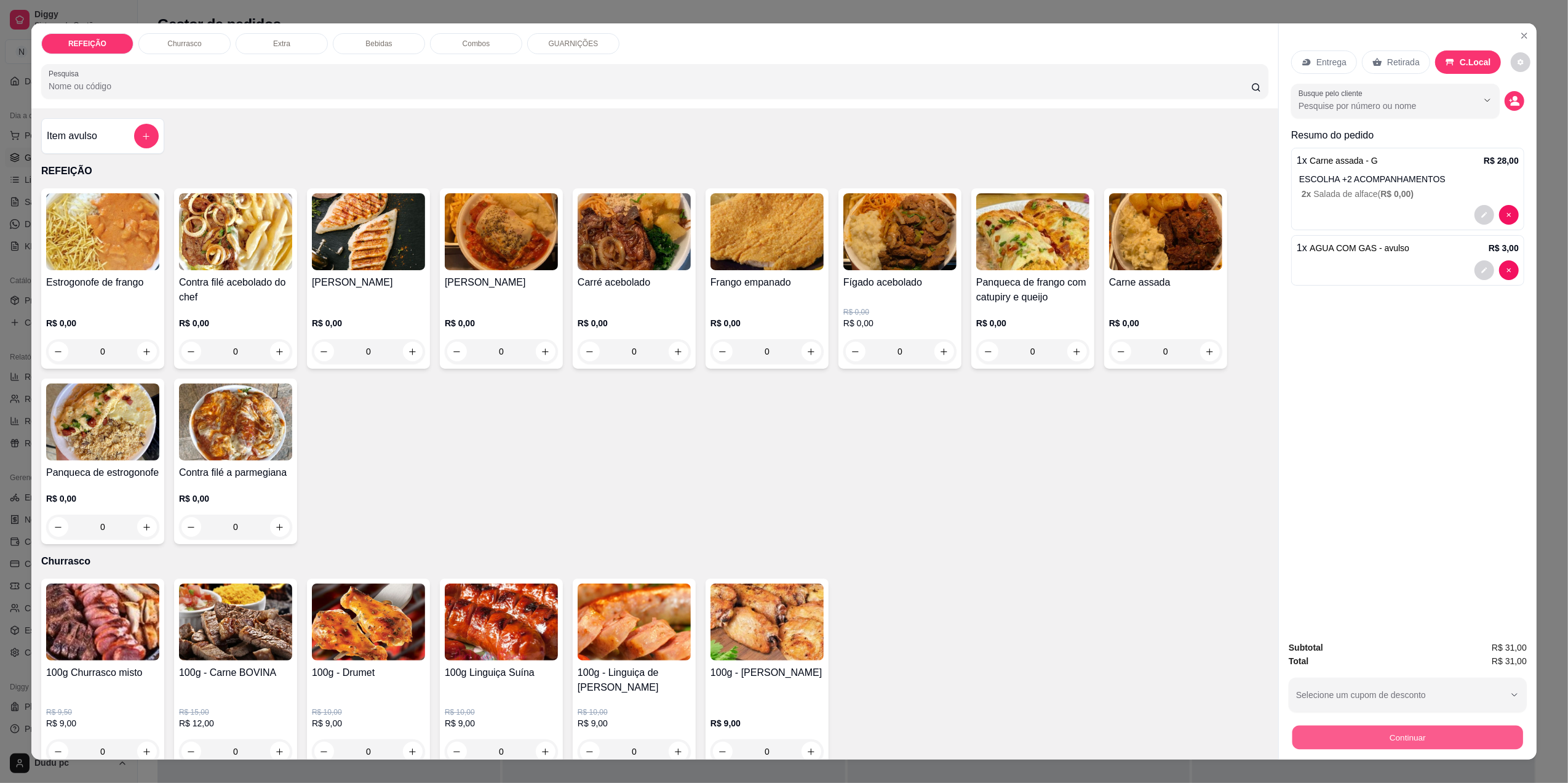
click at [1357, 737] on button "Continuar" at bounding box center [1407, 736] width 230 height 24
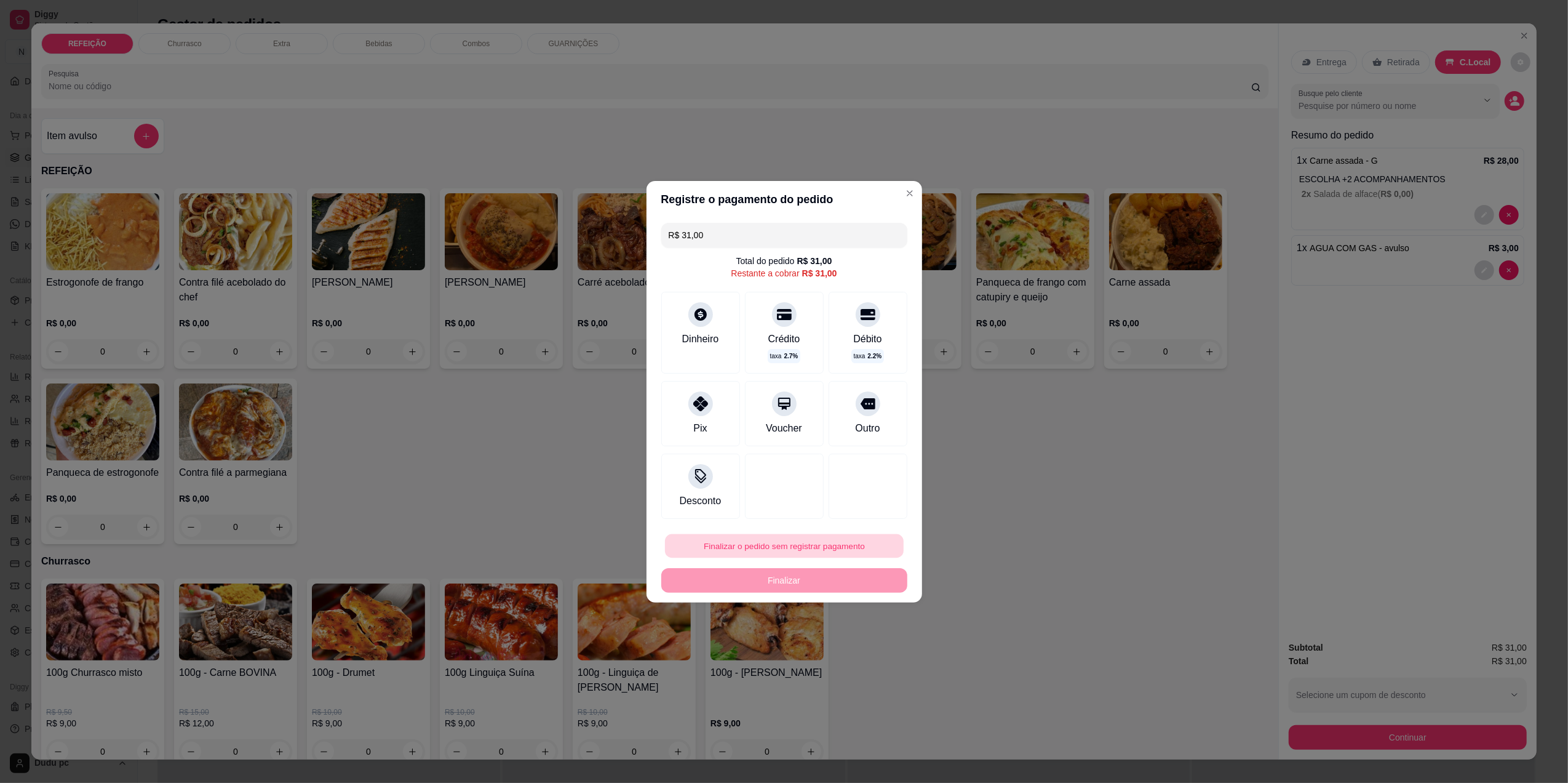
click at [832, 545] on button "Finalizar o pedido sem registrar pagamento" at bounding box center [784, 545] width 238 height 24
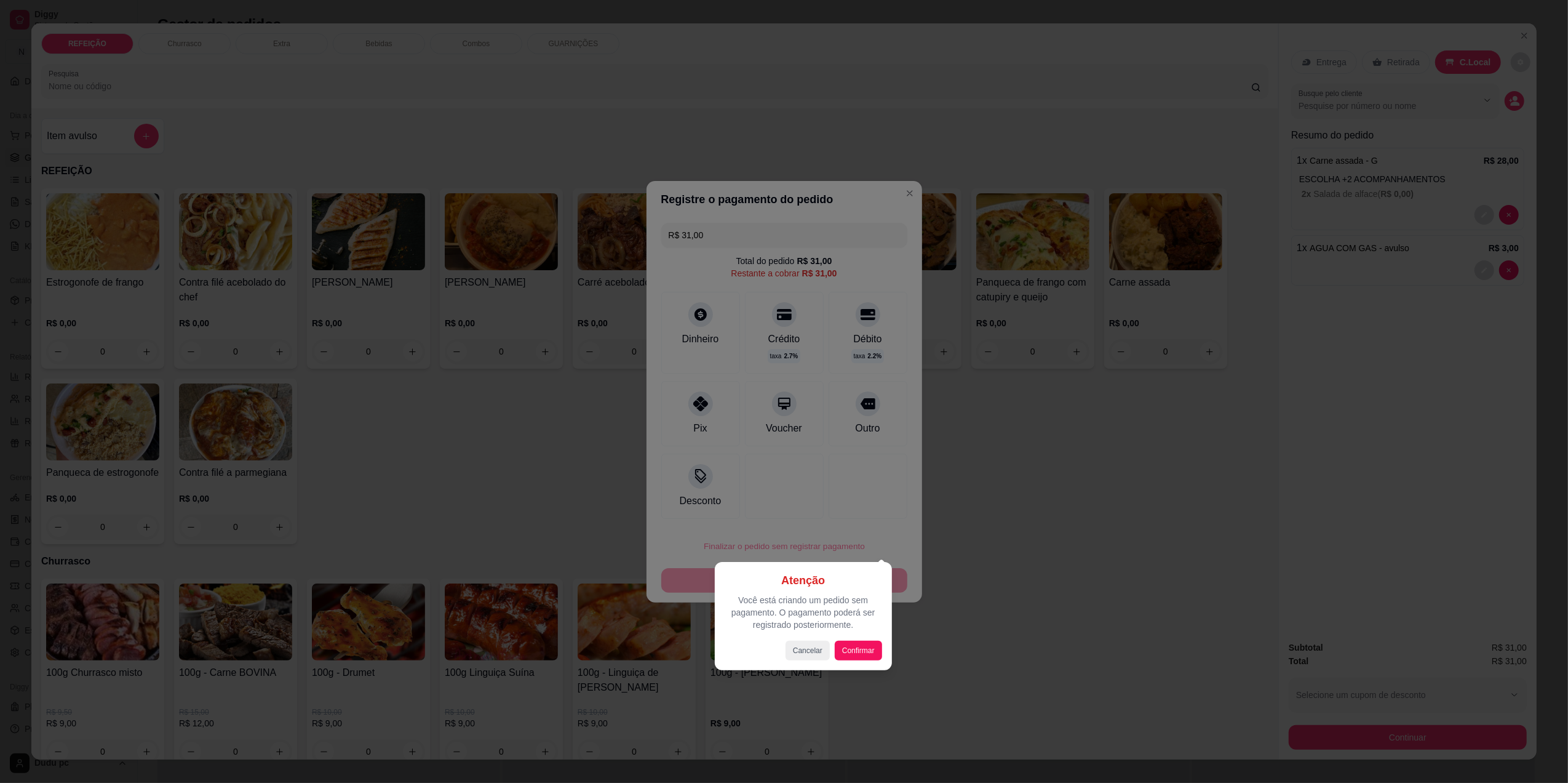
click at [860, 611] on div "Atenção Você está criando um pedido sem pagamento. O pagamento poderá ser regis…" at bounding box center [803, 616] width 177 height 108
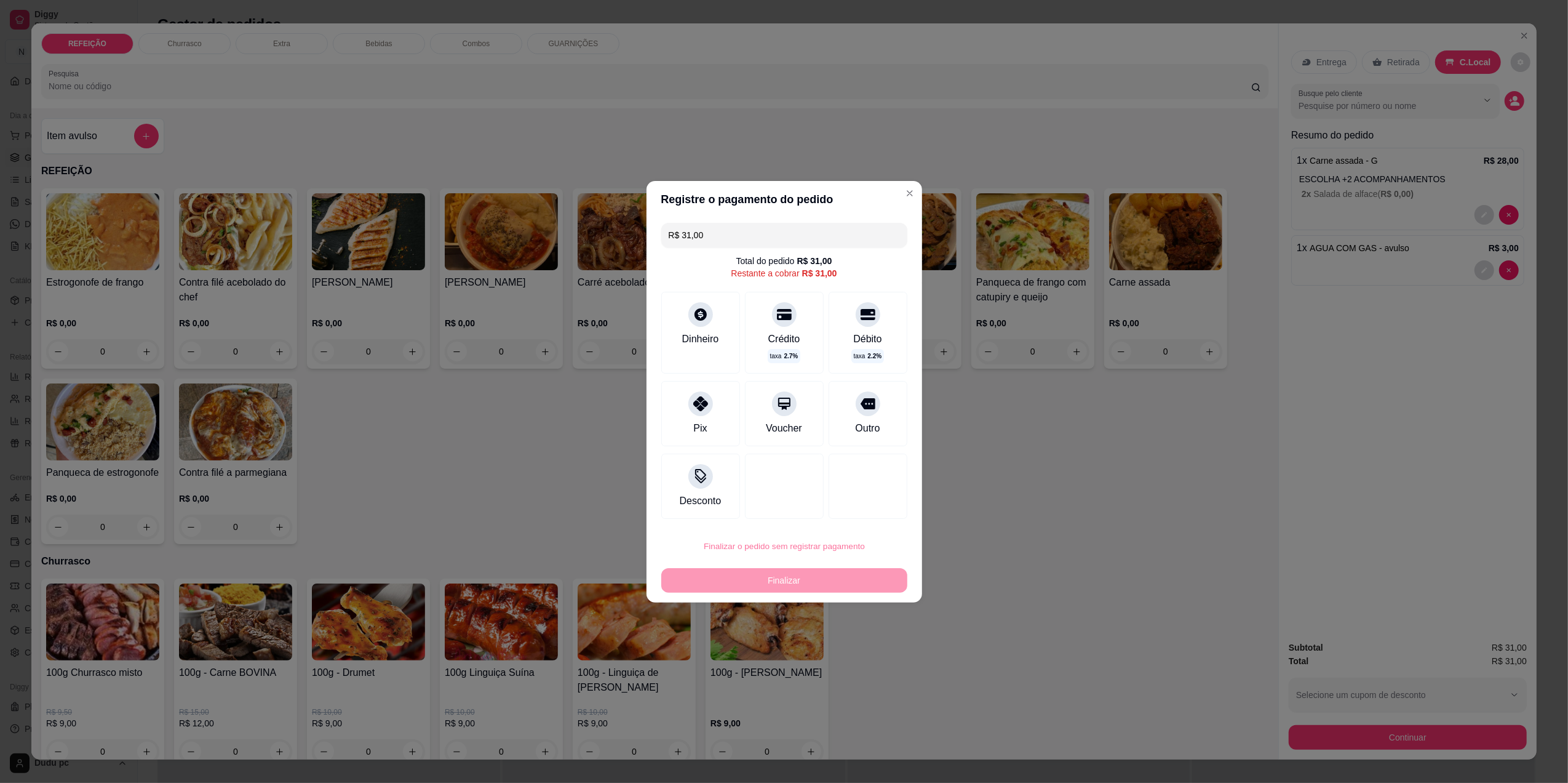
click at [861, 646] on button "Confirmar" at bounding box center [860, 647] width 44 height 18
type input "R$ 0,00"
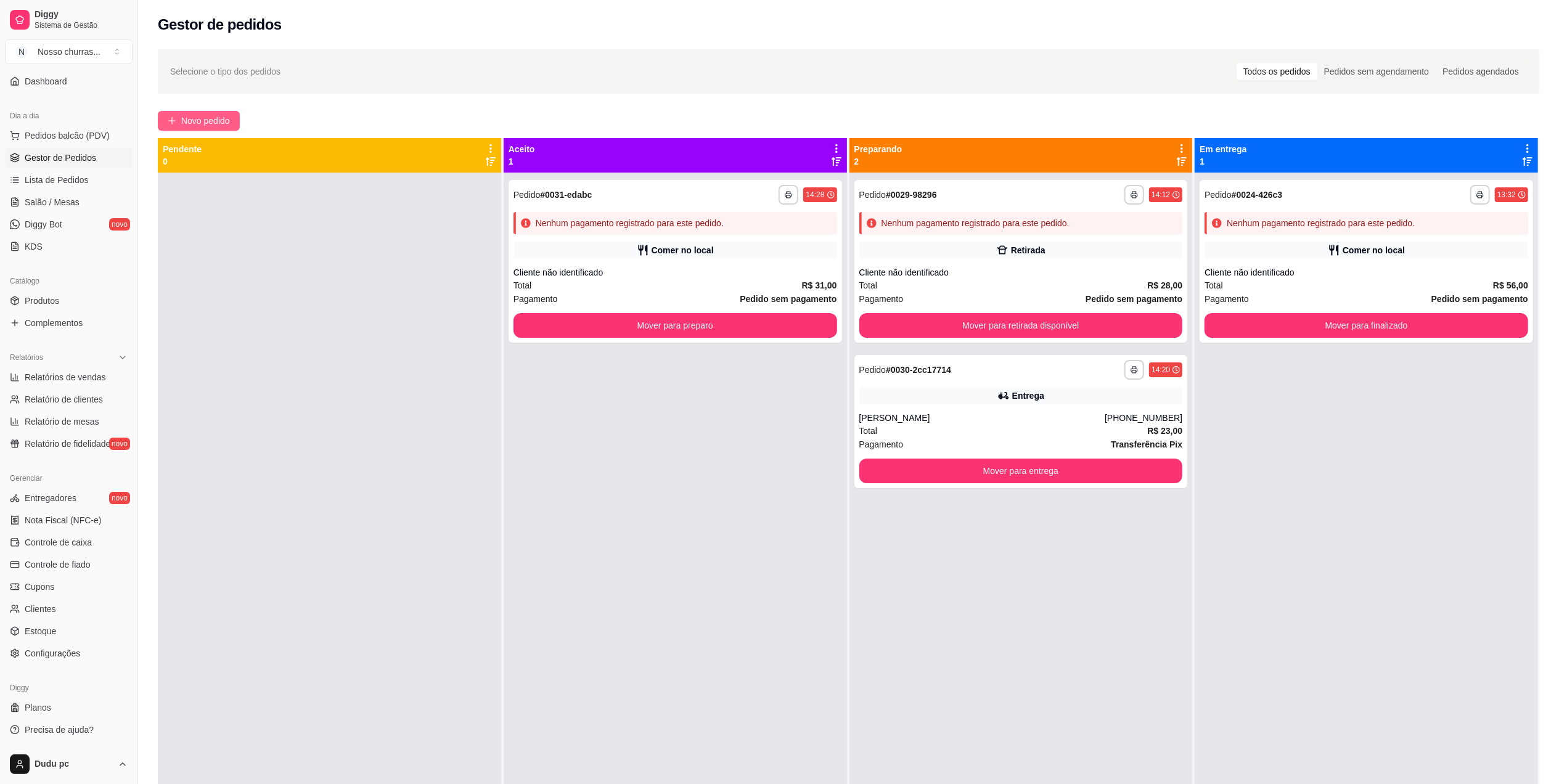
click at [186, 119] on span "Novo pedido" at bounding box center [205, 120] width 48 height 13
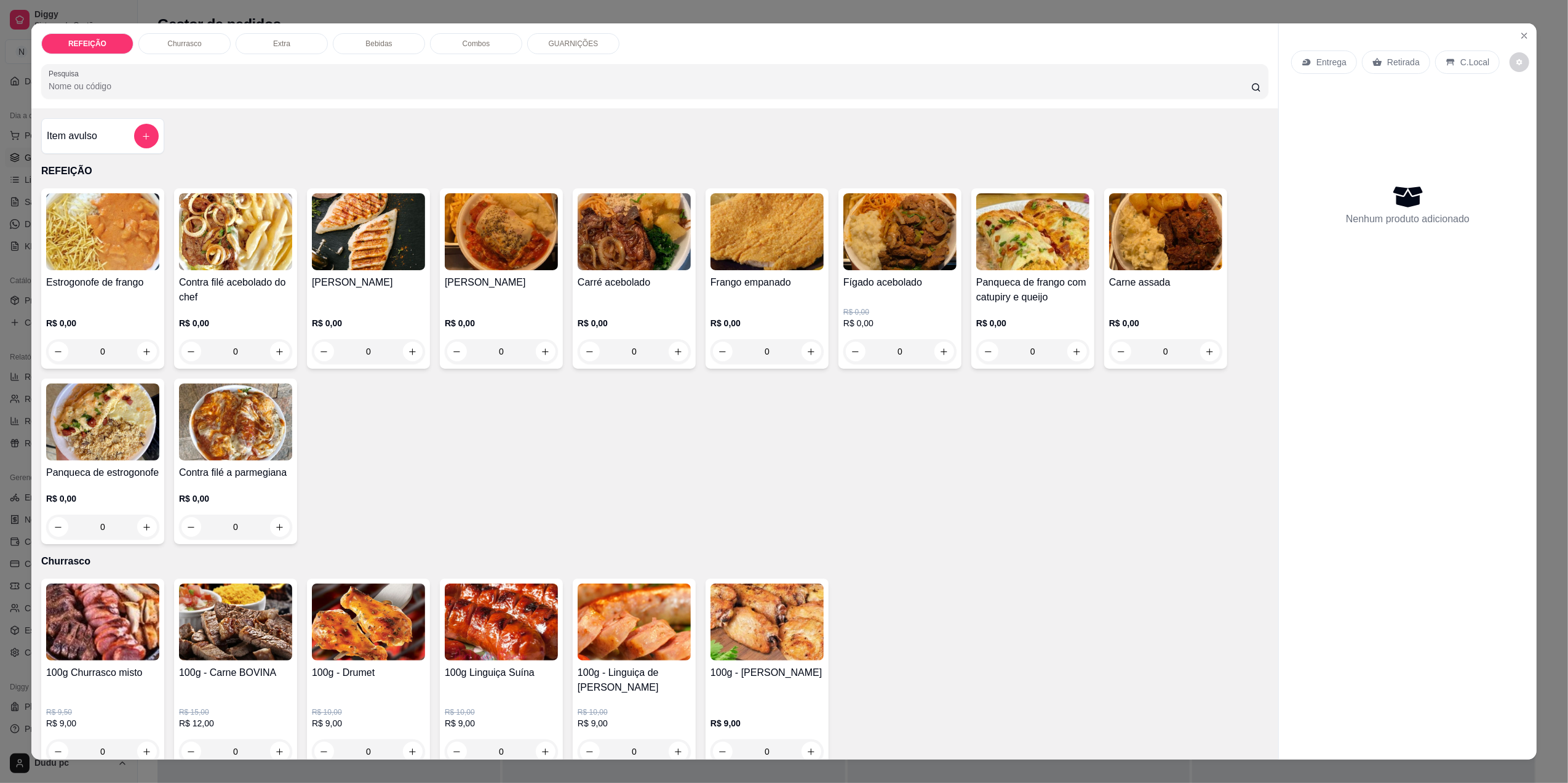
click at [387, 37] on div "Bebidas" at bounding box center [378, 44] width 92 height 21
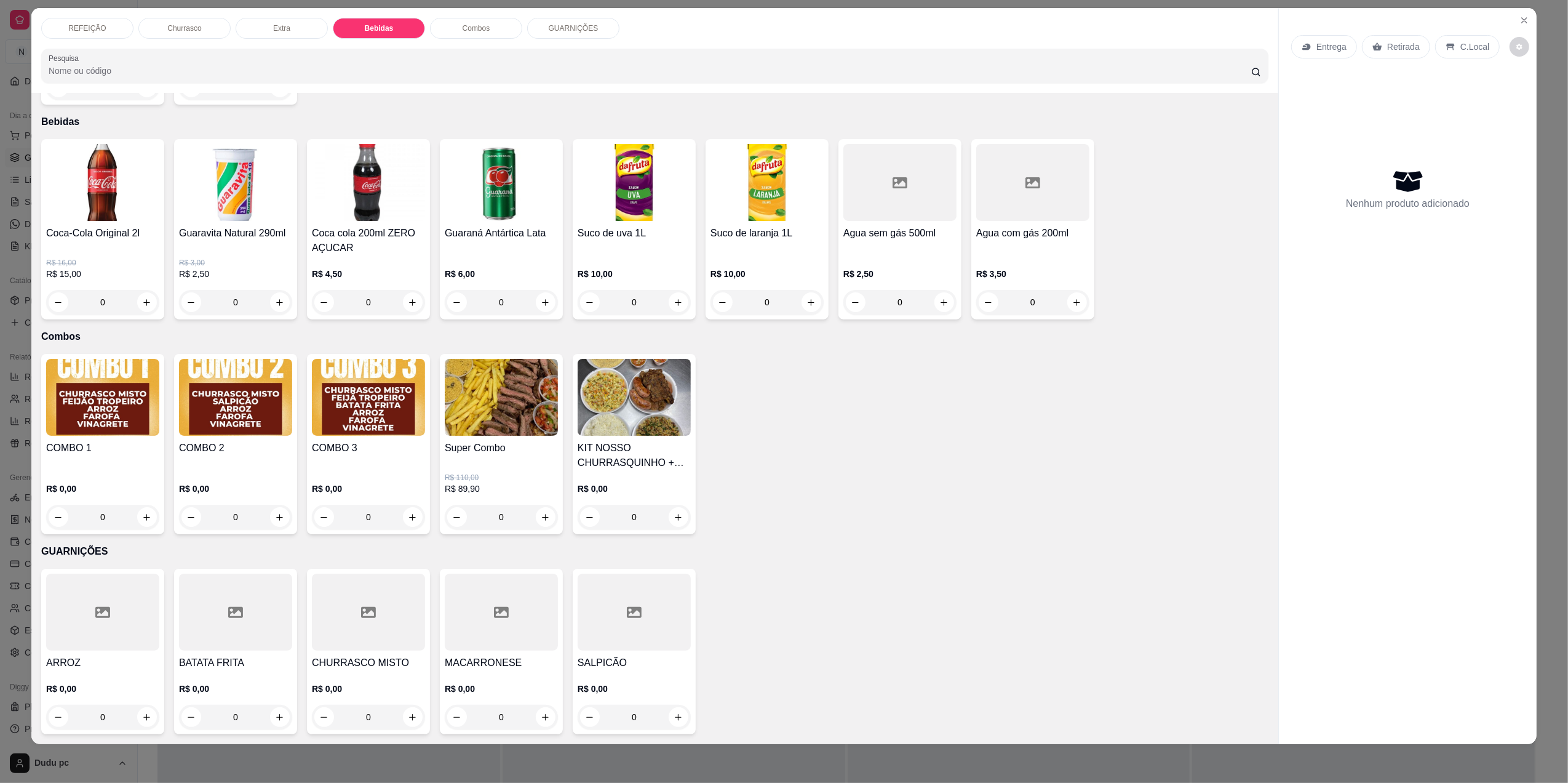
click at [650, 293] on input "0" at bounding box center [634, 302] width 69 height 25
click at [675, 308] on button "increase-product-quantity" at bounding box center [678, 303] width 19 height 19
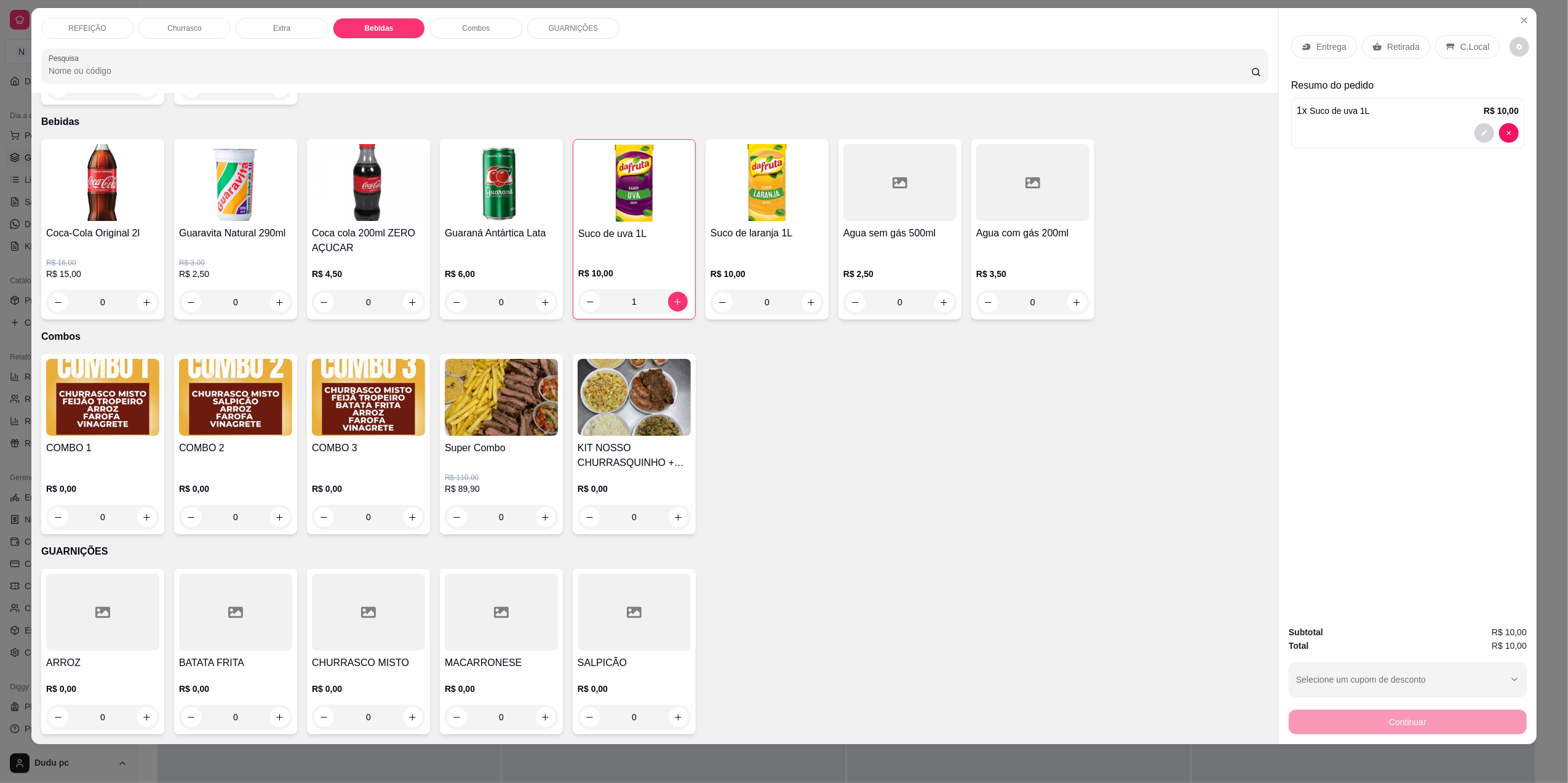
click at [1446, 49] on icon at bounding box center [1450, 47] width 10 height 10
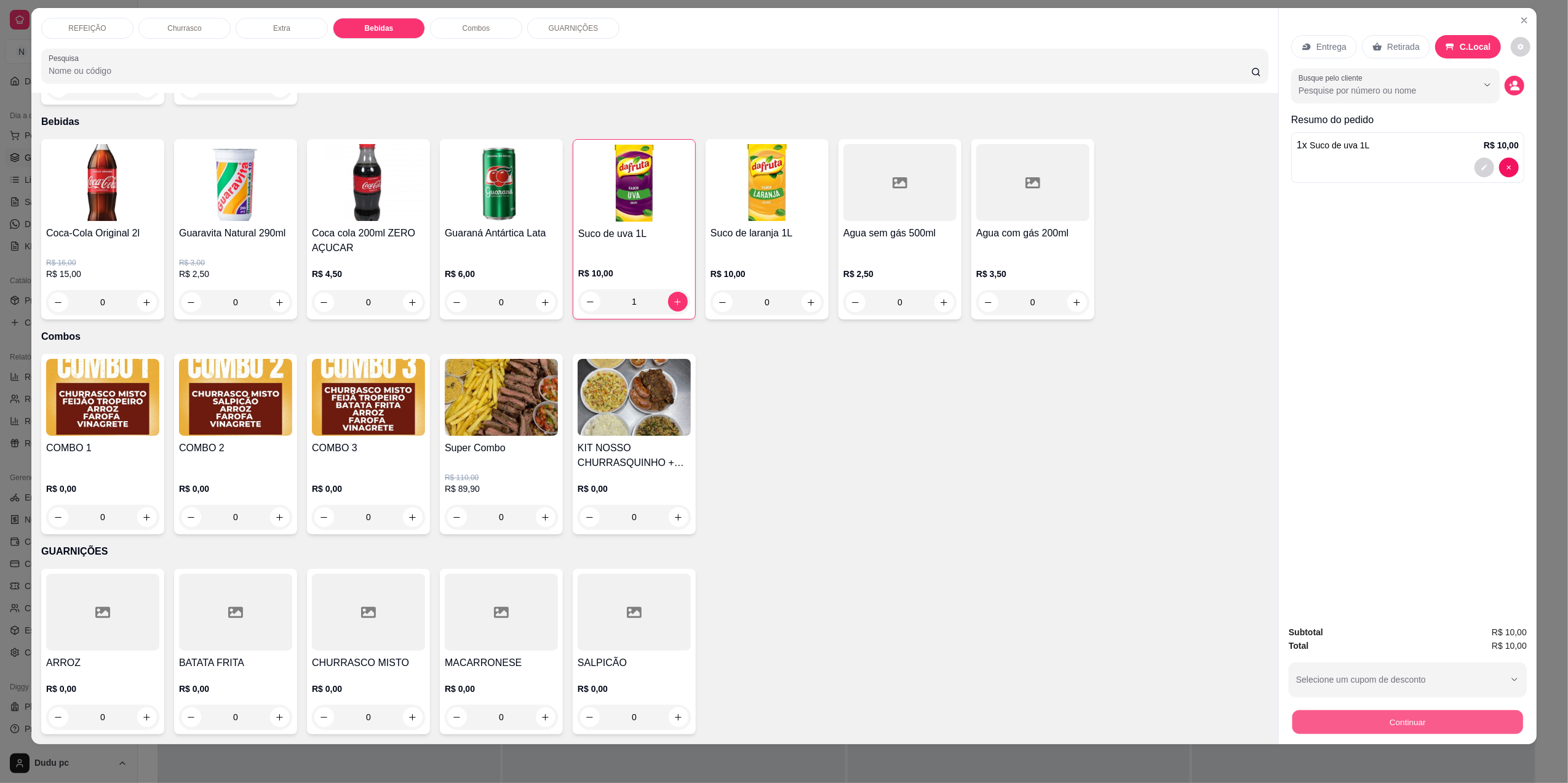
click at [1376, 722] on button "Continuar" at bounding box center [1407, 721] width 230 height 24
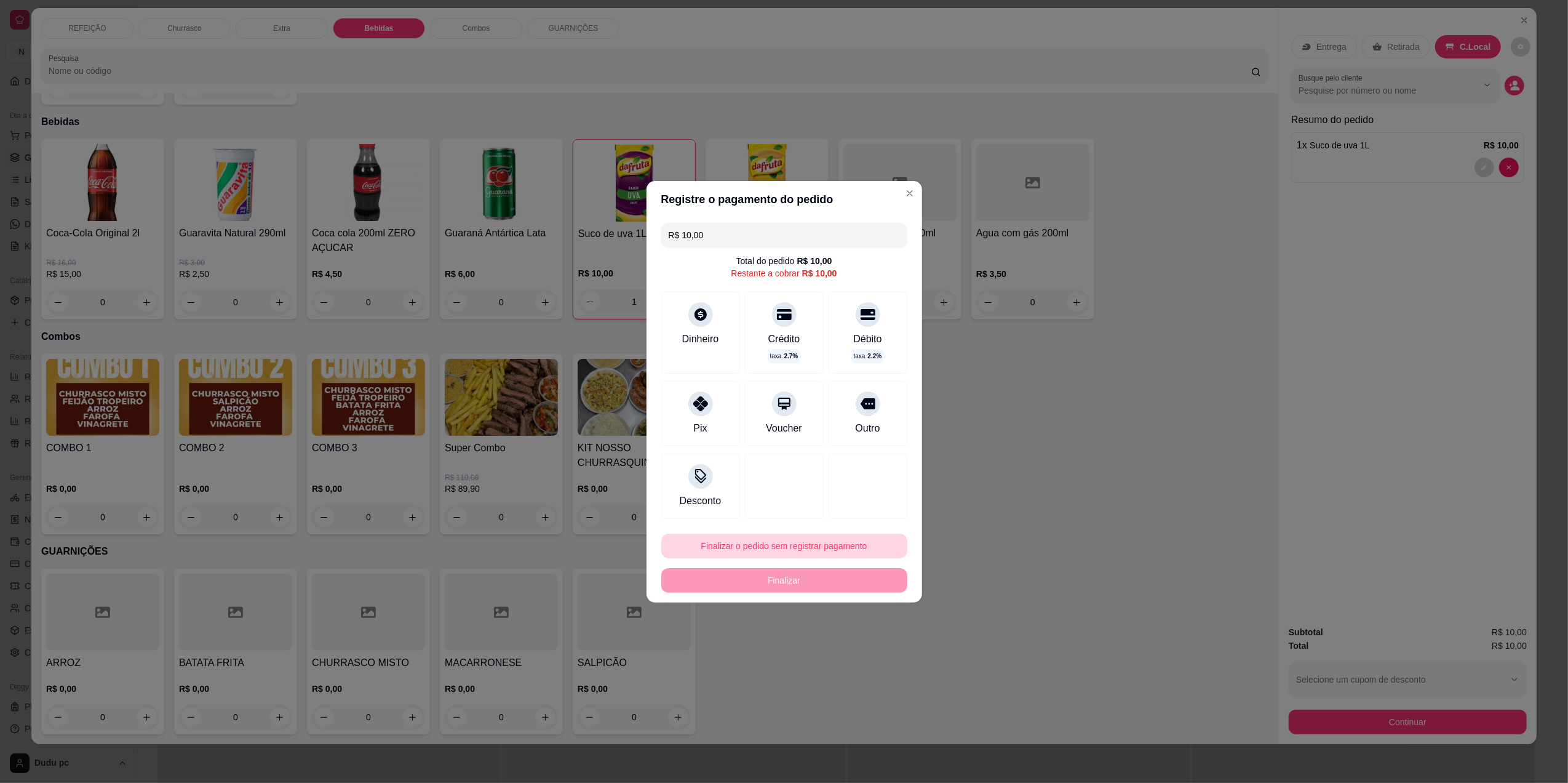
click at [835, 539] on button "Finalizar o pedido sem registrar pagamento" at bounding box center [784, 545] width 246 height 25
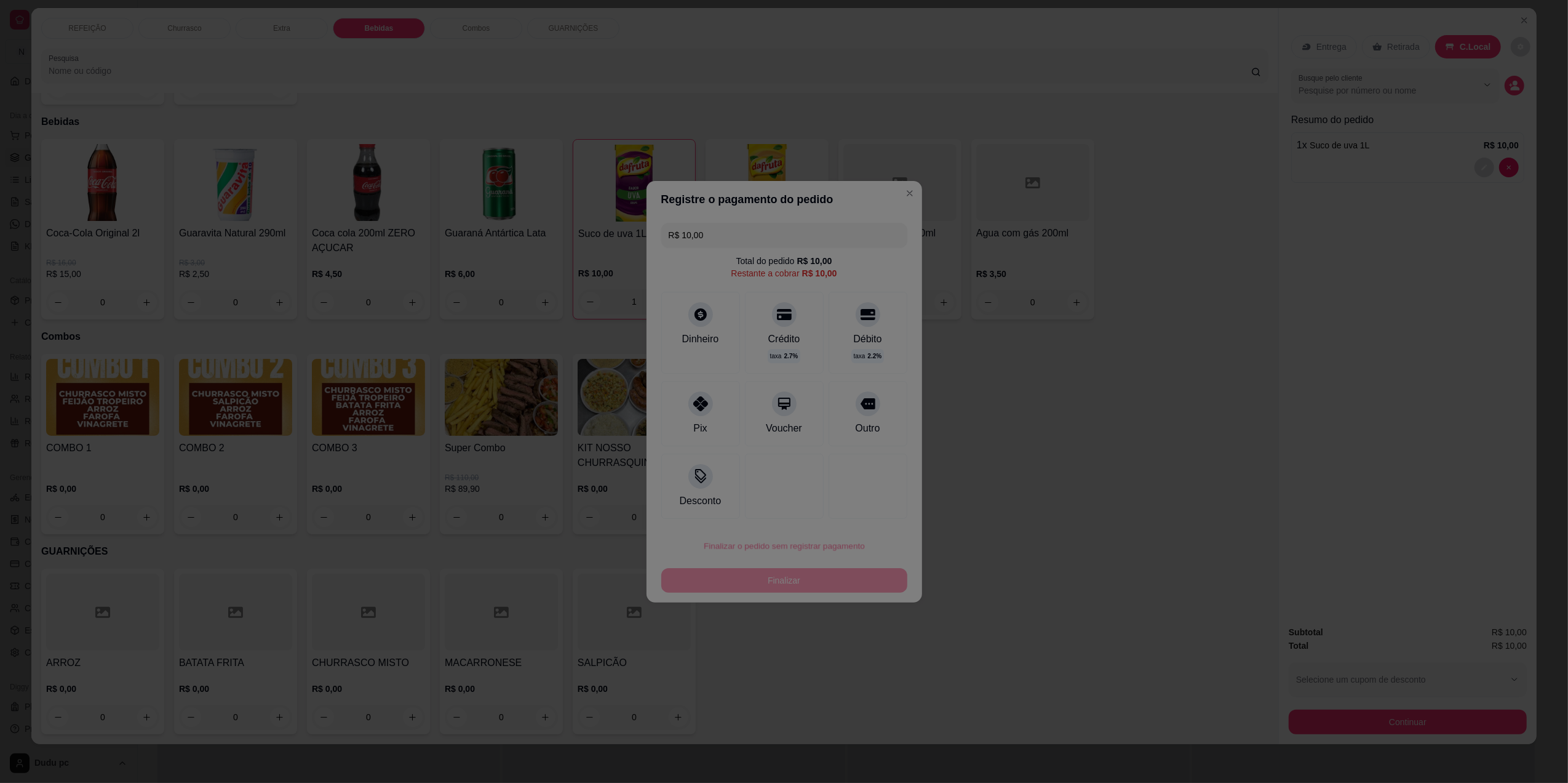
click at [835, 539] on div at bounding box center [784, 392] width 1568 height 783
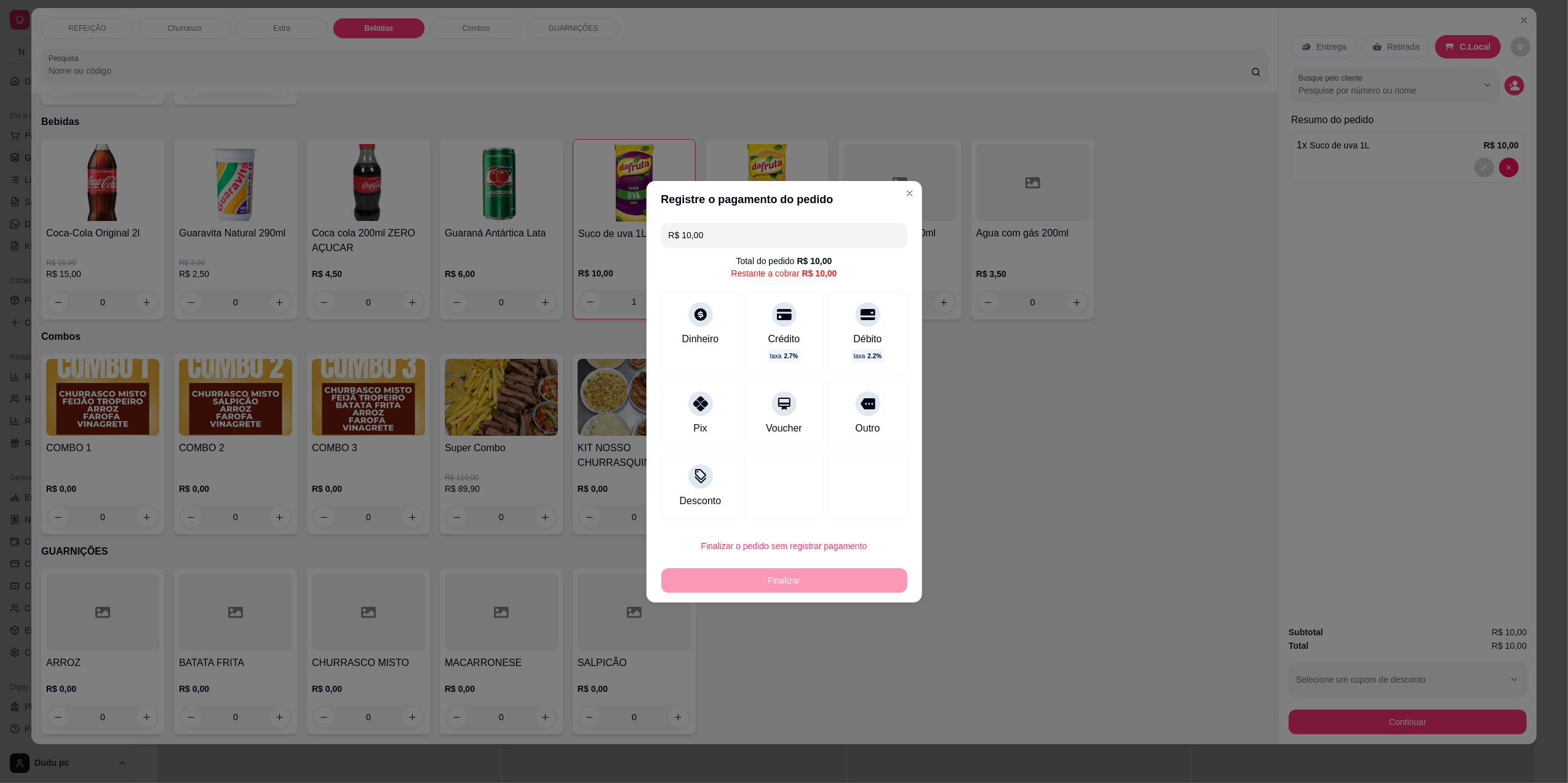
click at [844, 554] on button "Finalizar o pedido sem registrar pagamento" at bounding box center [784, 545] width 246 height 25
click at [857, 643] on button "Confirmar" at bounding box center [860, 647] width 44 height 18
type input "0"
type input "R$ 0,00"
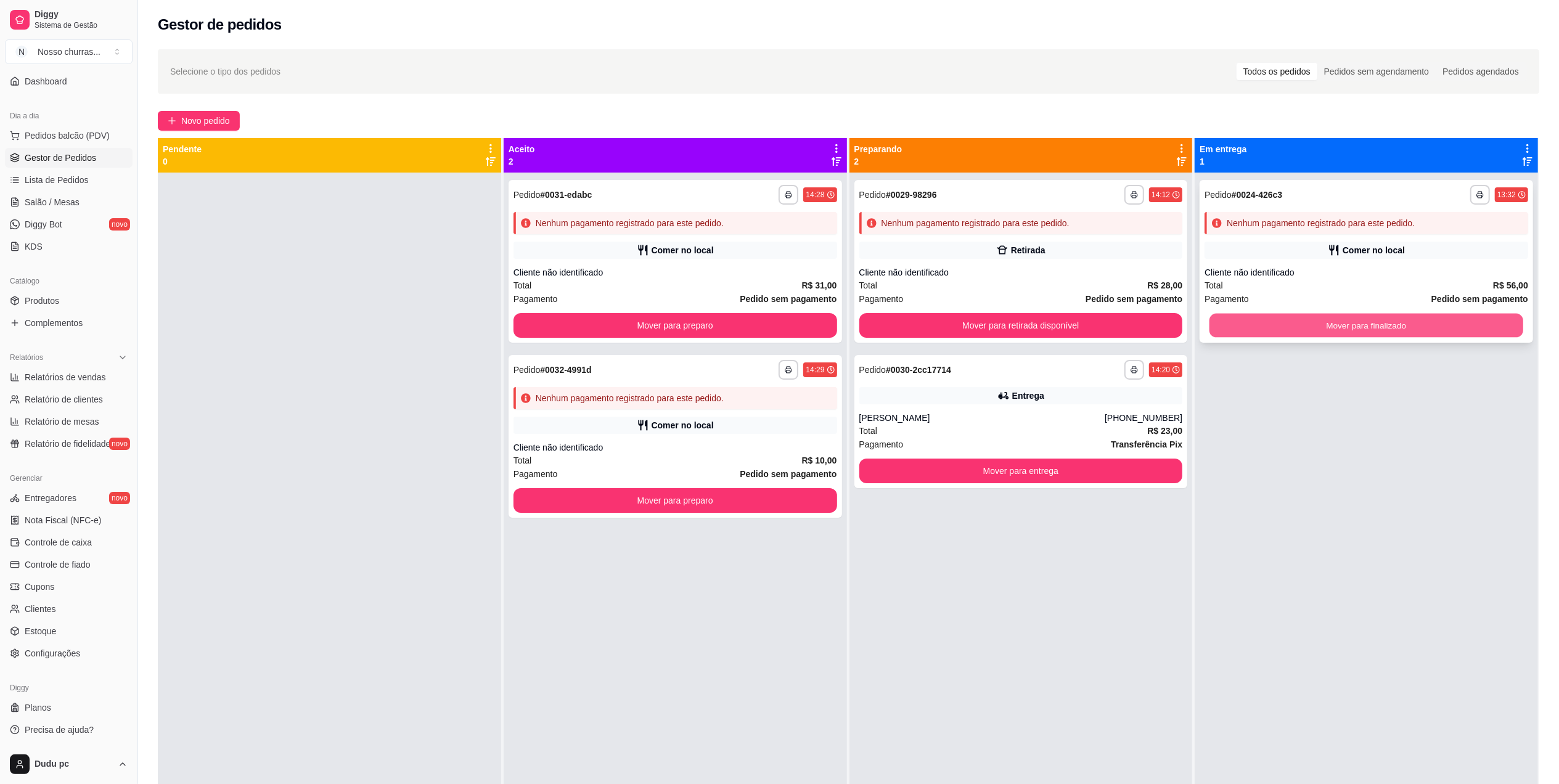
click at [1241, 327] on button "Mover para finalizado" at bounding box center [1366, 325] width 314 height 24
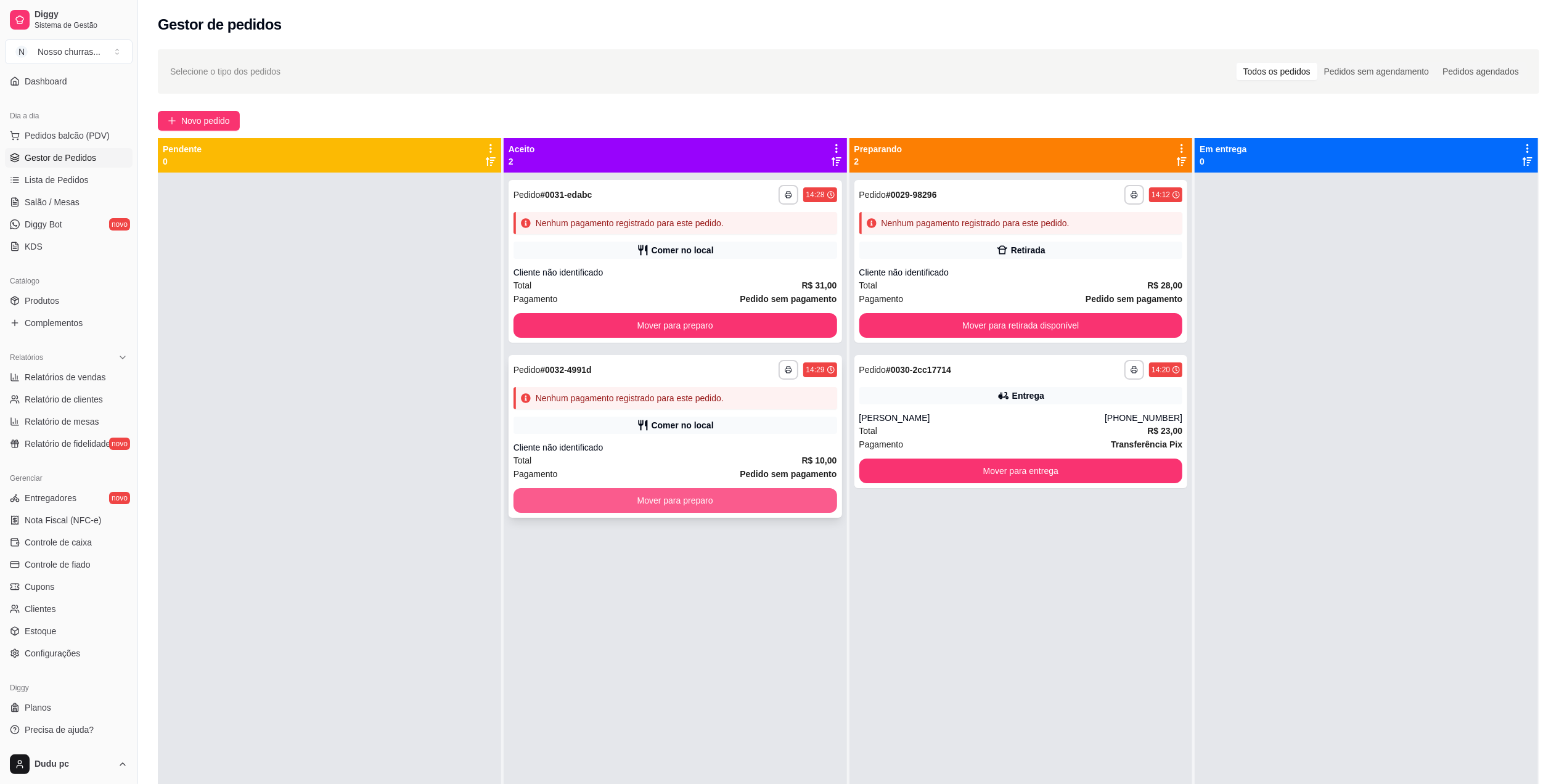
click at [737, 506] on button "Mover para preparo" at bounding box center [675, 500] width 323 height 25
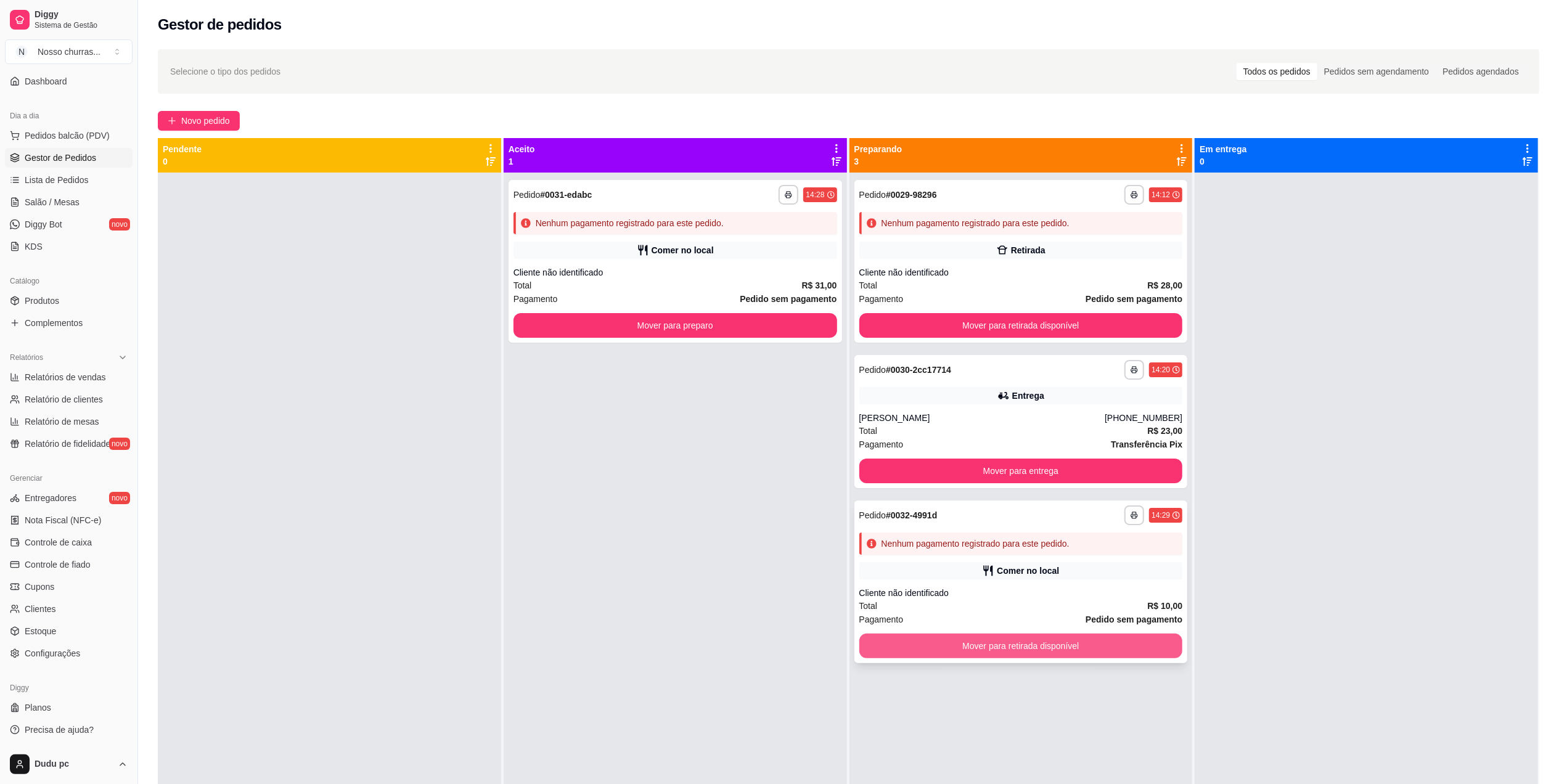
click at [984, 647] on button "Mover para retirada disponível" at bounding box center [1021, 646] width 323 height 25
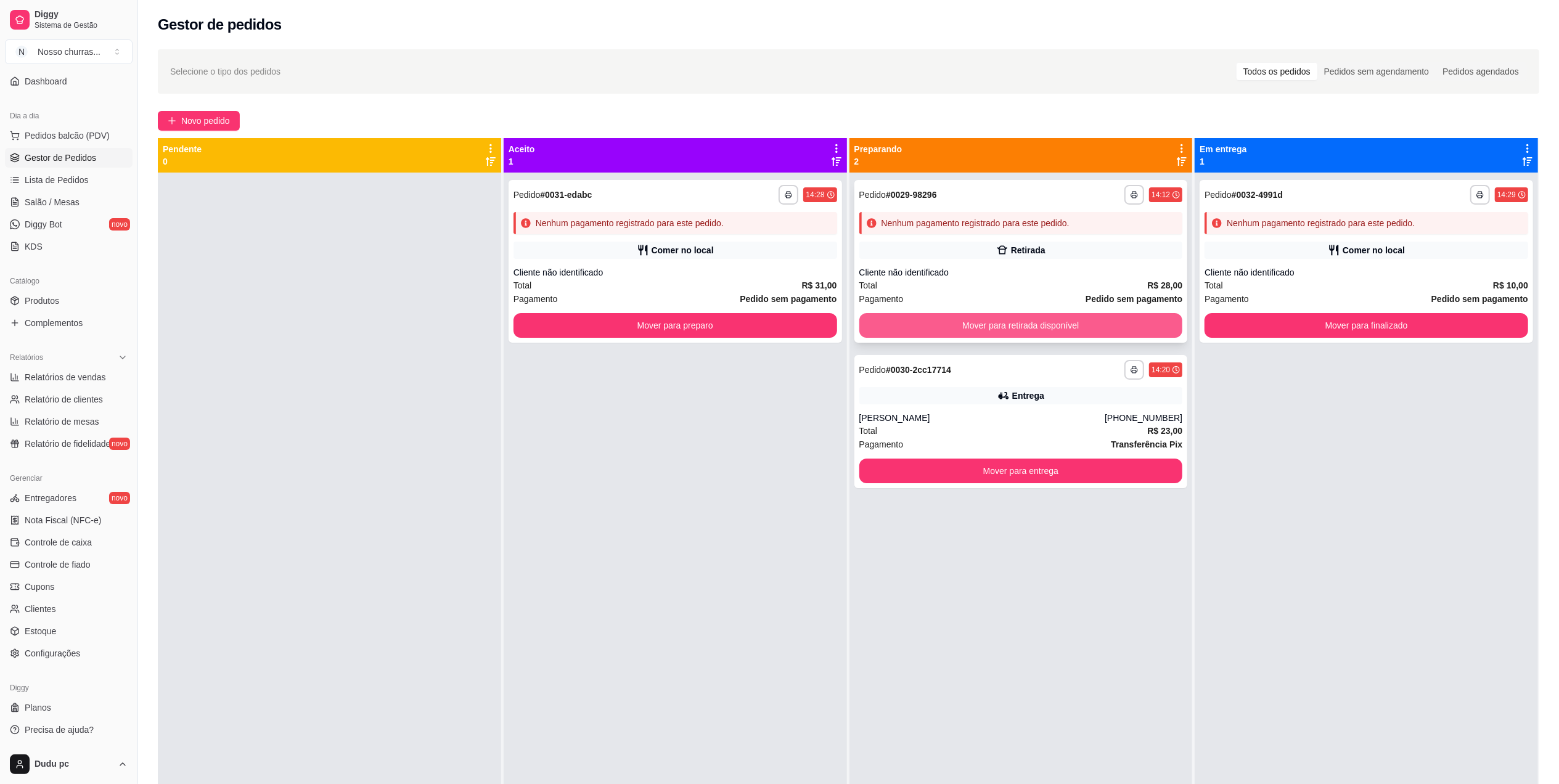
click at [1132, 321] on button "Mover para retirada disponível" at bounding box center [1021, 325] width 323 height 25
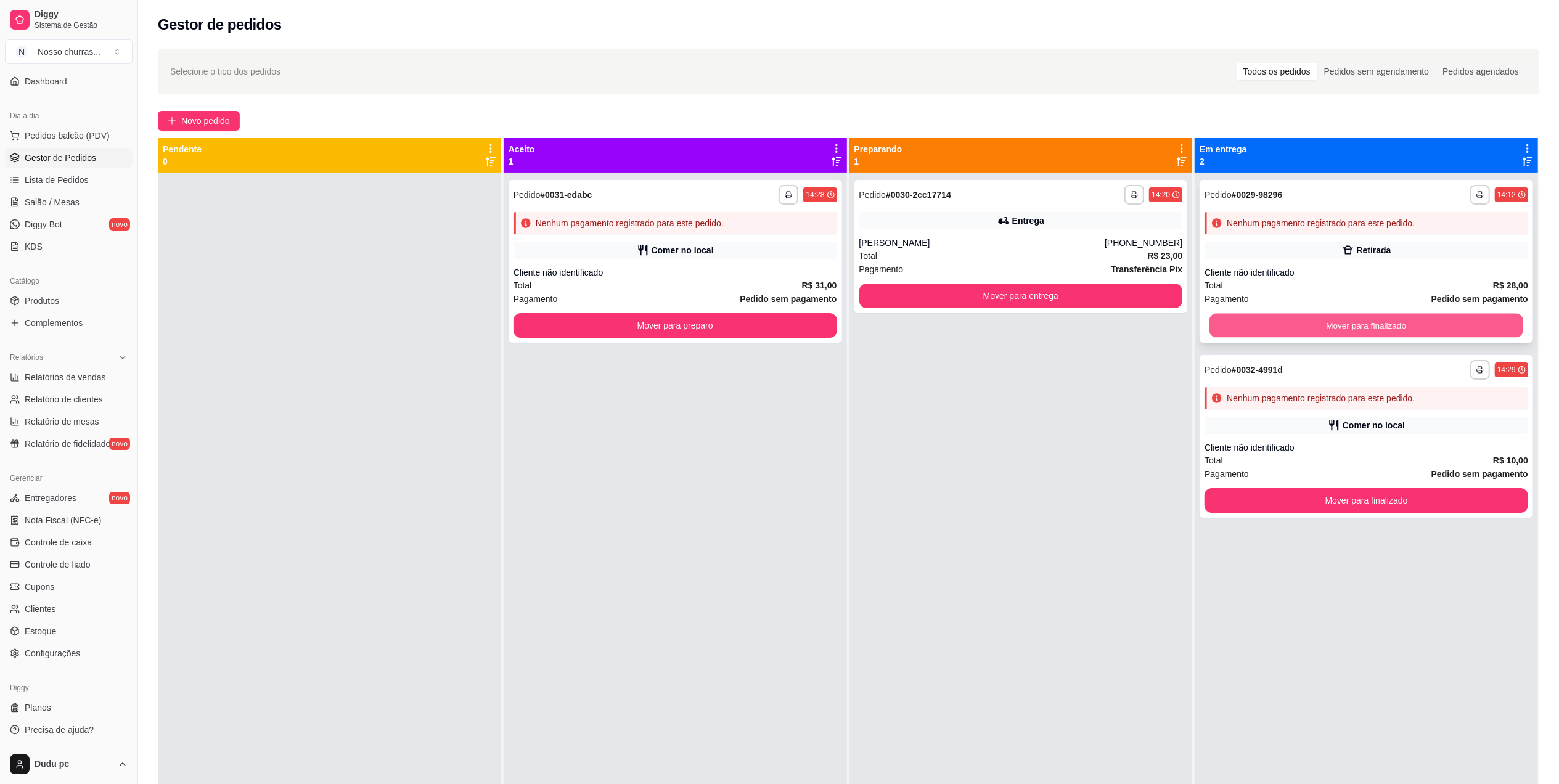
click at [1240, 323] on button "Mover para finalizado" at bounding box center [1366, 325] width 314 height 24
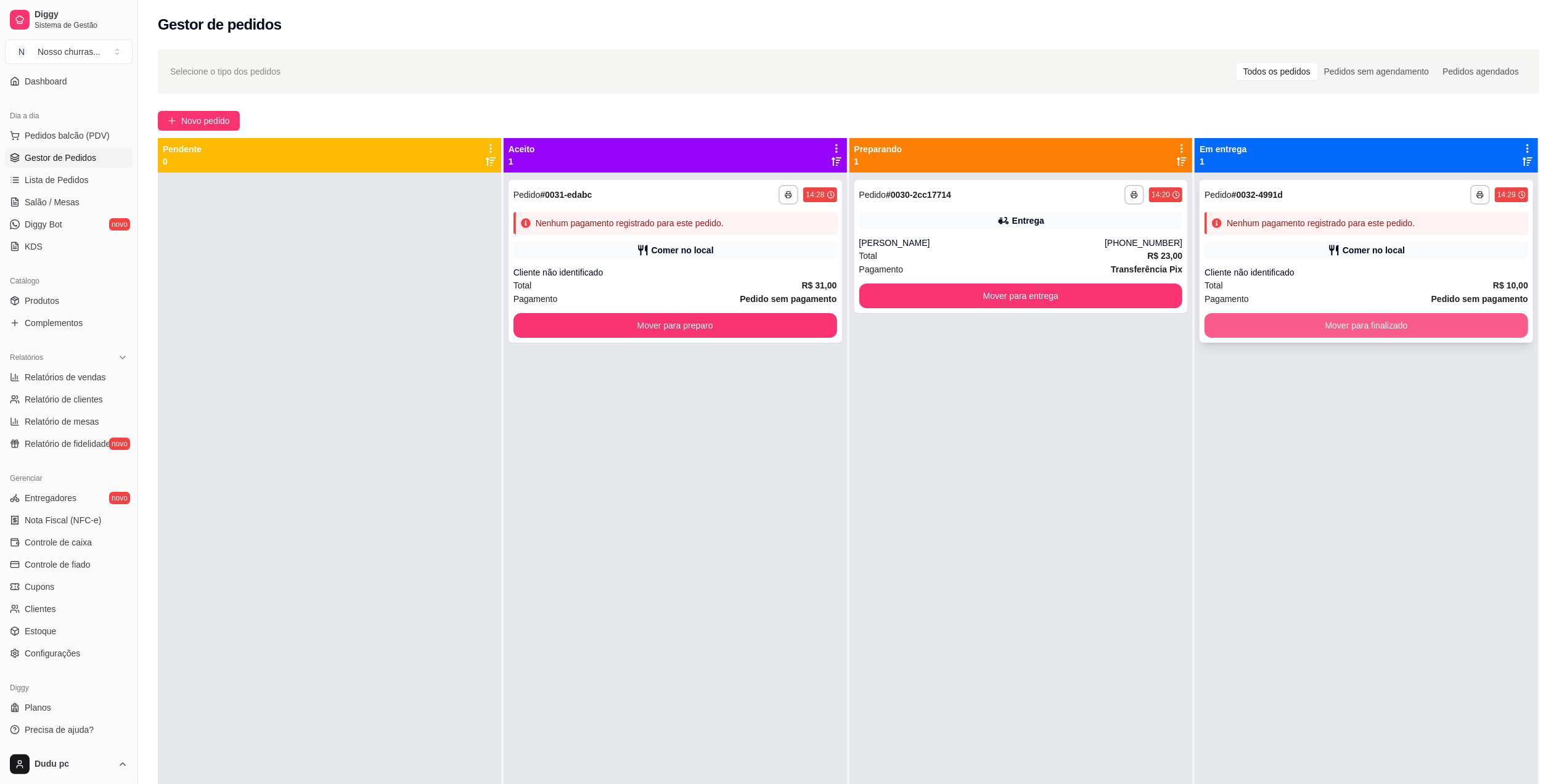
click at [1238, 327] on button "Mover para finalizado" at bounding box center [1366, 325] width 323 height 25
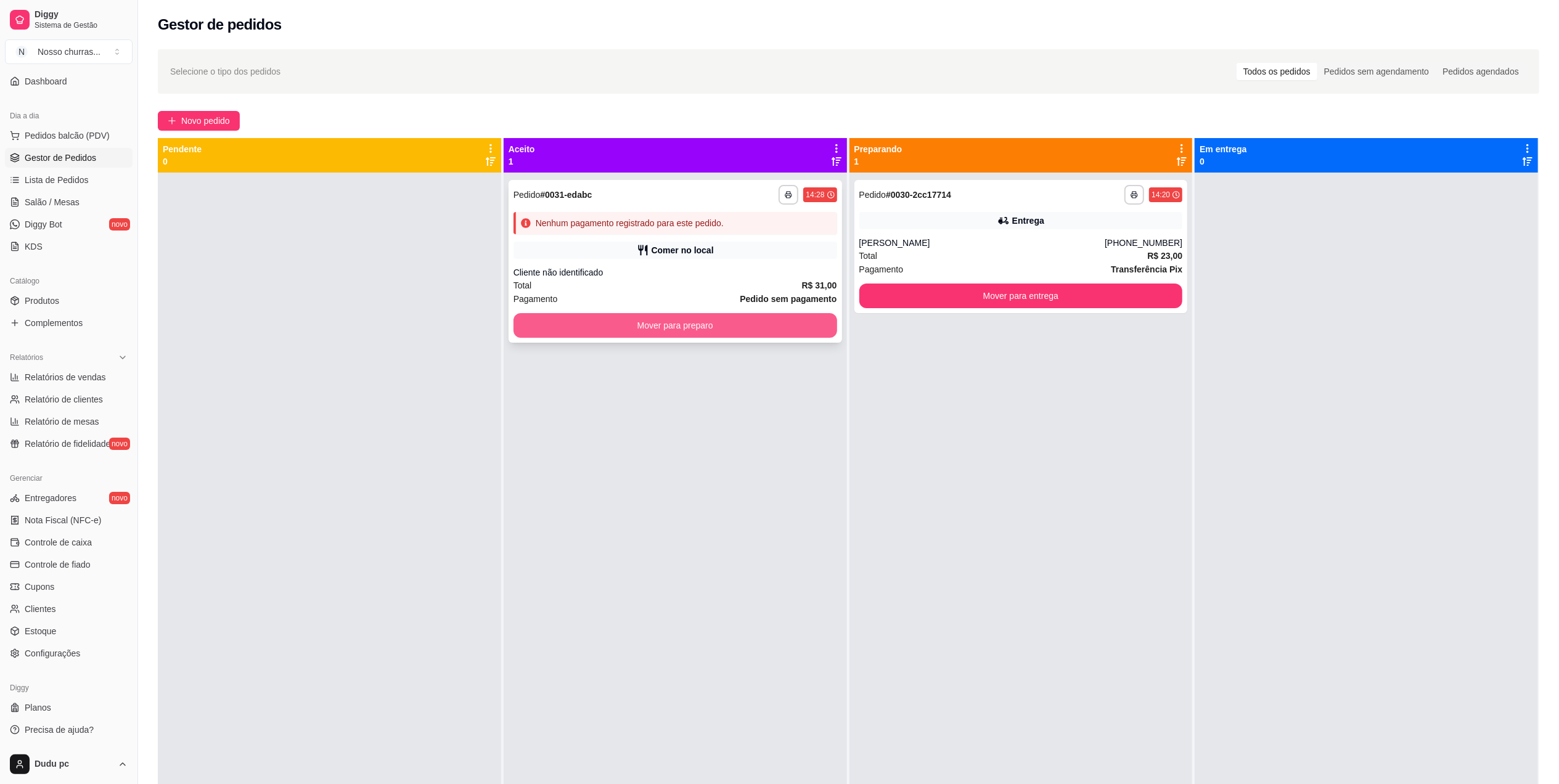
click at [598, 322] on button "Mover para preparo" at bounding box center [675, 325] width 323 height 25
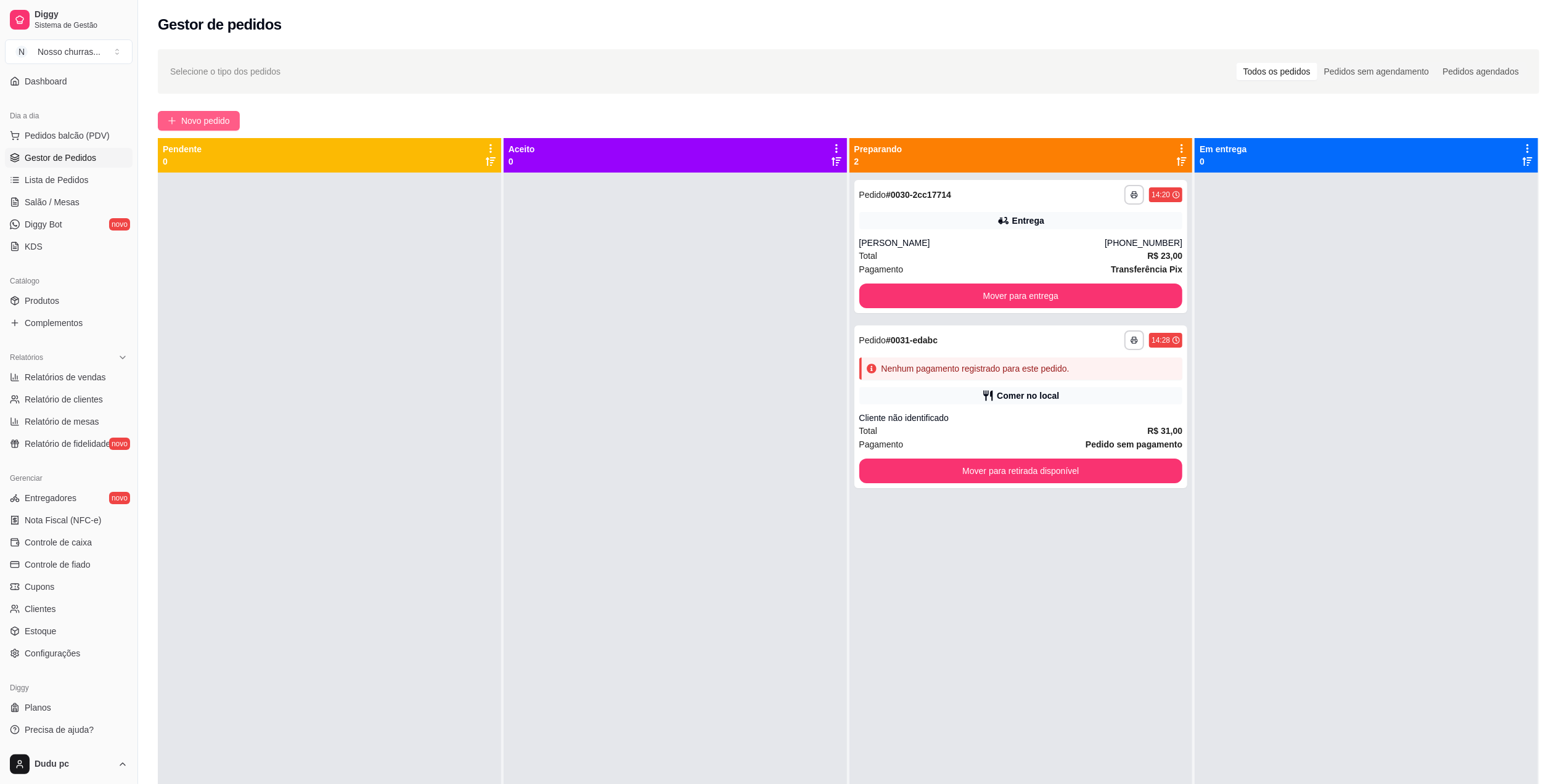
click at [186, 128] on button "Novo pedido" at bounding box center [198, 121] width 82 height 19
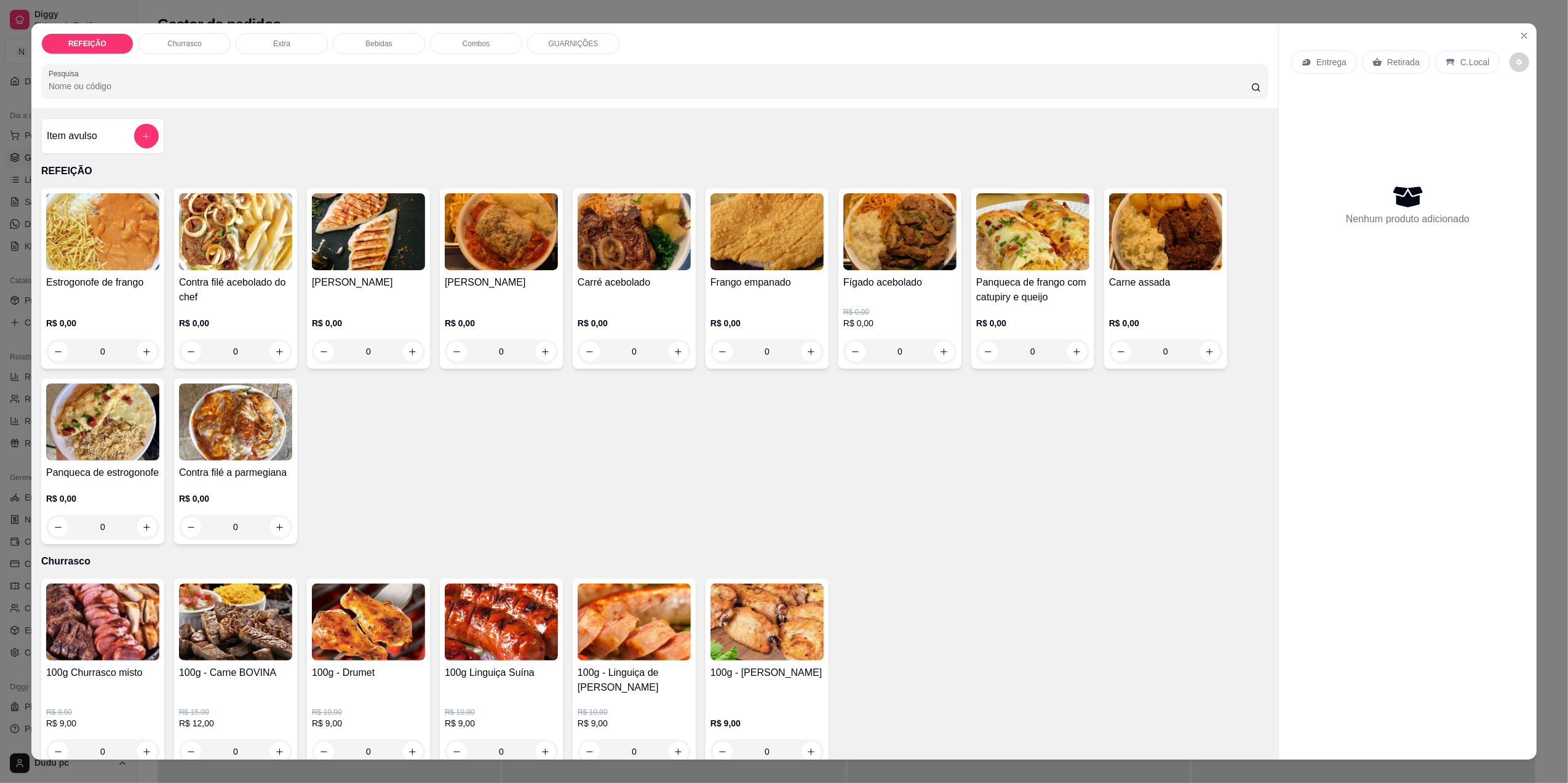
click at [1435, 64] on div "C.Local" at bounding box center [1467, 62] width 64 height 24
click at [1505, 108] on button "decrease-product-quantity" at bounding box center [1514, 101] width 19 height 19
click at [279, 348] on div "0" at bounding box center [236, 351] width 113 height 25
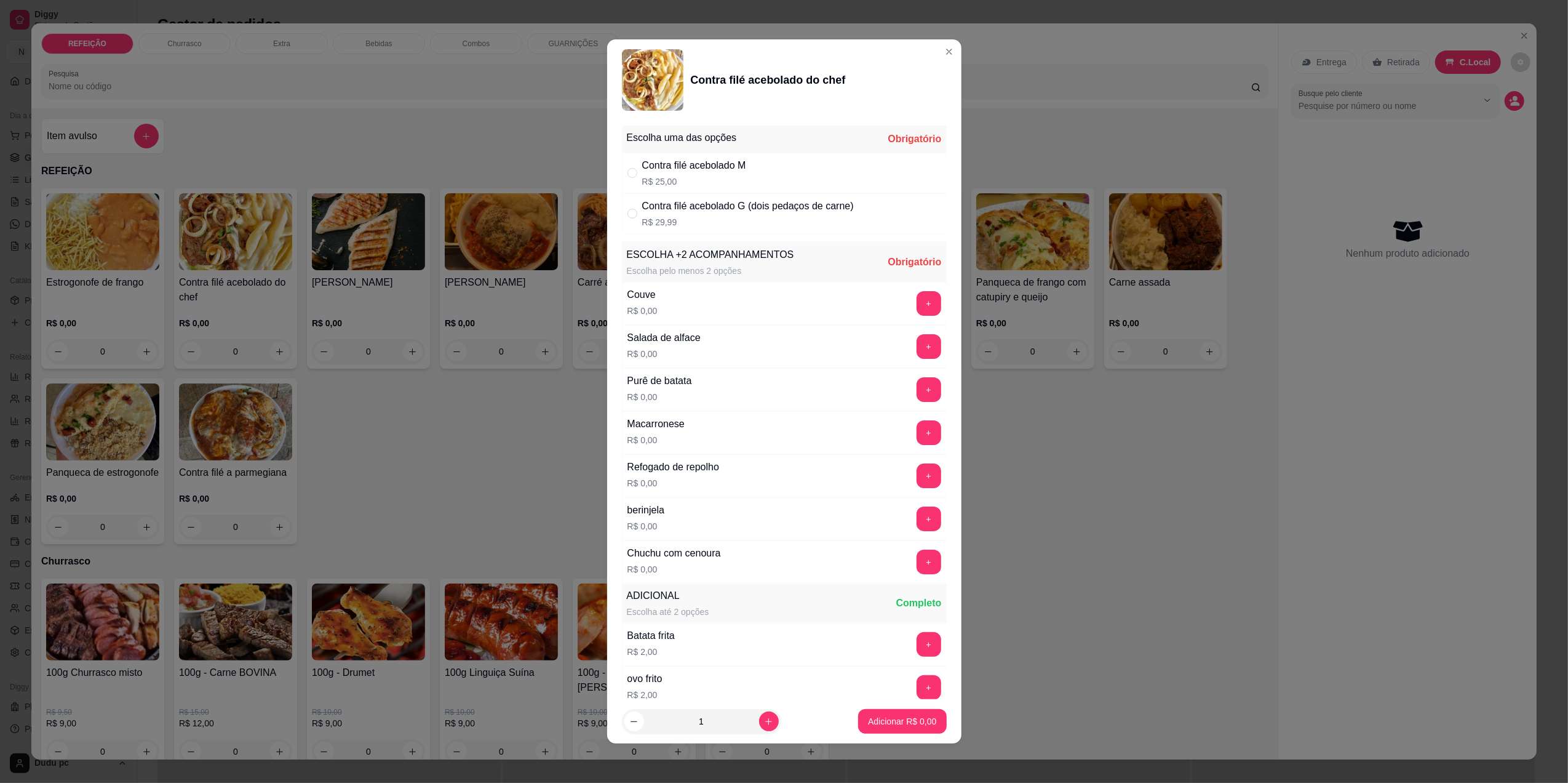
click at [752, 206] on div "Contra filé acebolado G (dois pedaços de carne)" at bounding box center [748, 206] width 212 height 15
radio input "true"
click at [916, 348] on button "+" at bounding box center [928, 346] width 24 height 24
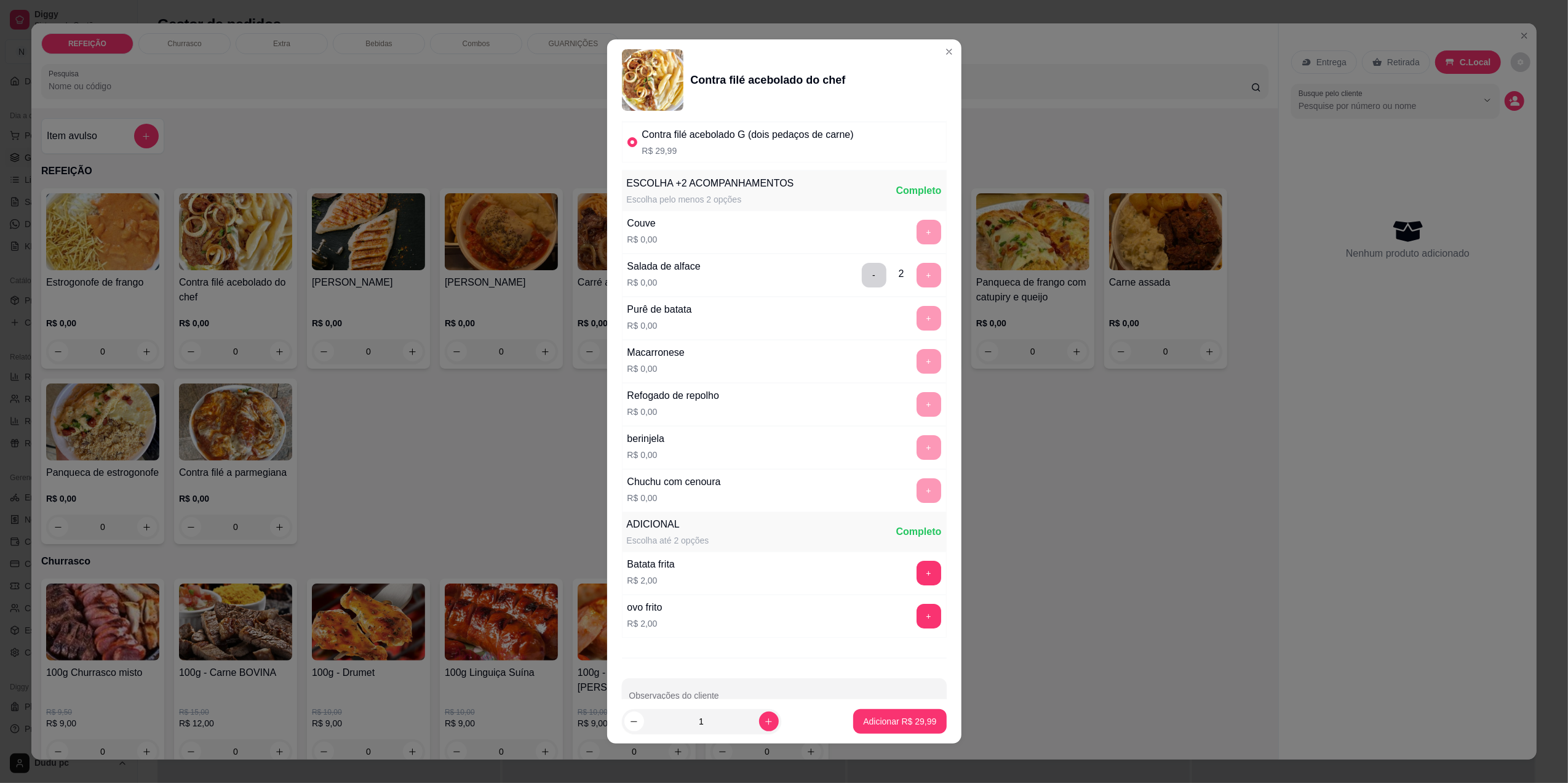
scroll to position [106, 0]
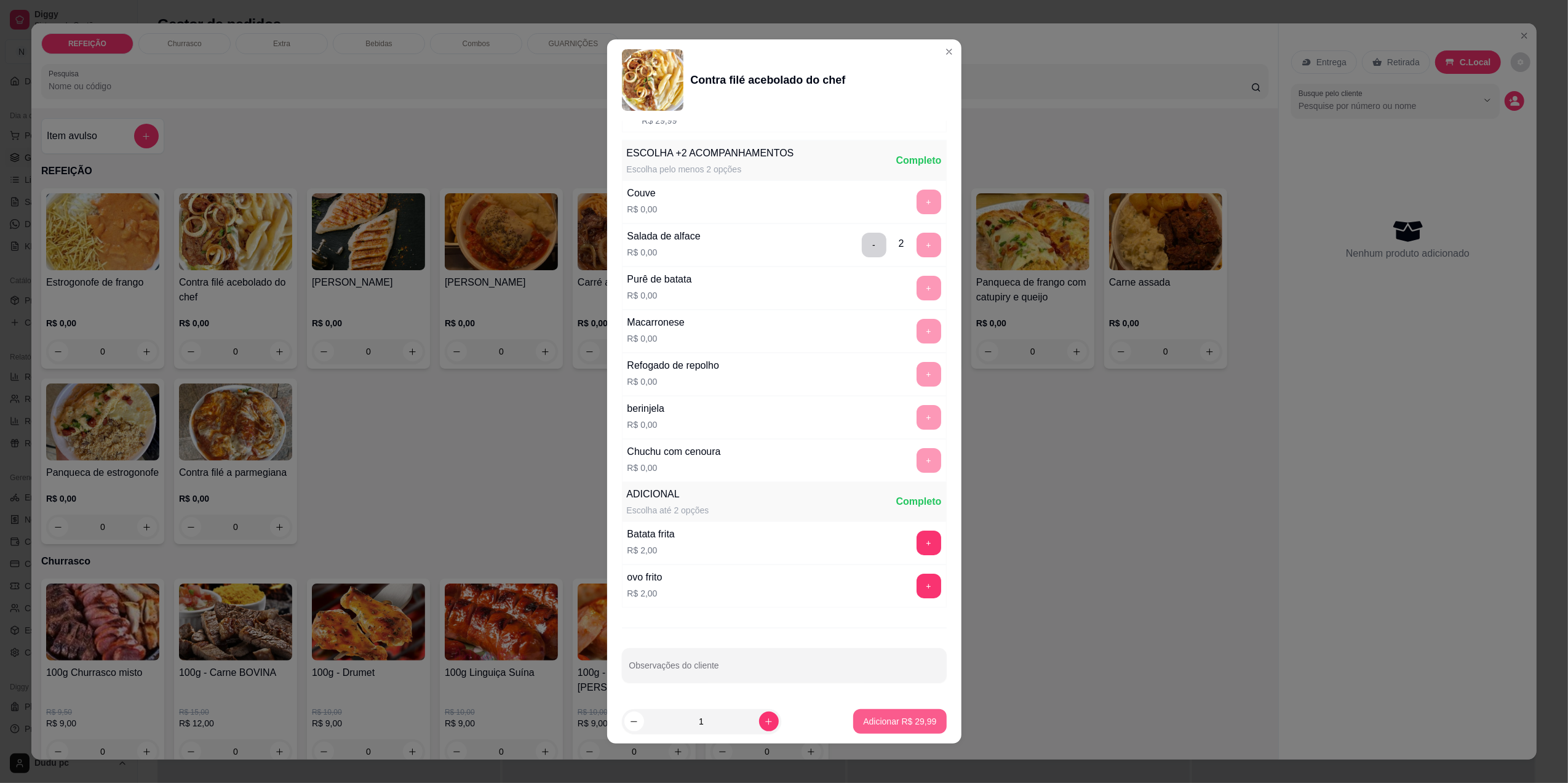
click at [910, 721] on p "Adicionar R$ 29,99" at bounding box center [899, 721] width 73 height 12
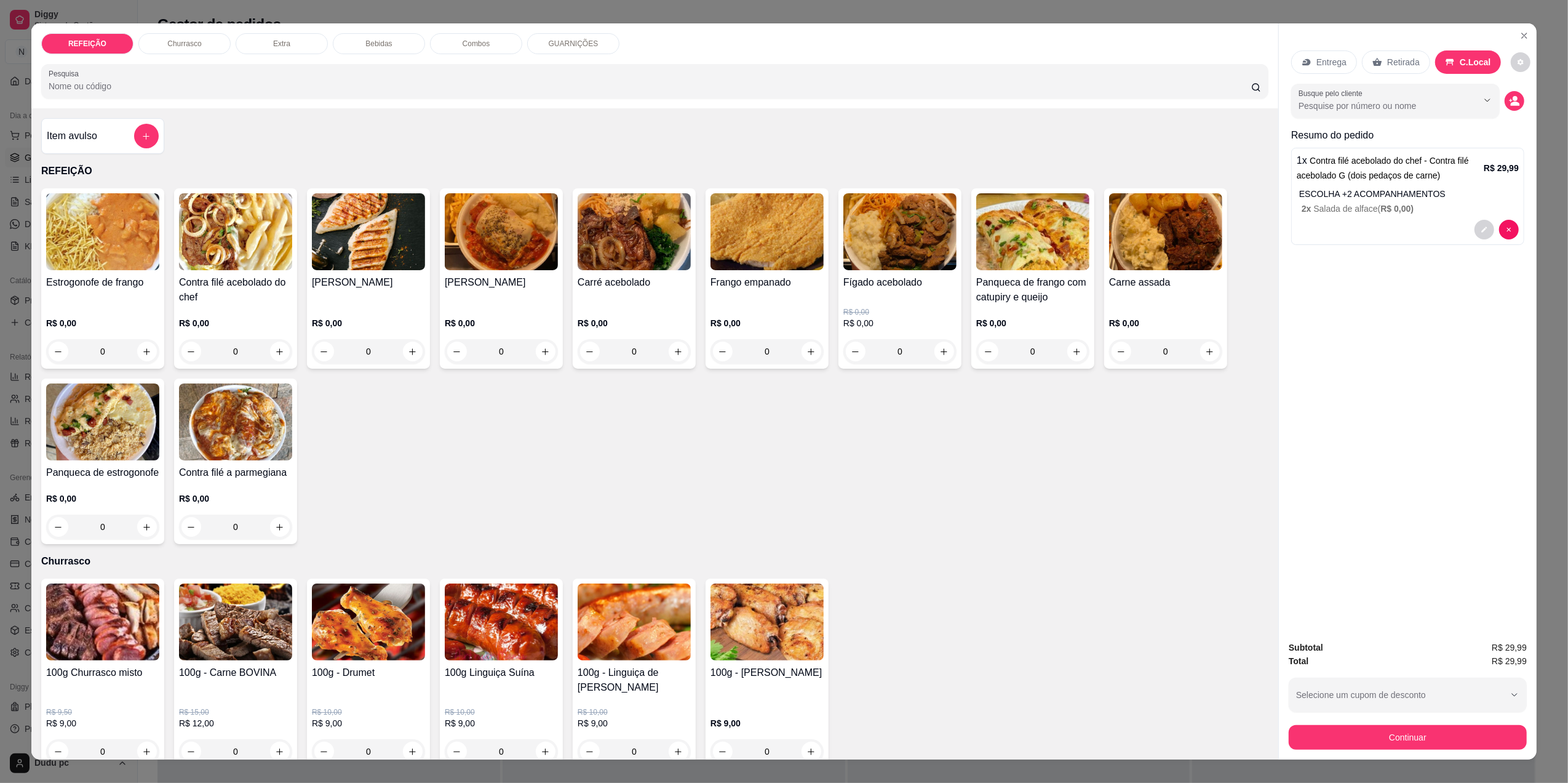
click at [1049, 340] on div "0" at bounding box center [1032, 351] width 113 height 25
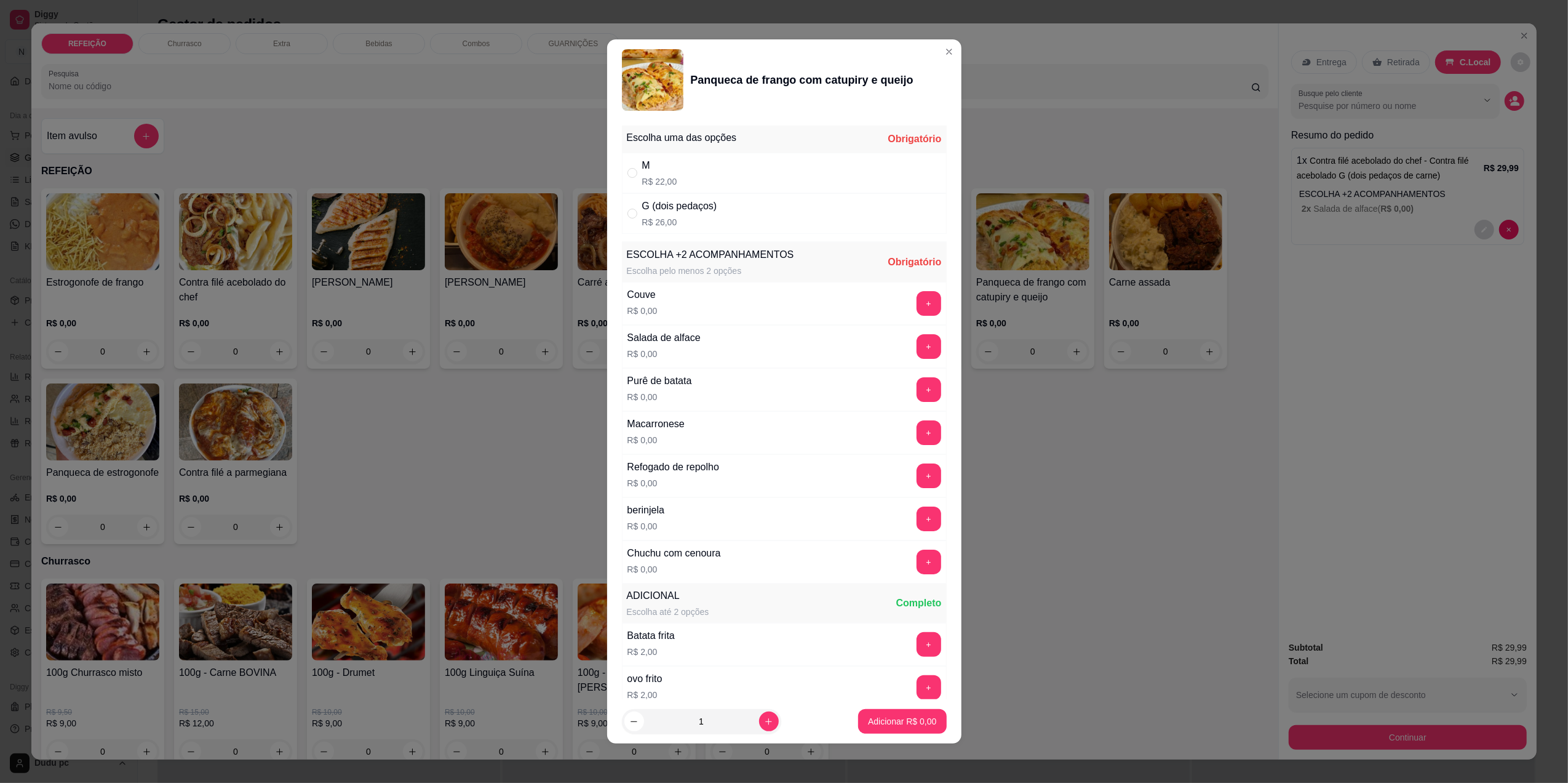
click at [763, 212] on div "G (dois pedaços) R$ 26,00" at bounding box center [784, 214] width 325 height 40
radio input "true"
click at [916, 351] on button "+" at bounding box center [929, 347] width 25 height 25
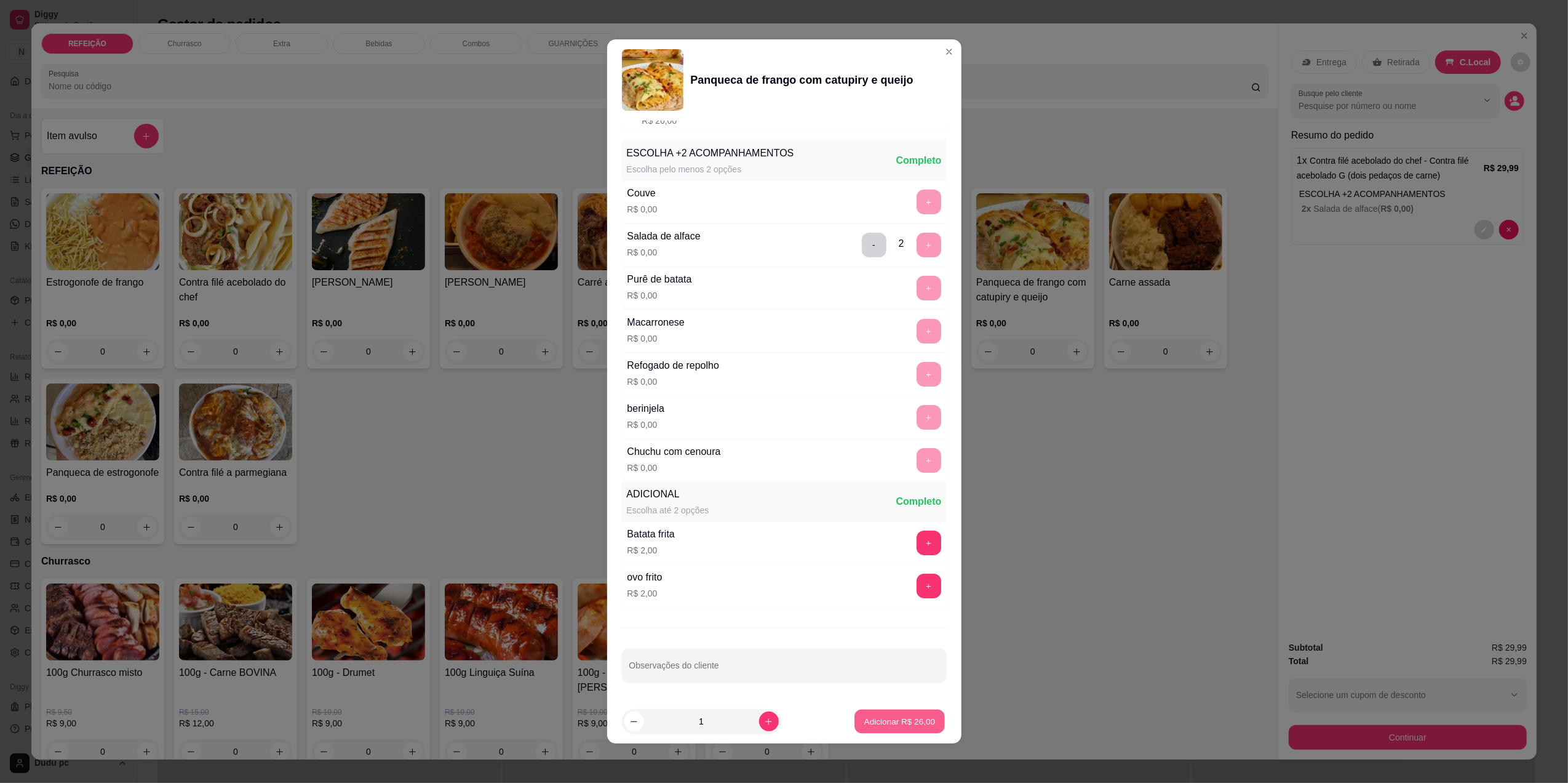
click at [869, 715] on p "Adicionar R$ 26,00" at bounding box center [900, 721] width 71 height 11
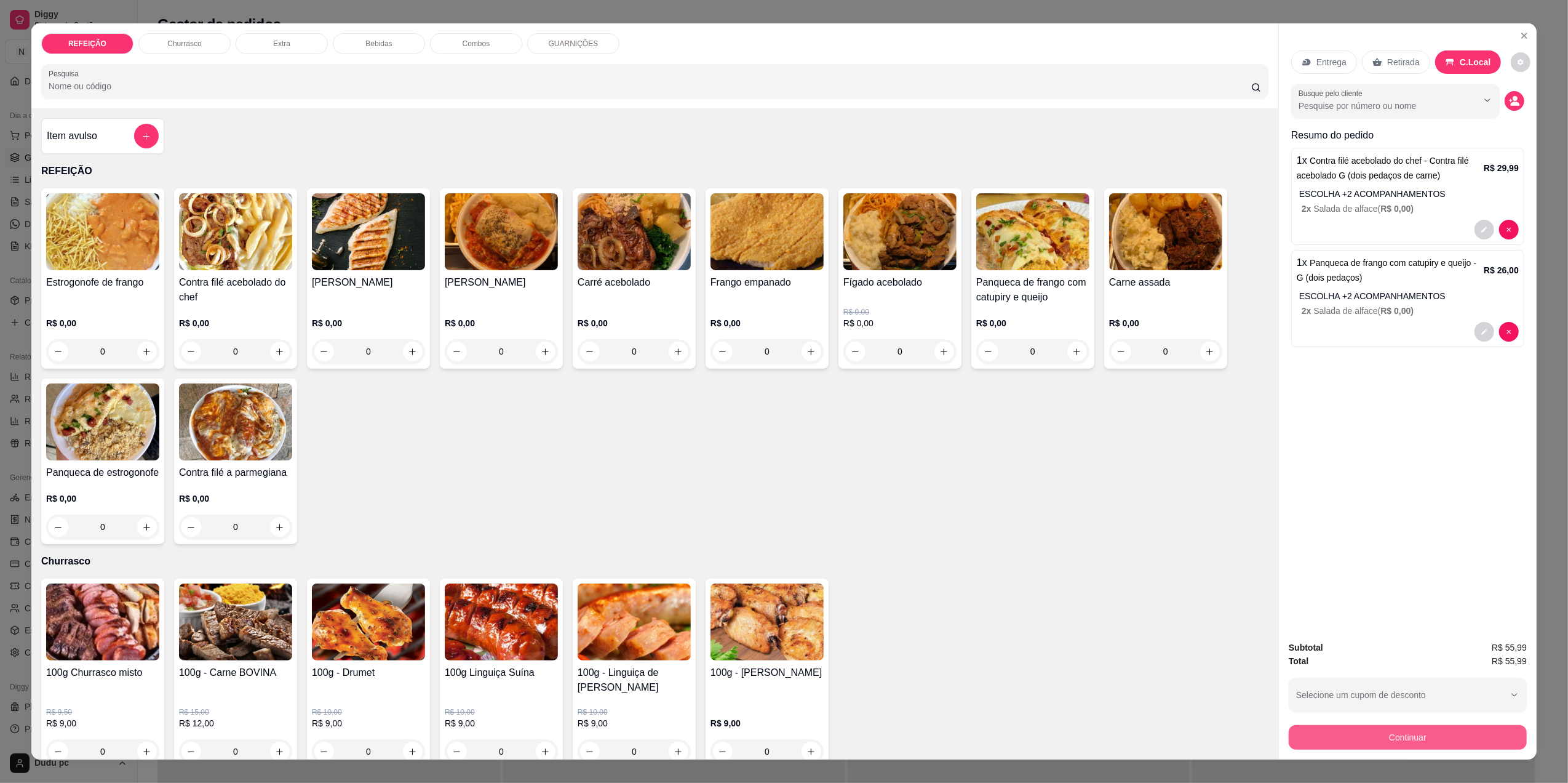
click at [1329, 742] on button "Continuar" at bounding box center [1407, 737] width 238 height 25
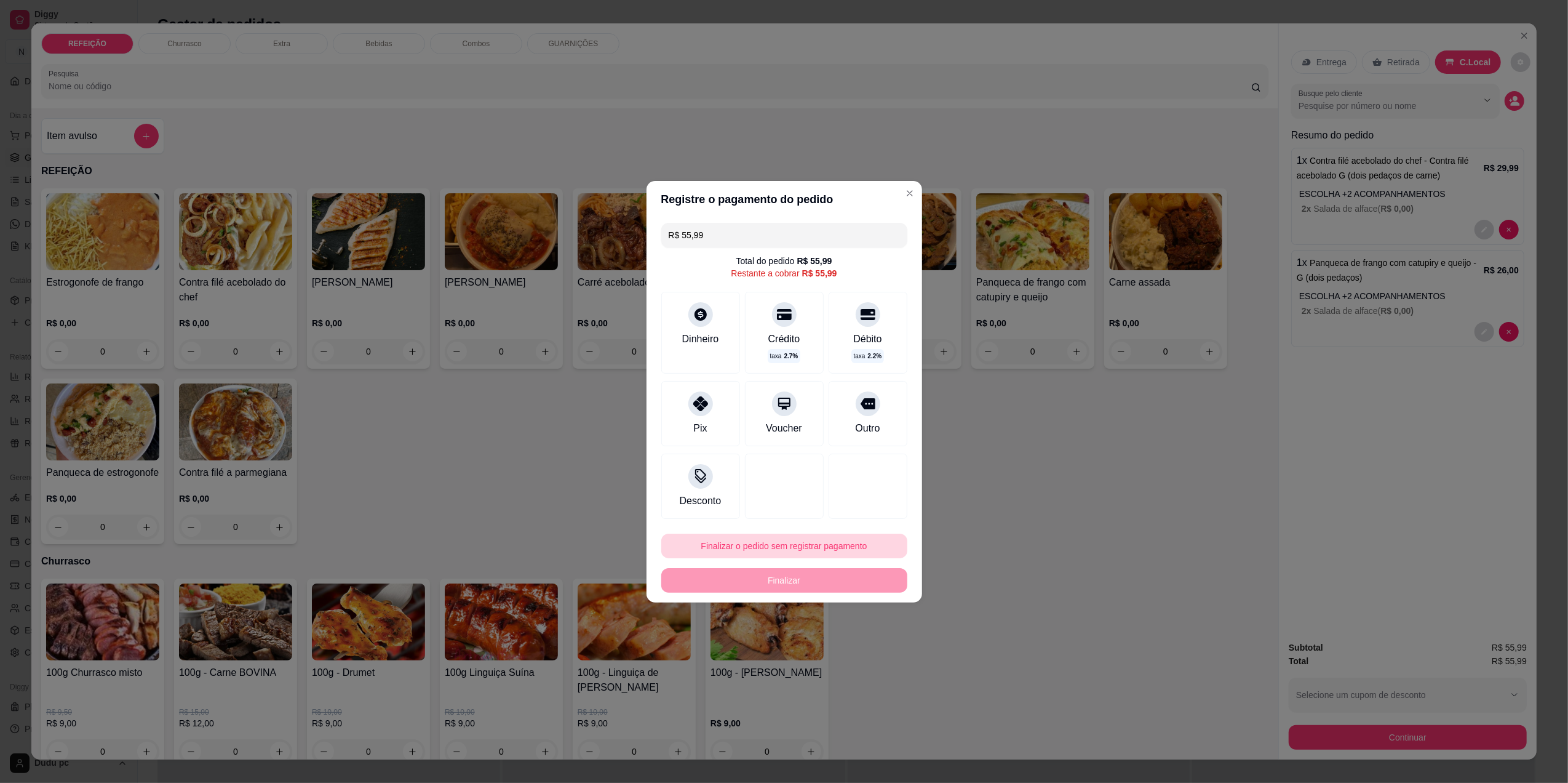
click at [793, 540] on button "Finalizar o pedido sem registrar pagamento" at bounding box center [784, 545] width 246 height 25
click at [866, 655] on button "Confirmar" at bounding box center [860, 647] width 44 height 18
type input "R$ 0,00"
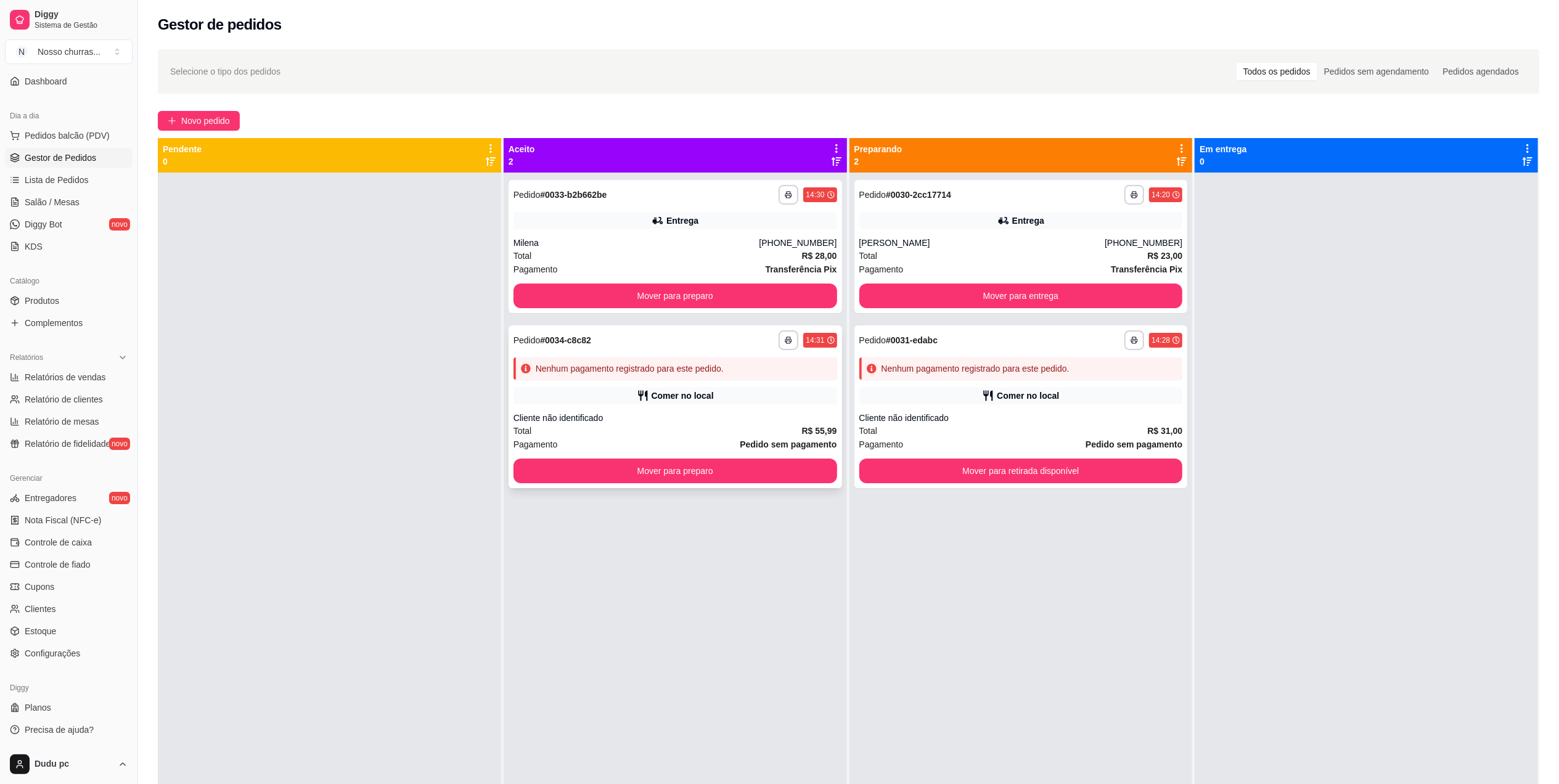
click at [630, 397] on div "Comer no local" at bounding box center [675, 396] width 323 height 18
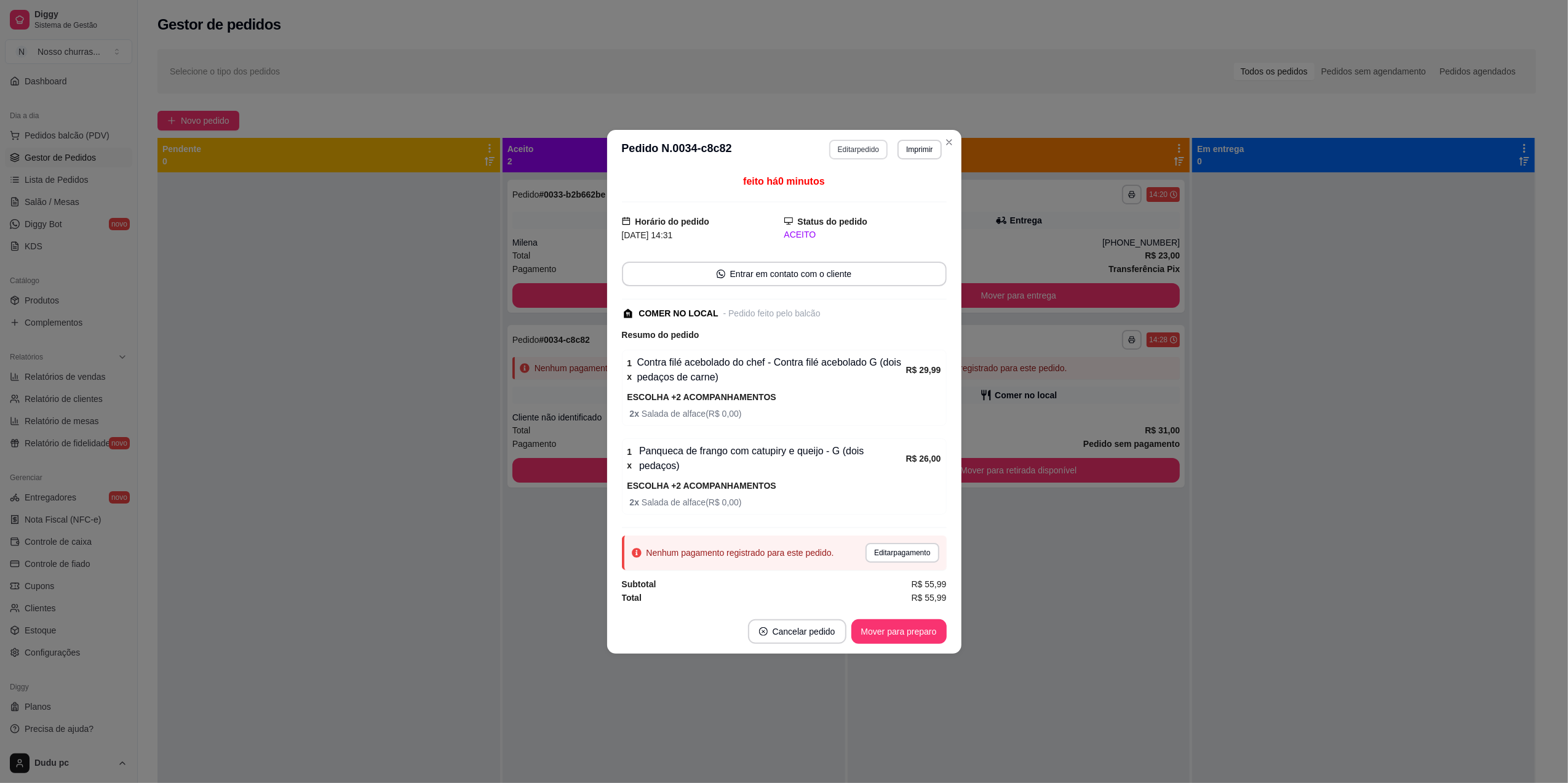
click at [846, 159] on button "Editar pedido" at bounding box center [858, 150] width 58 height 19
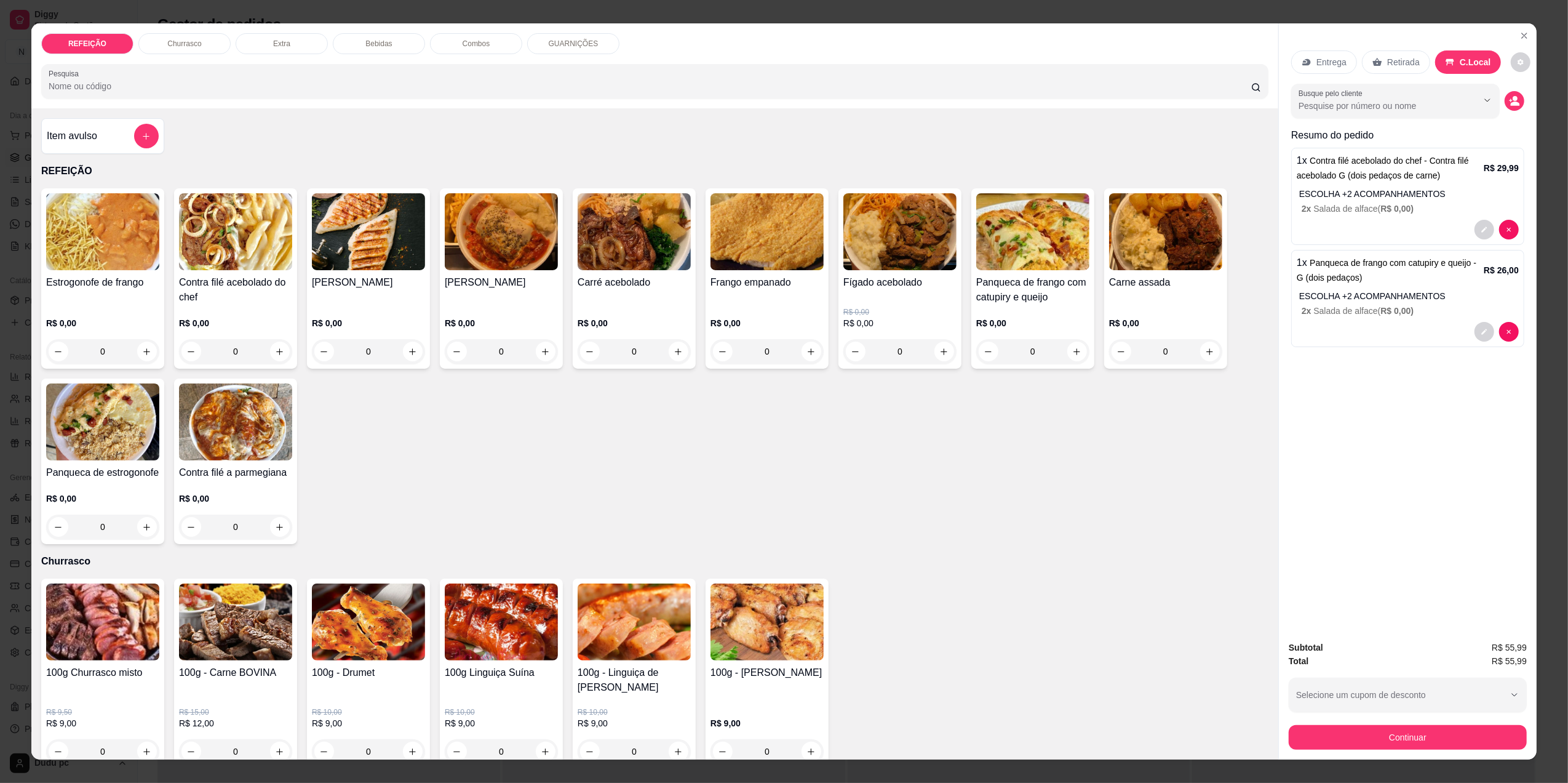
click at [394, 33] on div "Bebidas" at bounding box center [378, 44] width 92 height 21
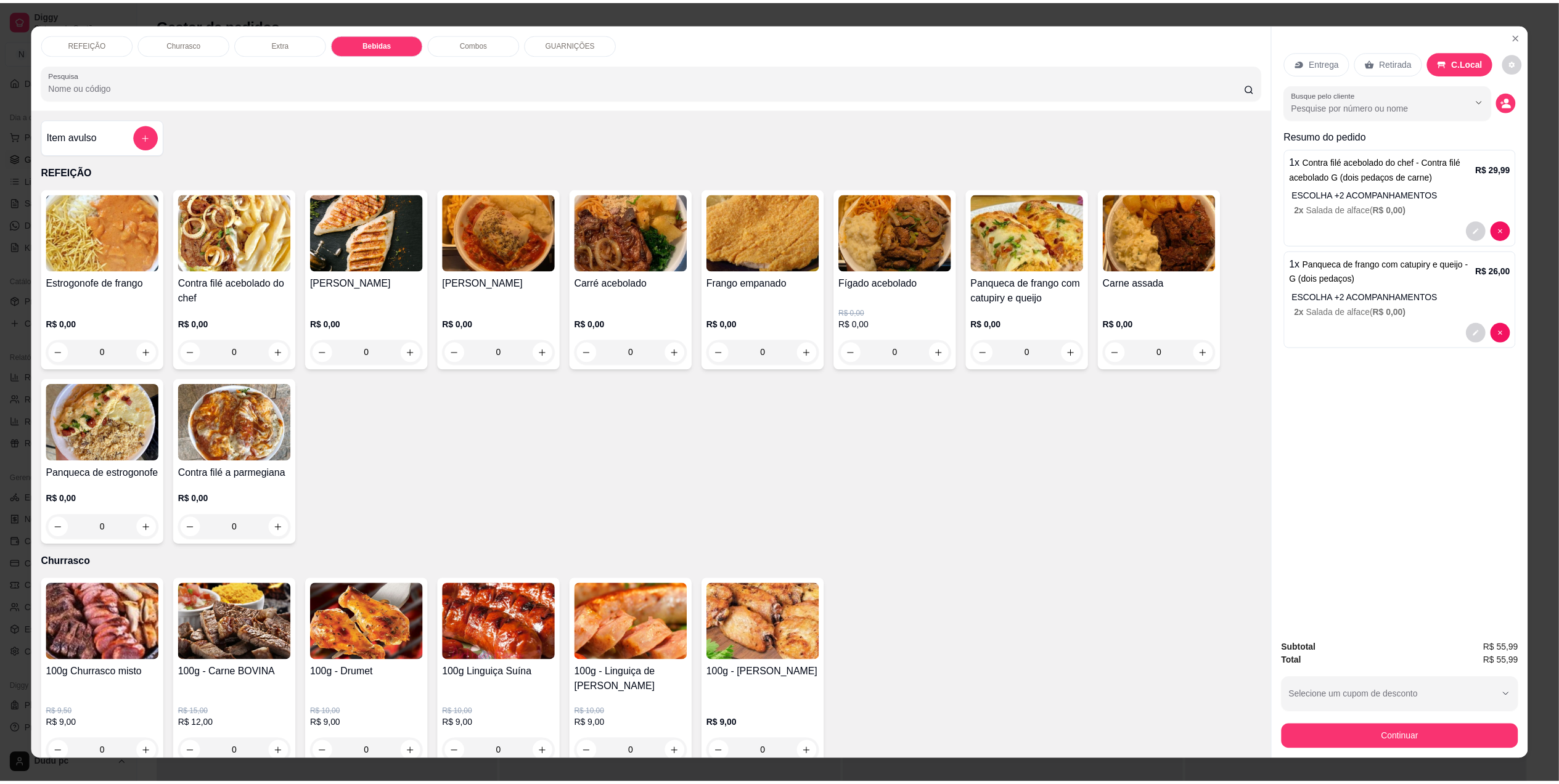
scroll to position [15, 0]
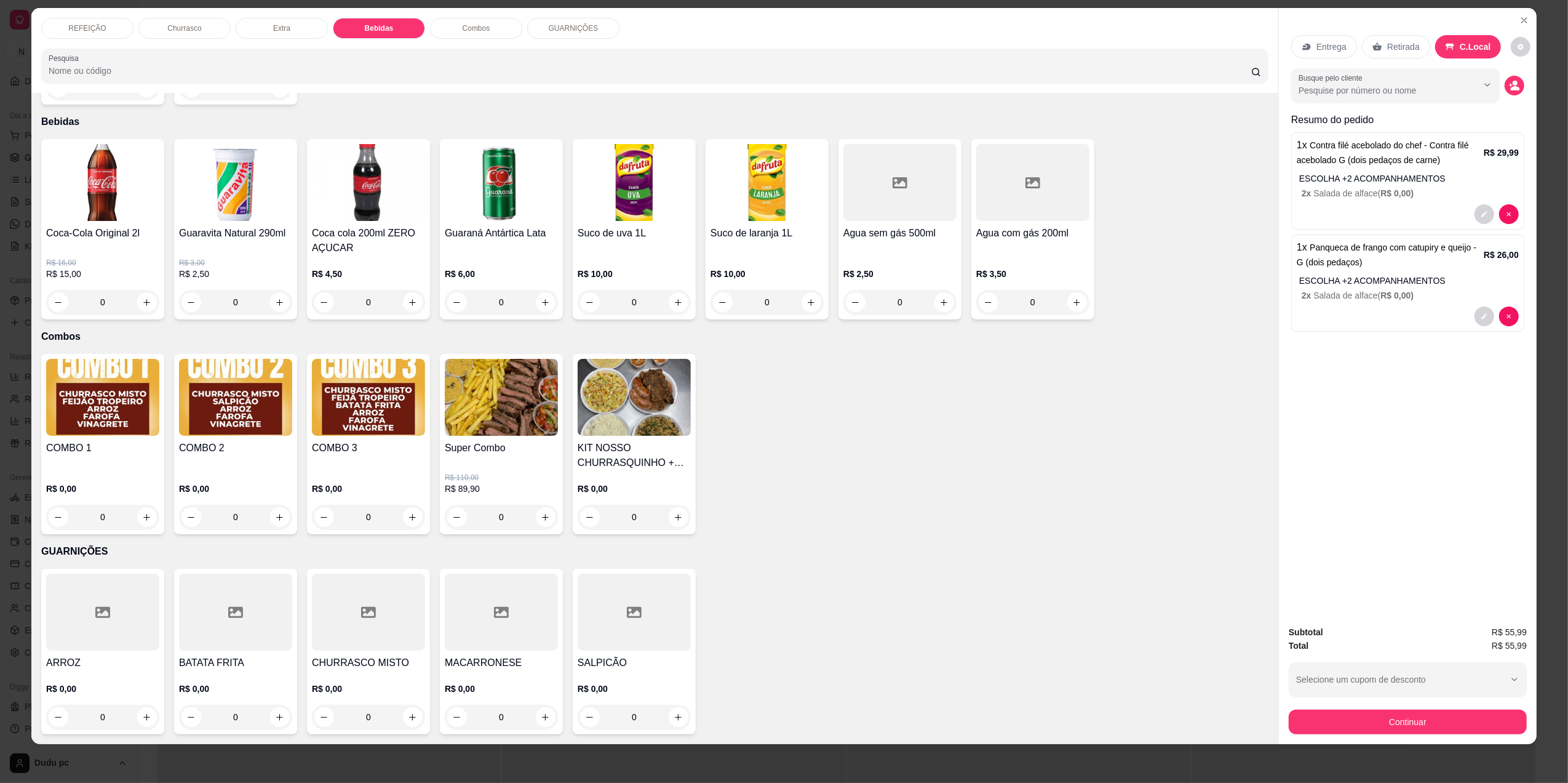
click at [791, 288] on div "R$ 10,00 0" at bounding box center [767, 290] width 113 height 47
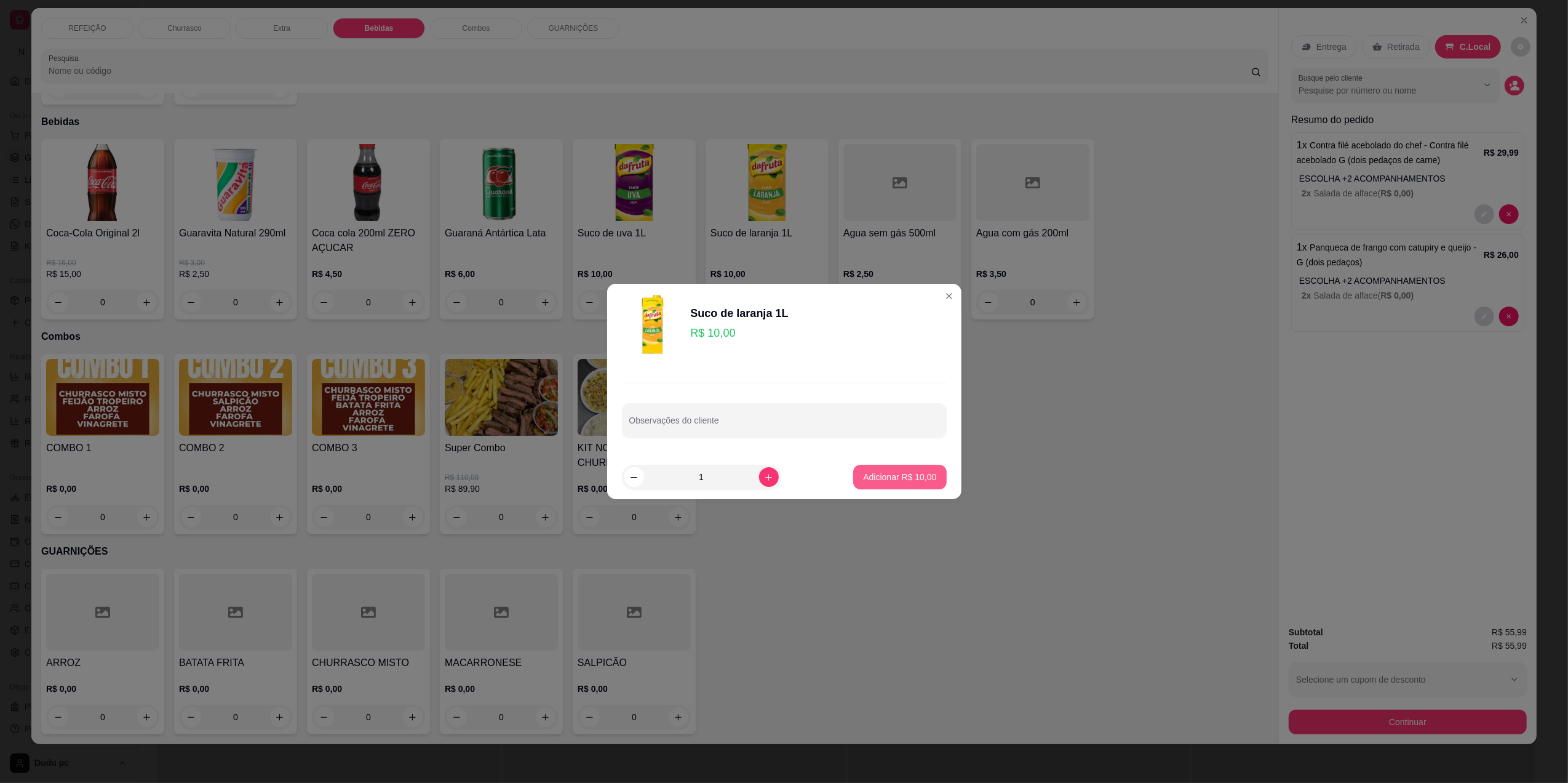
click at [885, 474] on p "Adicionar R$ 10,00" at bounding box center [899, 477] width 73 height 12
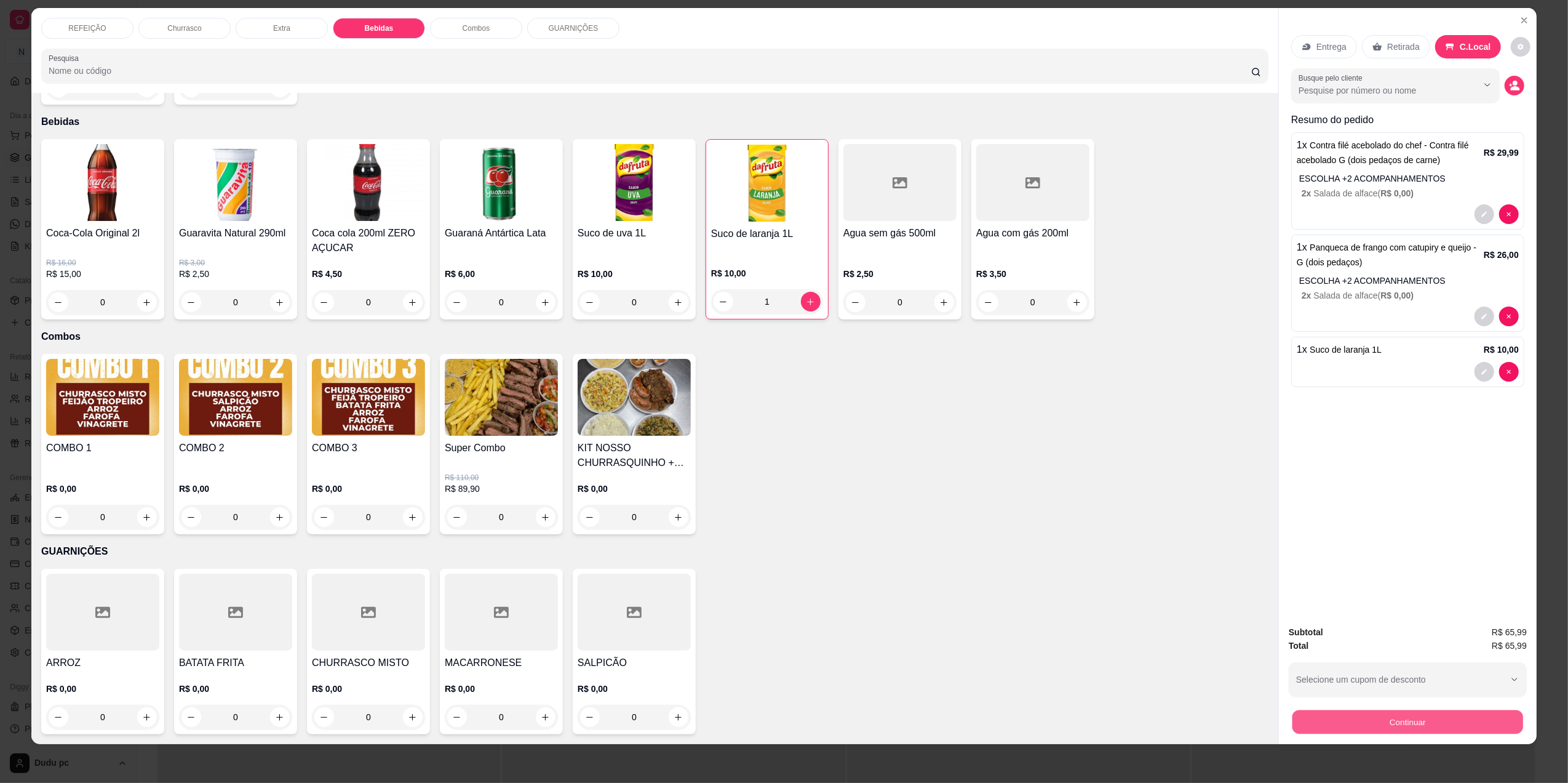
click at [1346, 715] on button "Continuar" at bounding box center [1407, 721] width 230 height 24
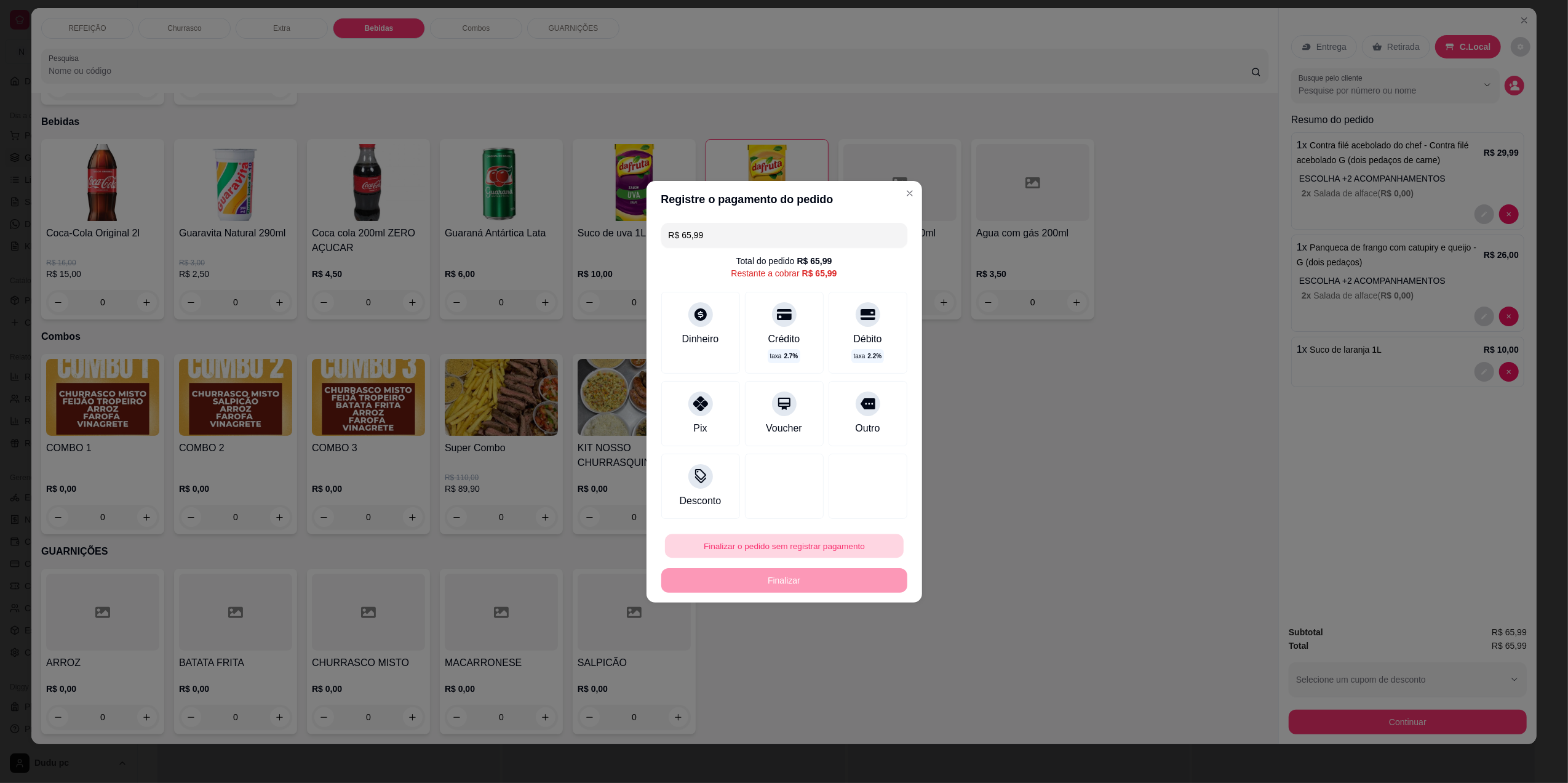
click at [784, 550] on button "Finalizar o pedido sem registrar pagamento" at bounding box center [784, 545] width 238 height 24
click at [873, 650] on button "Confirmar" at bounding box center [860, 647] width 44 height 18
type input "0"
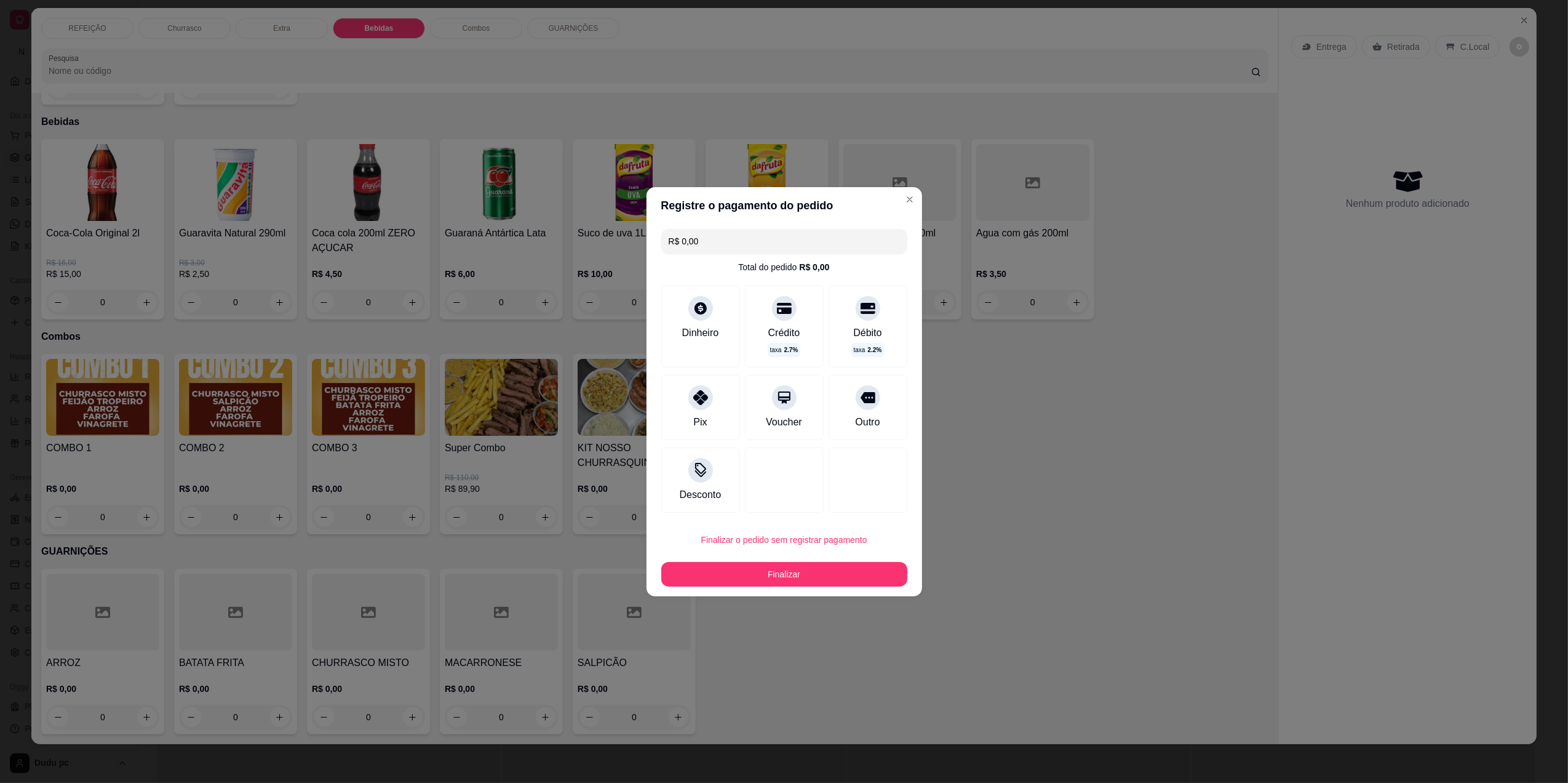
type input "R$ 0,00"
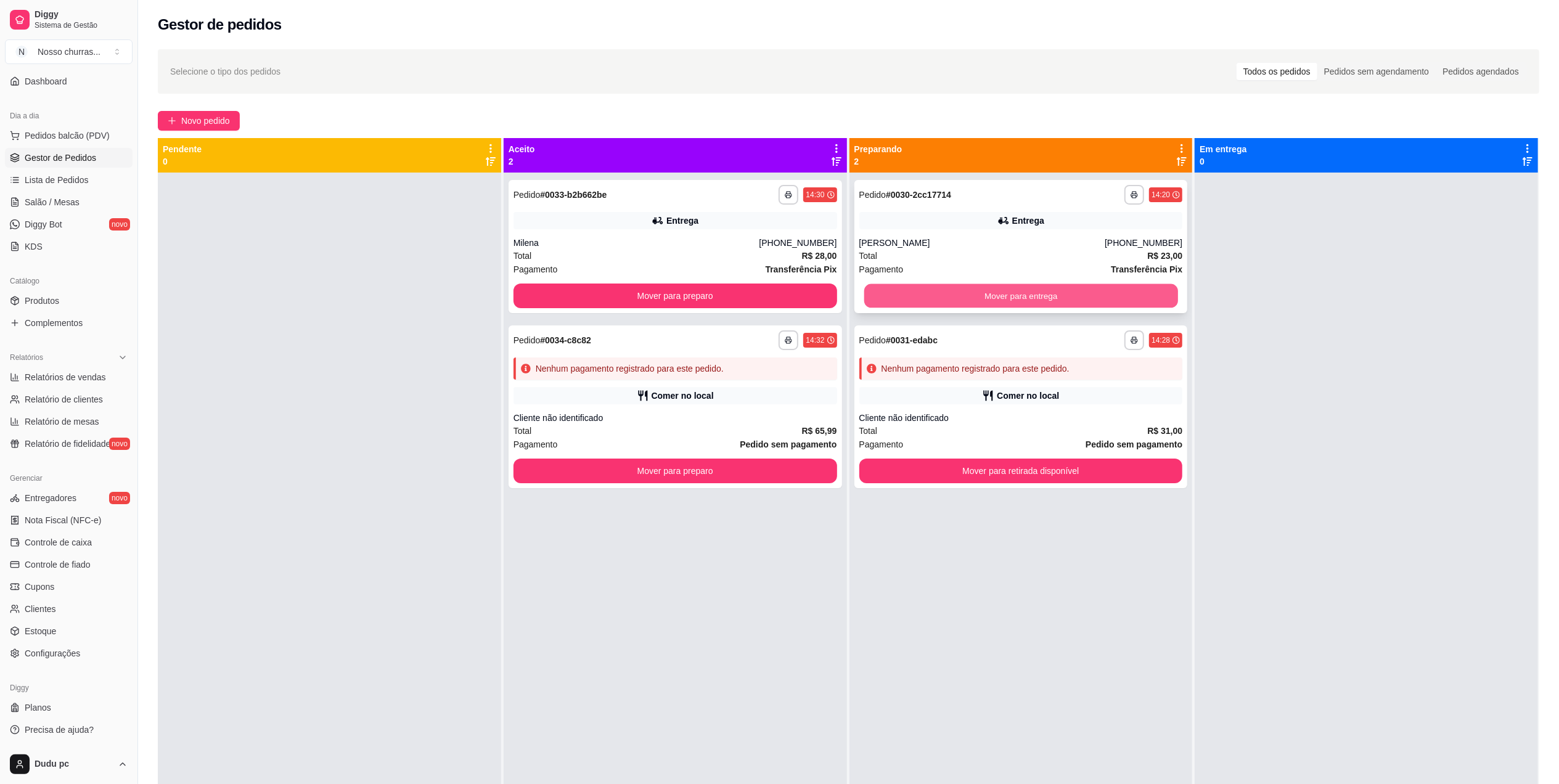
click at [906, 292] on button "Mover para entrega" at bounding box center [1021, 295] width 314 height 24
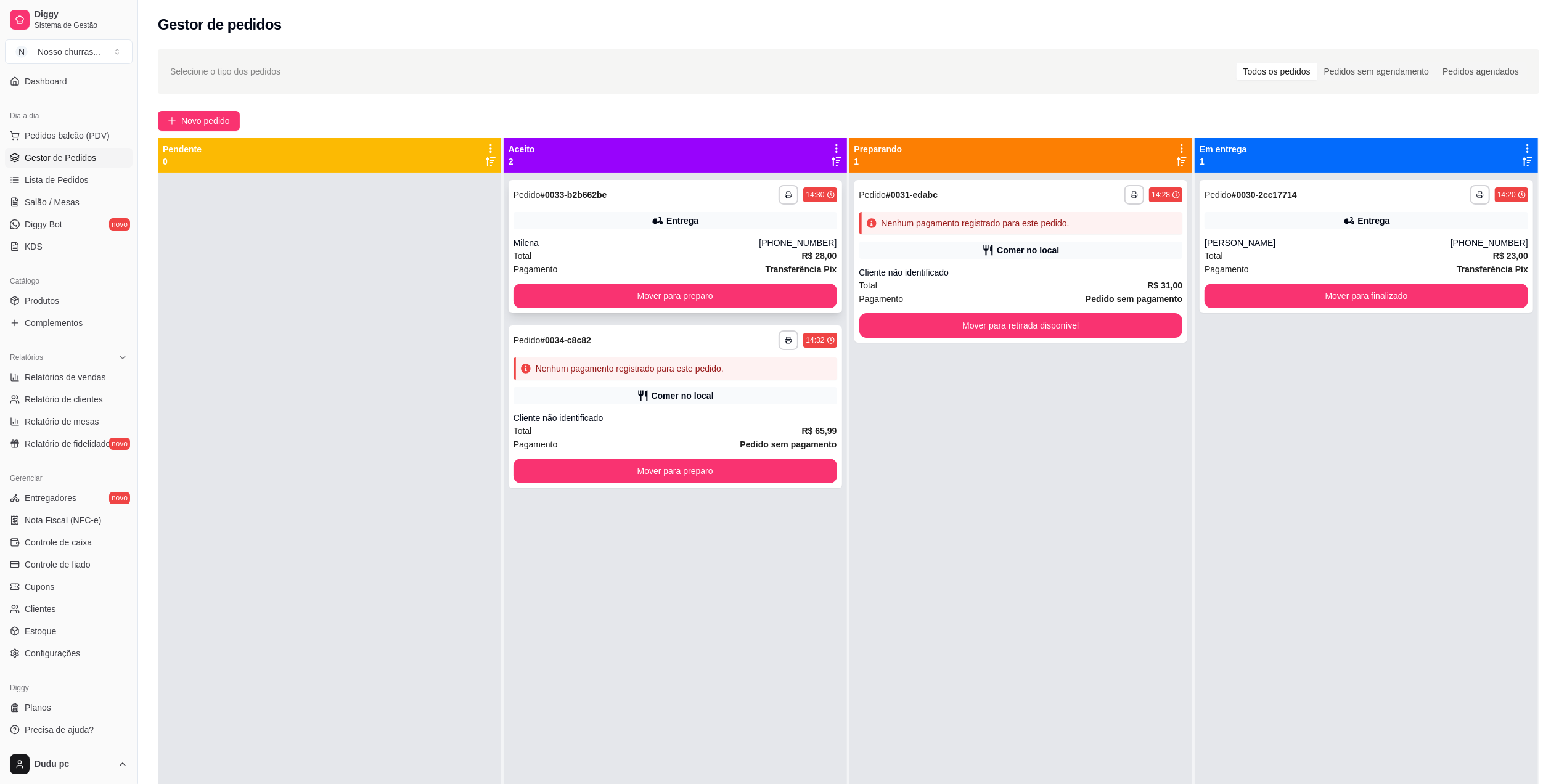
click at [822, 282] on div "**********" at bounding box center [675, 246] width 333 height 133
click at [56, 292] on link "Produtos" at bounding box center [69, 300] width 128 height 19
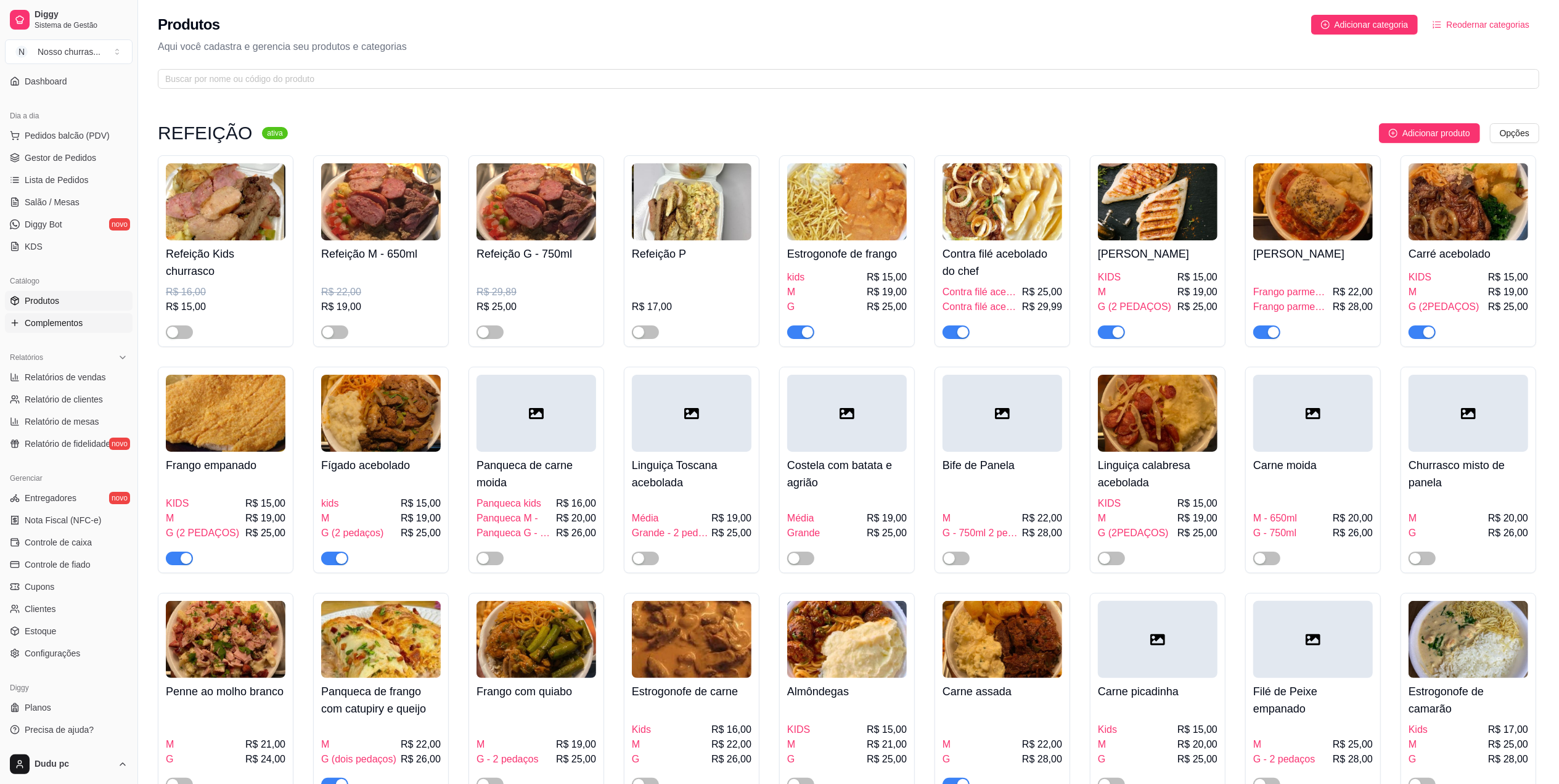
click at [64, 321] on span "Complementos" at bounding box center [54, 322] width 58 height 12
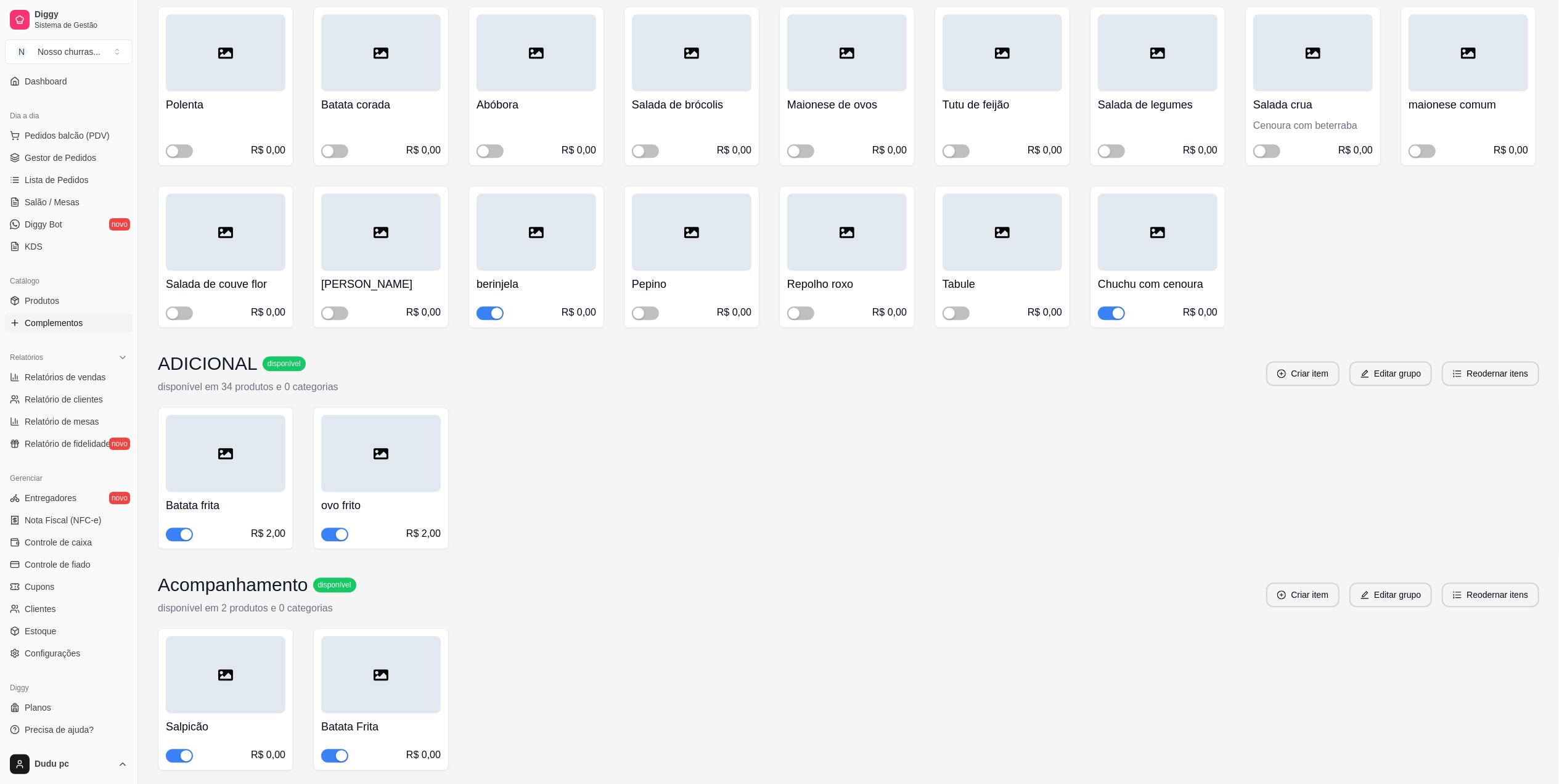
scroll to position [3049, 0]
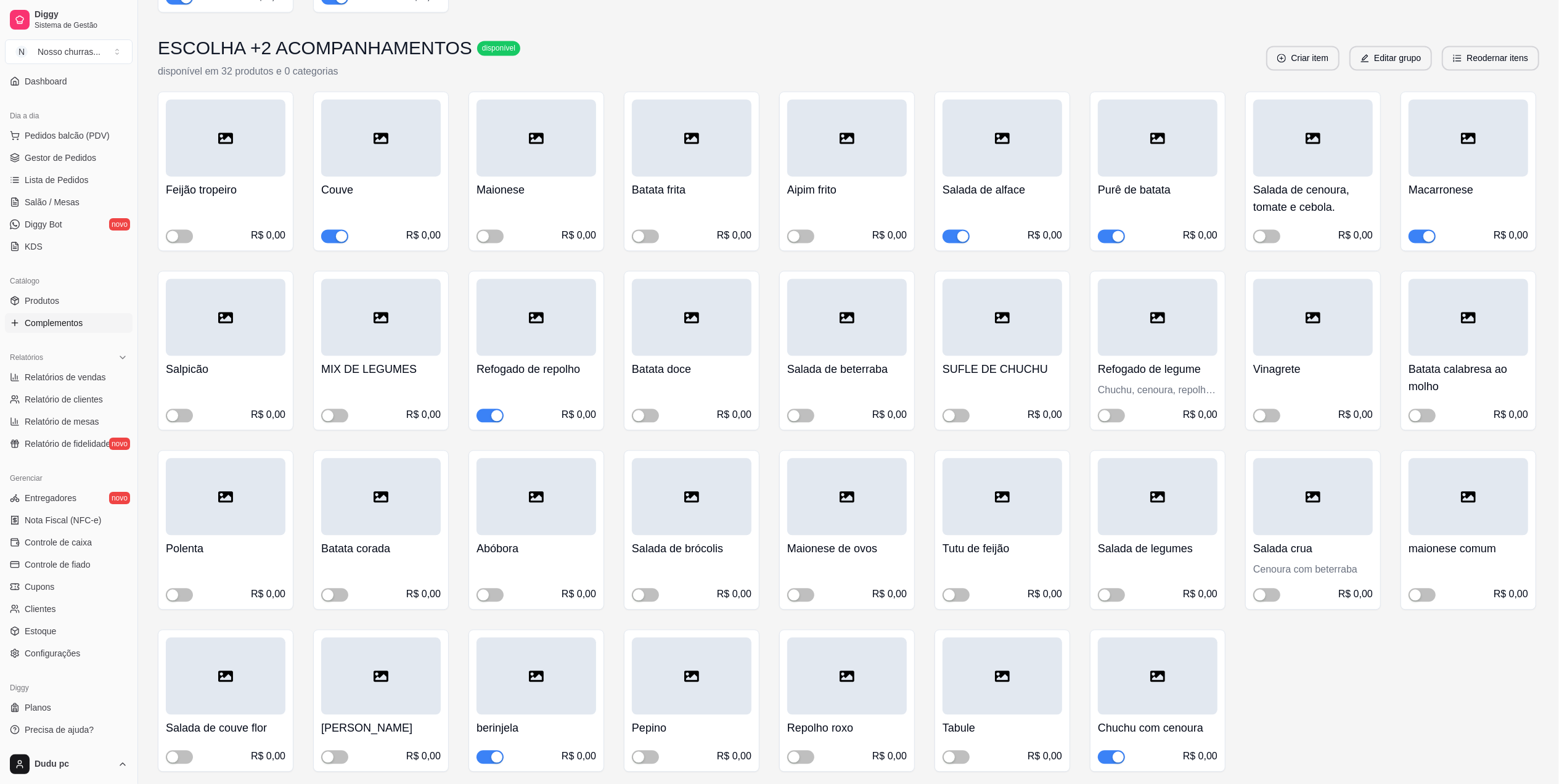
scroll to position [2588, 0]
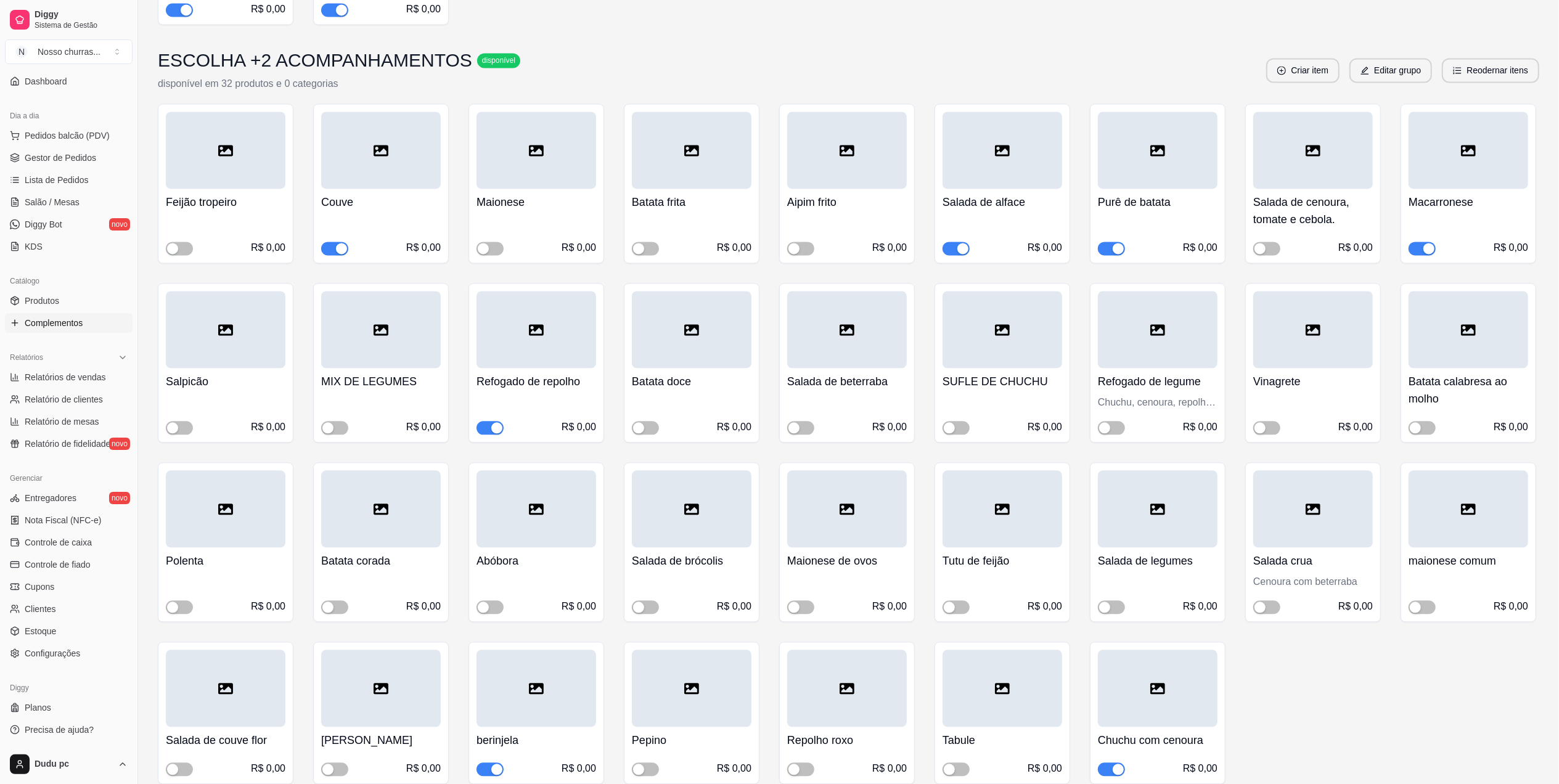
click at [1421, 241] on button "button" at bounding box center [1422, 248] width 27 height 13
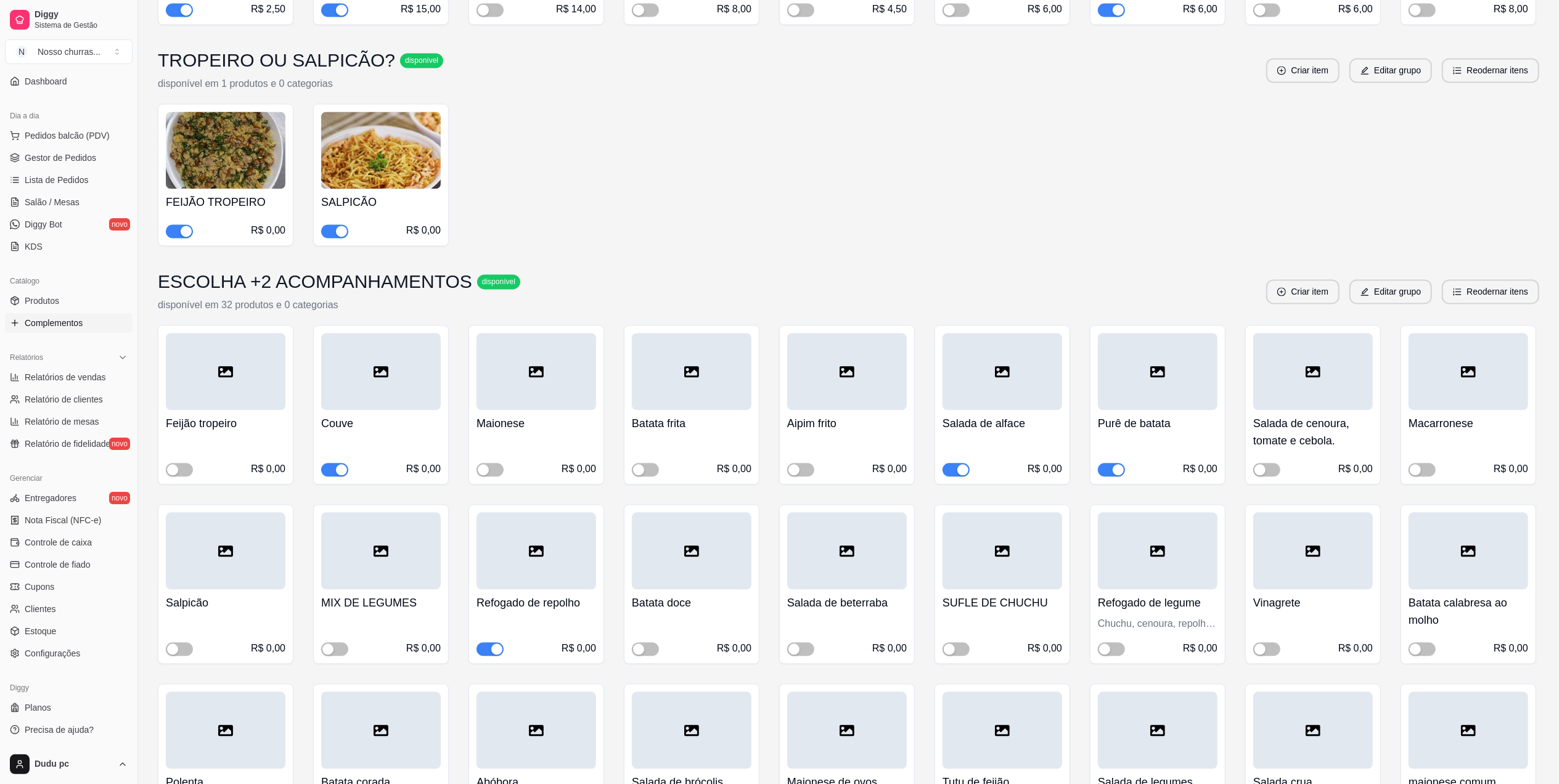
click at [1108, 462] on span "button" at bounding box center [1111, 469] width 27 height 13
click at [100, 153] on link "Gestor de Pedidos" at bounding box center [69, 158] width 128 height 19
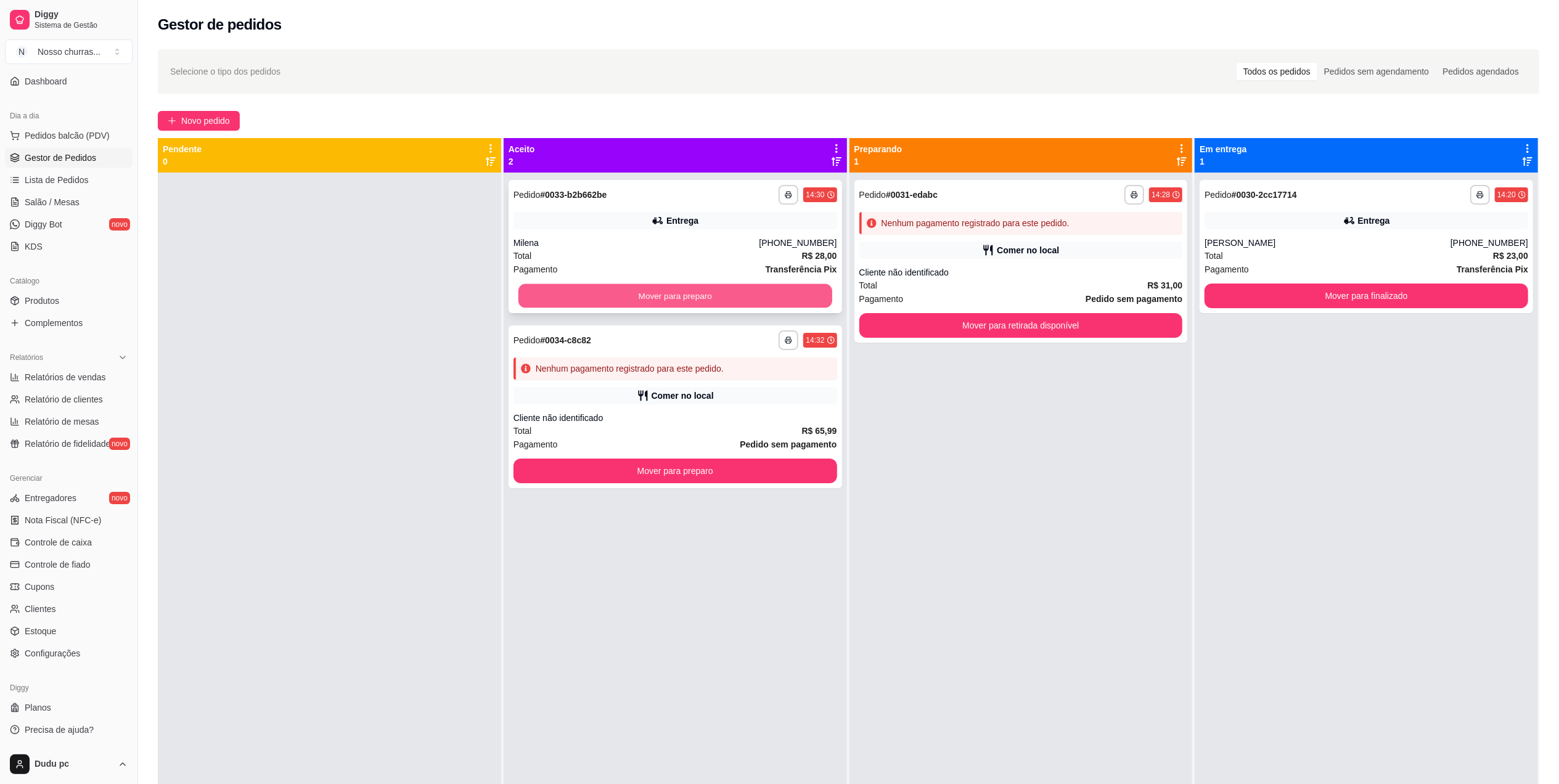
click at [659, 307] on button "Mover para preparo" at bounding box center [675, 295] width 314 height 24
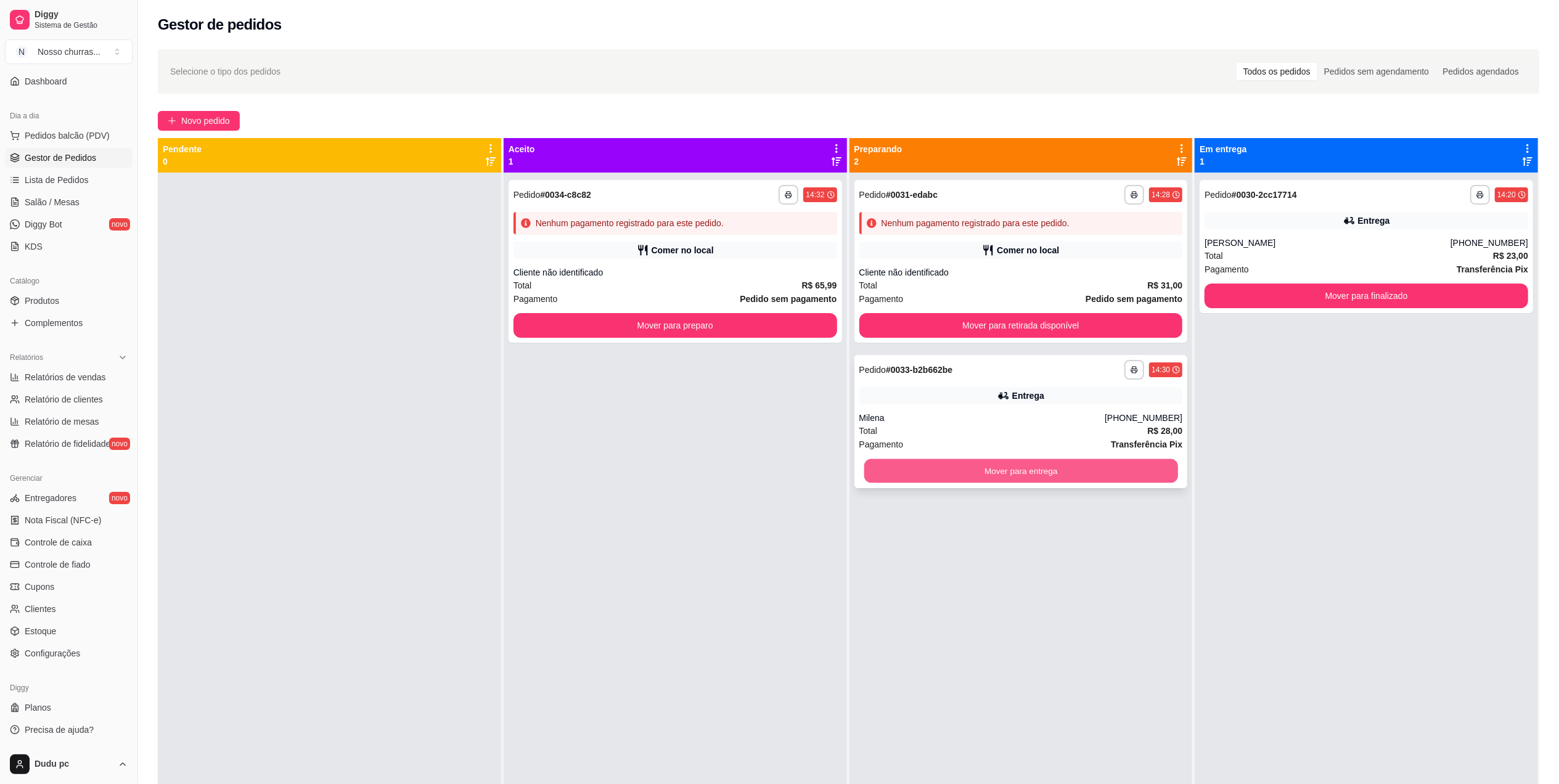
click at [902, 473] on button "Mover para entrega" at bounding box center [1021, 470] width 314 height 24
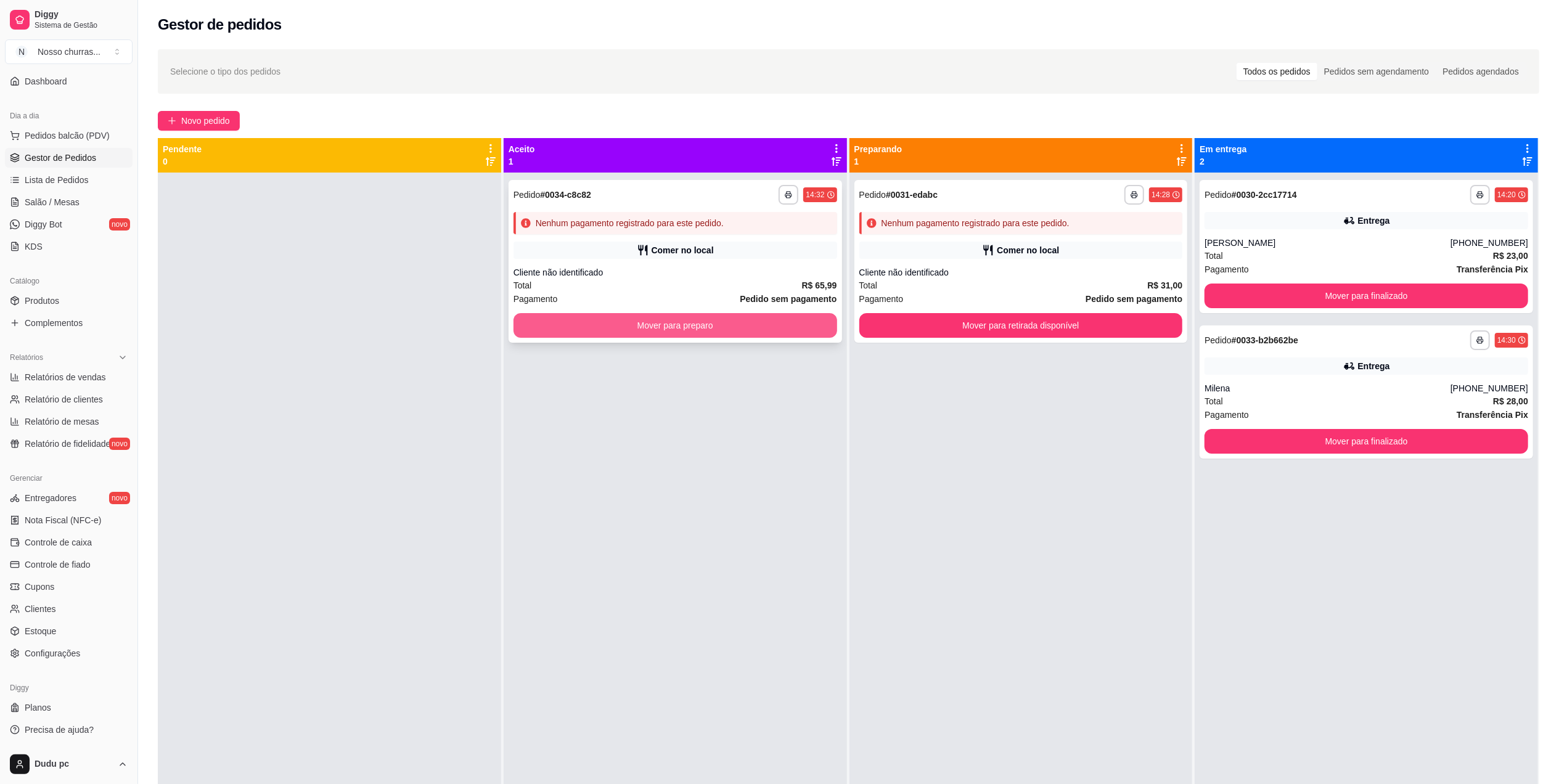
click at [813, 329] on button "Mover para preparo" at bounding box center [675, 325] width 323 height 25
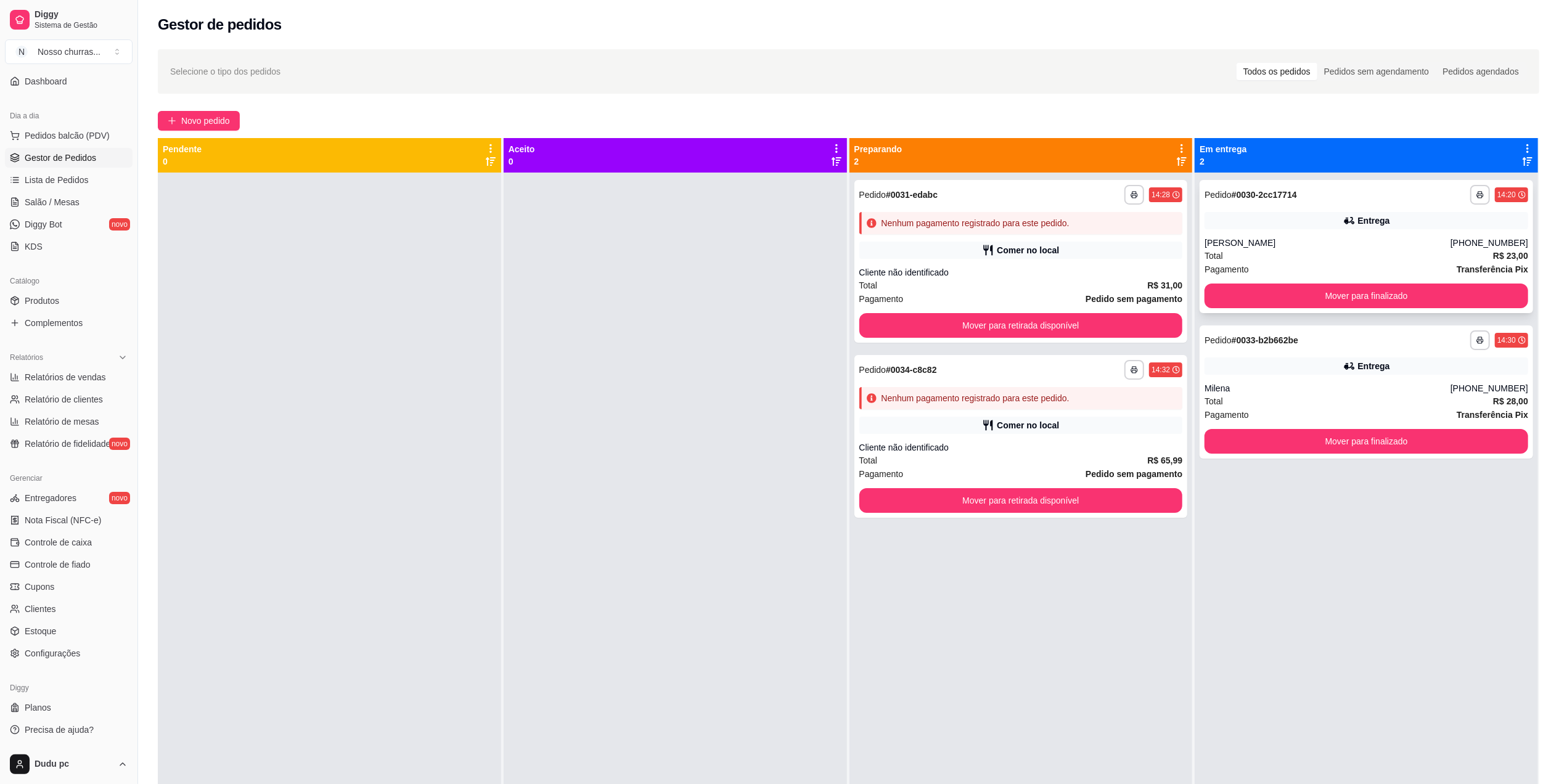
click at [1248, 188] on div "Pedido # 0030-2cc17714" at bounding box center [1251, 195] width 93 height 15
click at [1266, 292] on button "Mover para finalizado" at bounding box center [1366, 295] width 314 height 24
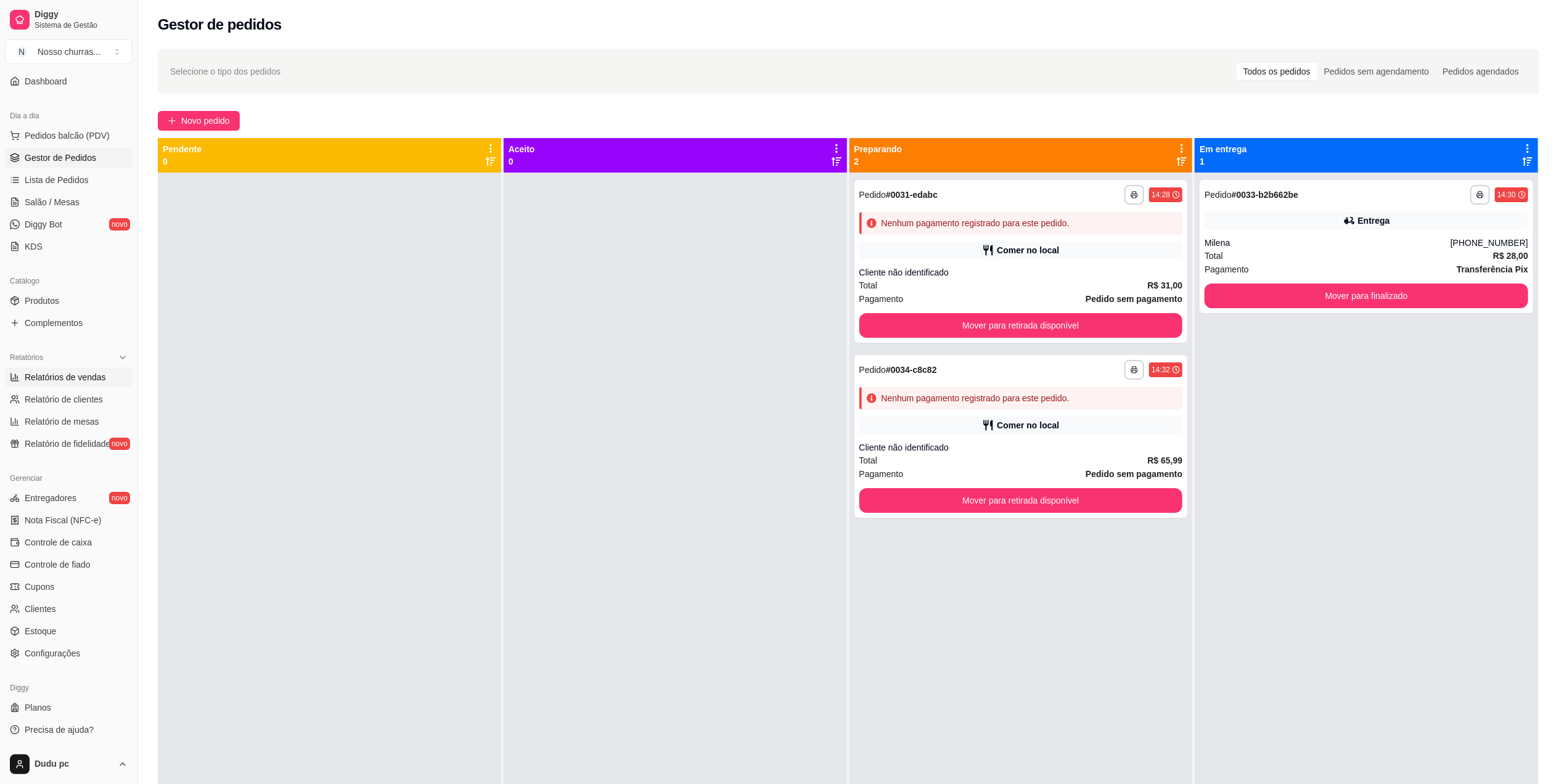
click at [75, 383] on link "Relatórios de vendas" at bounding box center [69, 377] width 128 height 19
select select "ALL"
select select "0"
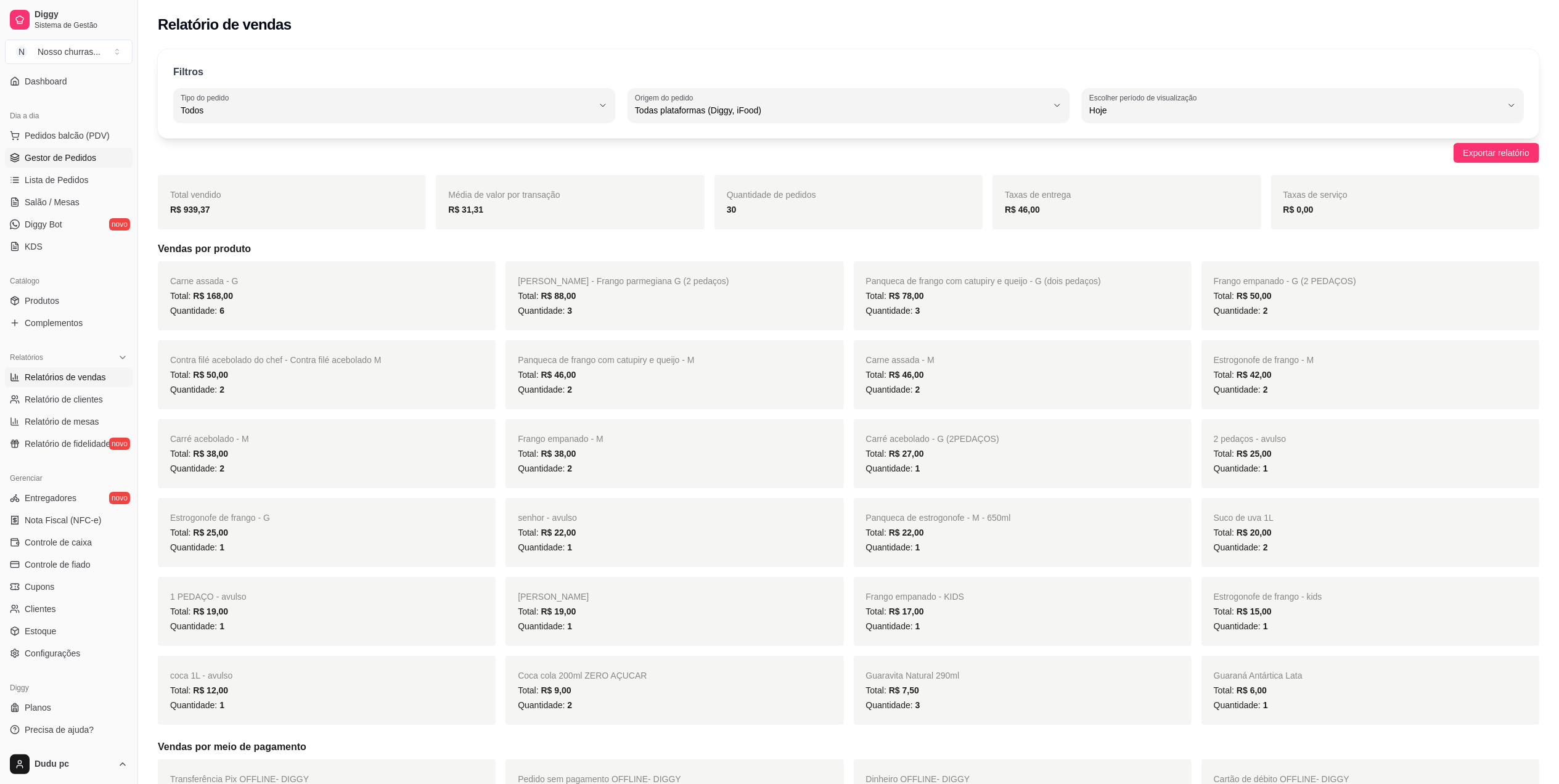
click at [58, 165] on link "Gestor de Pedidos" at bounding box center [69, 158] width 128 height 19
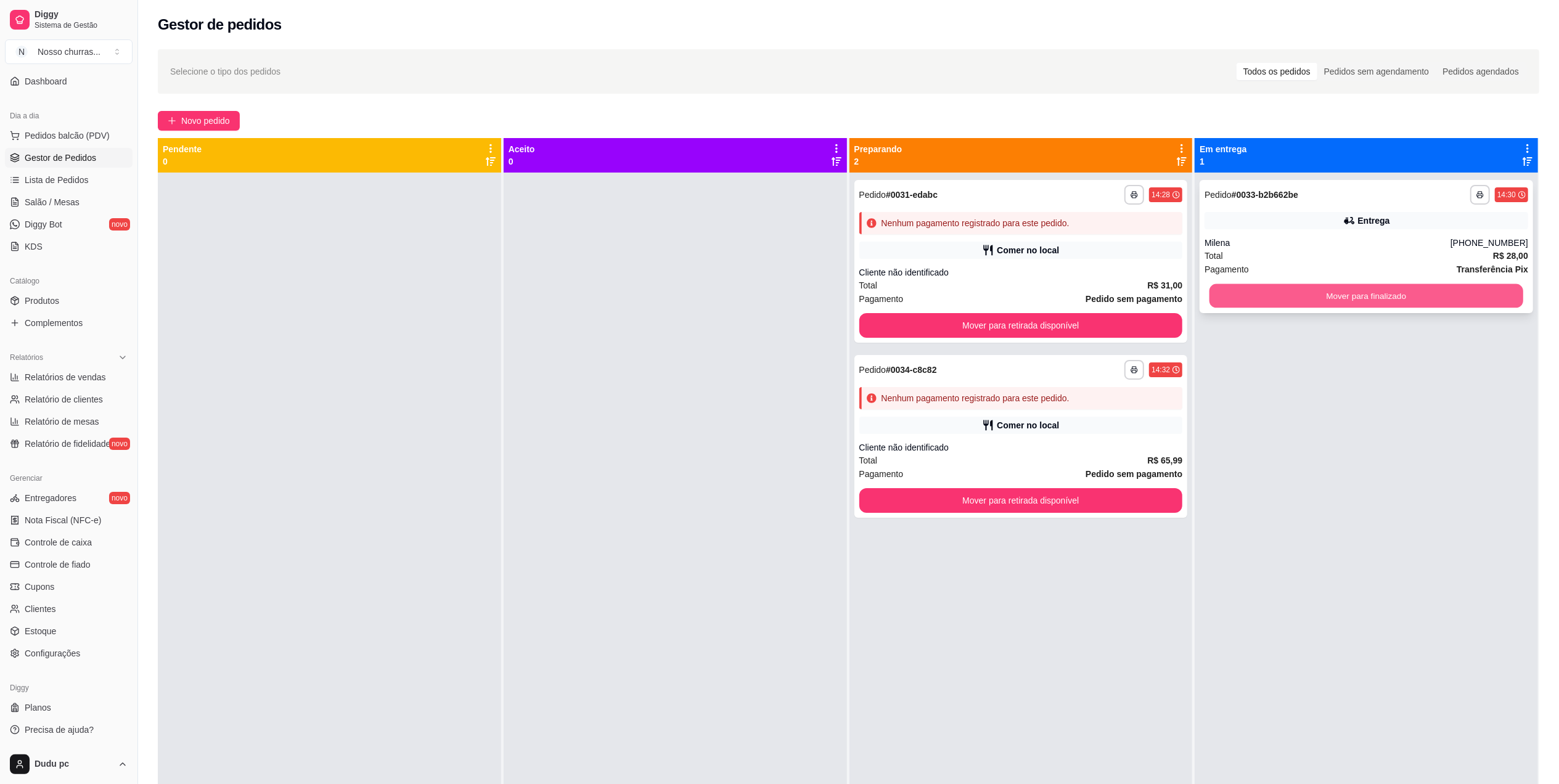
click at [1278, 294] on button "Mover para finalizado" at bounding box center [1366, 295] width 314 height 24
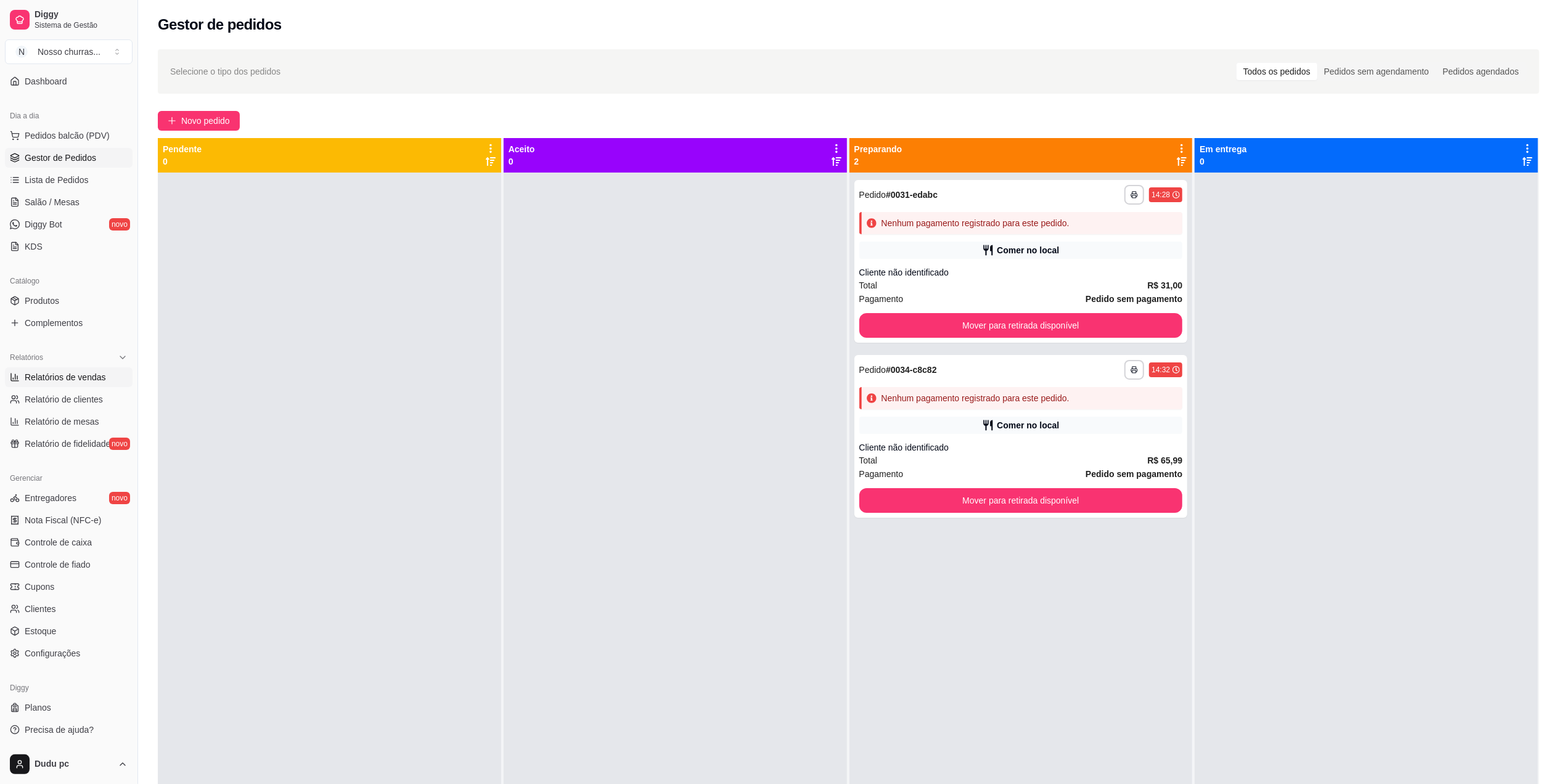
click at [42, 376] on span "Relatórios de vendas" at bounding box center [65, 377] width 81 height 12
select select "ALL"
select select "0"
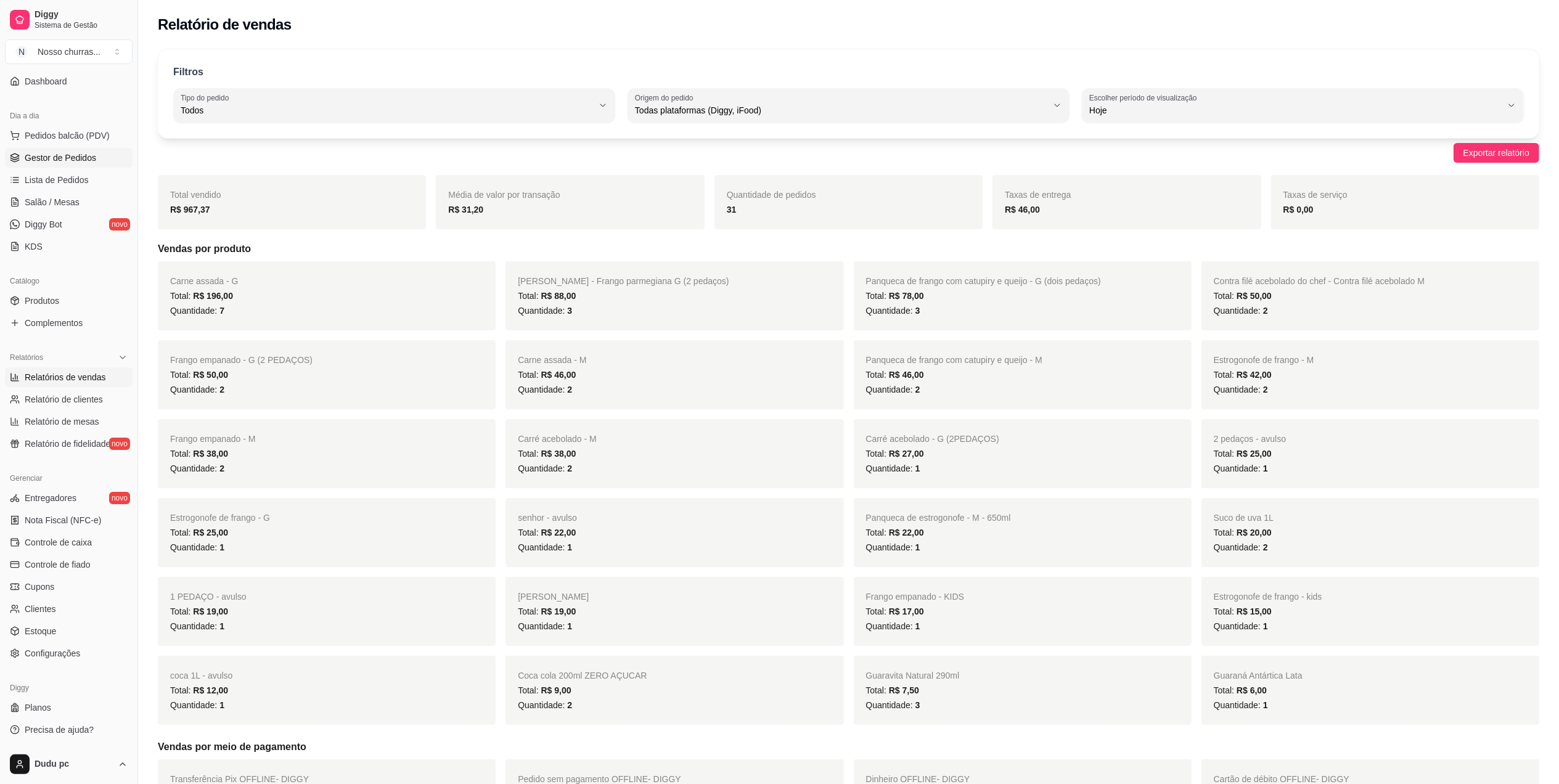
click at [46, 157] on span "Gestor de Pedidos" at bounding box center [60, 158] width 71 height 12
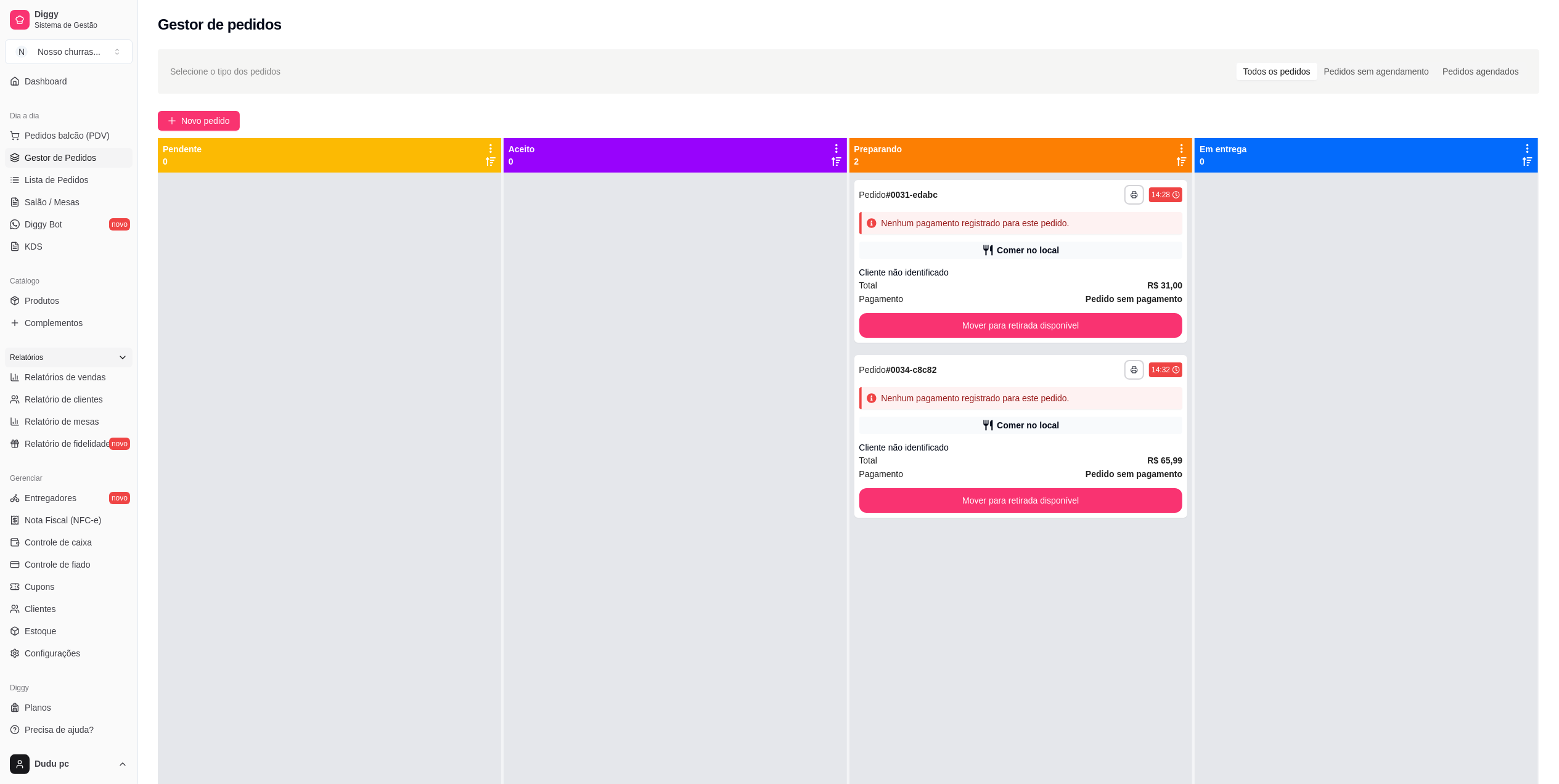
click at [92, 366] on div "Relatórios" at bounding box center [69, 357] width 128 height 19
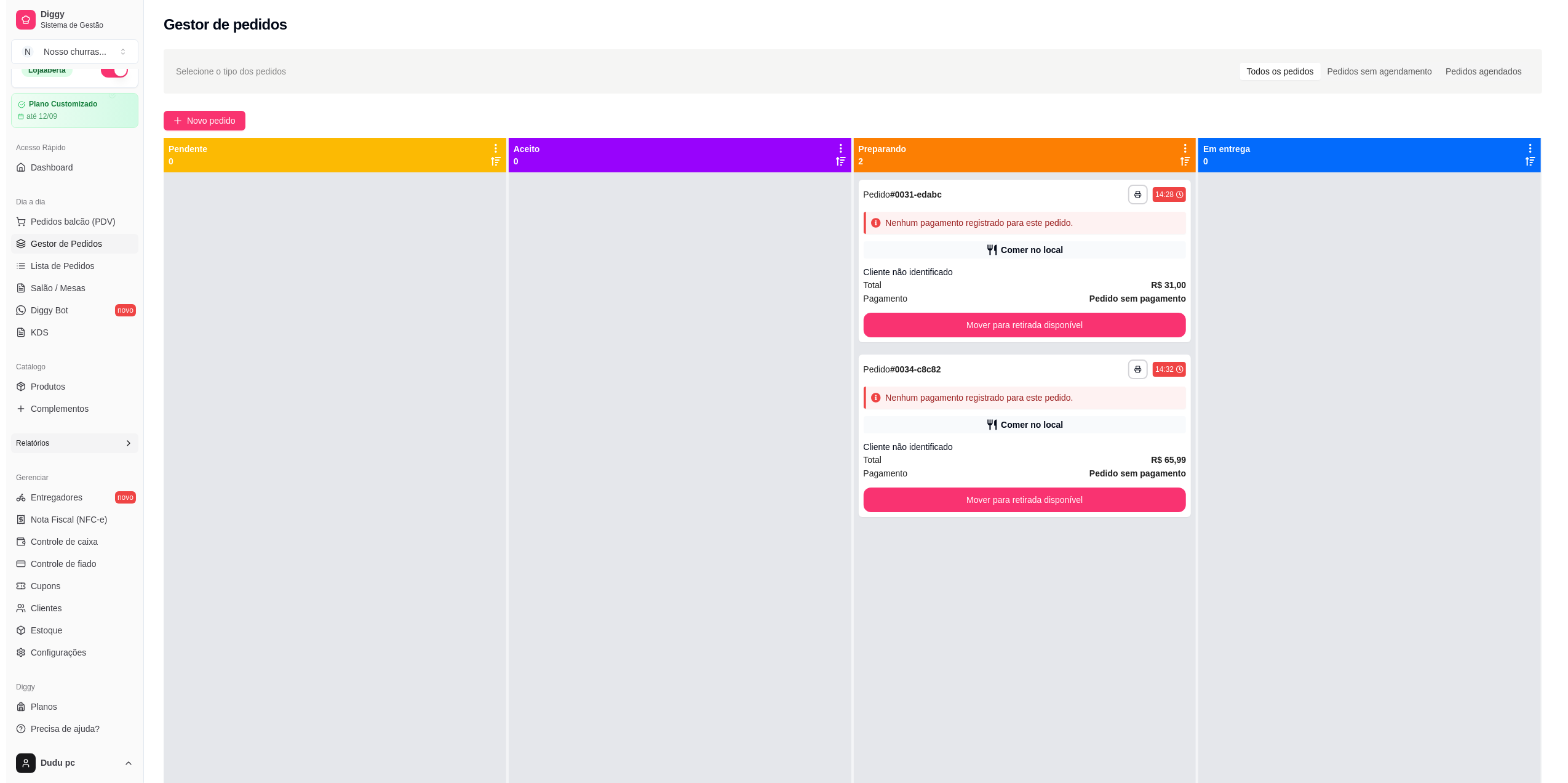
scroll to position [18, 0]
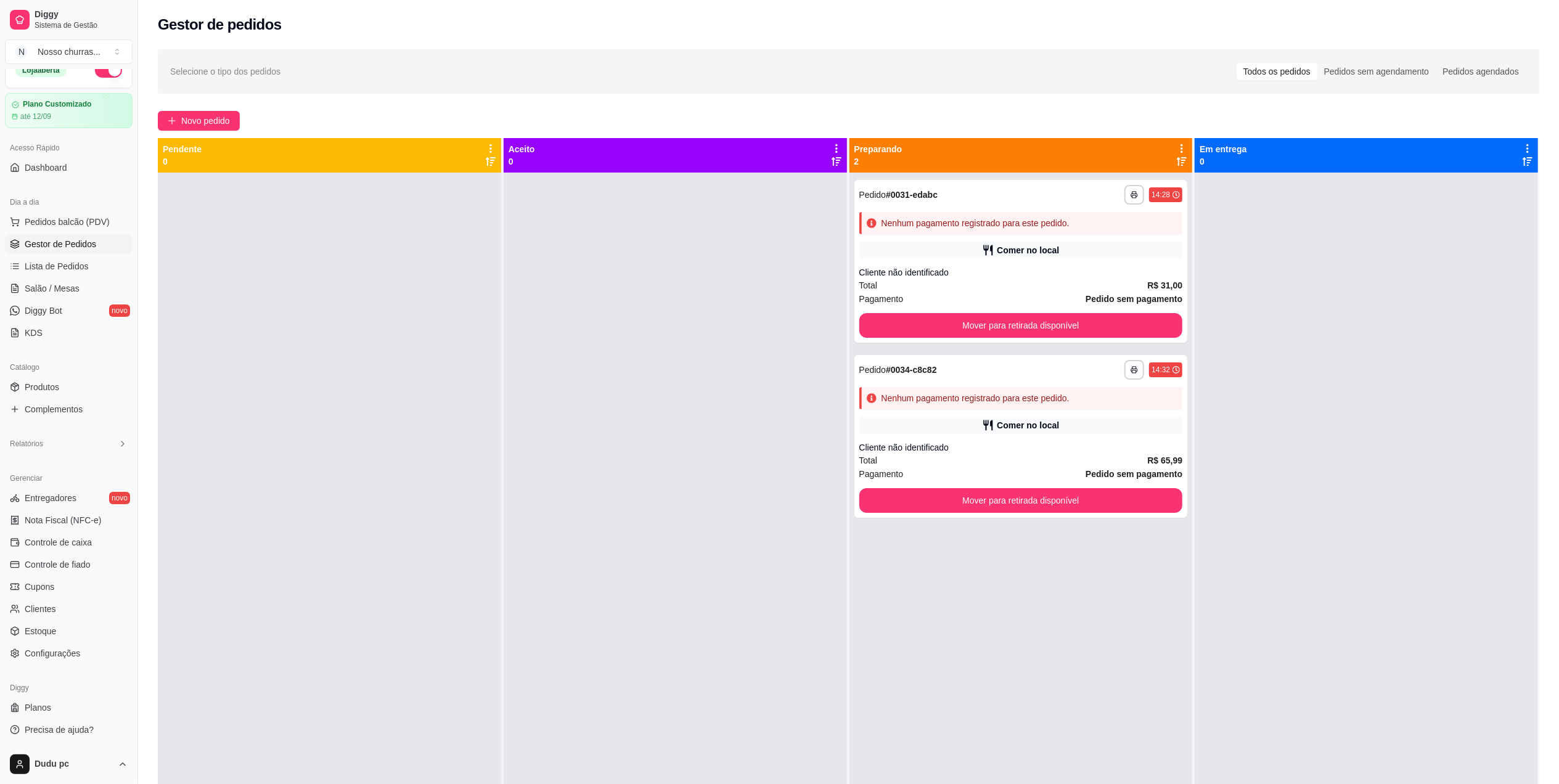
click at [52, 245] on span "Gestor de Pedidos" at bounding box center [60, 244] width 71 height 12
click at [63, 451] on div "Relatórios" at bounding box center [69, 443] width 128 height 19
click at [68, 471] on link "Relatórios de vendas" at bounding box center [69, 462] width 128 height 19
select select "ALL"
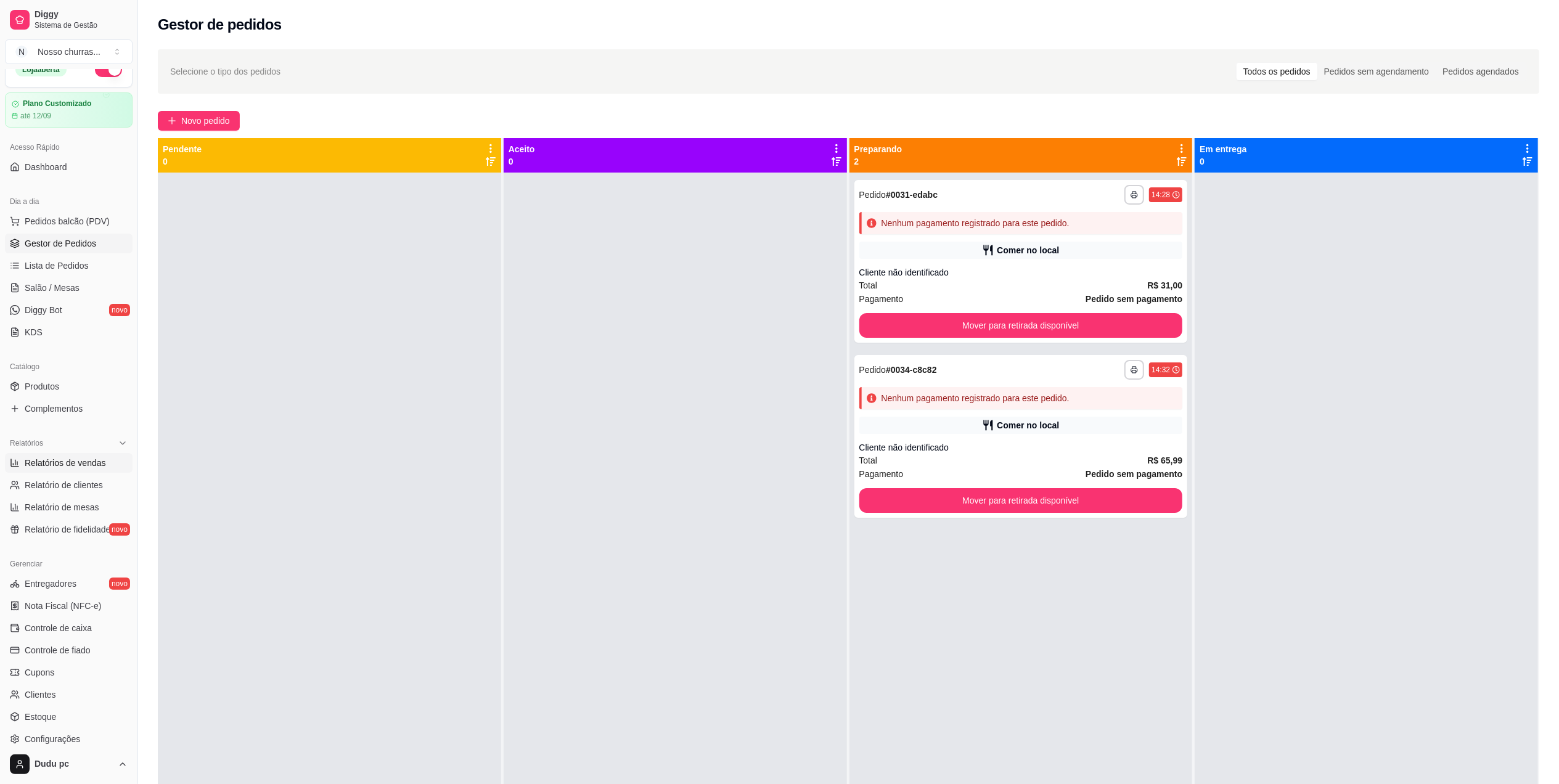
select select "0"
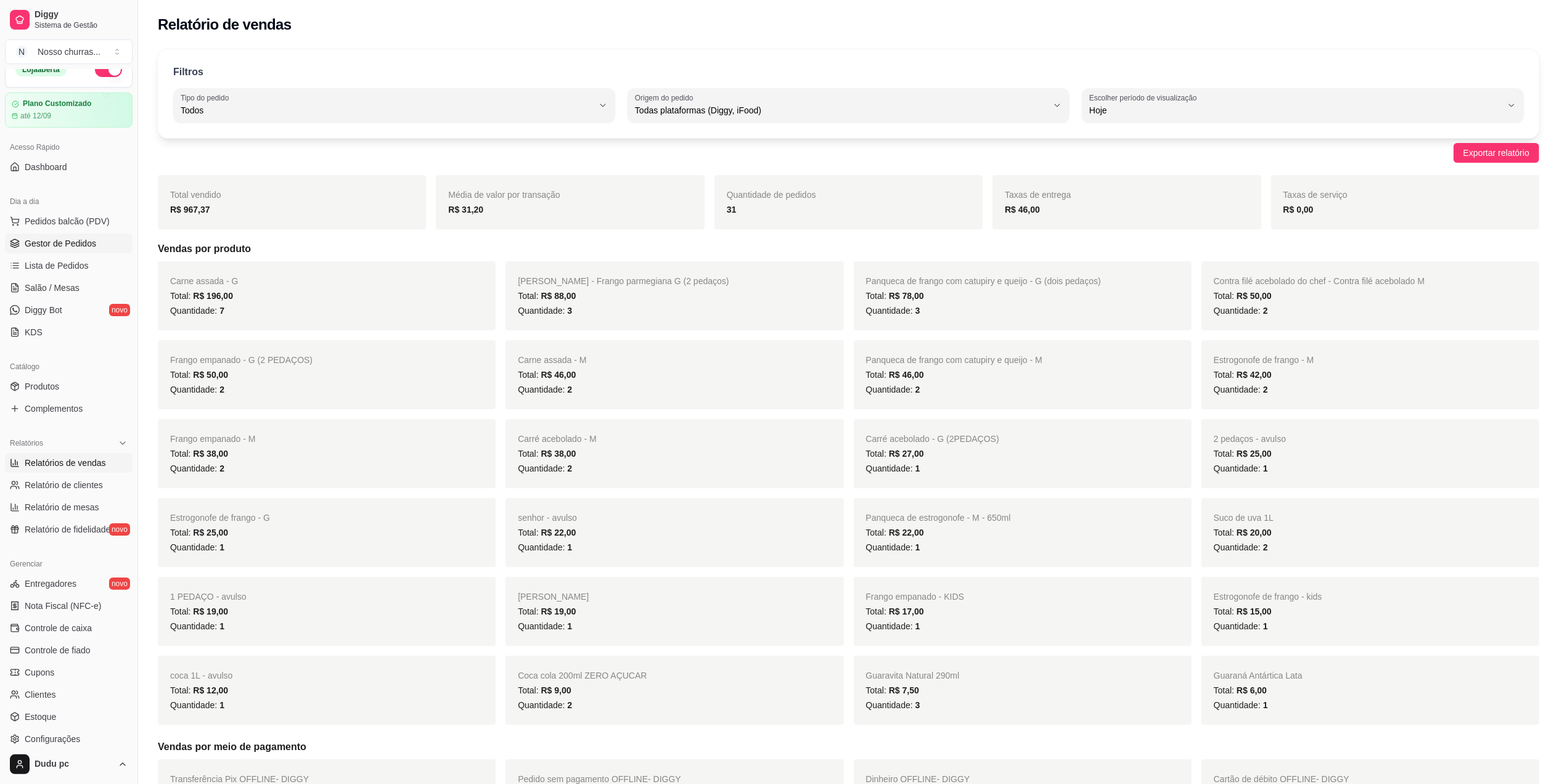
click at [33, 249] on span "Gestor de Pedidos" at bounding box center [60, 243] width 71 height 12
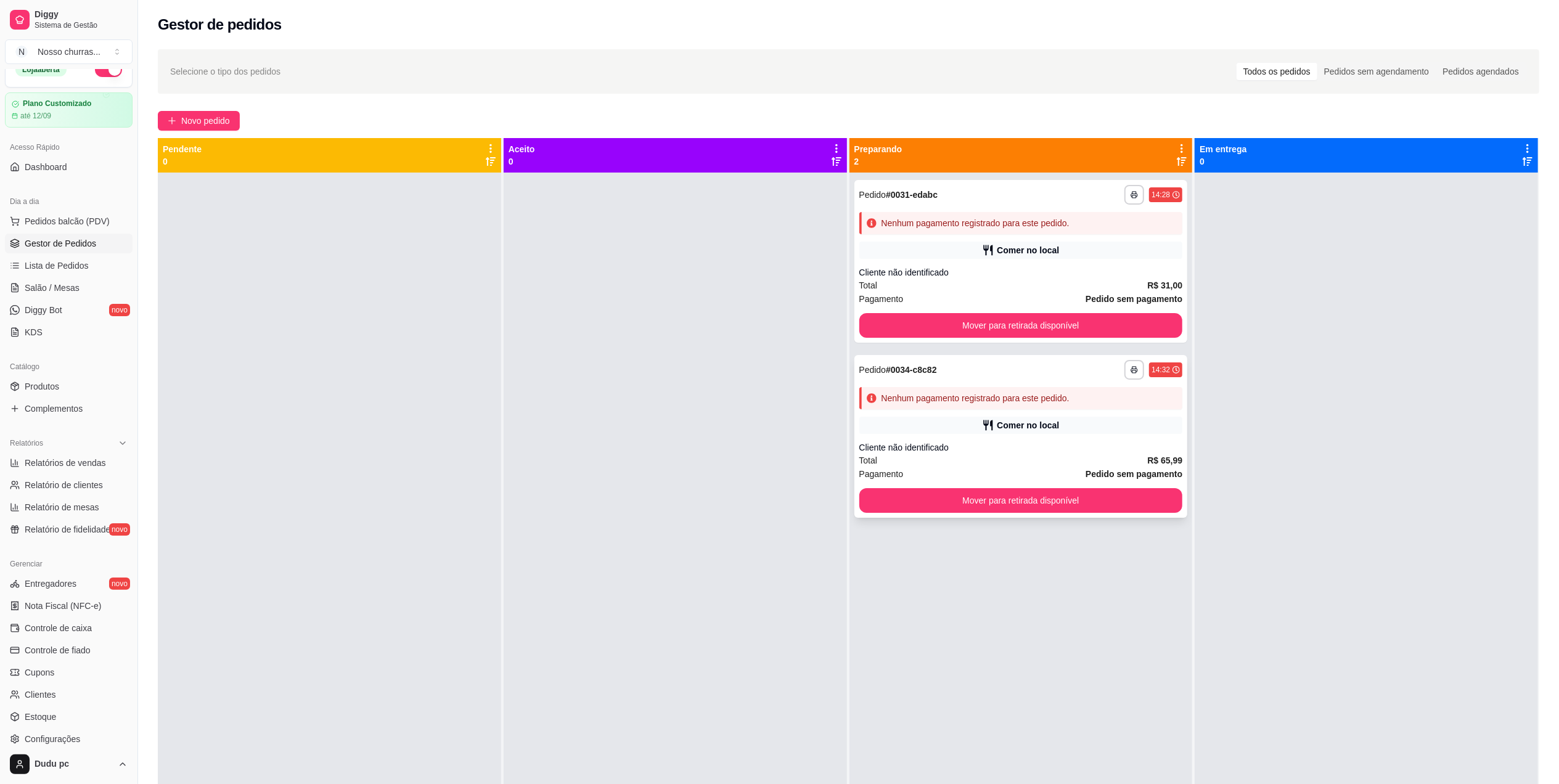
click at [1123, 417] on div "Comer no local" at bounding box center [1021, 425] width 323 height 18
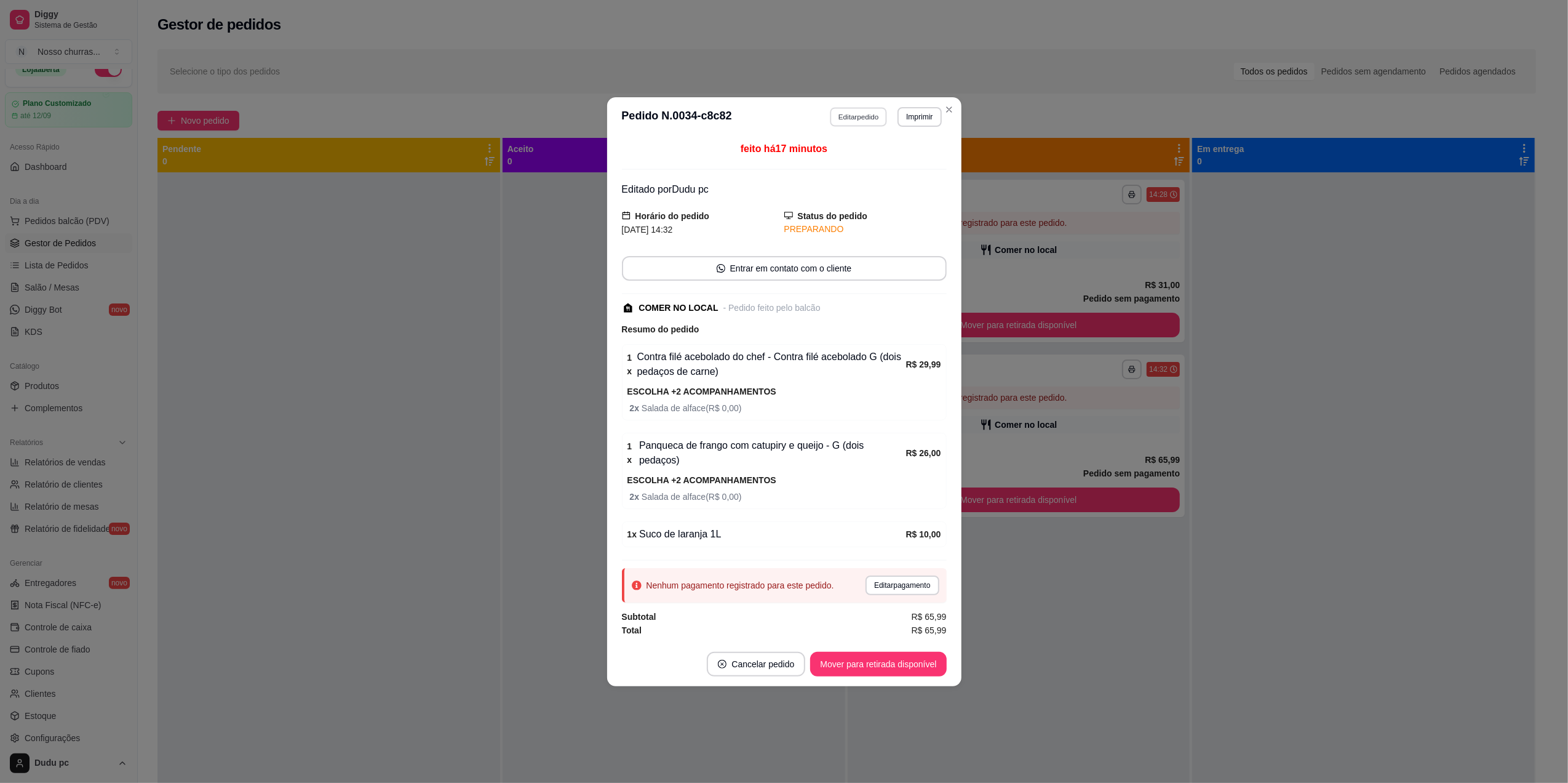
click at [862, 121] on button "Editar pedido" at bounding box center [857, 117] width 57 height 19
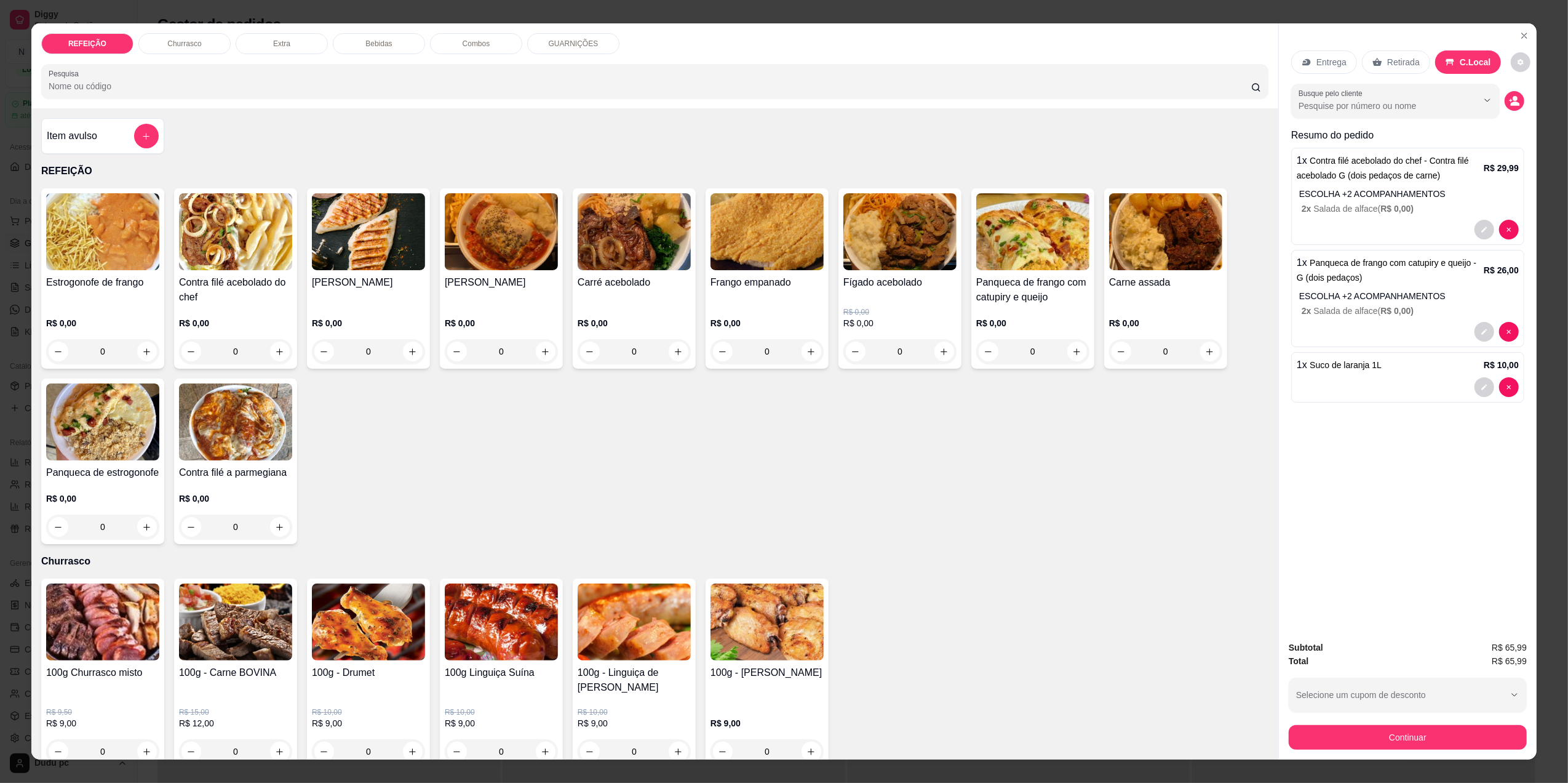
click at [397, 33] on div "Bebidas" at bounding box center [378, 44] width 92 height 21
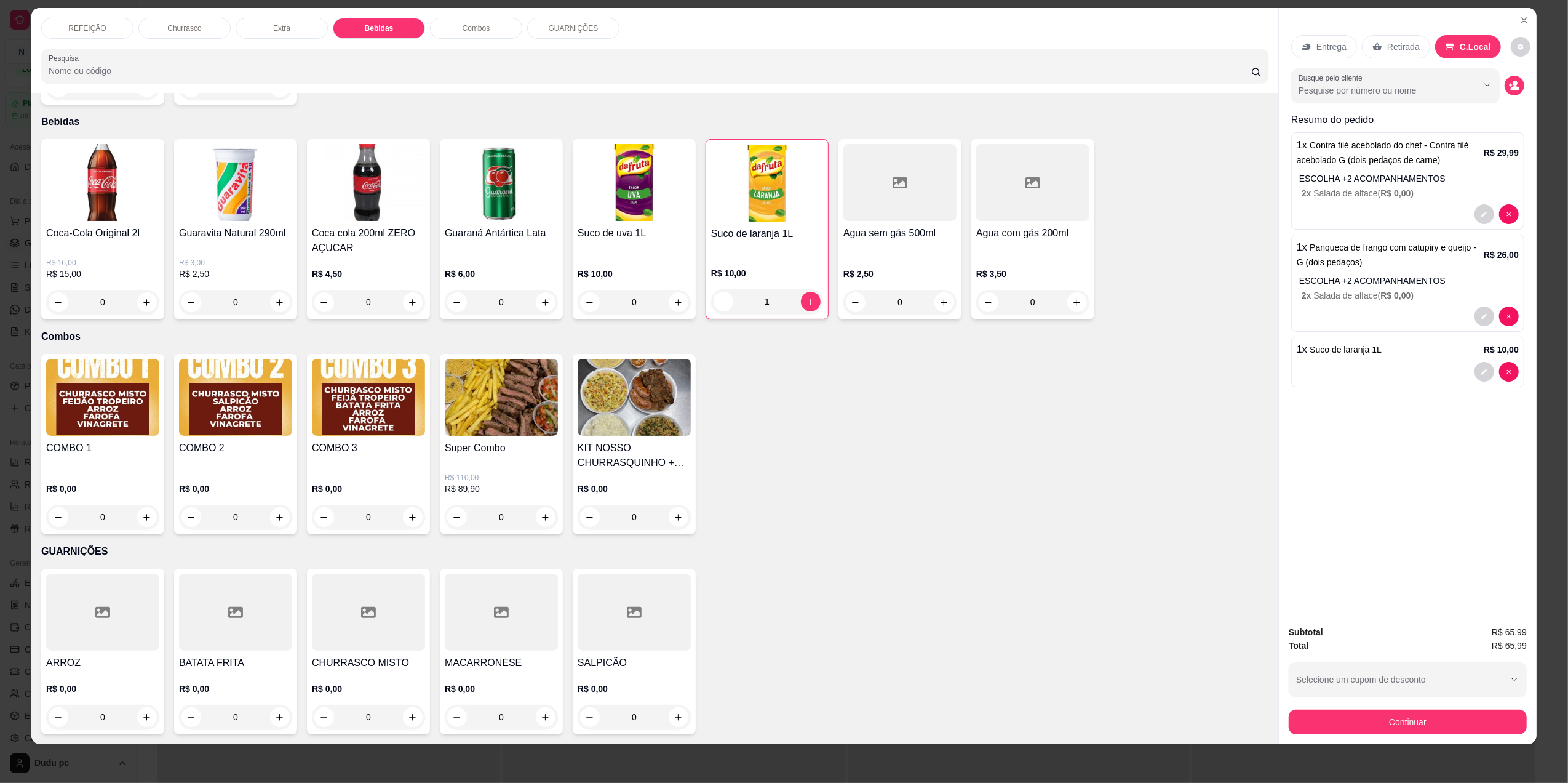
click at [397, 33] on div "Bebidas" at bounding box center [378, 28] width 92 height 21
click at [99, 34] on div "REFEIÇÃO" at bounding box center [87, 28] width 92 height 21
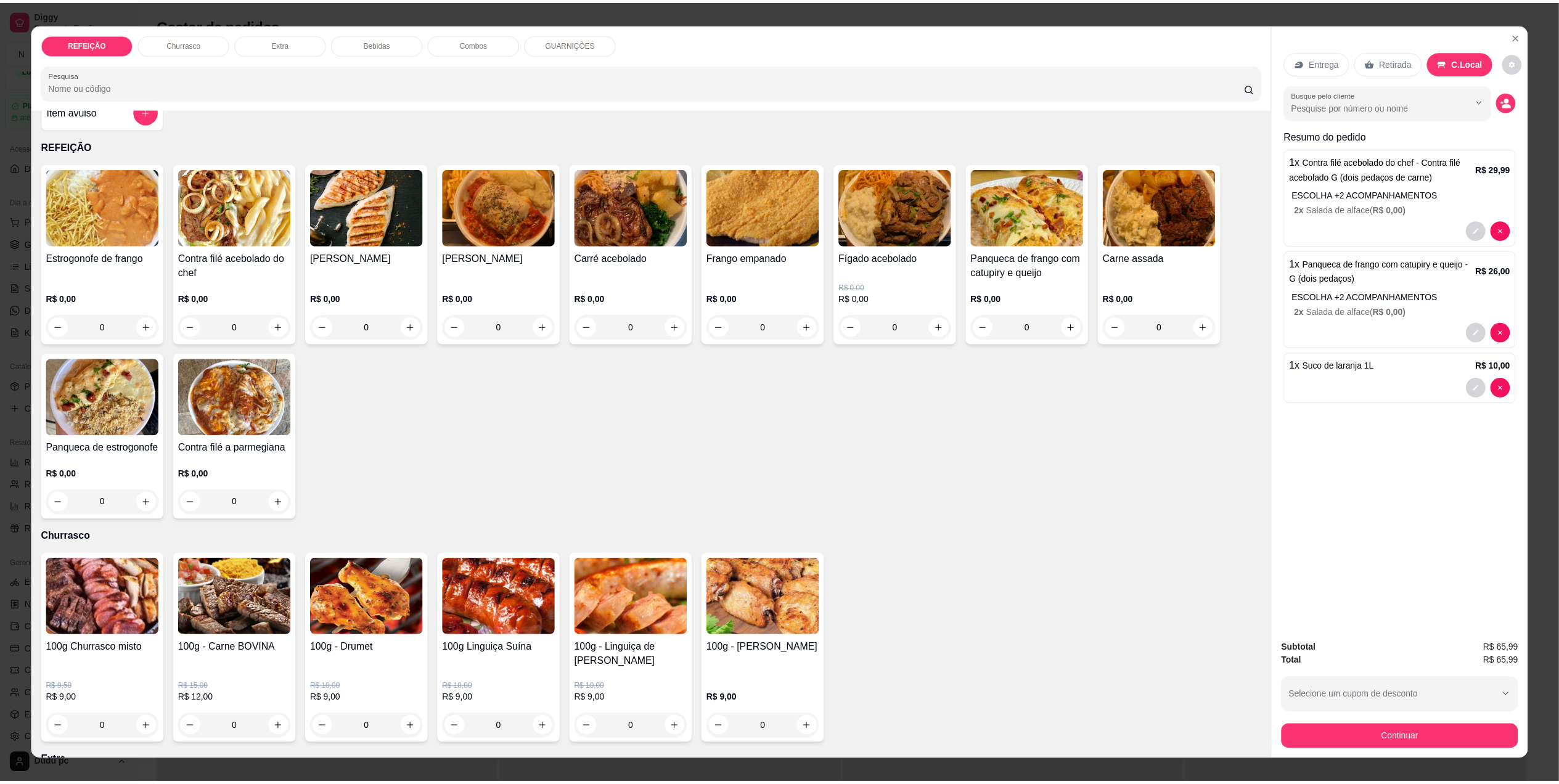
scroll to position [0, 0]
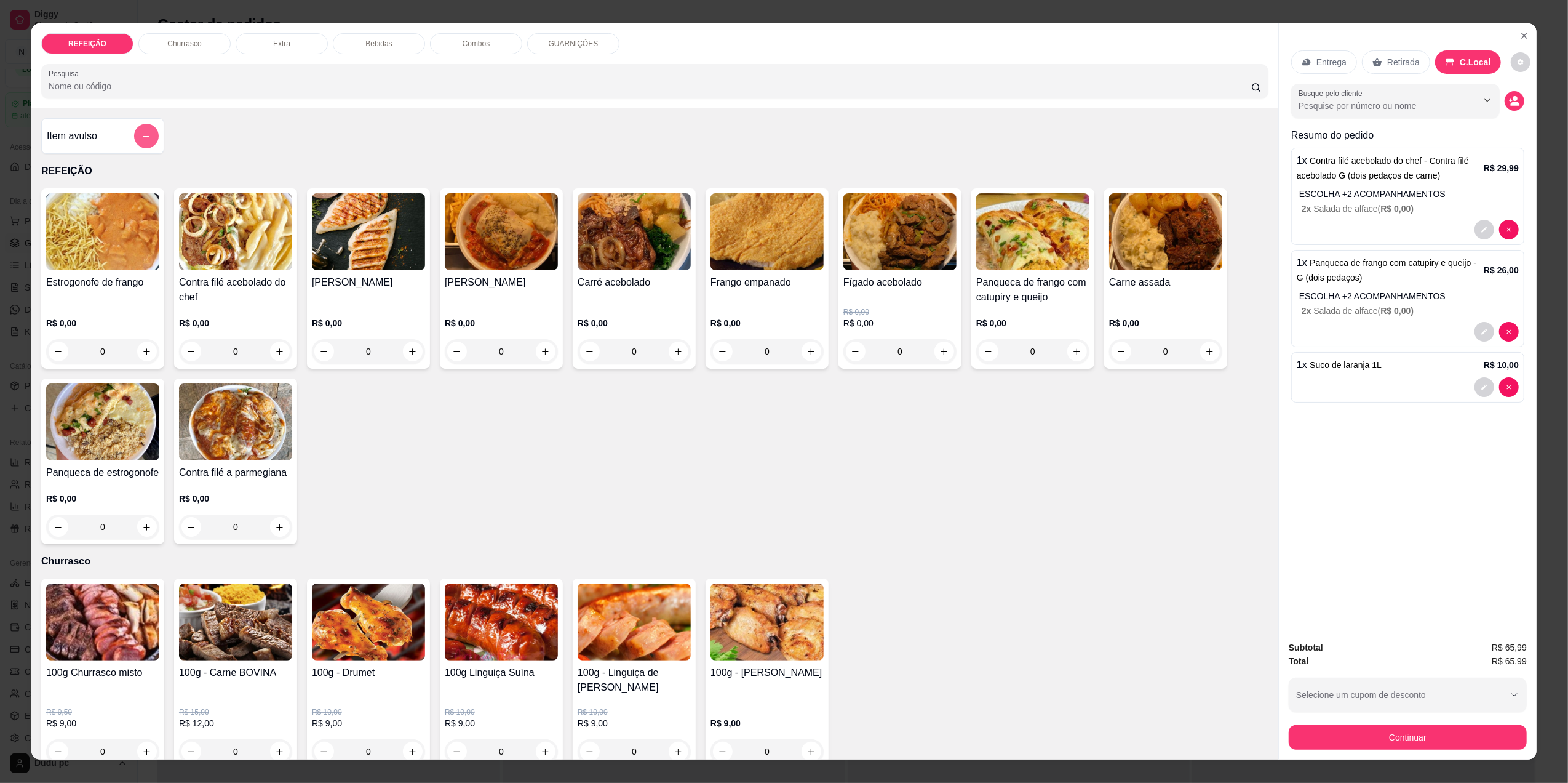
click at [134, 136] on button "add-separate-item" at bounding box center [146, 136] width 25 height 25
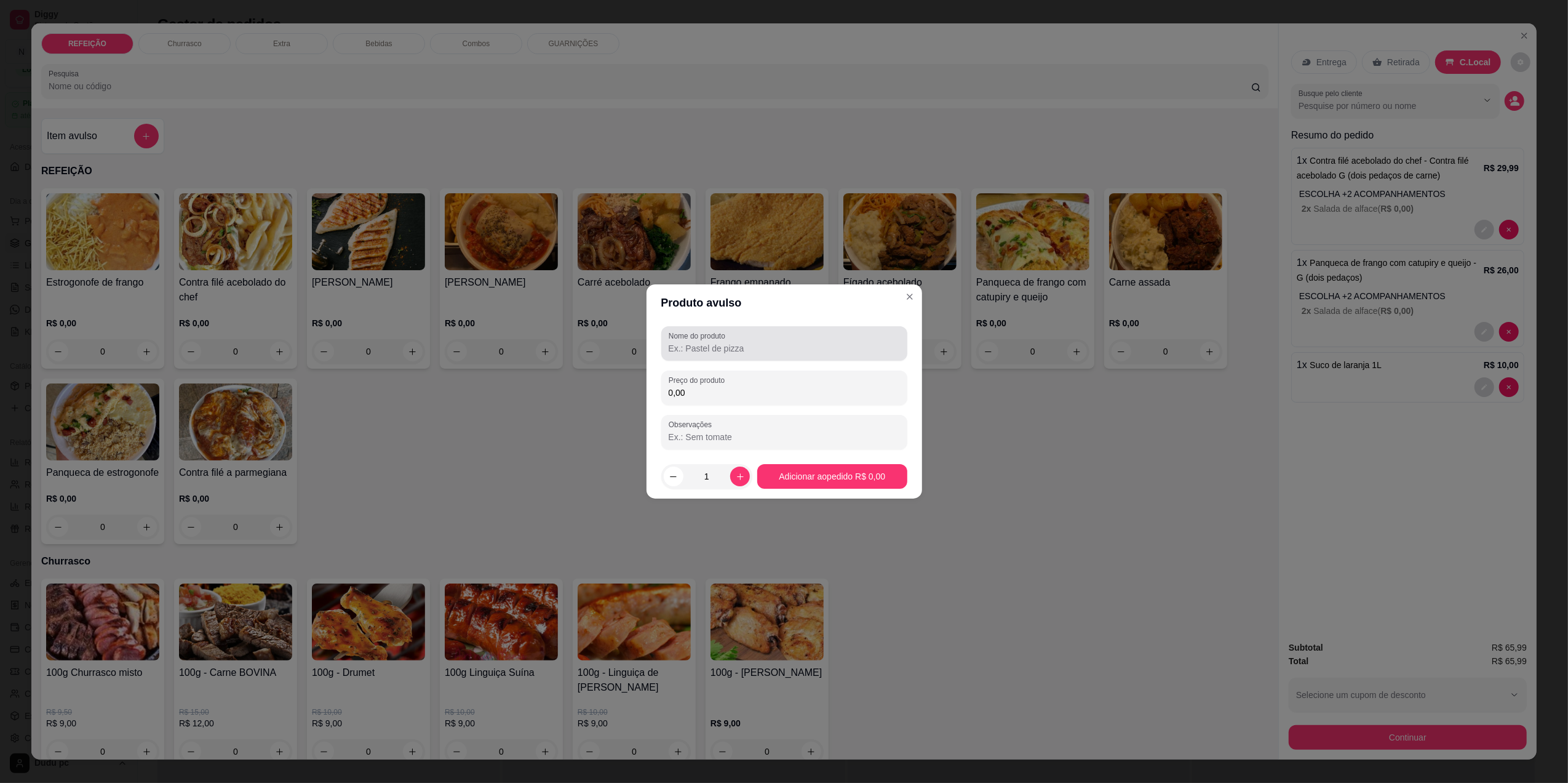
click at [740, 355] on div at bounding box center [784, 343] width 231 height 25
type input "Torra==ta de maracuja"
click at [748, 390] on input "0,00" at bounding box center [784, 392] width 231 height 12
type input "8,00"
click at [700, 348] on input "Torra==ta de maracuja" at bounding box center [784, 348] width 231 height 12
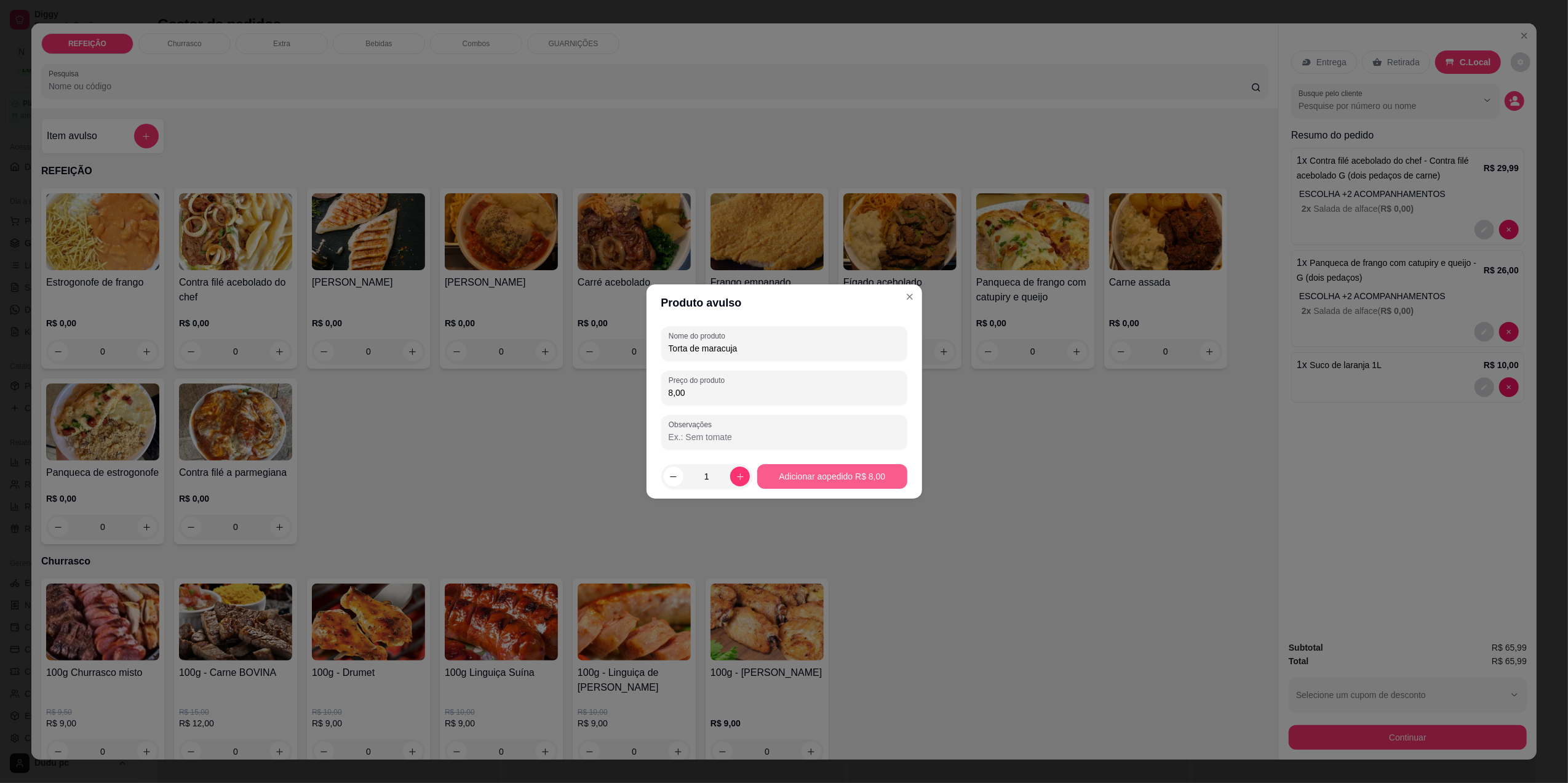
type input "Torta de maracuja"
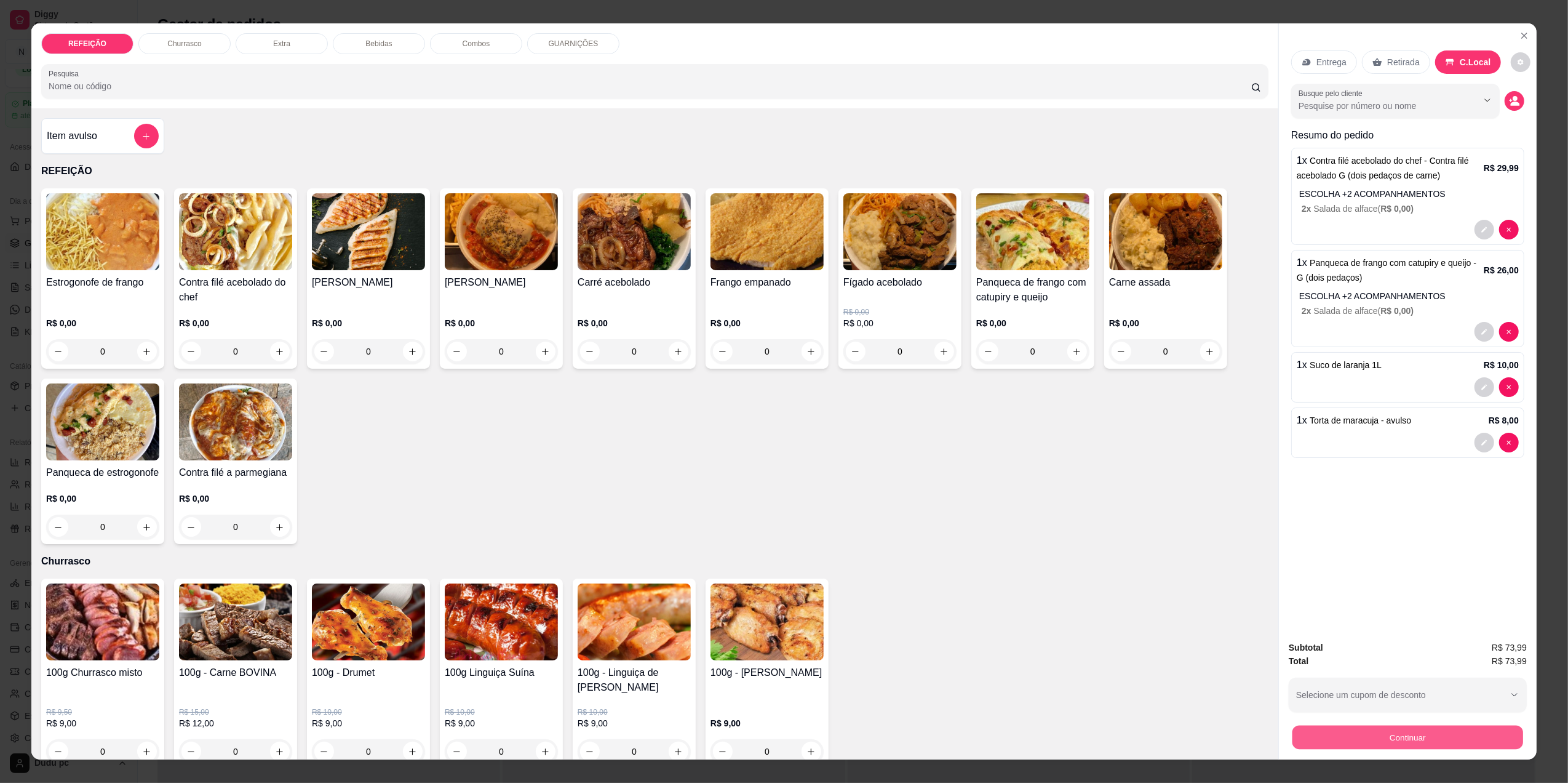
click at [1329, 742] on button "Continuar" at bounding box center [1407, 736] width 230 height 24
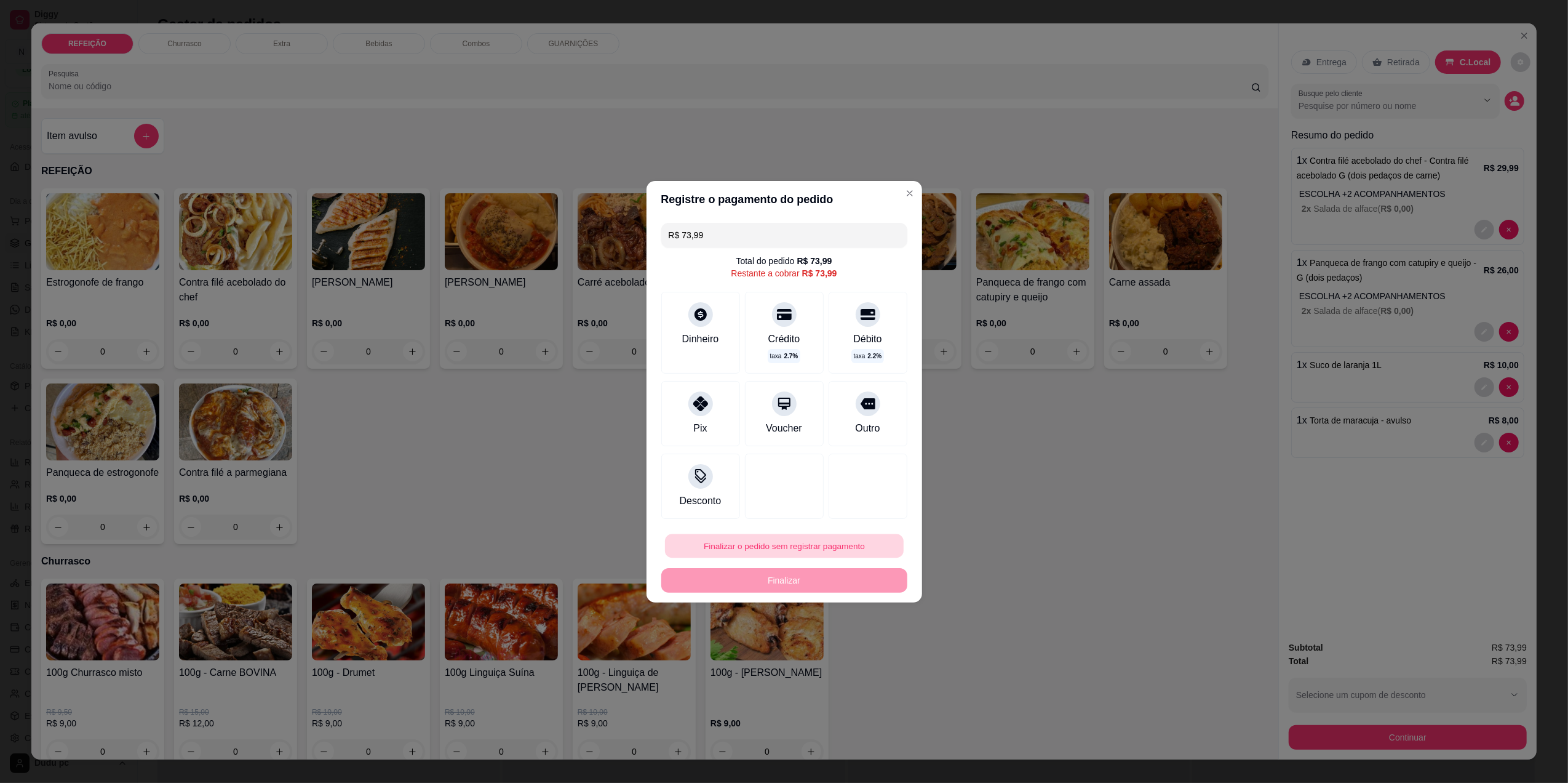
click at [733, 545] on button "Finalizar o pedido sem registrar pagamento" at bounding box center [784, 545] width 238 height 24
click at [867, 648] on button "Confirmar" at bounding box center [859, 647] width 44 height 18
type input "0"
type input "R$ 0,00"
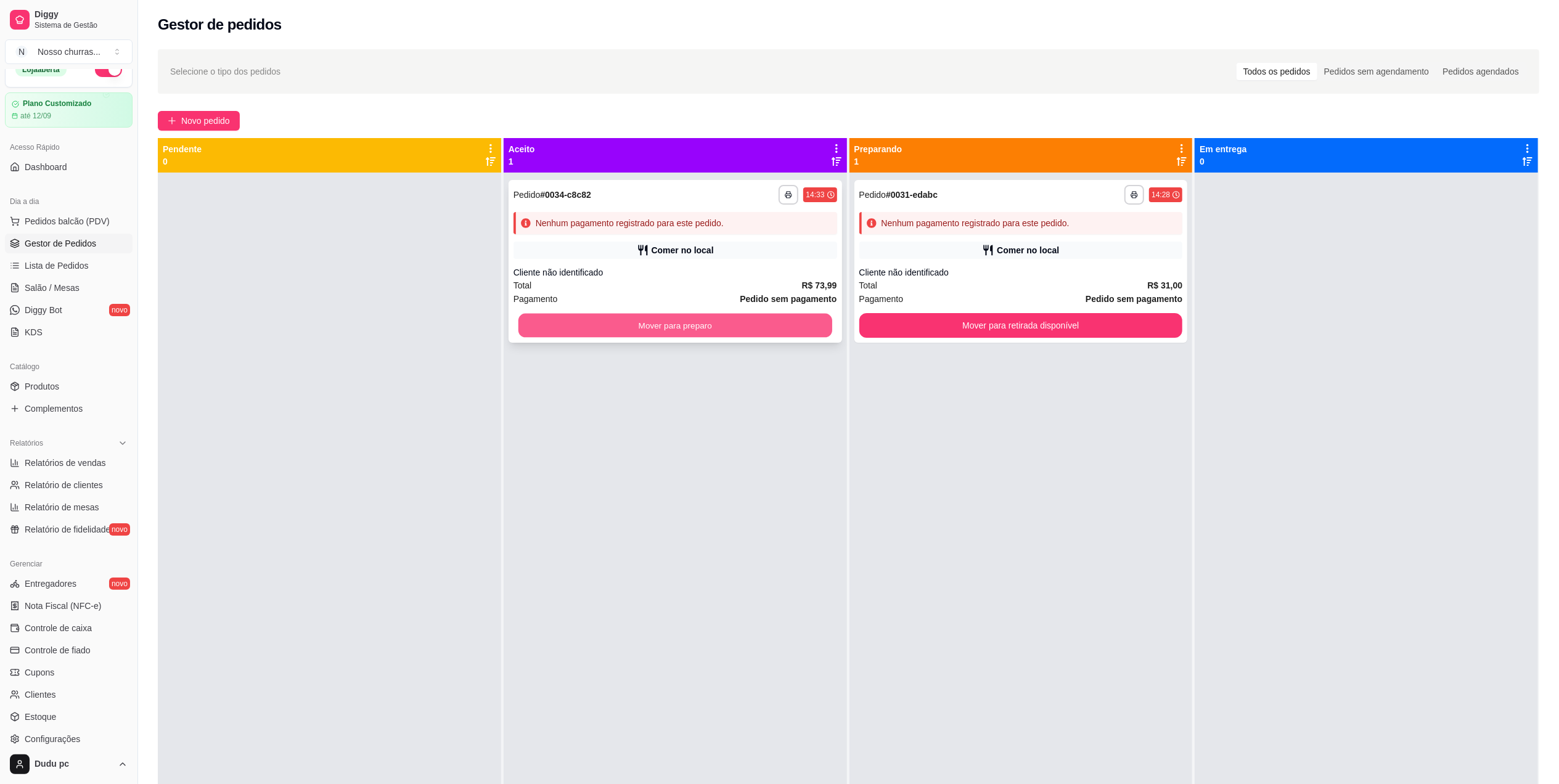
click at [559, 326] on button "Mover para preparo" at bounding box center [675, 325] width 314 height 24
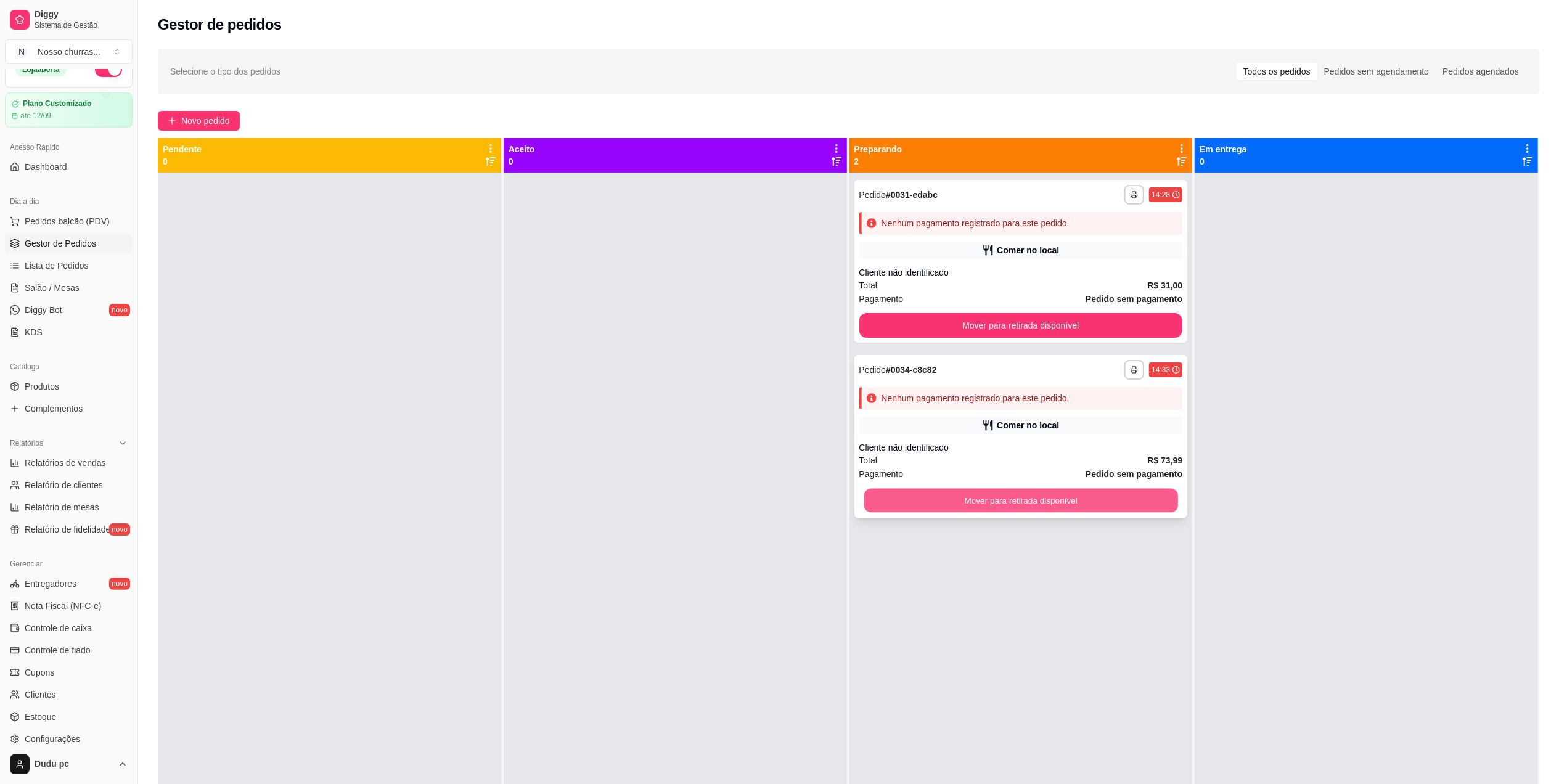
click at [1072, 499] on button "Mover para retirada disponível" at bounding box center [1021, 500] width 314 height 24
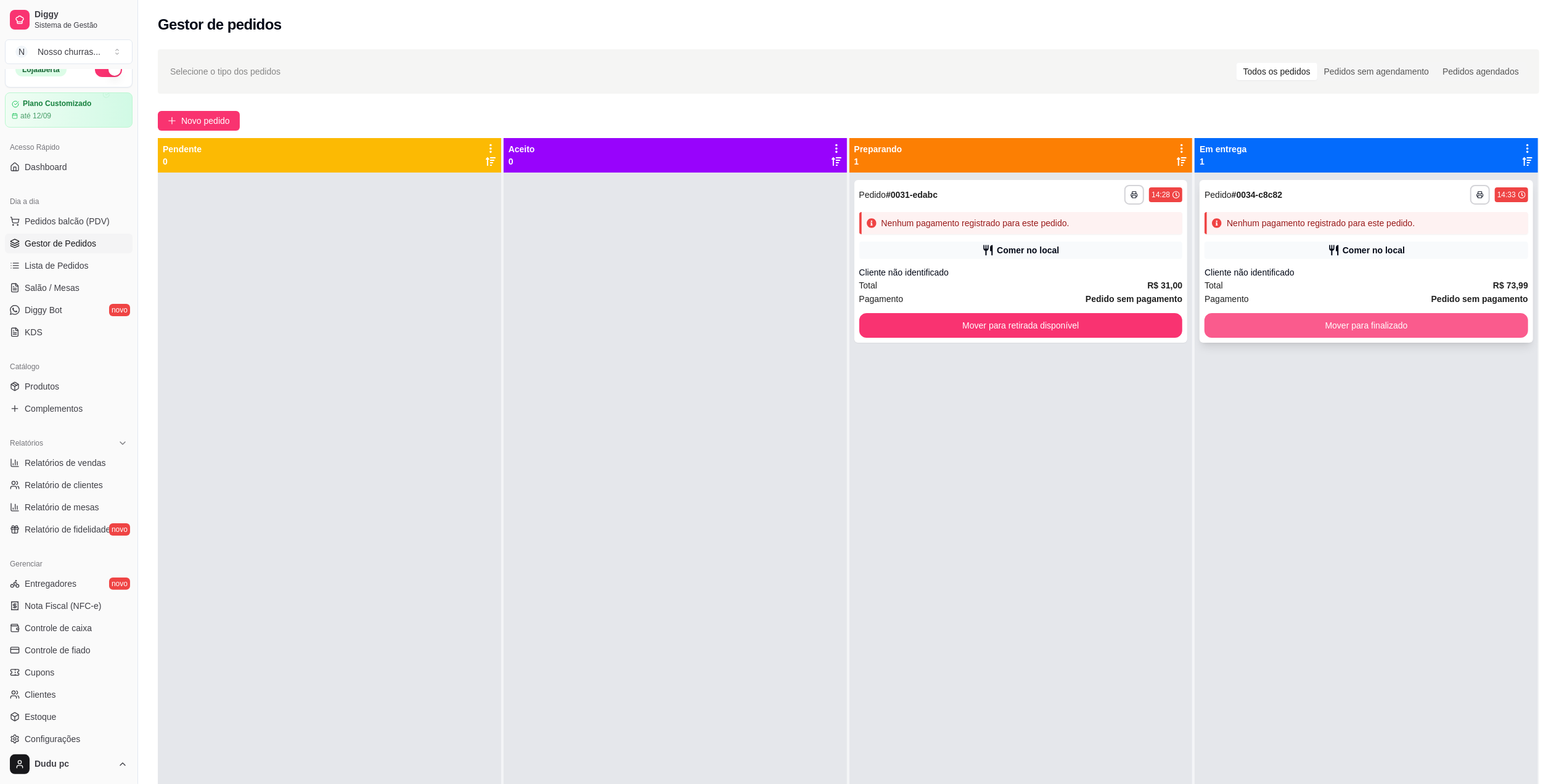
click at [1256, 338] on div "**********" at bounding box center [1366, 261] width 333 height 163
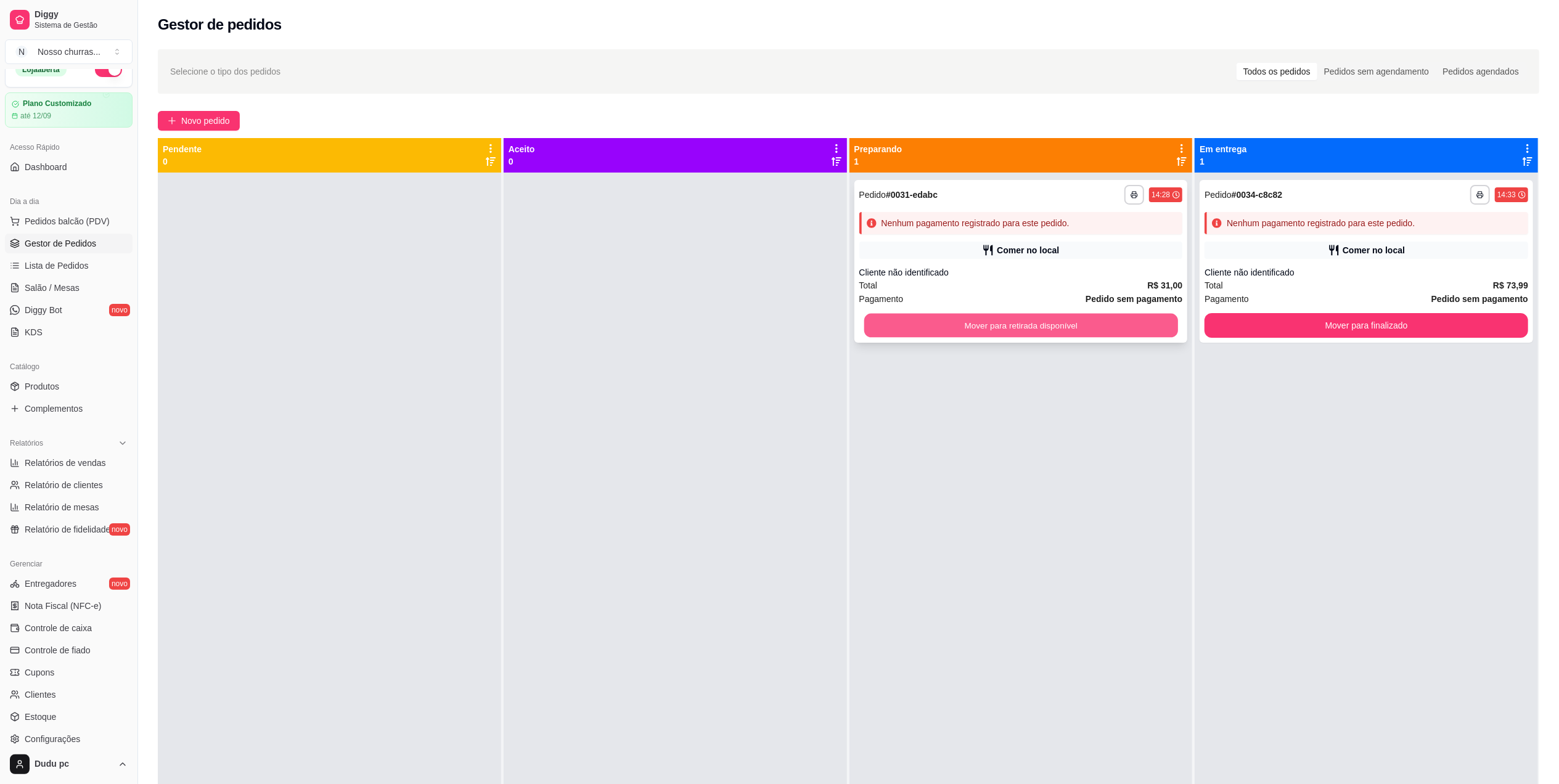
click at [1110, 330] on button "Mover para retirada disponível" at bounding box center [1021, 325] width 314 height 24
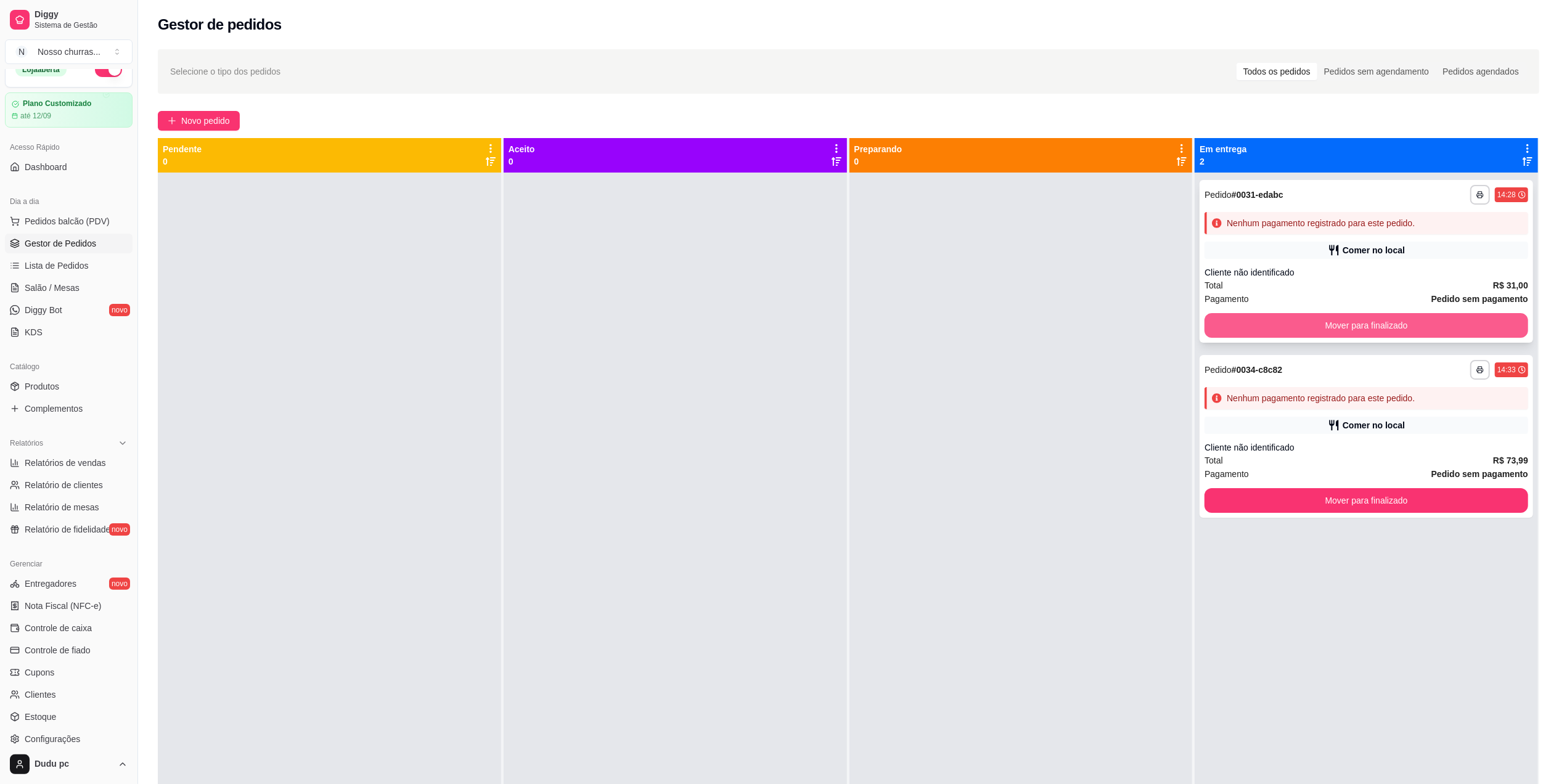
click at [1245, 334] on button "Mover para finalizado" at bounding box center [1366, 325] width 323 height 25
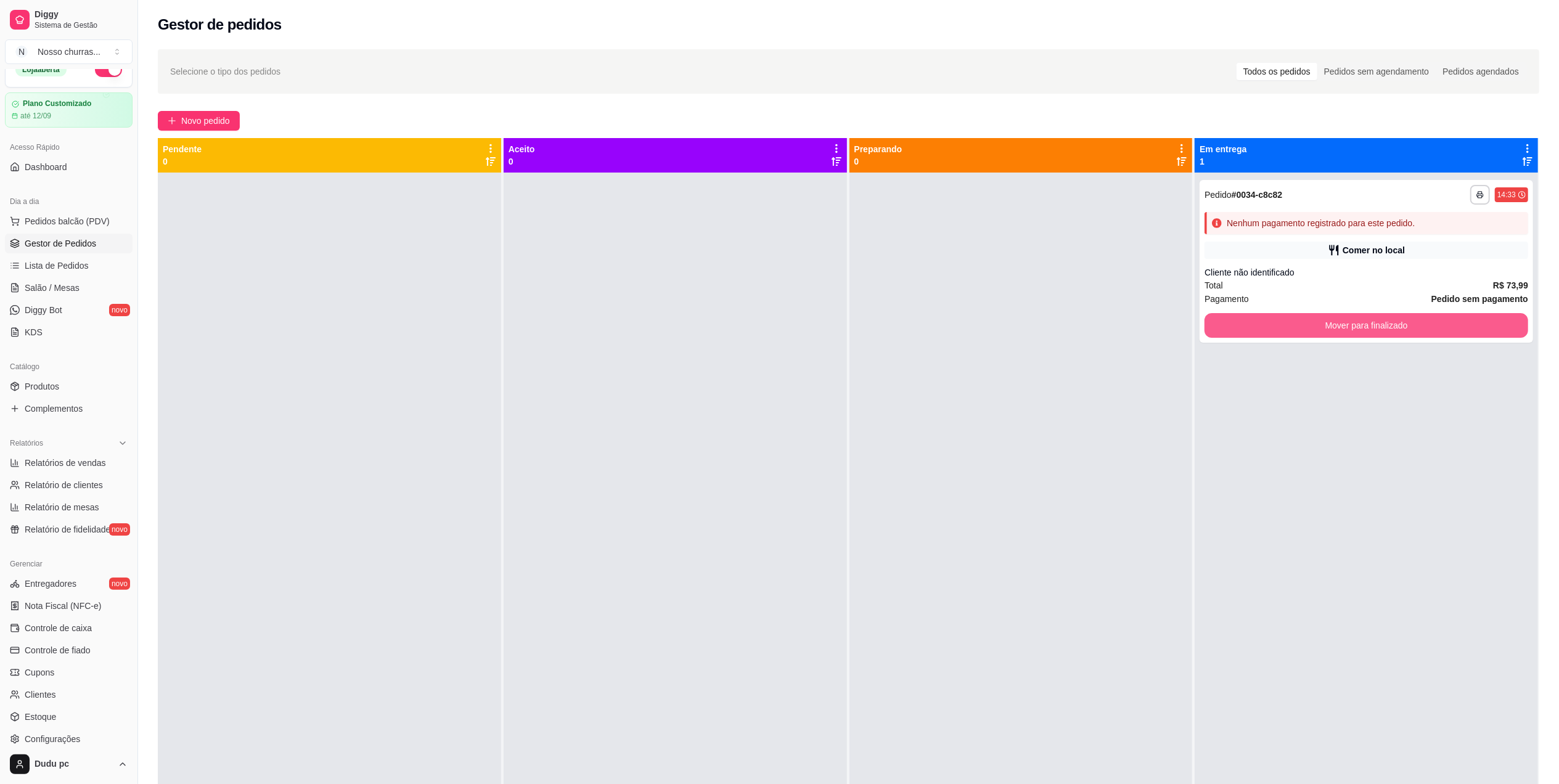
click at [1245, 334] on button "Mover para finalizado" at bounding box center [1366, 325] width 323 height 25
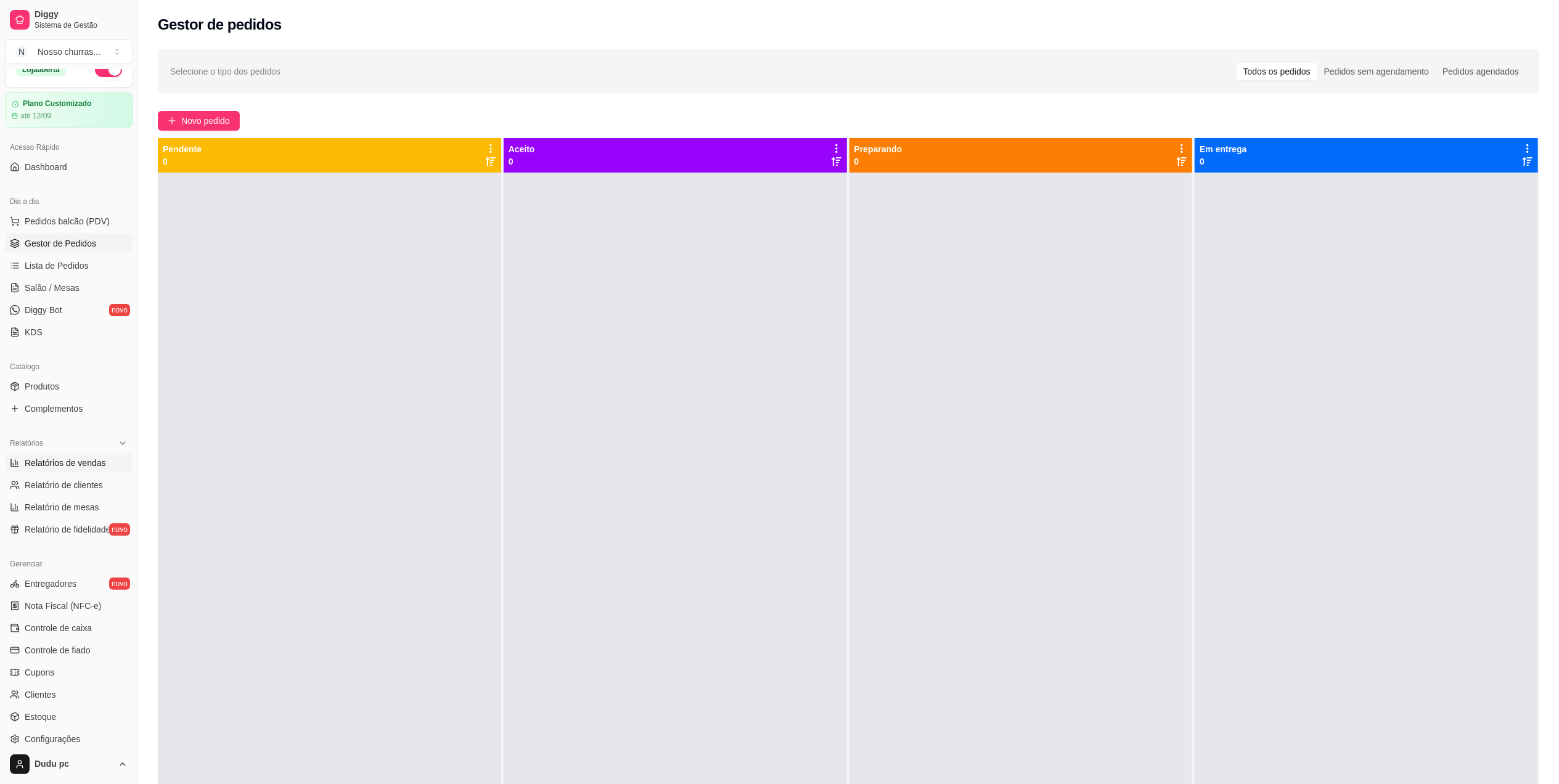
click at [63, 469] on span "Relatórios de vendas" at bounding box center [65, 462] width 81 height 12
select select "ALL"
select select "0"
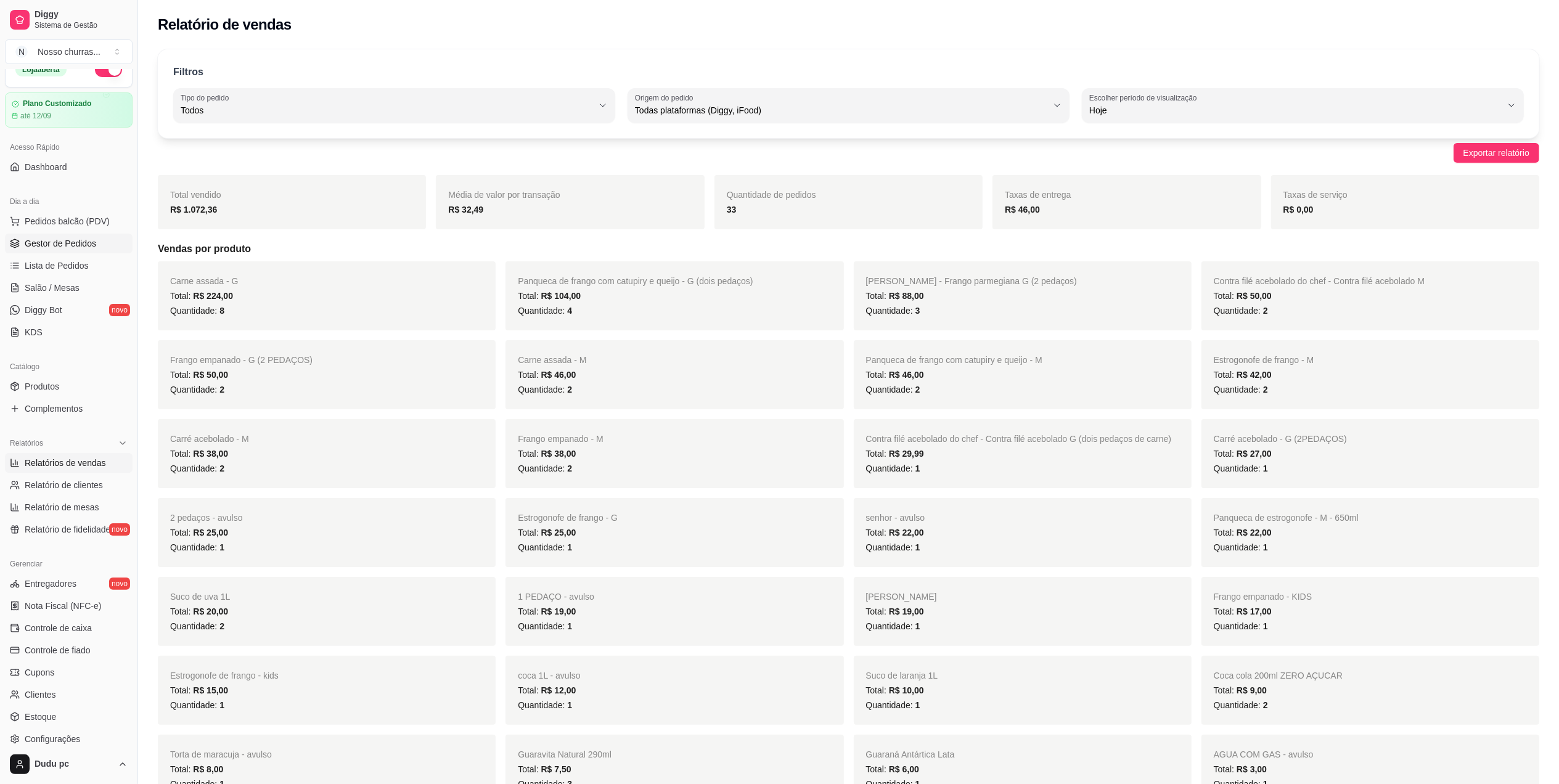
click at [49, 241] on span "Gestor de Pedidos" at bounding box center [60, 243] width 71 height 12
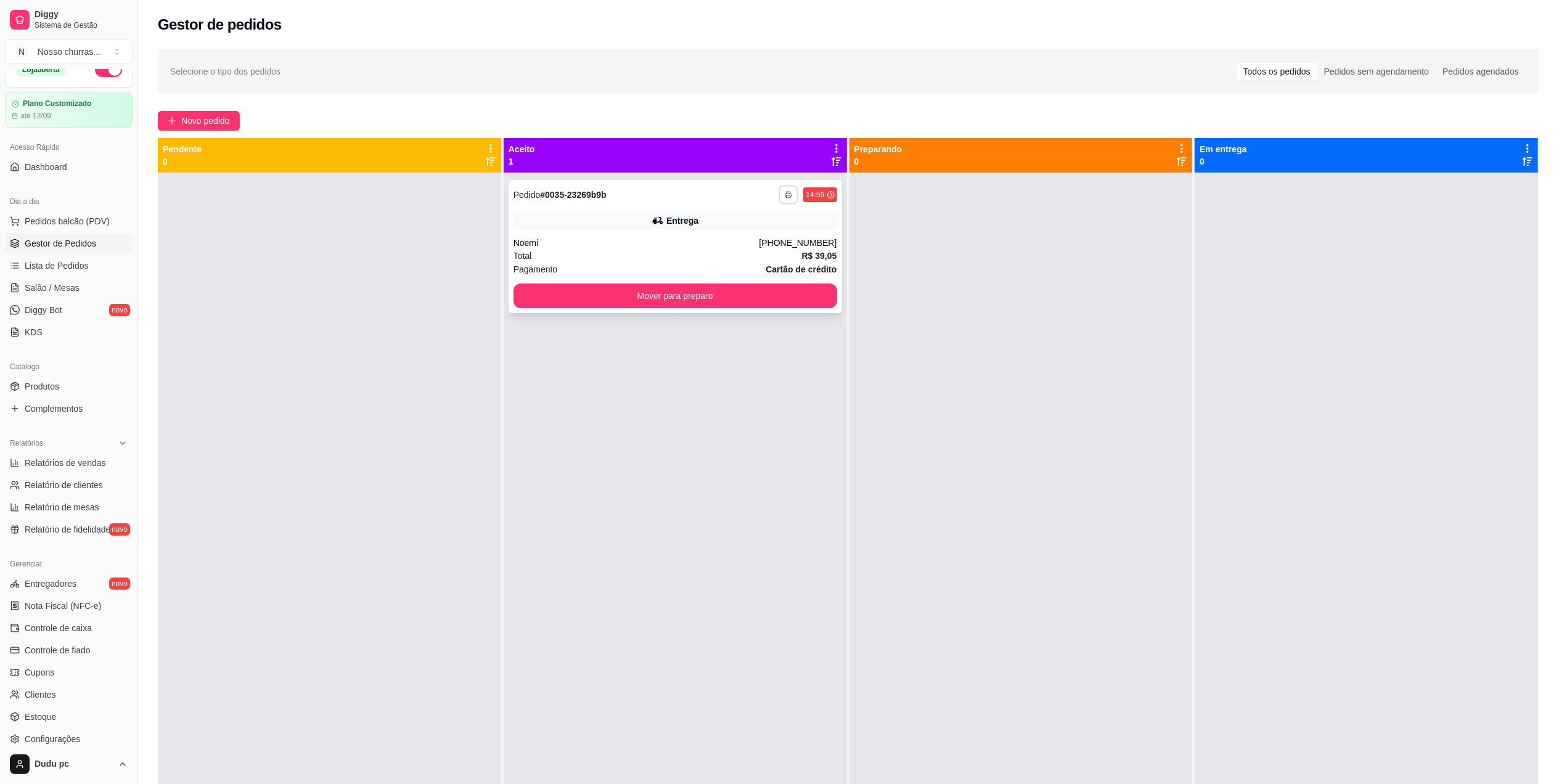
click at [791, 193] on button "button" at bounding box center [789, 195] width 19 height 19
click at [766, 245] on button "IMPRESSORA" at bounding box center [751, 238] width 86 height 19
click at [772, 284] on button "Mover para preparo" at bounding box center [675, 295] width 314 height 24
click at [55, 466] on span "Relatórios de vendas" at bounding box center [65, 462] width 81 height 12
select select "ALL"
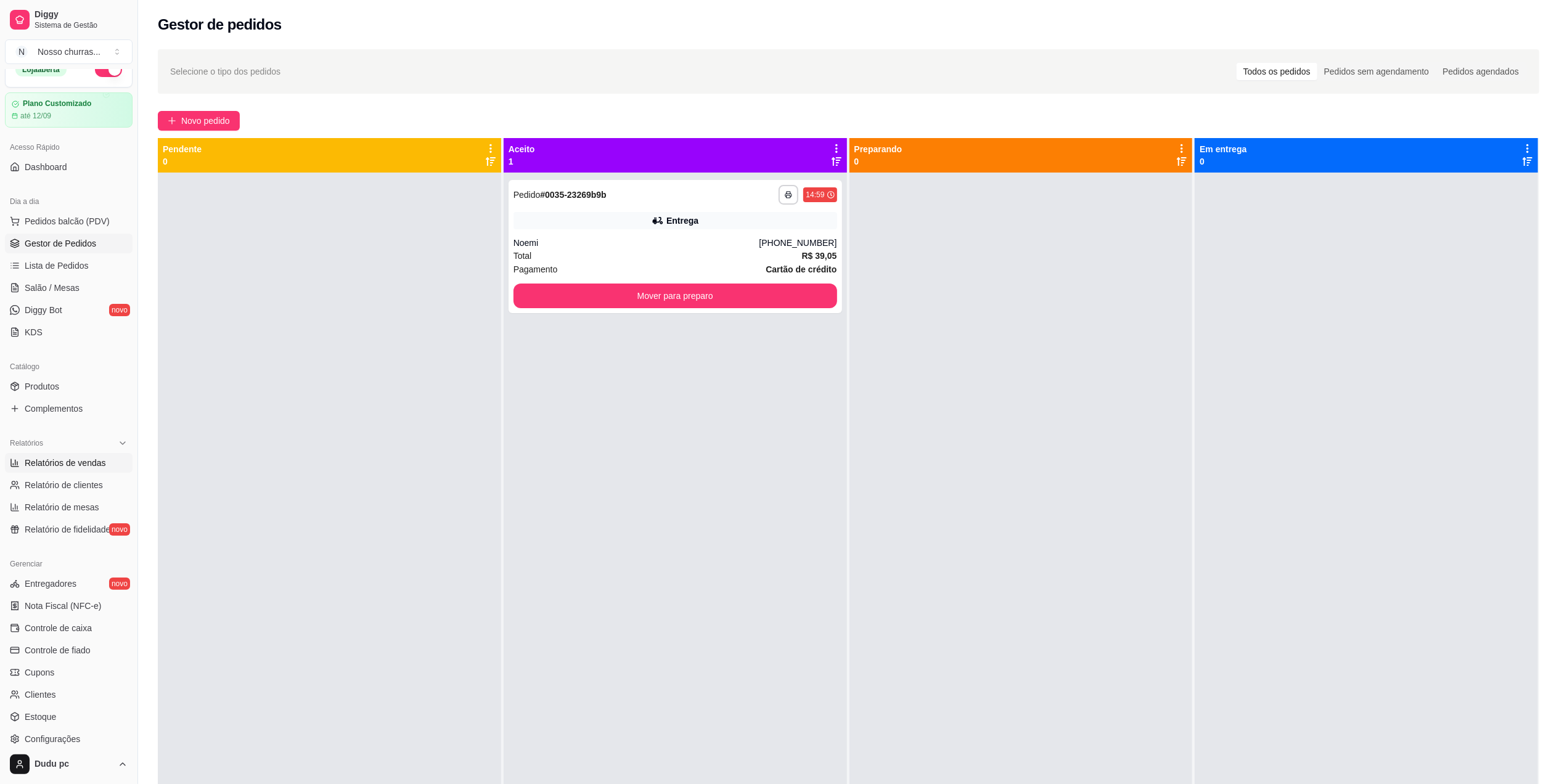
select select "ALL"
select select "0"
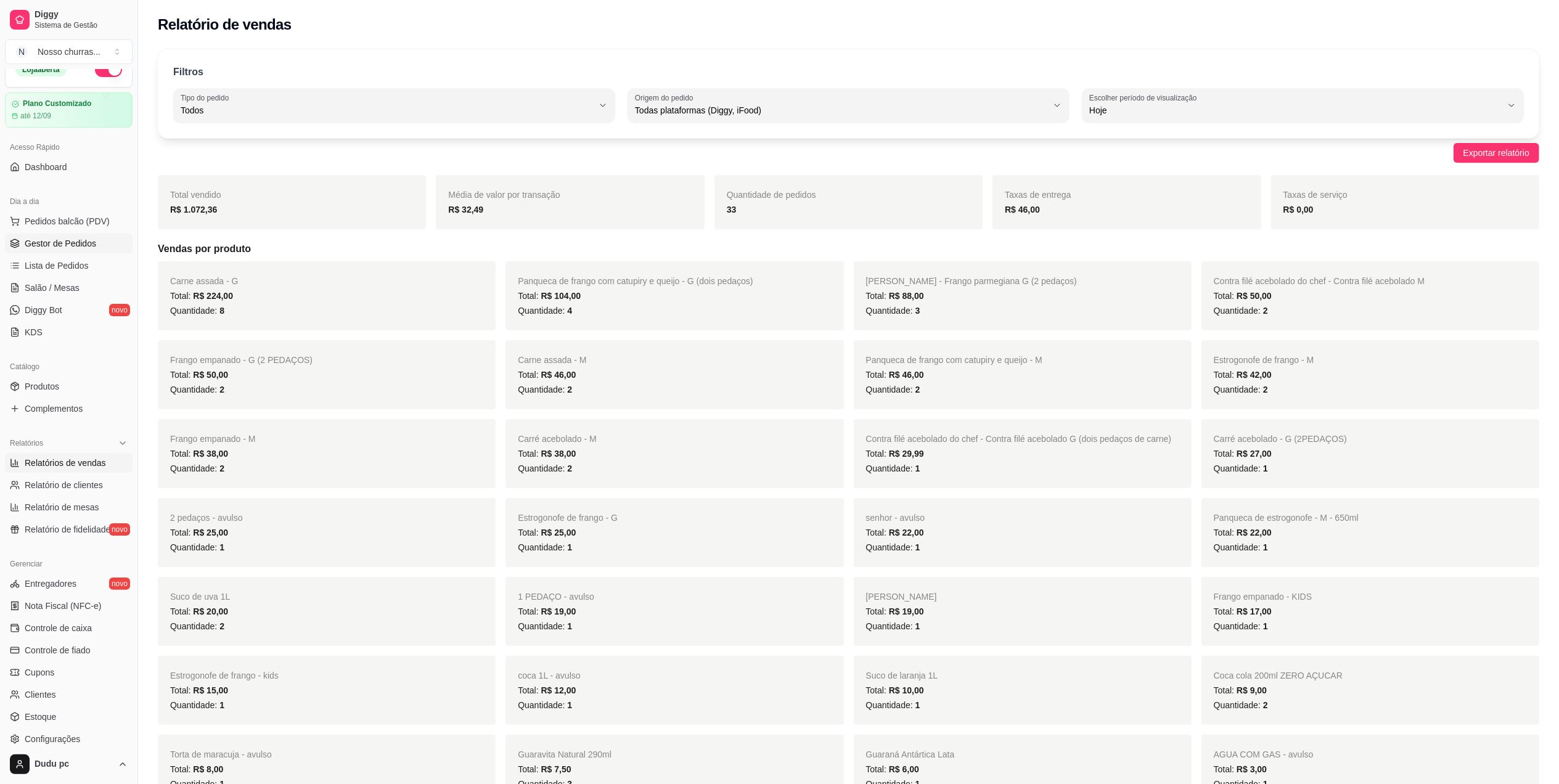
click at [63, 241] on span "Gestor de Pedidos" at bounding box center [60, 243] width 71 height 12
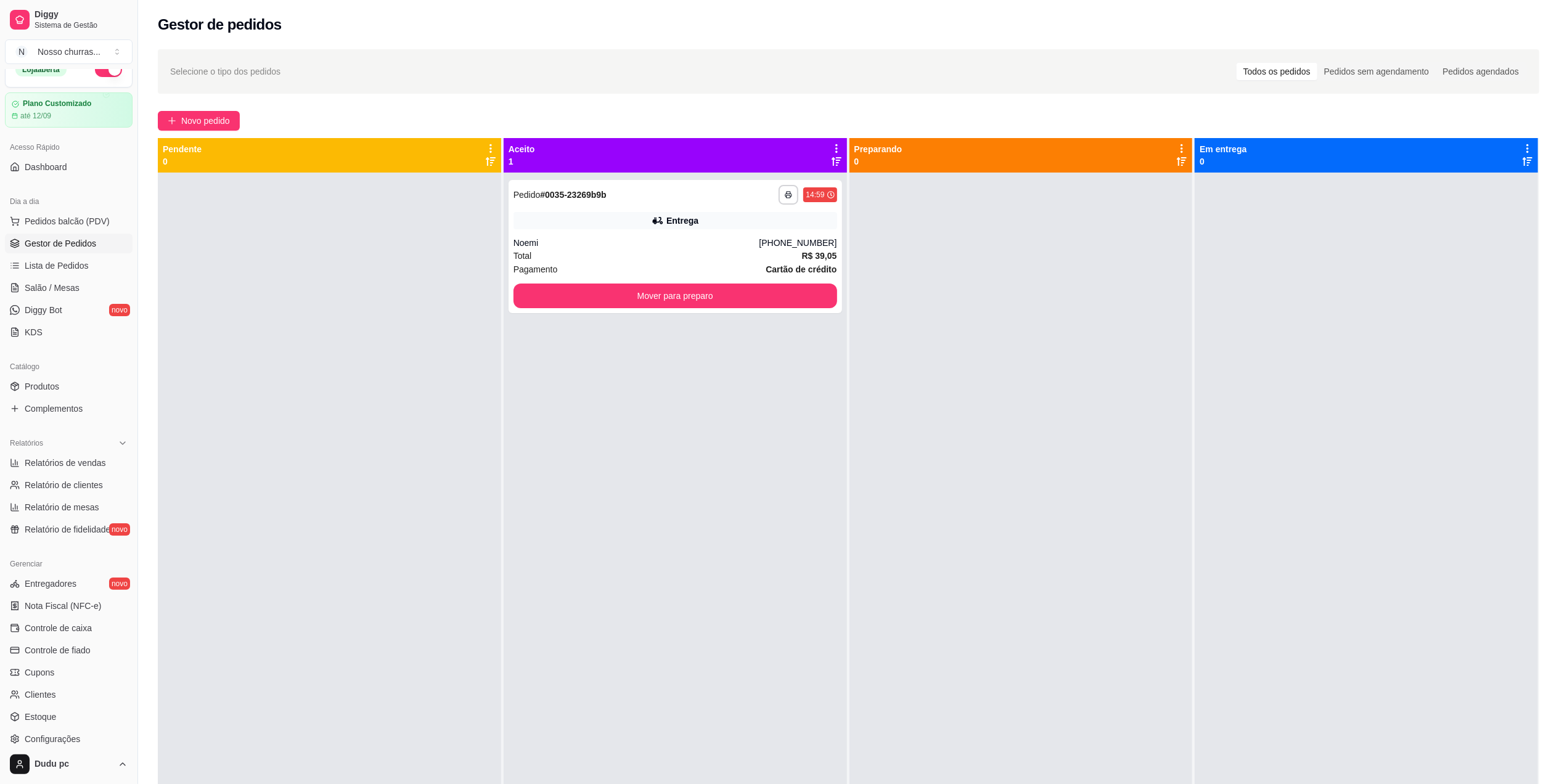
click at [79, 244] on span "Gestor de Pedidos" at bounding box center [60, 243] width 71 height 12
click at [60, 467] on span "Relatórios de vendas" at bounding box center [65, 462] width 81 height 12
select select "ALL"
select select "0"
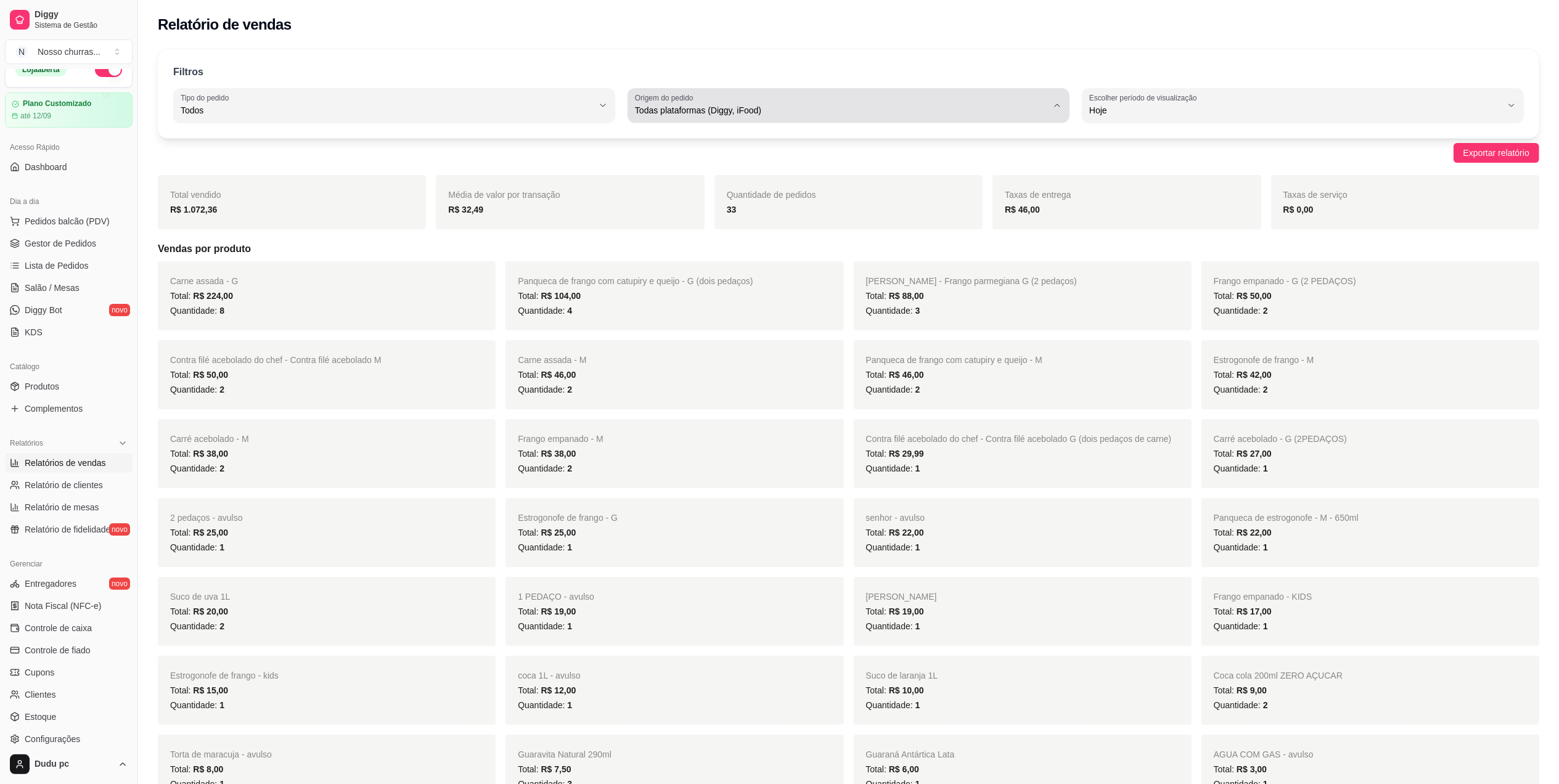
click at [643, 101] on label "Origem do pedido" at bounding box center [665, 98] width 63 height 11
click at [690, 189] on li "iFood" at bounding box center [848, 181] width 415 height 19
type input "IFOOD"
select select "IFOOD"
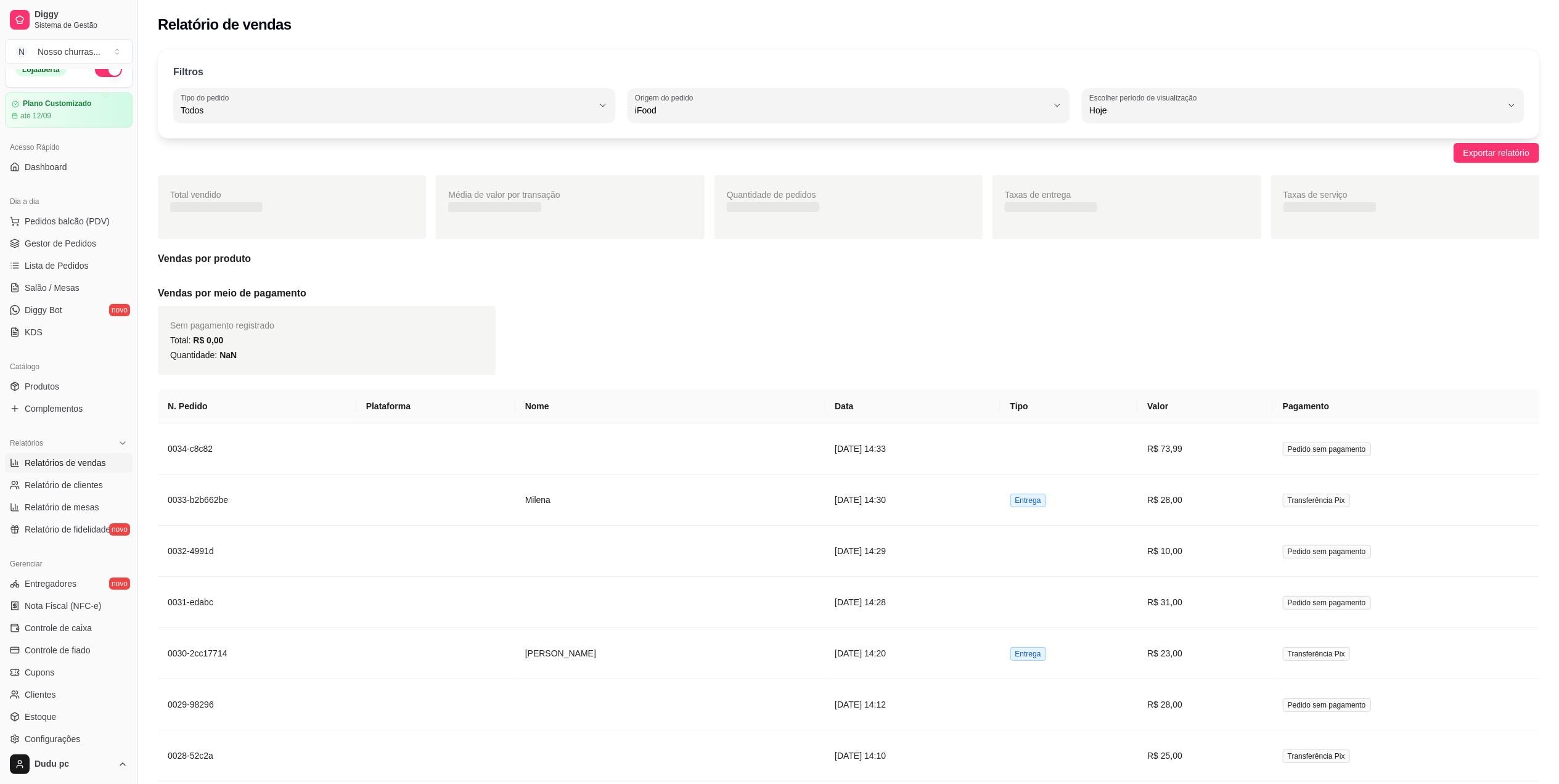
scroll to position [11, 0]
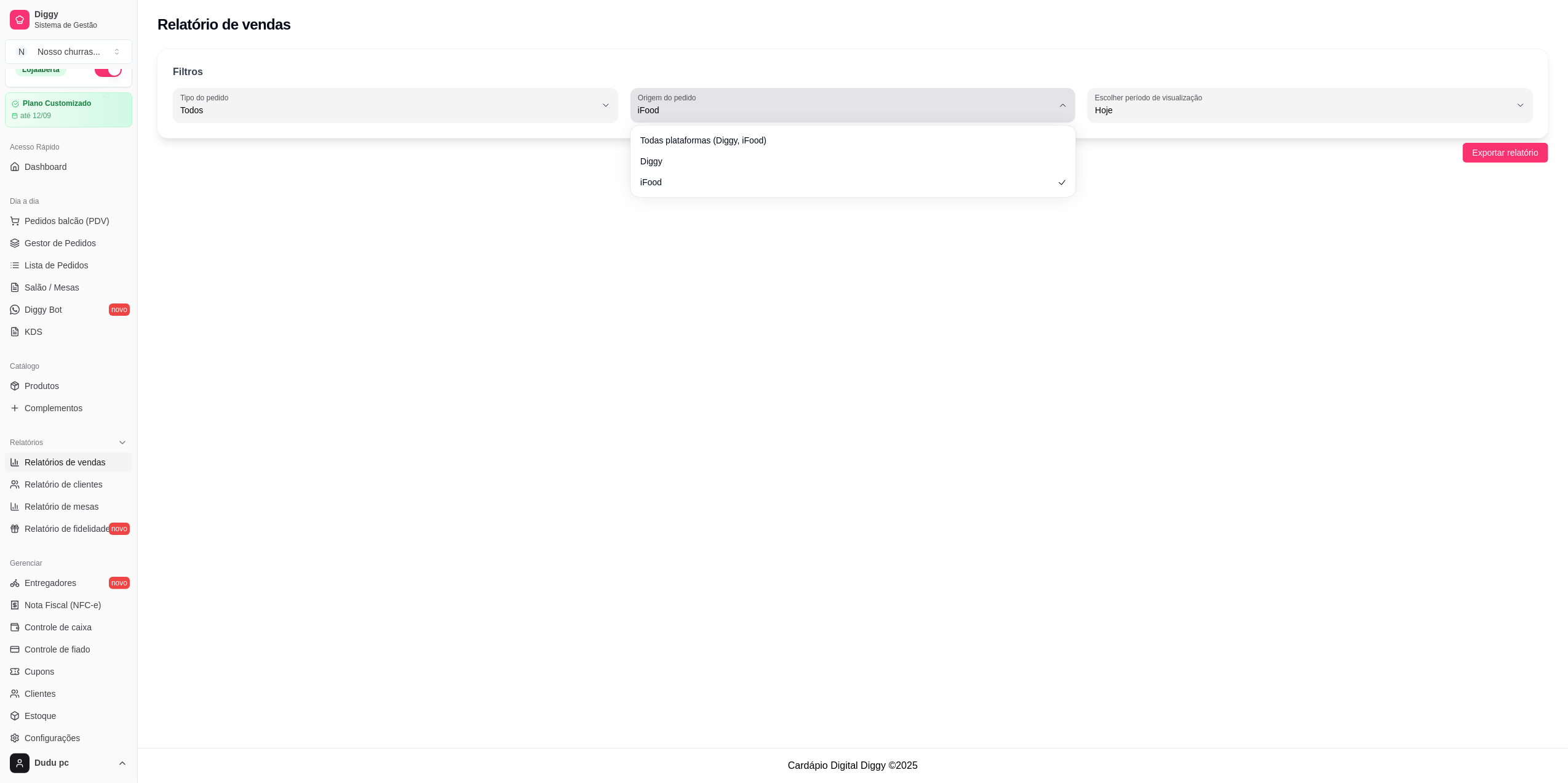
click at [704, 112] on span "iFood" at bounding box center [845, 110] width 416 height 12
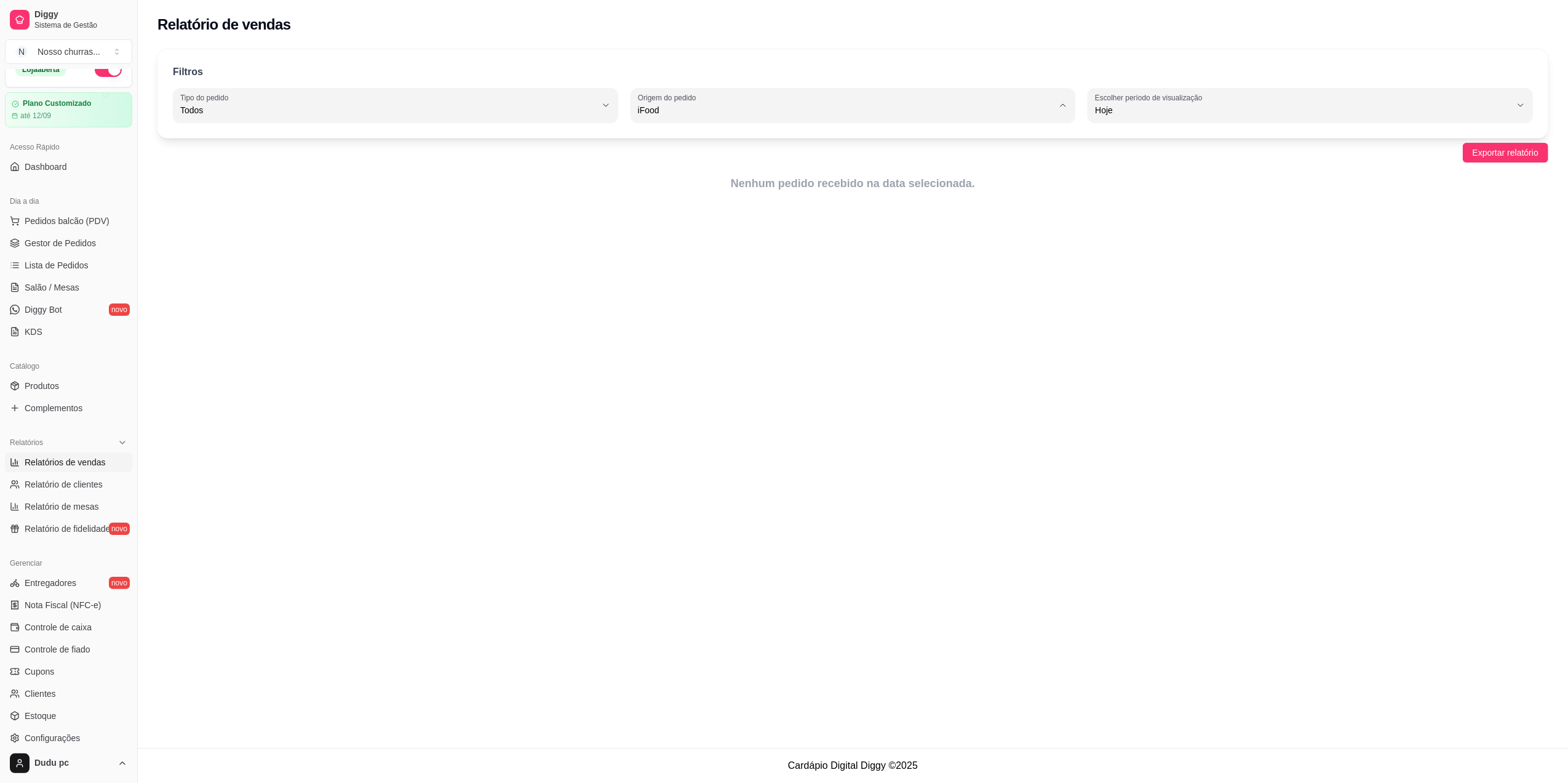
click at [704, 139] on span "Todas plataformas (Diggy, iFood)" at bounding box center [847, 139] width 397 height 11
type input "ALL"
select select "ALL"
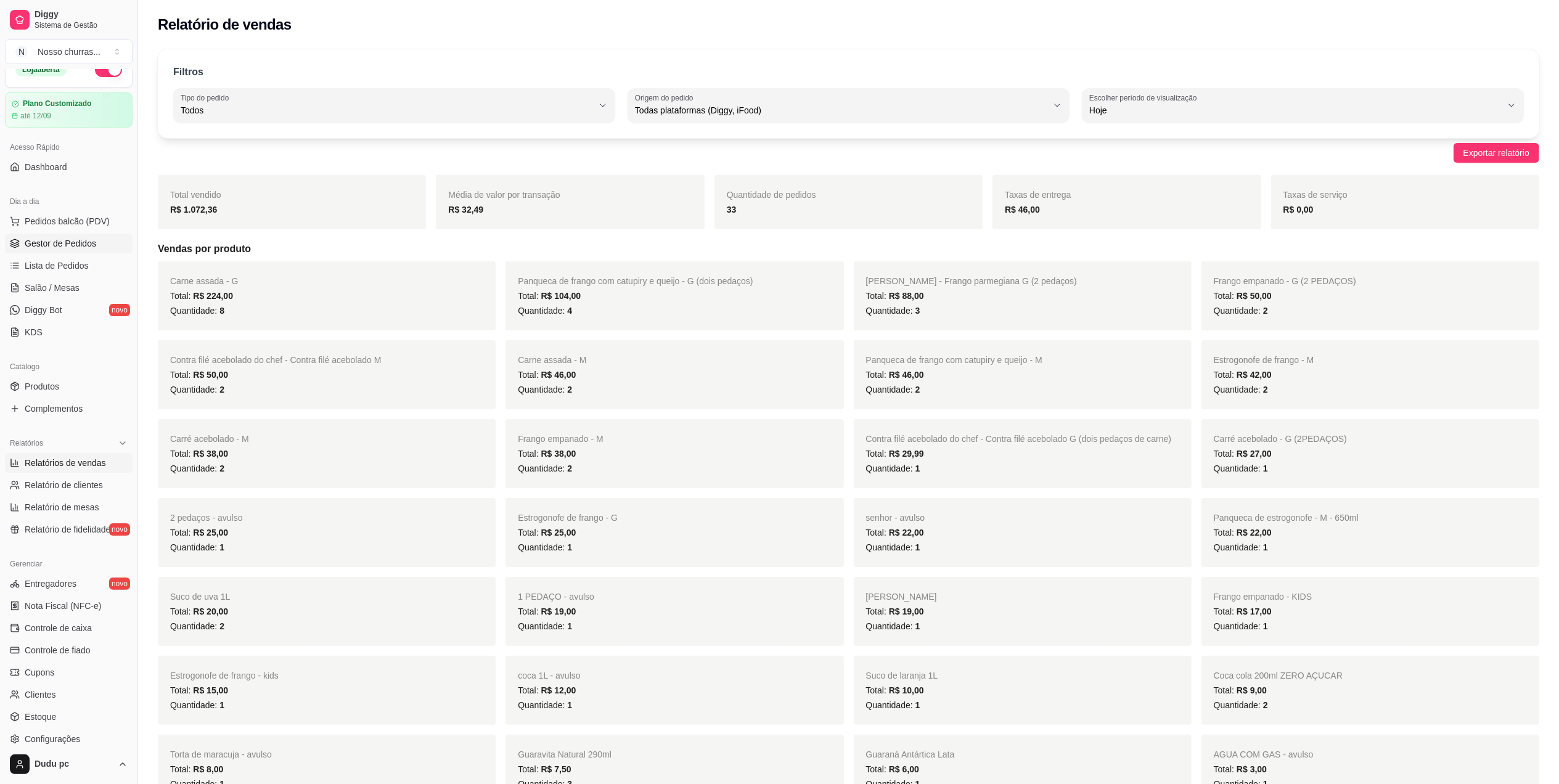
click at [60, 237] on span "Gestor de Pedidos" at bounding box center [60, 243] width 71 height 12
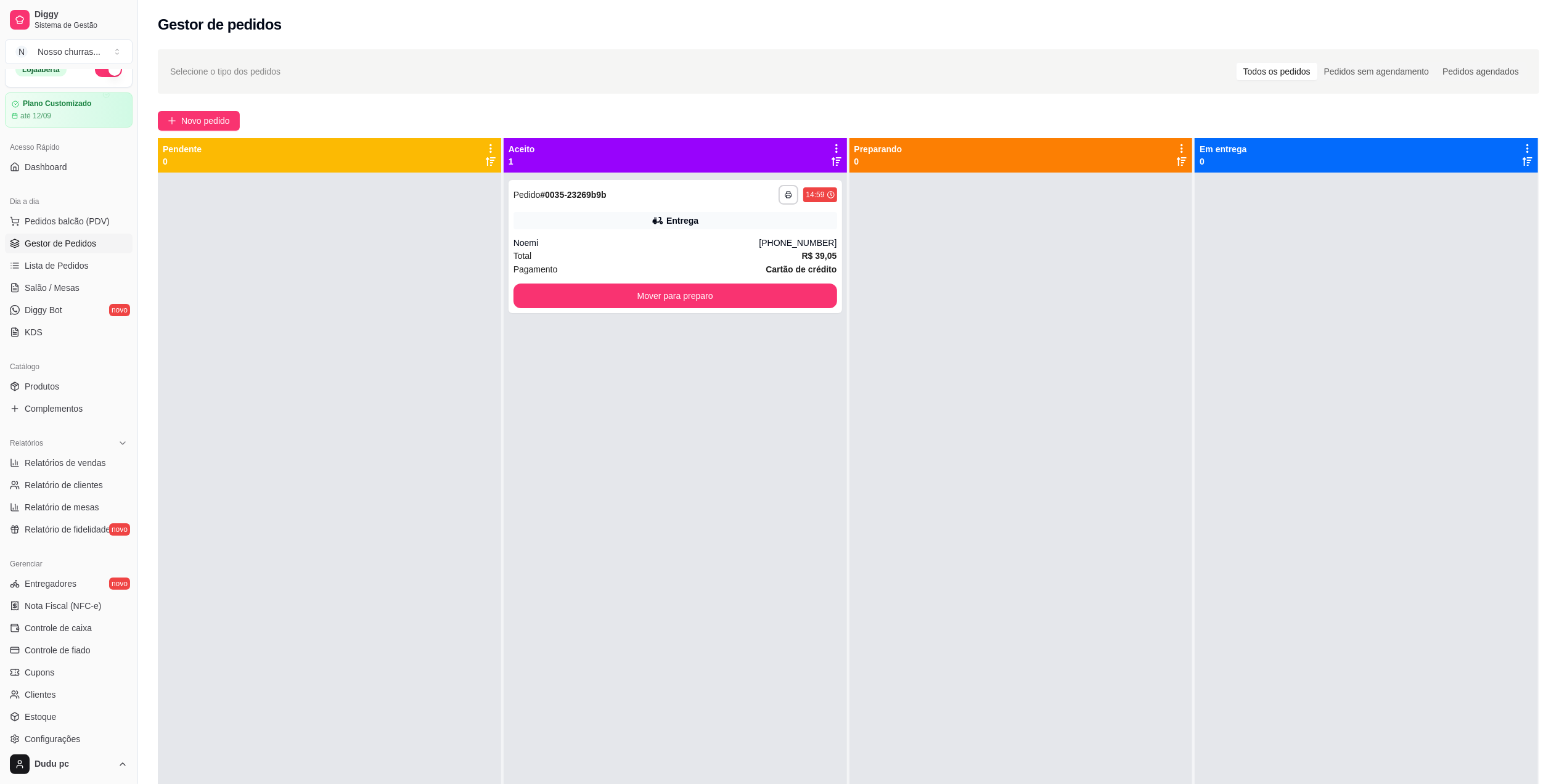
click at [82, 237] on span "Gestor de Pedidos" at bounding box center [60, 243] width 71 height 12
click at [85, 464] on span "Relatórios de vendas" at bounding box center [65, 462] width 81 height 12
select select "ALL"
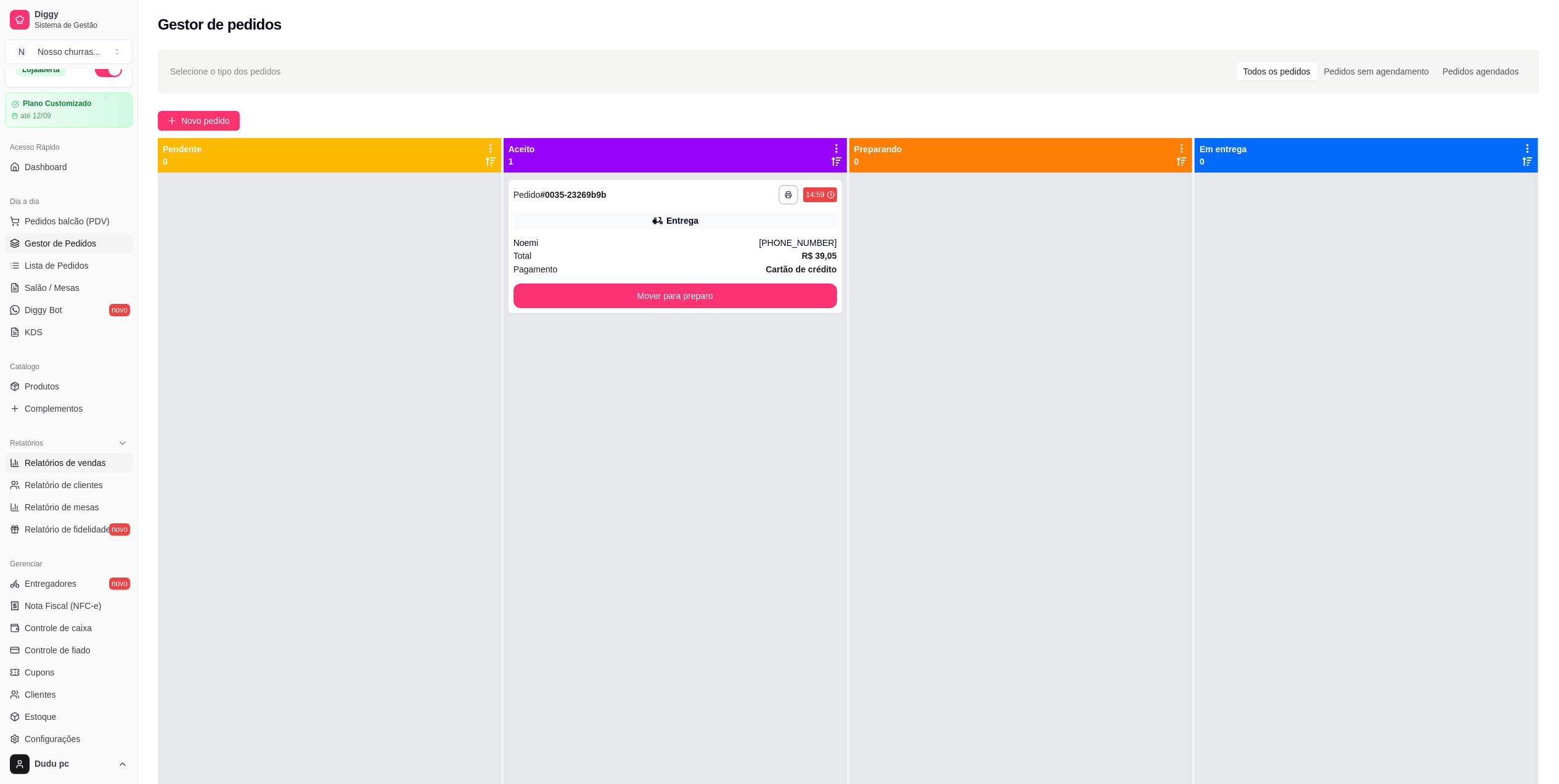
select select "0"
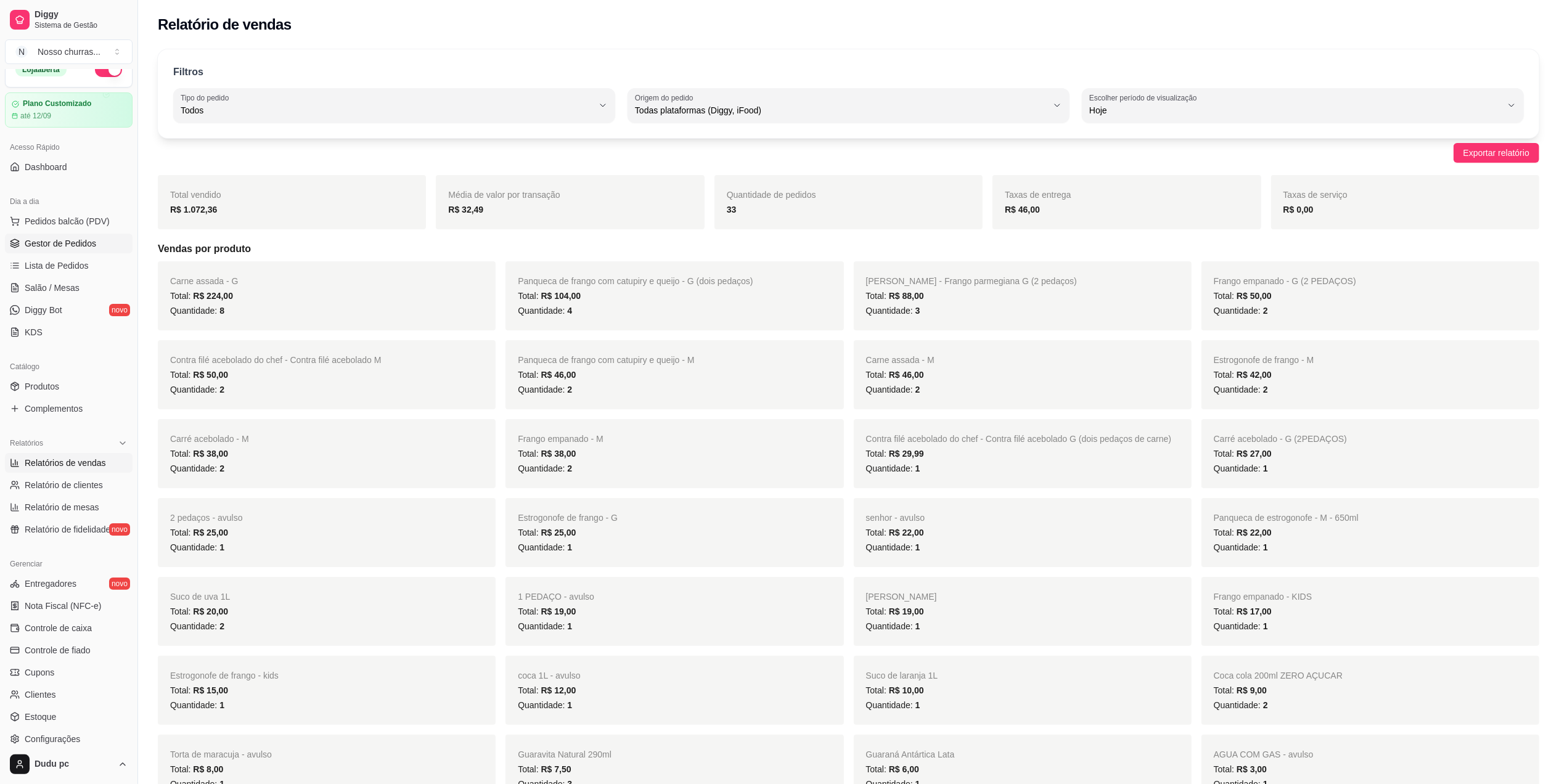
click at [48, 240] on span "Gestor de Pedidos" at bounding box center [60, 243] width 71 height 12
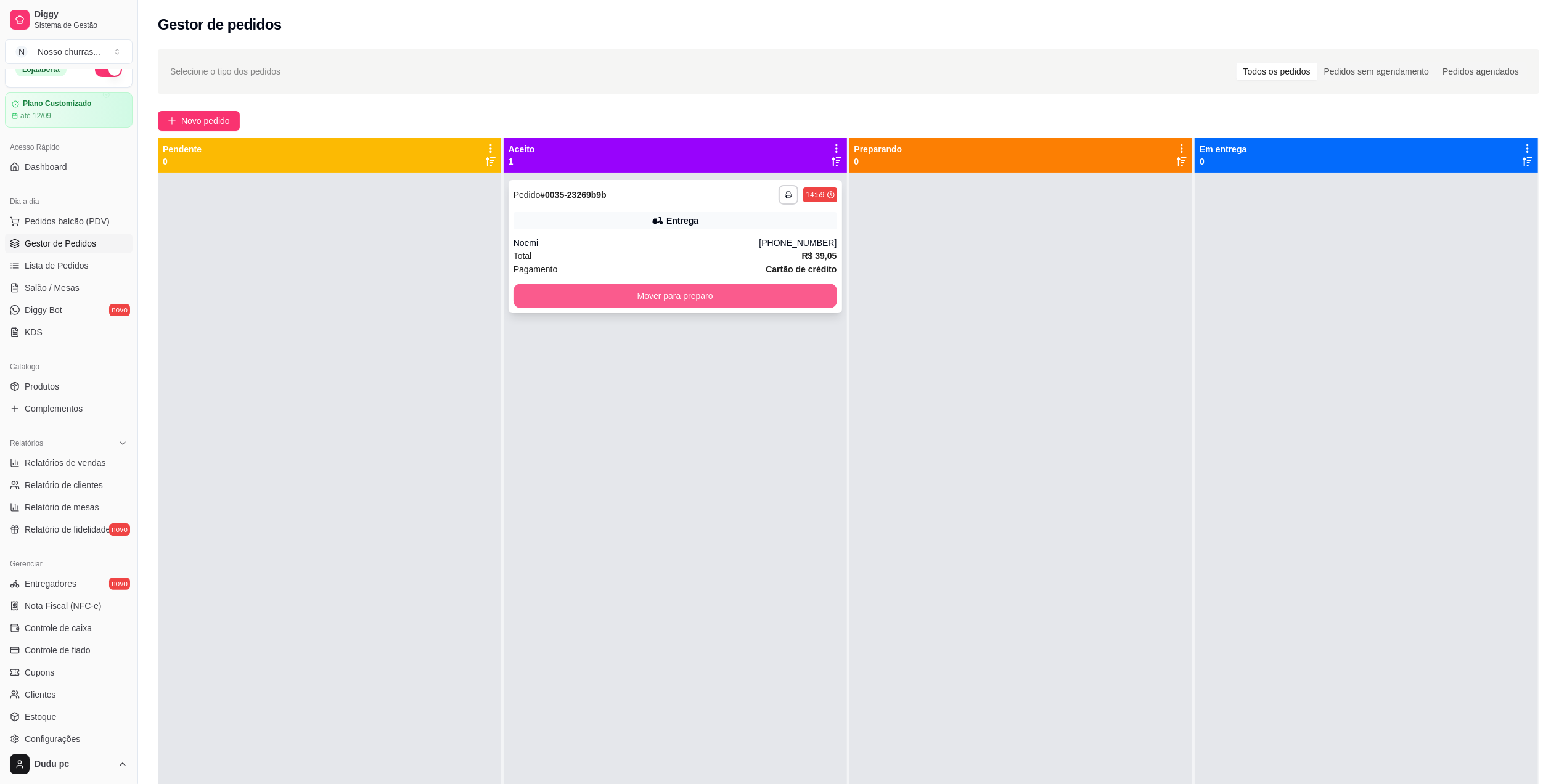
click at [536, 294] on button "Mover para preparo" at bounding box center [675, 296] width 323 height 25
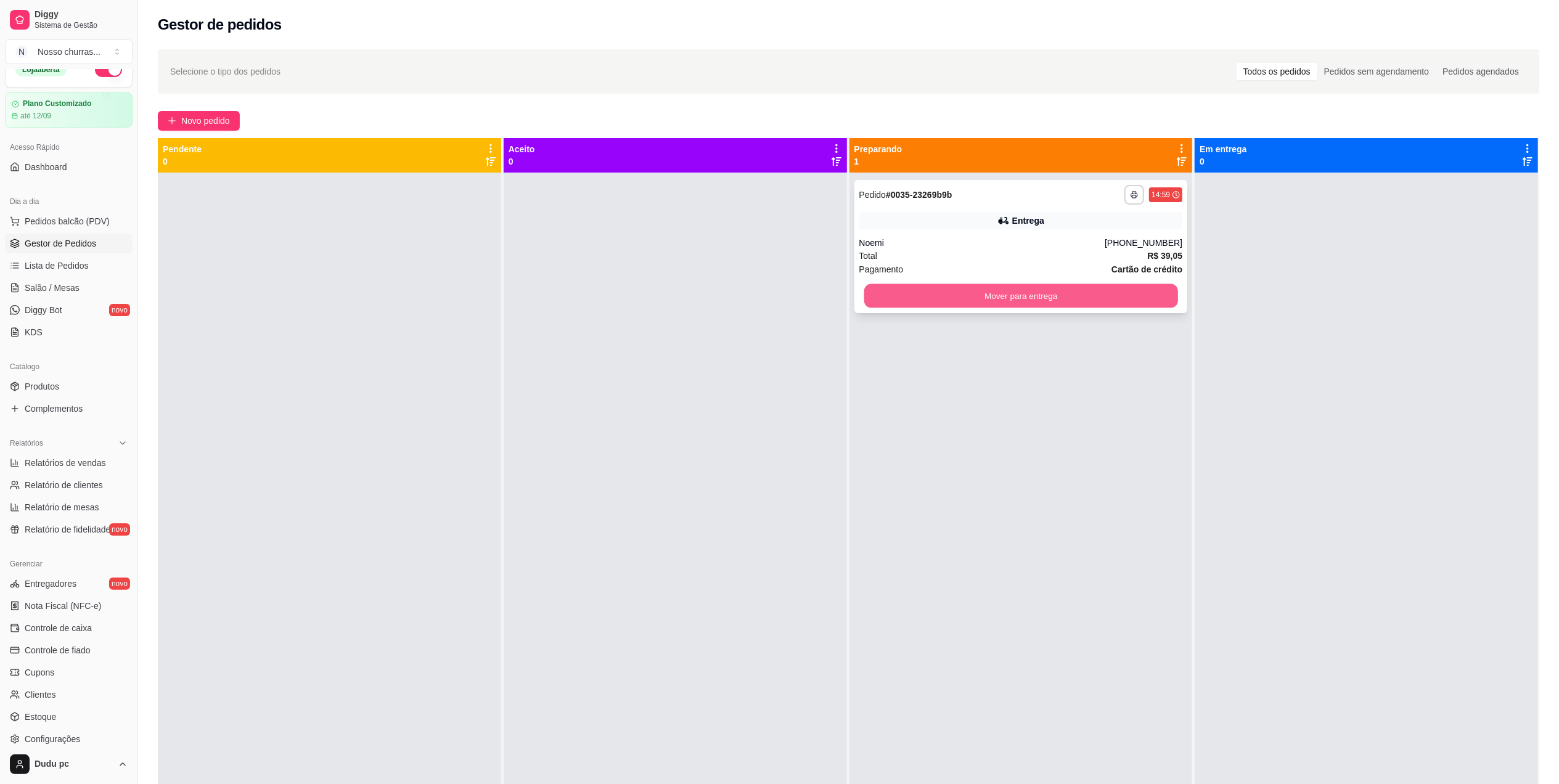
click at [1046, 300] on button "Mover para entrega" at bounding box center [1021, 295] width 314 height 24
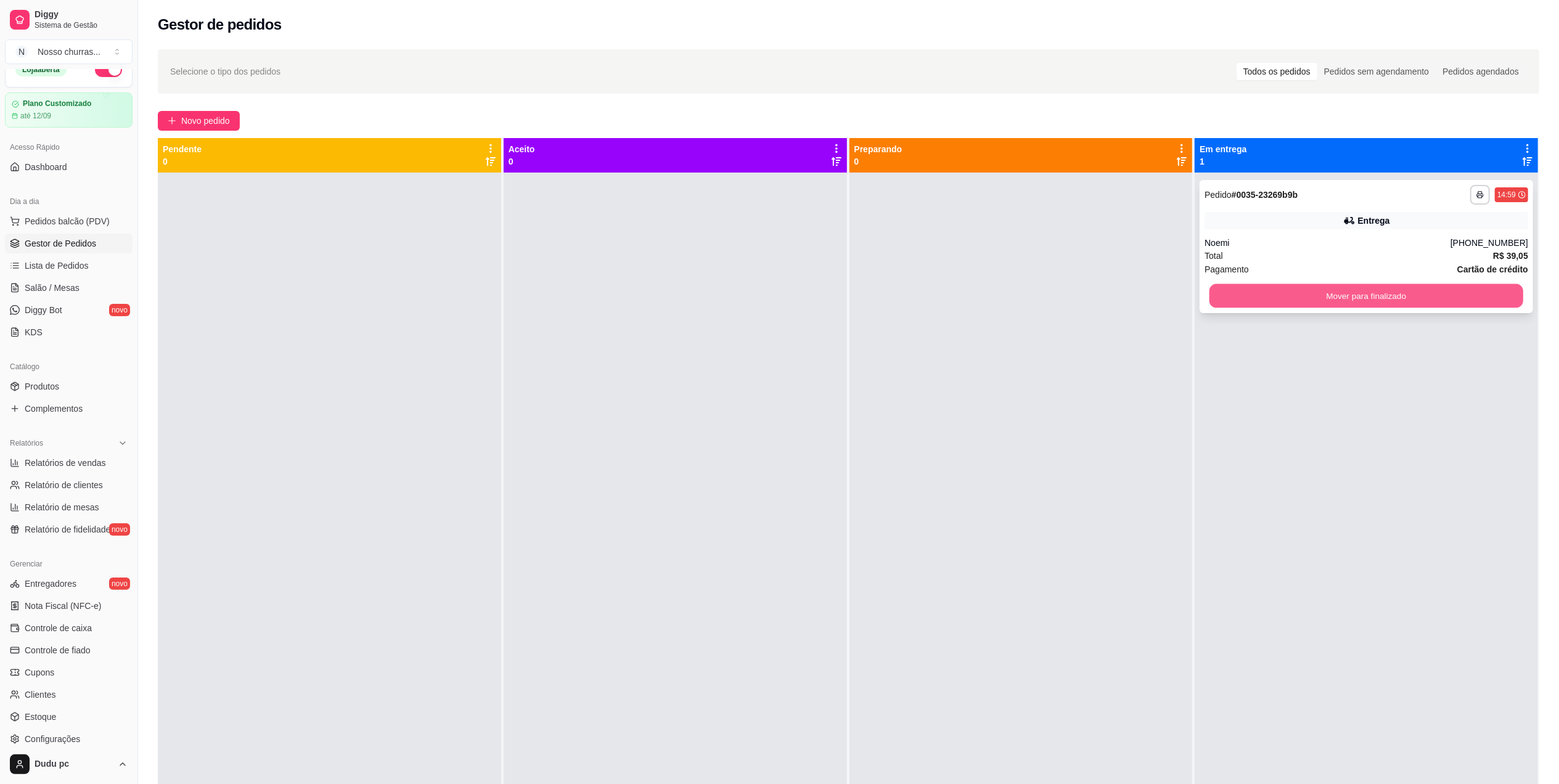
click at [1279, 300] on button "Mover para finalizado" at bounding box center [1366, 295] width 314 height 24
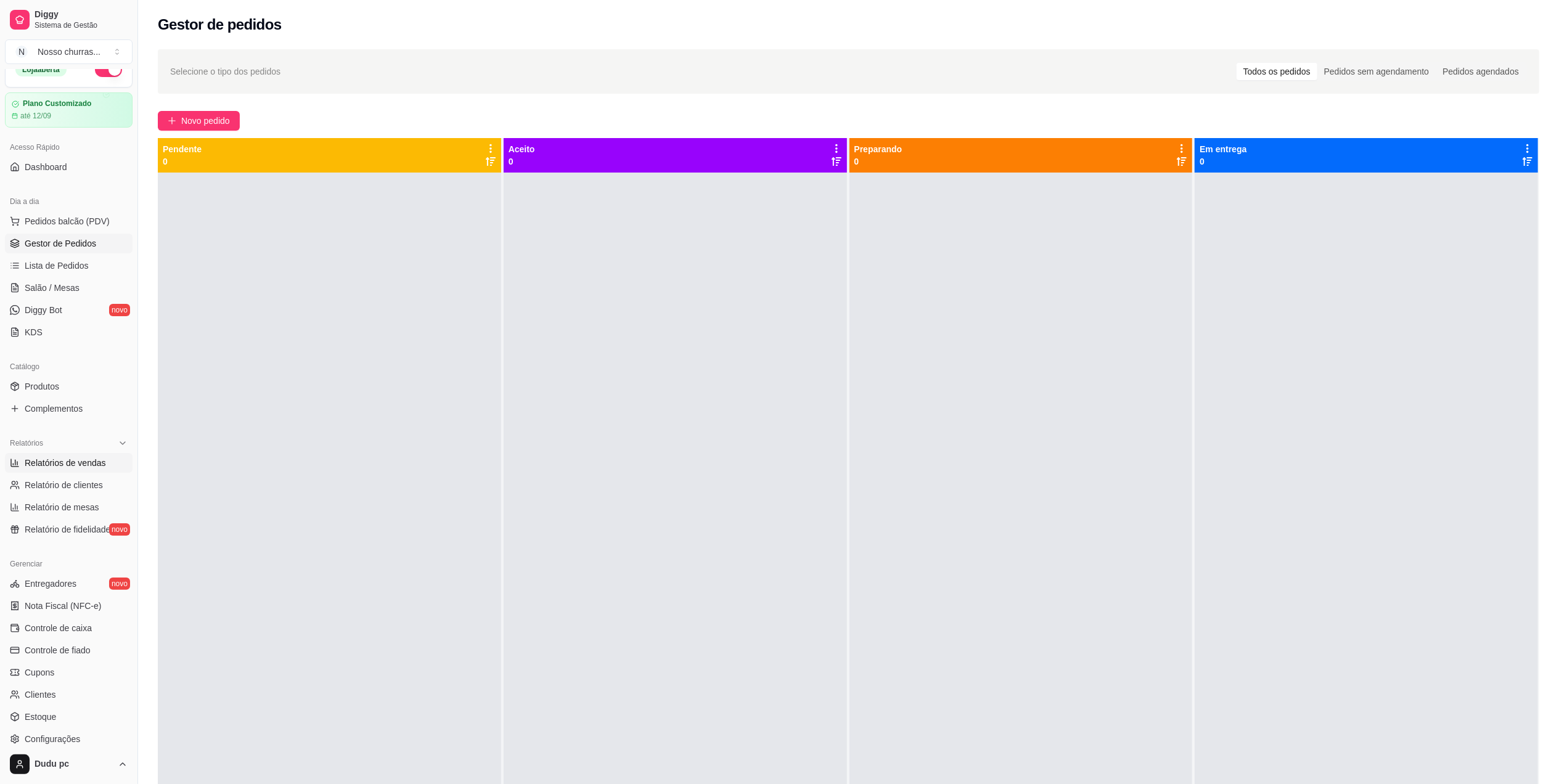
click at [67, 457] on span "Relatórios de vendas" at bounding box center [65, 462] width 81 height 12
select select "ALL"
select select "0"
